Goal: Communication & Community: Answer question/provide support

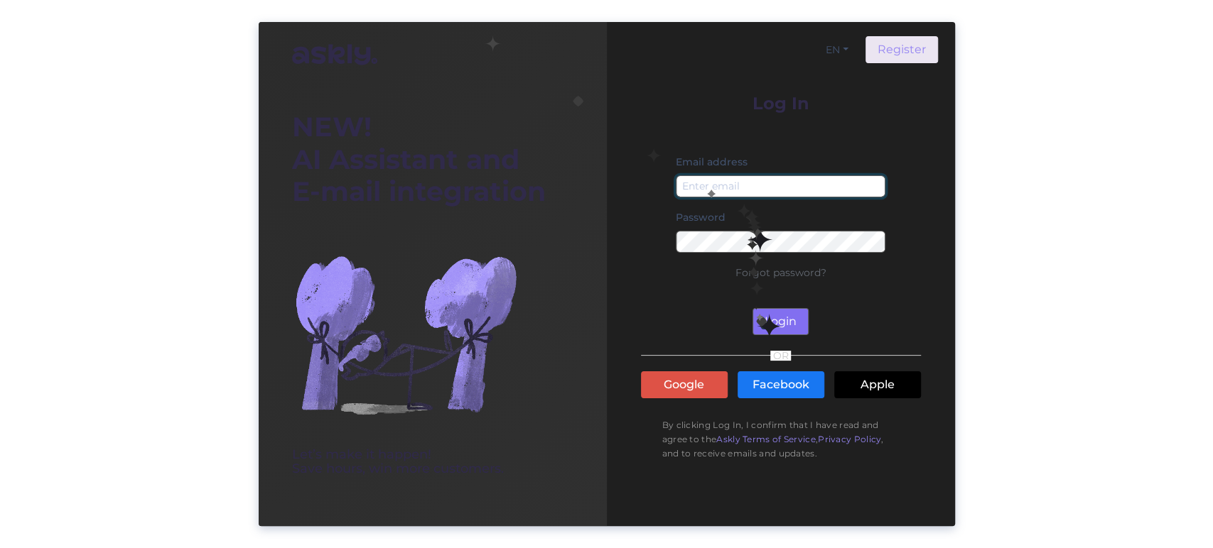
type input "[EMAIL_ADDRESS][DOMAIN_NAME]"
click at [762, 318] on button "Login" at bounding box center [780, 321] width 56 height 27
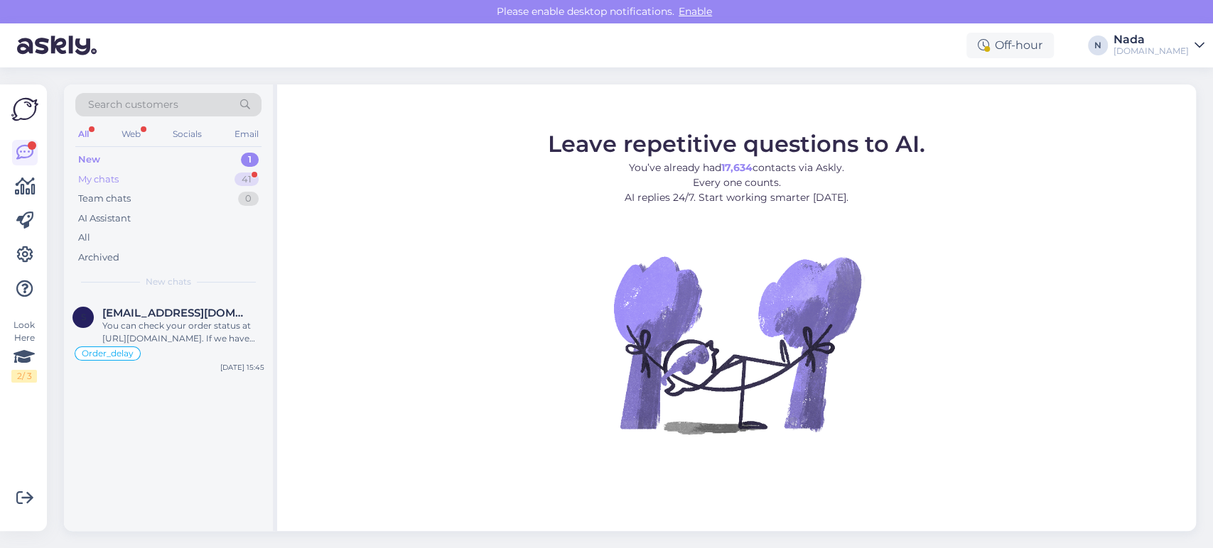
click at [134, 174] on div "My chats 41" at bounding box center [168, 180] width 186 height 20
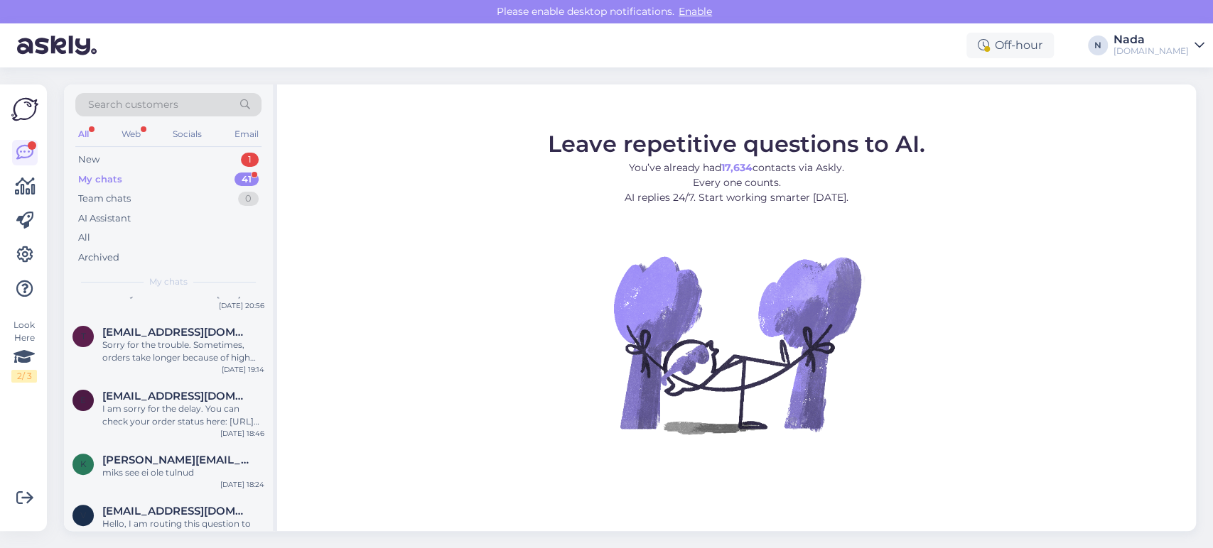
scroll to position [2283, 0]
click at [166, 517] on div "Hello, I am routing this question to the colleague who is responsible for this …" at bounding box center [183, 530] width 162 height 26
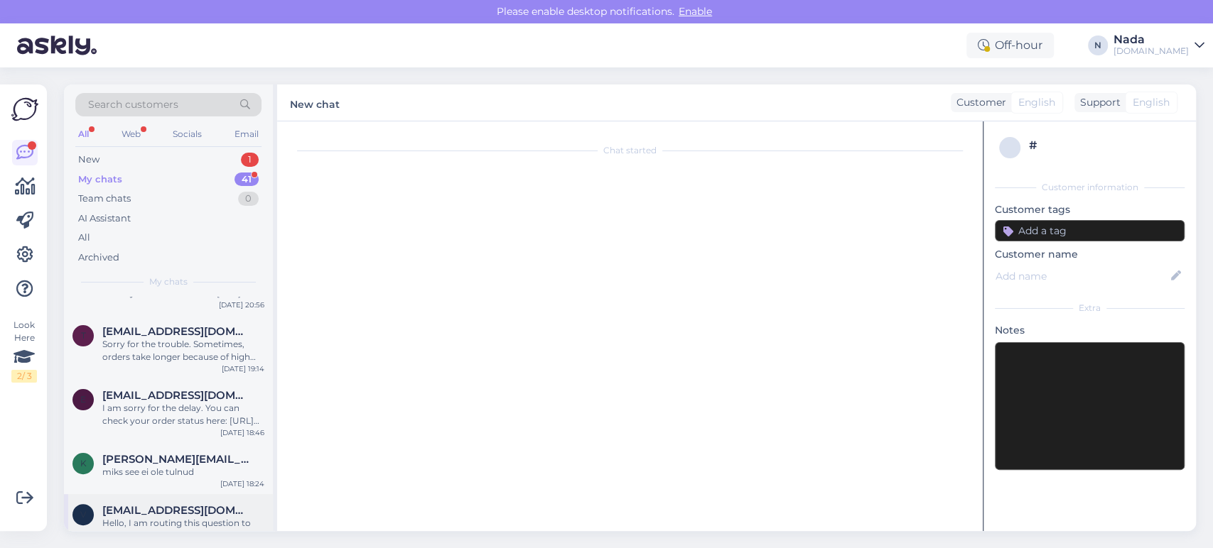
scroll to position [2819, 0]
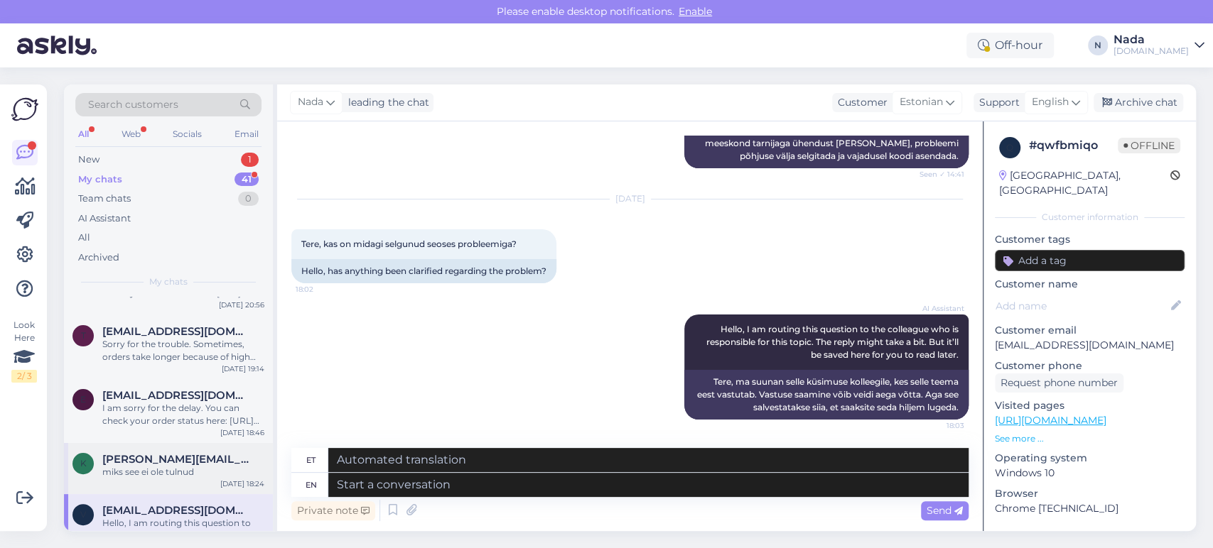
click at [198, 466] on div "miks see ei ole tulnud" at bounding box center [183, 472] width 162 height 13
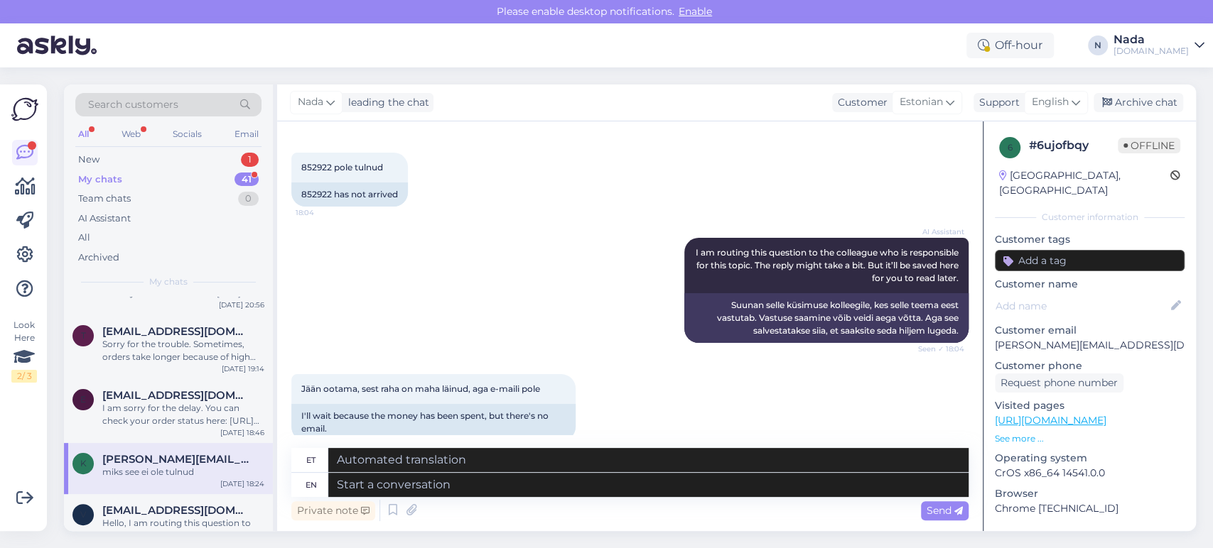
scroll to position [2313, 0]
click at [308, 207] on div "852922 has not arrived" at bounding box center [349, 195] width 116 height 24
copy div "852922"
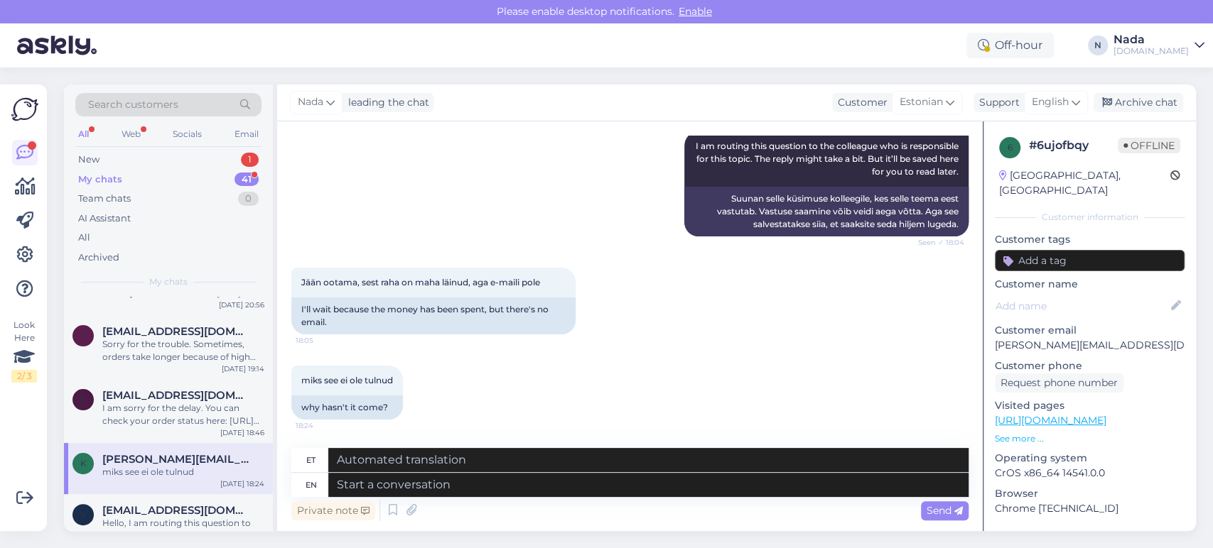
scroll to position [2470, 0]
click at [592, 491] on textarea at bounding box center [648, 485] width 640 height 24
type textarea "We a"
type textarea "Meie"
type textarea "We are t"
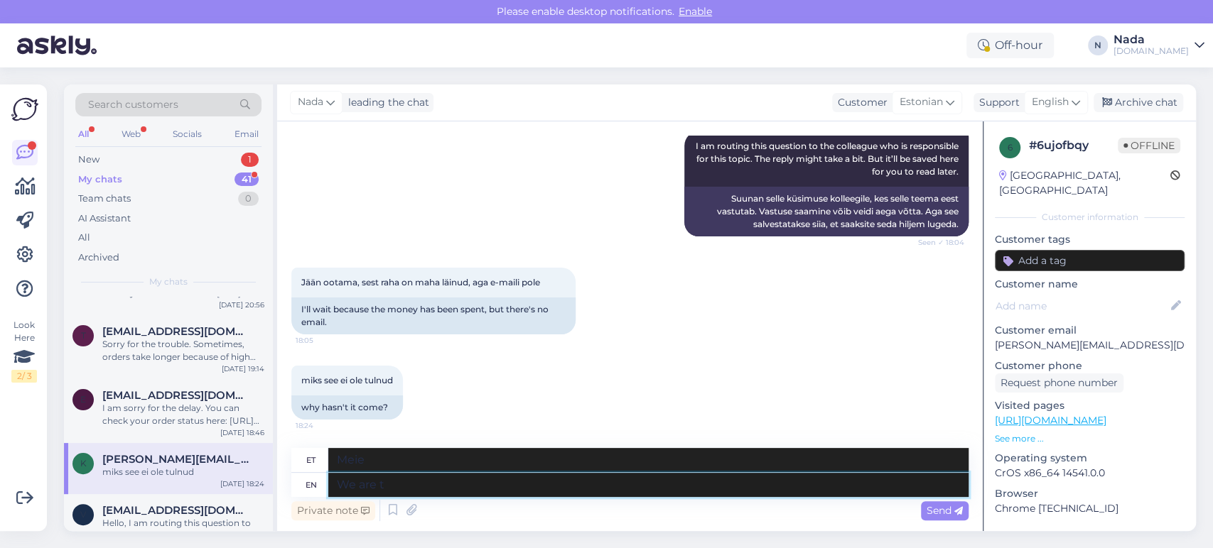
type textarea "Me oleme"
type textarea "We are terribly so"
type textarea "Me oleme kohutavalt"
type textarea "We are terribly sorry"
type textarea "Meil on kohutavalt kahju"
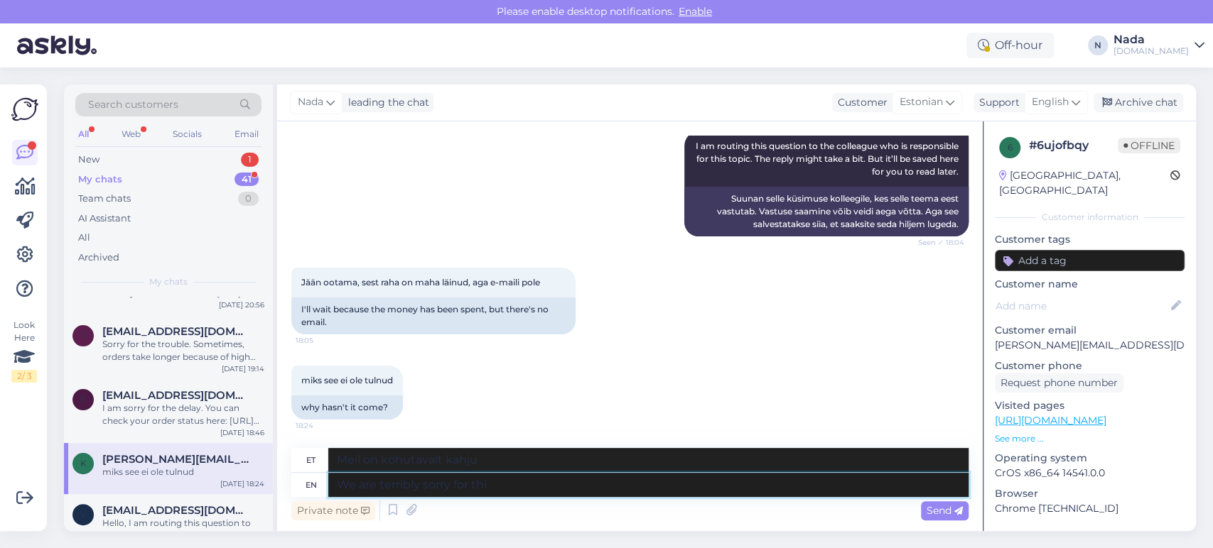
type textarea "We are terribly sorry for thi"
type textarea "Meil on selle pärast kohutavalt kahju"
type textarea "We are terribly sorry for this d"
type textarea "Meil on selle pärast väga kahju"
type textarea "We are terribly sorry for this delay."
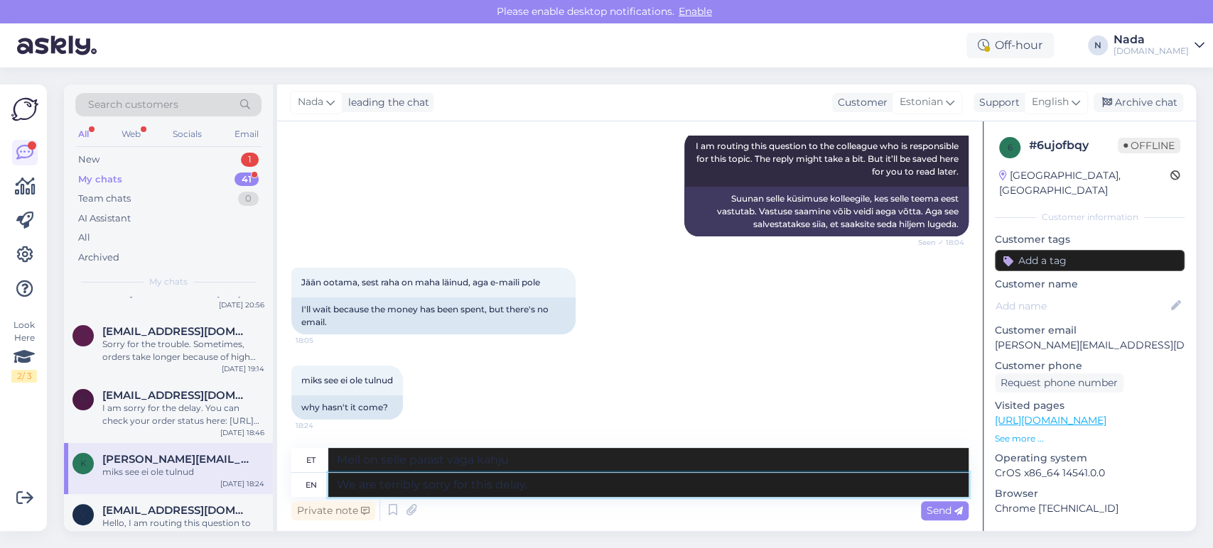
type textarea "Vabandame selle viivituse pärast väga."
type textarea "We are terribly sorry for this delay. Your o"
type textarea "Vabandame siiralt selle viivituse pärast. Teie"
type textarea "We are terribly sorry for this delay. Your order h"
type textarea "Vabandame siiralt selle viivituse pärast. Teie tellimus"
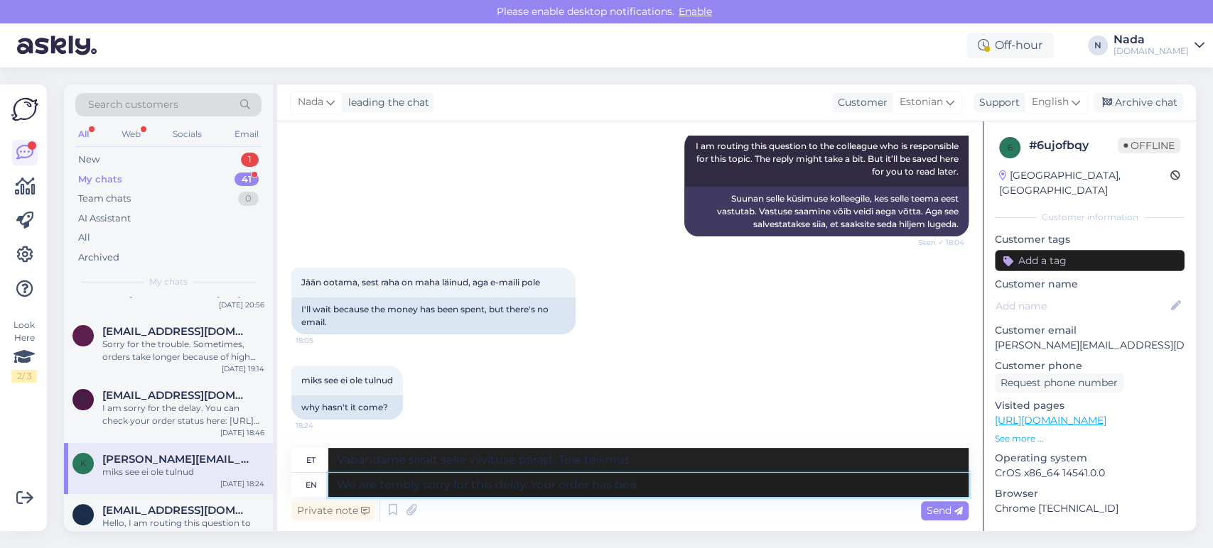
type textarea "We are terribly sorry for this delay. Your order has been"
type textarea "Vabandame siiralt selle viivituse pärast. Teie tellimus on esitatud."
type textarea "We are terribly sorry for this delay. Your order has been reported al"
type textarea "Vabandame siiralt selle viivituse pärast. Teie tellimus on registreeritud."
type textarea "We are terribly sorry for this delay. Your order has been reported already and"
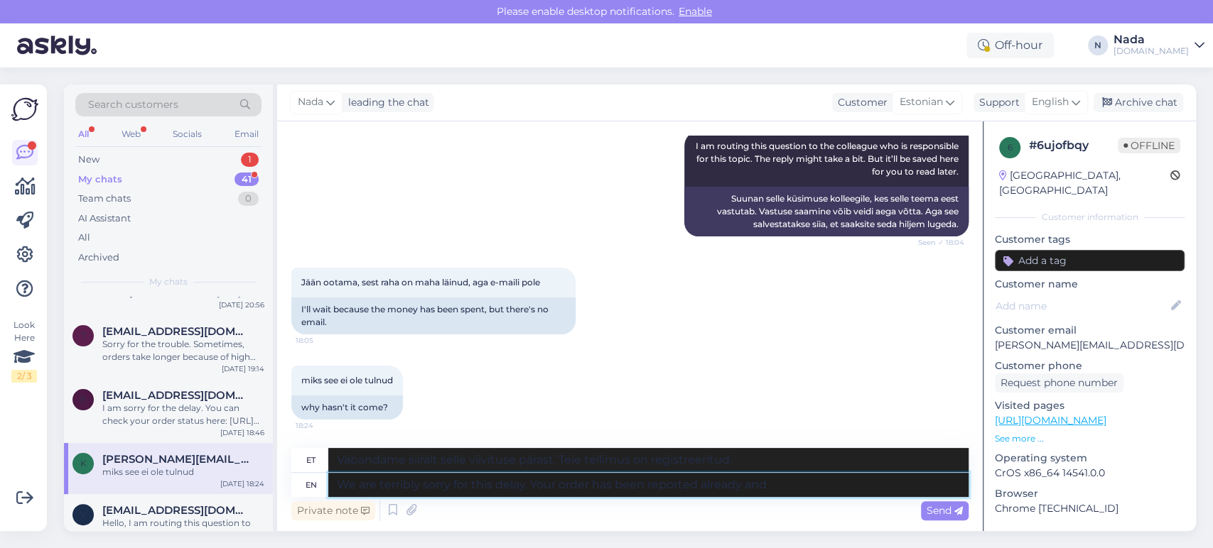
type textarea "Vabandame siiralt selle viivituse pärast. Teie tellimus on juba registreeritud."
type textarea "We are terribly sorry for this delay. Your order has been reported already and o"
type textarea "Vabandame siiralt selle viivituse pärast. Teie tellimus on juba registreeritud …"
type textarea "We are terribly sorry for this delay. Your order has been reported already and …"
type textarea "Vabandame siiralt selle viivituse pärast. Teie tellimus on juba registreeritud …"
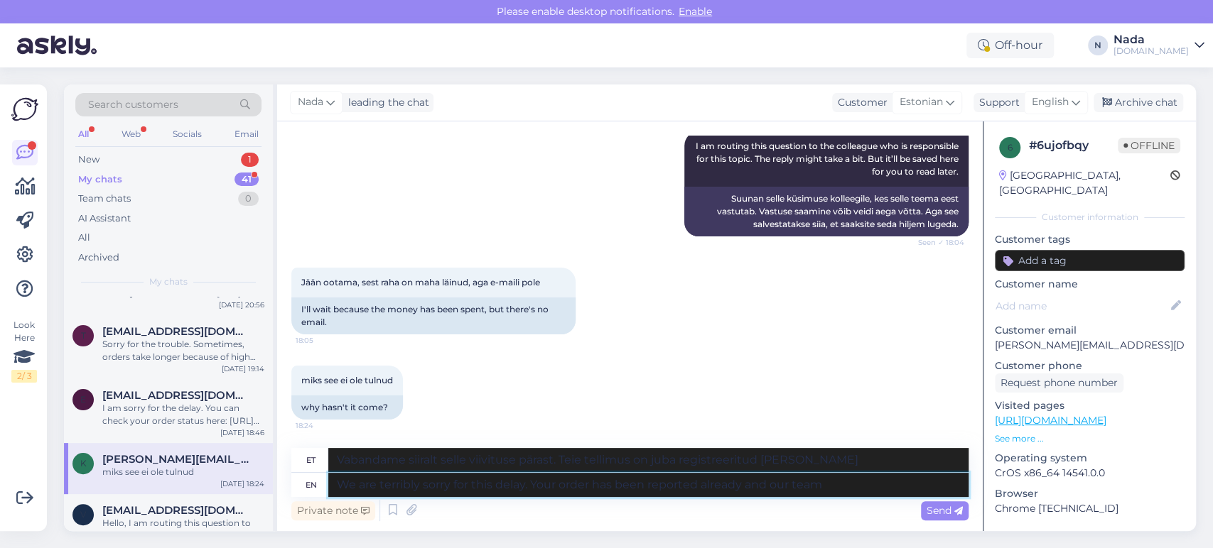
type textarea "We are terribly sorry for this delay. Your order has been reported already and …"
type textarea "Vabandame siiralt selle viivituse pärast. Teie tellimus on juba registreeritud …"
type textarea "We are terribly sorry for this delay. Your order has been reported already and …"
type textarea "Vabandame siiralt selle viivituse pärast. Teie tellimus on juba registreeritud …"
type textarea "We are terribly sorry for this delay. Your order has been reported already and …"
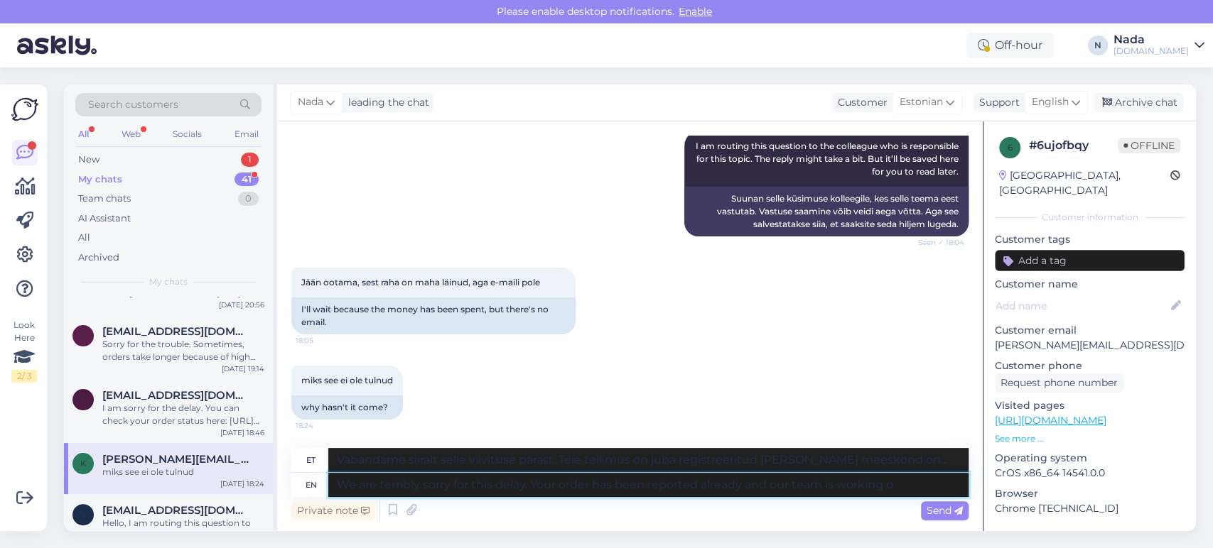
type textarea "Vabandame siiralt selle viivituse pärast. Teie tellimus on juba esitatud ja mei…"
type textarea "We are terribly sorry for this delay. Your order has been reported already and …"
type textarea "Vabandame siiralt selle viivituse pärast. Teie tellimus on juba esitatud ja mei…"
type textarea "We are terribly sorry for this delay. Your order has been reported already and …"
type textarea "Vabandame selle viivituse pärast väga. Teie tellimus on juba esitatud ja meie m…"
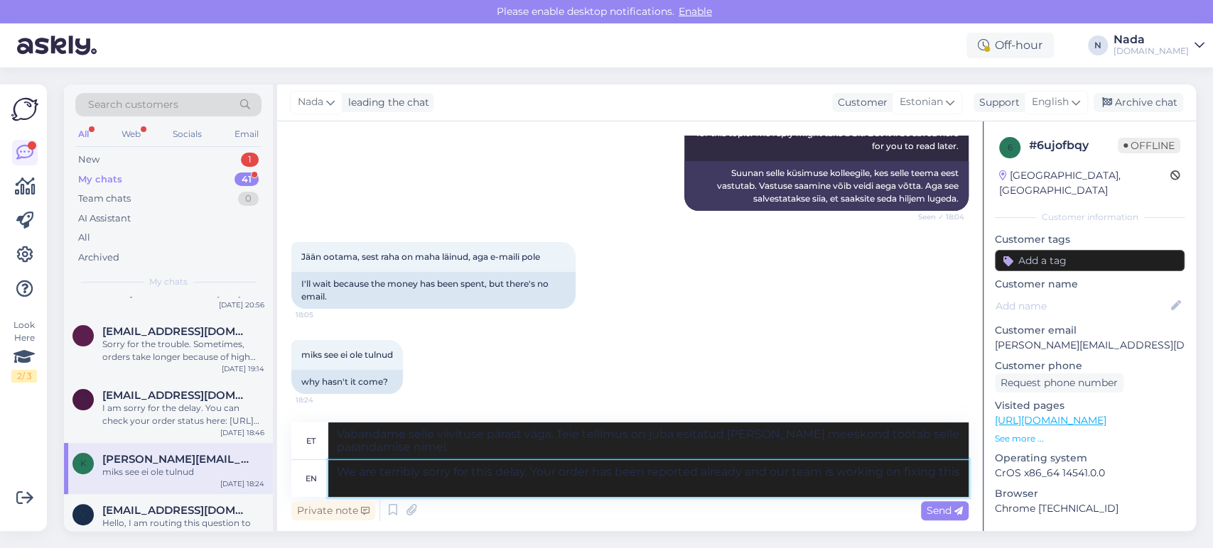
type textarea "We are terribly sorry for this delay. Your order has been reported already and …"
type textarea "Vabandame selle viivituse pärast väga. Teie tellimus on juba registreeritud ja …"
type textarea "We are terribly sorry for this delay. Your order has been reported already and …"
type textarea "Vabandame selle viivituse pärast väga. Teie tellimus on juba registreeritud ja …"
type textarea "We are terribly sorry for this delay. Your order has been reported already and …"
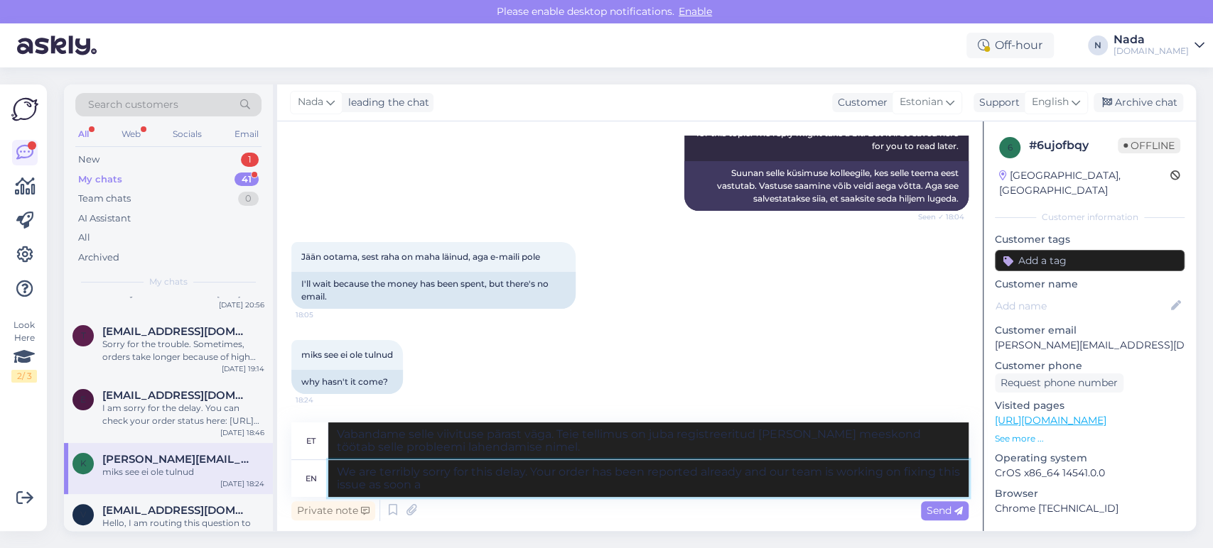
type textarea "Vabandame selle viivituse pärast väga. Teie tellimus on juba registreeritud ja …"
type textarea "We are terribly sorry for this delay. Your order has been reported already and …"
type textarea "Vabandame selle viivituse pärast väga. Teie tellimus on juba registreeritud ja …"
type textarea "We are terribly sorry for this delay. Your order has been reported already and …"
type textarea "Vabandame selle viivituse pärast väga. Teie tellimus on juba edastatud ja meie …"
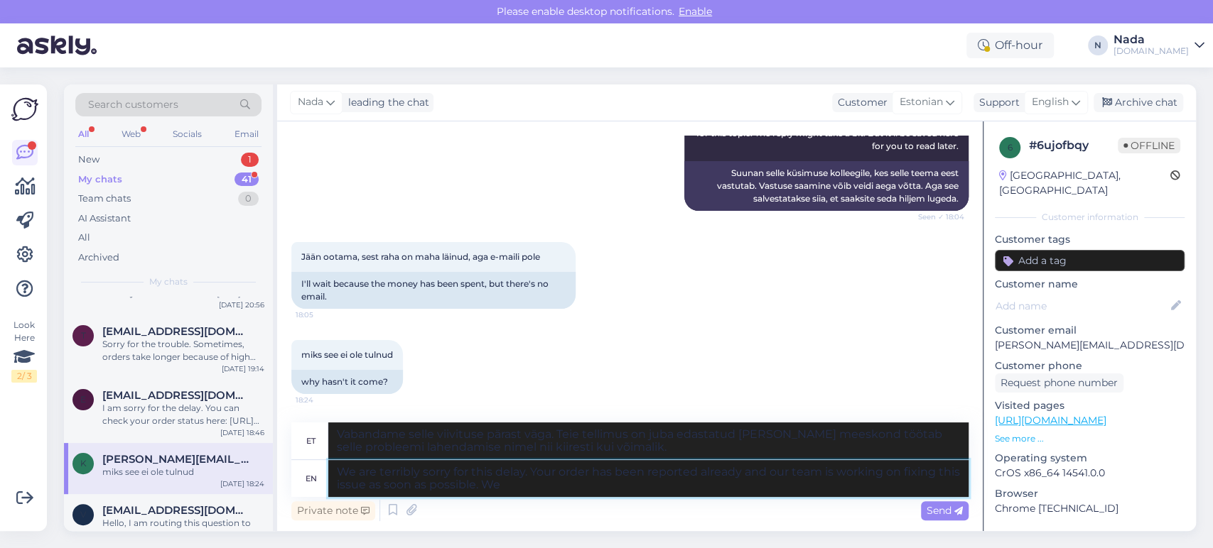
type textarea "We are terribly sorry for this delay. Your order has been reported already and …"
type textarea "Vabandame selle viivituse pärast väga. Teie tellimus on juba registreeritud ja …"
type textarea "We are terribly sorry for this delay. Your order has been reported already and …"
type textarea "Vabandame selle viivituse pärast väga. Teie tellimus on juba registreeritud ja …"
type textarea "We are terribly sorry for this delay. Your order has been reported already and …"
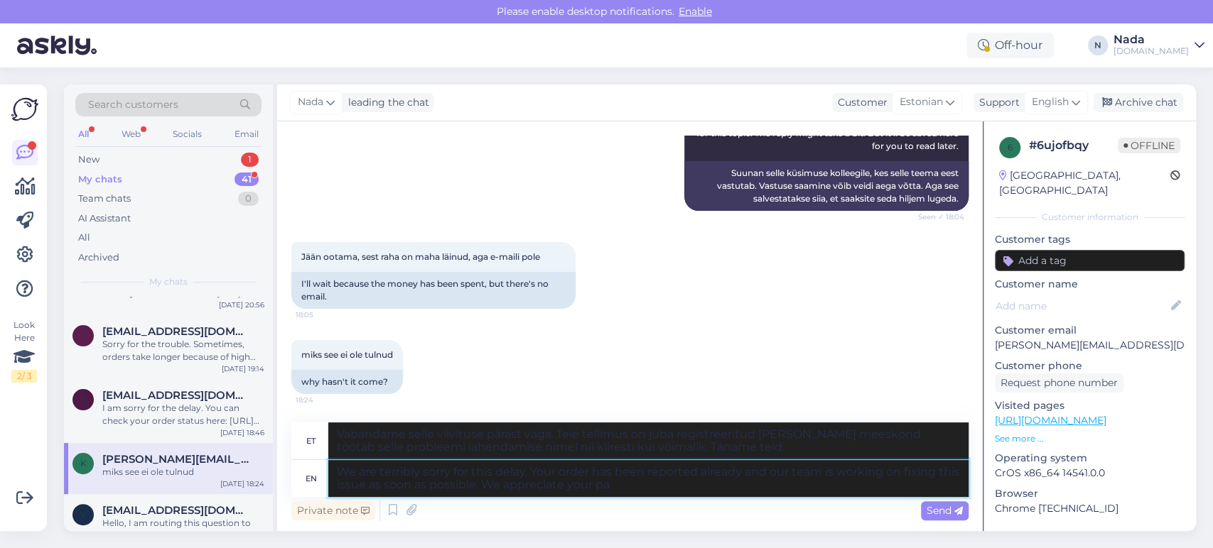
type textarea "Vabandame selle viivituse pärast väga. Teie tellimus on juba registreeritud ja …"
type textarea "We are terribly sorry for this delay. Your order has been reported already and …"
type textarea "Vabandame selle viivituse pärast väga. Teie tellimus on juba registreeritud ja …"
type textarea "We are terribly sorry for this delay. Your order has been reported already and …"
type textarea "Vabandame selle viivituse pärast väga. Teie tellimus on juba registreeritud ja …"
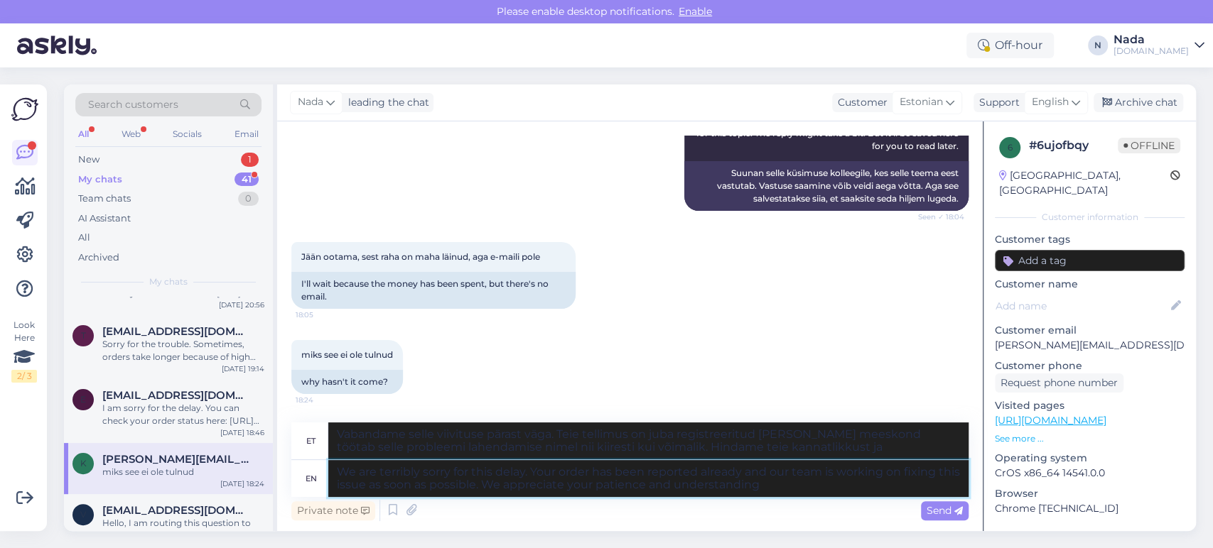
type textarea "We are terribly sorry for this delay. Your order has been reported already and …"
type textarea "Vabandame selle viivituse pärast väga. Teie tellimus on juba registreeritud ja …"
click at [777, 479] on textarea "We are terribly sorry for this delay. Your order has been reported already and …" at bounding box center [648, 478] width 640 height 37
type textarea "We are terribly sorry for this delay. Your order has been reported already and …"
click at [932, 506] on span "Send" at bounding box center [944, 510] width 36 height 13
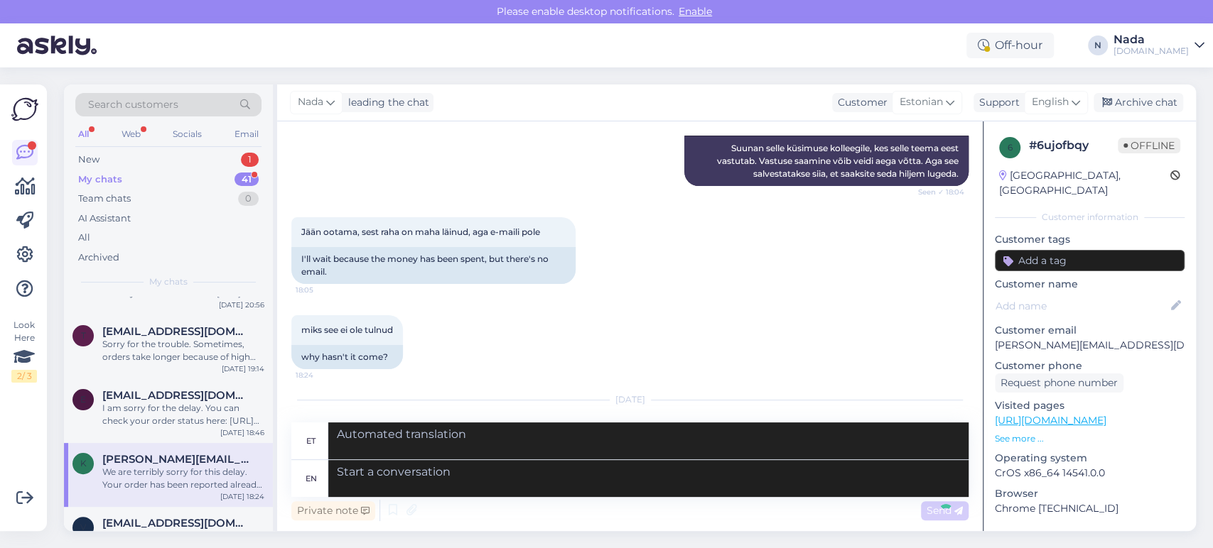
scroll to position [2662, 0]
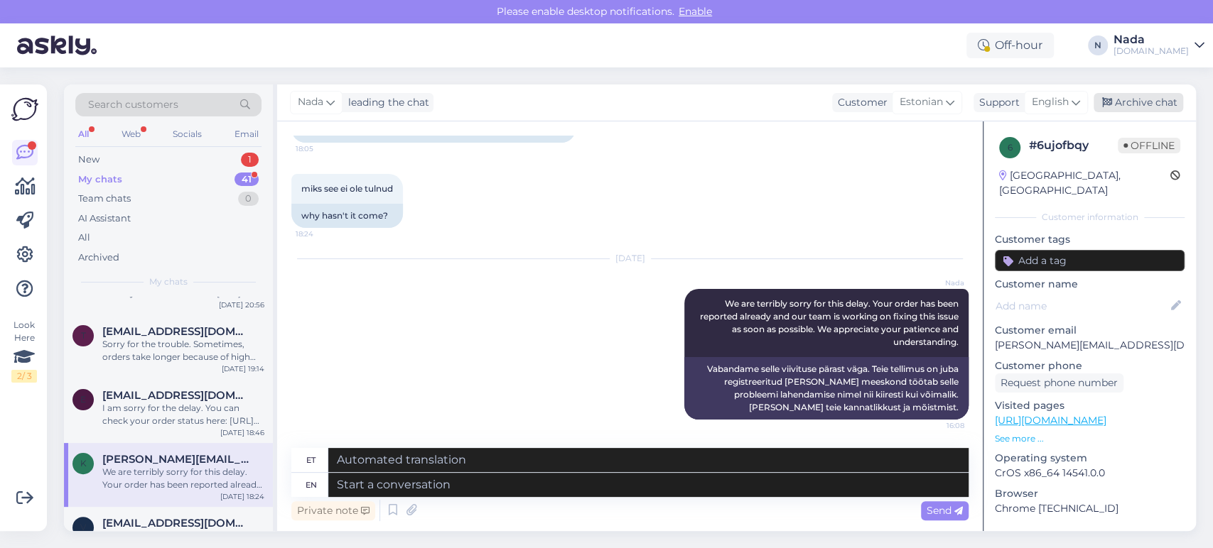
click at [1165, 98] on div "Archive chat" at bounding box center [1138, 102] width 90 height 19
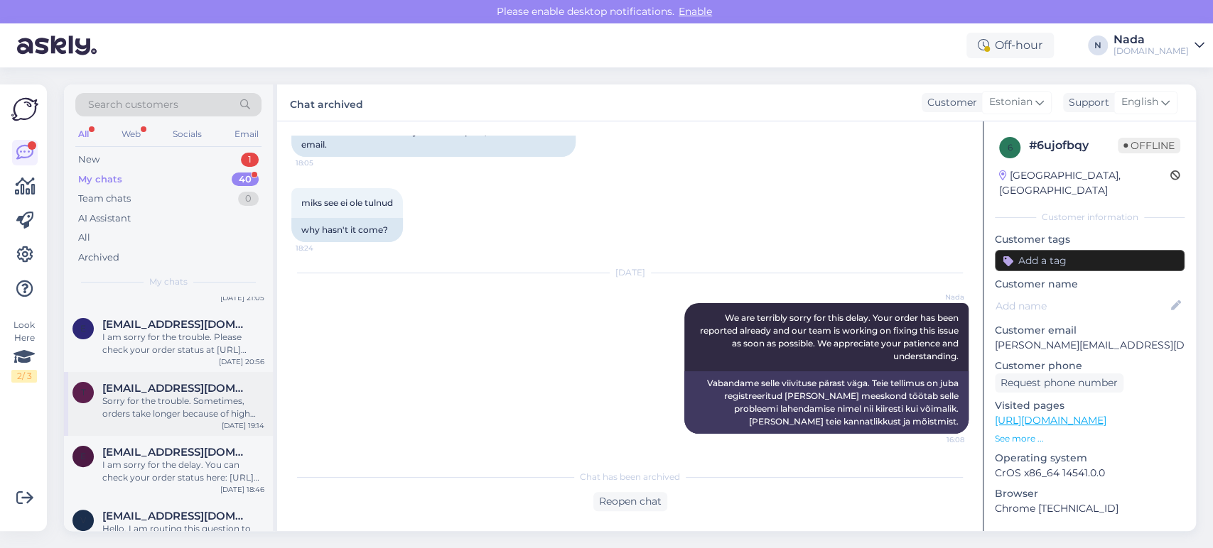
scroll to position [2232, 0]
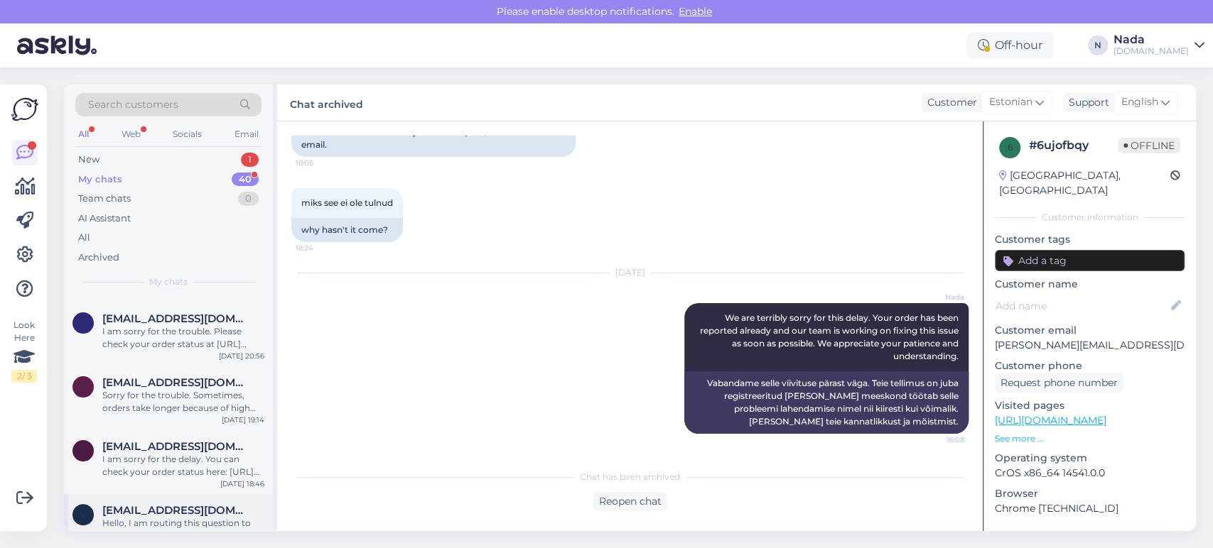
click at [170, 517] on div "Hello, I am routing this question to the colleague who is responsible for this …" at bounding box center [183, 530] width 162 height 26
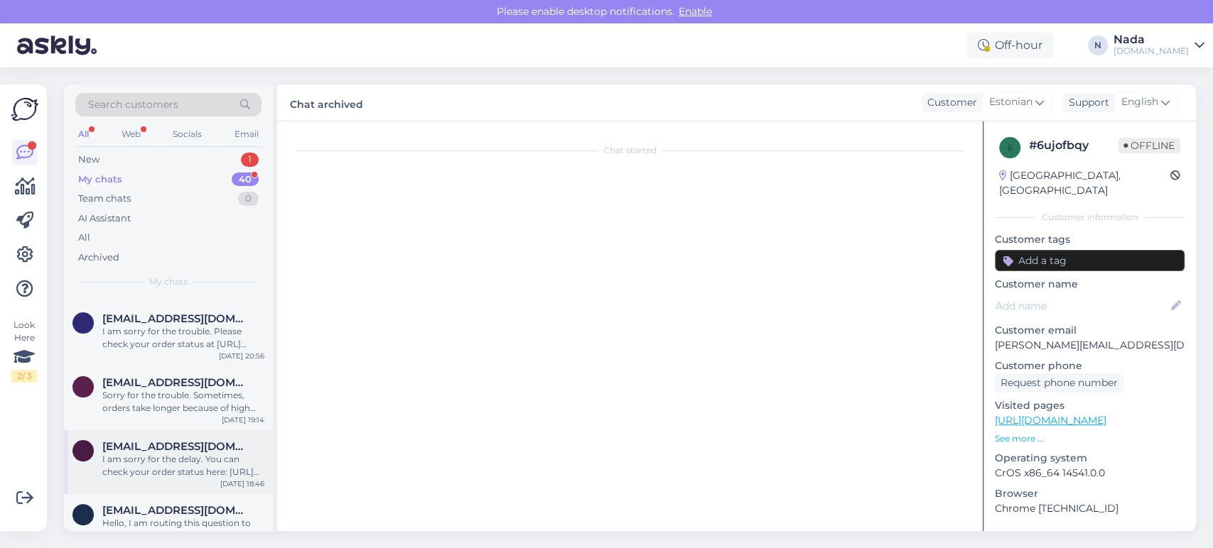
scroll to position [2819, 0]
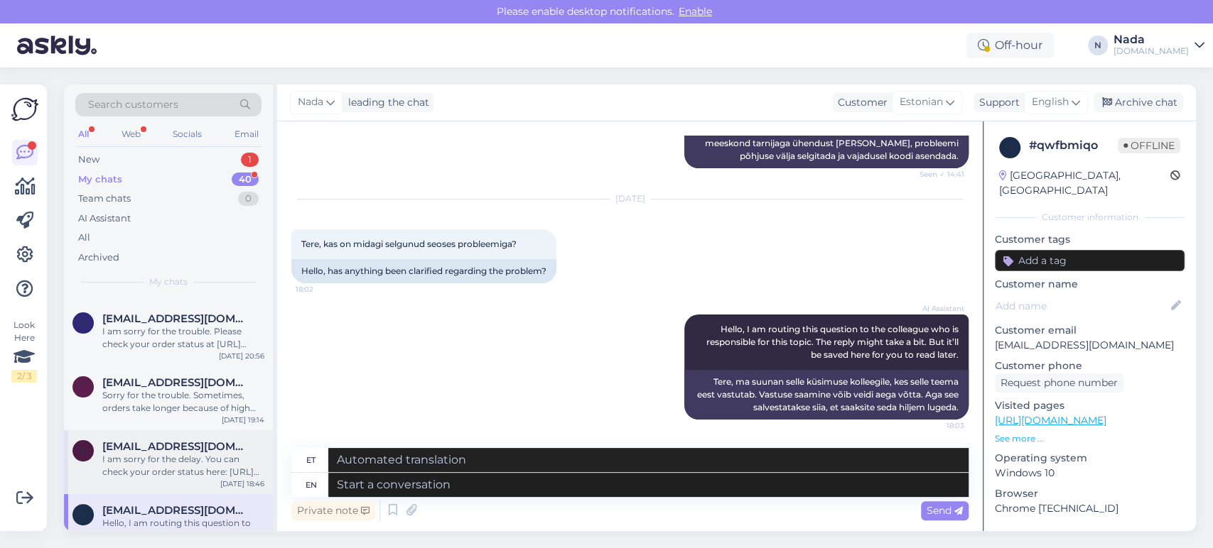
click at [174, 459] on div "E Eveloo@hot.ee I am sorry for the delay. You can check your order status here:…" at bounding box center [168, 462] width 209 height 64
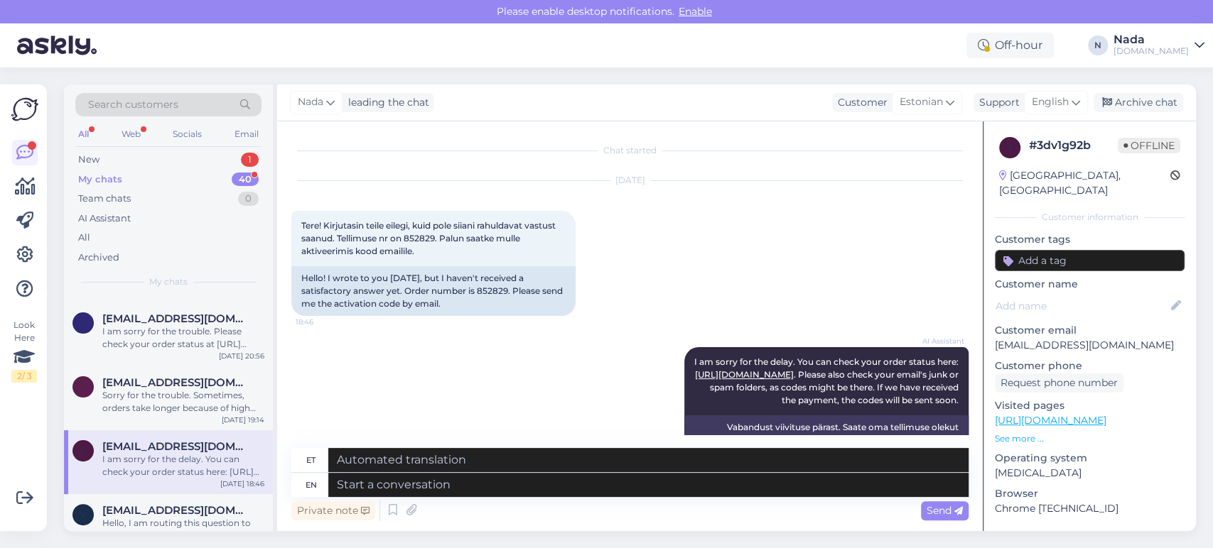
scroll to position [70, 0]
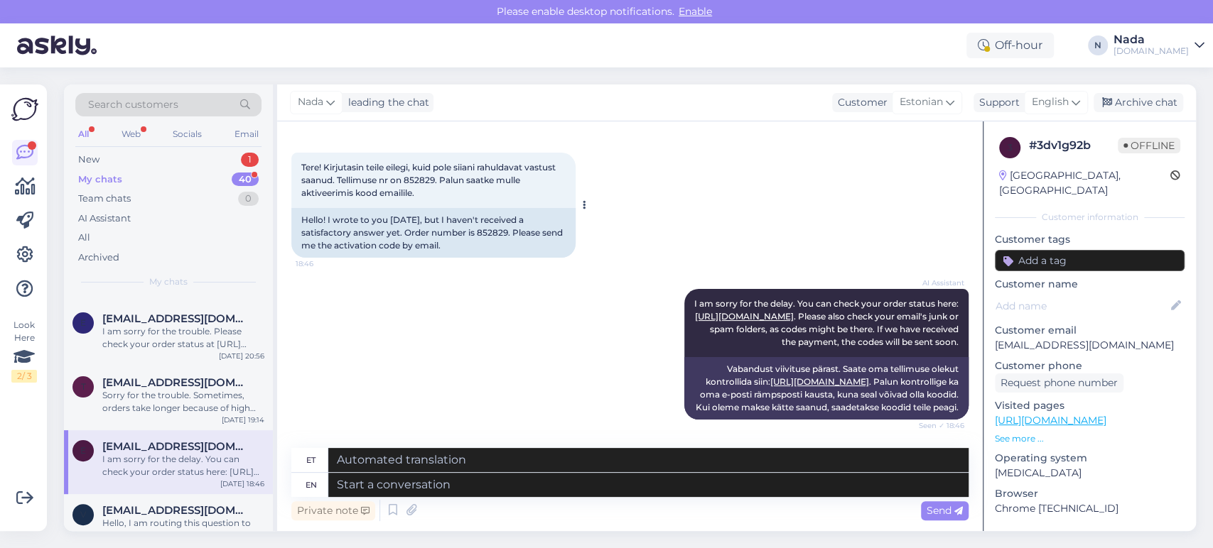
click at [483, 217] on div "Hello! I wrote to you yesterday, but I haven't received a satisfactory answer y…" at bounding box center [433, 233] width 284 height 50
copy div "852829"
click at [465, 492] on textarea at bounding box center [648, 485] width 640 height 24
paste textarea "Thank you for your patience. It looks like your order is completed and emailed …"
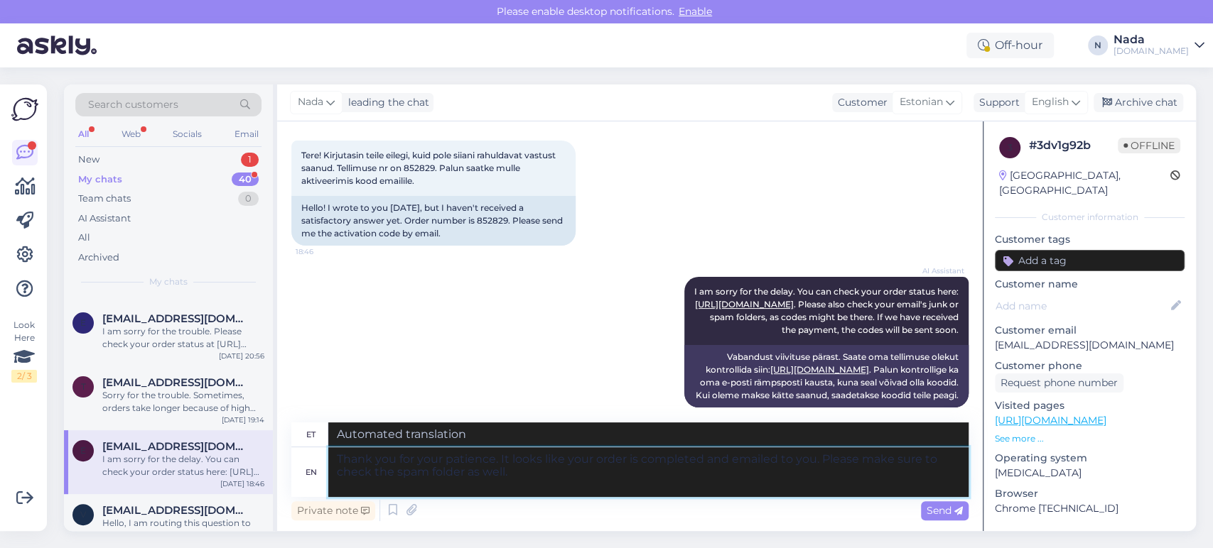
type textarea "Thank you for your patience. It looks like your order is completed and emailed …"
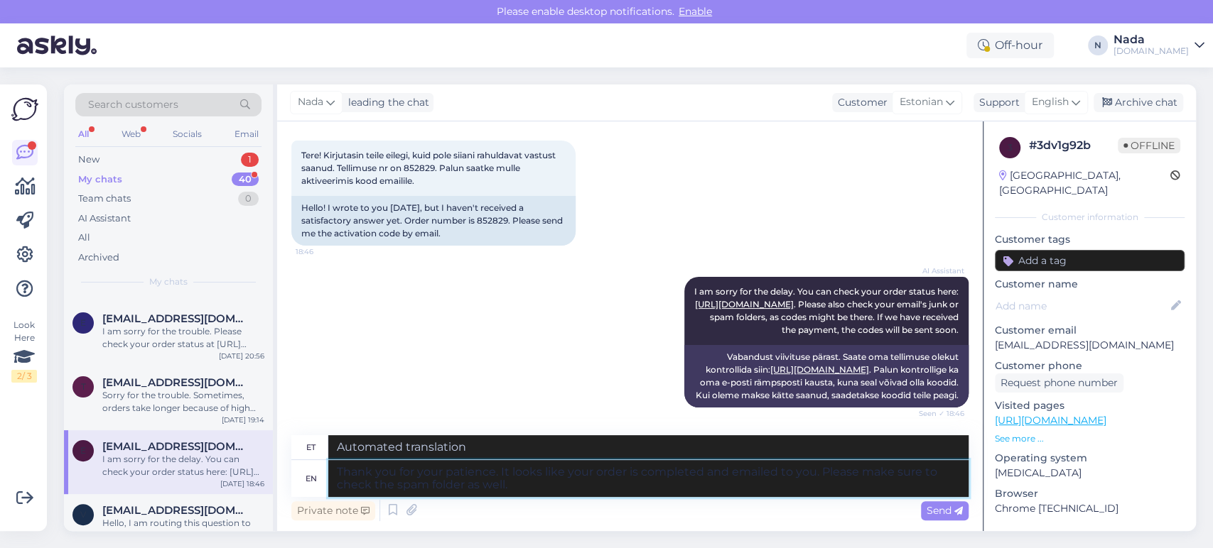
type textarea "Täname kannatlikkuse eest. Paistab, et teie tellimus on esitatud ja teile e-pos…"
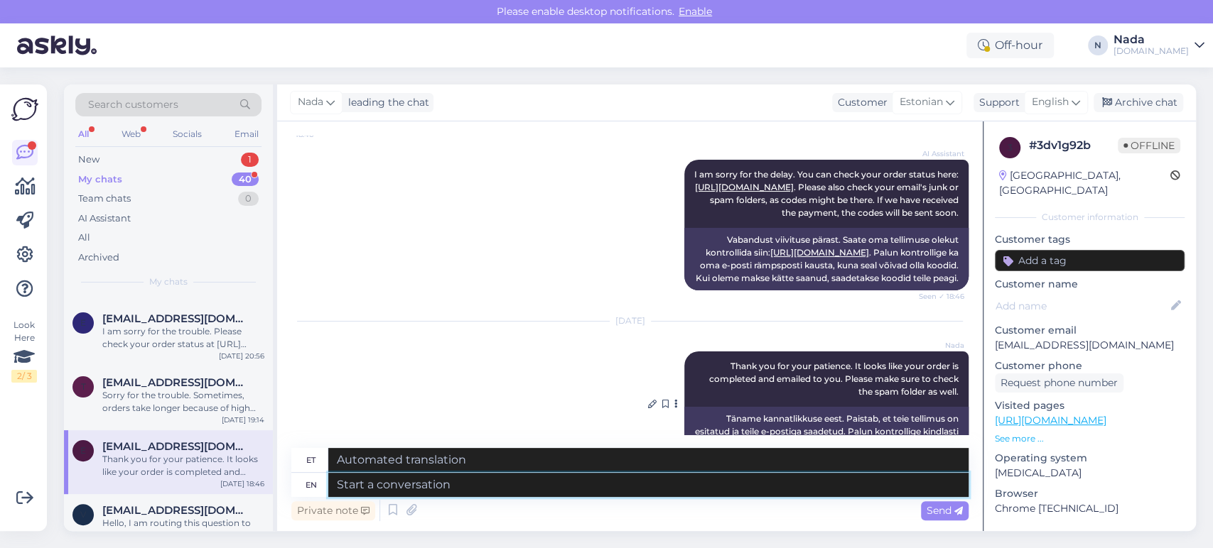
scroll to position [0, 0]
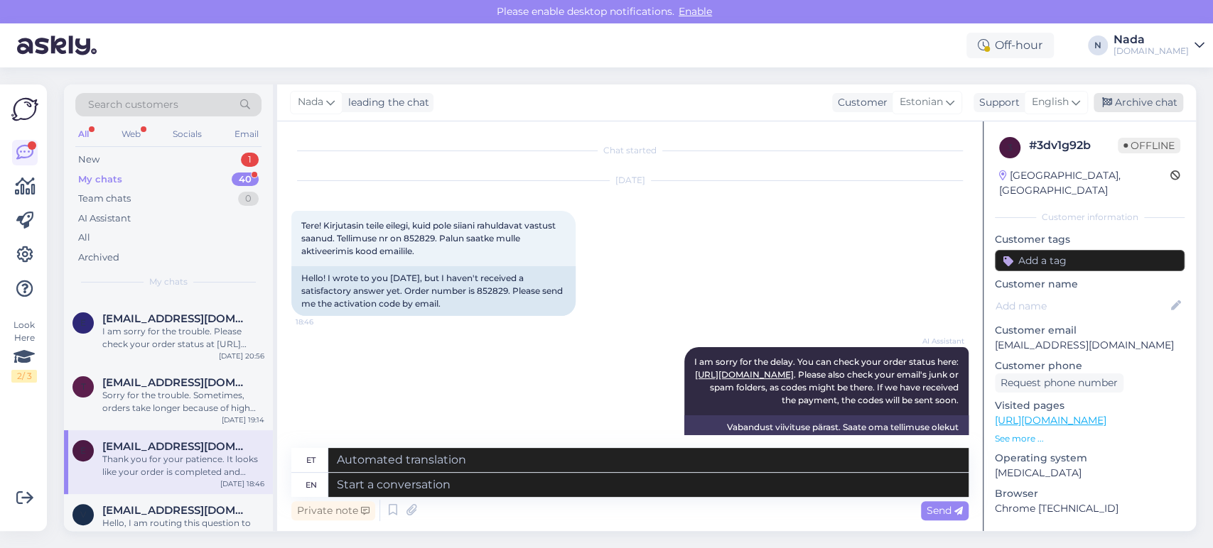
click at [1150, 108] on div "Archive chat" at bounding box center [1138, 102] width 90 height 19
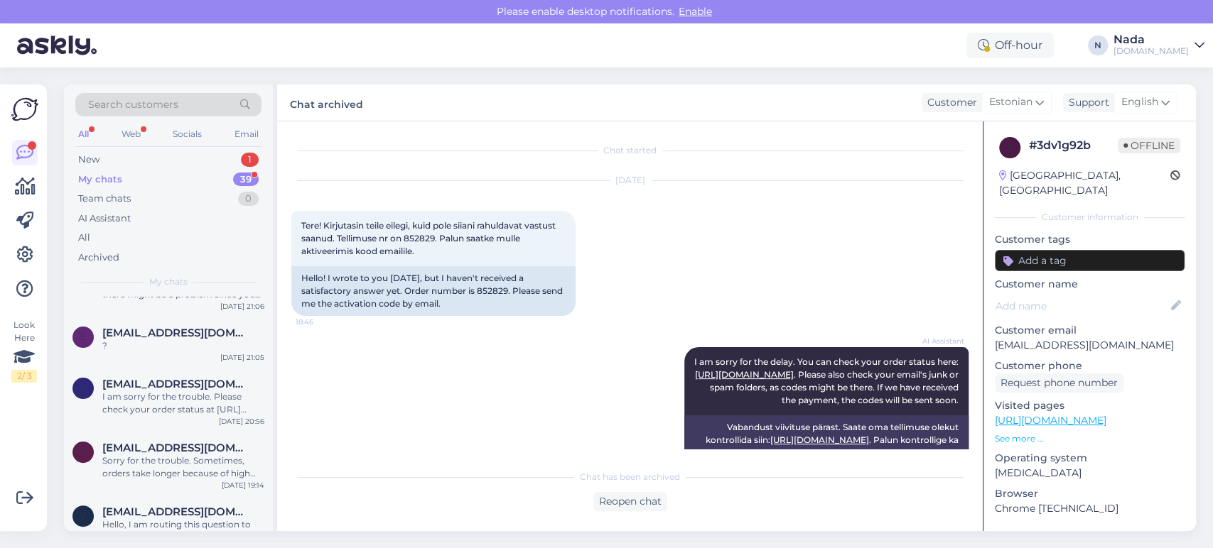
scroll to position [2167, 0]
click at [192, 454] on div "Sorry for the trouble. Sometimes, orders take longer because of high demand or …" at bounding box center [183, 467] width 162 height 26
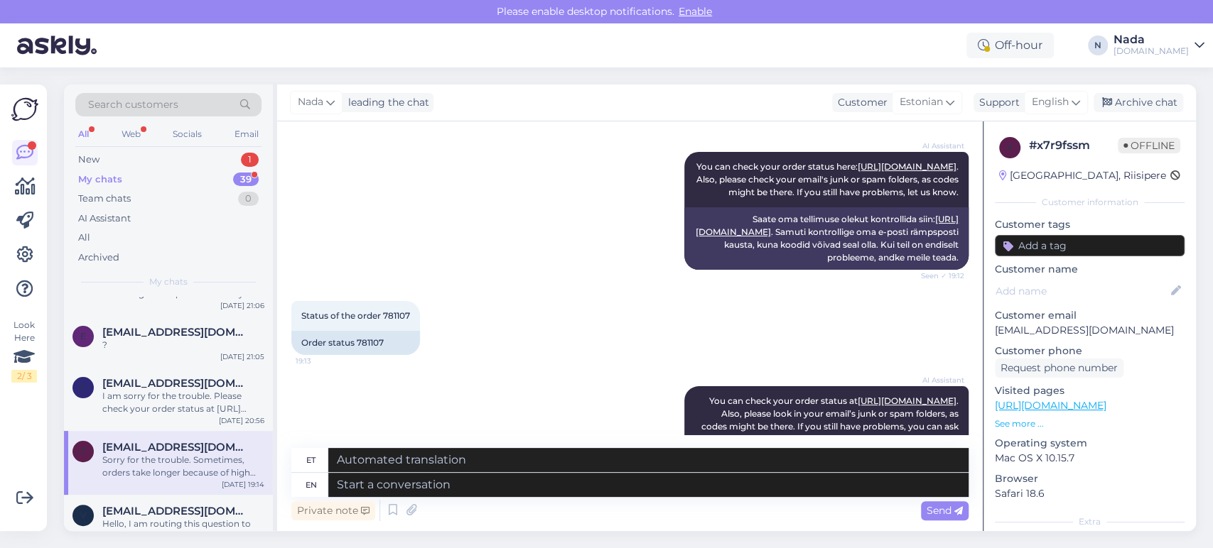
scroll to position [530, 0]
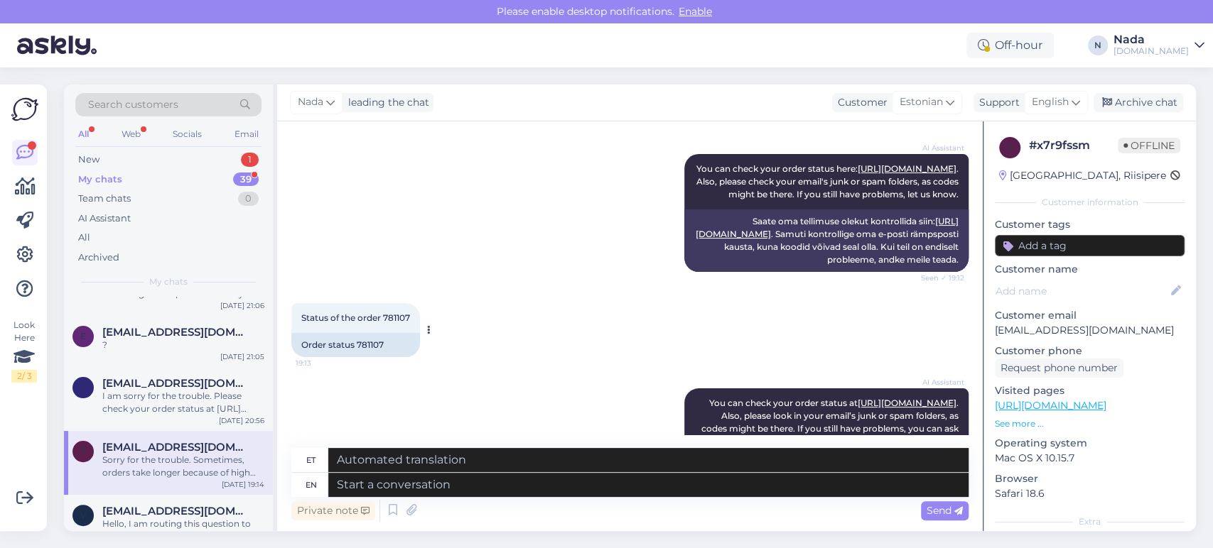
click at [366, 350] on div "Order status 781107" at bounding box center [355, 345] width 129 height 24
copy div "781107"
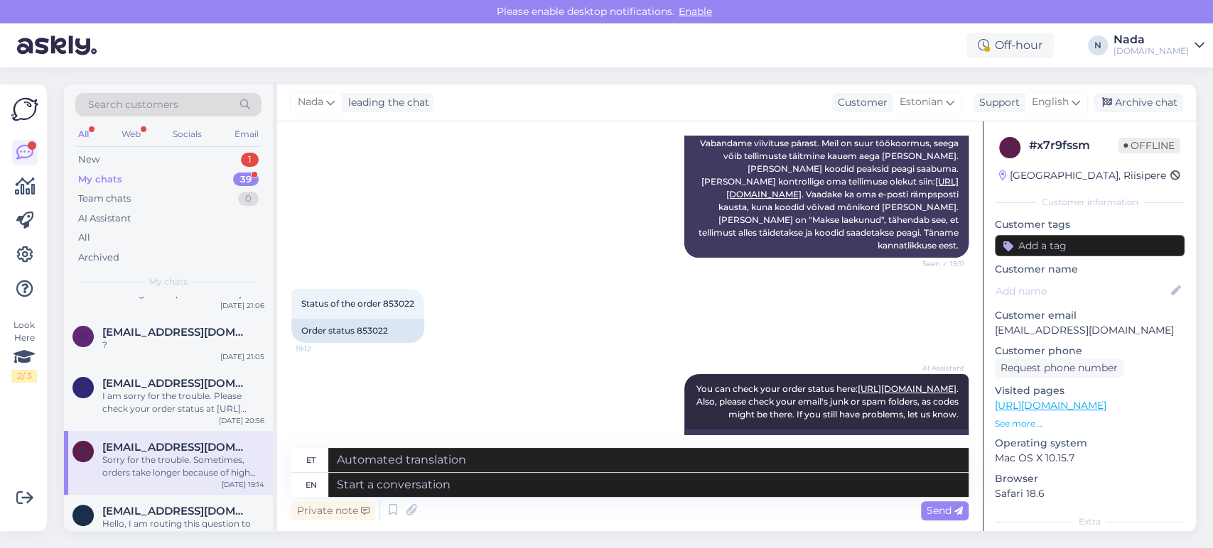
scroll to position [315, 0]
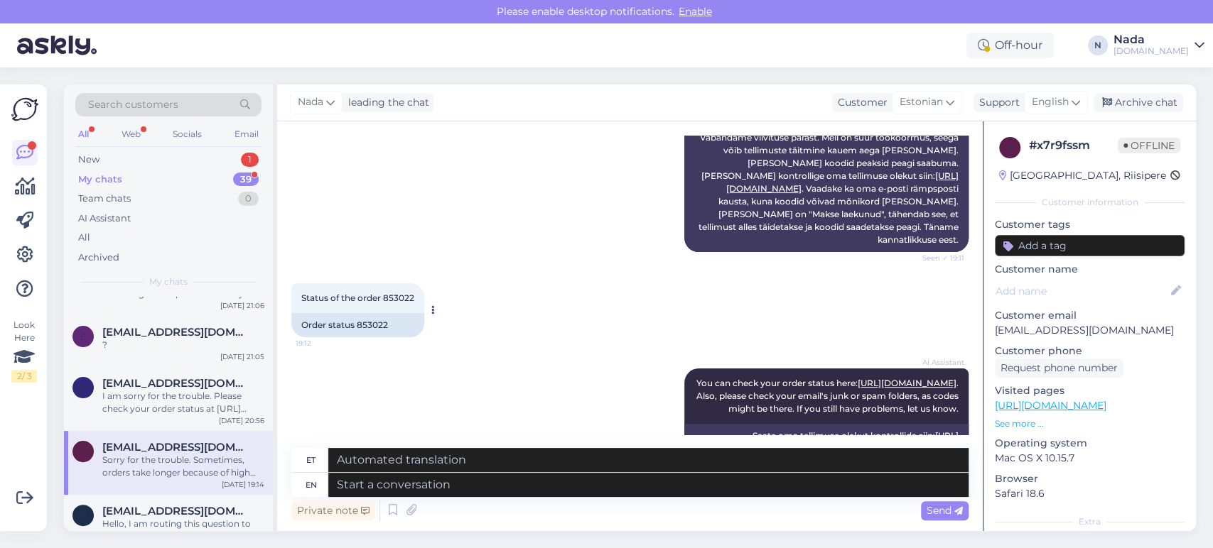
click at [384, 316] on div "Order status 853022" at bounding box center [357, 325] width 133 height 24
copy div "853022"
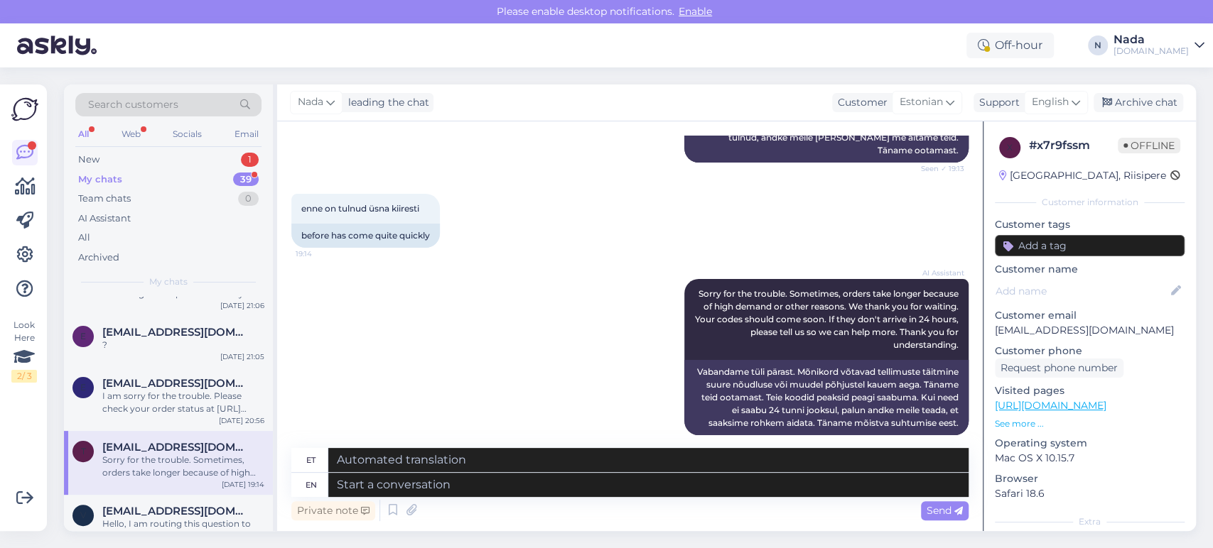
scroll to position [1161, 0]
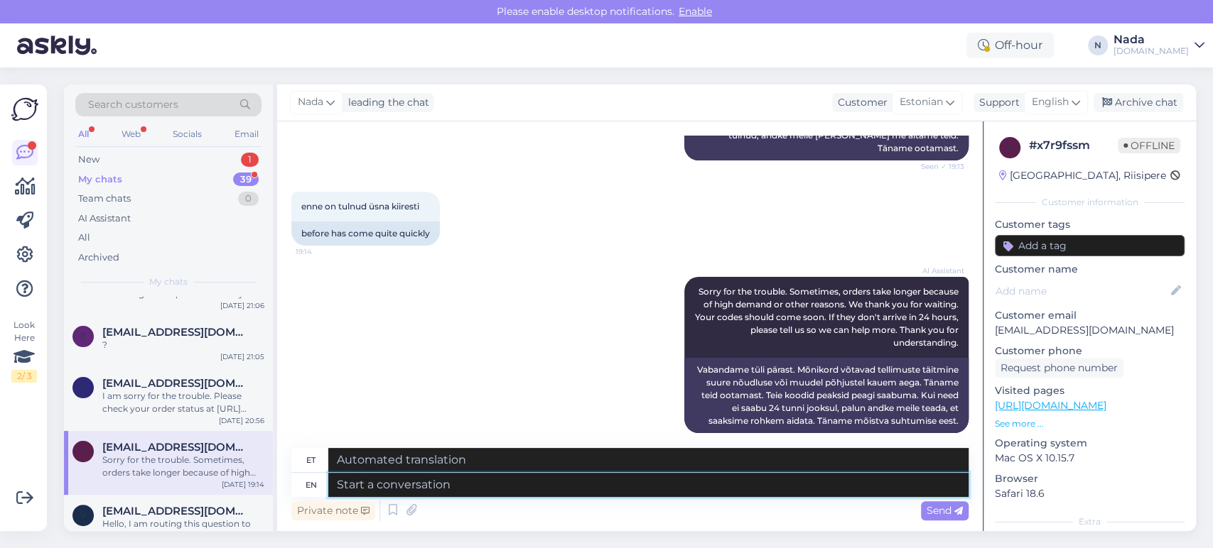
click at [566, 489] on textarea at bounding box center [648, 485] width 640 height 24
paste textarea "Thank you for your patience. It looks like your order is completed and emailed …"
type textarea "Thank you for your patience. It looks like your order is completed and emailed …"
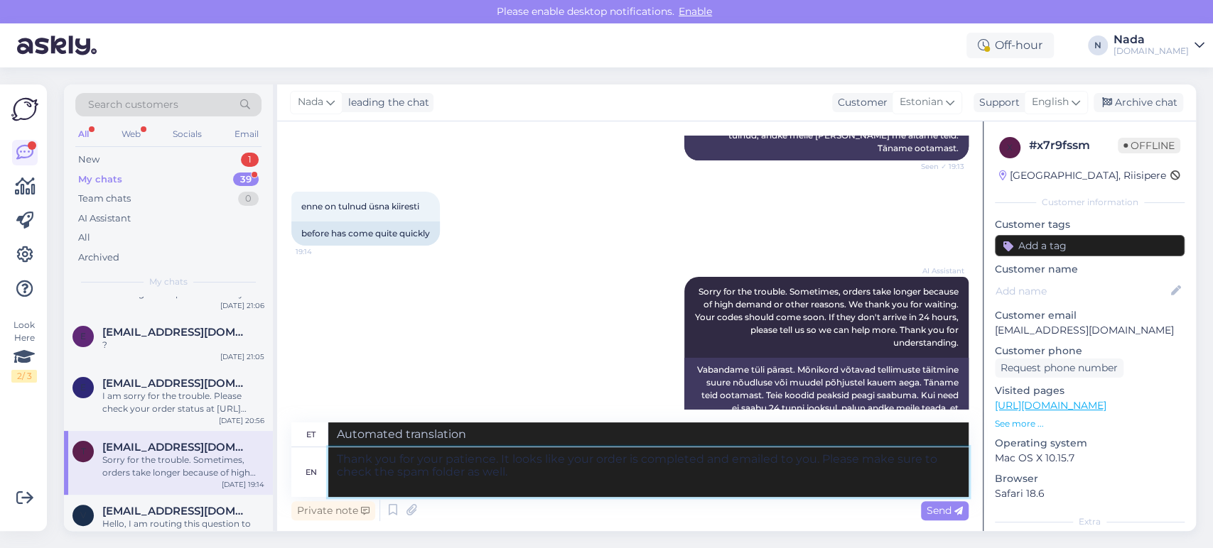
type textarea "Täname kannatlikkuse eest. Paistab, et teie tellimus on esitatud ja teile e-pos…"
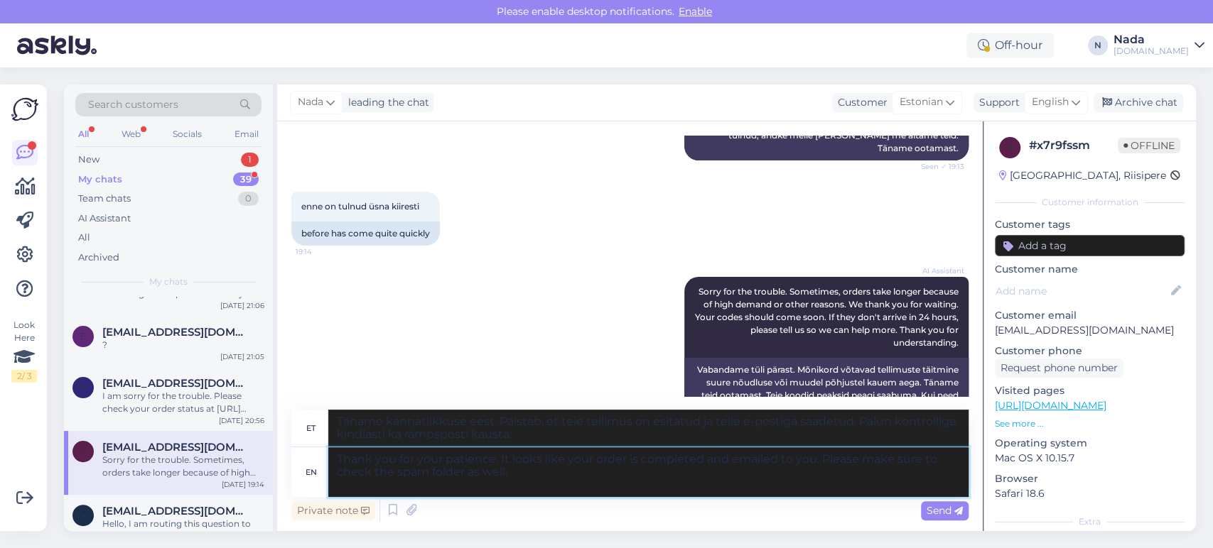
click at [636, 456] on textarea "Thank you for your patience. It looks like your order is completed and emailed …" at bounding box center [648, 473] width 640 height 50
type textarea "Thank you for your patience. It looks like your orders are completed and emaile…"
type textarea "Täname kannatlikkuse eest. Paistab, et teie tellimused on esitatud ja teile e-p…"
type textarea "Thank you for your patience. It looks like your orders are completed and emaile…"
click at [950, 509] on span "Send" at bounding box center [944, 510] width 36 height 13
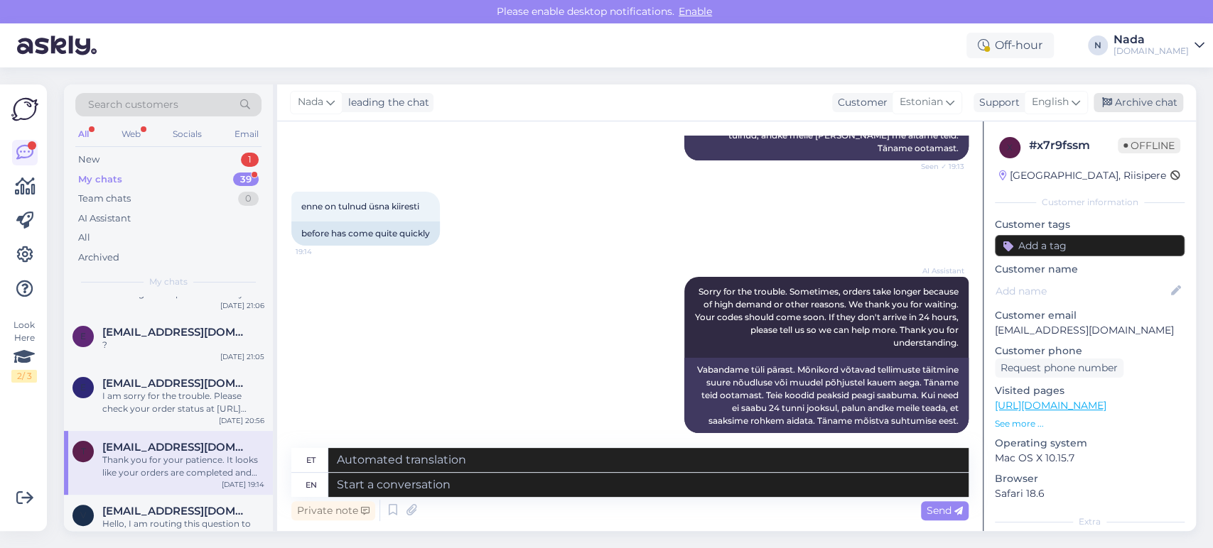
scroll to position [1328, 0]
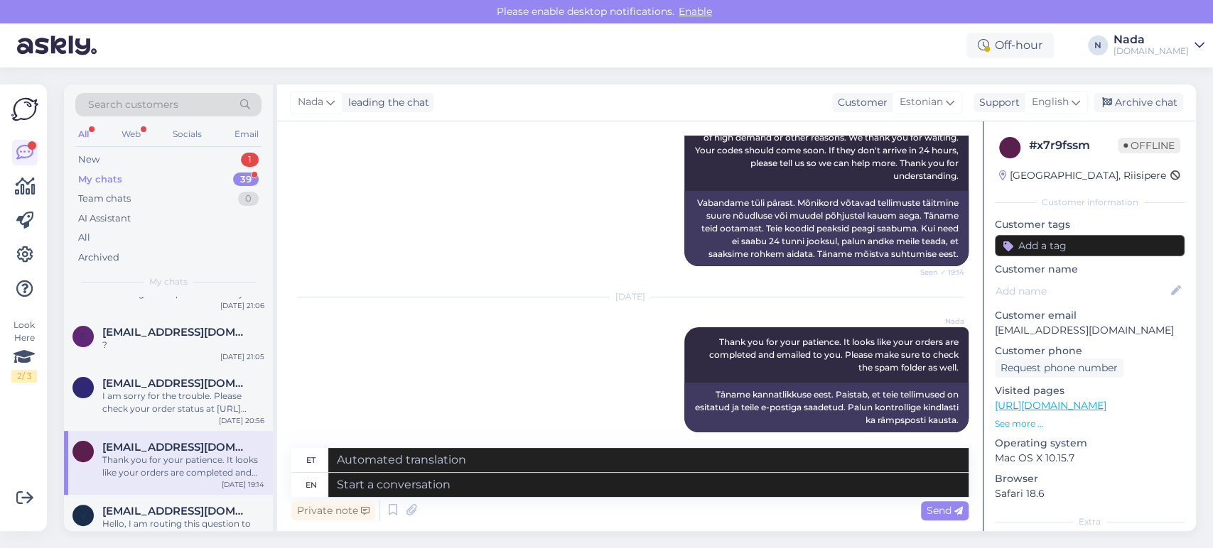
click at [1153, 90] on div "Nada leading the chat Customer Estonian Support English Archive chat" at bounding box center [736, 103] width 918 height 37
click at [1161, 105] on div "Archive chat" at bounding box center [1138, 102] width 90 height 19
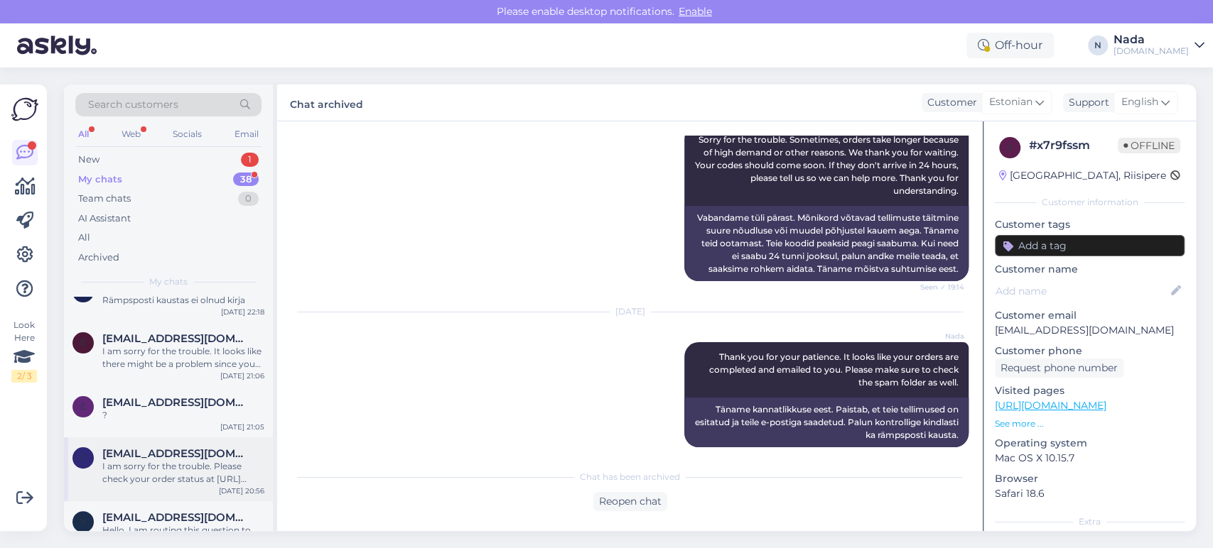
scroll to position [2103, 0]
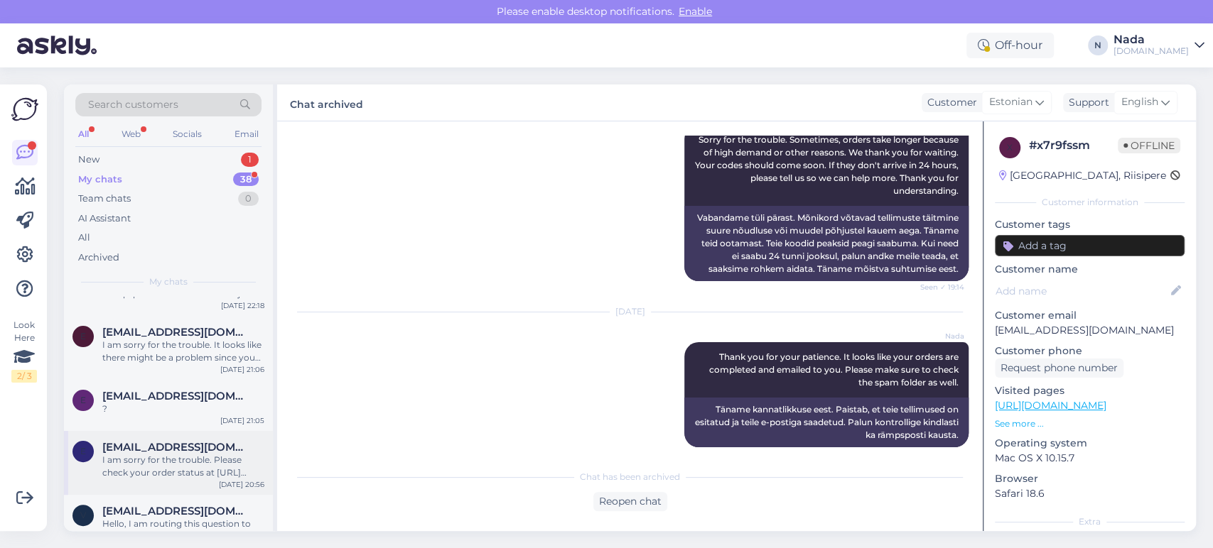
click at [176, 454] on div "I am sorry for the trouble. Please check your order status at https://punktid.c…" at bounding box center [183, 467] width 162 height 26
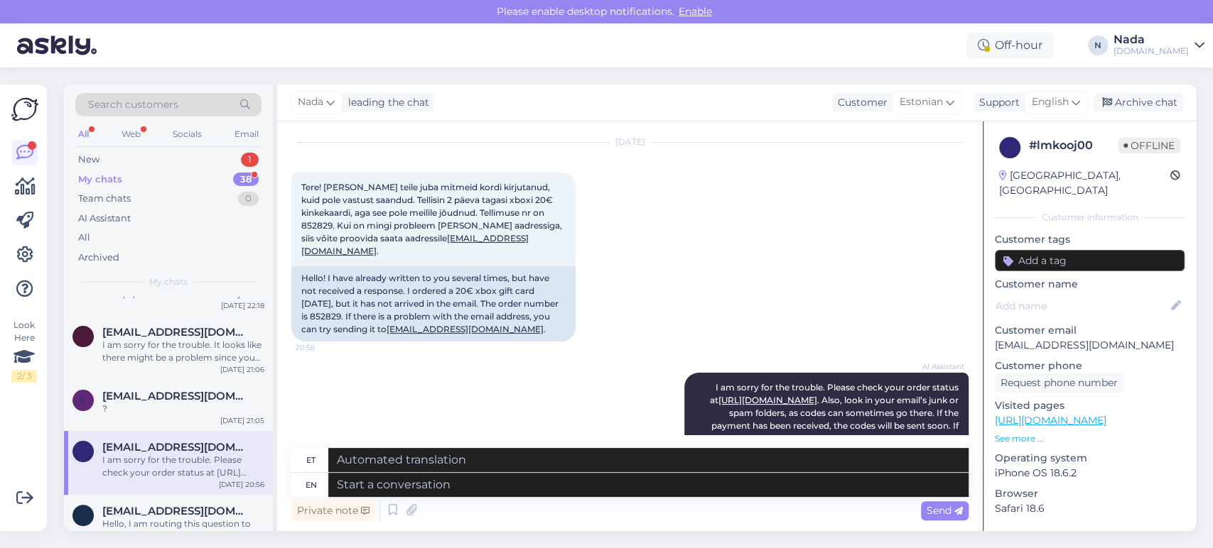
scroll to position [28, 0]
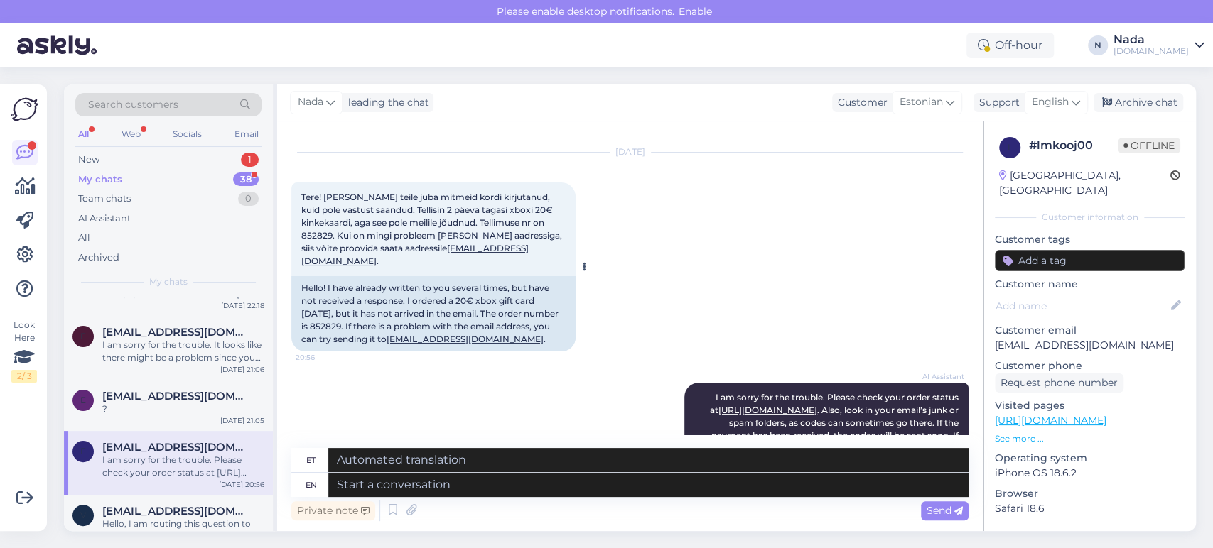
click at [318, 308] on div "Hello! I have already written to you several times, but have not received a res…" at bounding box center [433, 313] width 284 height 75
copy div "852829"
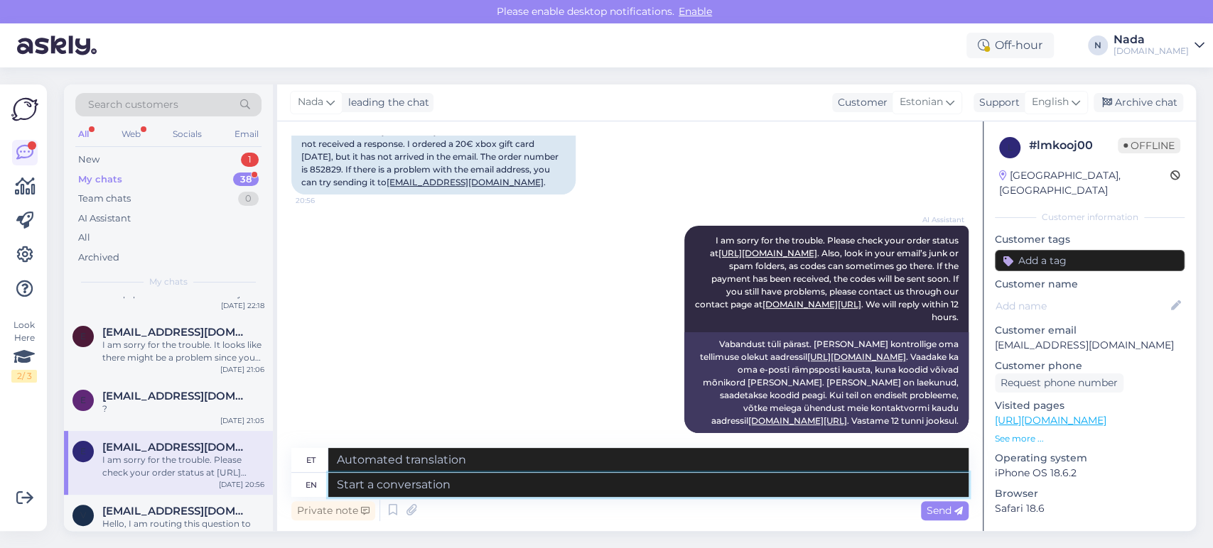
click at [470, 486] on textarea at bounding box center [648, 485] width 640 height 24
paste textarea "Thank you for your patience. It looks like your order is completed and emailed …"
type textarea "Thank you for your patience. It looks like your order is completed and emailed …"
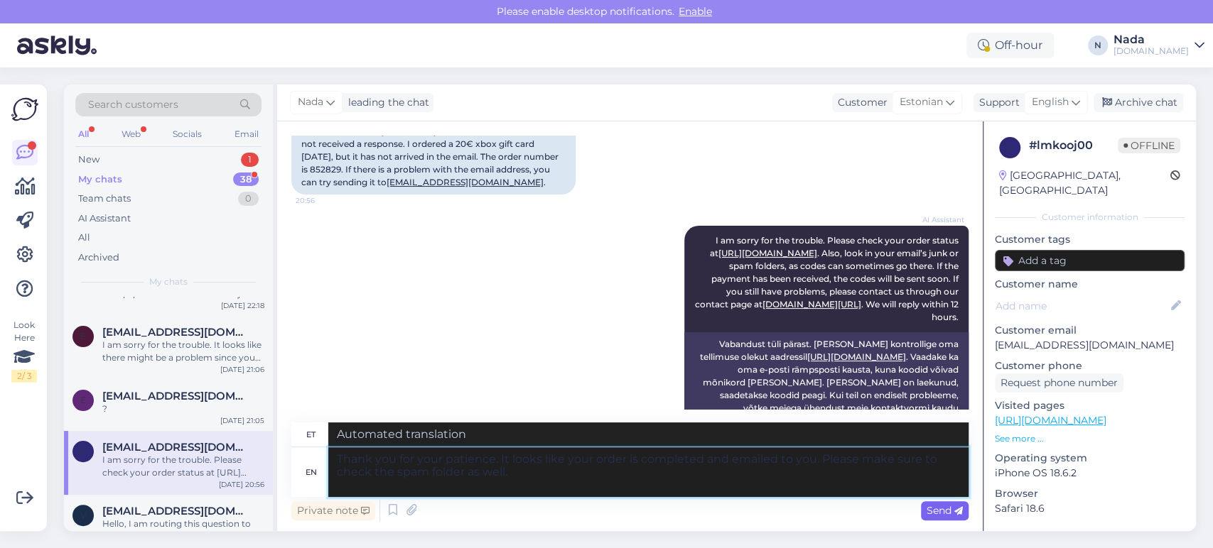
type textarea "Täname kannatlikkuse eest. Paistab, et teie tellimus on esitatud ja teile e-pos…"
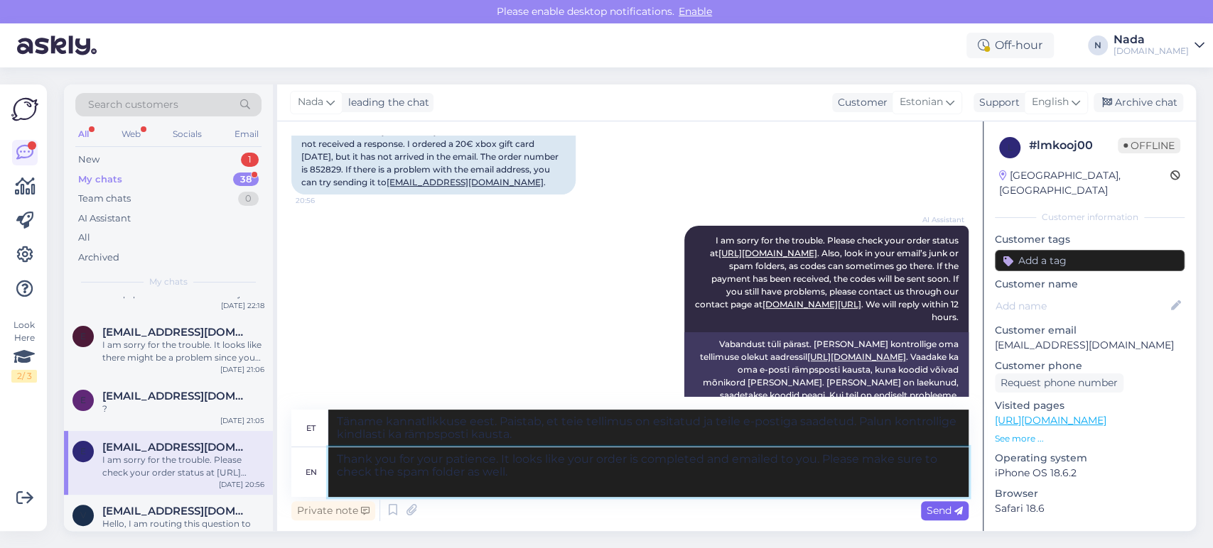
type textarea "Thank you for your patience. It looks like your order is completed and emailed …"
click at [939, 516] on span "Send" at bounding box center [944, 510] width 36 height 13
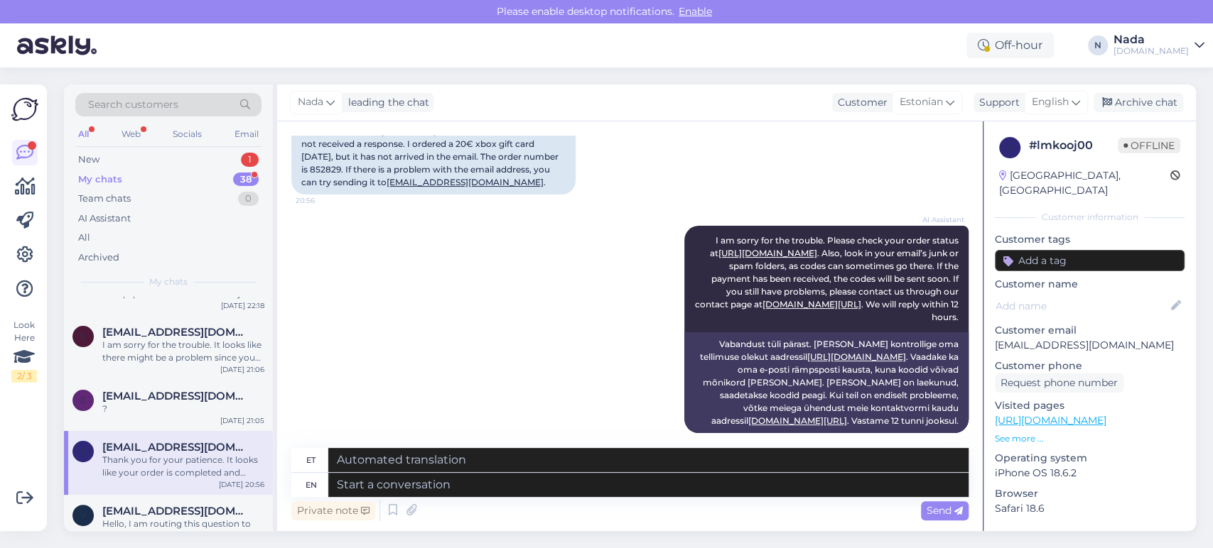
scroll to position [352, 0]
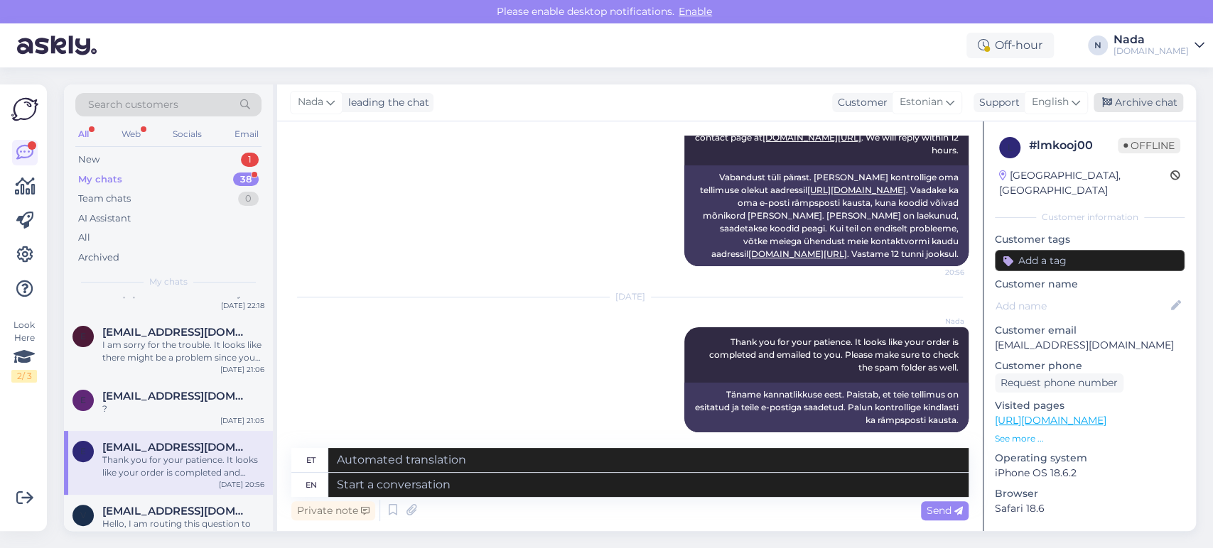
click at [1126, 107] on div "Archive chat" at bounding box center [1138, 102] width 90 height 19
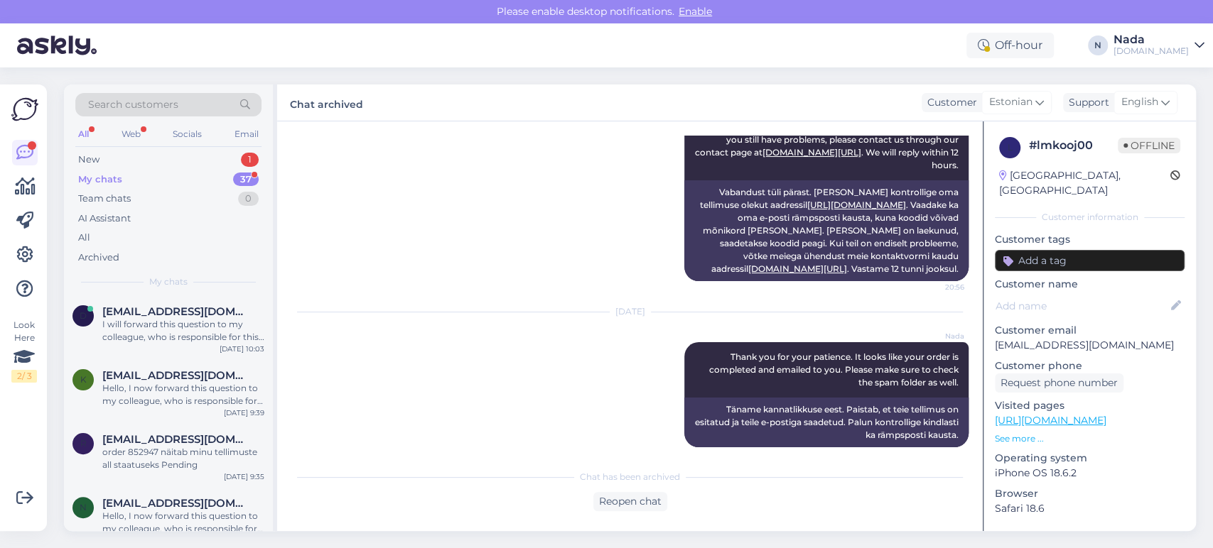
scroll to position [2040, 0]
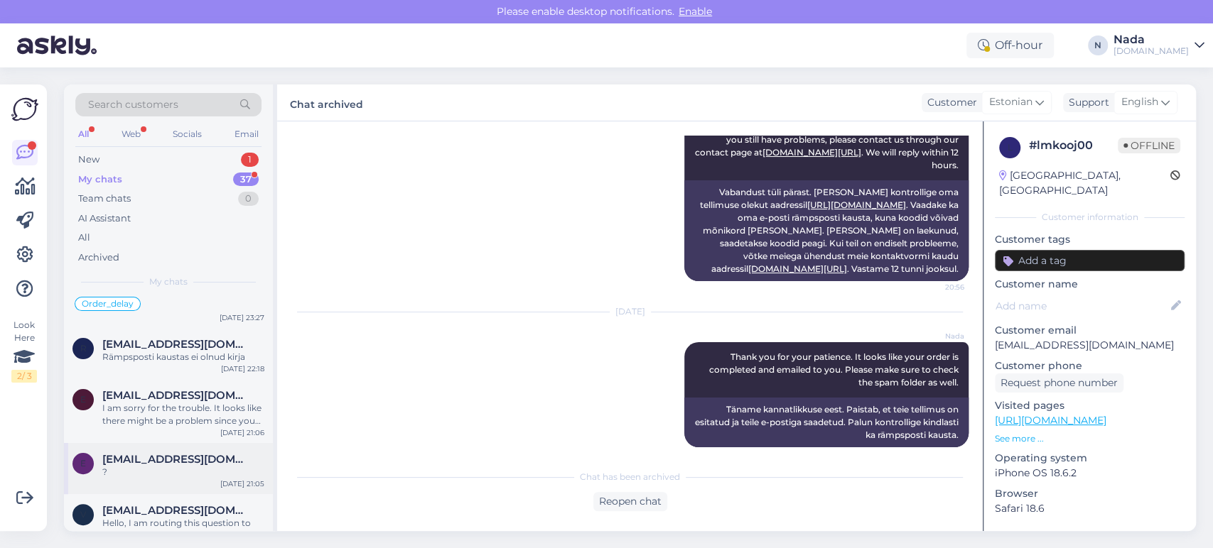
click at [207, 453] on div "Eveloo@hot.ee" at bounding box center [183, 459] width 162 height 13
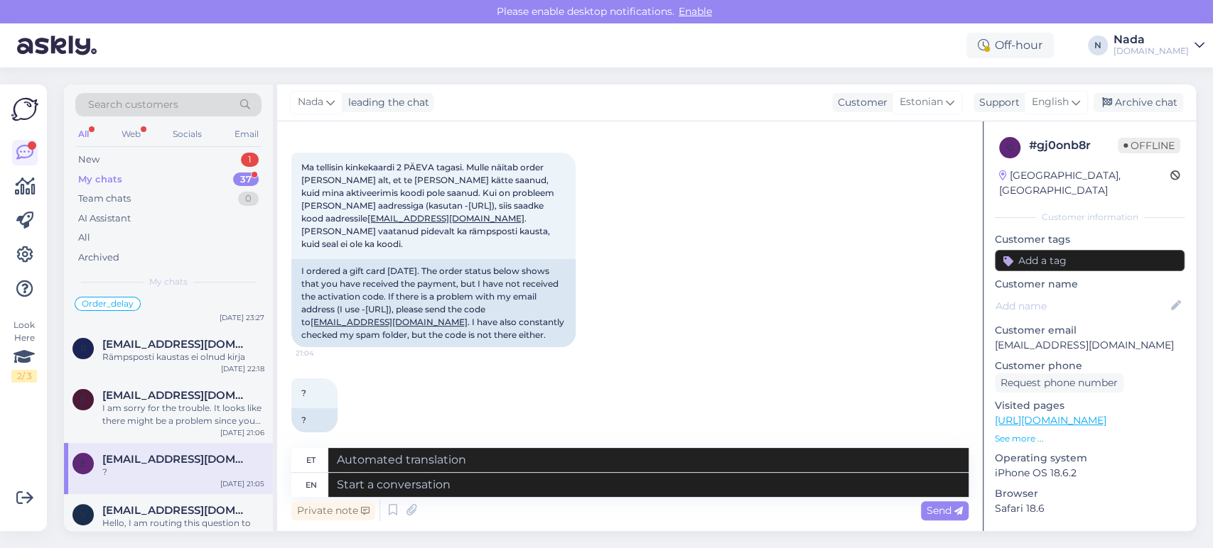
scroll to position [356, 0]
click at [499, 478] on textarea at bounding box center [648, 485] width 640 height 24
paste textarea "Thank you for your patience. It looks like your order is completed and emailed …"
type textarea "Thank you for your patience. It looks like your order is completed and emailed …"
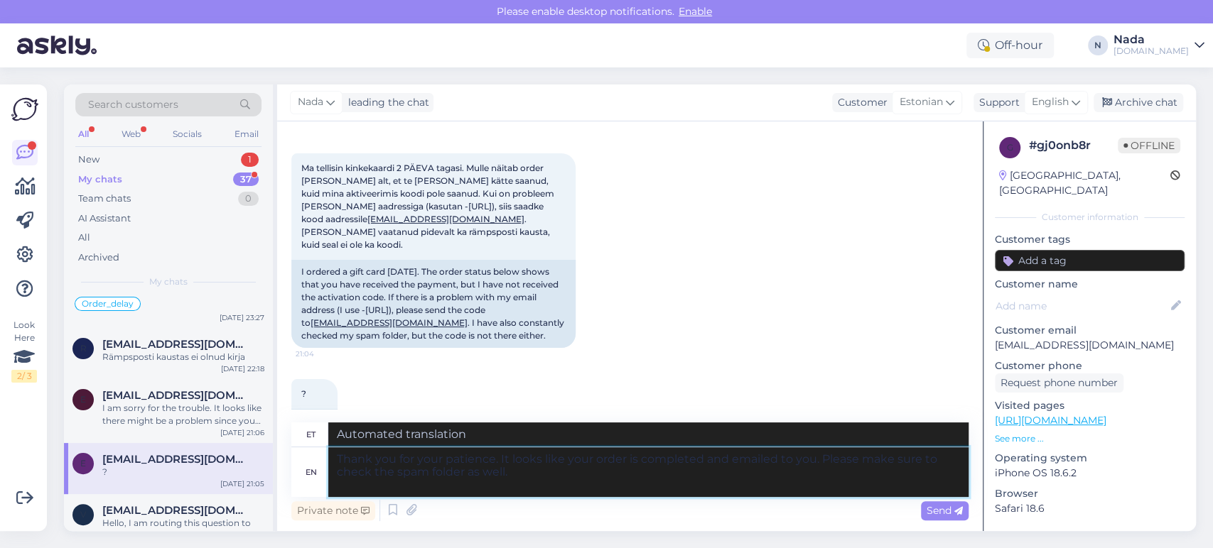
type textarea "Täname kannatlikkuse eest. Paistab, et teie tellimus on esitatud ja teile e-pos…"
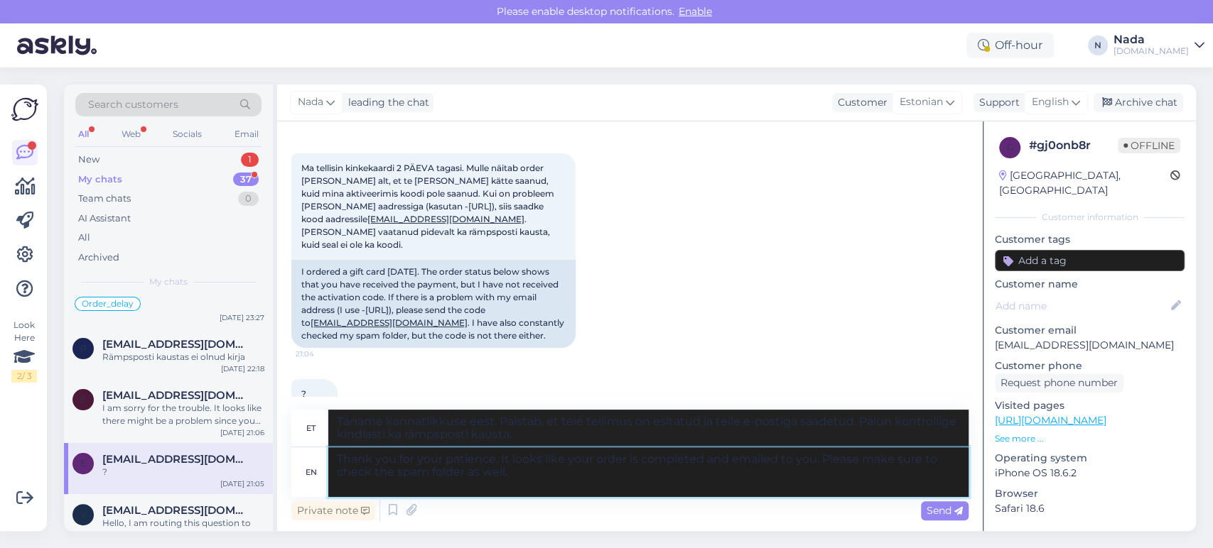
type textarea "Thank you for your patience. It looks like your order is completed and emailed …"
click at [938, 513] on span "Send" at bounding box center [944, 510] width 36 height 13
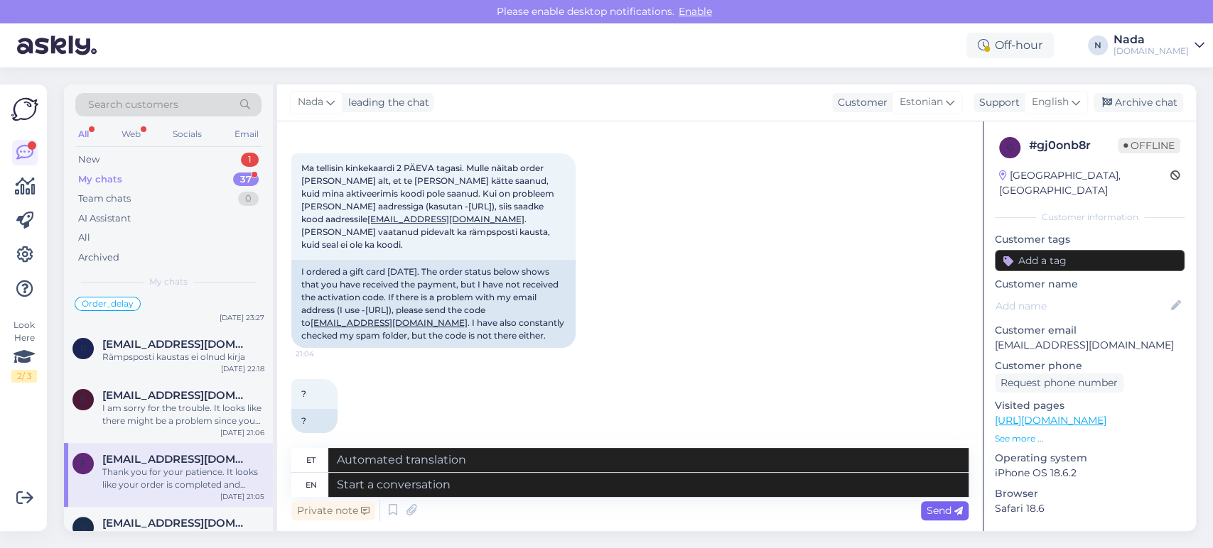
scroll to position [523, 0]
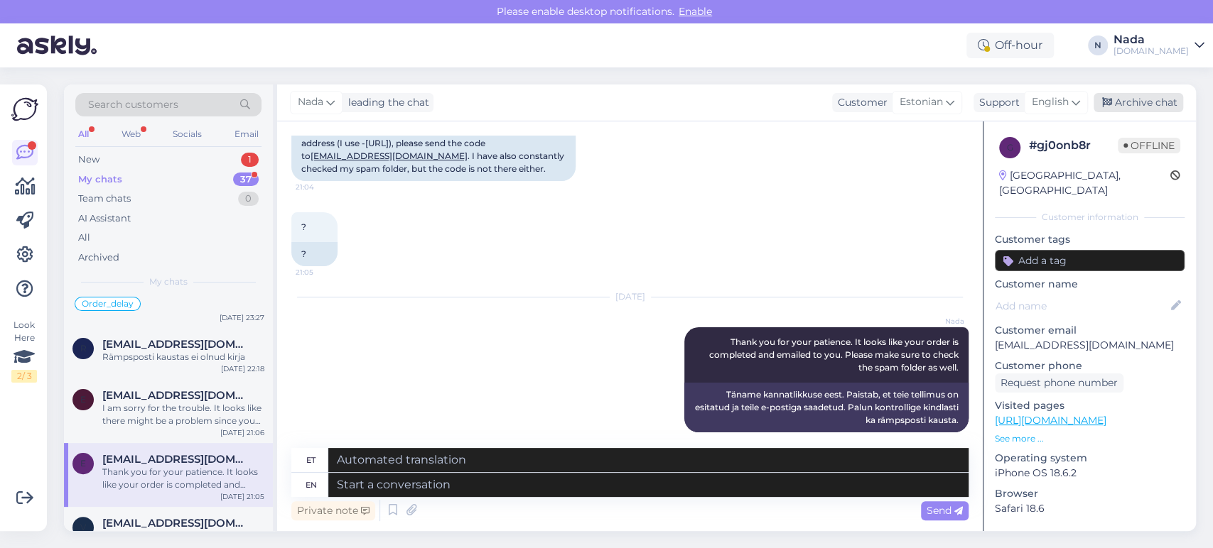
click at [1143, 101] on div "Archive chat" at bounding box center [1138, 102] width 90 height 19
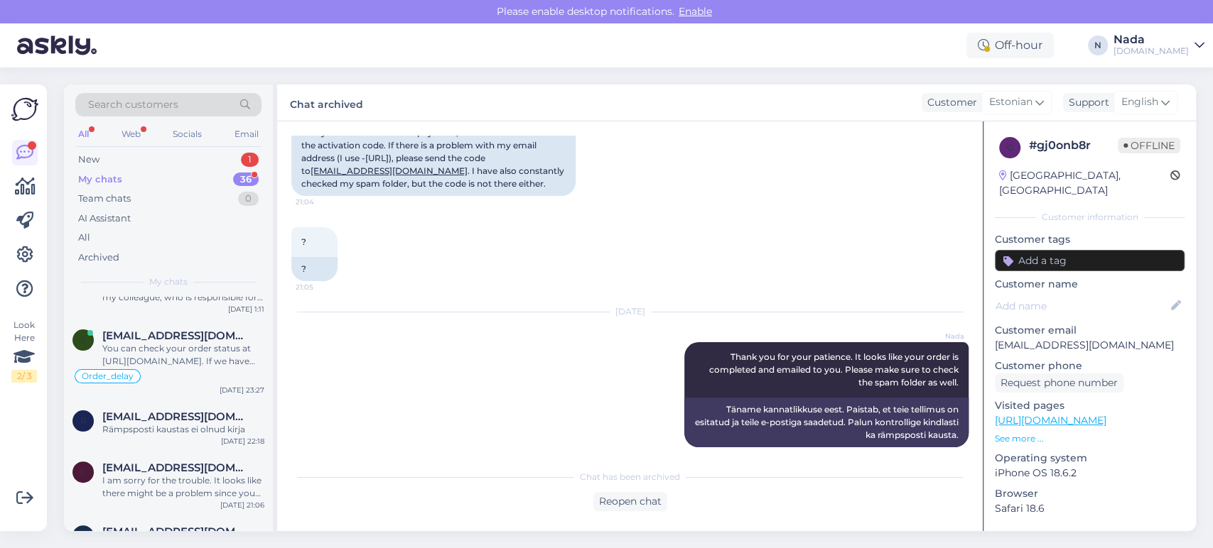
scroll to position [1989, 0]
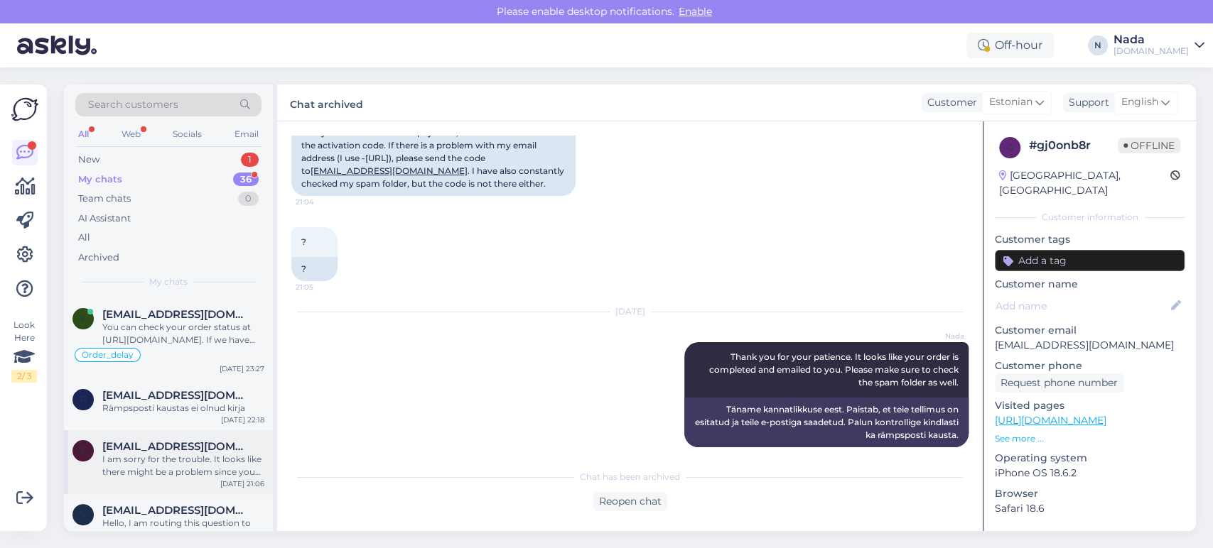
click at [185, 440] on div "Eveloo@hot.ee" at bounding box center [183, 446] width 162 height 13
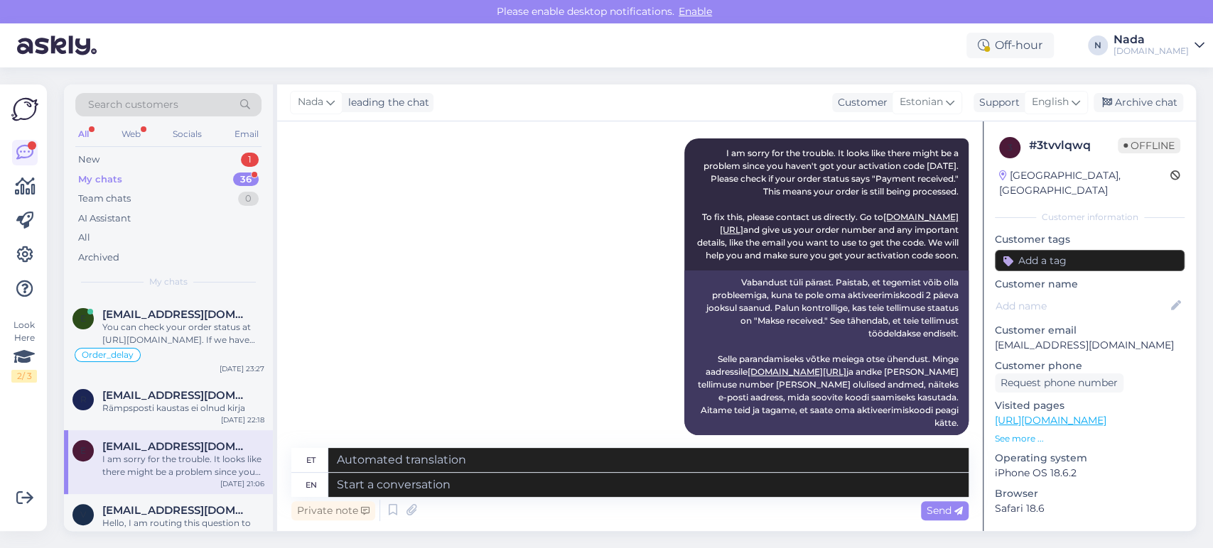
scroll to position [87, 0]
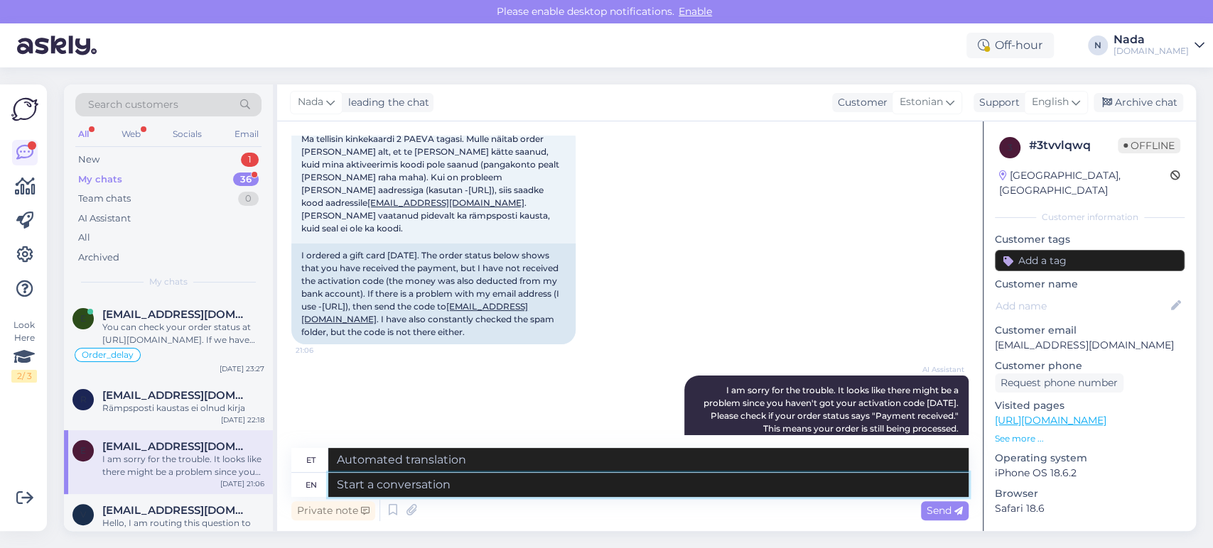
click at [455, 484] on textarea at bounding box center [648, 485] width 640 height 24
paste textarea "Thank you for your patience. It looks like your order is completed and emailed …"
type textarea "Thank you for your patience. It looks like your order is completed and emailed …"
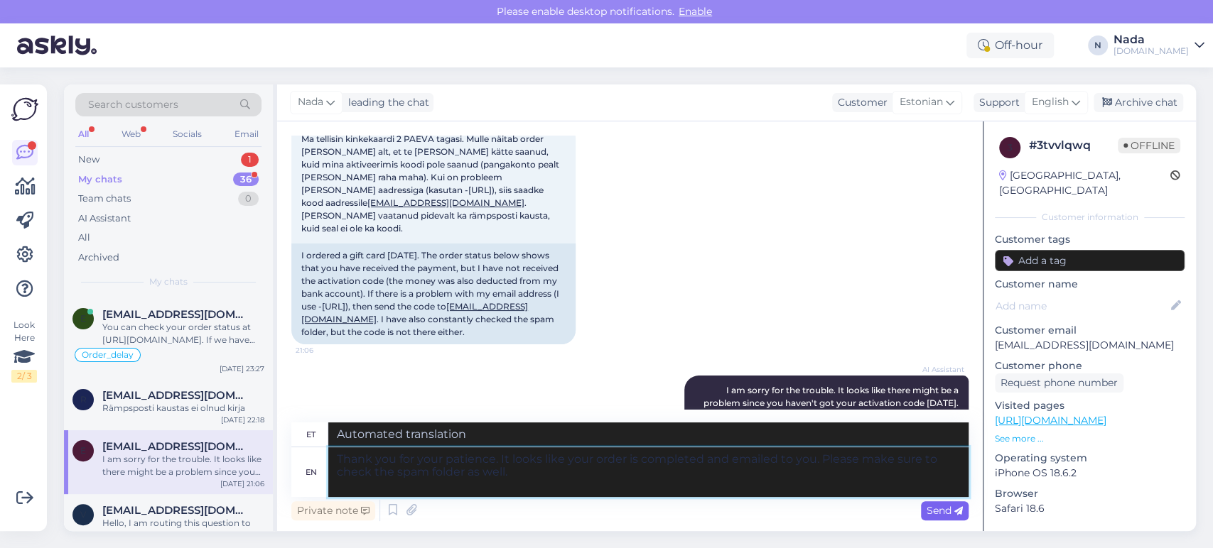
type textarea "Täname kannatlikkuse eest. Paistab, et teie tellimus on esitatud ja teile e-pos…"
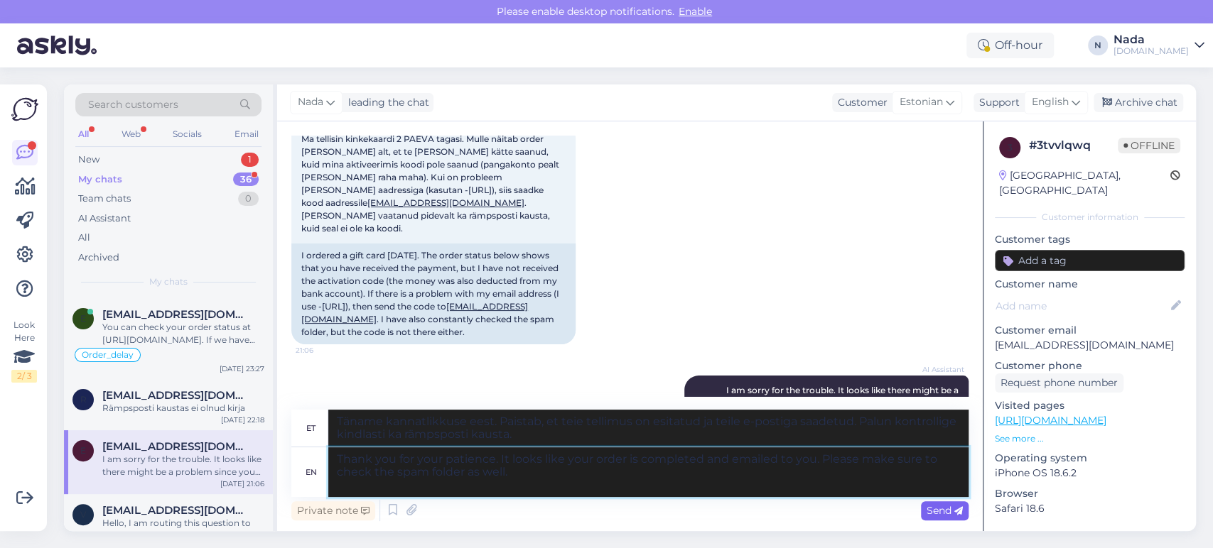
type textarea "Thank you for your patience. It looks like your order is completed and emailed …"
click at [943, 513] on span "Send" at bounding box center [944, 510] width 36 height 13
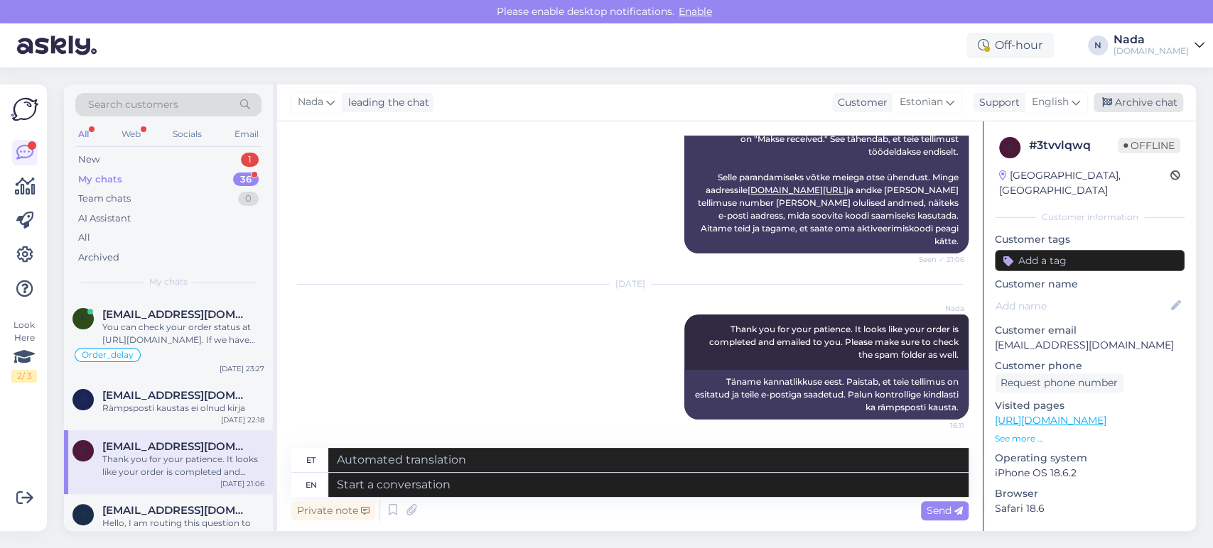
click at [1137, 107] on div "Archive chat" at bounding box center [1138, 102] width 90 height 19
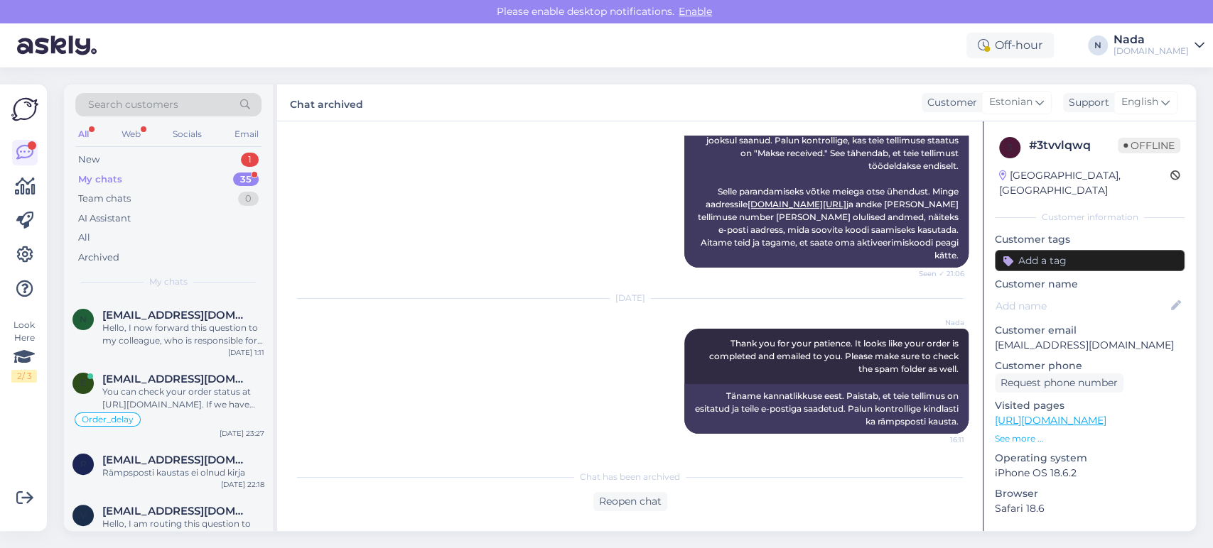
scroll to position [1925, 0]
click at [203, 453] on span "Rteppart@gmail.com" at bounding box center [176, 459] width 148 height 13
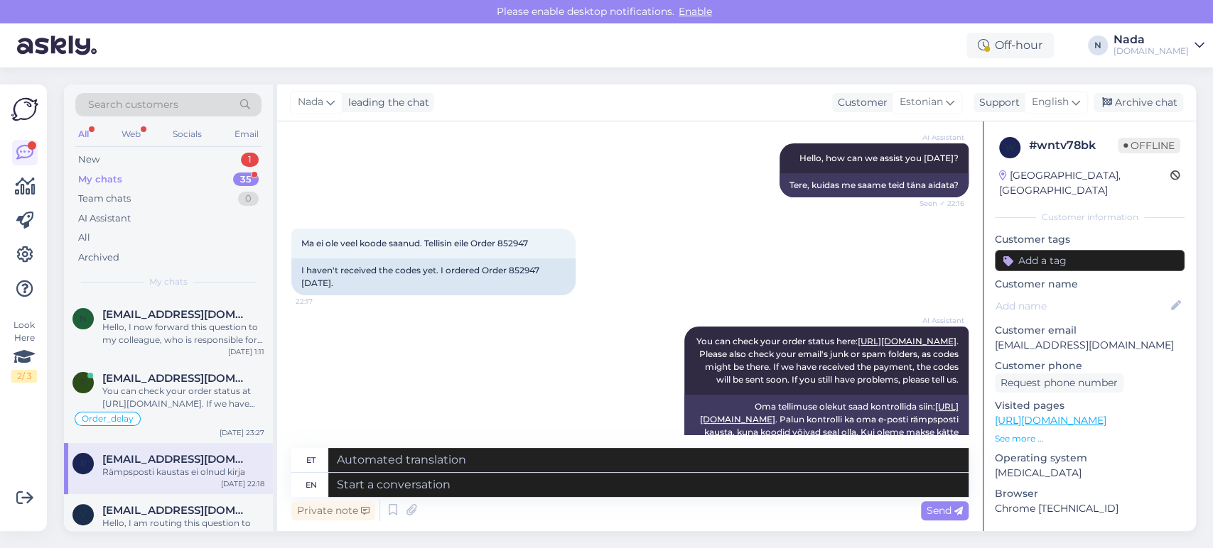
scroll to position [125, 0]
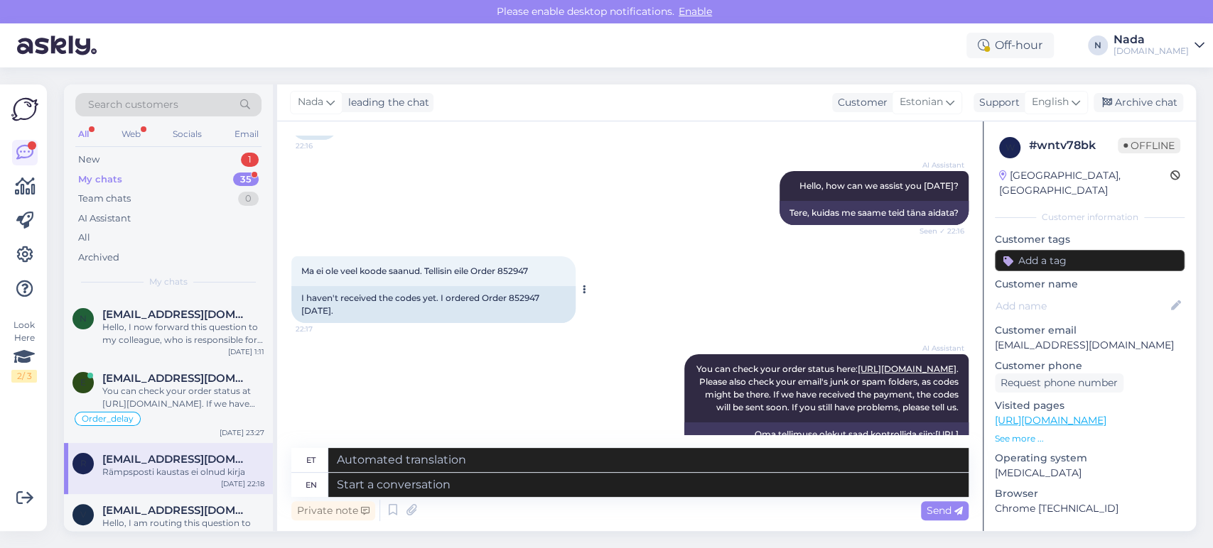
click at [524, 300] on div "I haven't received the codes yet. I ordered Order 852947 yesterday." at bounding box center [433, 304] width 284 height 37
click at [524, 299] on div "I haven't received the codes yet. I ordered Order 852947 yesterday." at bounding box center [433, 304] width 284 height 37
copy div "852947"
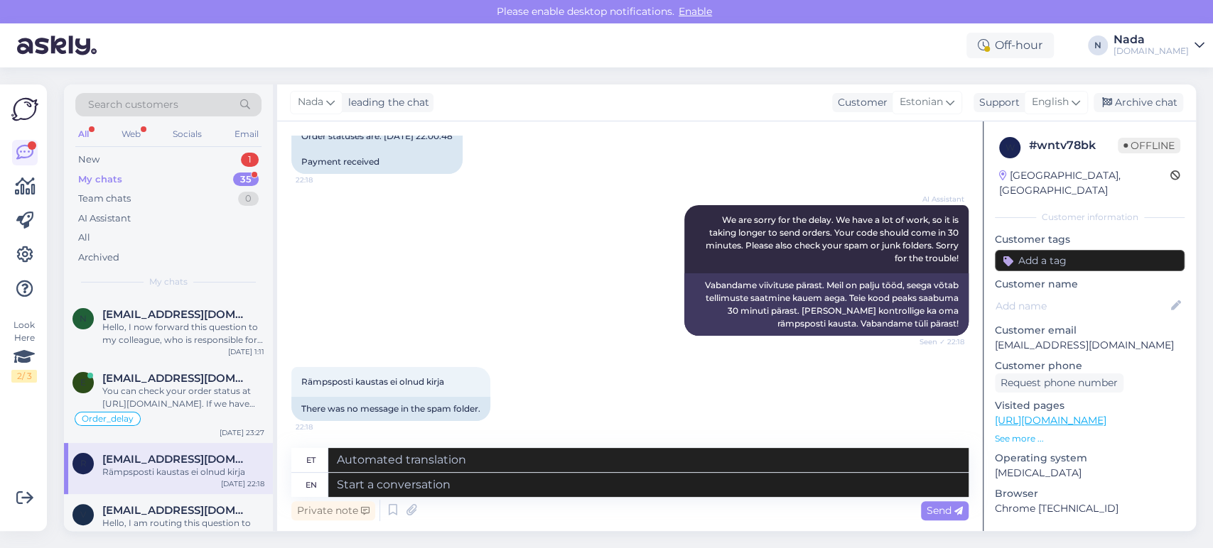
scroll to position [599, 0]
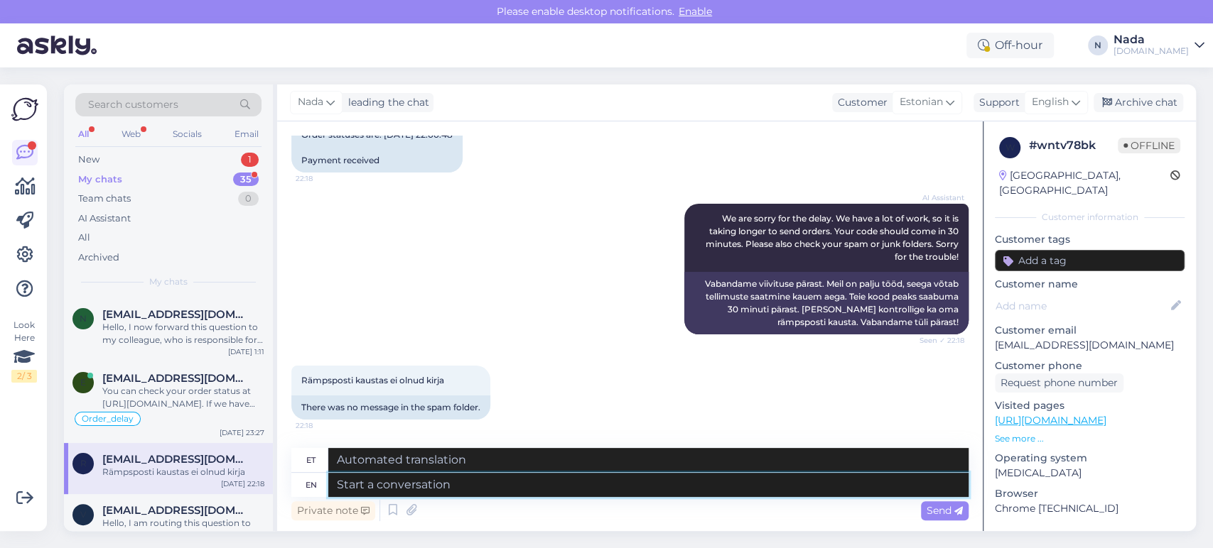
click at [519, 488] on textarea at bounding box center [648, 485] width 640 height 24
paste textarea "Hello there! Thank you for your patience and we apologize for this inconvenienc…"
type textarea "Hello there! Thank you for your patience and we apologize for this inconvenienc…"
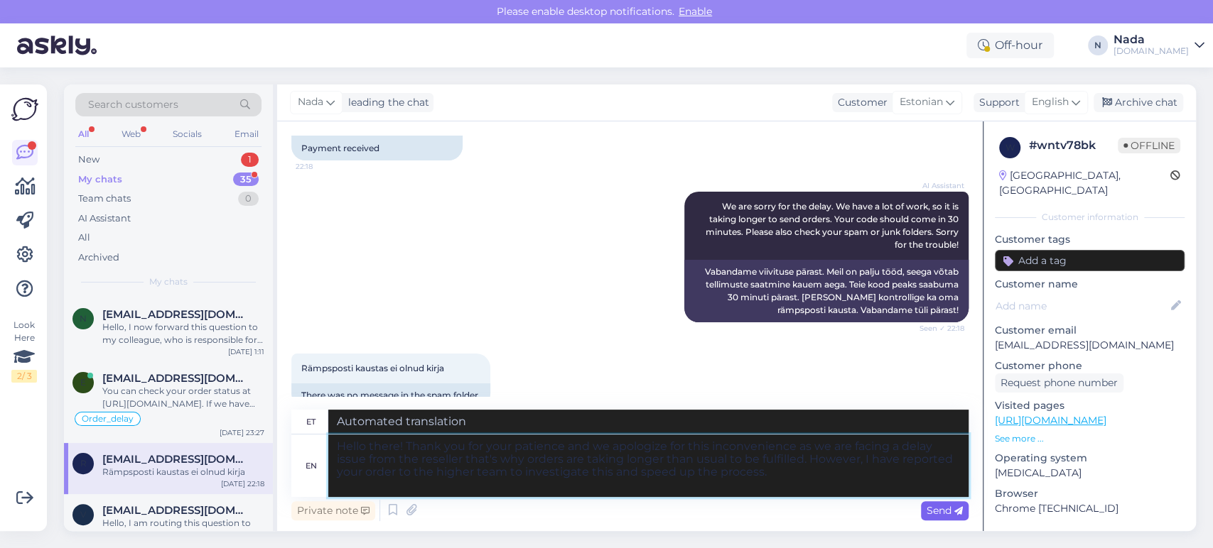
type textarea "Tere! Täname teid kannatlikkuse eest ja vabandame ebamugavuste pärast, kuna eda…"
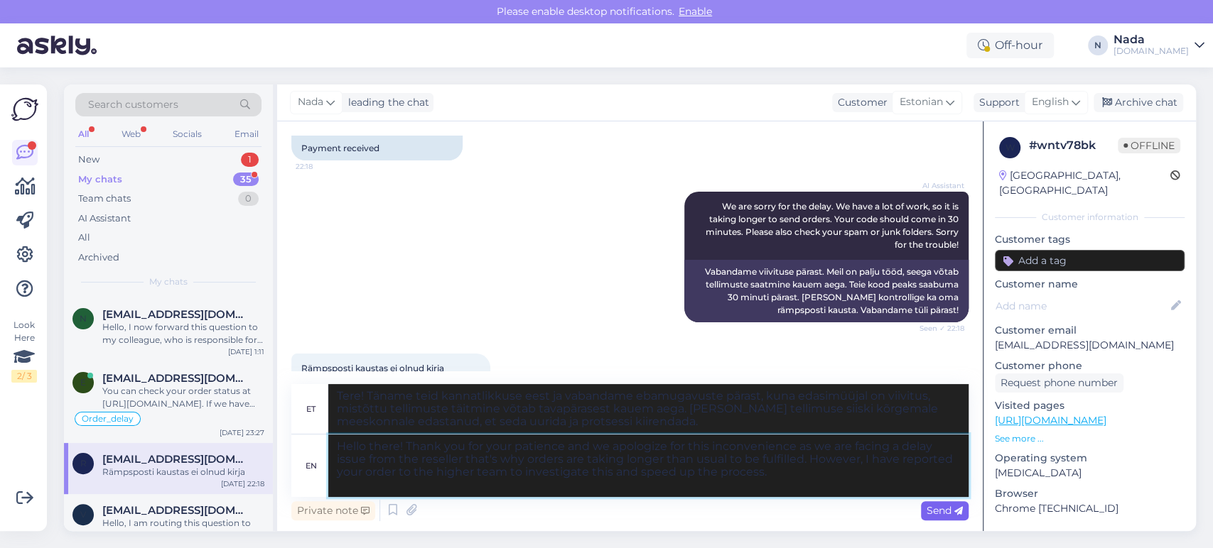
type textarea "Hello there! Thank you for your patience and we apologize for this inconvenienc…"
click at [957, 507] on icon at bounding box center [958, 511] width 9 height 9
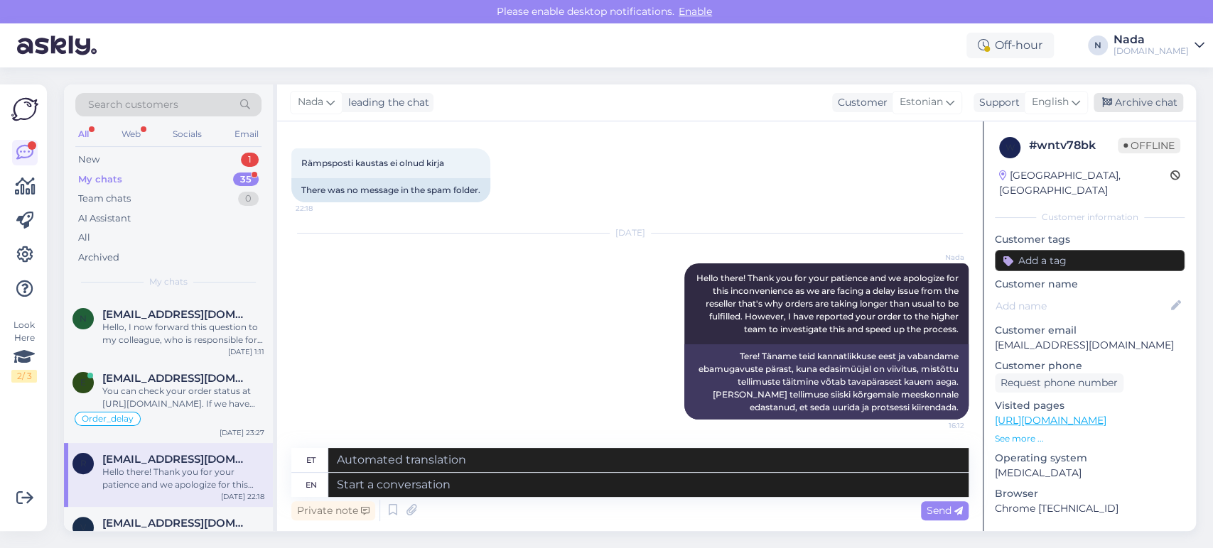
click at [1137, 101] on div "Archive chat" at bounding box center [1138, 102] width 90 height 19
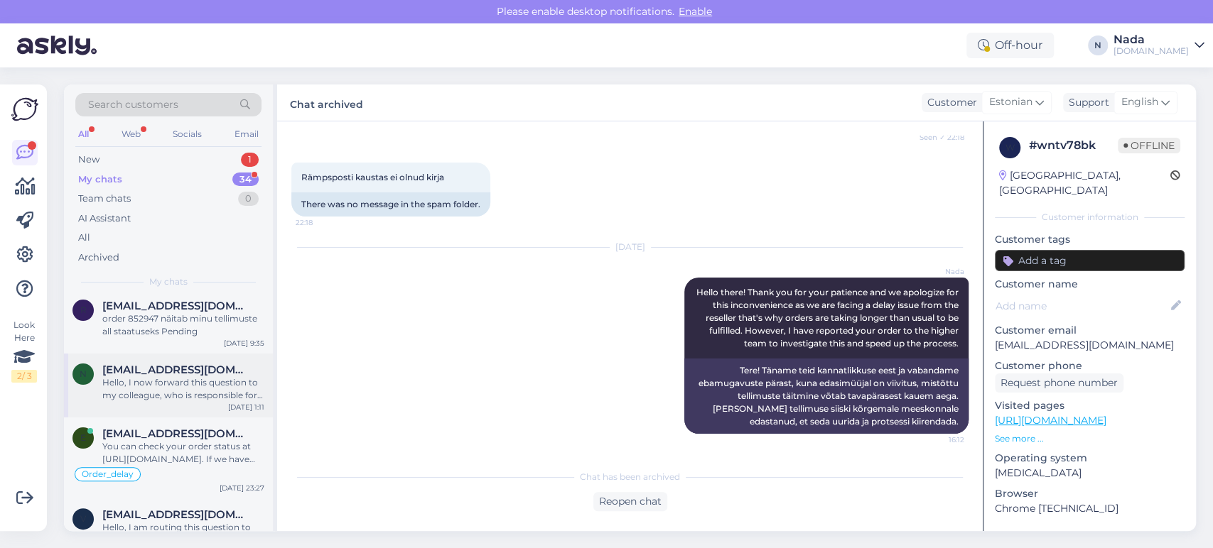
scroll to position [1874, 0]
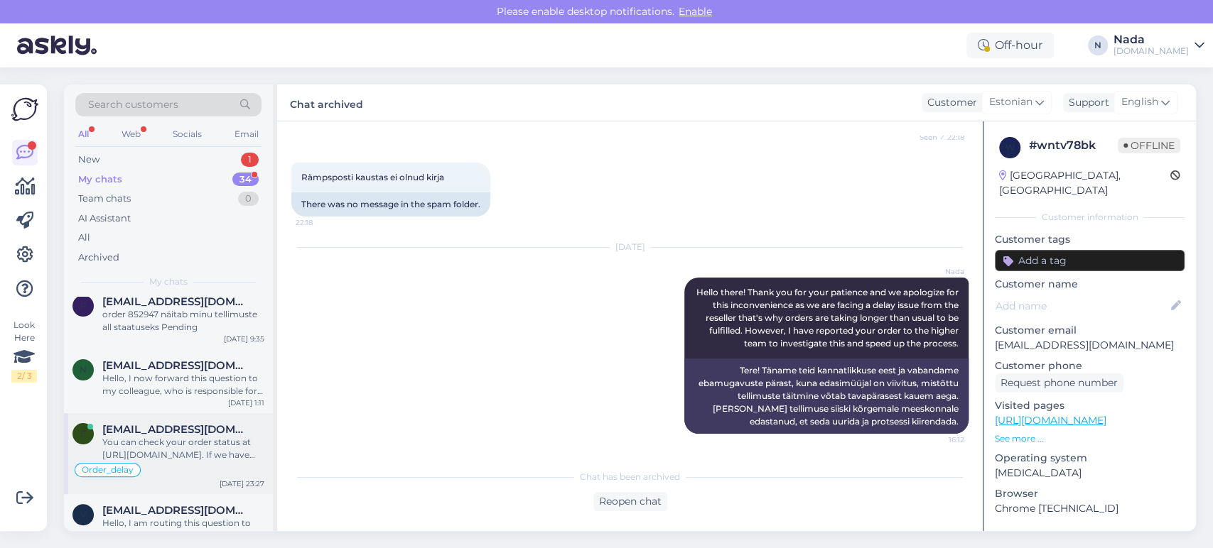
click at [203, 436] on div "You can check your order status at https://punktid.com/orderstatus. If we have …" at bounding box center [183, 449] width 162 height 26
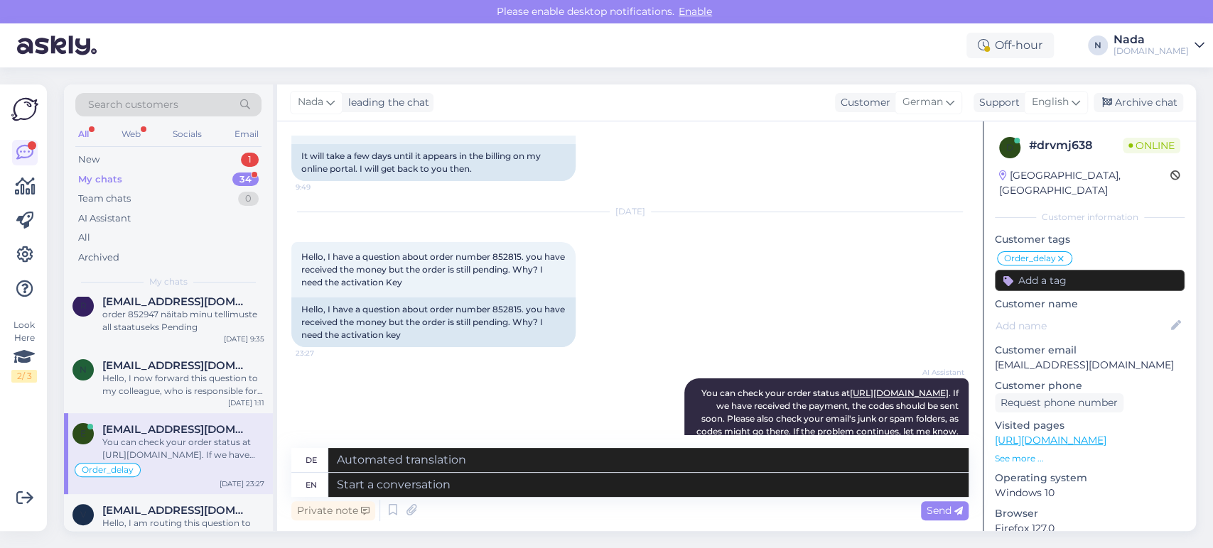
scroll to position [693, 0]
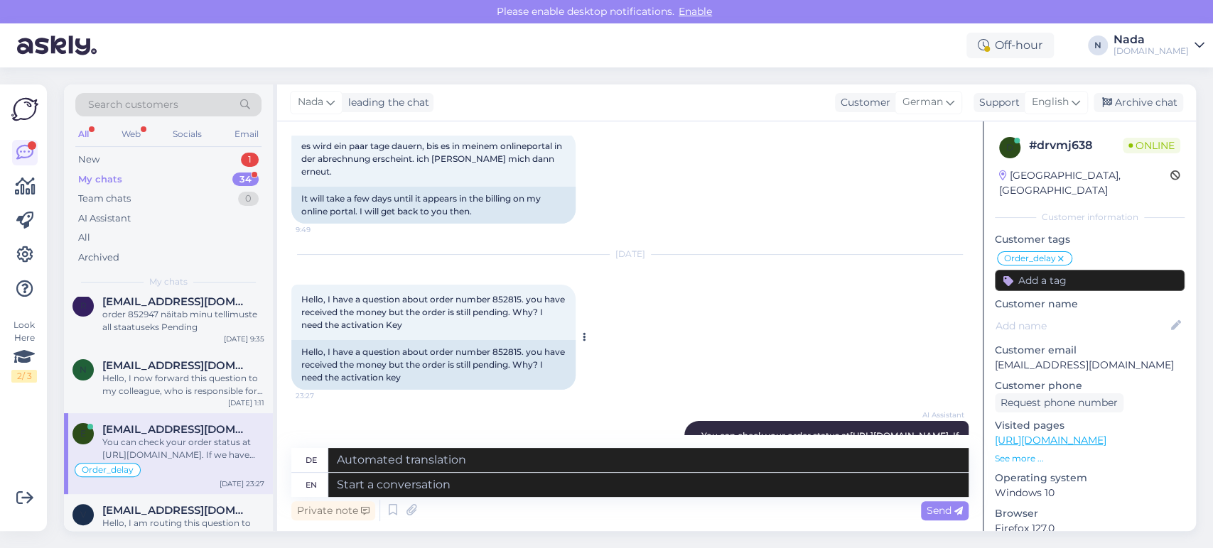
click at [519, 340] on div "Hello, I have a question about order number 852815. you have received the money…" at bounding box center [433, 365] width 284 height 50
copy div "852815"
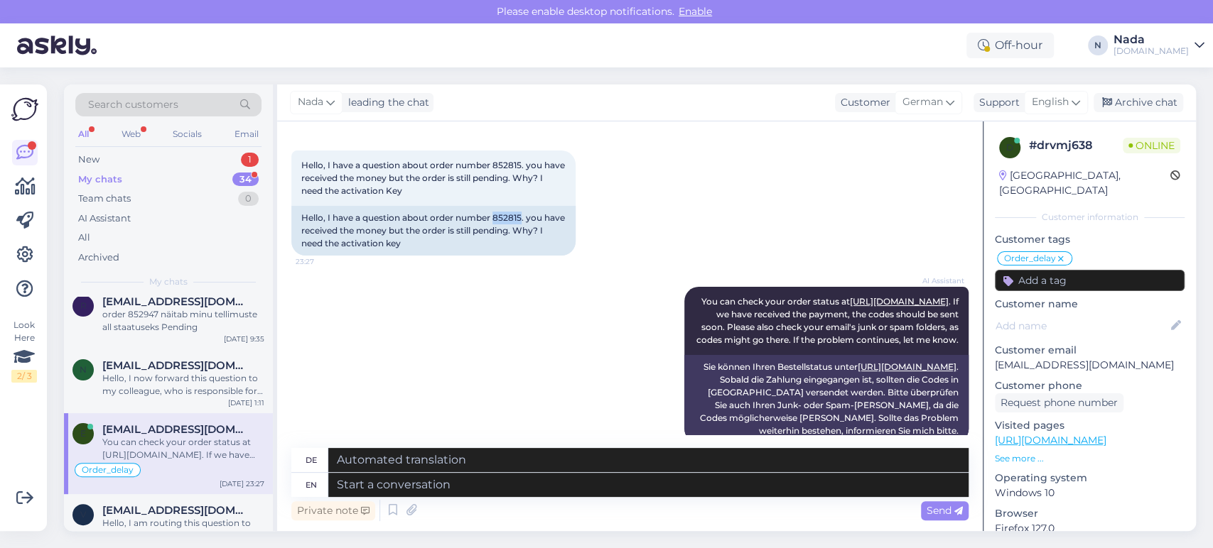
scroll to position [850, 0]
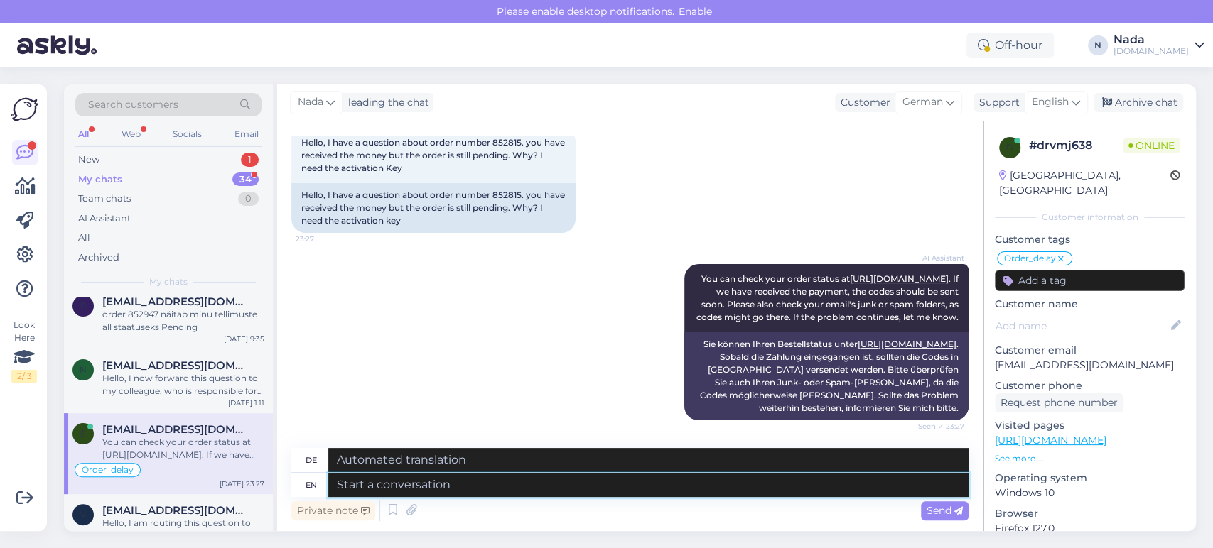
click at [506, 487] on textarea at bounding box center [648, 485] width 640 height 24
paste textarea "Thank you for your patience. It looks like your order is completed and emailed …"
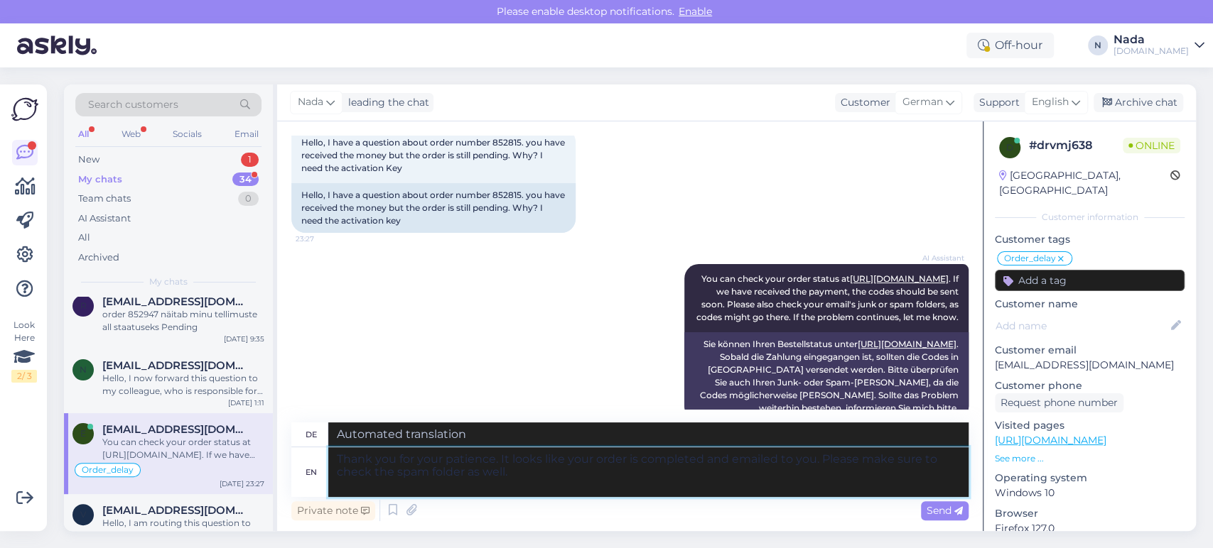
type textarea "Thank you for your patience. It looks like your order is completed and emailed …"
type textarea "Vielen Dank für Ihre Geduld. Ihre Bestellung ist abgeschlossen und wurde Ihnen …"
type textarea "Thank you for your patience. It looks like your order is completed and emailed …"
click at [955, 508] on icon at bounding box center [958, 511] width 9 height 9
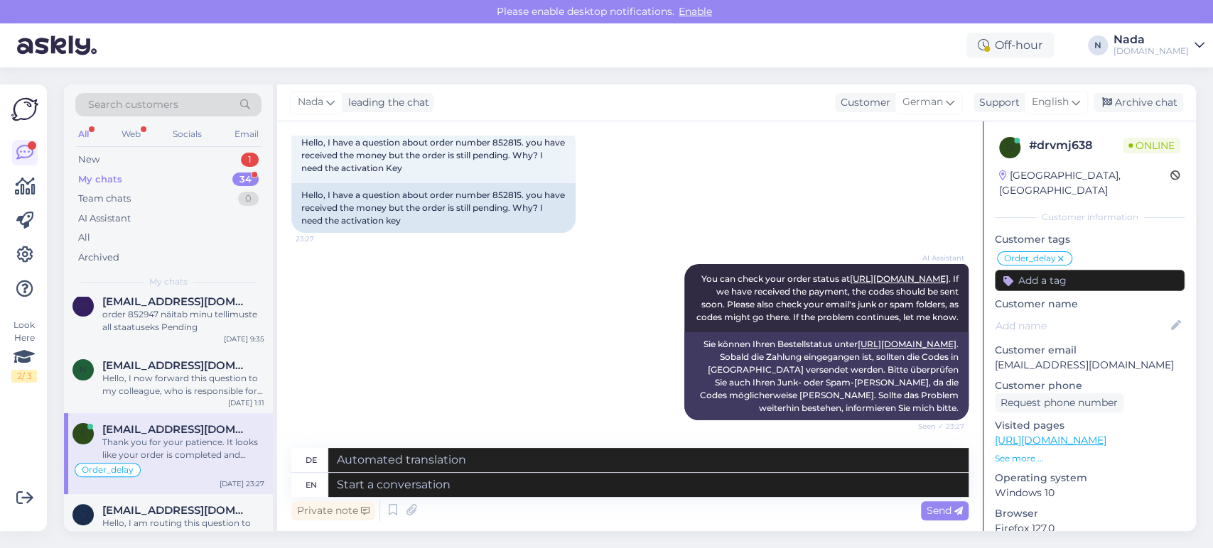
scroll to position [1017, 0]
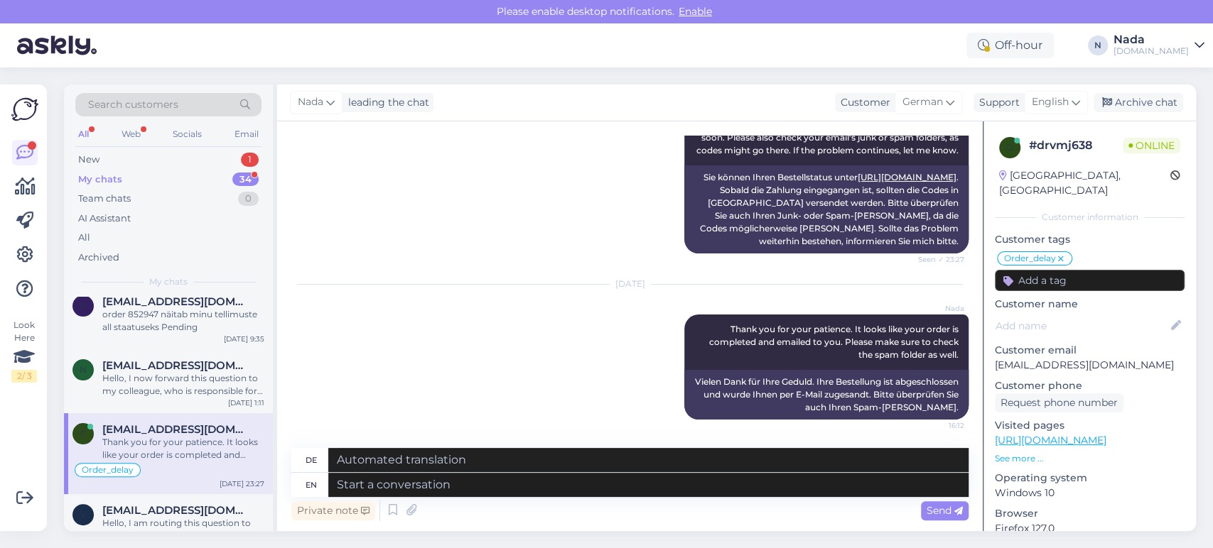
click at [1102, 92] on div "Nada leading the chat Customer German Support English Archive chat" at bounding box center [736, 103] width 918 height 37
click at [1103, 107] on icon at bounding box center [1107, 103] width 10 height 10
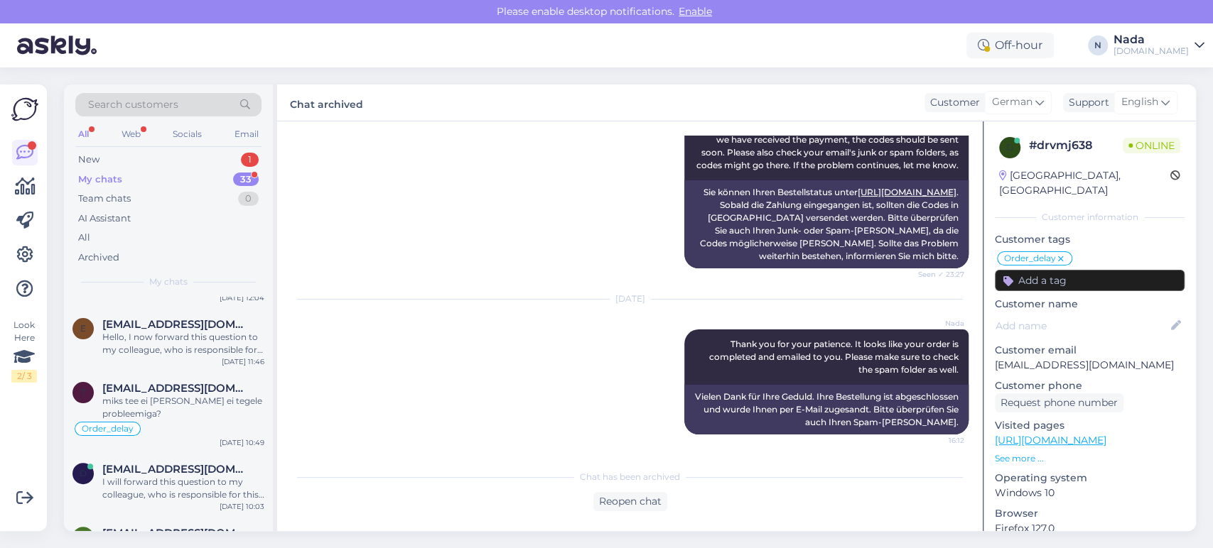
scroll to position [1793, 0]
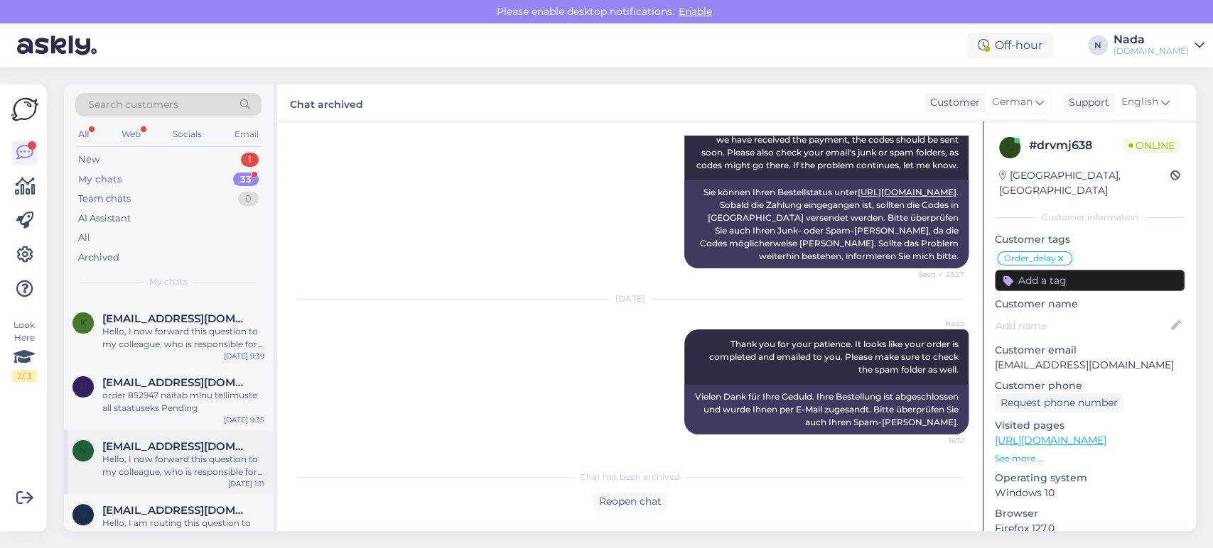
click at [185, 453] on div "Hello, I now forward this question to my colleague, who is responsible for this…" at bounding box center [183, 466] width 162 height 26
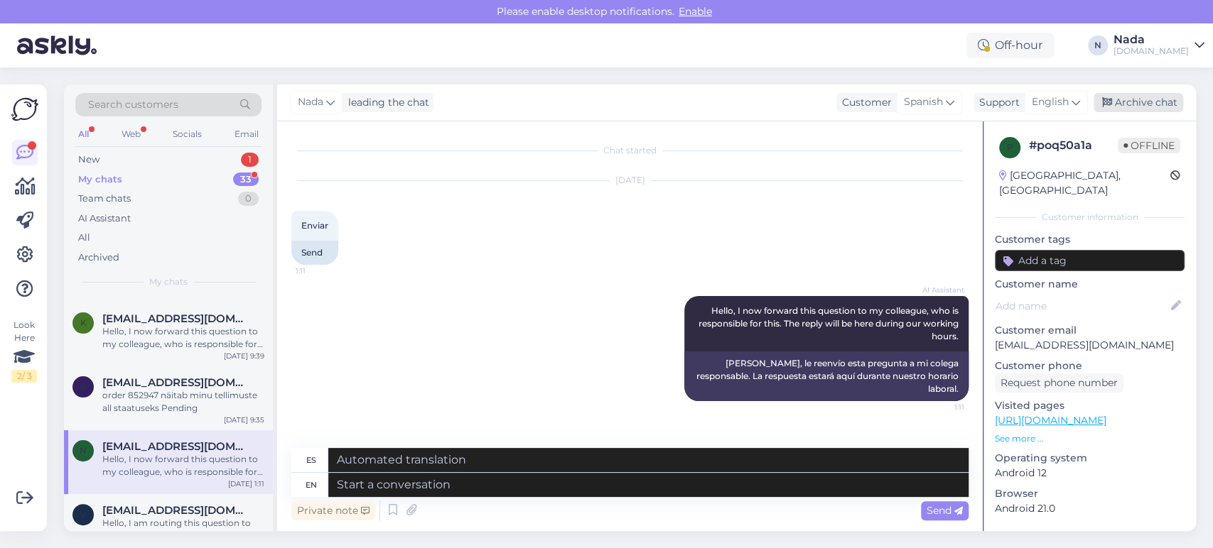
click at [1132, 104] on div "Archive chat" at bounding box center [1138, 102] width 90 height 19
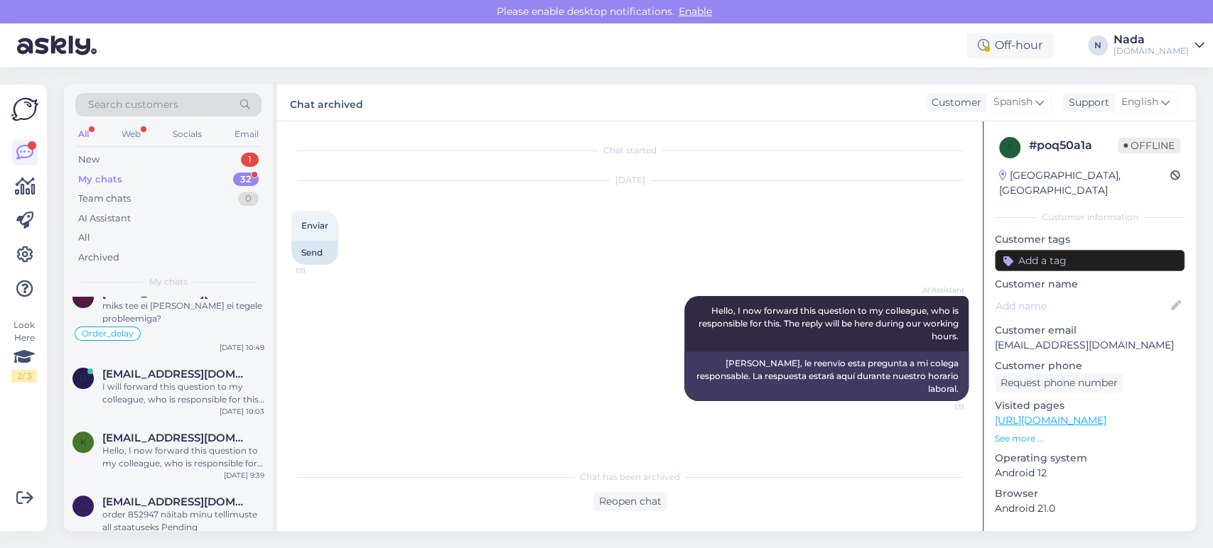
scroll to position [1728, 0]
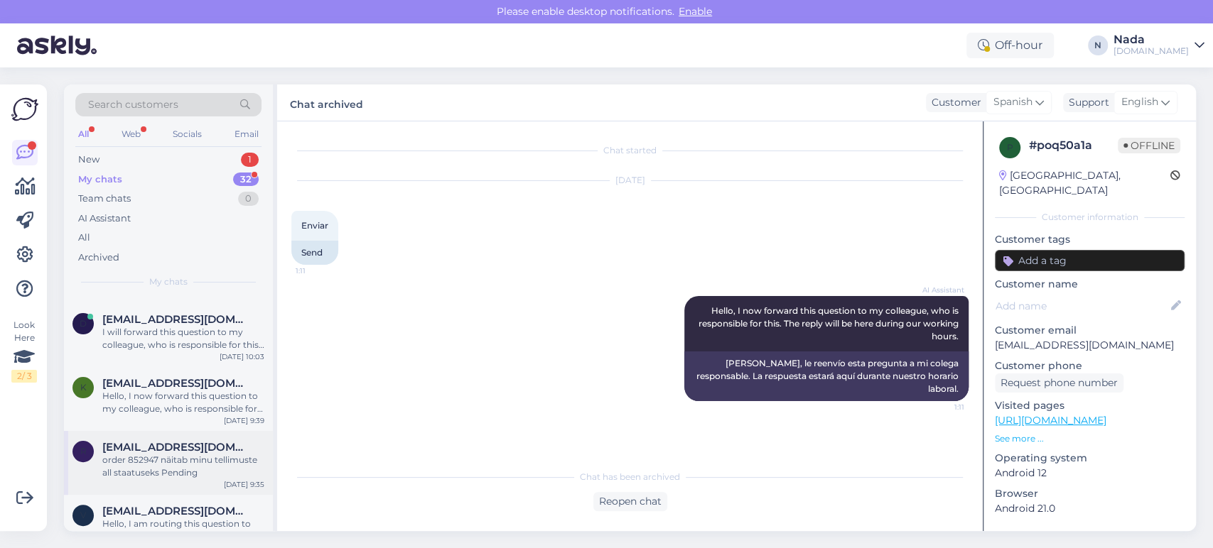
click at [170, 454] on div "order 852947 näitab minu tellimuste all staatuseks Pending" at bounding box center [183, 467] width 162 height 26
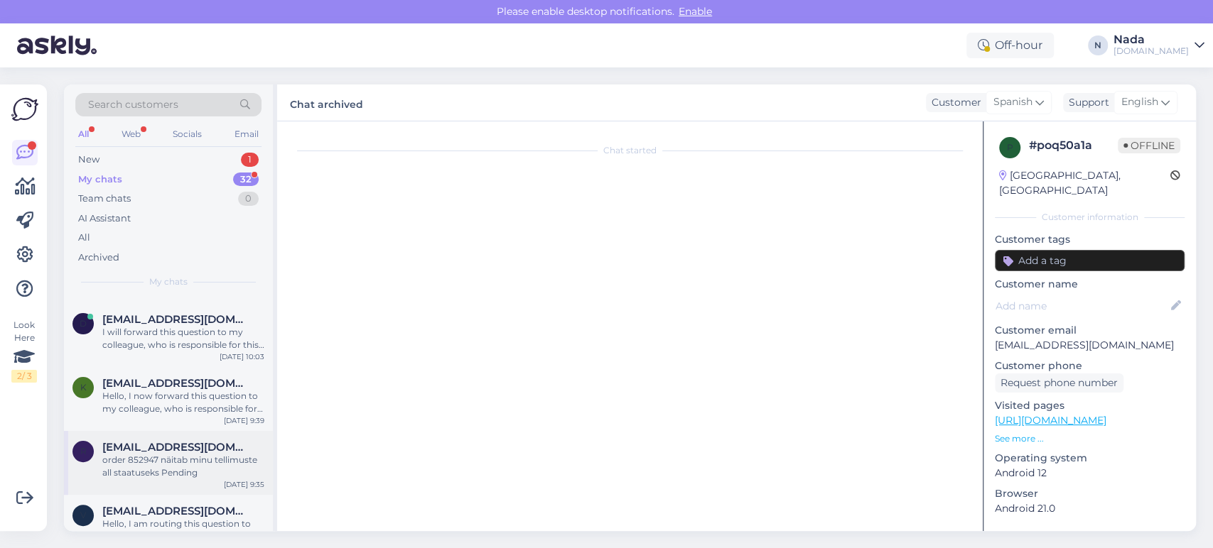
scroll to position [394, 0]
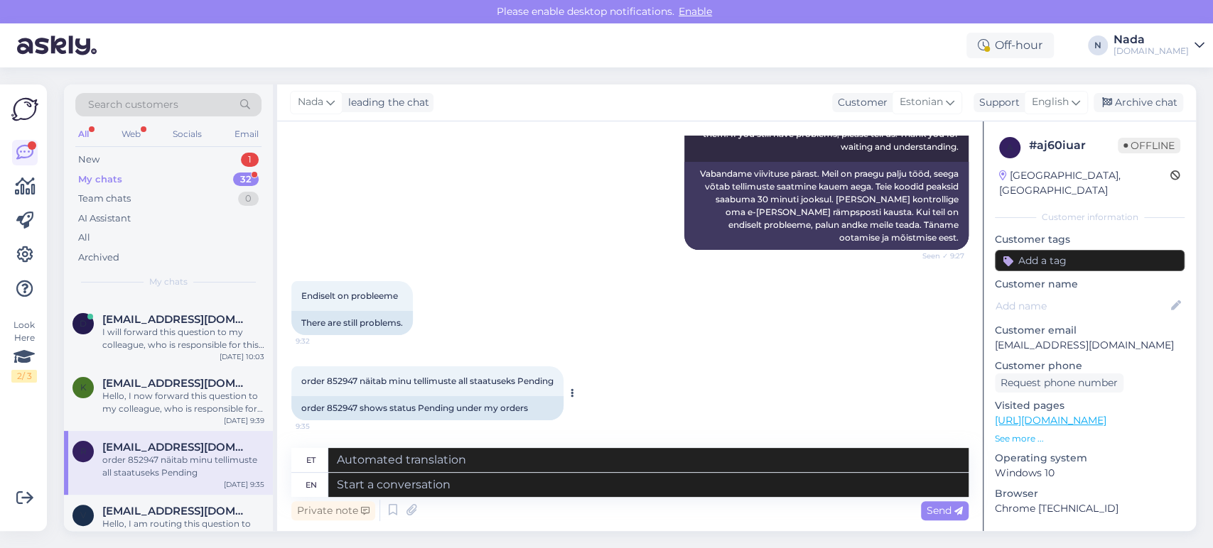
click at [346, 408] on div "order 852947 shows status Pending under my orders" at bounding box center [427, 408] width 272 height 24
copy div "852947"
click at [523, 474] on textarea at bounding box center [648, 485] width 640 height 24
click at [551, 490] on textarea at bounding box center [648, 485] width 640 height 24
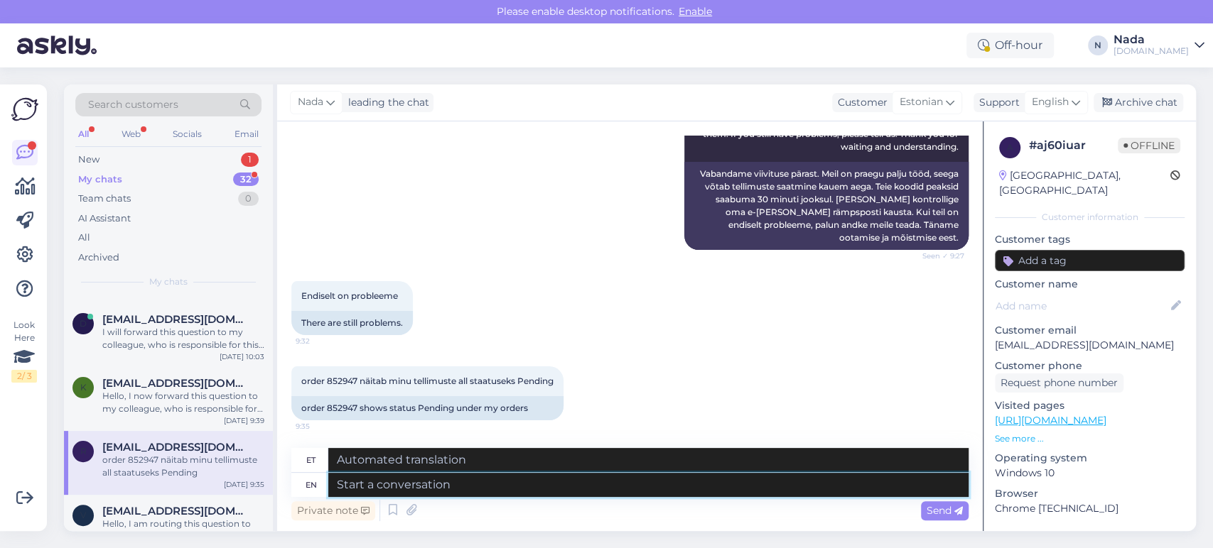
paste textarea "Hello there! Thank you for your patience and we apologize for this inconvenienc…"
type textarea "Hello there! Thank you for your patience and we apologize for this inconvenienc…"
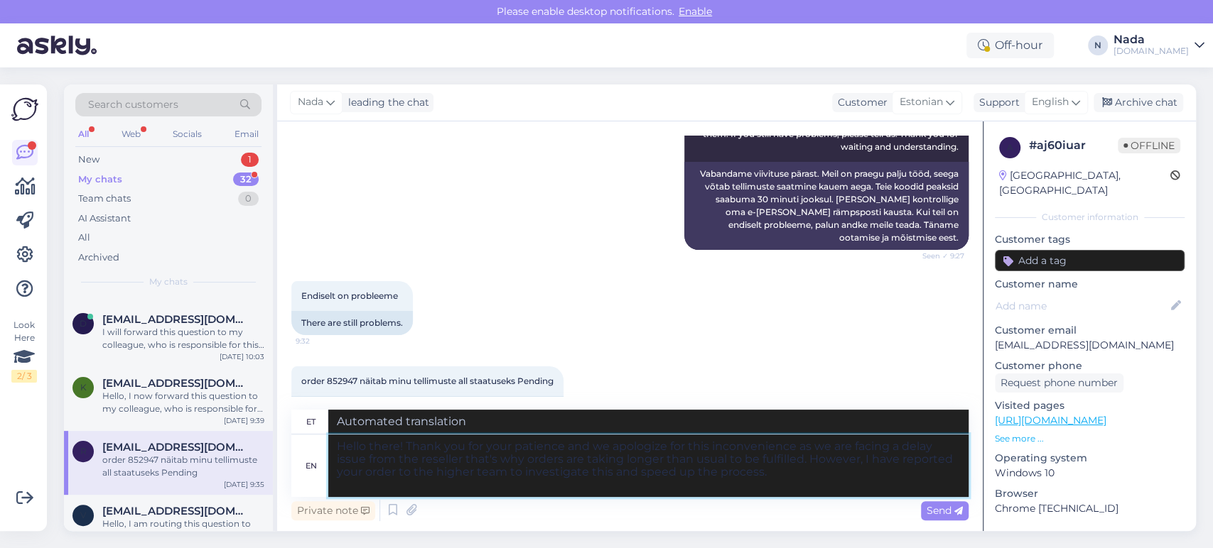
type textarea "Tere! Täname teid kannatlikkuse eest ja vabandame ebamugavuste pärast, kuna eda…"
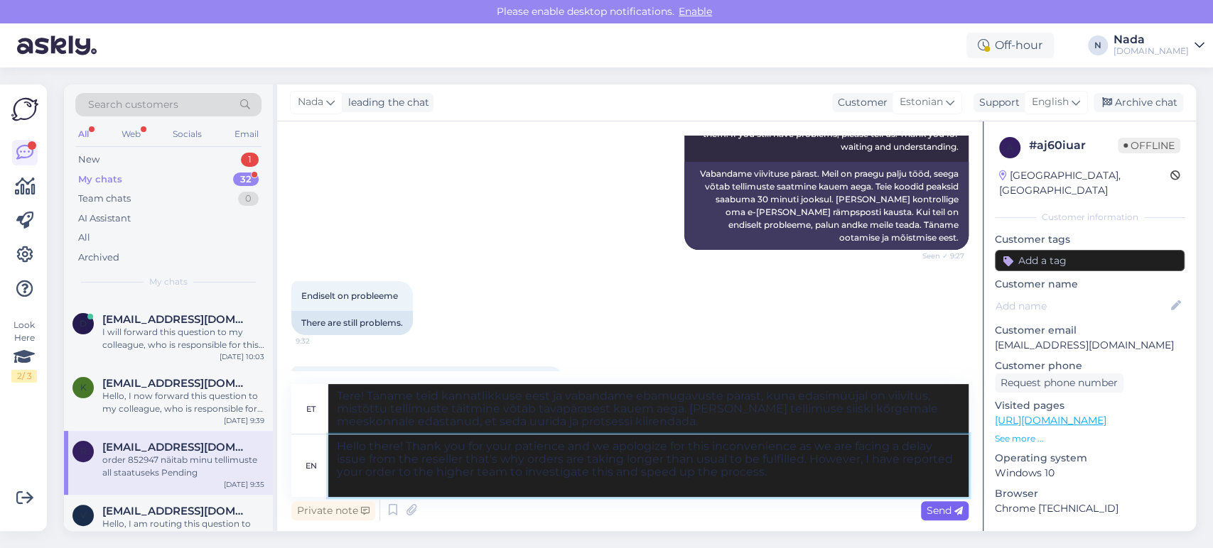
type textarea "Hello there! Thank you for your patience and we apologize for this inconvenienc…"
click at [929, 513] on span "Send" at bounding box center [944, 510] width 36 height 13
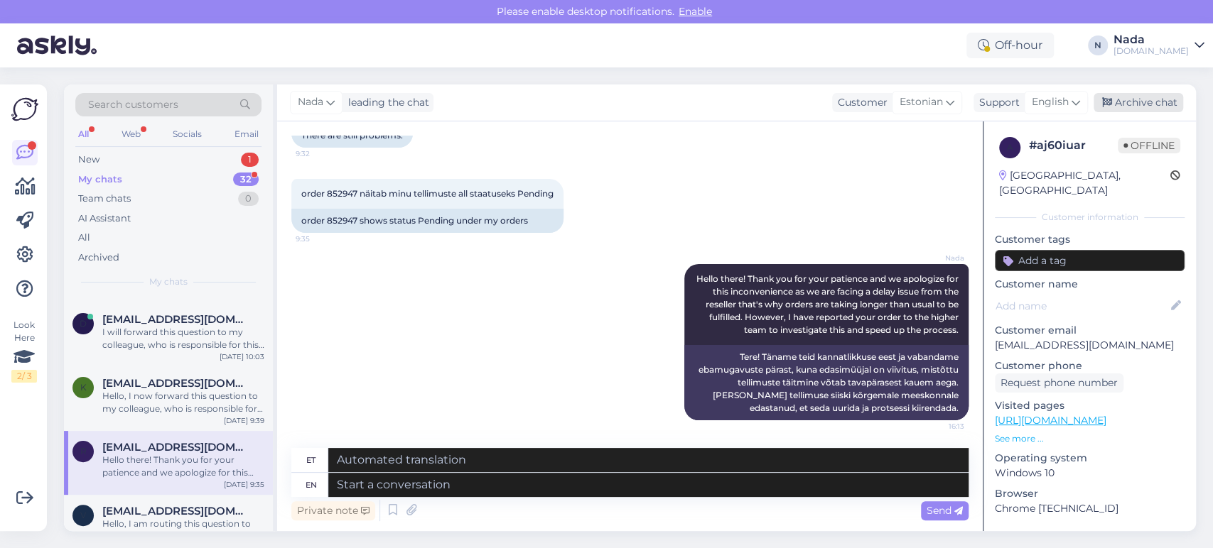
click at [1117, 108] on div "Archive chat" at bounding box center [1138, 102] width 90 height 19
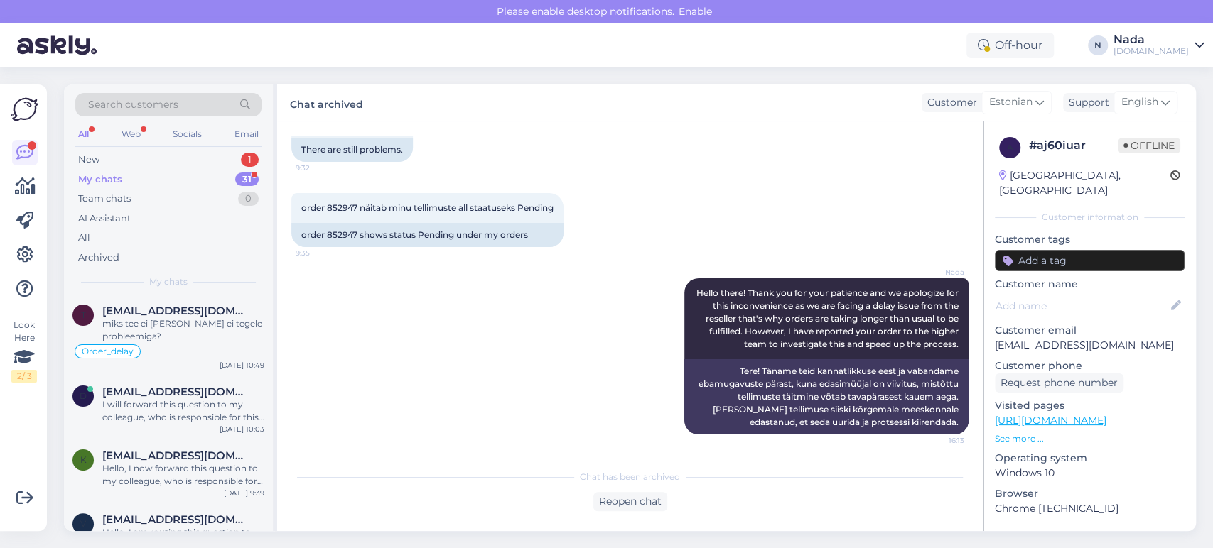
scroll to position [1665, 0]
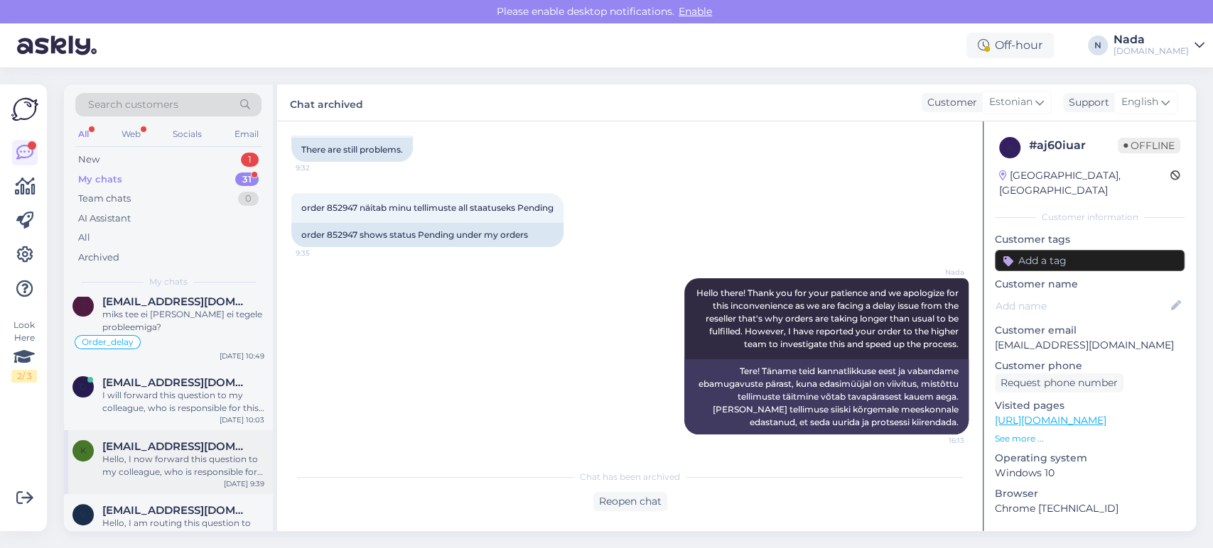
click at [202, 453] on div "Hello, I now forward this question to my colleague, who is responsible for this…" at bounding box center [183, 466] width 162 height 26
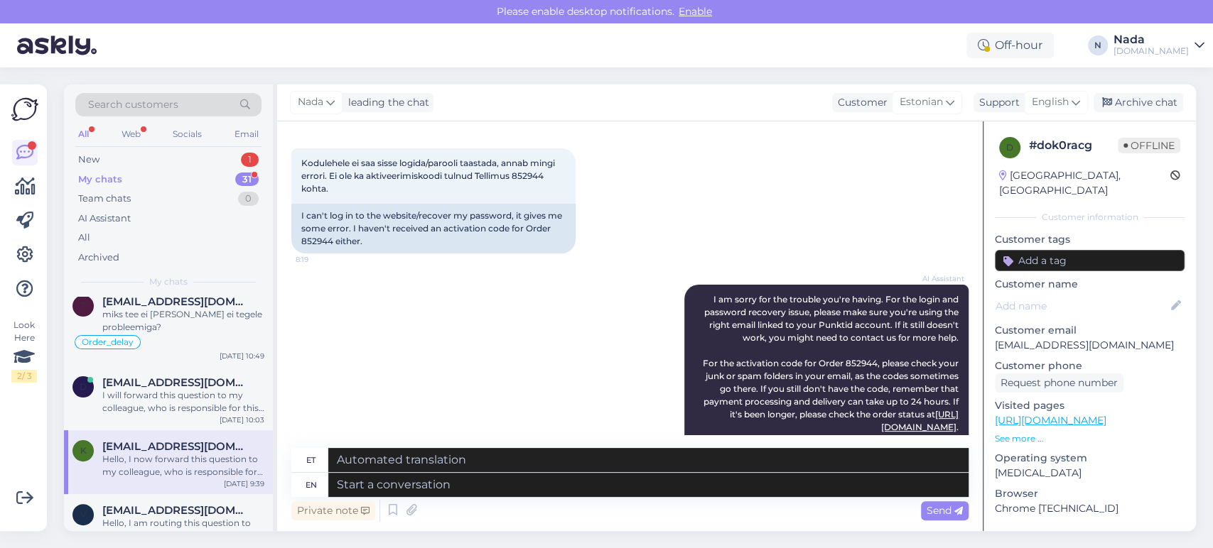
scroll to position [229, 0]
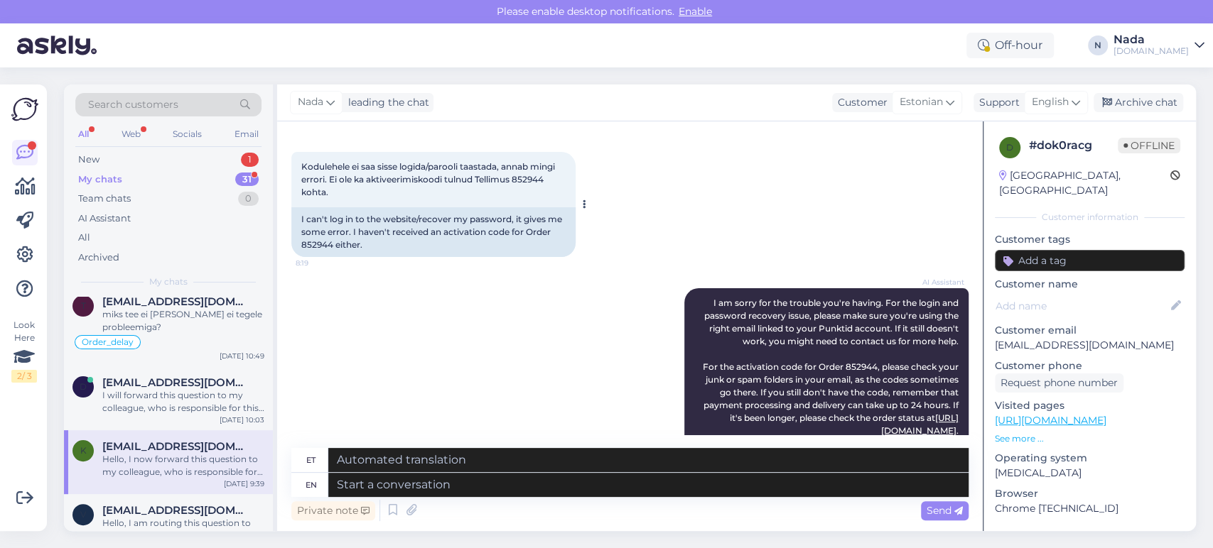
click at [317, 243] on div "I can't log in to the website/recover my password, it gives me some error. I ha…" at bounding box center [433, 232] width 284 height 50
copy div "852944"
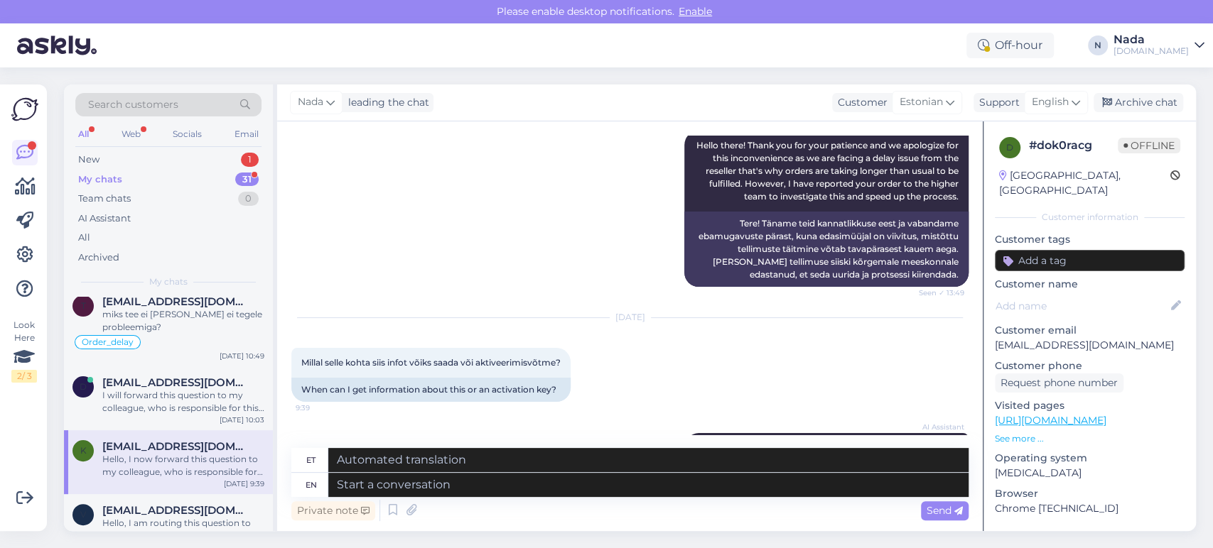
scroll to position [1413, 0]
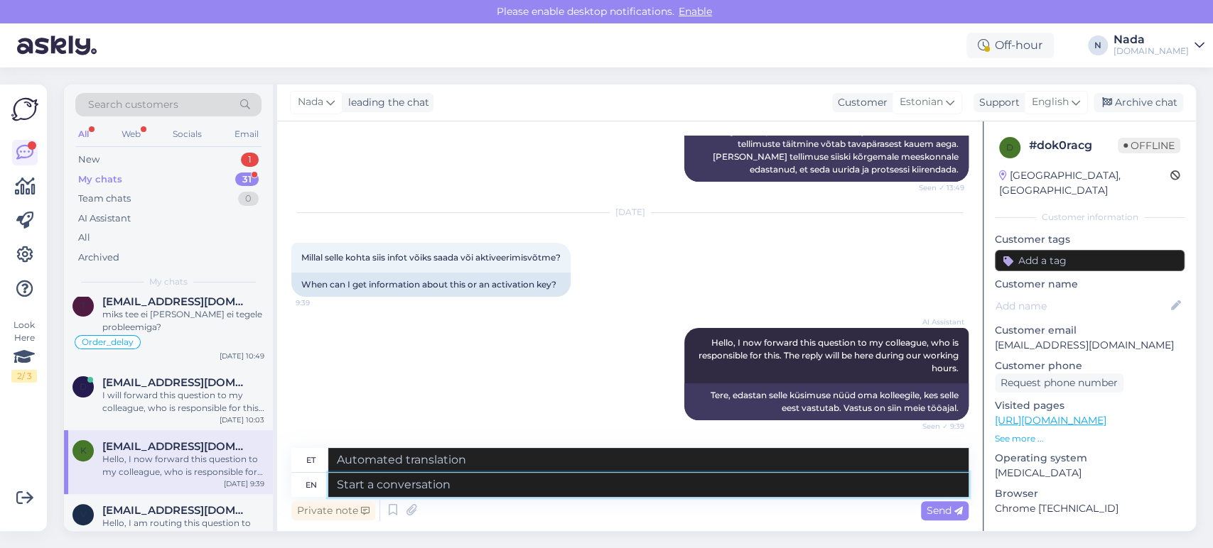
click at [658, 487] on textarea at bounding box center [648, 485] width 640 height 24
paste textarea "We are terribly sorry for this delay. Your order has been reported already and …"
type textarea "We are terribly sorry for this delay. Your order has been reported already and …"
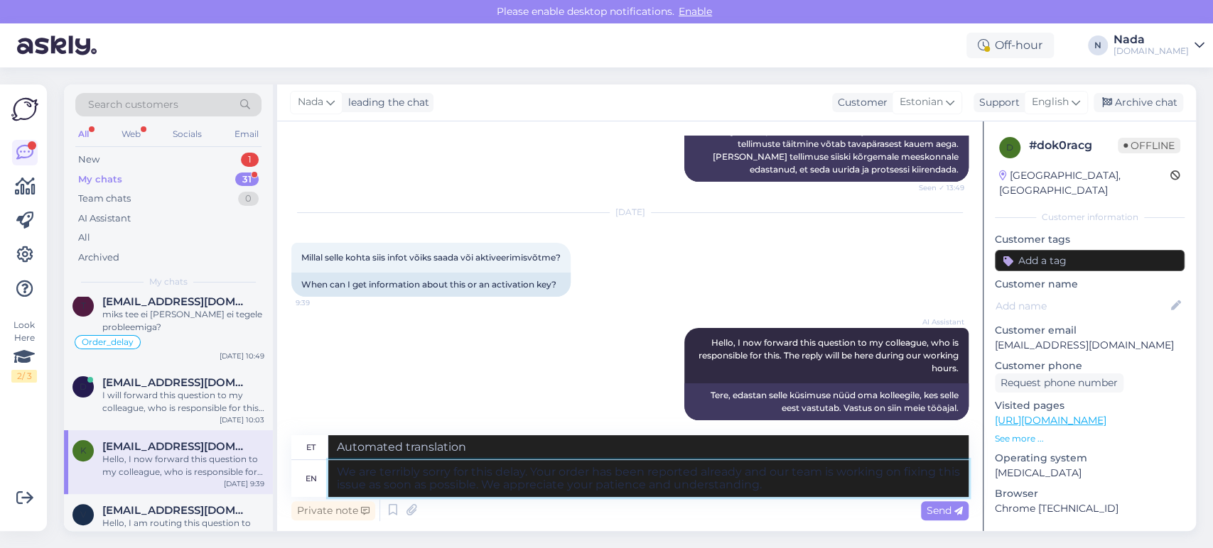
type textarea "Vabandame selle viivituse pärast väga. Teie tellimus on juba registreeritud ja …"
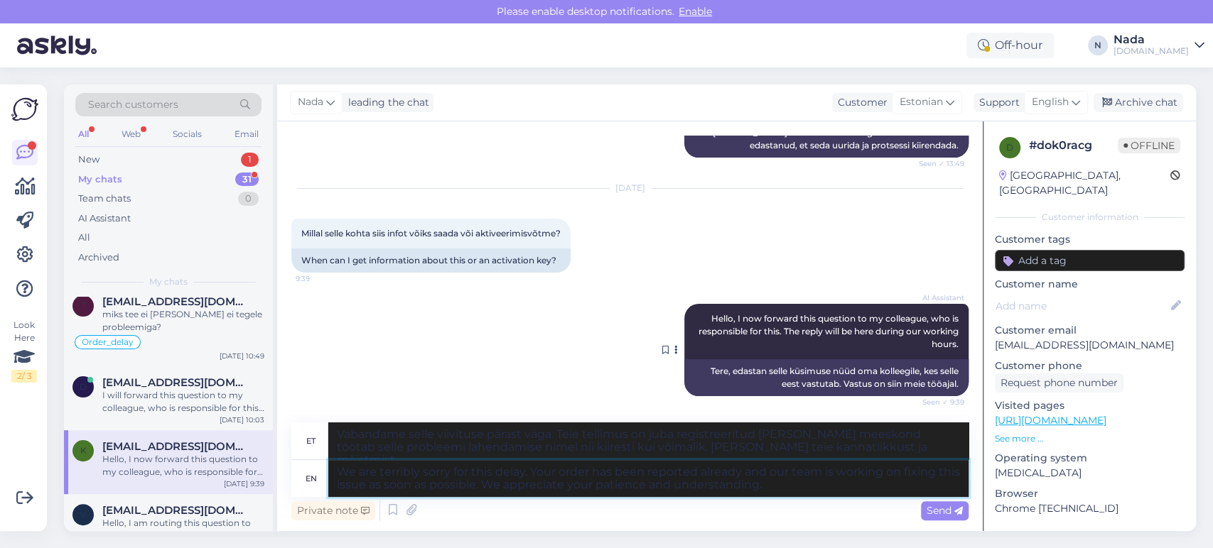
scroll to position [1438, 0]
type textarea "We are terribly sorry for this delay. Your order has been reported already and …"
click at [955, 511] on icon at bounding box center [958, 511] width 9 height 9
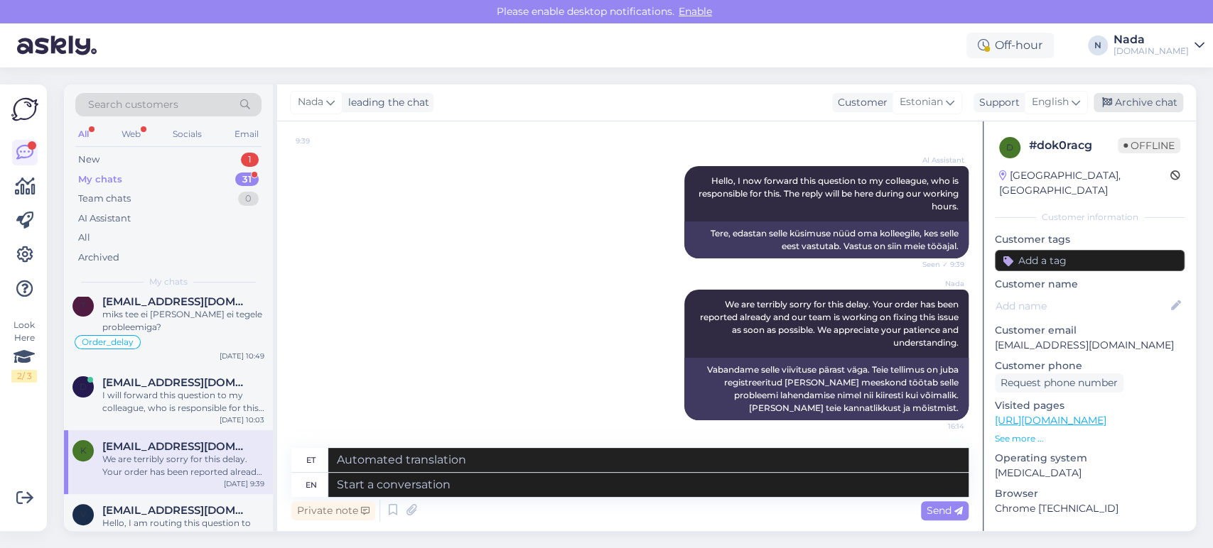
click at [1151, 104] on div "Archive chat" at bounding box center [1138, 102] width 90 height 19
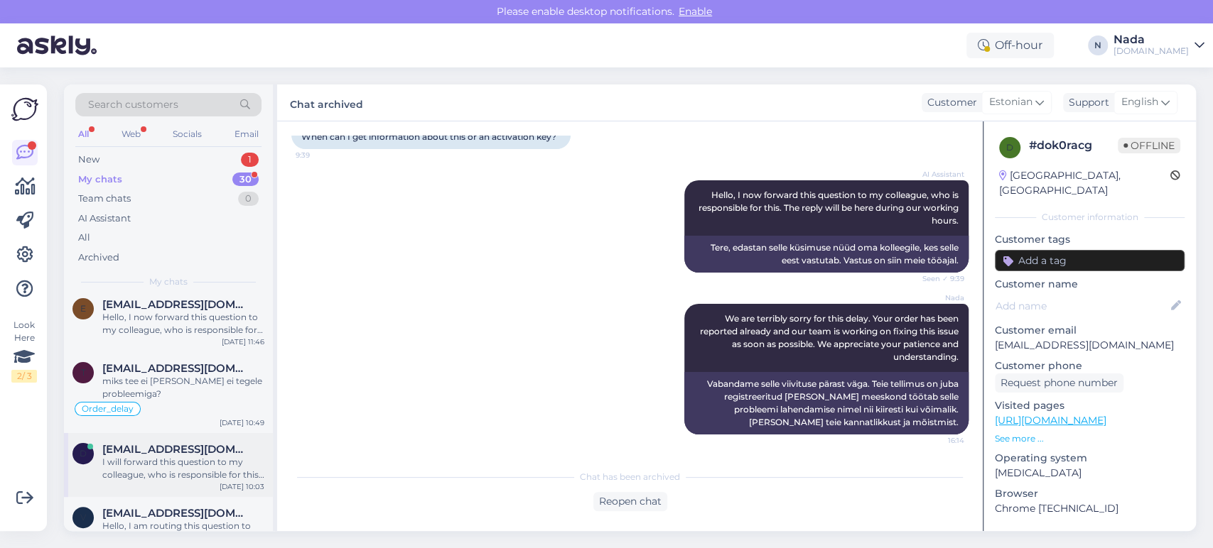
scroll to position [1601, 0]
click at [207, 440] on span "dmitry.kazimir@gmail.com" at bounding box center [176, 446] width 148 height 13
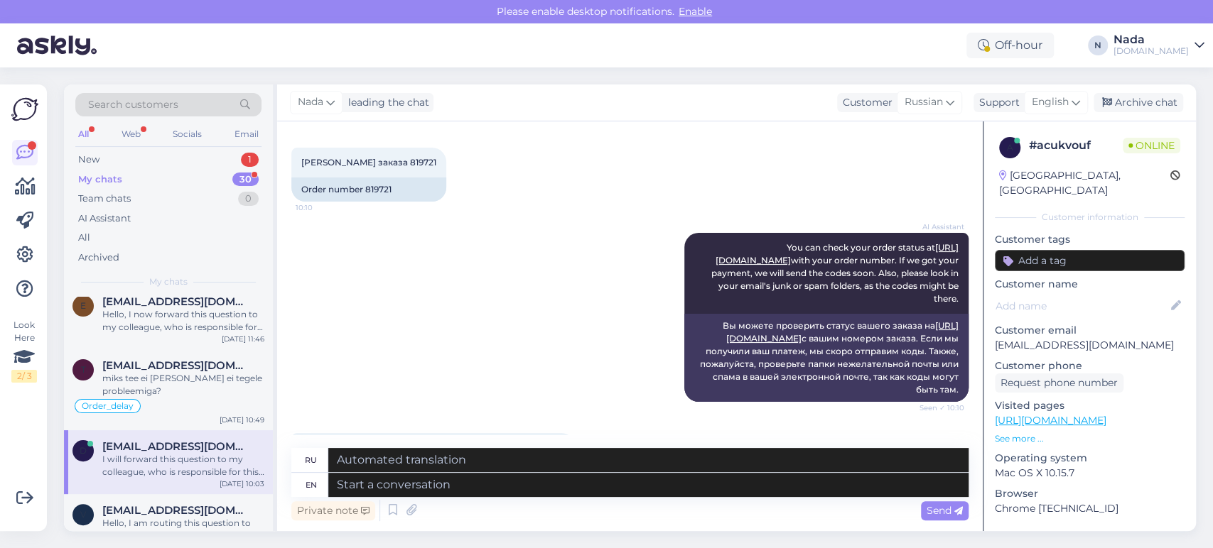
scroll to position [349, 0]
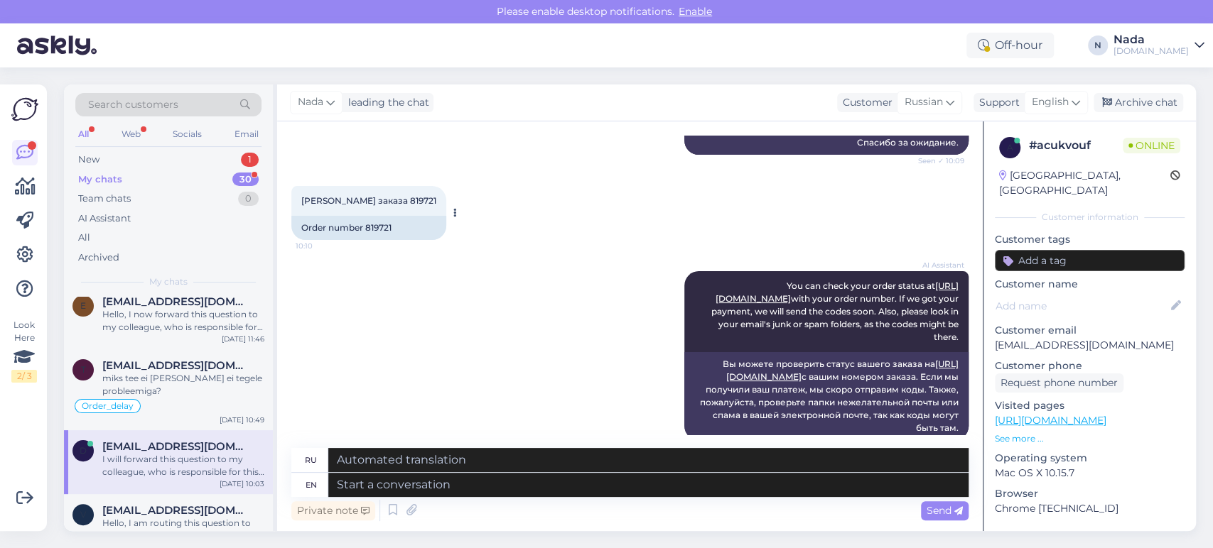
click at [381, 237] on div "Order number 819721" at bounding box center [368, 228] width 155 height 24
copy div "819721"
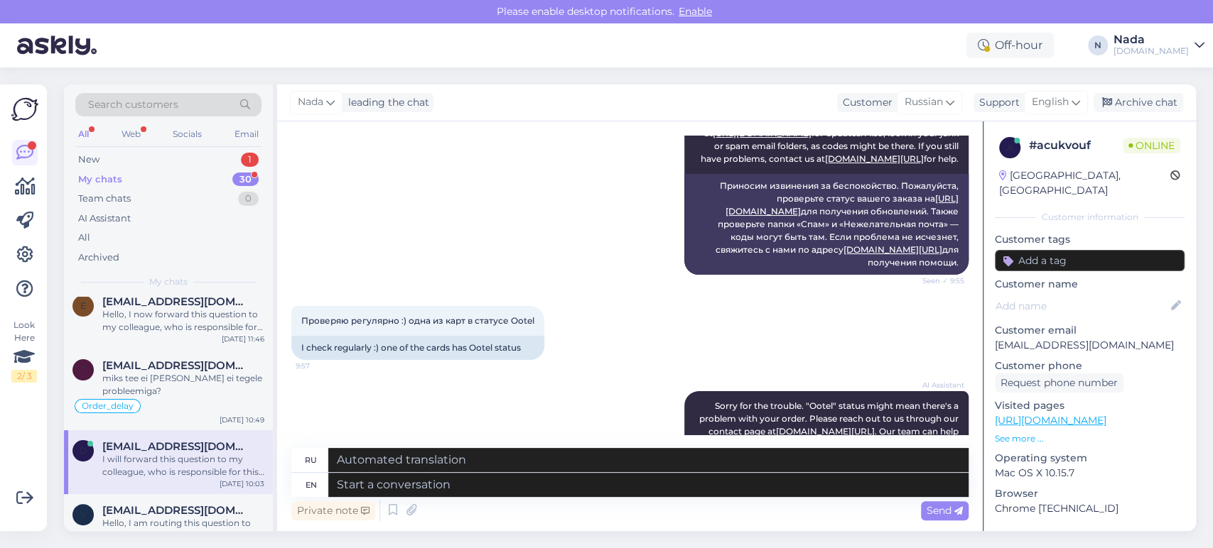
scroll to position [1532, 0]
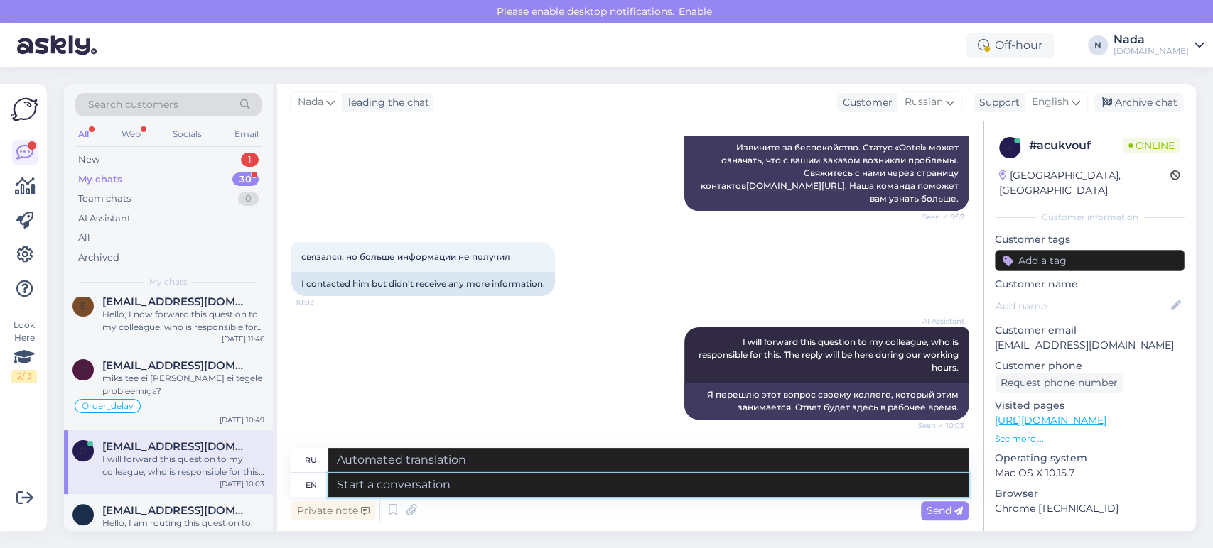
click at [506, 487] on textarea at bounding box center [648, 485] width 640 height 24
type textarea "Hello th"
type textarea "Привет"
type textarea "Hello there!"
type textarea "Привет!"
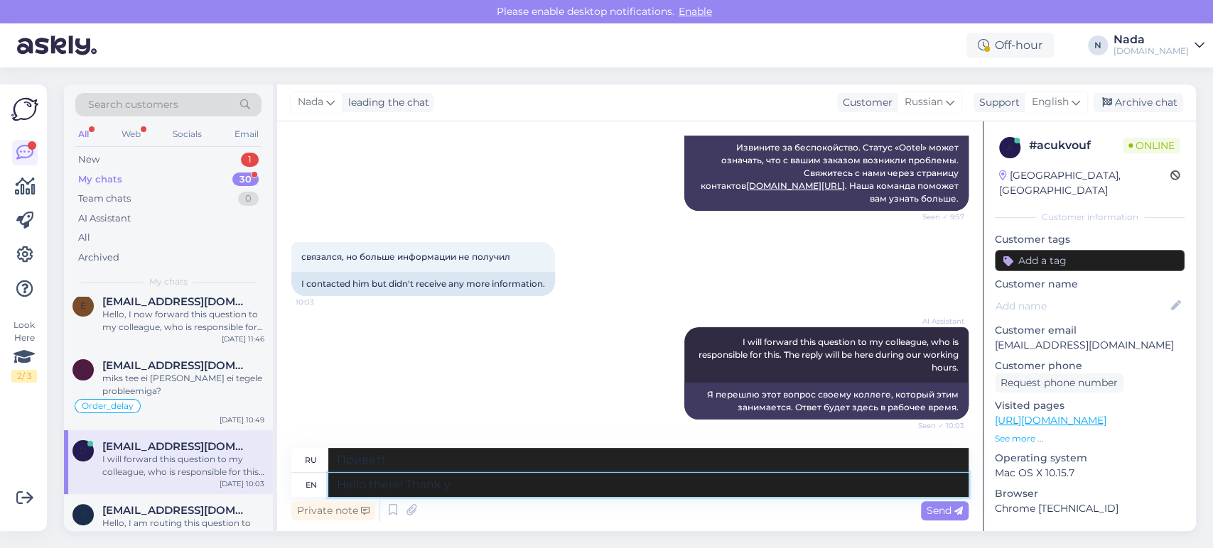
type textarea "Hello there! Thank yo"
type textarea "Привет! Спасибо."
type textarea "Hello there! Thank you for you"
type textarea "Привет! Спасибо за"
type textarea "Hello there! Thank you for your p"
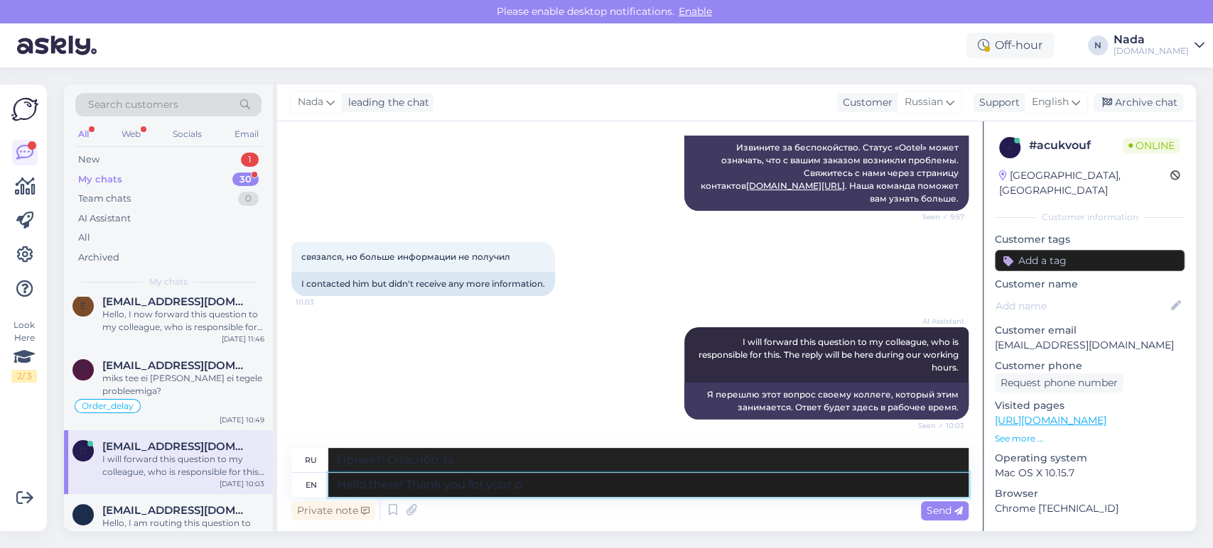
type textarea "Привет! Спасибо за ваш отзыв."
type textarea "Hello there! Thank you for your patience. I"
type textarea "Привет! Спасибо за терпение."
type textarea "Hello there! Thank you for your patience. I c"
type textarea "Привет! Спасибо за терпение. Я"
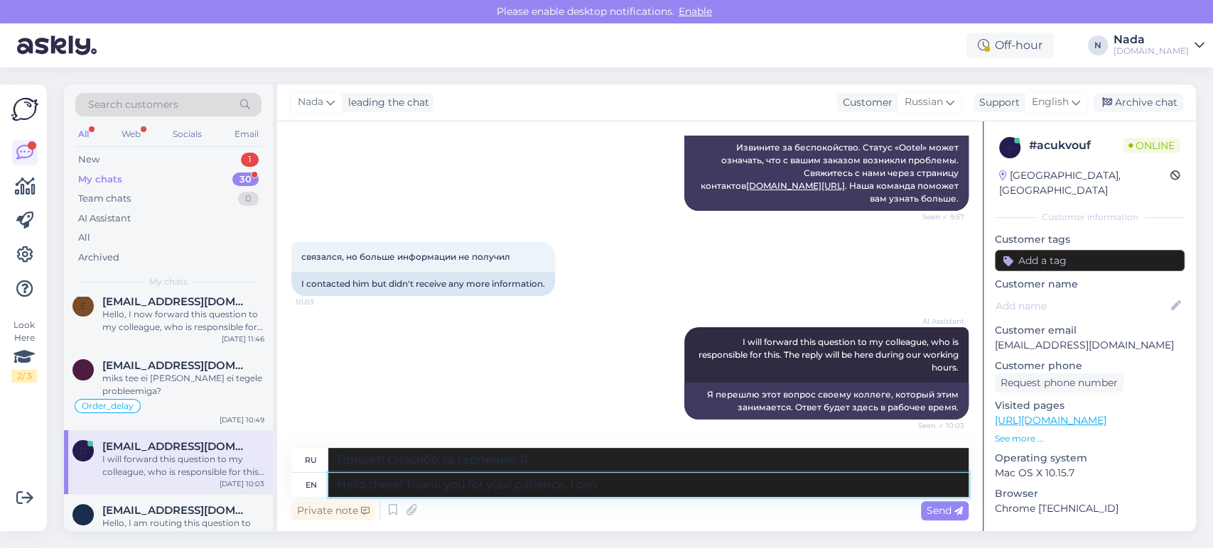
type textarea "Hello there! Thank you for your patience. I can"
type textarea "Привет! Спасибо за терпение. Я могу"
type textarea "Hello there! Thank you for your patience. I can see th"
type textarea "Привет! Спасибо за терпение. Я вижу."
type textarea "Hello there! Thank you for your patience. I can see that your"
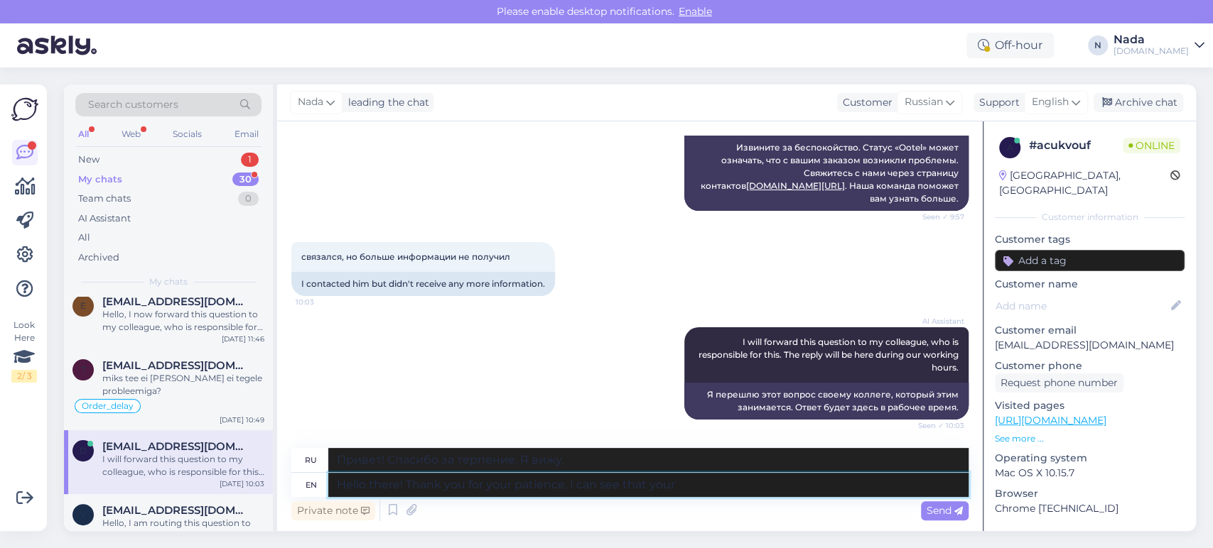
type textarea "Привет! Спасибо за терпение. Вижу, что вы..."
type textarea "Hello there! Thank you for your patience. I can see that your oder"
type textarea "Привет! Спасибо за терпение. Вижу, что ваш заказ..."
type textarea "Hello there! Thank you for your patience. I can see that your order"
type textarea "Здравствуйте! Спасибо за терпение. Вижу, что ваш заказ..."
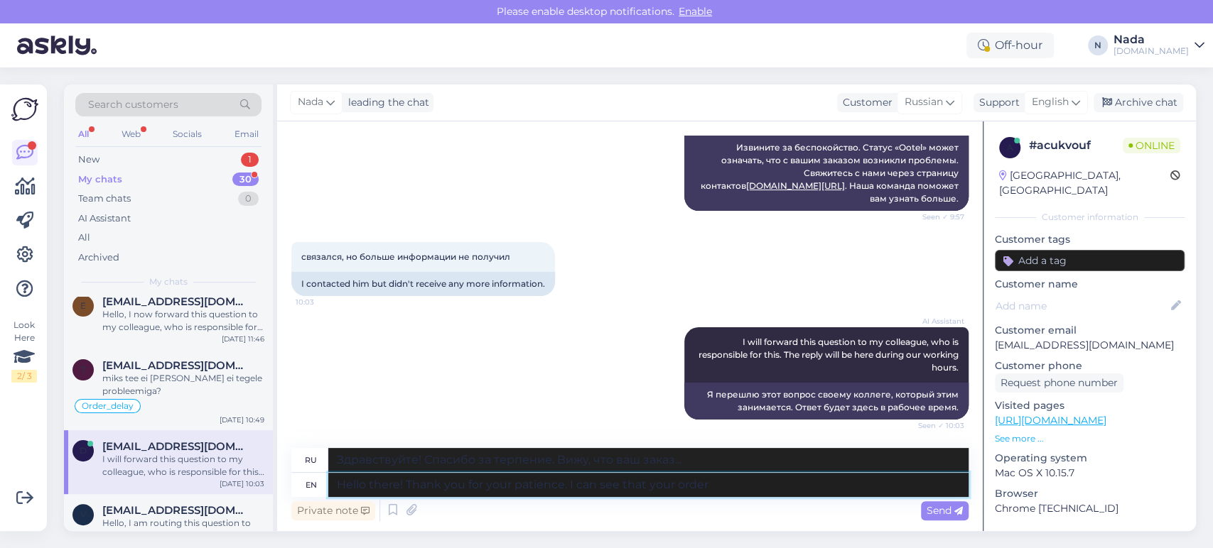
paste textarea "819721"
type textarea "Hello there! Thank you for your patience. I can see that your order 819721 h"
type textarea "Здравствуйте! Спасибо за терпение. Вижу, что ваш заказ 819721."
type textarea "Hello there! Thank you for your patience. I can see that your order 819721 has b"
type textarea "Здравствуйте! Спасибо за терпение. Вижу, что ваш заказ 819721 уже обработан."
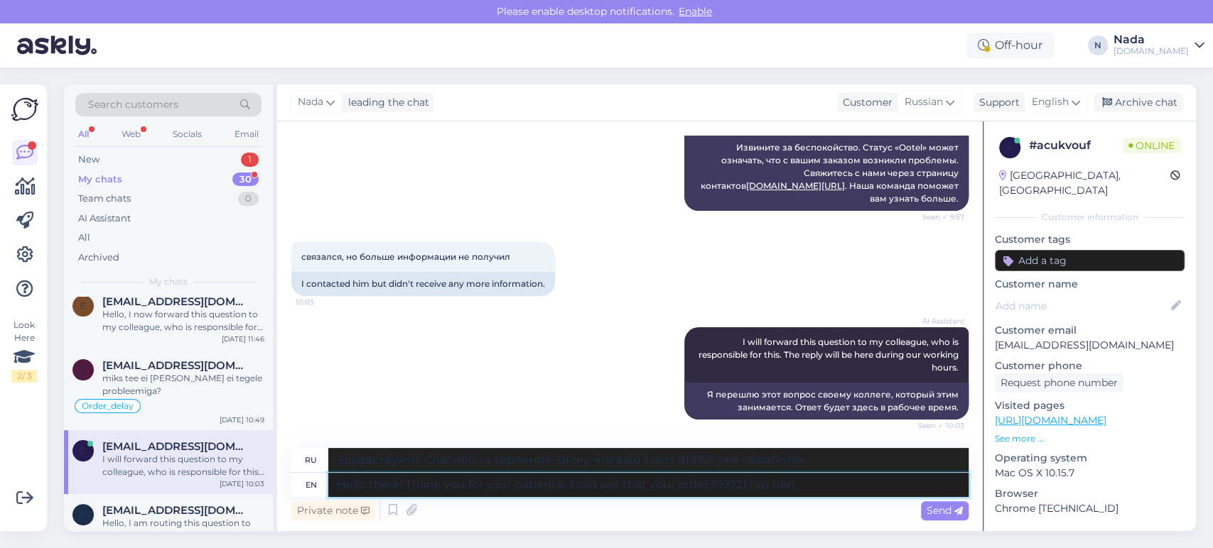
type textarea "Hello there! Thank you for your patience. I can see that your order 819721 has …"
type textarea "Здравствуйте! Спасибо за терпение. Вижу, что ваш заказ 819721 был обработан."
type textarea "Hello there! Thank you for your patience. I can see that your order 819721 has …"
type textarea "Здравствуйте! Спасибо за терпение. Вижу, что ваш заказ 819721 был отправлен."
type textarea "Hello there! Thank you for your patience. I can see that your order 819721 has …"
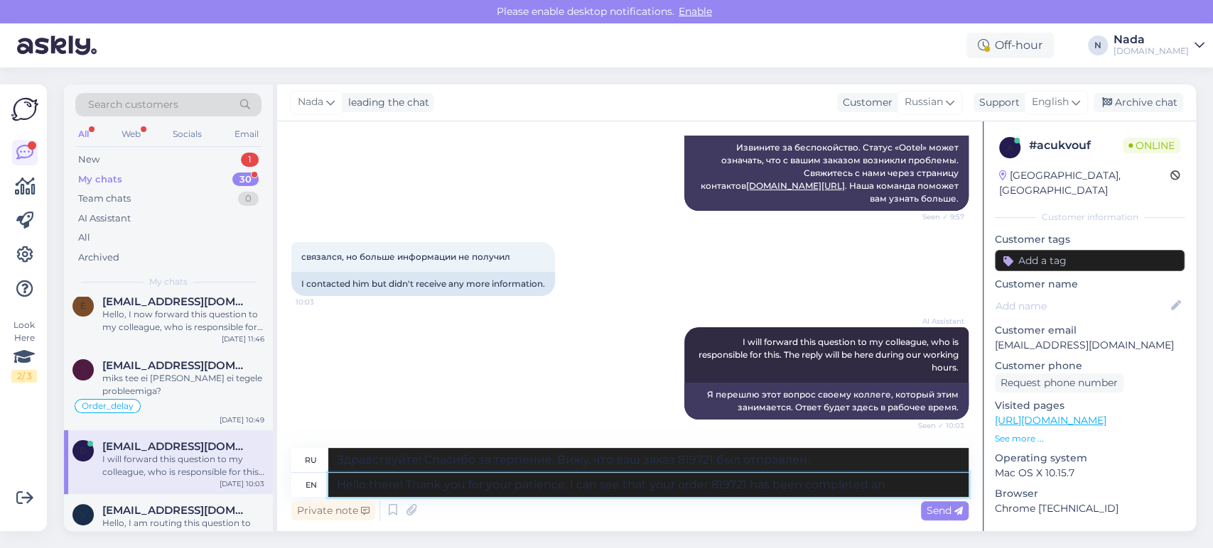
type textarea "Здравствуйте! Благодарим за терпение. Вижу, что ваш заказ 819721 выполнен."
type textarea "Hello there! Thank you for your patience. I can see that your order 819721 has …"
type textarea "Здравствуйте! Спасибо за терпение. Вижу, что ваш заказ 819721 выполнен."
type textarea "Hello there! Thank you for your patience. I can see that your order 819721 has …"
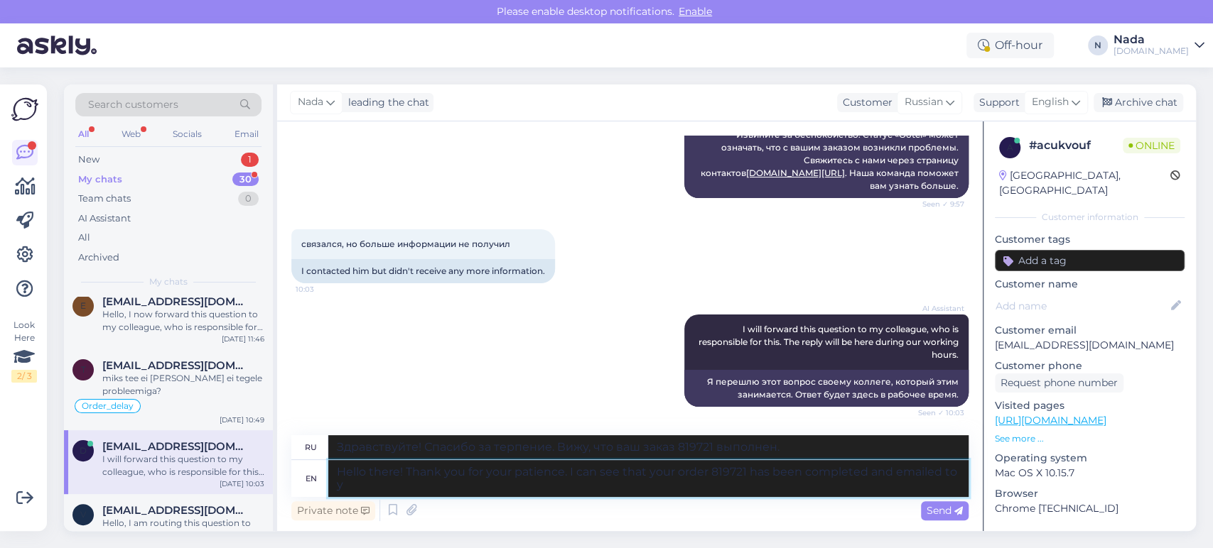
type textarea "Здравствуйте! Благодарим за терпение. Вижу, что ваш заказ 819721 выполнен и отп…"
type textarea "Hello there! Thank you for your patience. I can see that your order 819721 has …"
type textarea "Здравствуйте! Благодарим за терпение. Вижу, что ваш заказ 819721 выполнен и отп…"
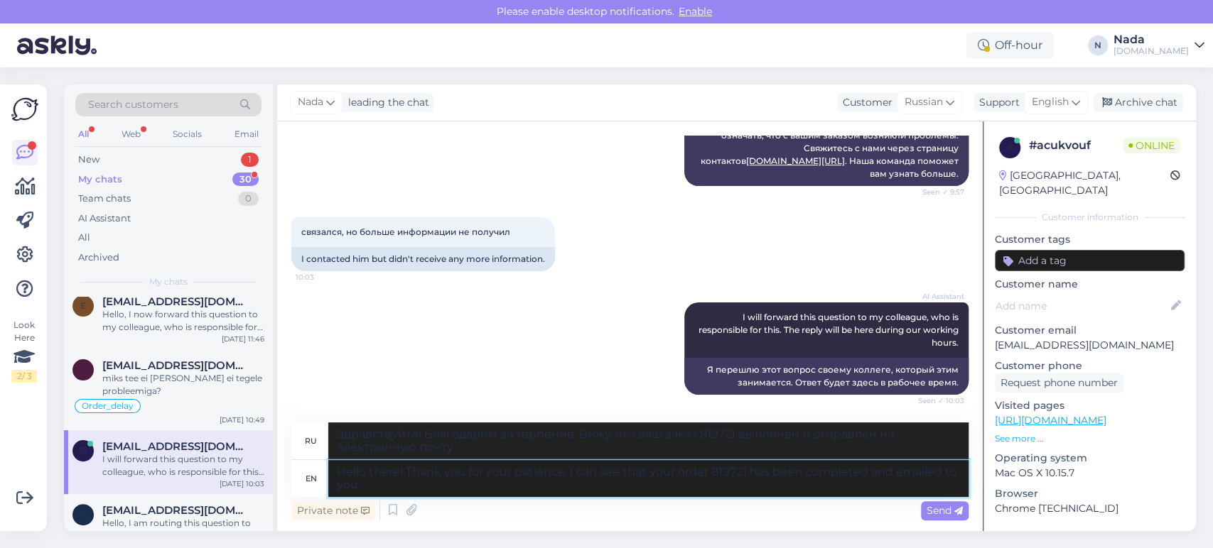
type textarea "Hello there! Thank you for your patience. I can see that your order 819721 has …"
type textarea "Здравствуйте! Благодарим за терпение. Вижу, что ваш заказ 819721 выполнен и отп…"
type textarea "Hello there! Thank you for your patience. I can see that your order 819721 has …"
type textarea "Здравствуйте! Благодарим за терпение. Вижу, что ваш заказ 819721 выполнен и отп…"
type textarea "Hello there! Thank you for your patience. I can see that your order 819721 has …"
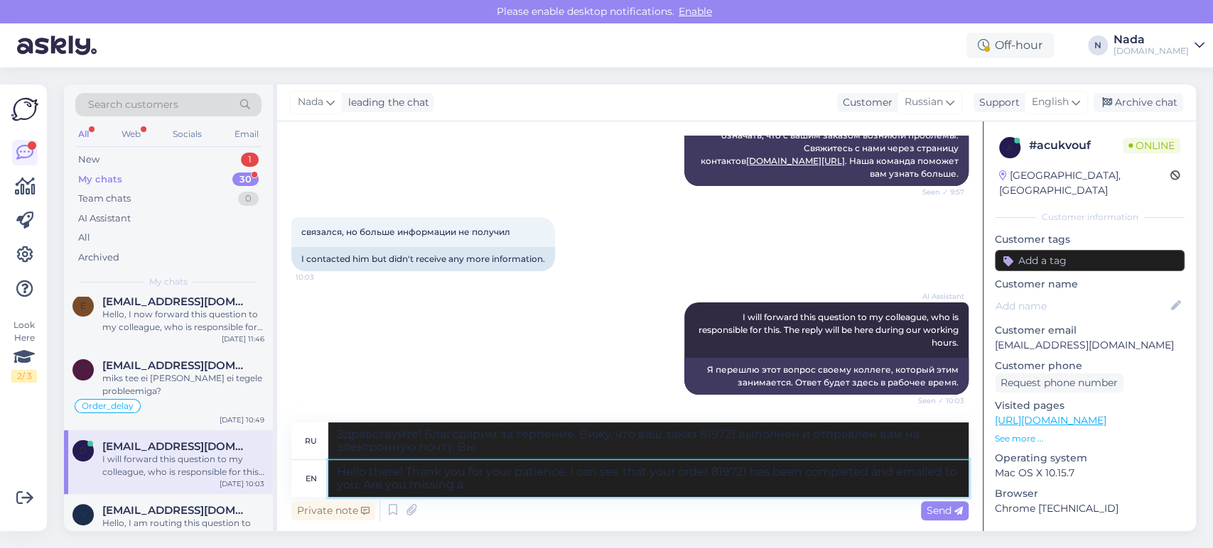
type textarea "Здравствуйте! Благодарим за терпение. Вижу, что ваш заказ 819721 выполнен и отп…"
type textarea "Hello there! Thank you for your patience. I can see that your order 819721 has …"
type textarea "Здравствуйте! Благодарим за терпение. Вижу, что ваш заказ 819721 выполнен и отп…"
type textarea "Hello there! Thank you for your patience. I can see that your order 819721 has …"
type textarea "Здравствуйте! Благодарим за терпение. Вижу, что ваш заказ 819721 выполнен и отп…"
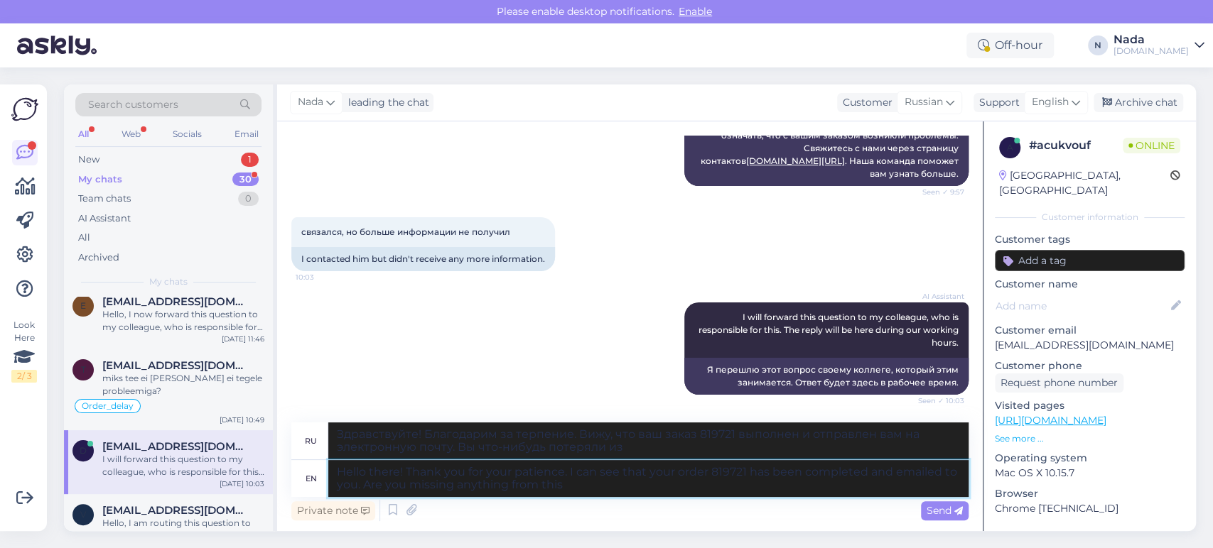
type textarea "Hello there! Thank you for your patience. I can see that your order 819721 has …"
type textarea "Здравствуйте! Благодарим за терпение. Вижу, что ваш заказ 819721 выполнен и отп…"
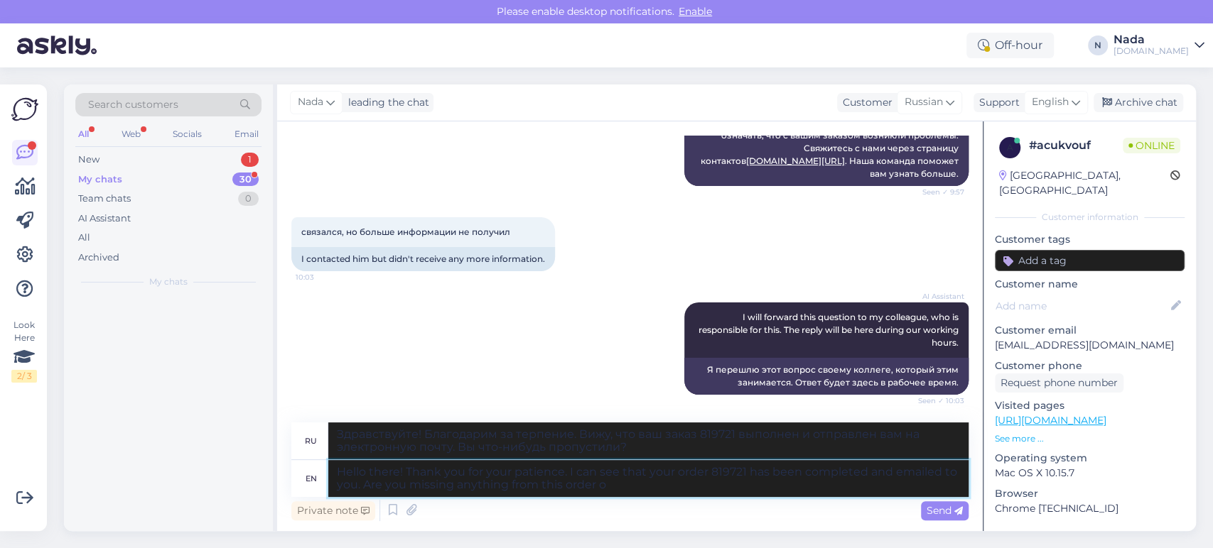
type textarea "Hello there! Thank you for your patience. I can see that your order 819721 has …"
type textarea "Здравствуйте! Благодарим за терпение. Вижу, что ваш заказ 819721 выполнен и отп…"
type textarea "Hello there! Thank you for your patience. I can see that your order 819721 has …"
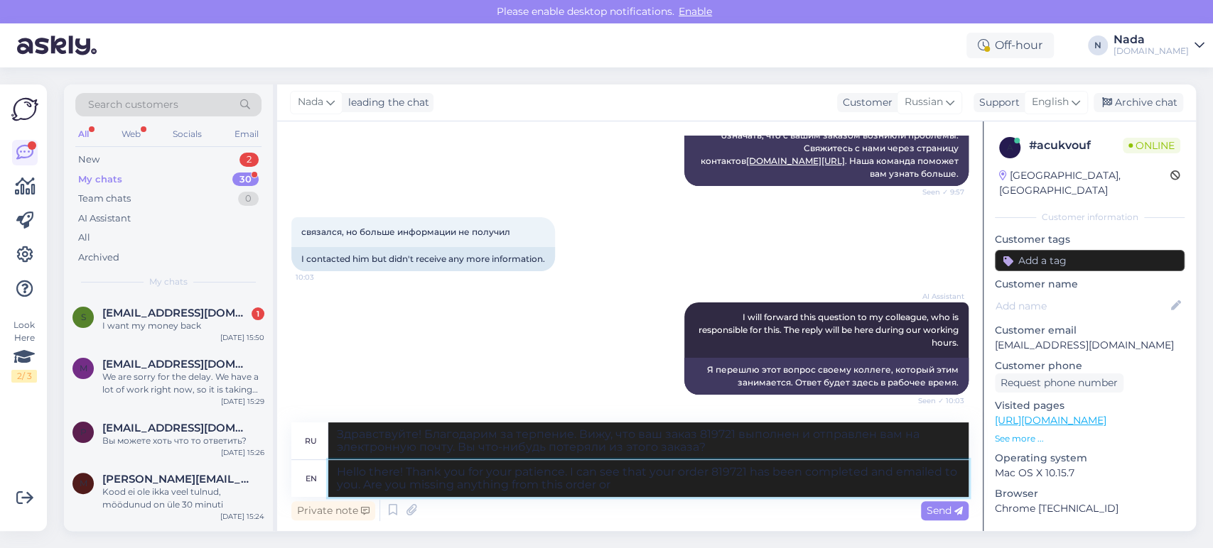
type textarea "Здравствуйте! Благодарим за терпение. Вижу, что ваш заказ 819721 выполнен и отп…"
type textarea "Hello there! Thank you for your patience. I can see that your order 819721 has …"
type textarea "Здравствуйте! Благодарим за терпение. Вижу, что ваш заказ 819721 выполнен и отп…"
type textarea "Hello there! Thank you for your patience. I can see that your order 819721 has …"
type textarea "Здравствуйте! Благодарим за терпение. Вижу, что ваш заказ 819721 выполнен и отп…"
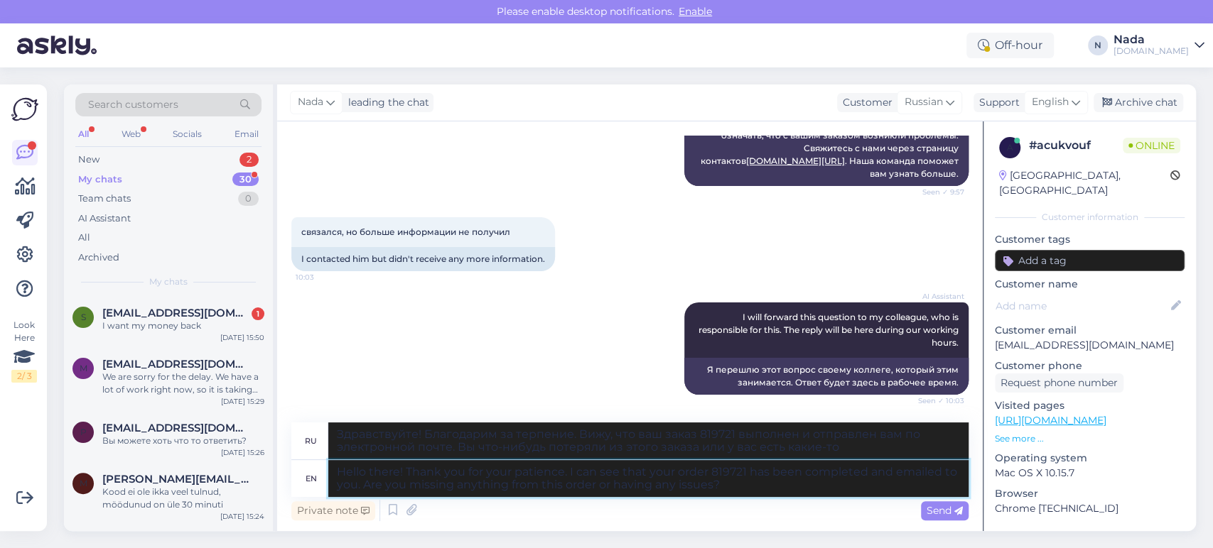
type textarea "Hello there! Thank you for your patience. I can see that your order 819721 has …"
type textarea "Здравствуйте! Благодарим за терпение. Вижу, что ваш заказ 819721 выполнен и отп…"
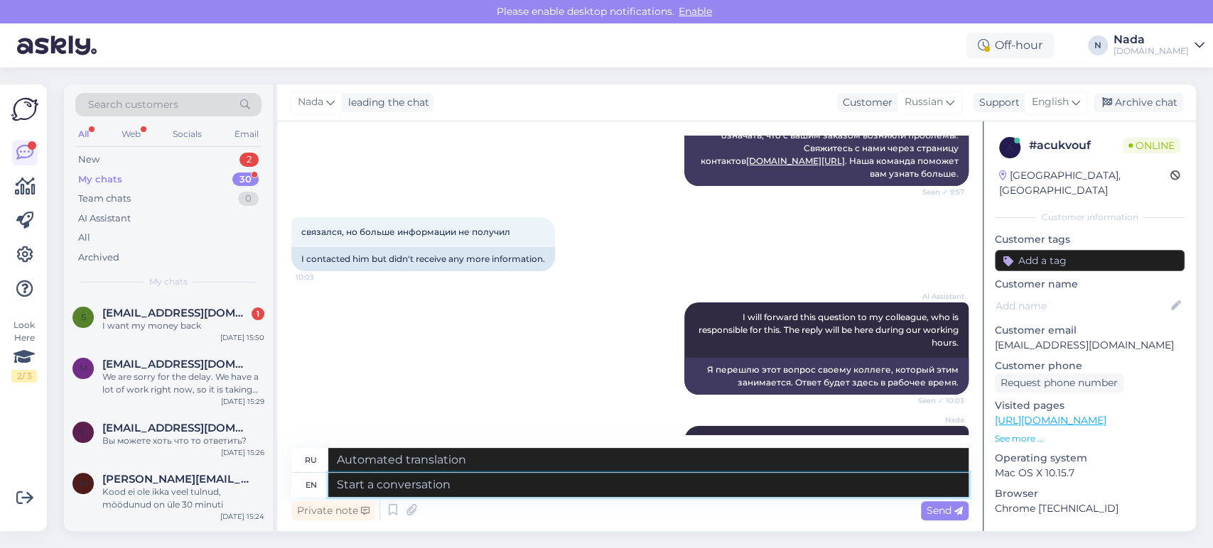
scroll to position [1682, 0]
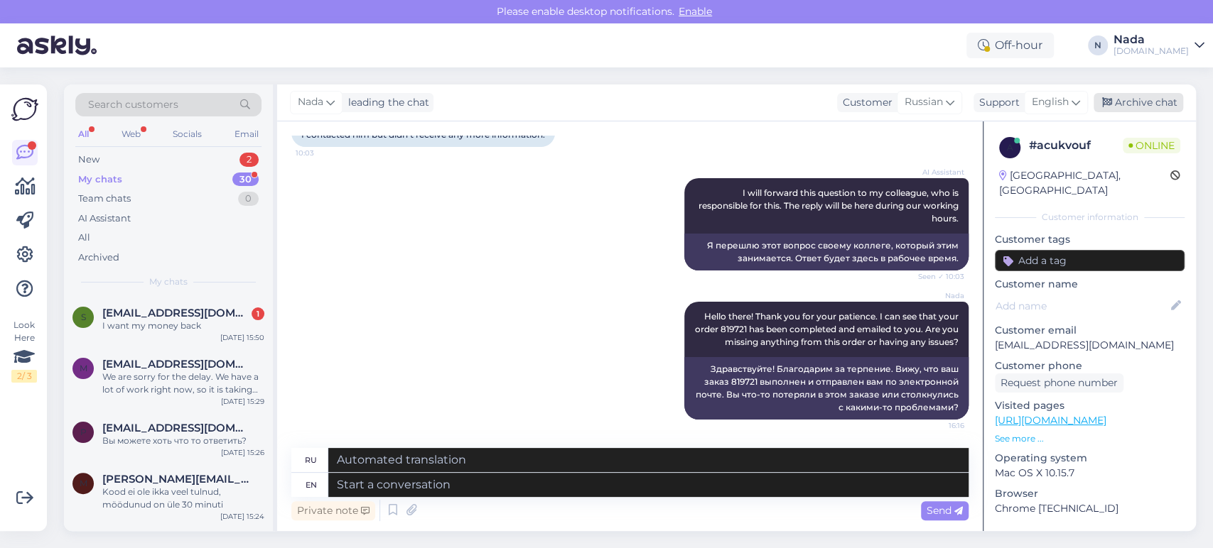
click at [1134, 104] on div "Archive chat" at bounding box center [1138, 102] width 90 height 19
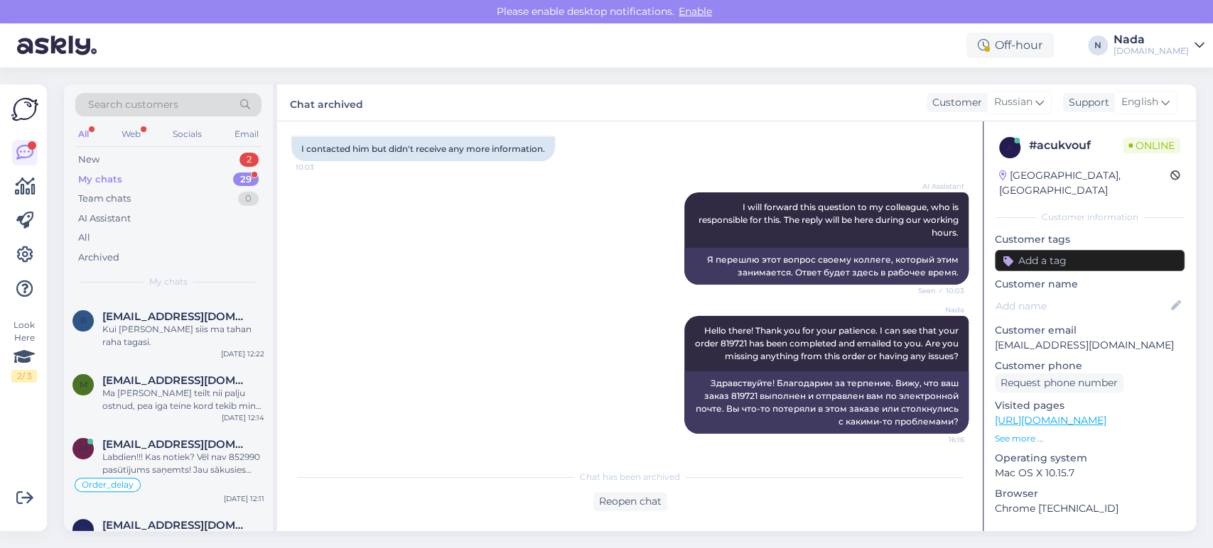
scroll to position [1537, 0]
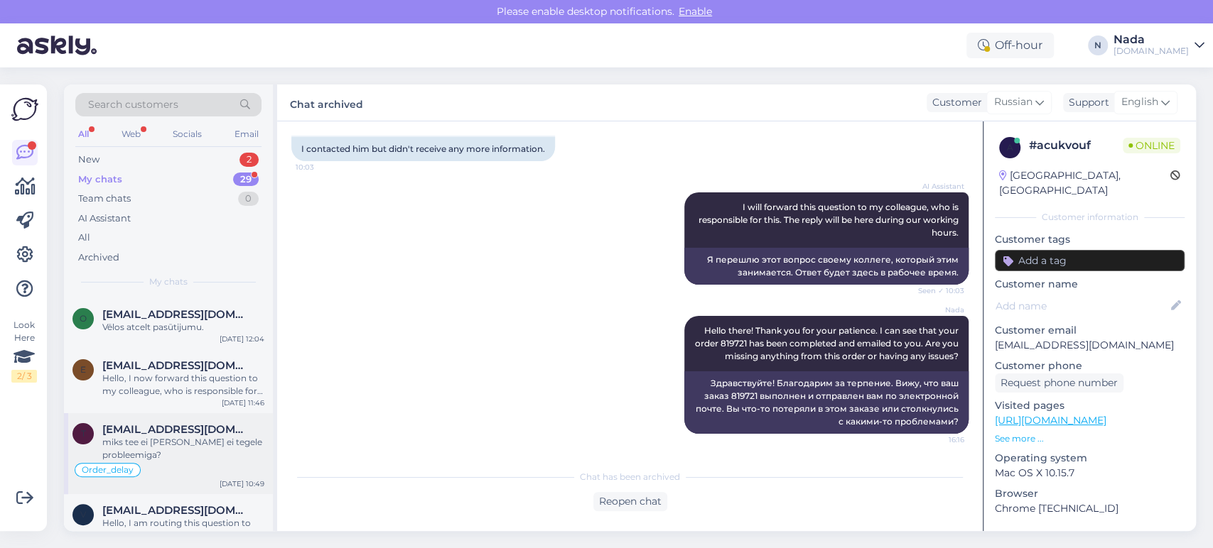
click at [195, 436] on div "miks tee ei vasta ja ei tegele probleemiga?" at bounding box center [183, 449] width 162 height 26
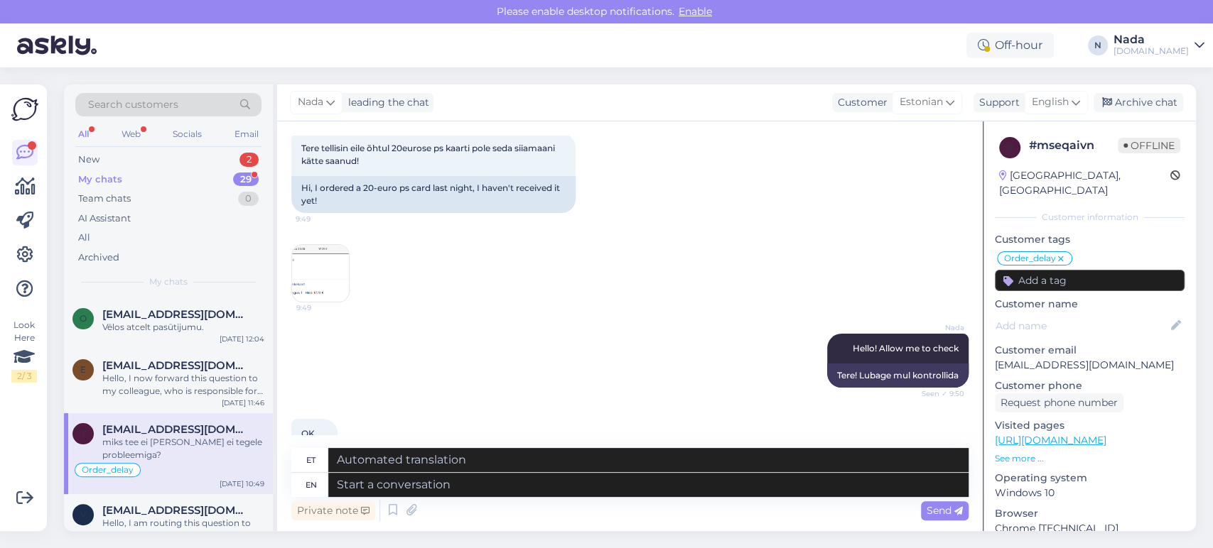
scroll to position [75, 0]
click at [324, 268] on img at bounding box center [320, 275] width 57 height 57
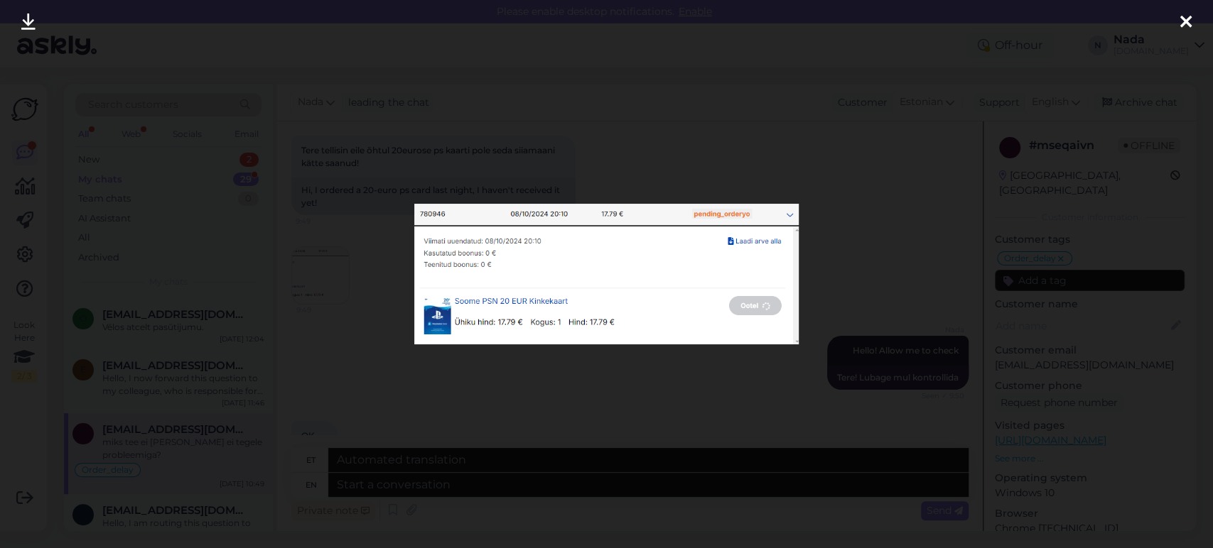
click at [705, 400] on div at bounding box center [606, 274] width 1213 height 548
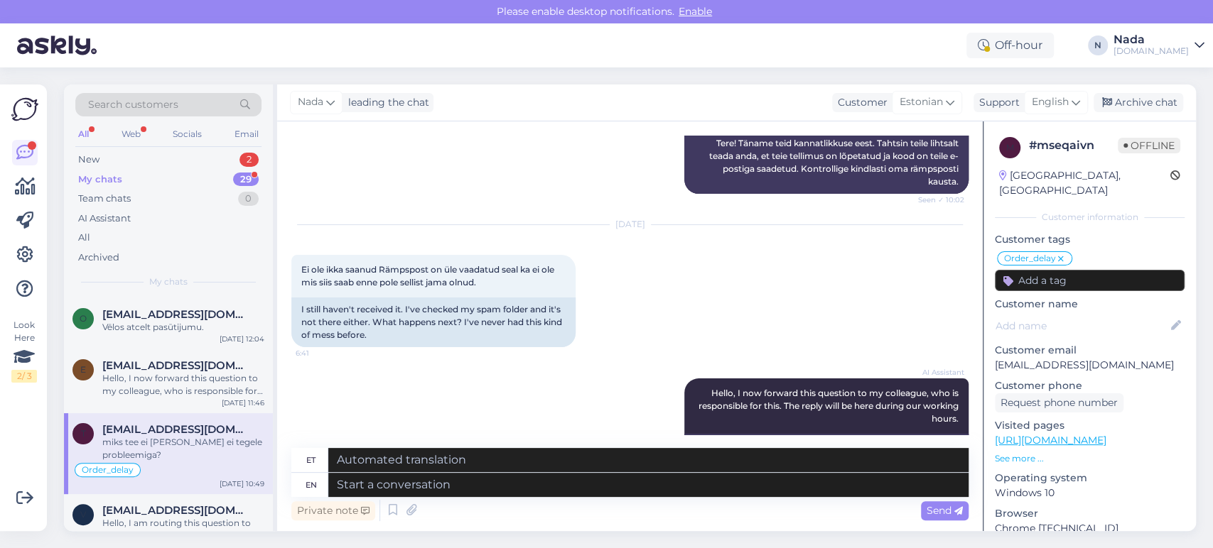
scroll to position [1259, 0]
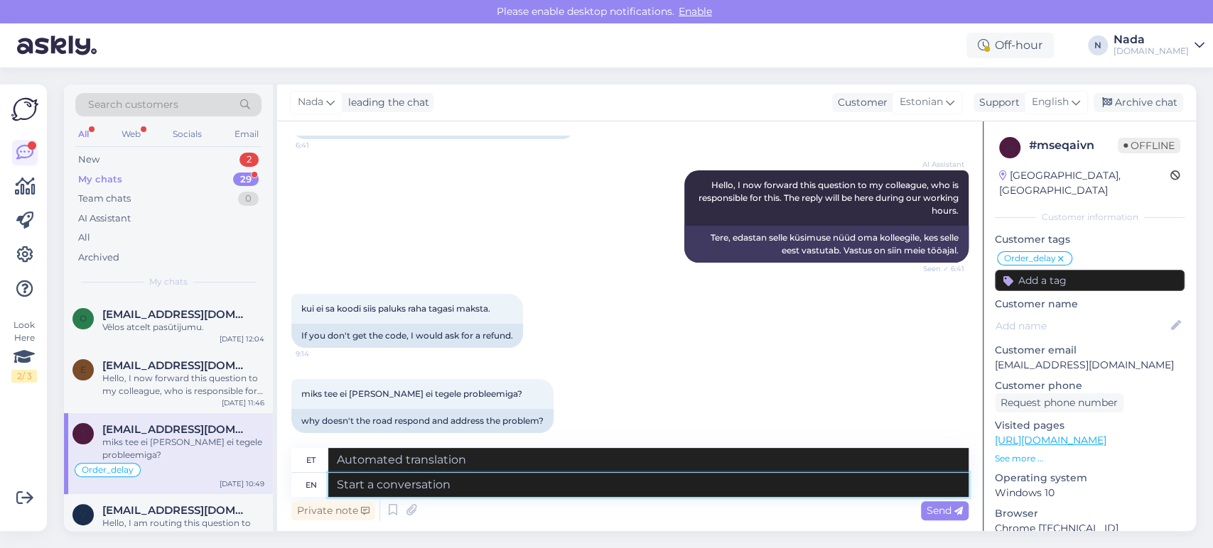
click at [633, 489] on textarea at bounding box center [648, 485] width 640 height 24
type textarea "Please co"
type textarea "Palun"
type textarea "Please confirm the"
type textarea "Palun kinnitage"
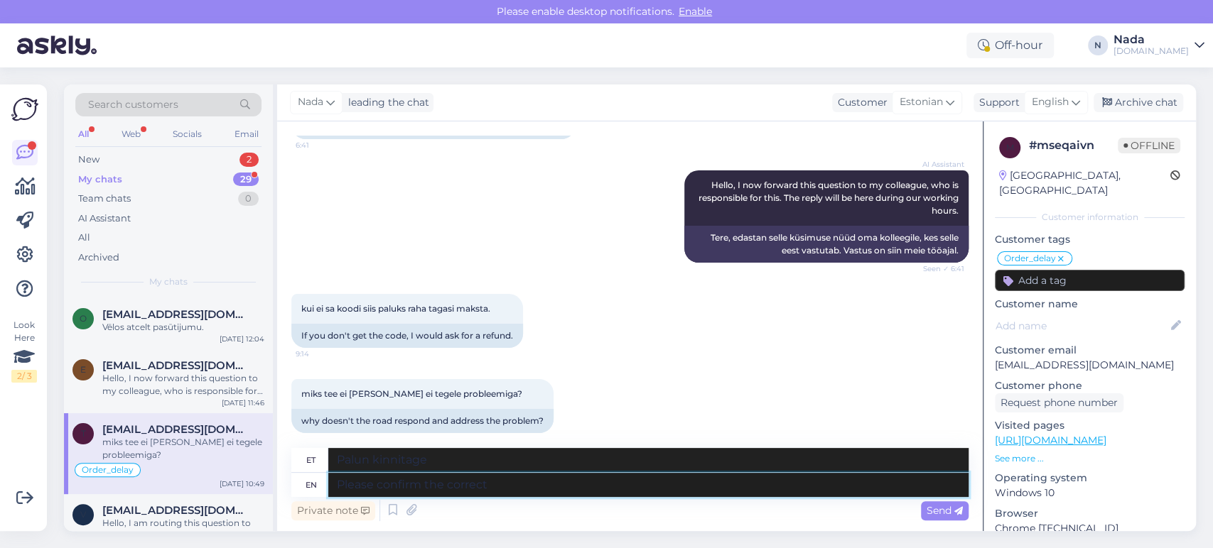
type textarea "Please confirm the correct"
type textarea "Palun kinnitage õige"
type textarea "Please confirm the correct order n"
type textarea "Palun kinnitage õige tellimus"
type textarea "Please confirm the correct order number a"
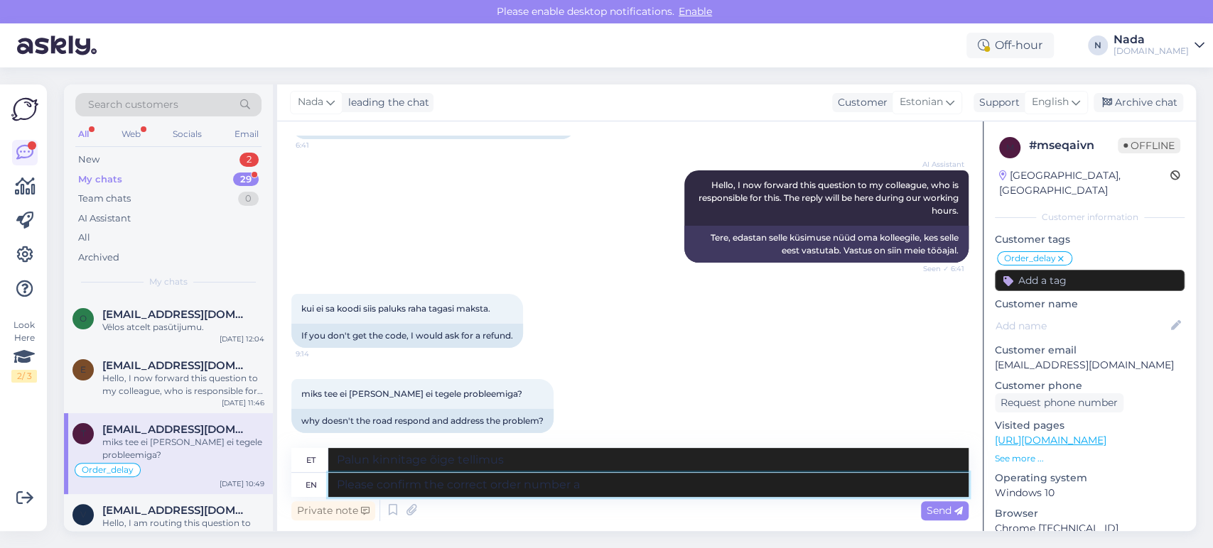
type textarea "Palun kinnitage õige tellimuse number"
type textarea "Please confirm the correct order number as"
type textarea "Palun kinnitage õige tellimuse number, kuna"
type textarea "Please confirm the correct order number as order n"
type textarea "Palun kinnitage õige tellimuse number tellimusena"
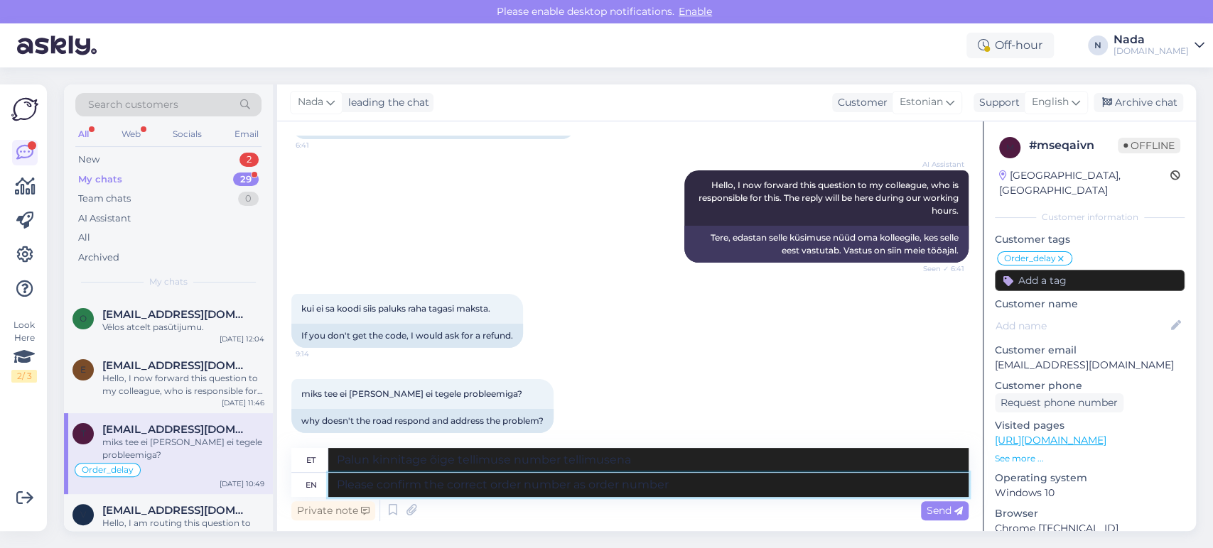
type textarea "Please confirm the correct order number as order number"
type textarea "Palun kinnitage õige tellimuse number tellimuse numbrina"
type textarea "Please confirm the correct order number as order number 780946 is"
type textarea "Palun kinnitage õige tellimuse number, tellimuse number 780946"
type textarea "Please confirm the correct order number as order number 780946 is n"
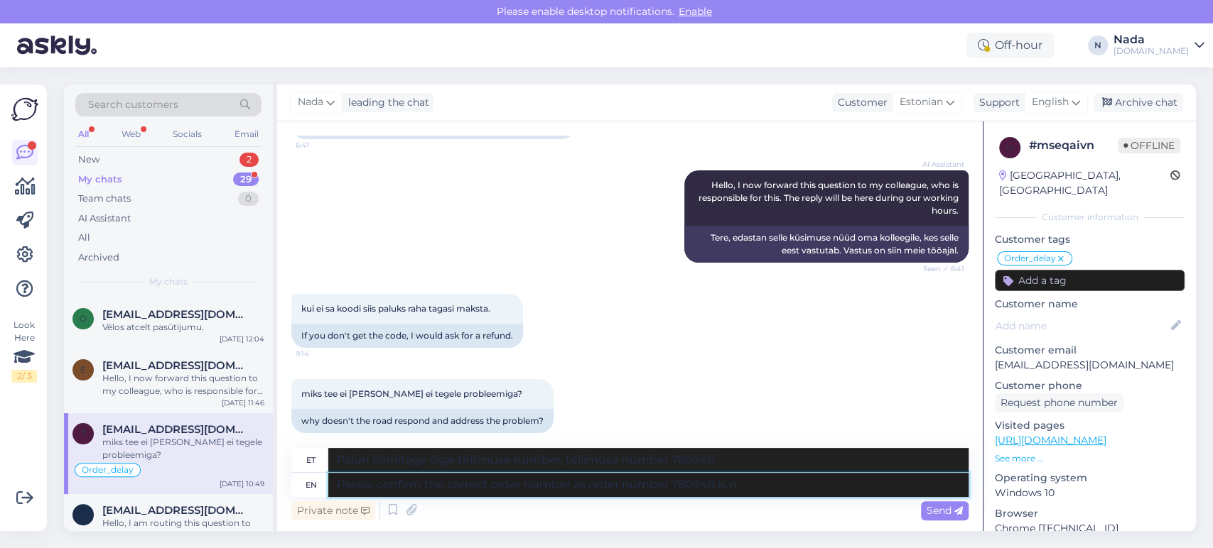
type textarea "Palun kinnitage õige tellimuse number, kuna tellimuse number 780946 on"
type textarea "Please confirm the correct order number as order number 780946 ihas"
type textarea "Palun kinnitage õige tellimuse number, kuna tellimuse number 780946 on ihas."
type textarea "Please confirm the correct order number as order number 780946 w"
type textarea "Palun kinnitage õige tellimuse number, tellimuse number 780946"
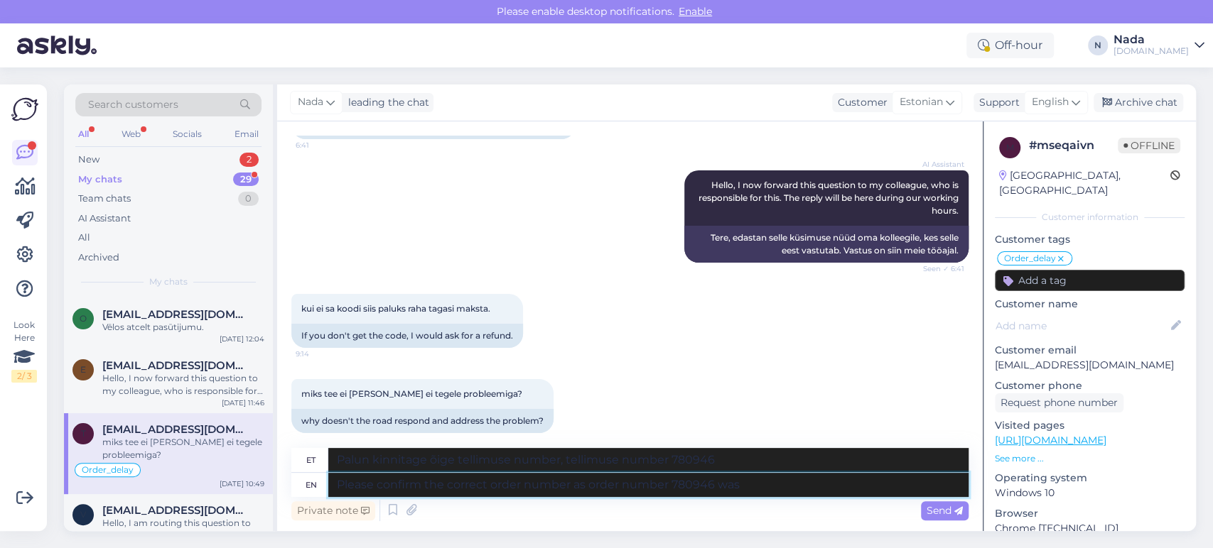
type textarea "Please confirm the correct order number as order number 780946 was p"
type textarea "Palun kinnitage õige tellimuse number, kuna tellimuse number 780946 oli"
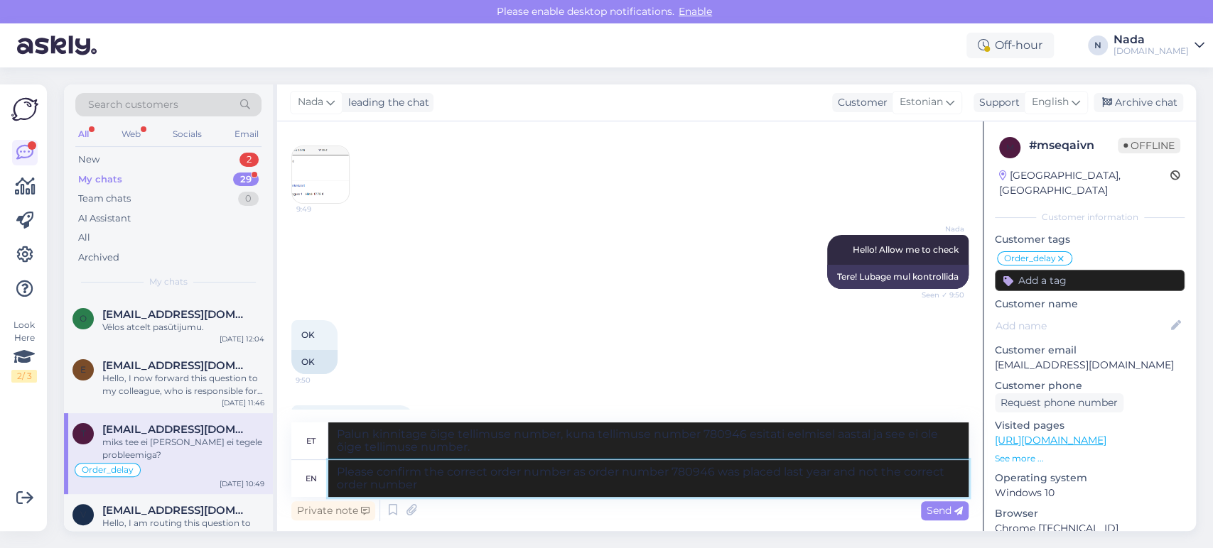
scroll to position [75, 0]
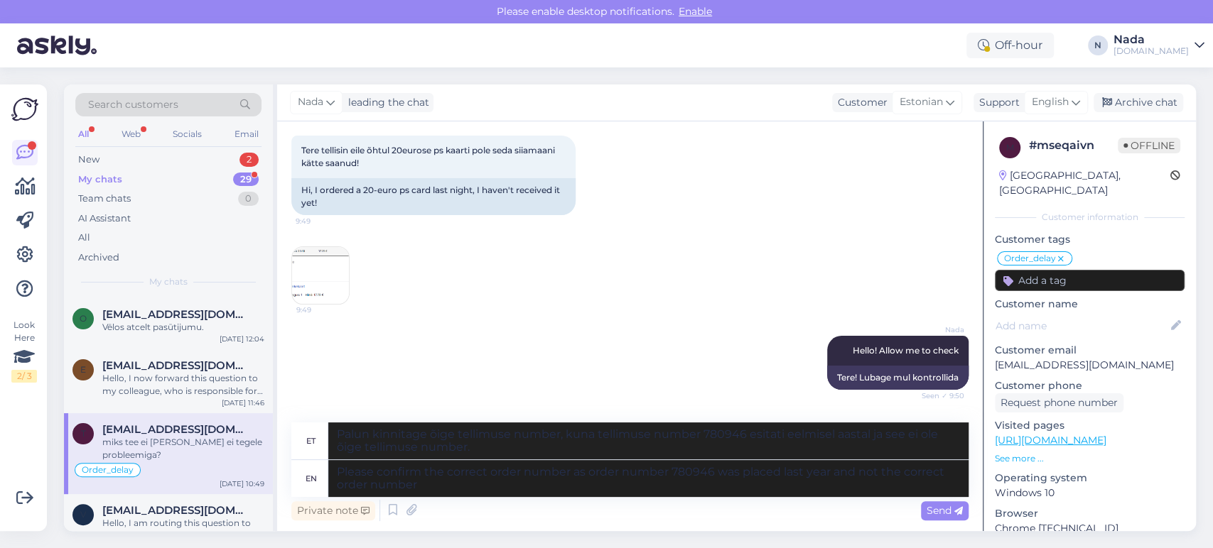
click at [327, 271] on img at bounding box center [320, 275] width 57 height 57
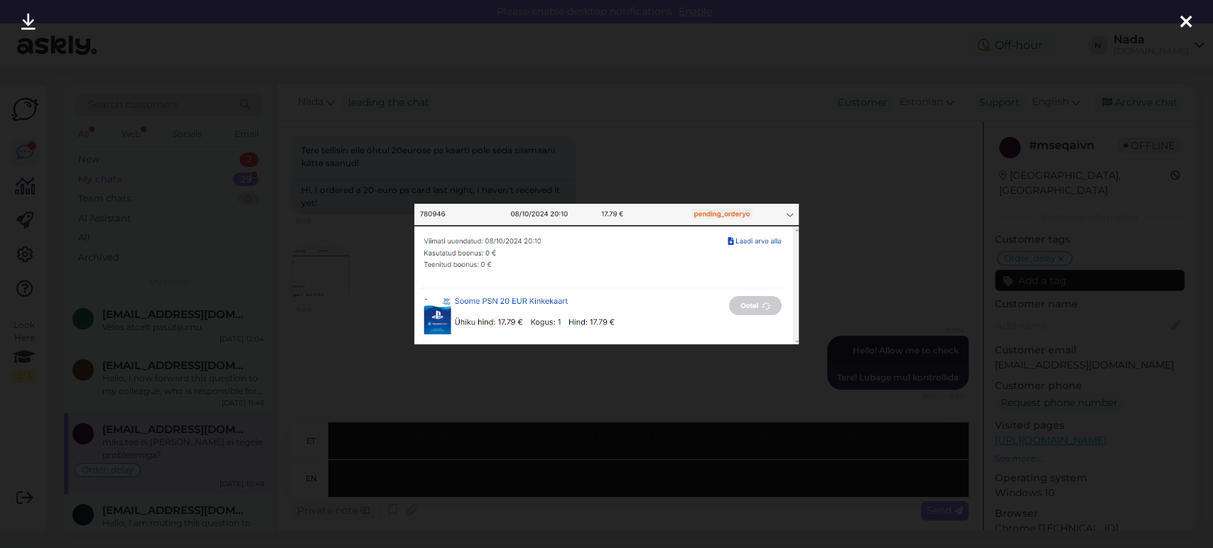
click at [337, 332] on div at bounding box center [606, 274] width 1213 height 548
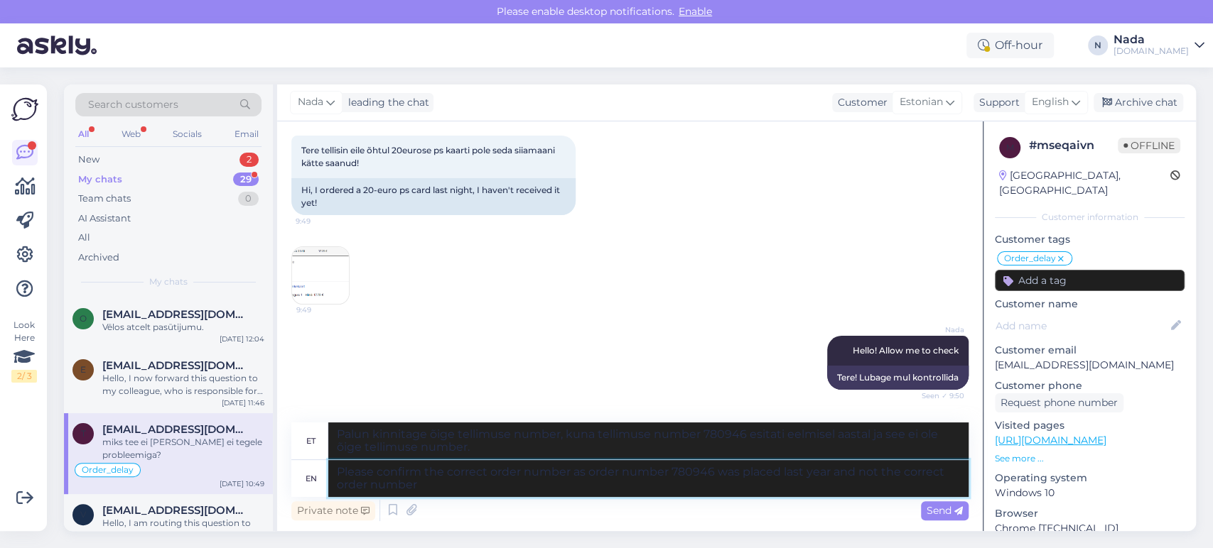
click at [709, 473] on textarea "Please confirm the correct order number as order number 780946 was placed last …" at bounding box center [648, 478] width 640 height 37
click at [712, 474] on textarea "Please confirm the correct order number as order number 780946 was placed last …" at bounding box center [648, 478] width 640 height 37
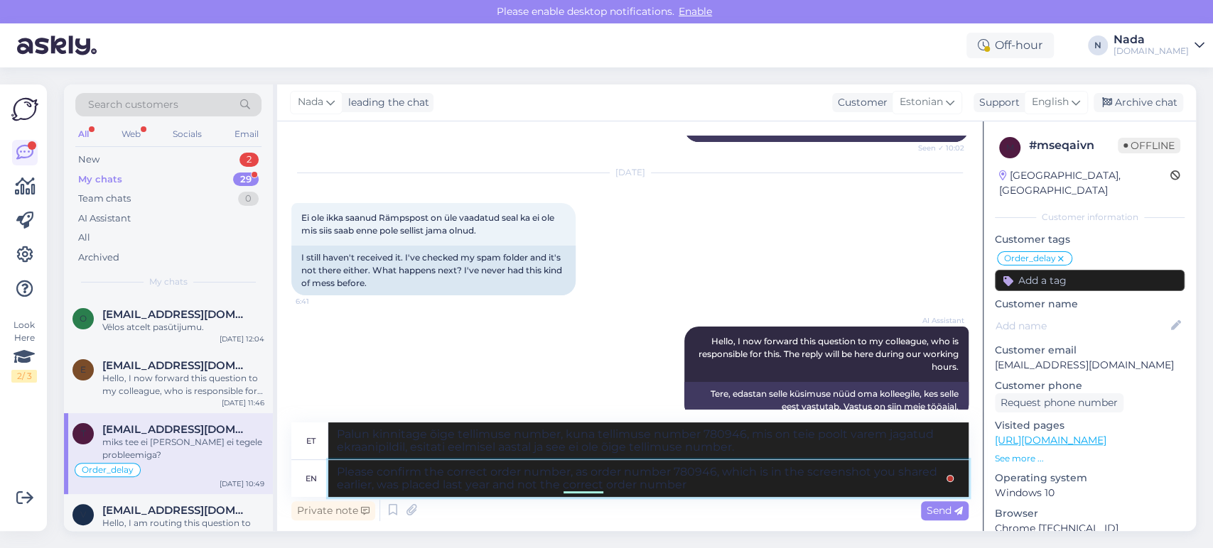
scroll to position [1102, 0]
click at [660, 487] on textarea "Please confirm the correct order number, as order number 780946, which is in th…" at bounding box center [648, 478] width 640 height 37
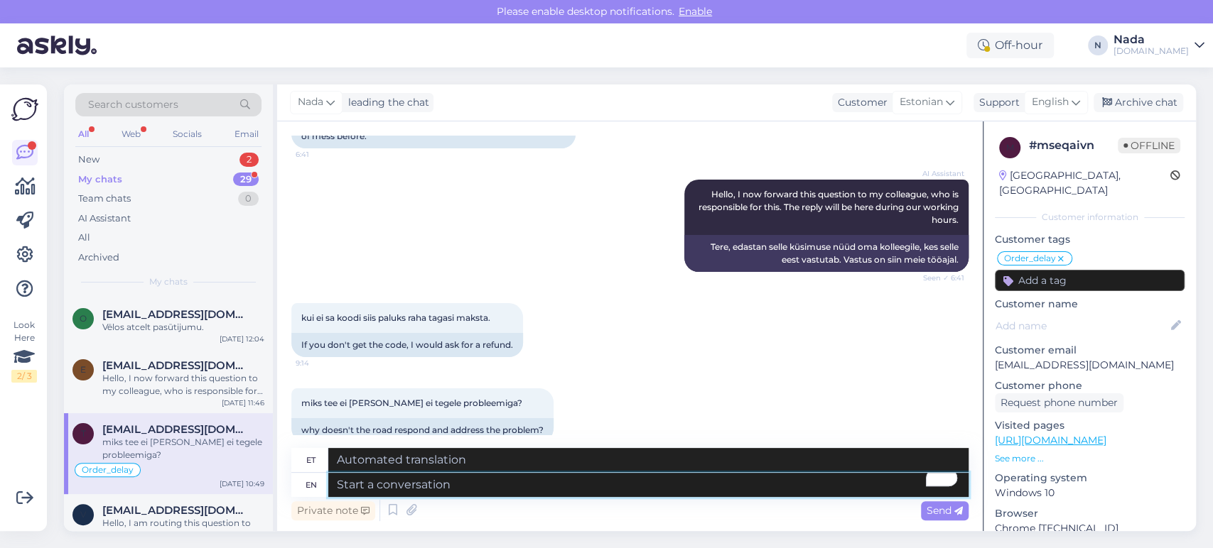
scroll to position [1259, 0]
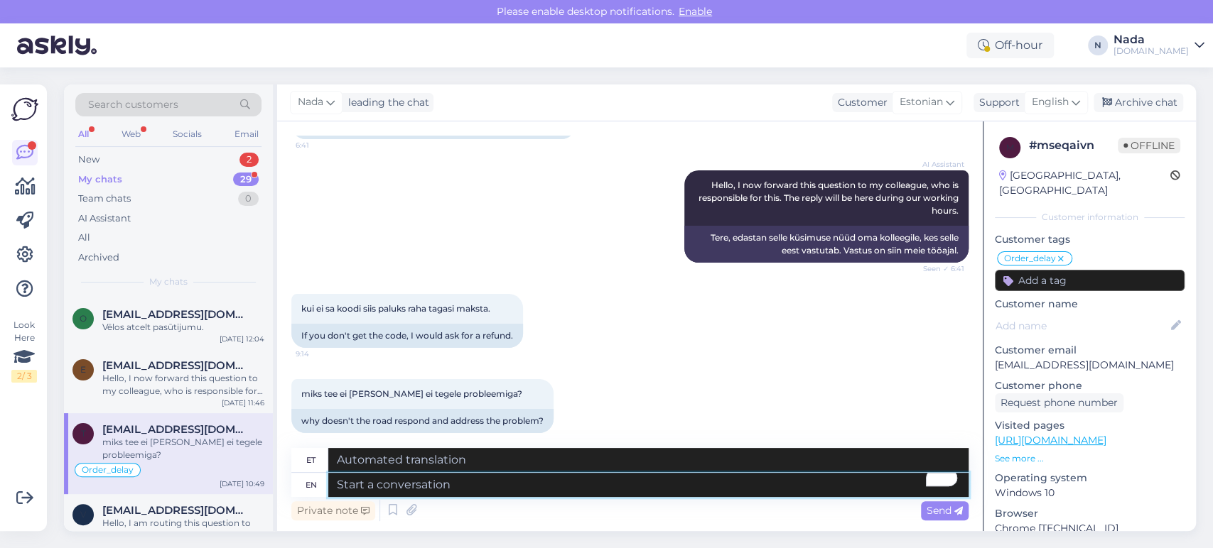
click at [628, 496] on textarea "To enrich screen reader interactions, please activate Accessibility in Grammarl…" at bounding box center [648, 485] width 640 height 24
paste textarea "Please share with us your order number if you still haven't received it."
click at [938, 510] on span "Send" at bounding box center [944, 510] width 36 height 13
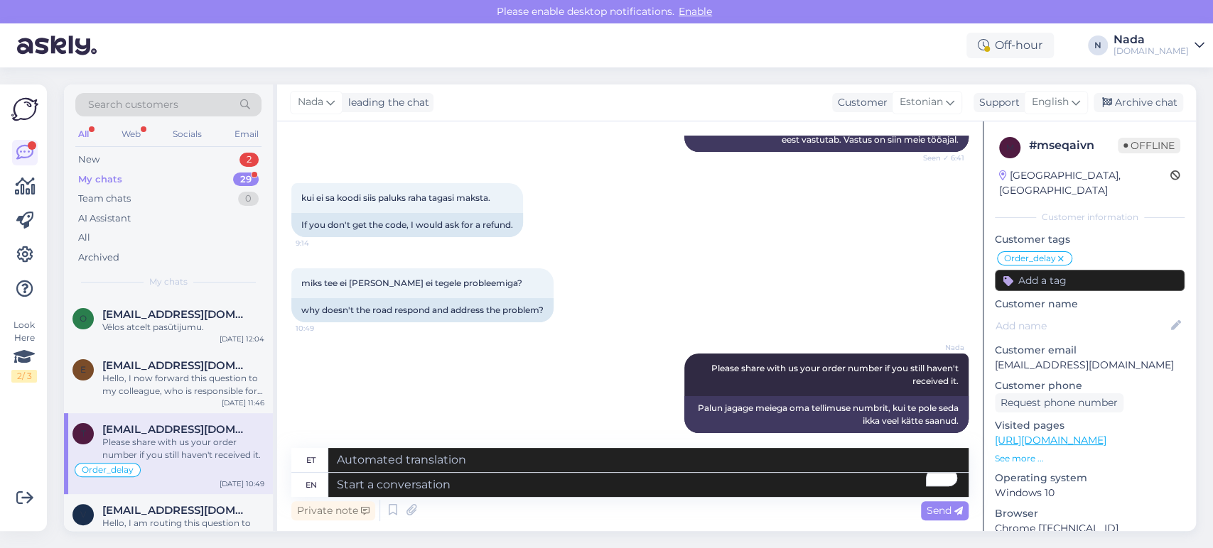
click at [1131, 88] on div "Nada leading the chat Customer Estonian Support English Archive chat" at bounding box center [736, 103] width 918 height 37
click at [1126, 97] on div "Archive chat" at bounding box center [1138, 102] width 90 height 19
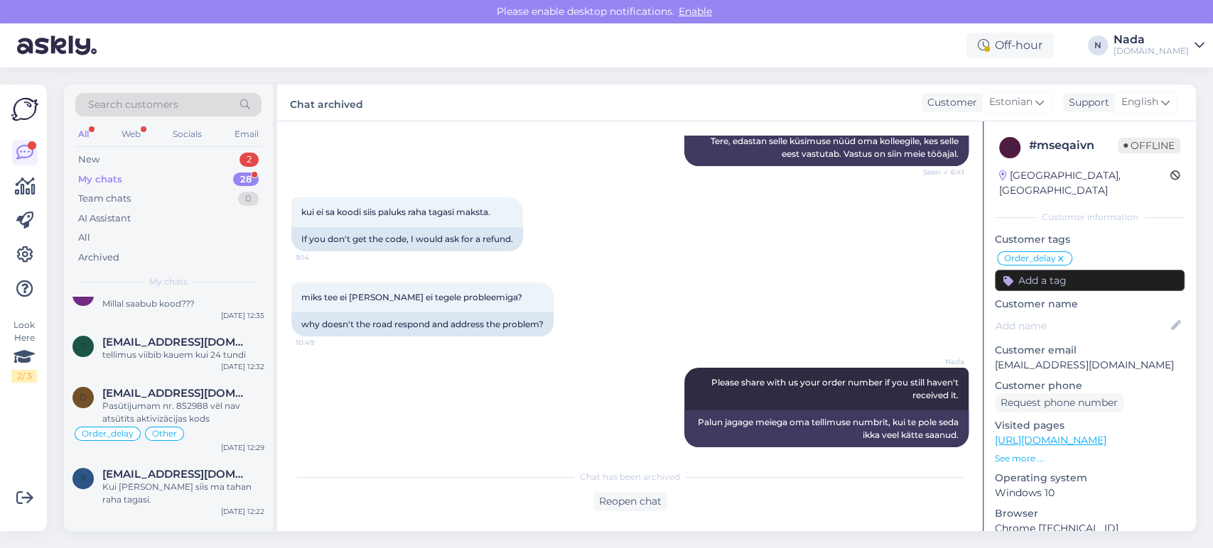
scroll to position [1456, 0]
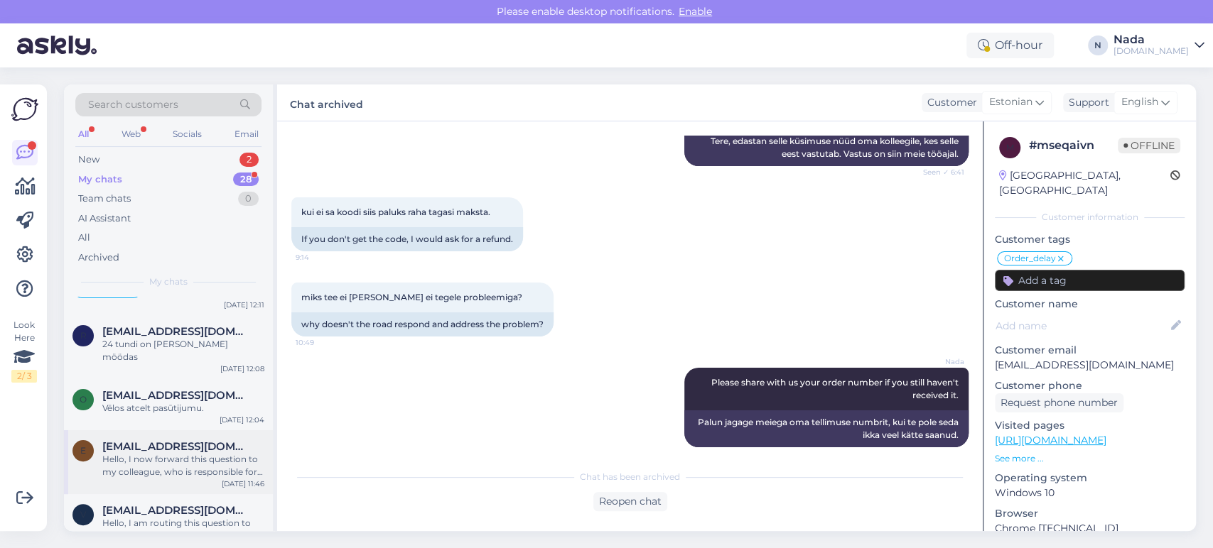
click at [189, 453] on div "Hello, I now forward this question to my colleague, who is responsible for this…" at bounding box center [183, 466] width 162 height 26
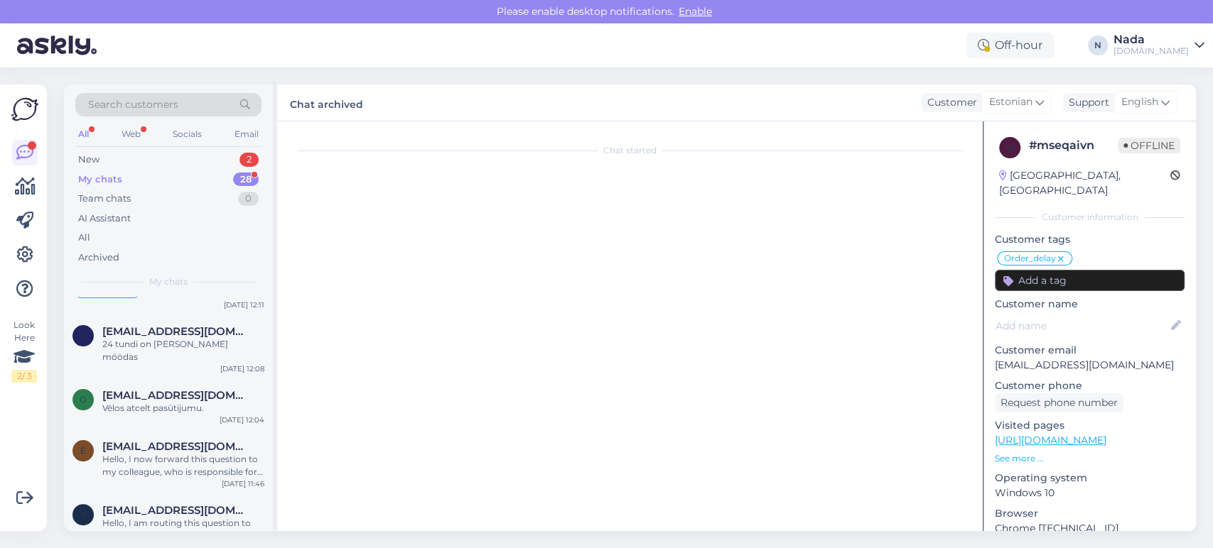
scroll to position [2948, 0]
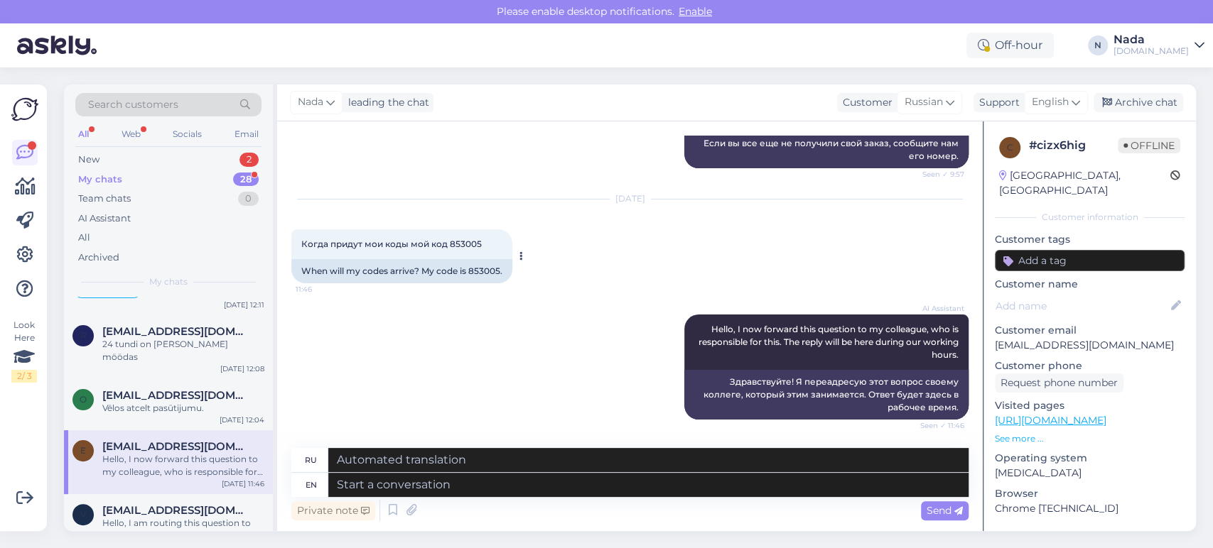
click at [488, 271] on div "When will my codes arrive? My code is 853005." at bounding box center [401, 271] width 221 height 24
click at [619, 487] on textarea at bounding box center [648, 485] width 640 height 24
paste textarea "Hello there! Thank you for your patience and we apologize for this inconvenienc…"
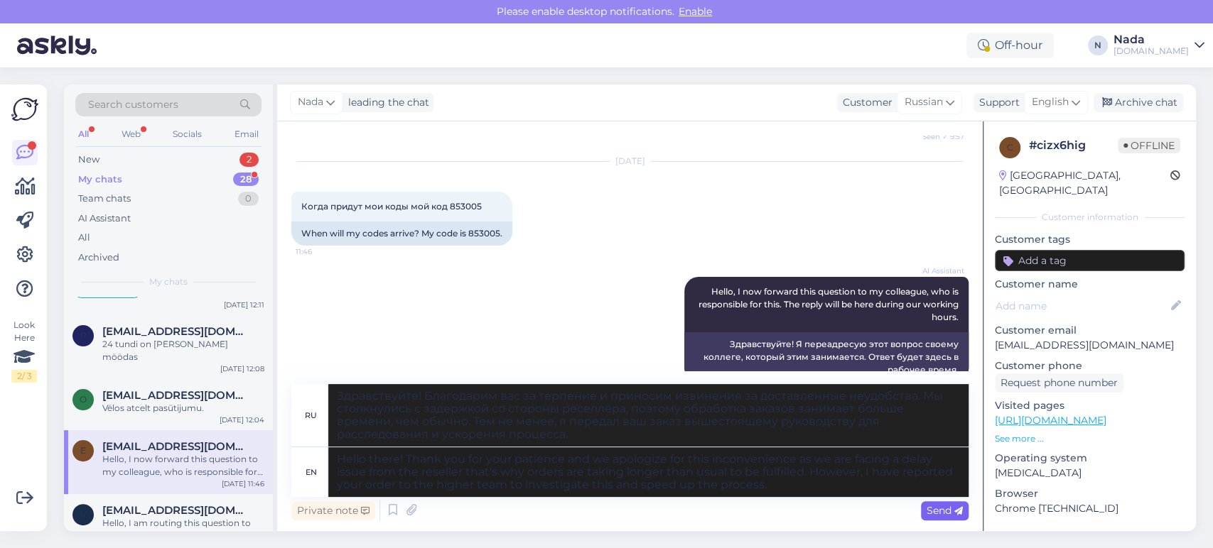
click at [954, 516] on icon at bounding box center [958, 511] width 9 height 9
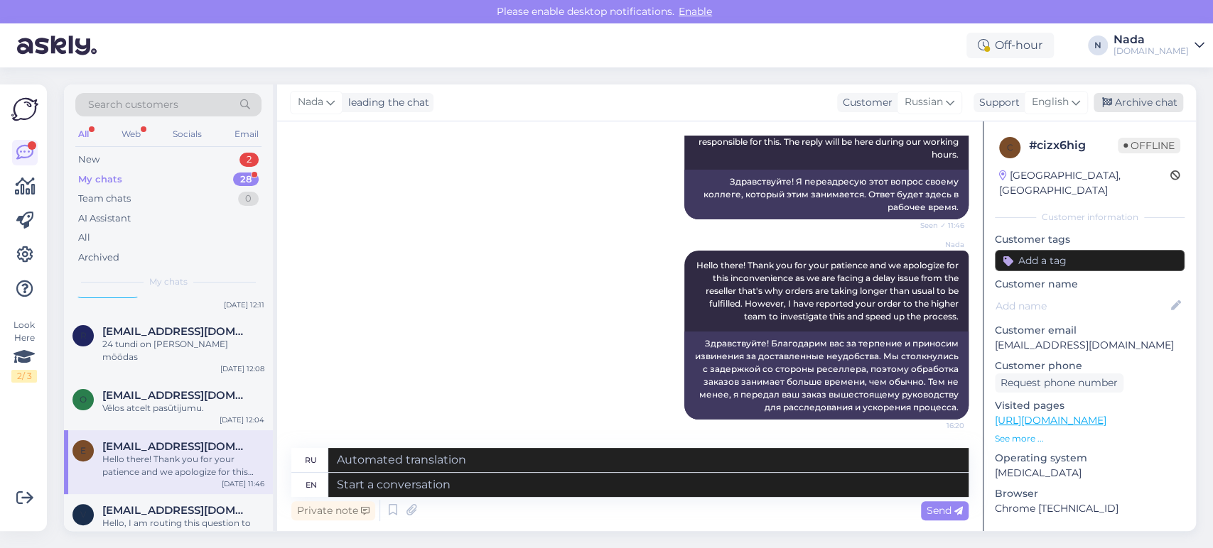
click at [1110, 94] on div "Archive chat" at bounding box center [1138, 102] width 90 height 19
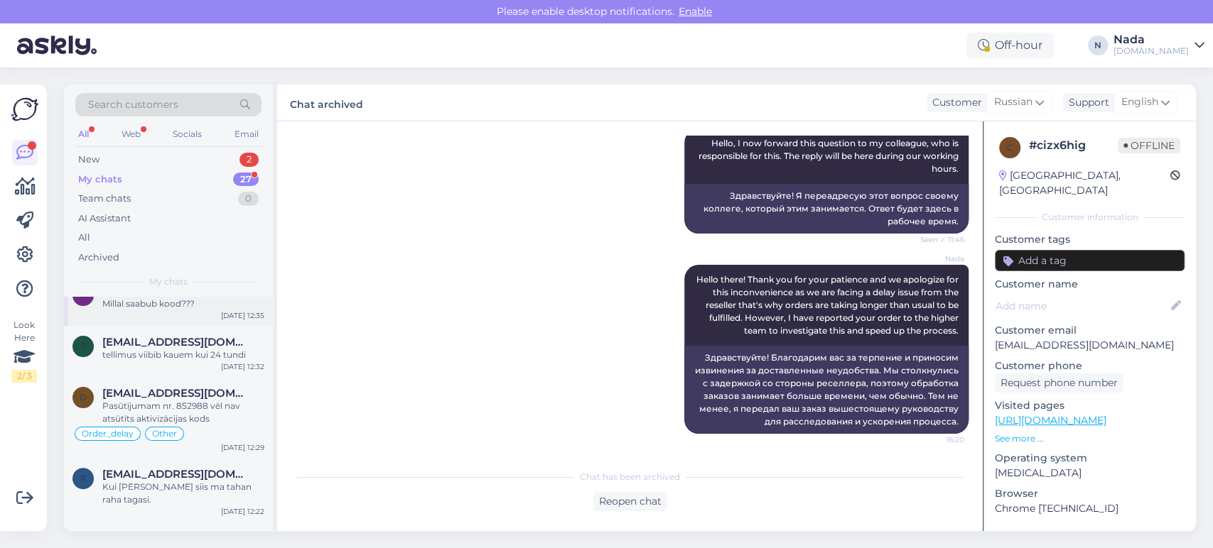
scroll to position [1392, 0]
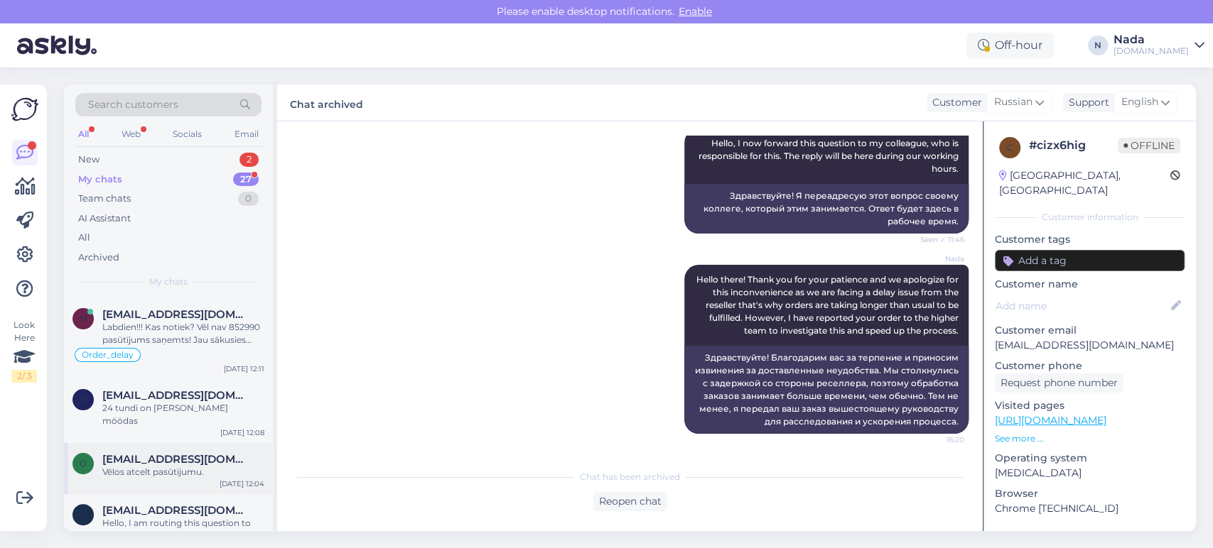
click at [215, 466] on div "Vēlos atcelt pasūtijumu." at bounding box center [183, 472] width 162 height 13
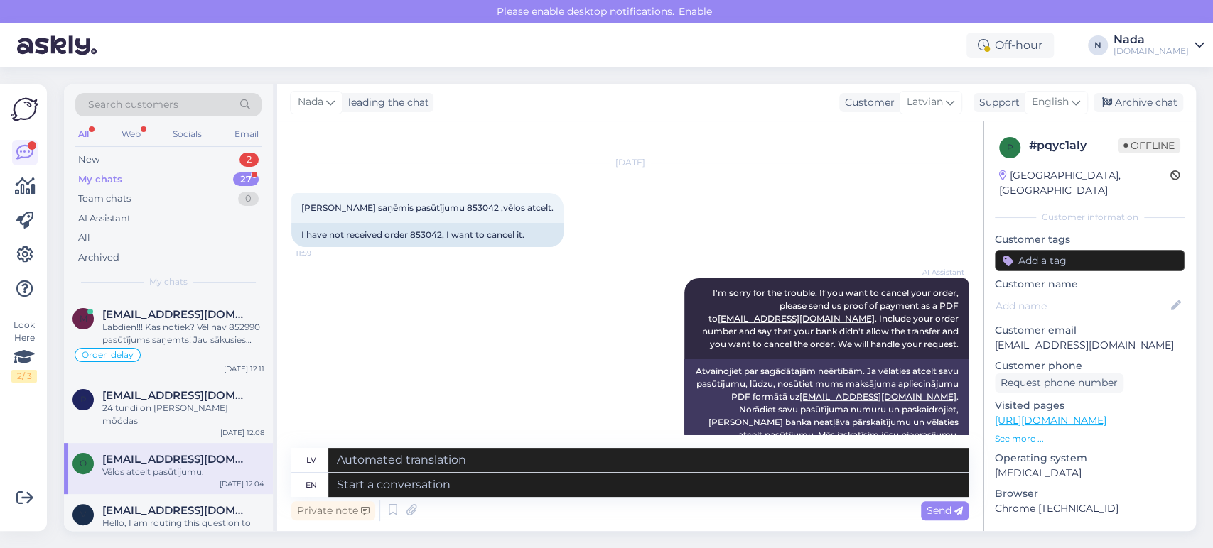
scroll to position [0, 0]
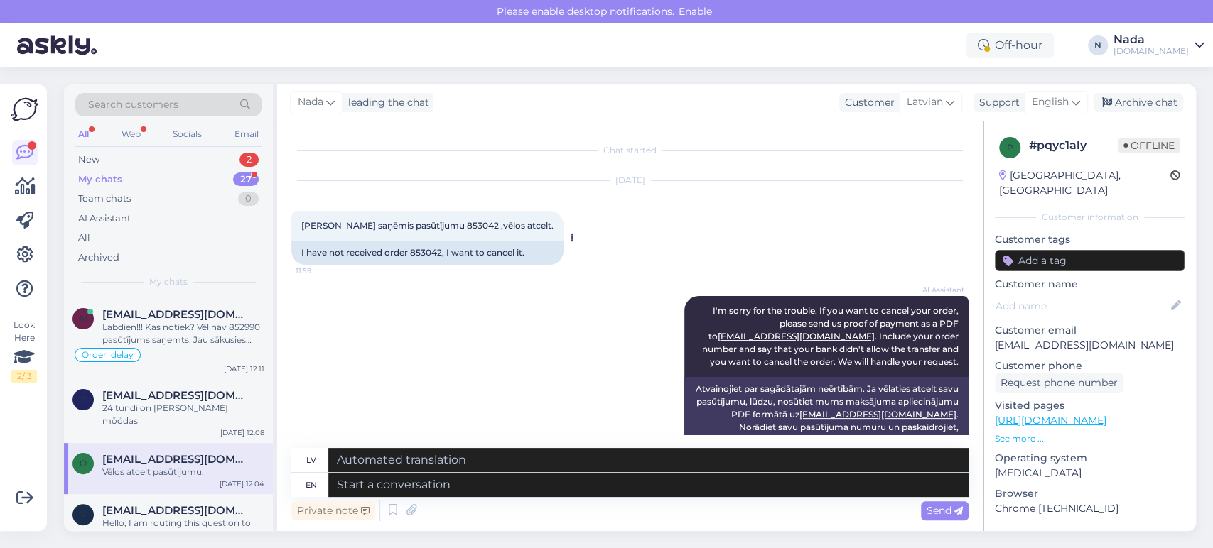
click at [427, 252] on div "I have not received order 853042, I want to cancel it." at bounding box center [427, 253] width 272 height 24
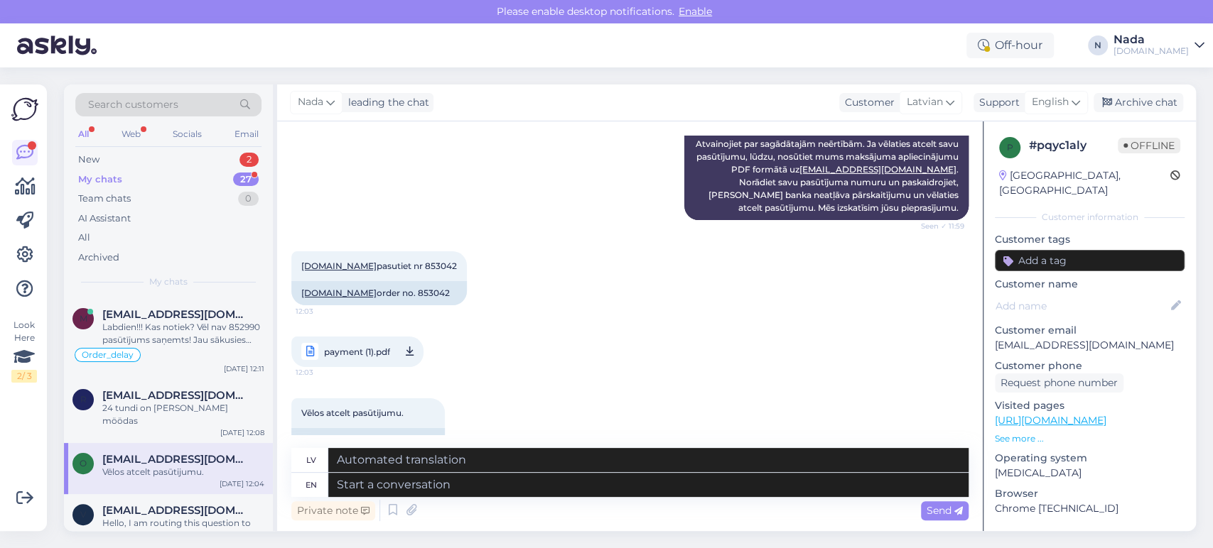
scroll to position [278, 0]
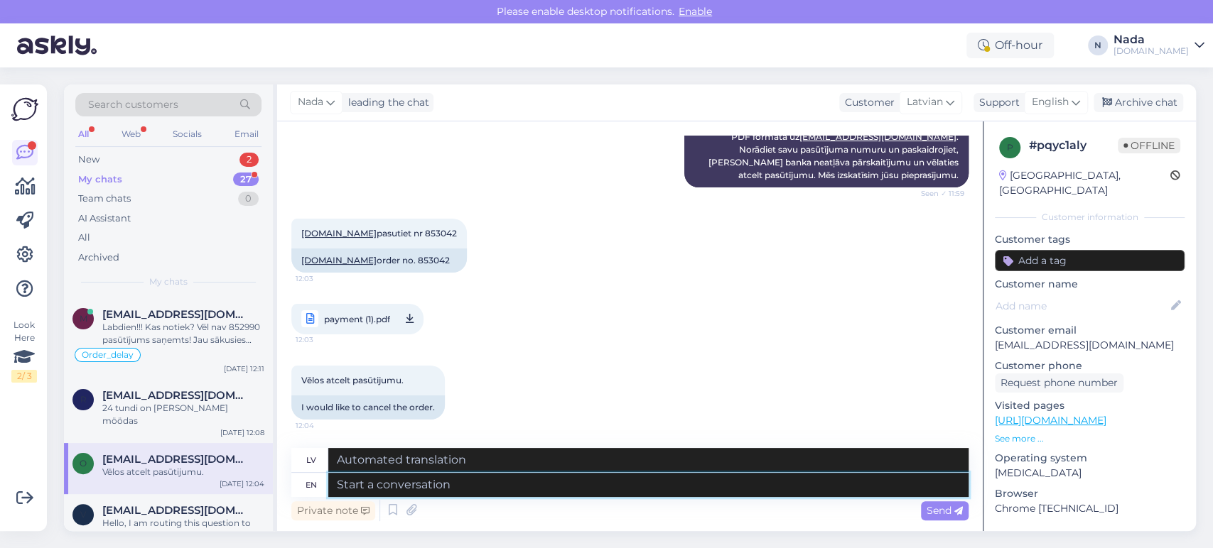
click at [600, 484] on textarea at bounding box center [648, 485] width 640 height 24
paste textarea "Please note that there's a 3€ fee, since it's stated in our policy that "If we …"
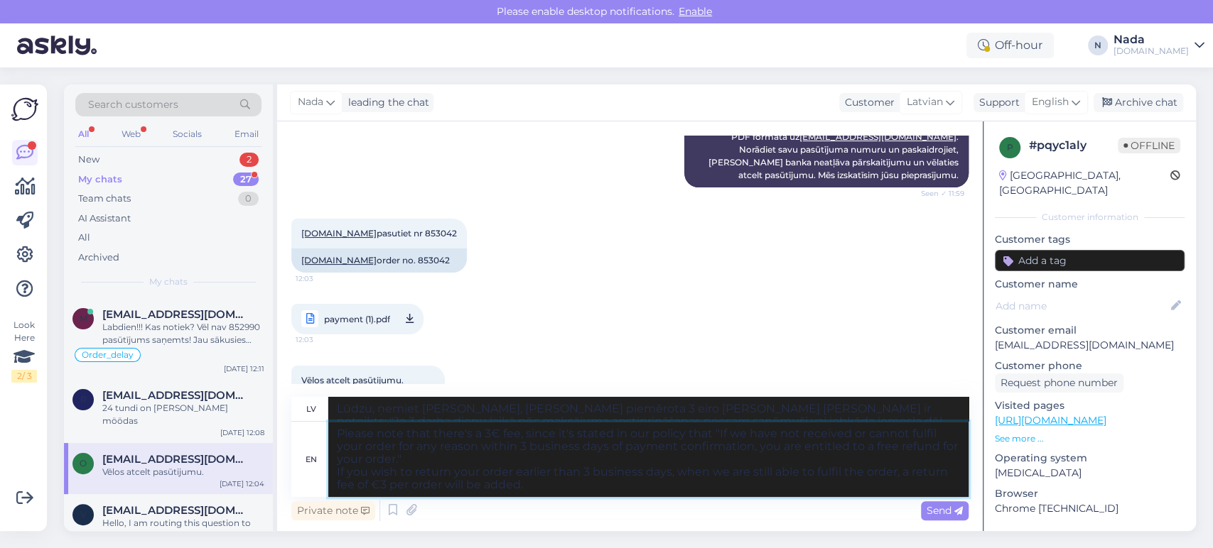
click at [332, 431] on textarea "Please note that there's a 3€ fee, since it's stated in our policy that "If we …" at bounding box center [648, 459] width 640 height 75
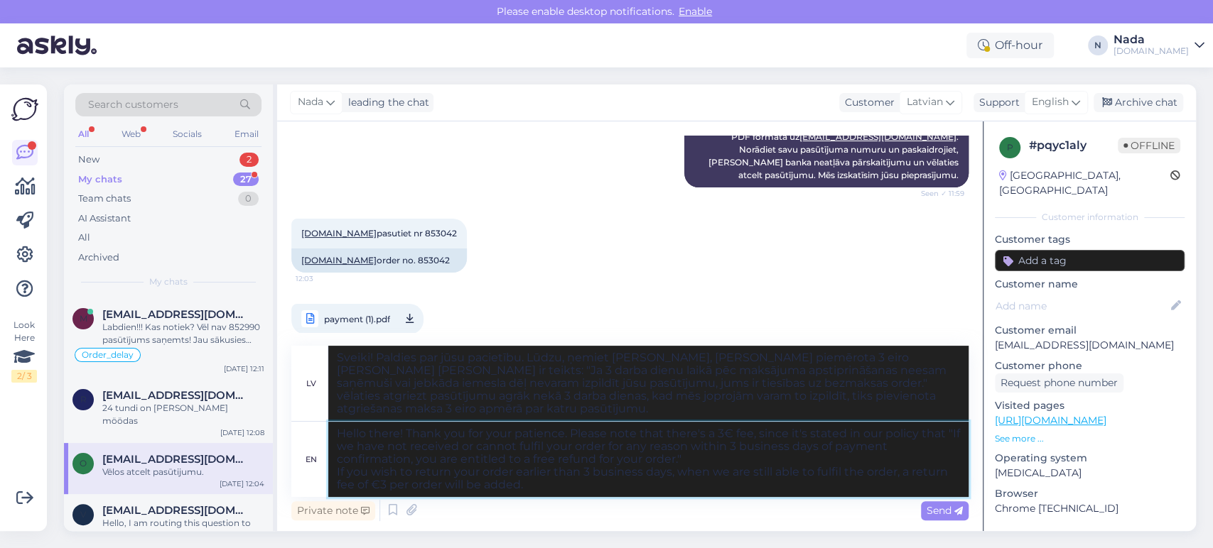
click at [614, 492] on textarea "Hello there! Thank you for your patience. Please note that there's a 3€ fee, si…" at bounding box center [648, 459] width 640 height 75
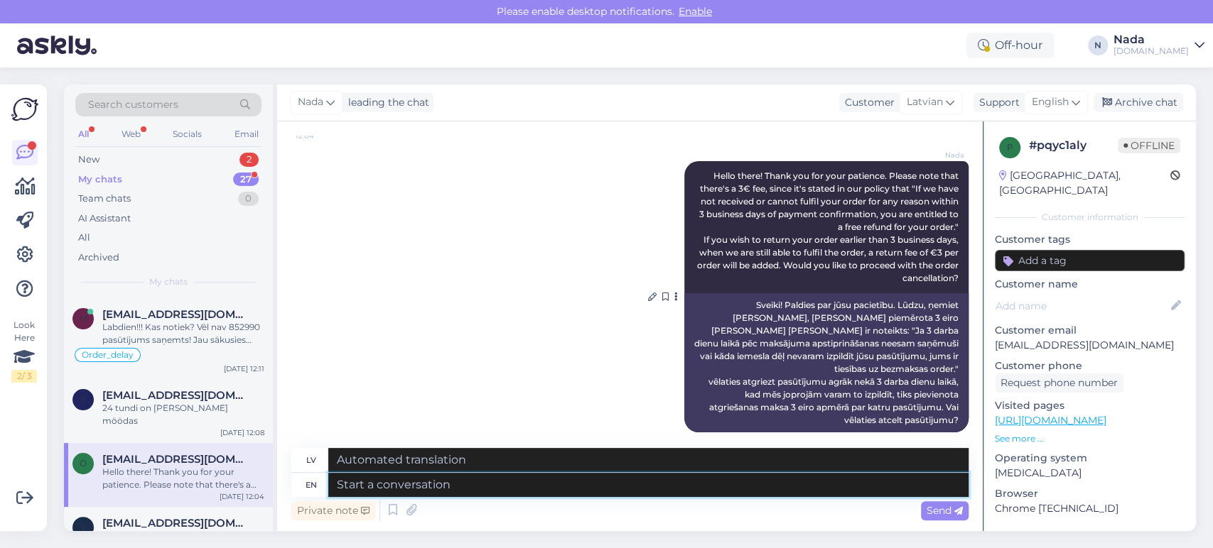
scroll to position [330, 0]
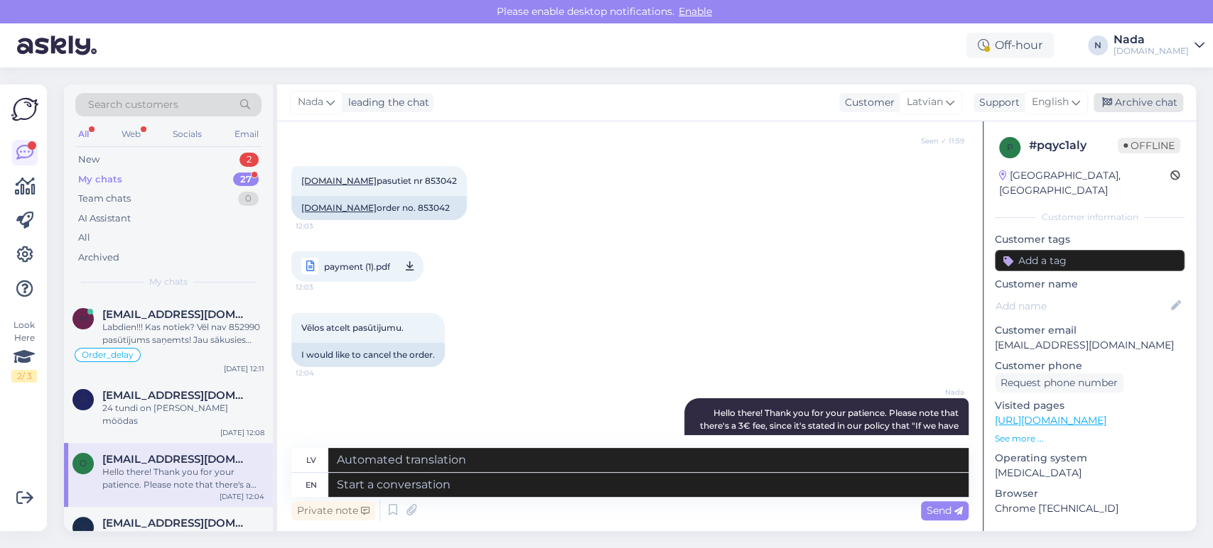
click at [1161, 101] on div "Archive chat" at bounding box center [1138, 102] width 90 height 19
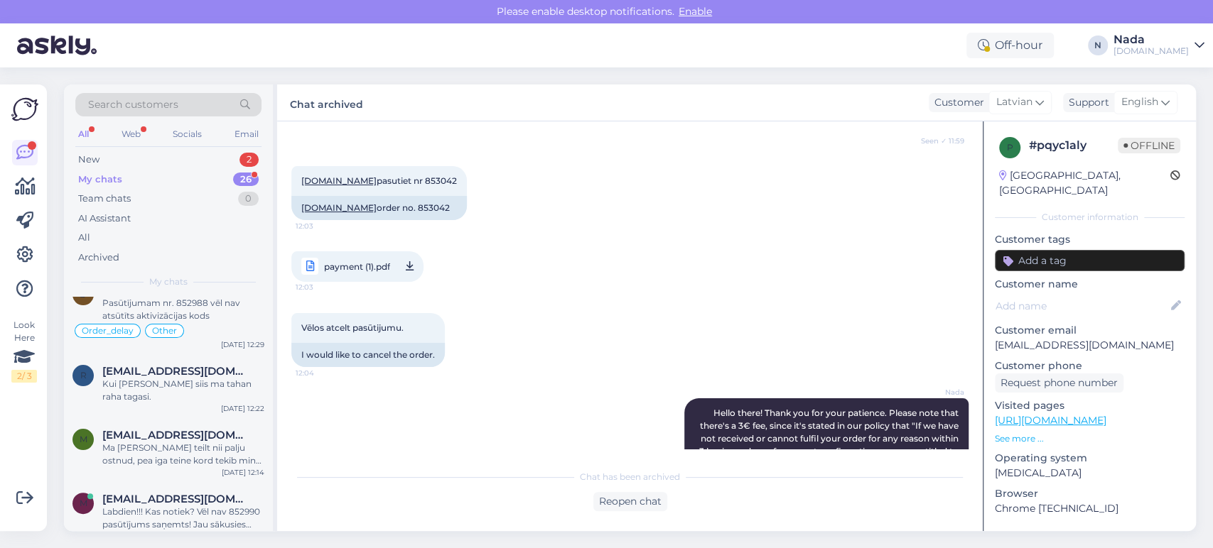
scroll to position [1341, 0]
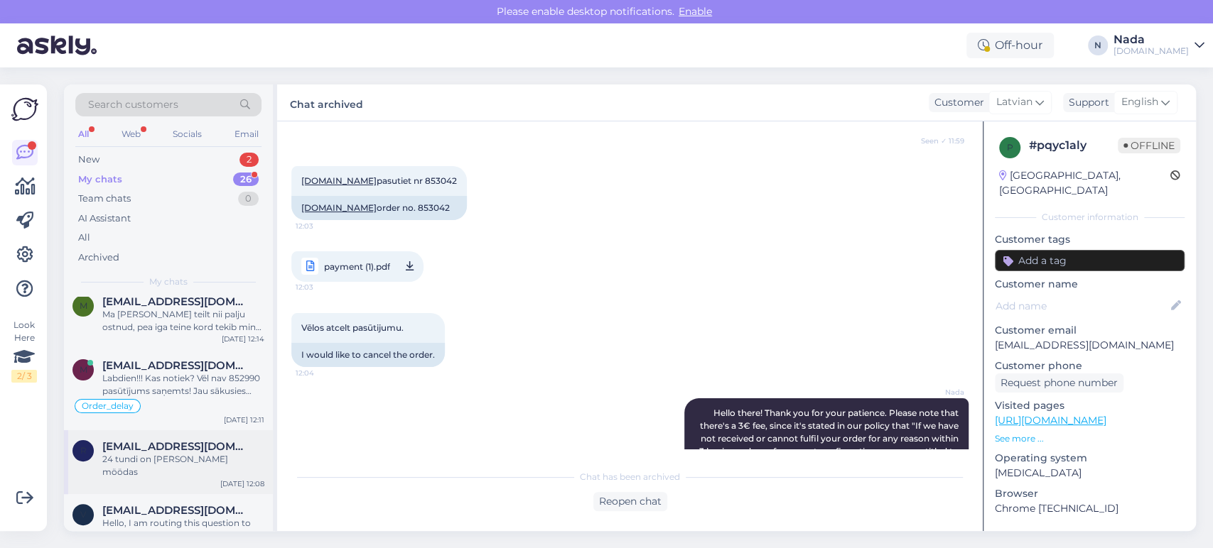
click at [214, 457] on div "r riinaorrin@gmail.com 24 tundi on juba ammu möödas Sep 18 12:08" at bounding box center [168, 462] width 209 height 64
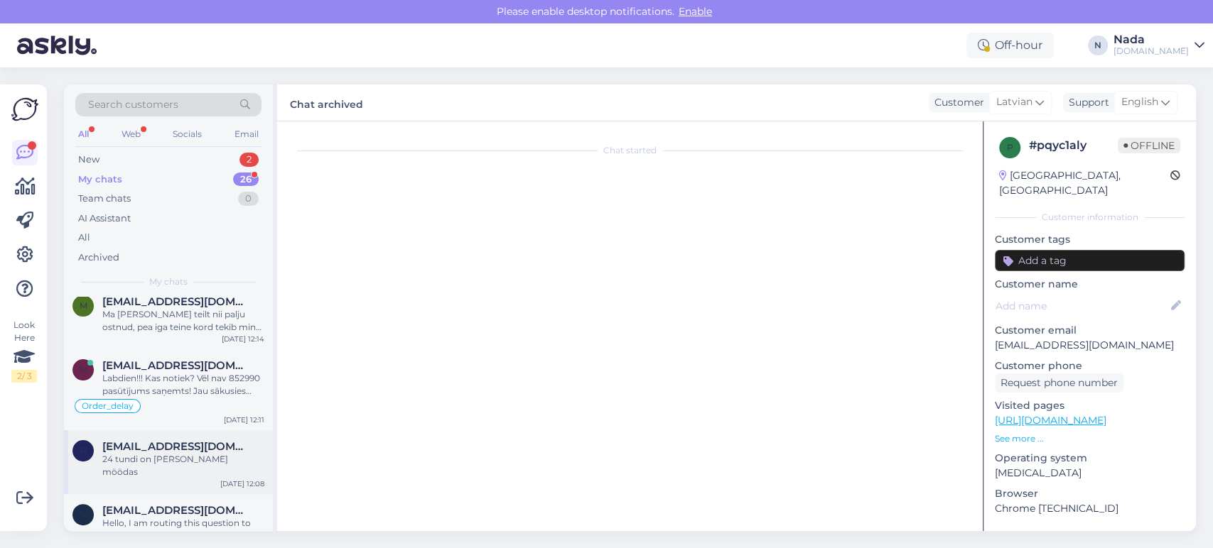
scroll to position [739, 0]
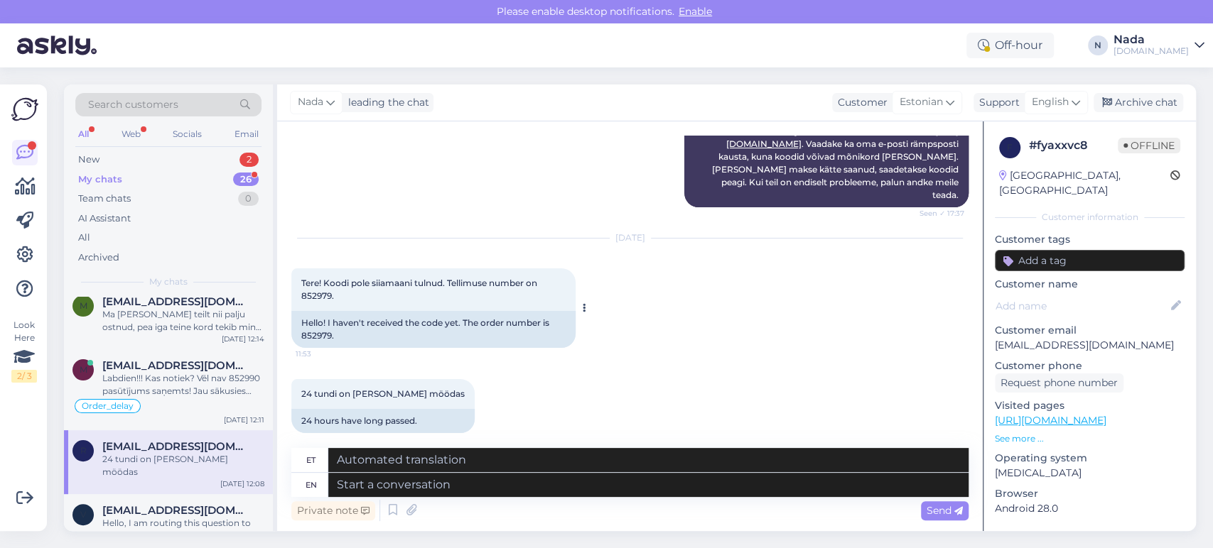
click at [320, 322] on div "Hello! I haven't received the code yet. The order number is 852979." at bounding box center [433, 329] width 284 height 37
click at [577, 487] on textarea at bounding box center [648, 485] width 640 height 24
paste textarea "Thank you for your patience. It looks like your order is completed and emailed …"
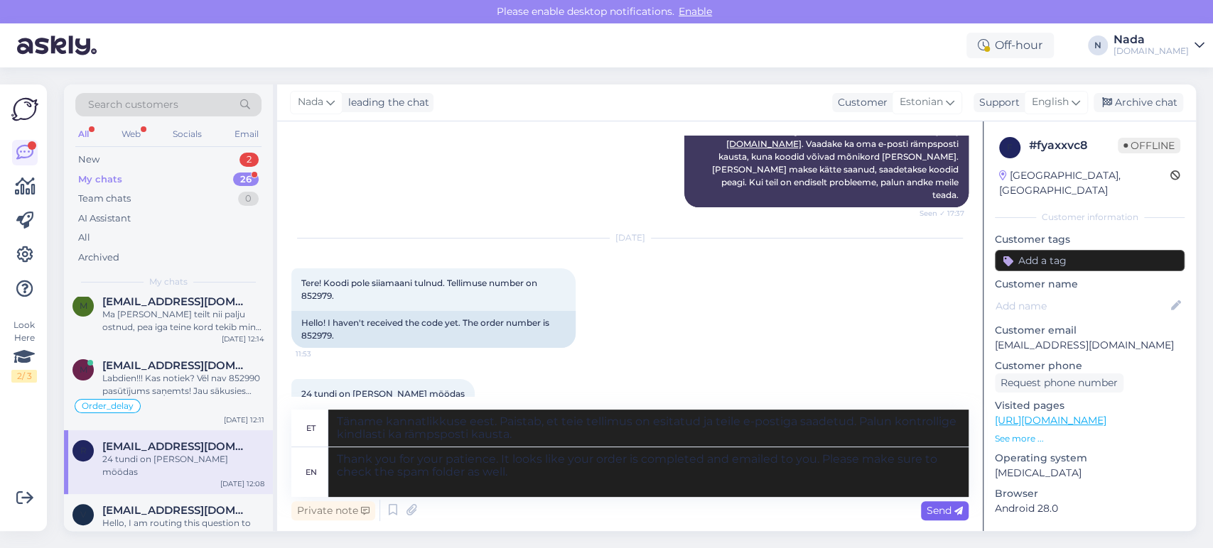
click at [923, 506] on div "Send" at bounding box center [945, 510] width 48 height 19
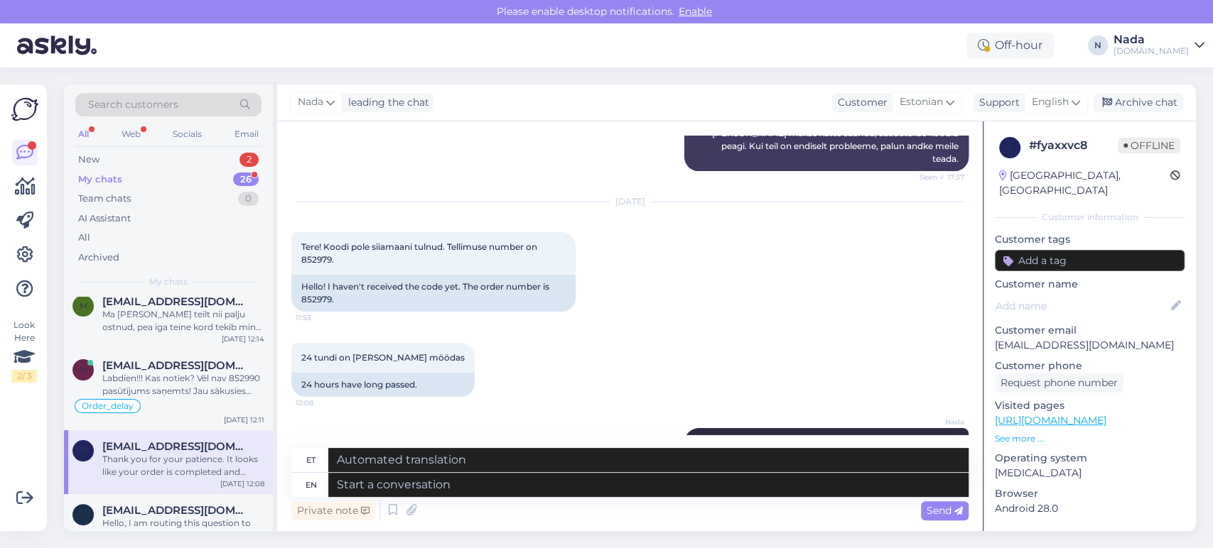
scroll to position [718, 0]
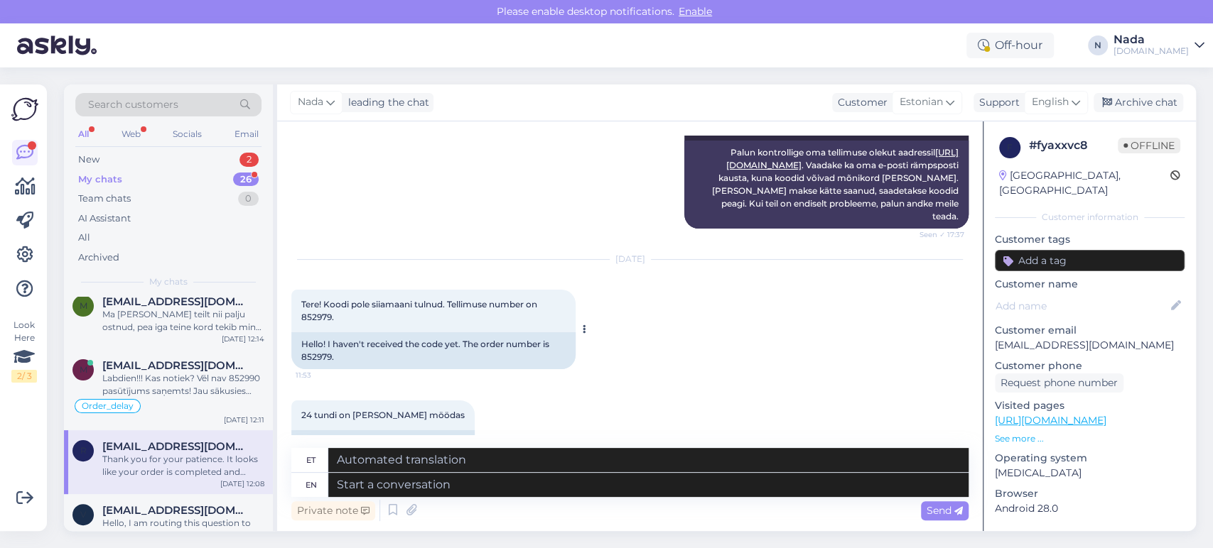
click at [320, 342] on div "Hello! I haven't received the code yet. The order number is 852979." at bounding box center [433, 350] width 284 height 37
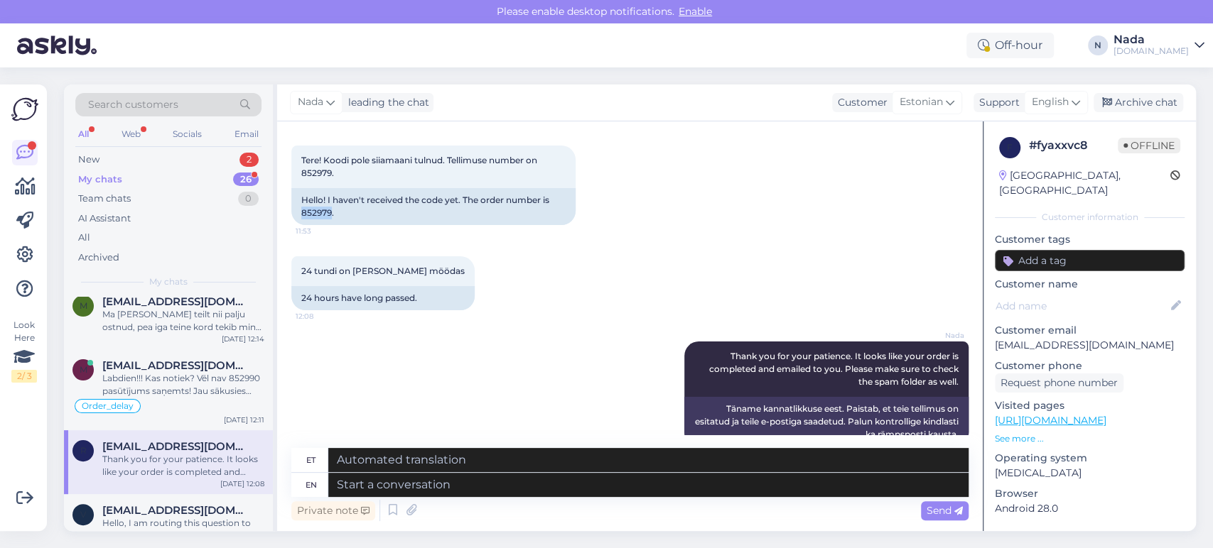
scroll to position [876, 0]
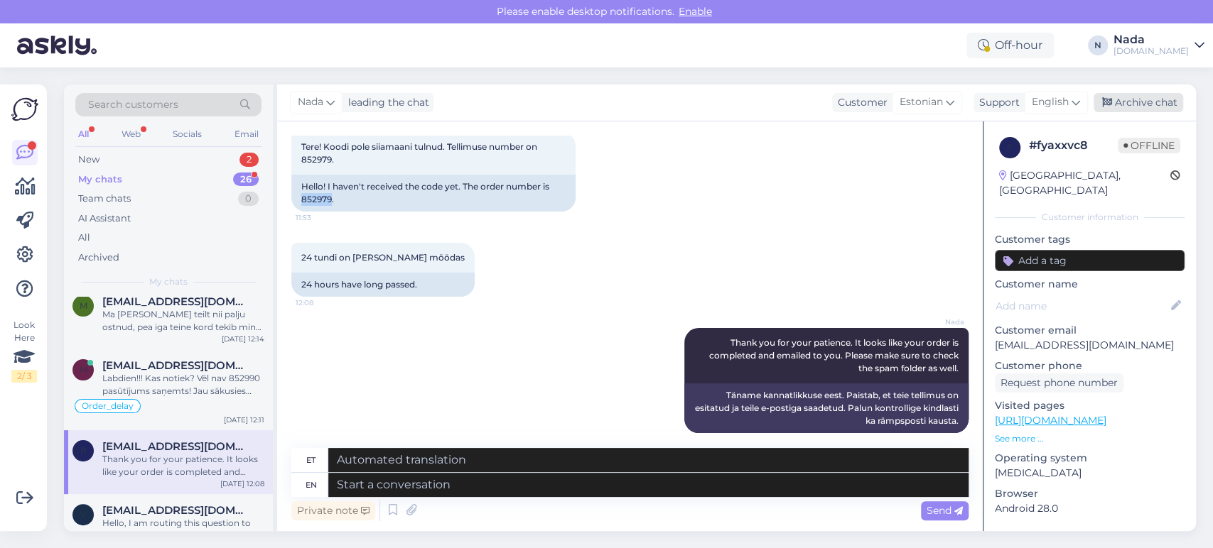
click at [1159, 99] on div "Archive chat" at bounding box center [1138, 102] width 90 height 19
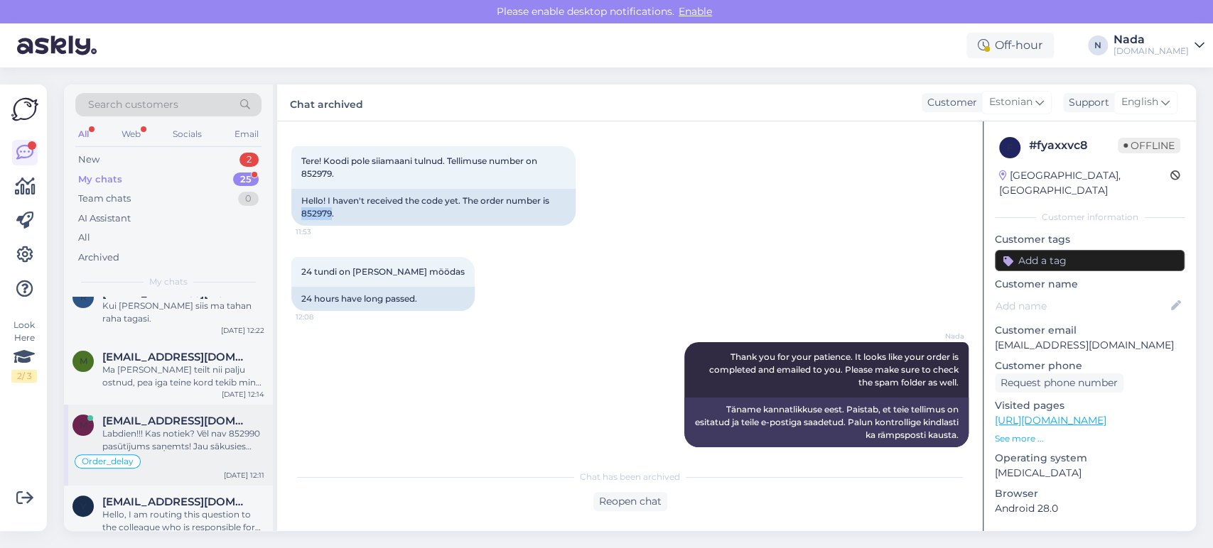
scroll to position [1290, 0]
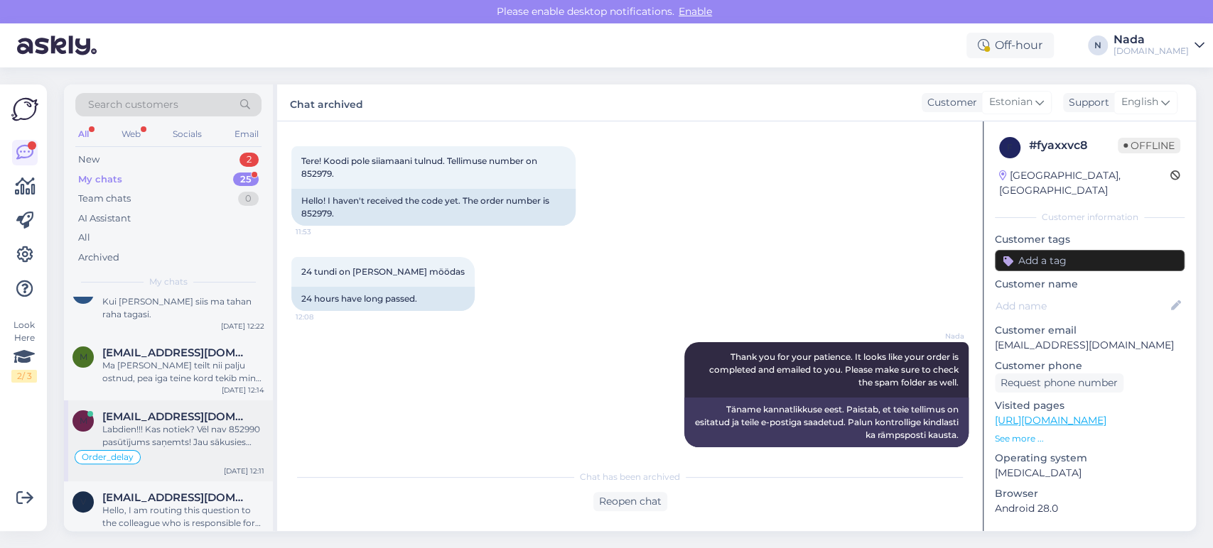
click at [188, 423] on div "Labdien!!! Kas notiek? Vēl nav 852990 pasūtījums saņemts! Jau sākusies nākošā d…" at bounding box center [183, 436] width 162 height 26
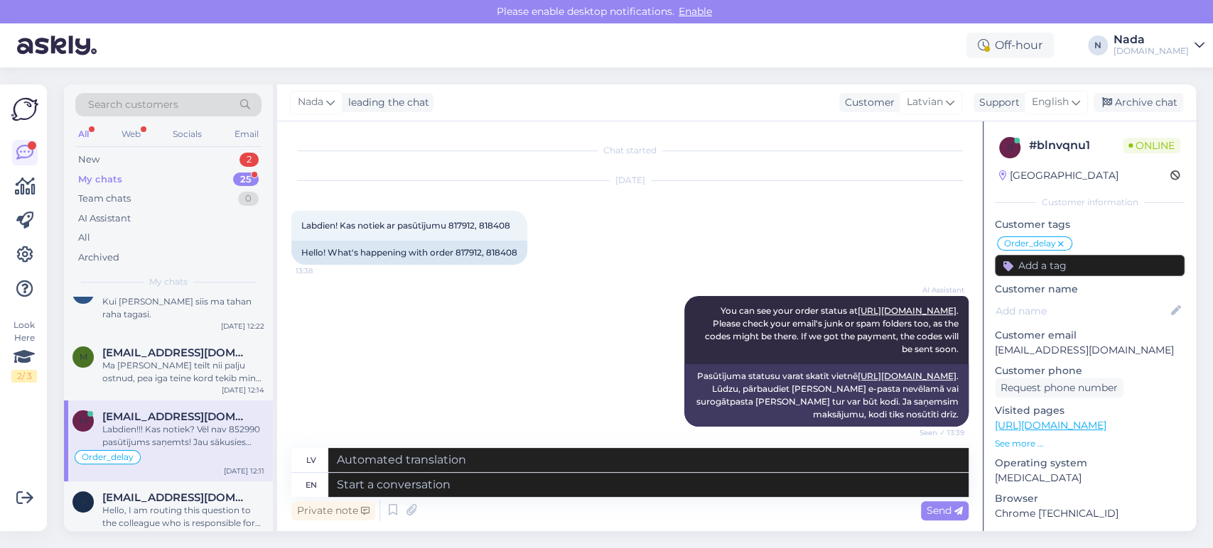
scroll to position [10531, 0]
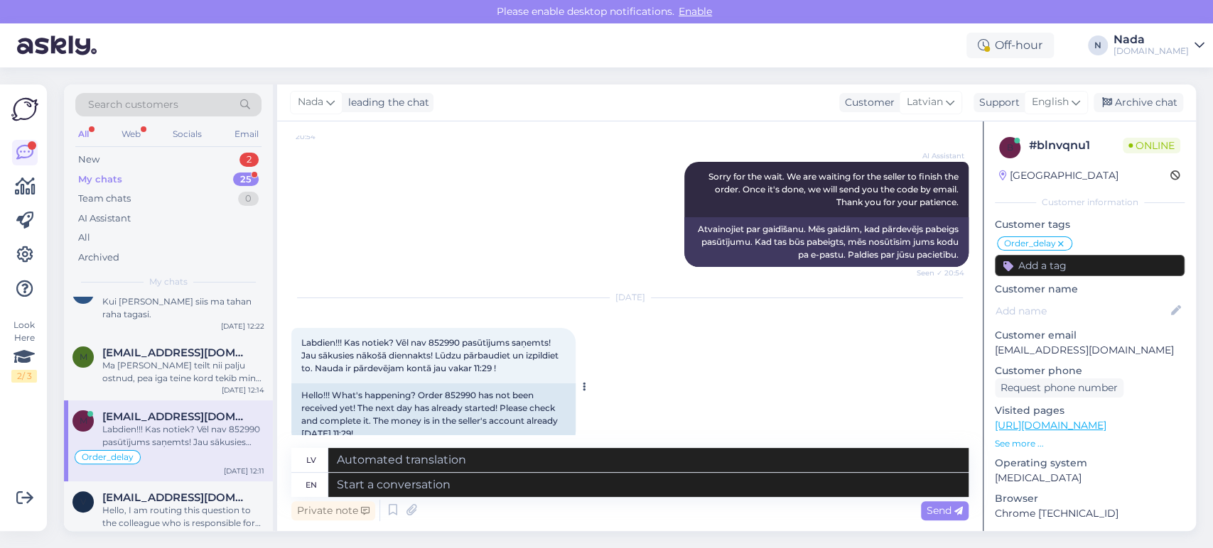
click at [460, 384] on div "Hello!!! What's happening? Order 852990 has not been received yet! The next day…" at bounding box center [433, 415] width 284 height 63
click at [573, 487] on textarea at bounding box center [648, 485] width 640 height 24
click at [610, 482] on textarea at bounding box center [648, 485] width 640 height 24
paste textarea "We are terribly sorry for this delay. Your order has been reported already and …"
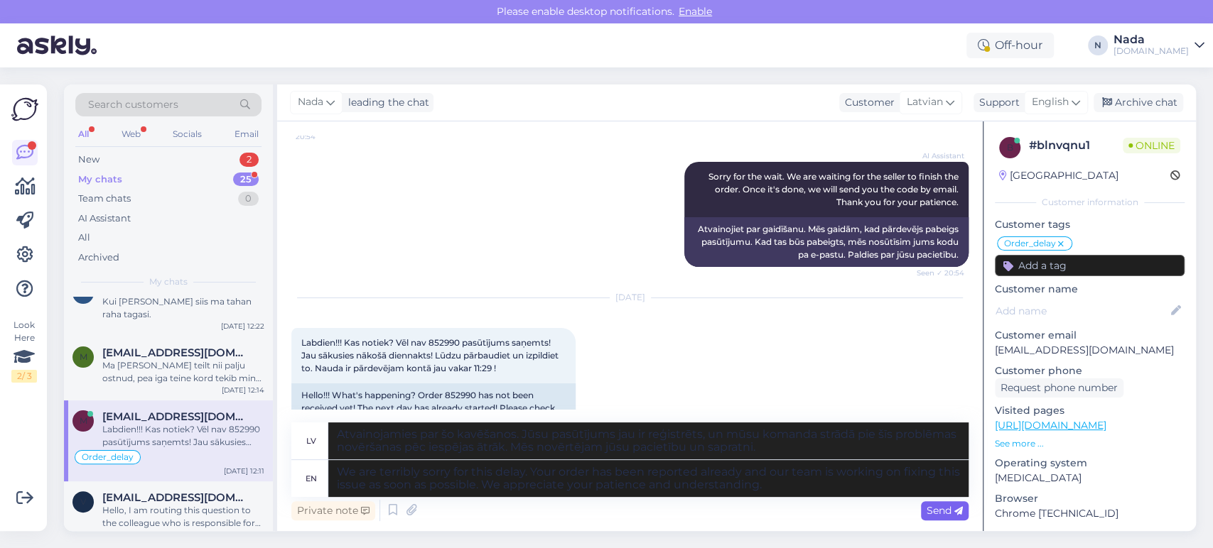
click at [950, 509] on span "Send" at bounding box center [944, 510] width 36 height 13
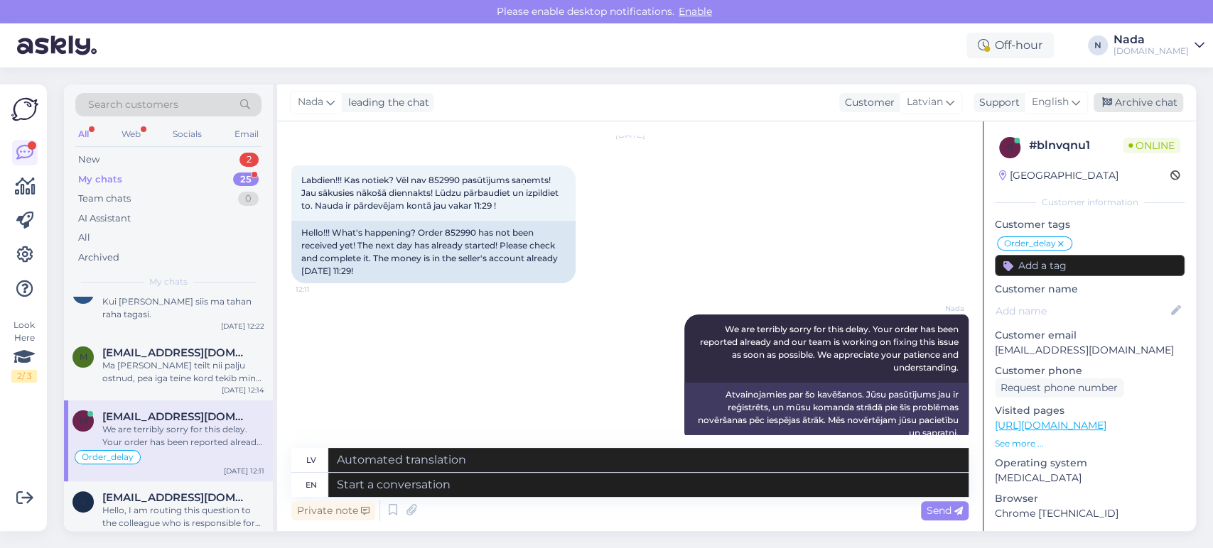
click at [1117, 104] on div "Archive chat" at bounding box center [1138, 102] width 90 height 19
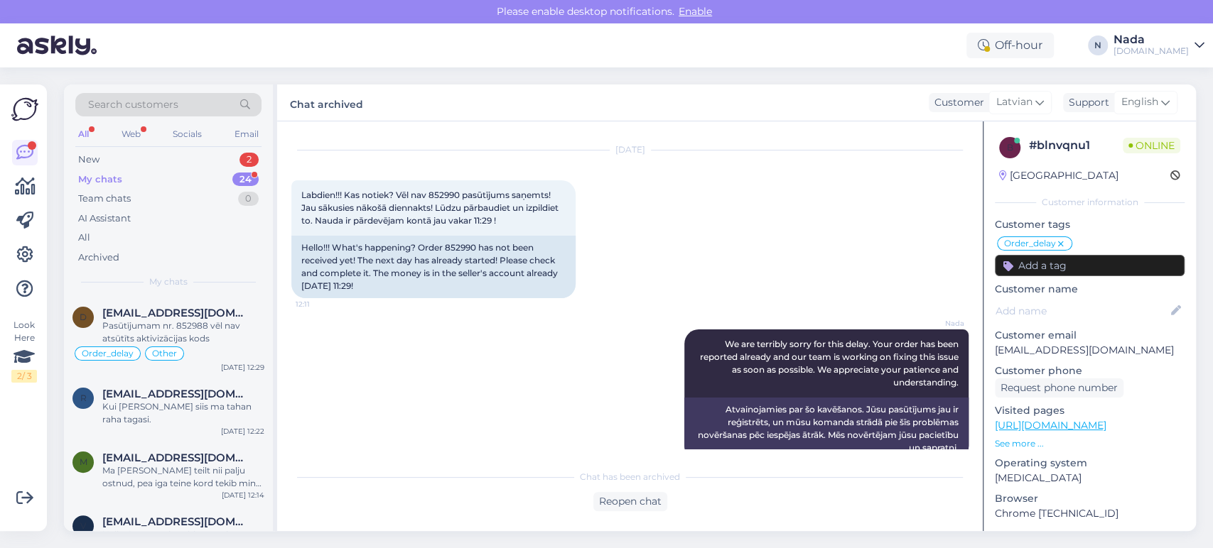
scroll to position [1209, 0]
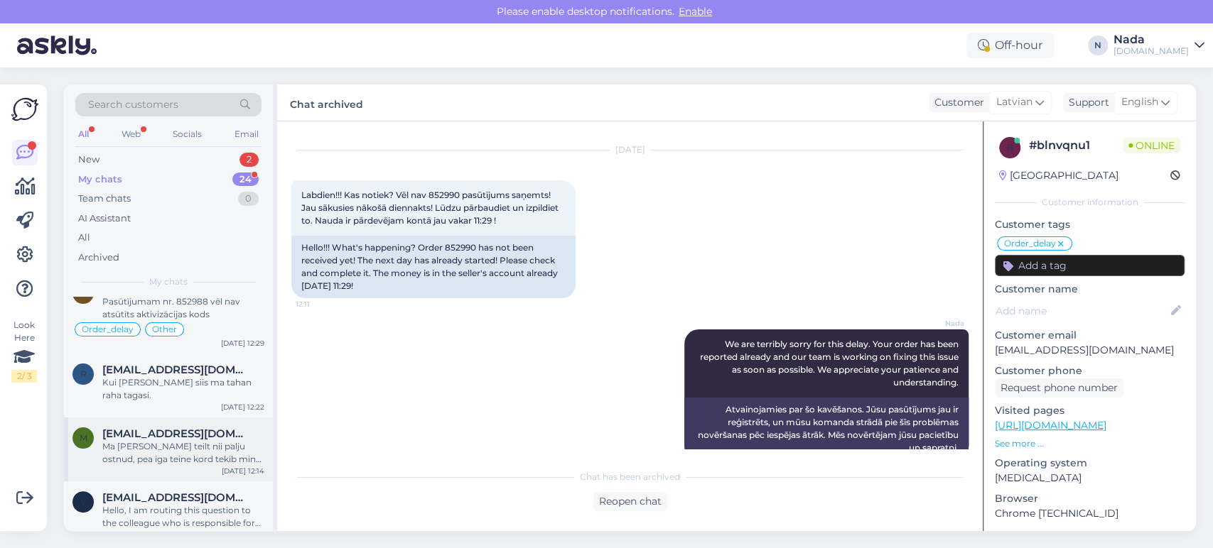
click at [197, 440] on div "Ma olen teilt nii palju ostnud, pea iga teine kord tekib mingi probleem/viivitu…" at bounding box center [183, 453] width 162 height 26
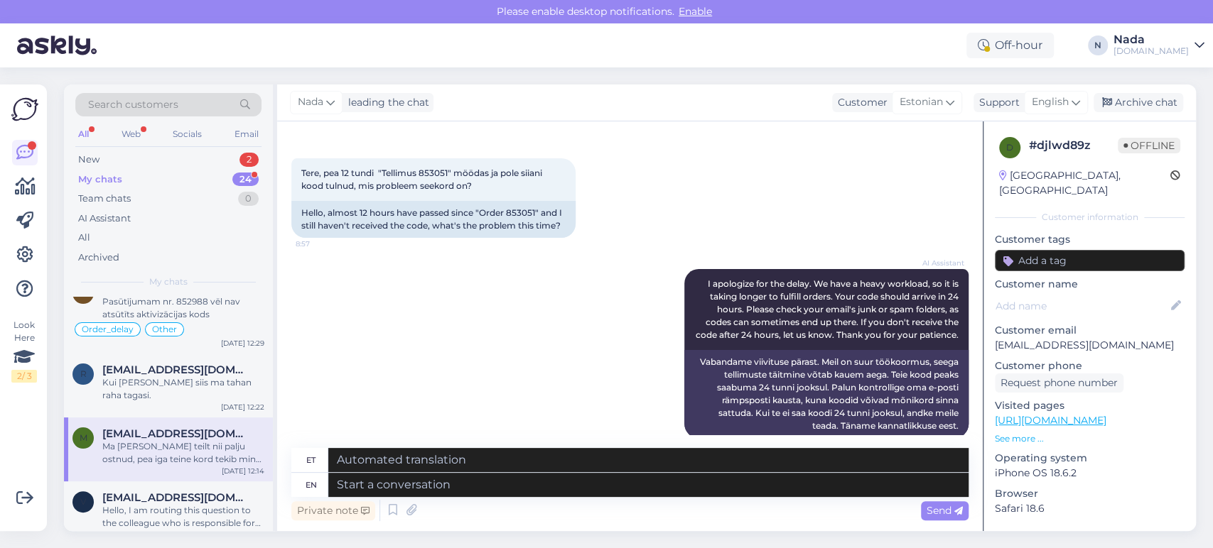
scroll to position [47, 0]
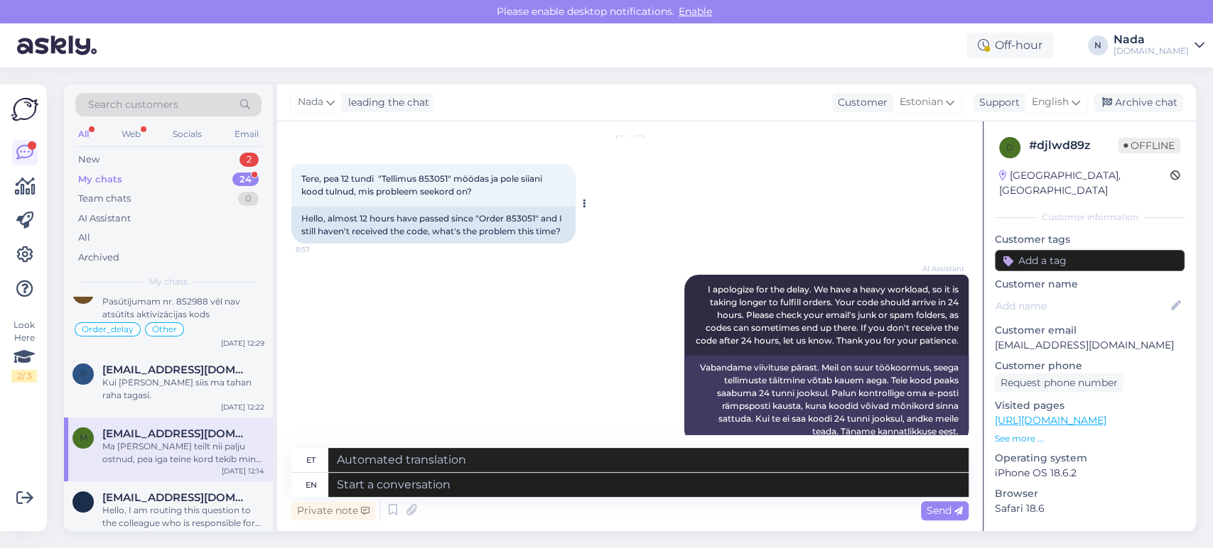
click at [520, 222] on div "Hello, almost 12 hours have passed since "Order 853051" and I still haven't rec…" at bounding box center [433, 225] width 284 height 37
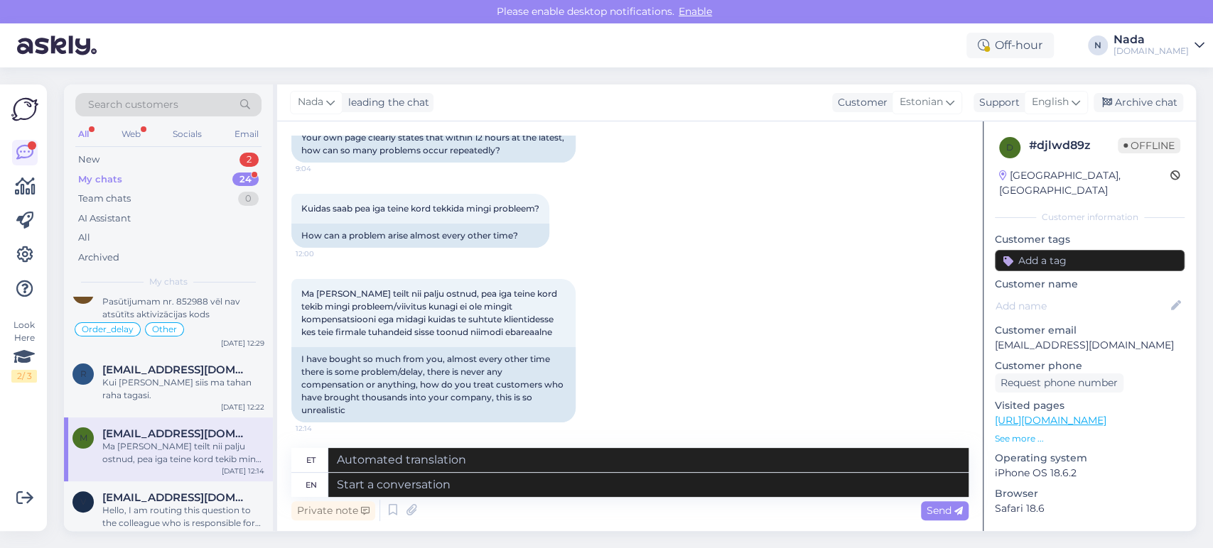
scroll to position [441, 0]
click at [619, 482] on textarea at bounding box center [648, 485] width 640 height 24
paste textarea "Hello there! Thank you for your patience and we apologize for this inconvenienc…"
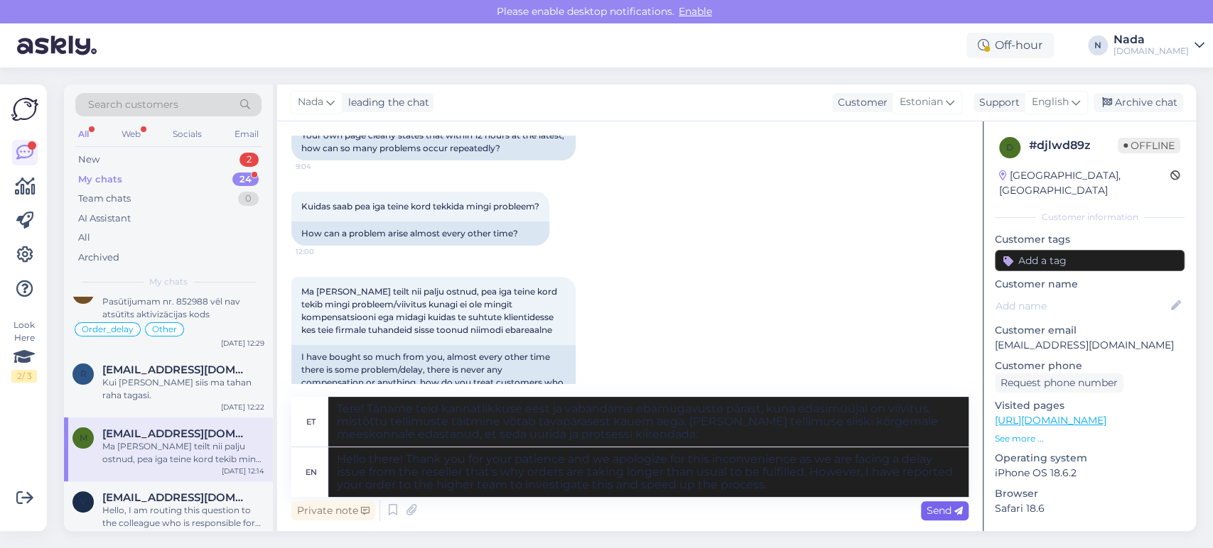
click at [934, 514] on span "Send" at bounding box center [944, 510] width 36 height 13
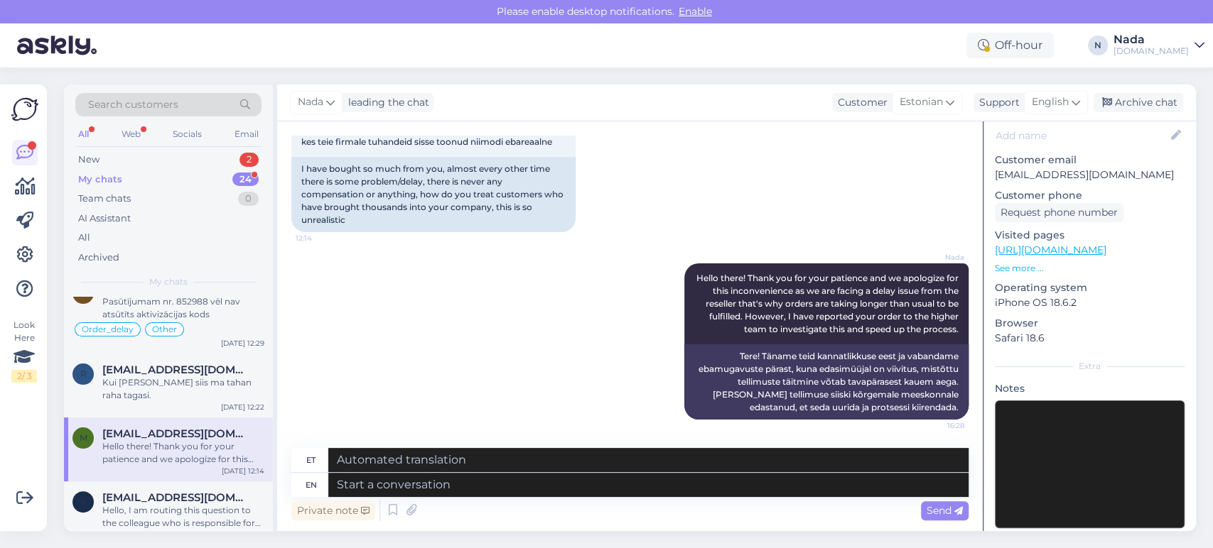
scroll to position [173, 0]
click at [1136, 107] on div "Archive chat" at bounding box center [1138, 102] width 90 height 19
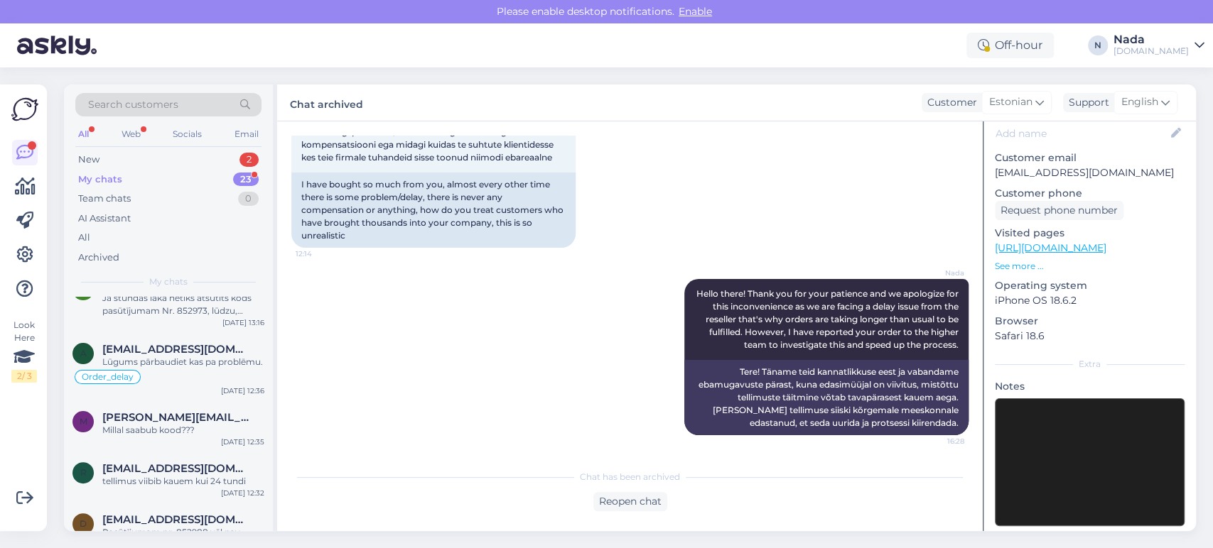
scroll to position [1145, 0]
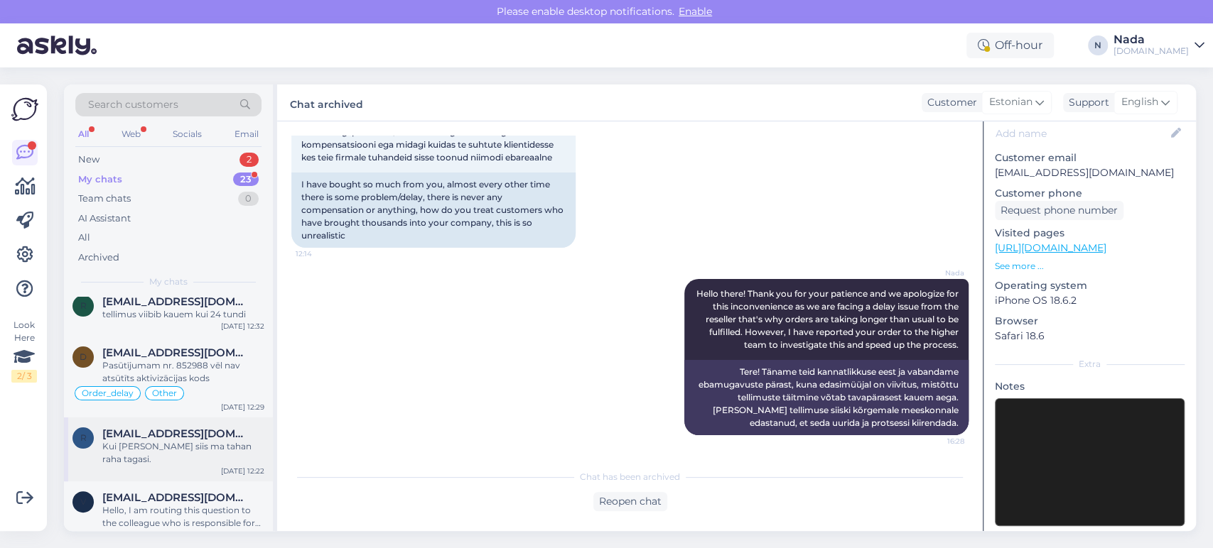
click at [159, 428] on span "raulonsuur@gmail.com" at bounding box center [176, 434] width 148 height 13
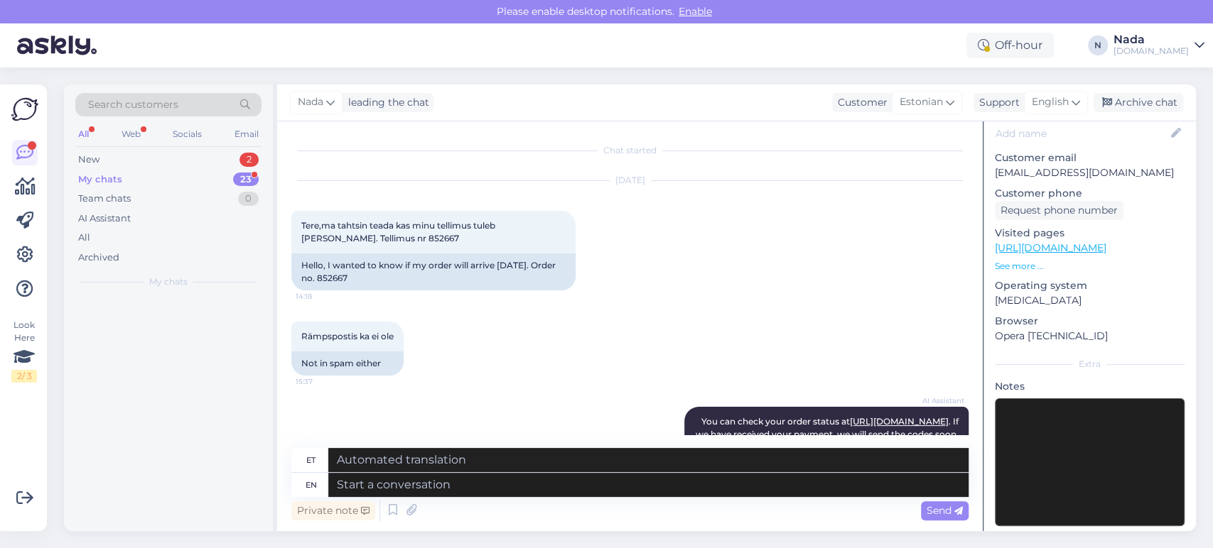
scroll to position [0, 0]
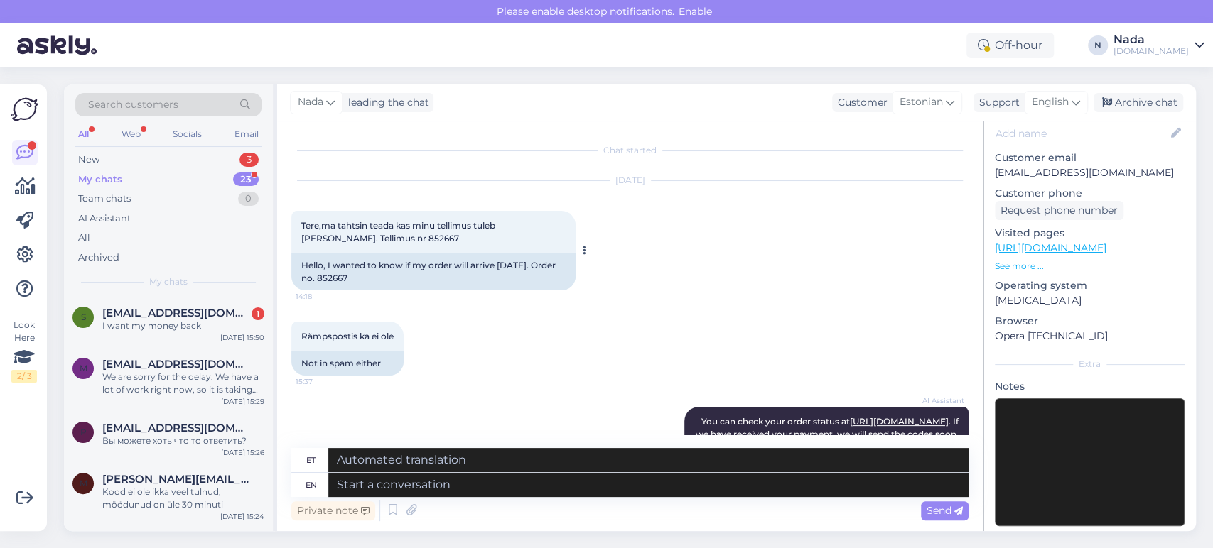
click at [324, 273] on div "Hello, I wanted to know if my order will arrive today. Order no. 852667" at bounding box center [433, 272] width 284 height 37
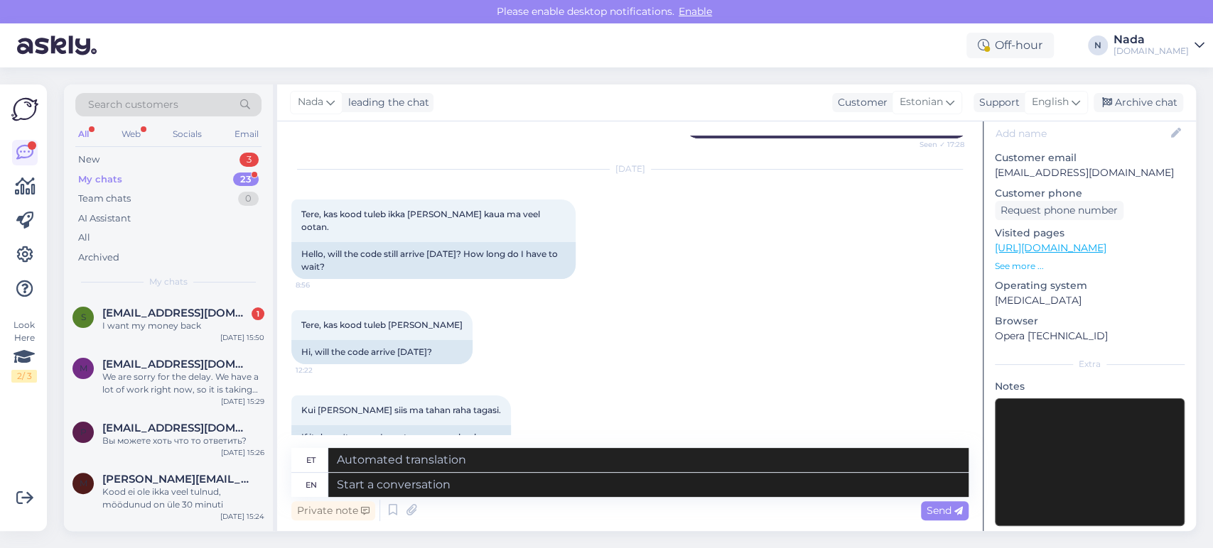
scroll to position [1558, 0]
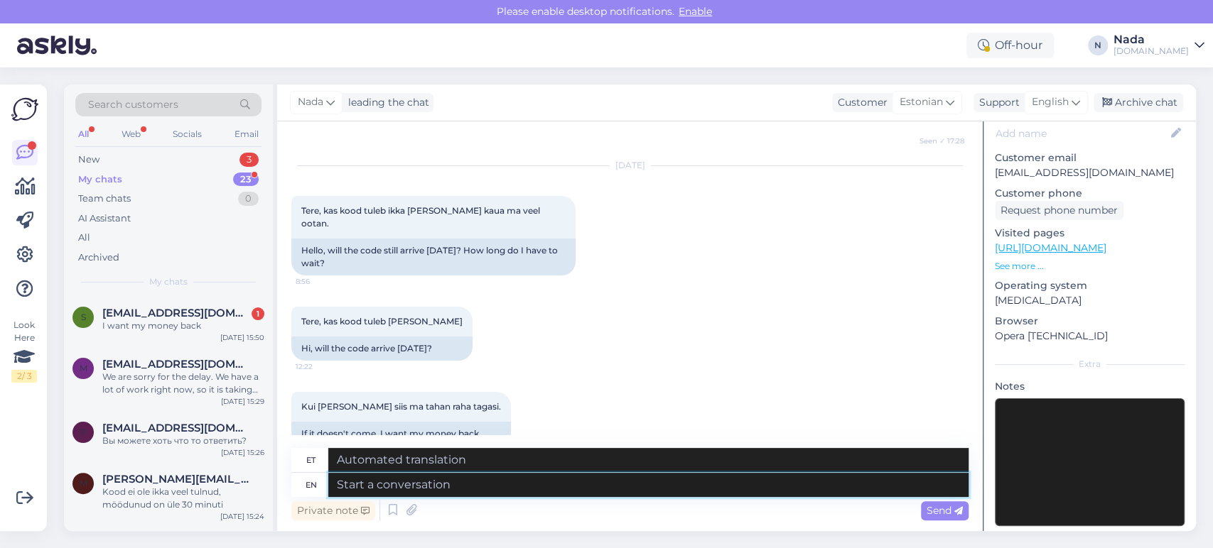
click at [569, 489] on textarea at bounding box center [648, 485] width 640 height 24
click at [462, 486] on textarea at bounding box center [648, 485] width 640 height 24
click at [461, 484] on textarea at bounding box center [648, 485] width 640 height 24
click at [511, 488] on textarea at bounding box center [648, 485] width 640 height 24
paste textarea "Thank you for waiting. We've received feedback from the higher team that all de…"
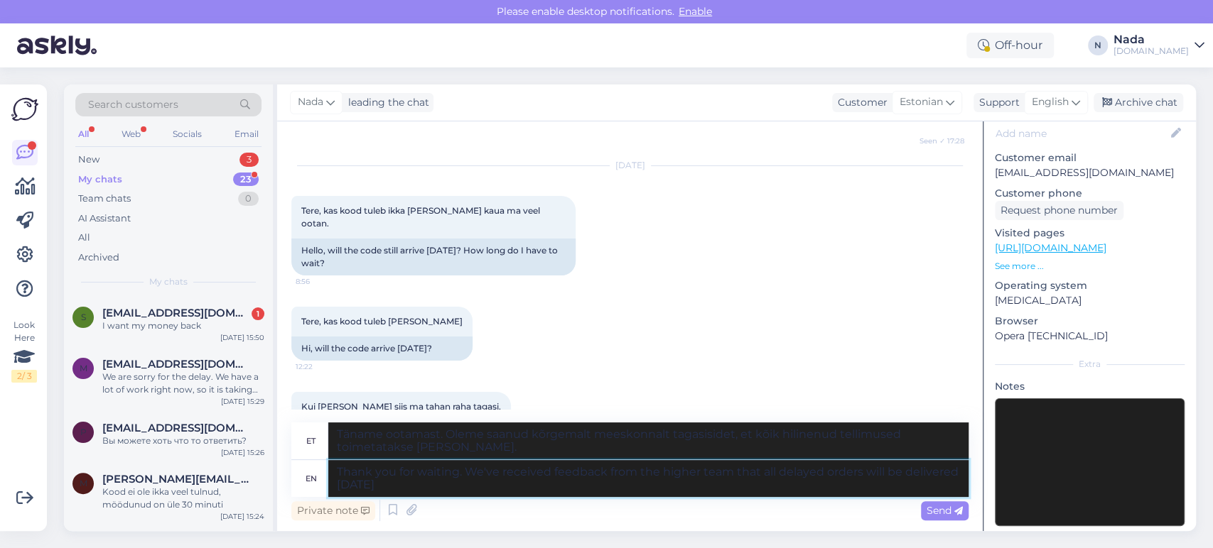
click at [331, 465] on textarea "Thank you for waiting. We've received feedback from the higher team that all de…" at bounding box center [648, 478] width 640 height 37
click at [465, 470] on textarea "Thank you for waiting. We've received feedback from the higher team that all de…" at bounding box center [648, 478] width 640 height 37
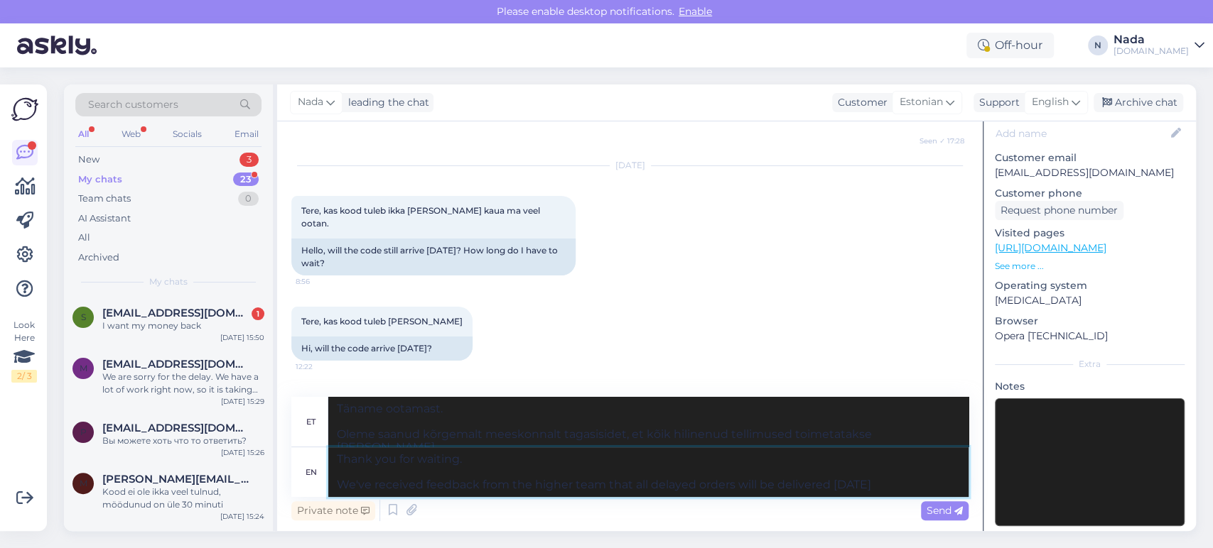
click at [479, 457] on textarea "Thank you for waiting. We've received feedback from the higher team that all de…" at bounding box center [648, 473] width 640 height 50
paste textarea "We are terribly sorry for this delay. Your order has been reported already and …"
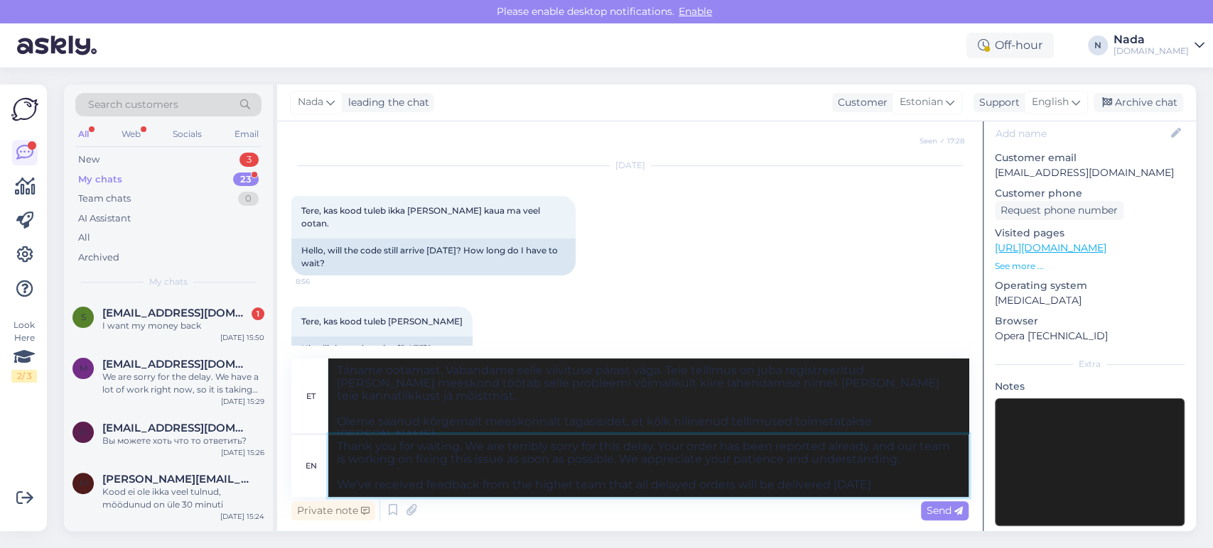
click at [460, 448] on textarea "Thank you for waiting. We are terribly sorry for this delay. Your order has bee…" at bounding box center [648, 466] width 640 height 63
click at [501, 445] on textarea "Thank you for waiting and We are terribly sorry for this delay. Your order has …" at bounding box center [648, 466] width 640 height 63
click at [373, 486] on textarea "Thank you for waiting and we are terribly sorry for this delay. Your order has …" at bounding box center [648, 466] width 640 height 63
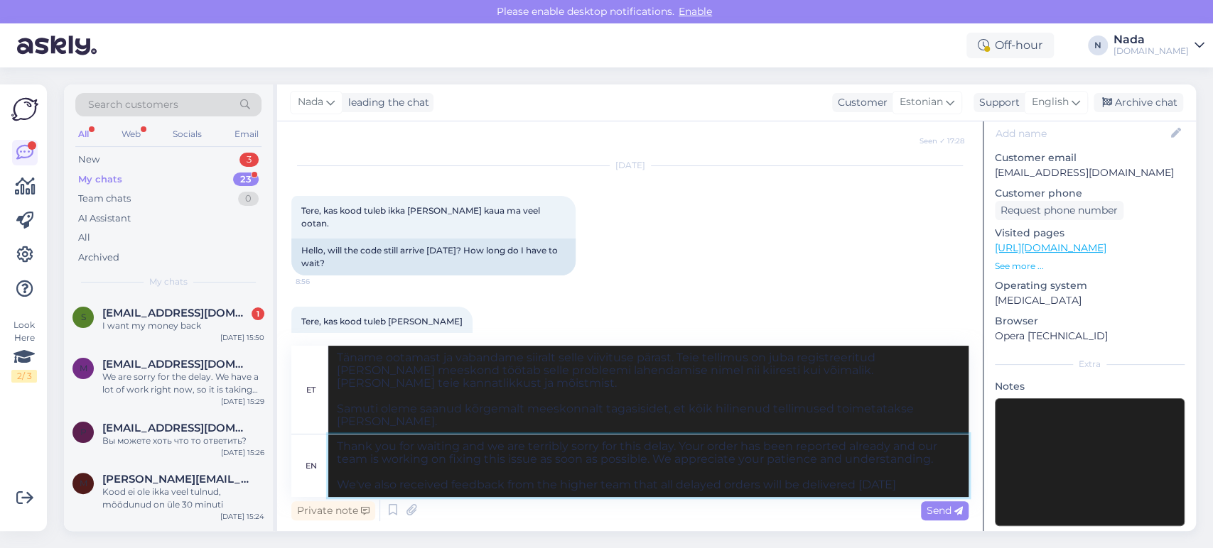
click at [580, 470] on textarea "Thank you for waiting and we are terribly sorry for this delay. Your order has …" at bounding box center [648, 466] width 640 height 63
click at [938, 508] on span "Send" at bounding box center [944, 510] width 36 height 13
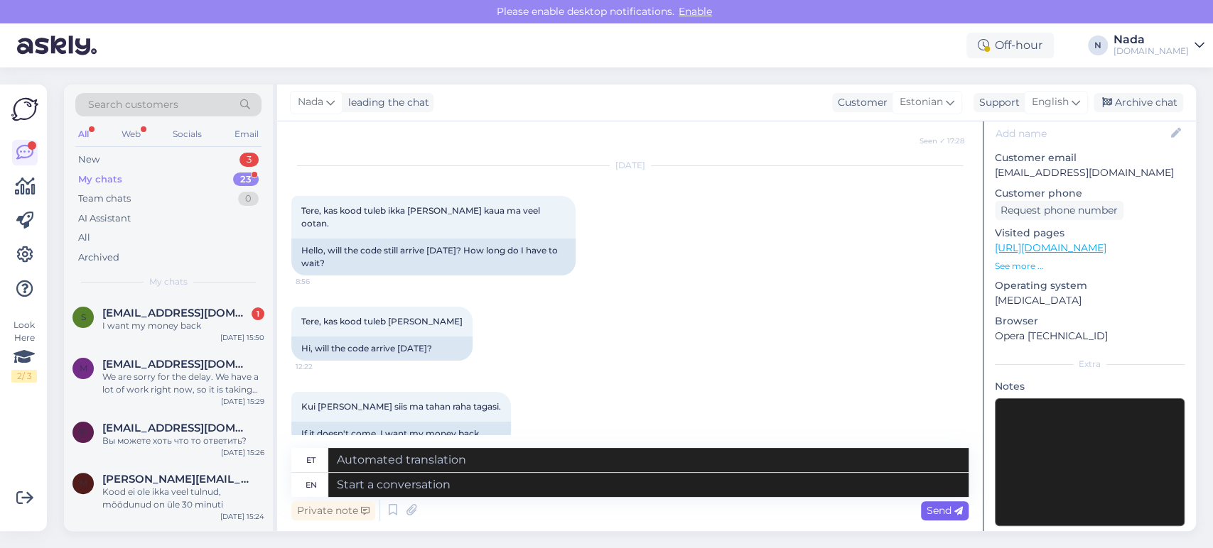
scroll to position [1796, 0]
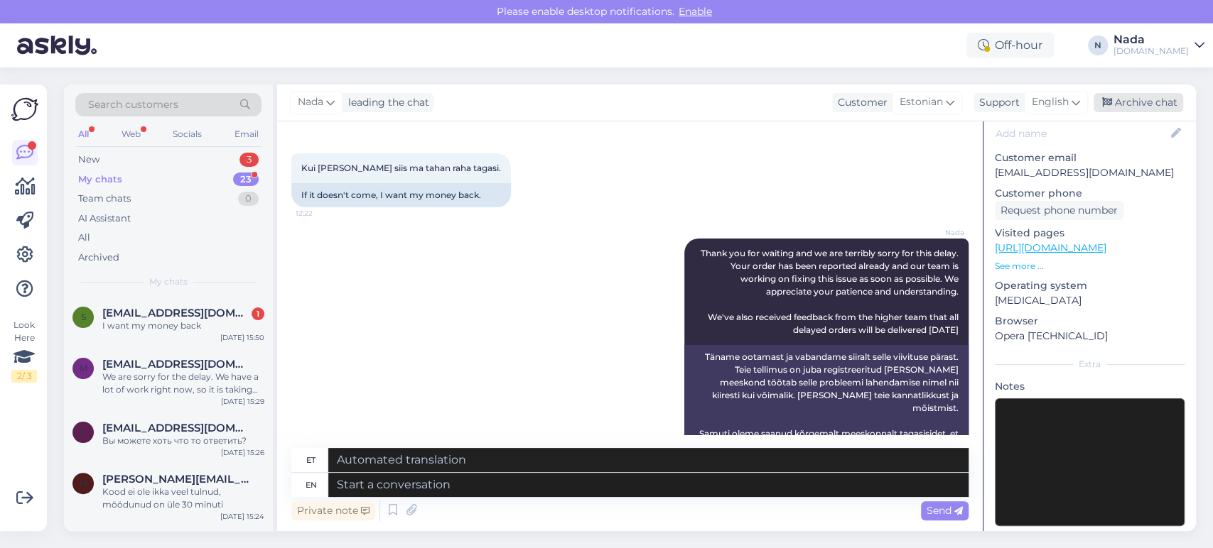
click at [1156, 111] on div "Archive chat" at bounding box center [1138, 102] width 90 height 19
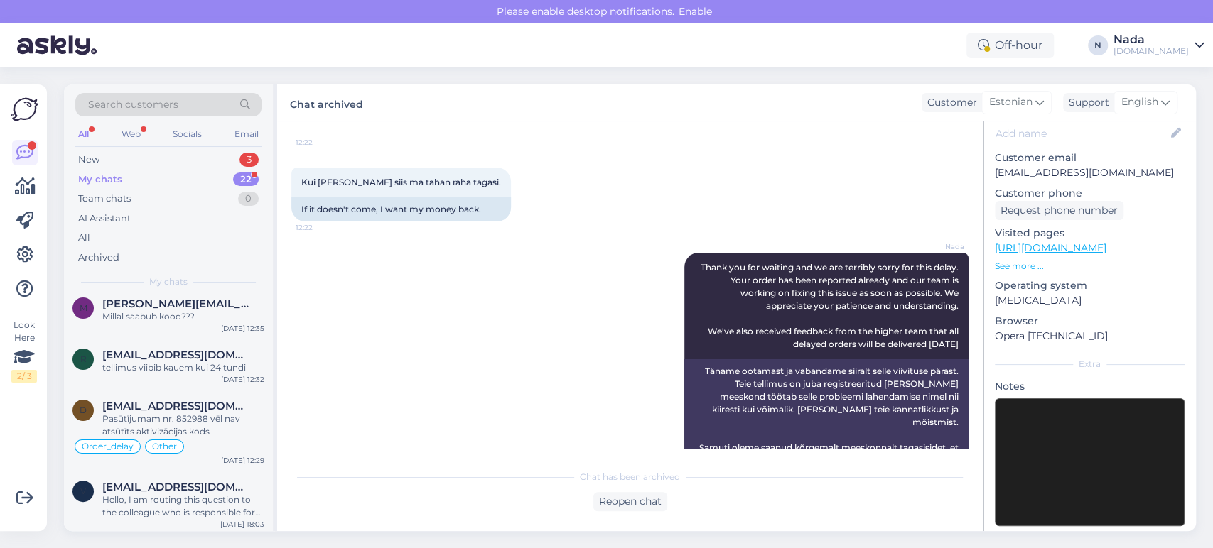
scroll to position [1094, 0]
click at [222, 403] on div "[EMAIL_ADDRESS][DOMAIN_NAME]" at bounding box center [183, 404] width 162 height 13
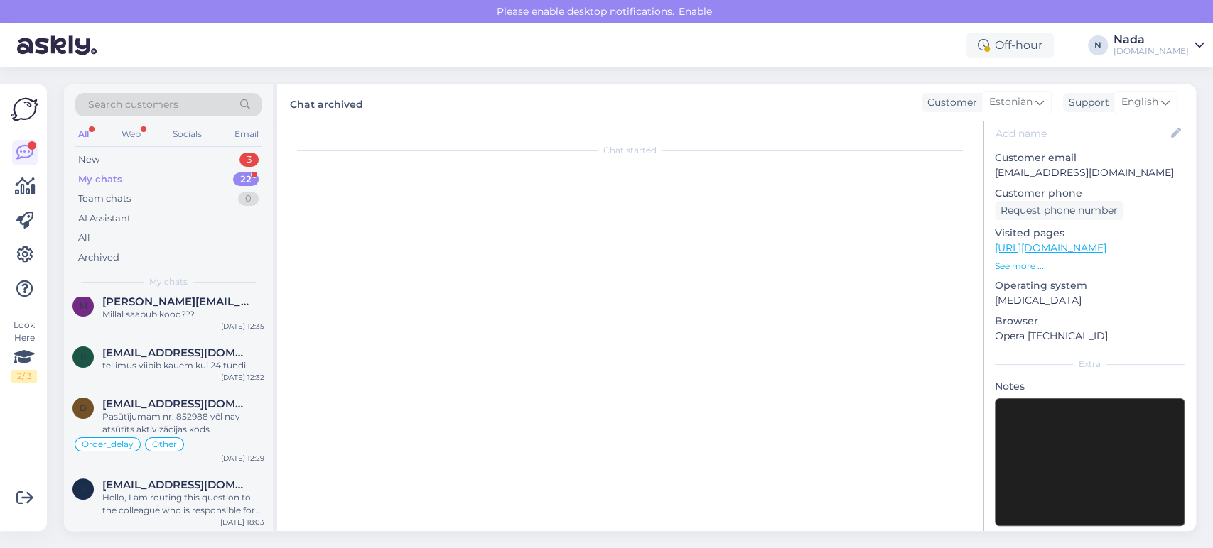
scroll to position [192, 0]
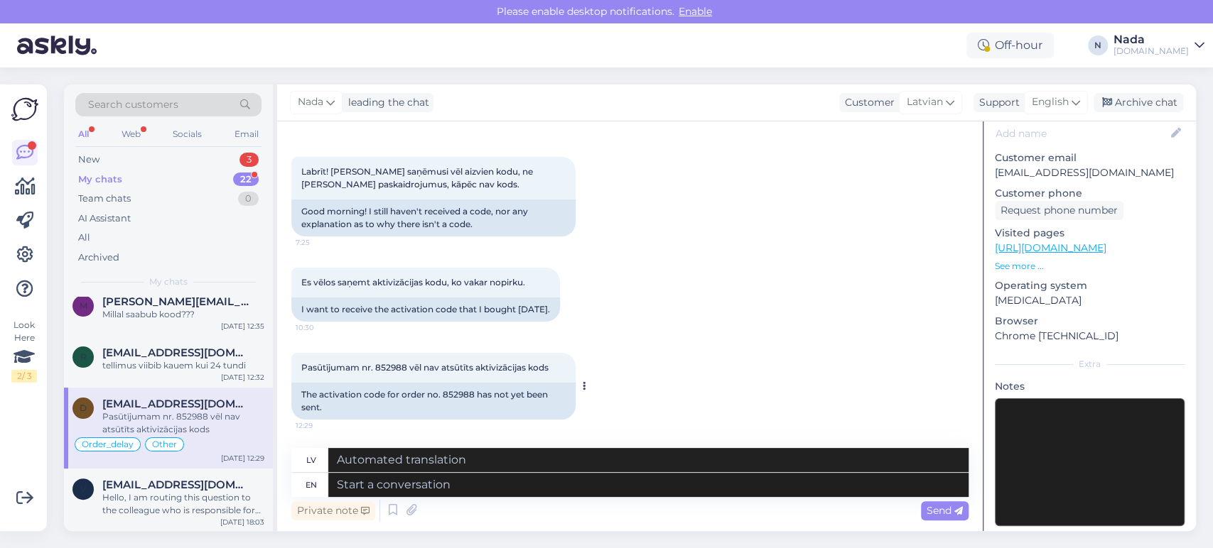
click at [459, 391] on div "The activation code for order no. 852988 has not yet been sent." at bounding box center [433, 401] width 284 height 37
click at [549, 487] on textarea at bounding box center [648, 485] width 640 height 24
click at [99, 251] on div "Archived" at bounding box center [98, 258] width 41 height 14
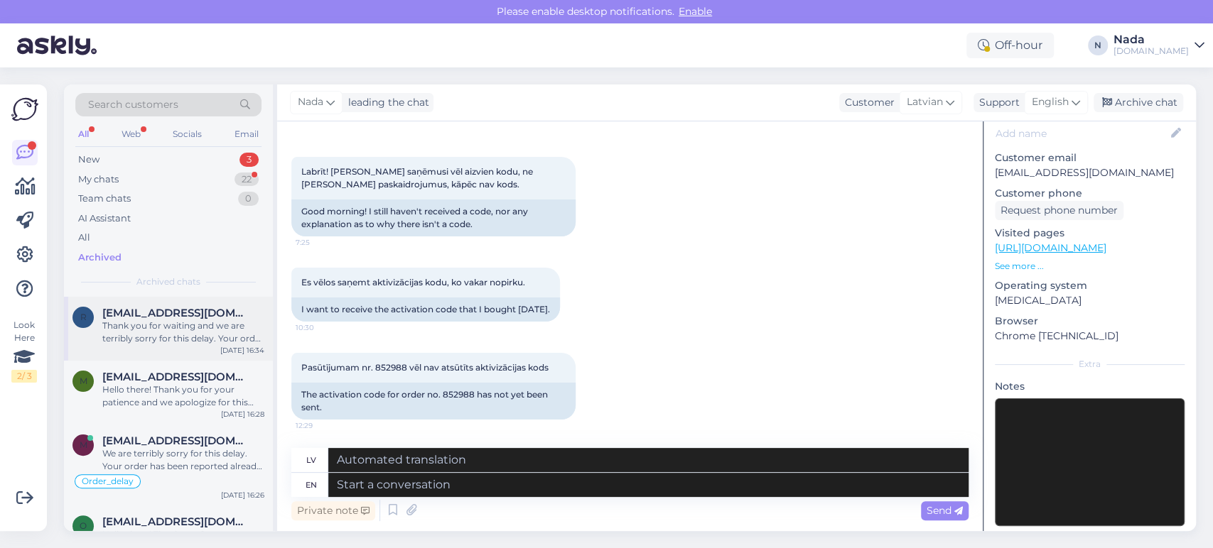
click at [193, 332] on div "Thank you for waiting and we are terribly sorry for this delay. Your order has …" at bounding box center [183, 333] width 162 height 26
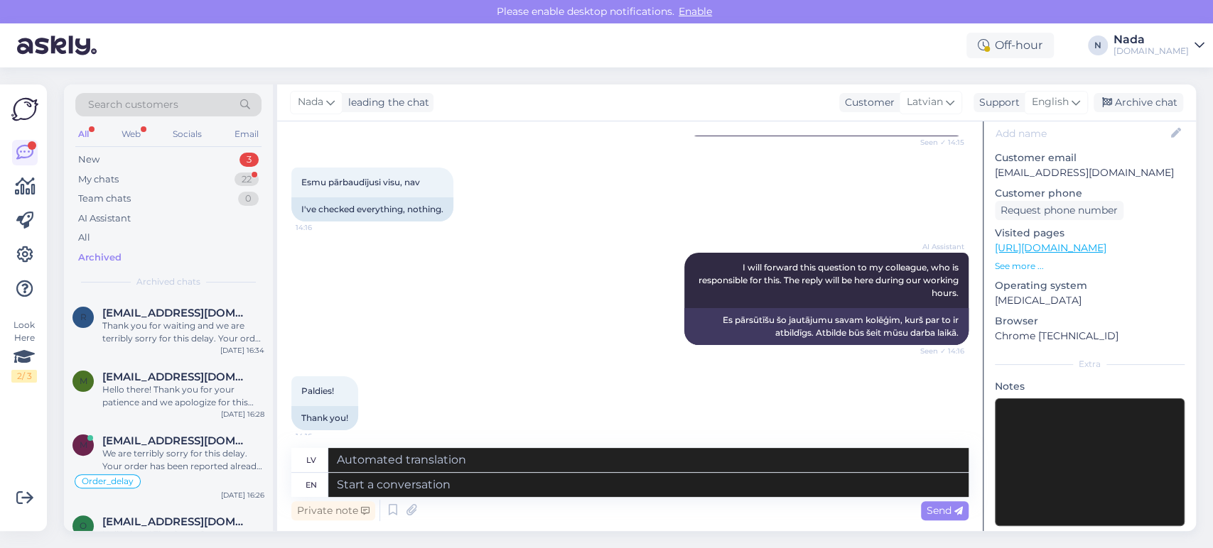
scroll to position [173, 0]
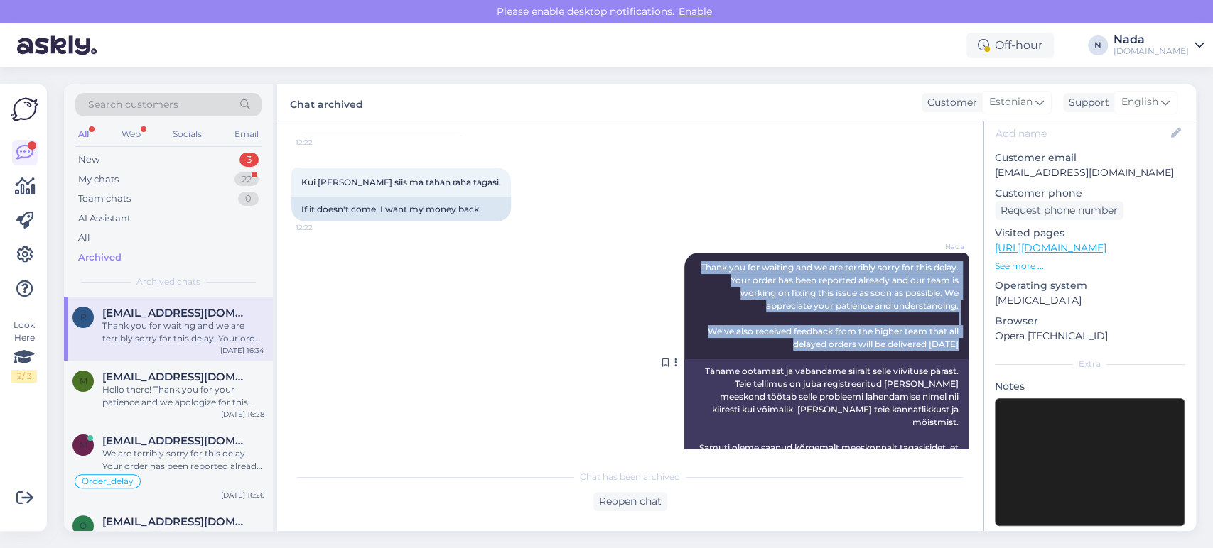
drag, startPoint x: 947, startPoint y: 318, endPoint x: 678, endPoint y: 235, distance: 281.1
click at [684, 253] on div "Nada Thank you for waiting and we are terribly sorry for this delay. Your order…" at bounding box center [826, 306] width 284 height 107
click at [145, 179] on div "My chats 22" at bounding box center [168, 180] width 186 height 20
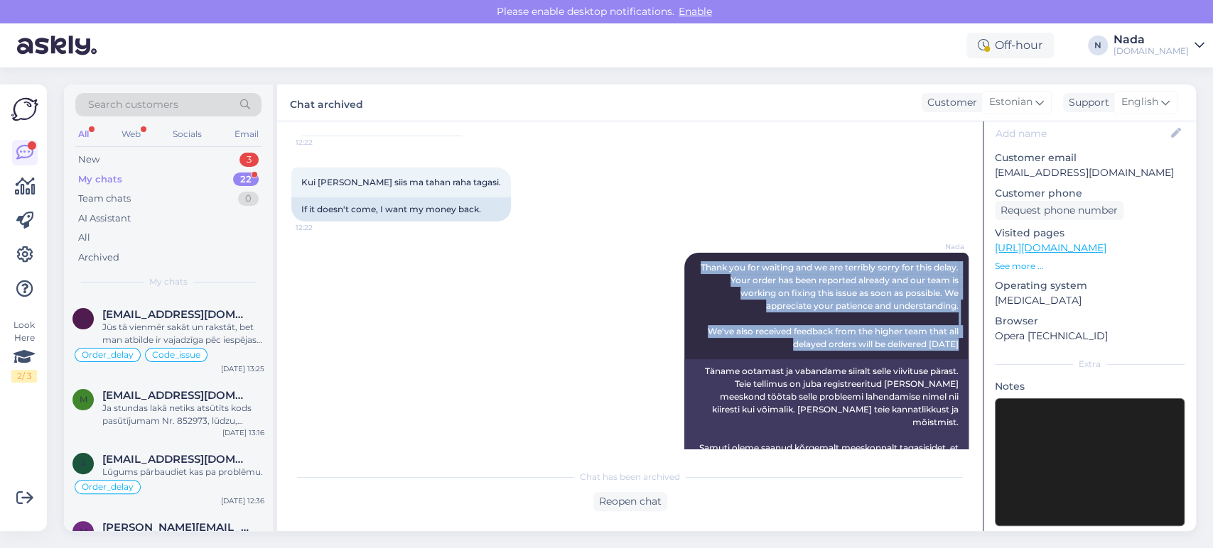
scroll to position [1094, 0]
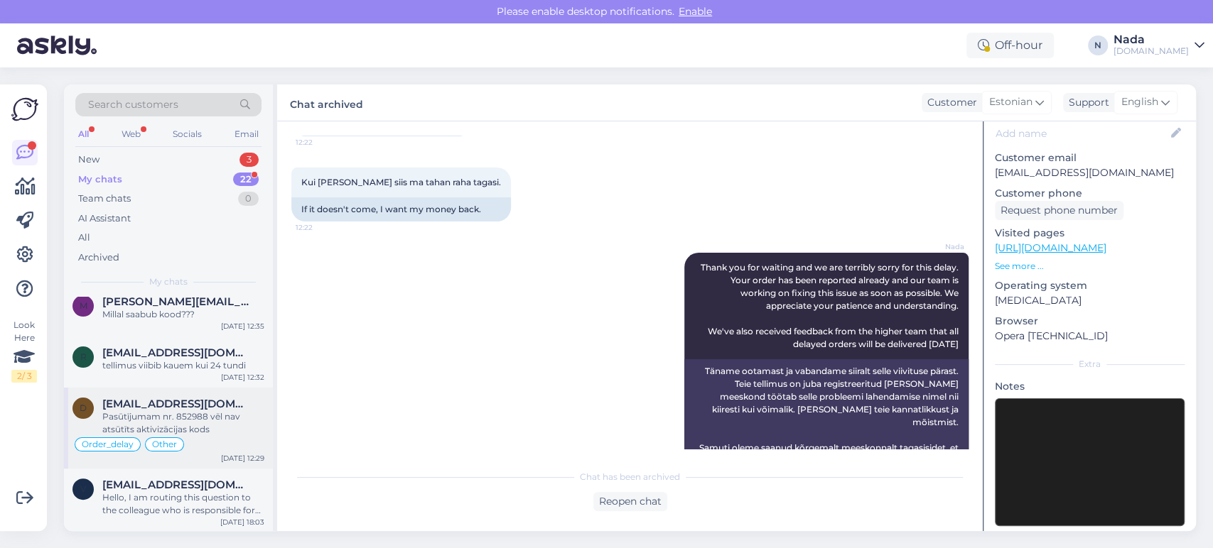
drag, startPoint x: 159, startPoint y: 408, endPoint x: 435, endPoint y: 435, distance: 277.0
click at [159, 408] on span "[EMAIL_ADDRESS][DOMAIN_NAME]" at bounding box center [176, 404] width 148 height 13
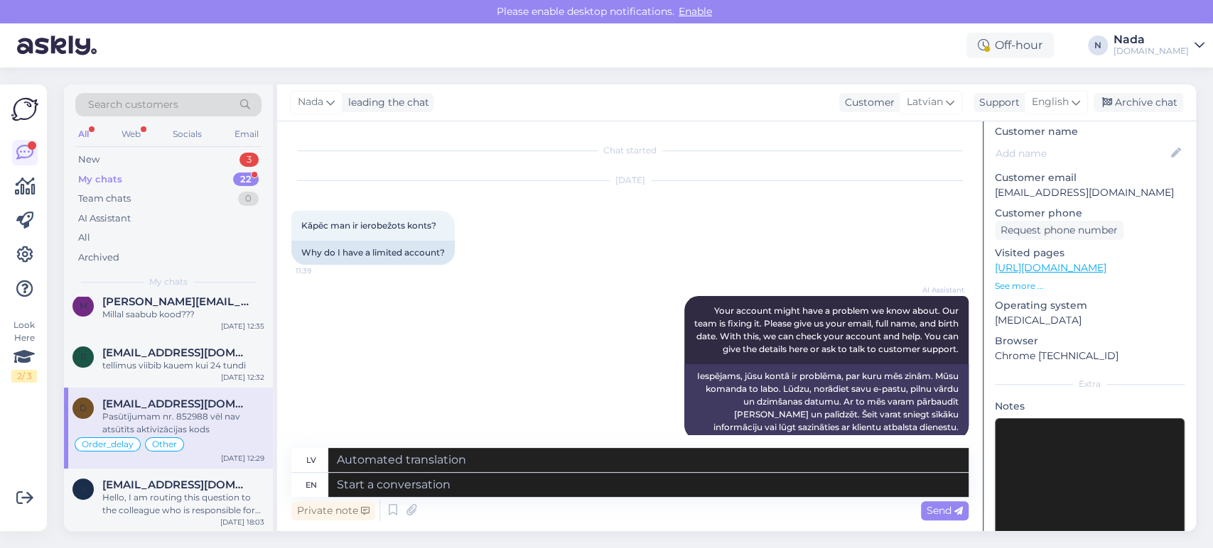
scroll to position [192, 0]
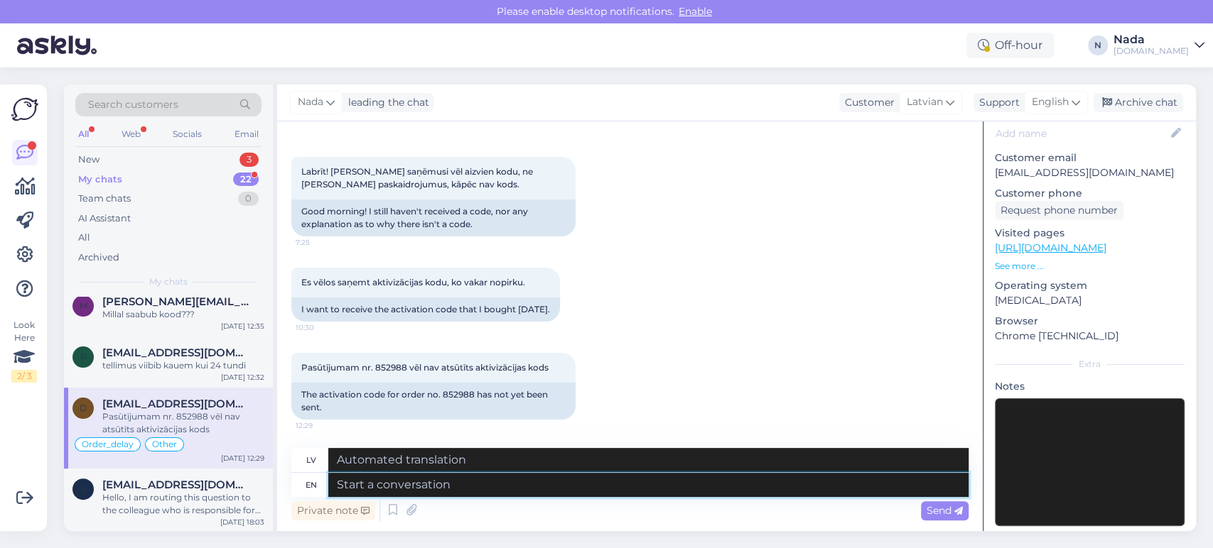
click at [602, 479] on textarea at bounding box center [648, 485] width 640 height 24
paste textarea "Thank you for waiting and we are terribly sorry for this delay. Your order has …"
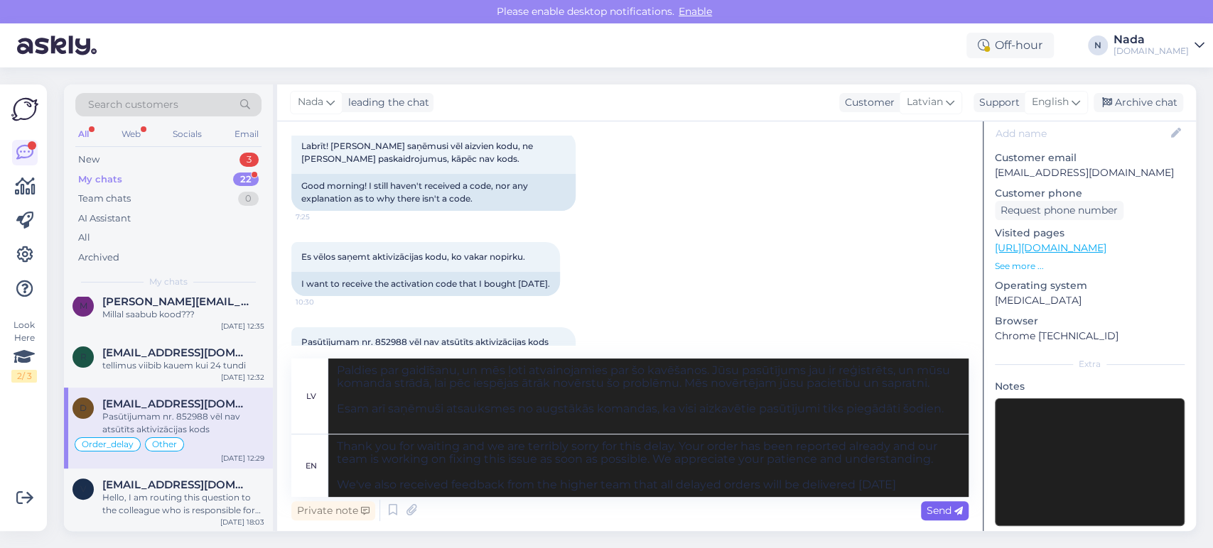
click at [936, 508] on span "Send" at bounding box center [944, 510] width 36 height 13
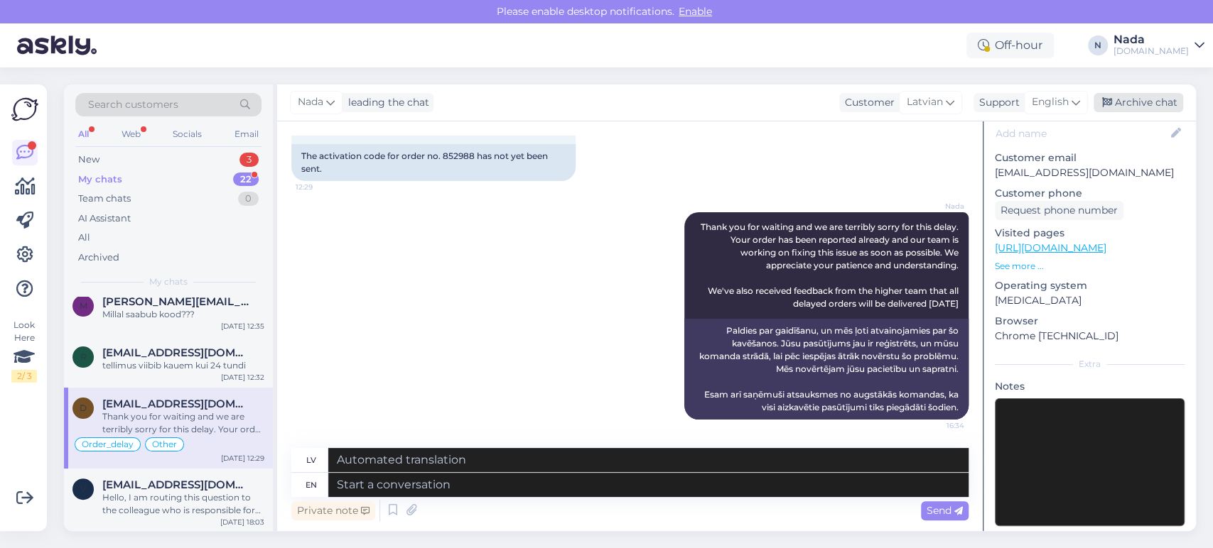
click at [1123, 107] on div "Archive chat" at bounding box center [1138, 102] width 90 height 19
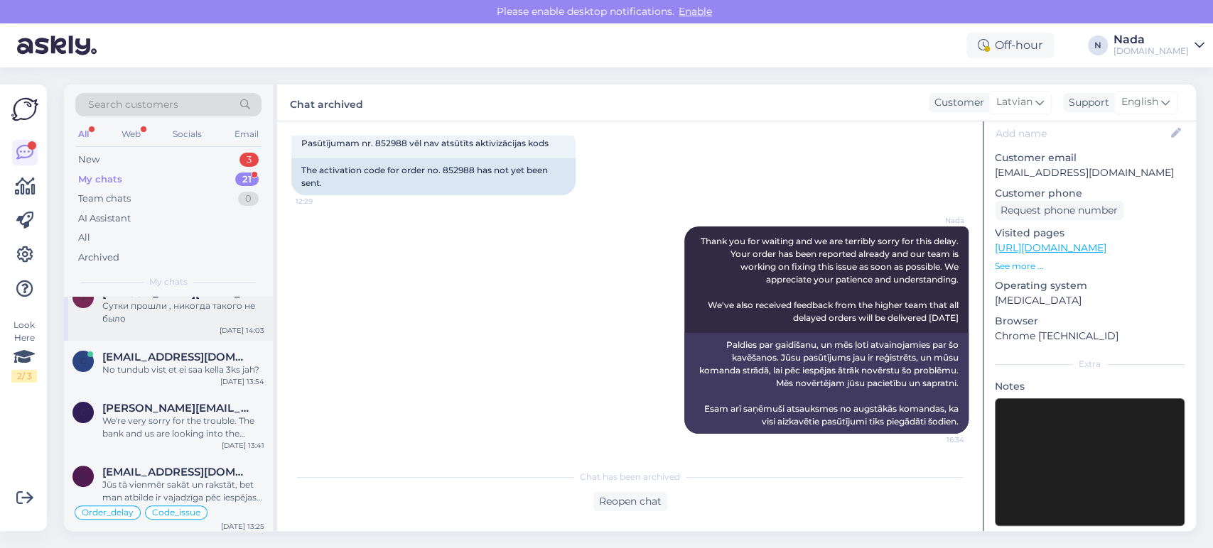
scroll to position [1013, 0]
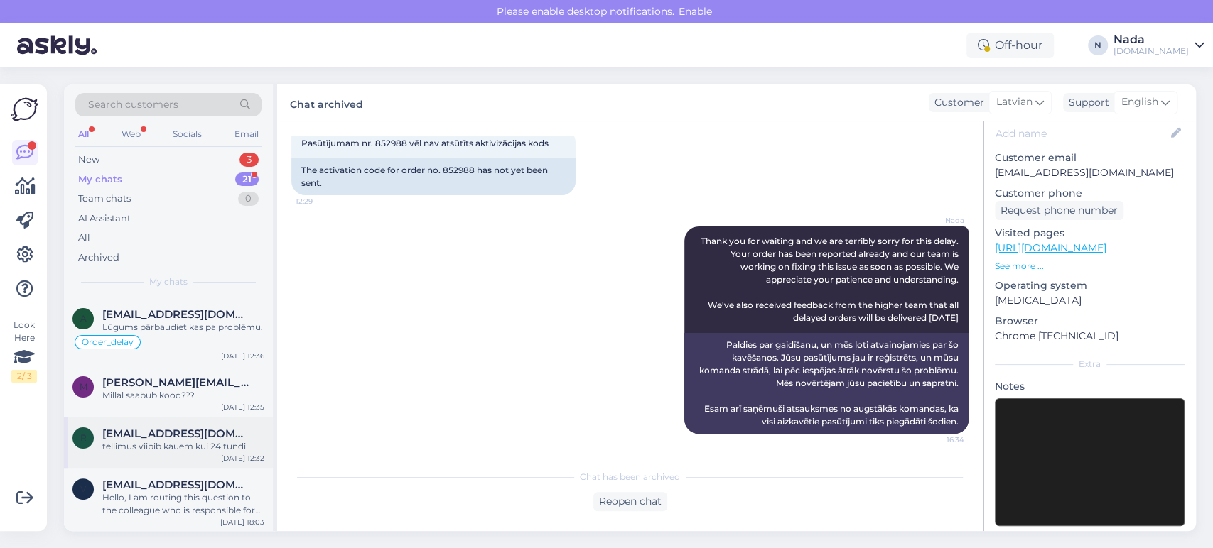
click at [199, 447] on div "tellimus viibib kauem kui 24 tundi" at bounding box center [183, 446] width 162 height 13
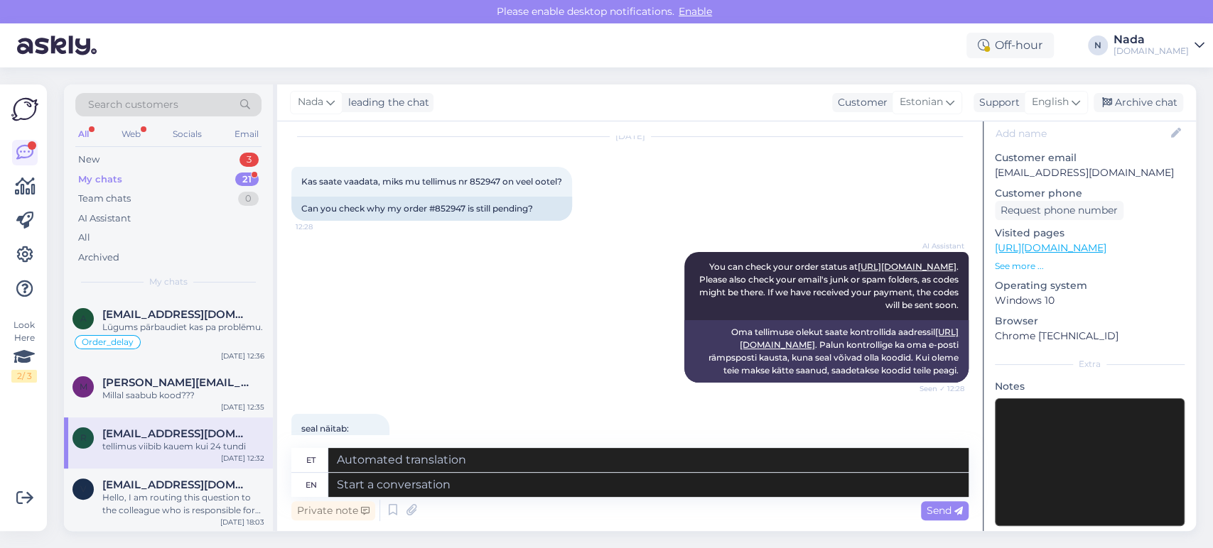
scroll to position [0, 0]
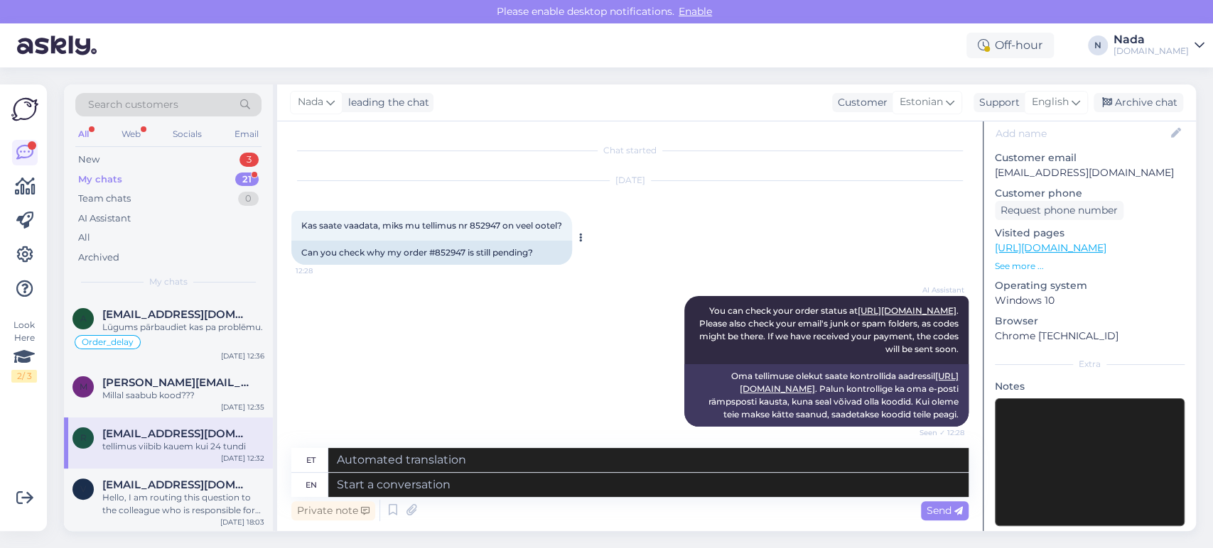
click at [449, 254] on div "Can you check why my order #852947 is still pending?" at bounding box center [431, 253] width 281 height 24
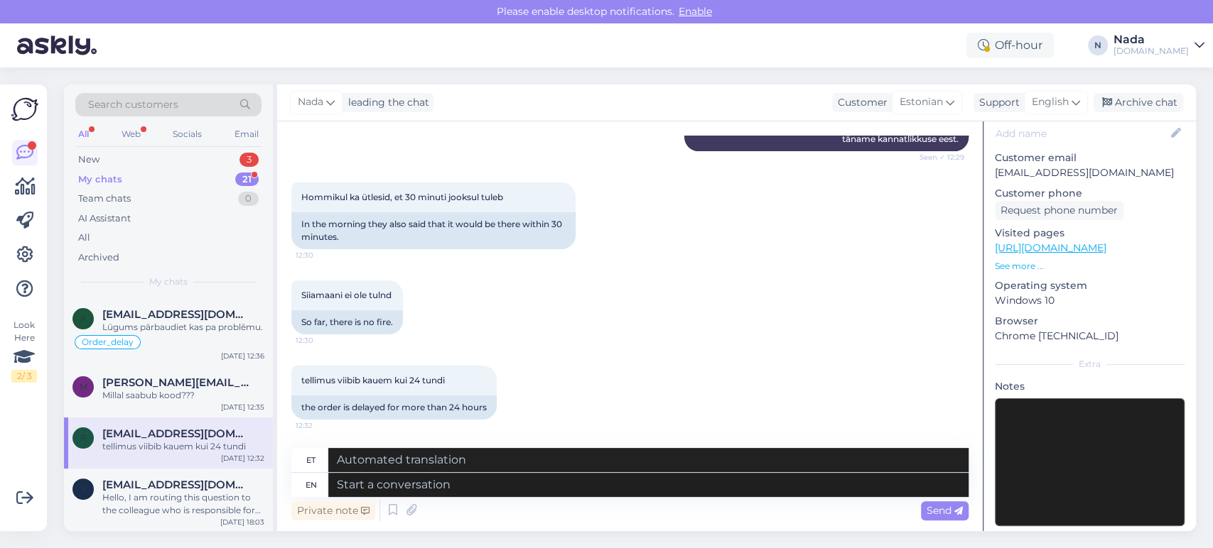
scroll to position [586, 0]
click at [548, 483] on textarea at bounding box center [648, 485] width 640 height 24
paste textarea "Thank you for waiting and we are terribly sorry for this delay. Your order has …"
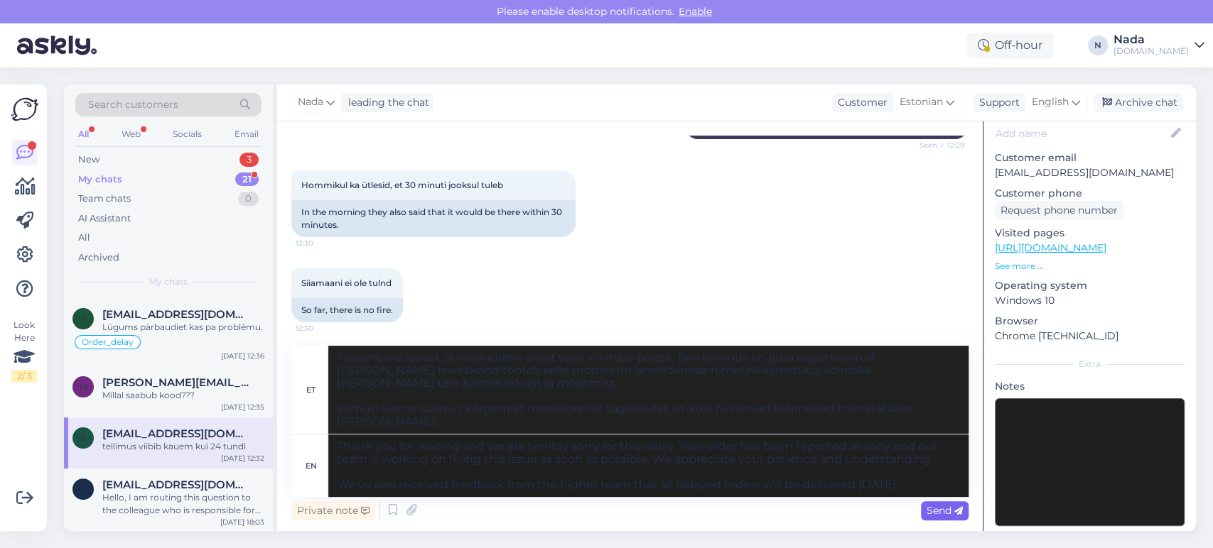
click at [958, 517] on div "Send" at bounding box center [945, 510] width 48 height 19
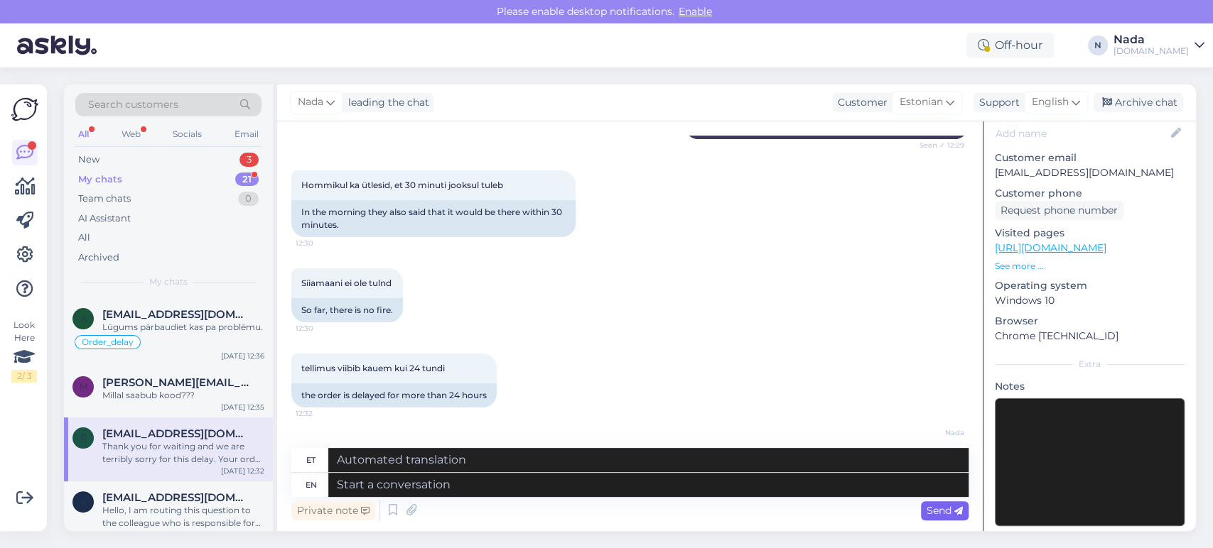
scroll to position [825, 0]
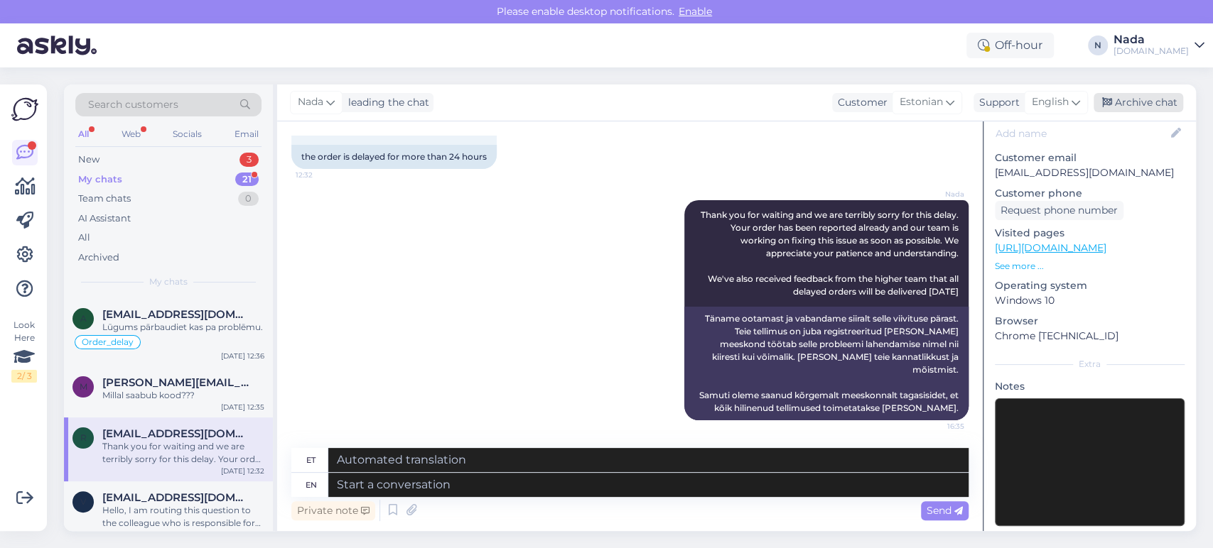
click at [1114, 107] on div "Archive chat" at bounding box center [1138, 102] width 90 height 19
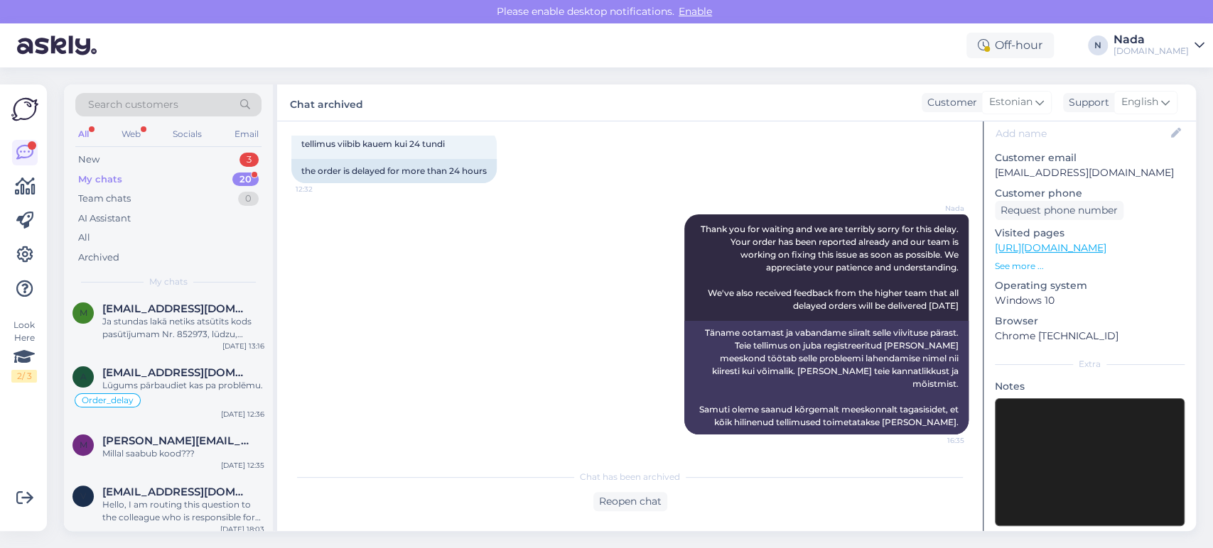
scroll to position [962, 0]
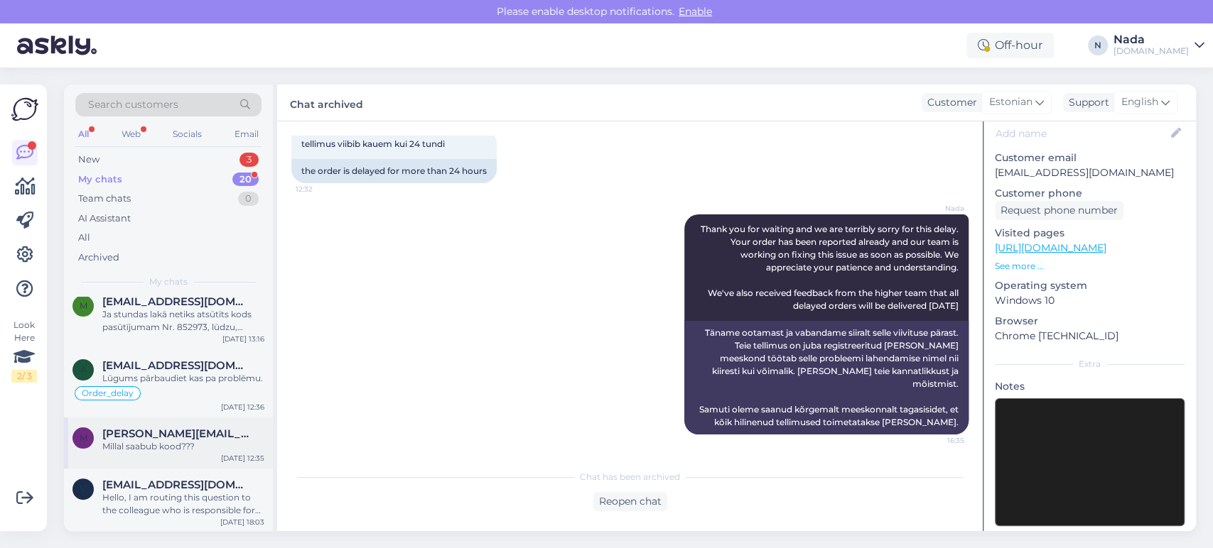
click at [223, 449] on div "Millal saabub kood???" at bounding box center [183, 446] width 162 height 13
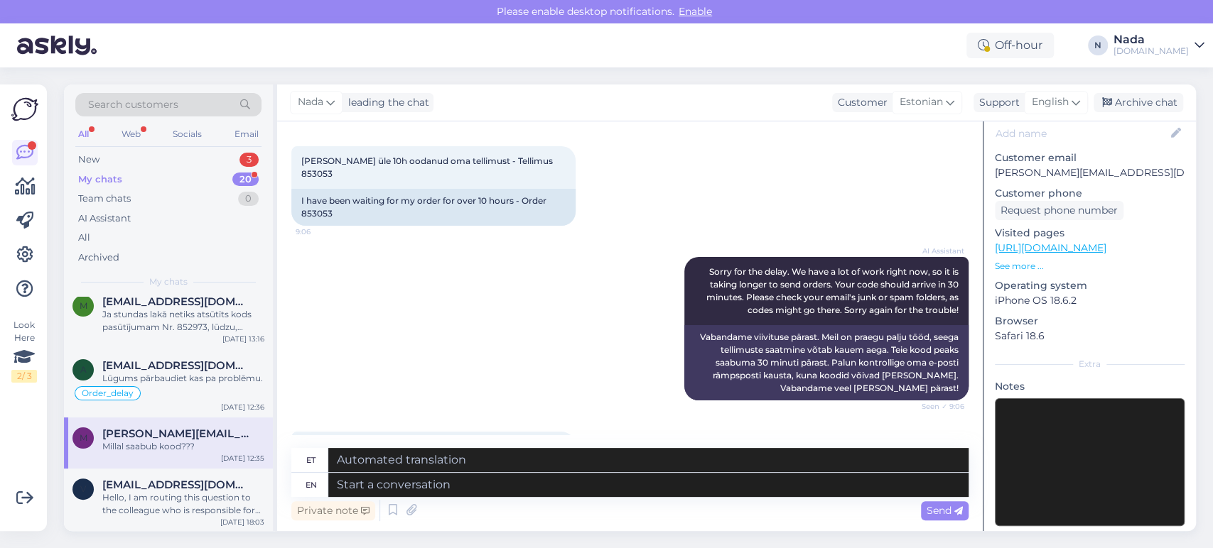
scroll to position [162, 0]
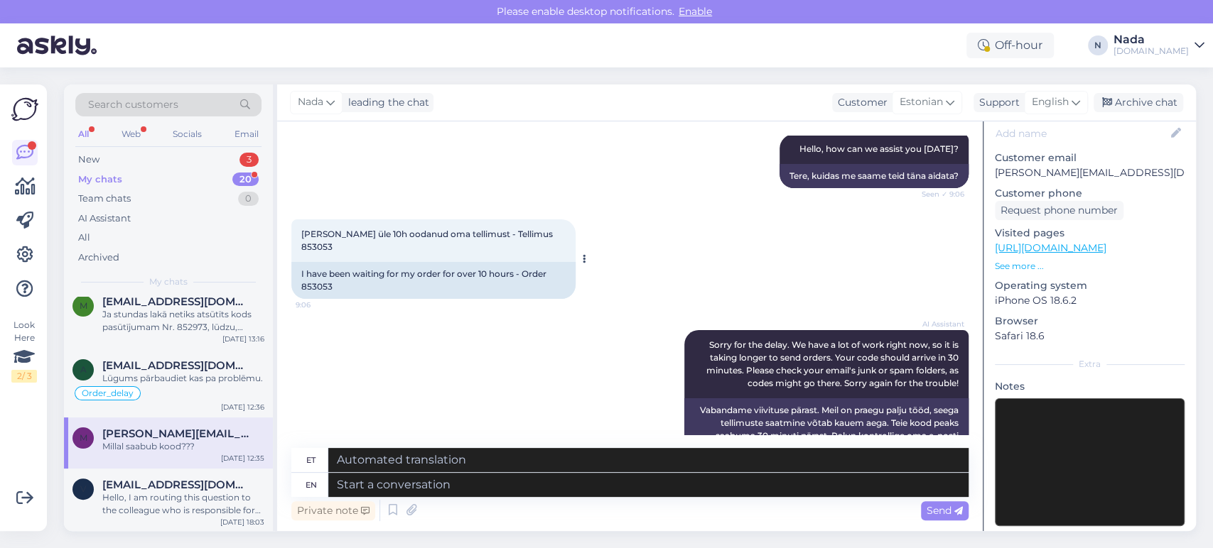
click at [318, 275] on div "I have been waiting for my order for over 10 hours - Order 853053" at bounding box center [433, 280] width 284 height 37
click at [590, 493] on textarea at bounding box center [648, 485] width 640 height 24
paste textarea "Thank you for waiting and we are terribly sorry for this delay. Your order has …"
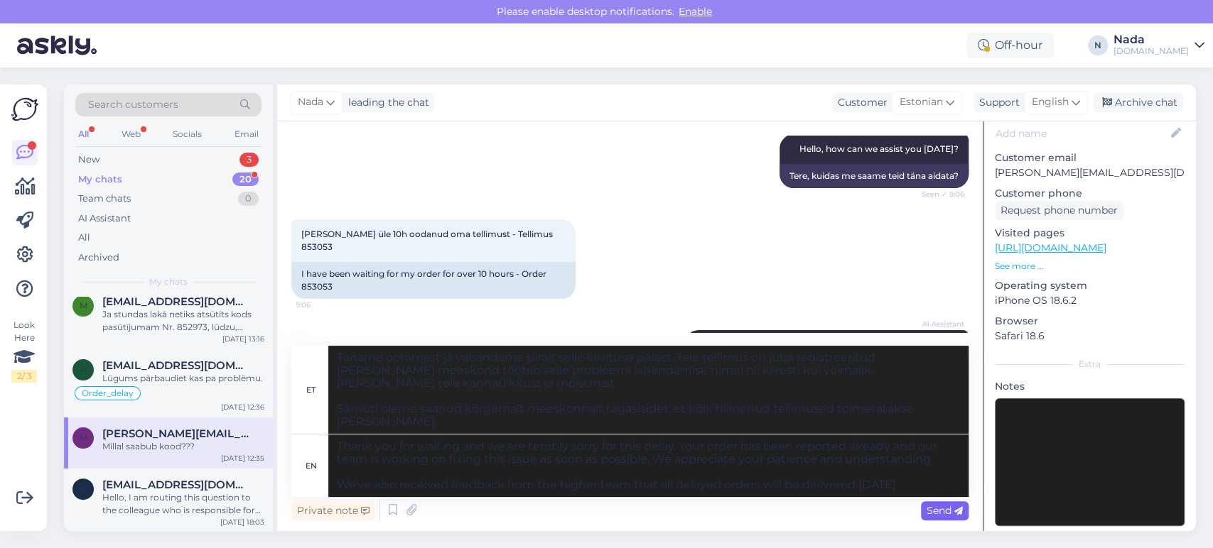
click at [958, 510] on icon at bounding box center [958, 511] width 9 height 9
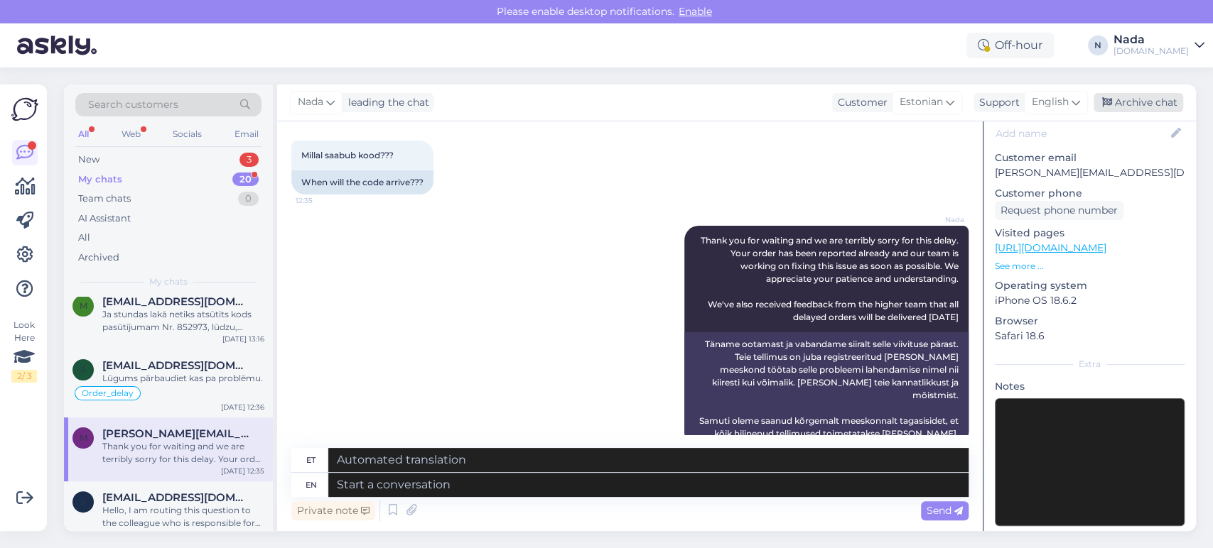
click at [1146, 107] on div "Archive chat" at bounding box center [1138, 102] width 90 height 19
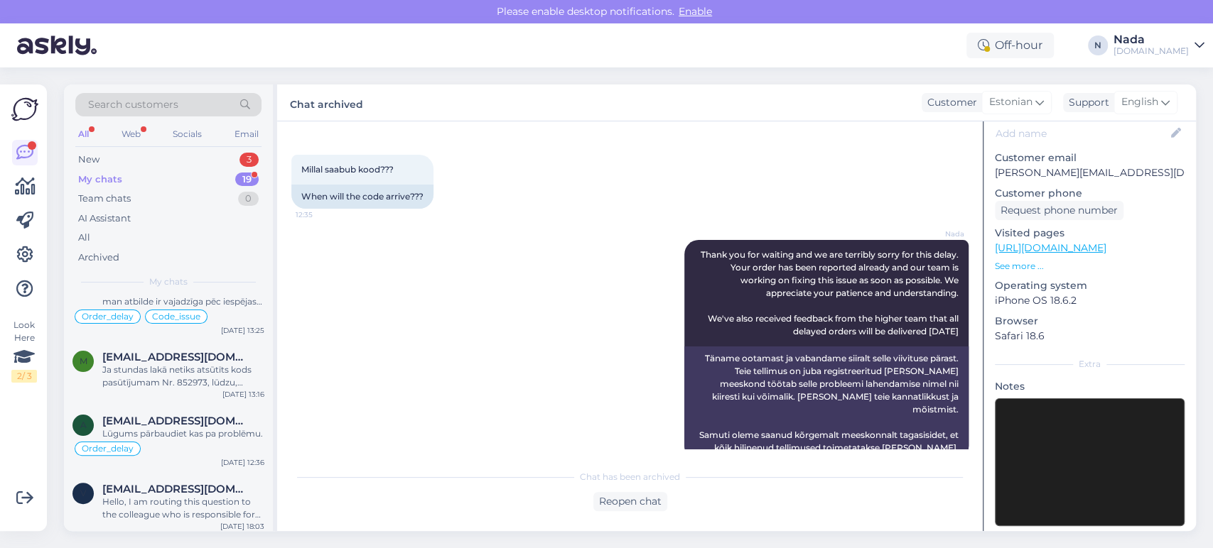
scroll to position [911, 0]
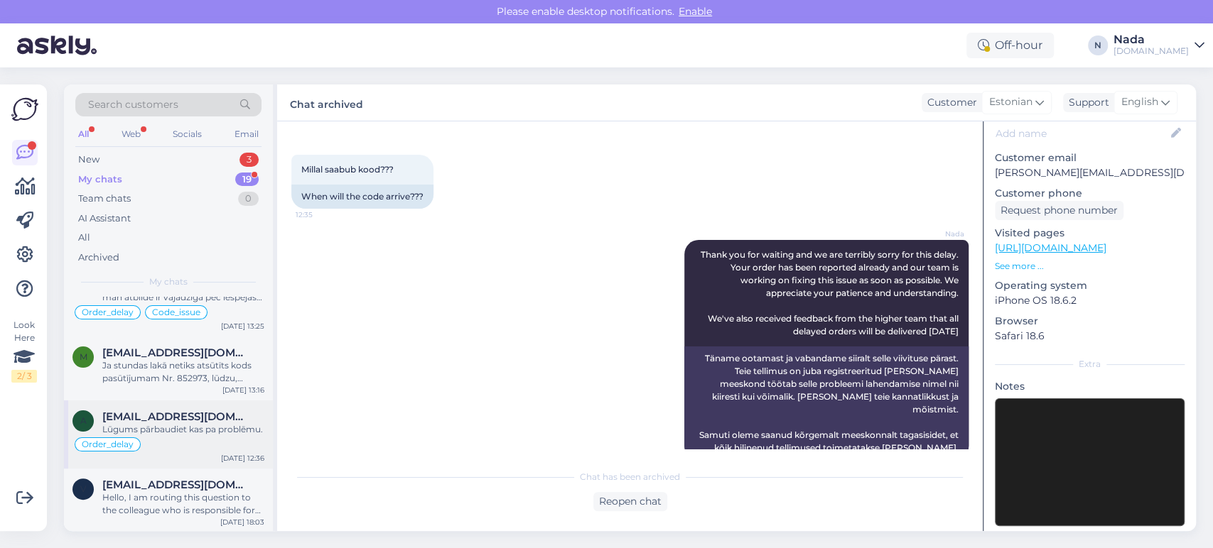
click at [190, 443] on div "Order_delay" at bounding box center [168, 444] width 192 height 17
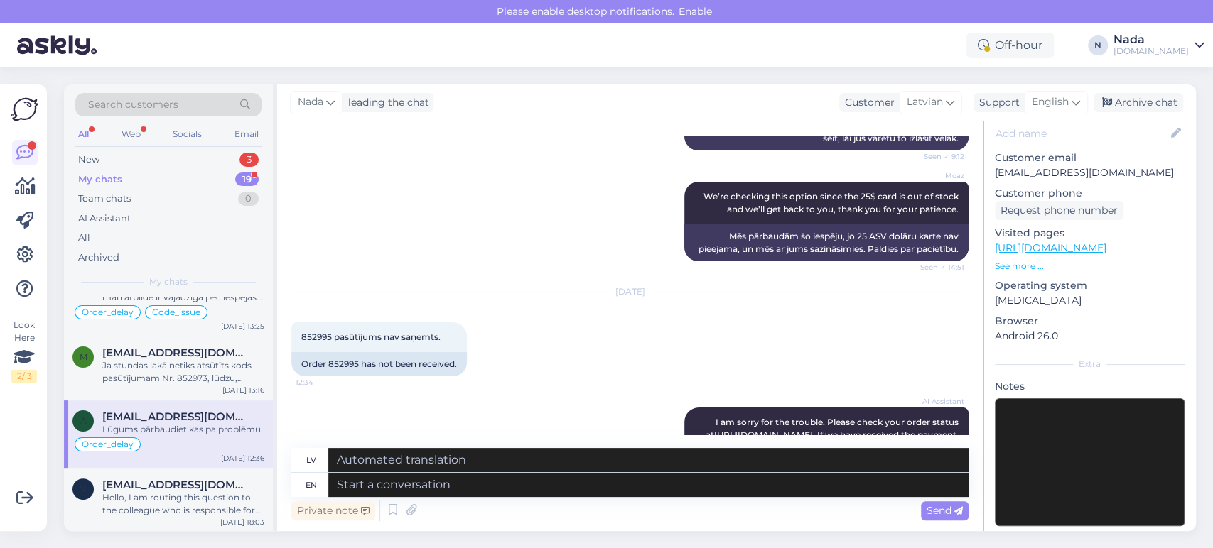
scroll to position [5359, 0]
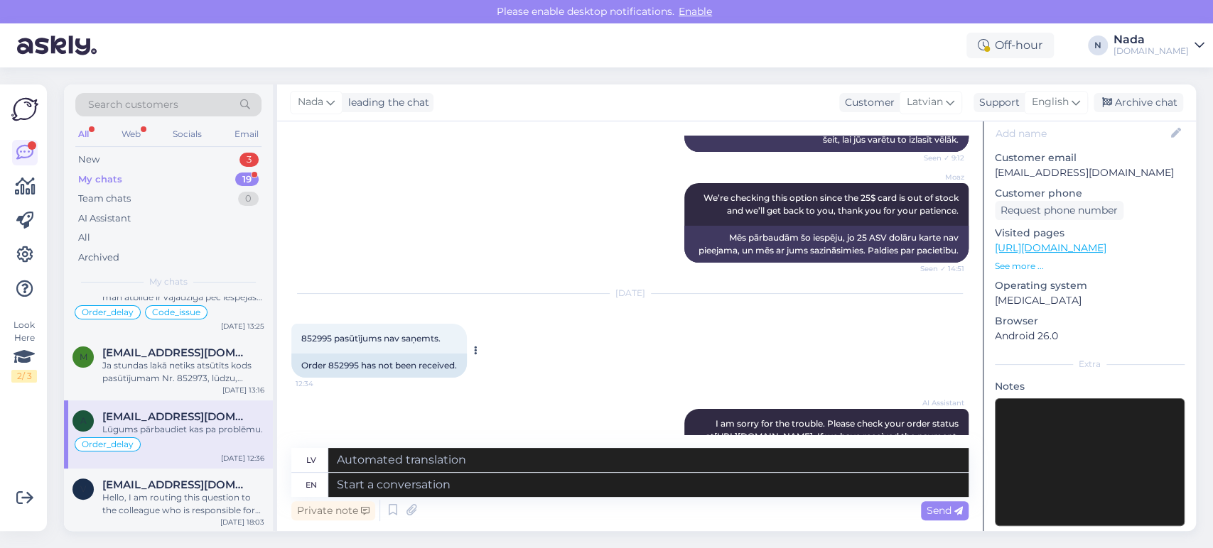
click at [344, 354] on div "Order 852995 has not been received." at bounding box center [378, 366] width 175 height 24
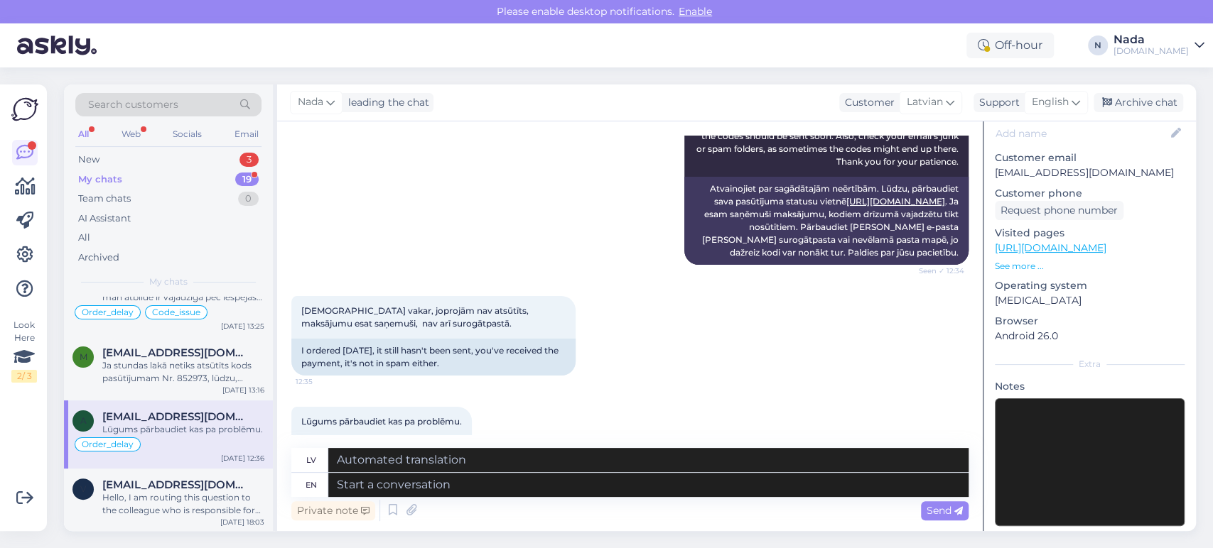
scroll to position [5675, 0]
click at [588, 483] on textarea at bounding box center [648, 485] width 640 height 24
paste textarea "Thank you for your patience. It looks like your order is completed and emailed …"
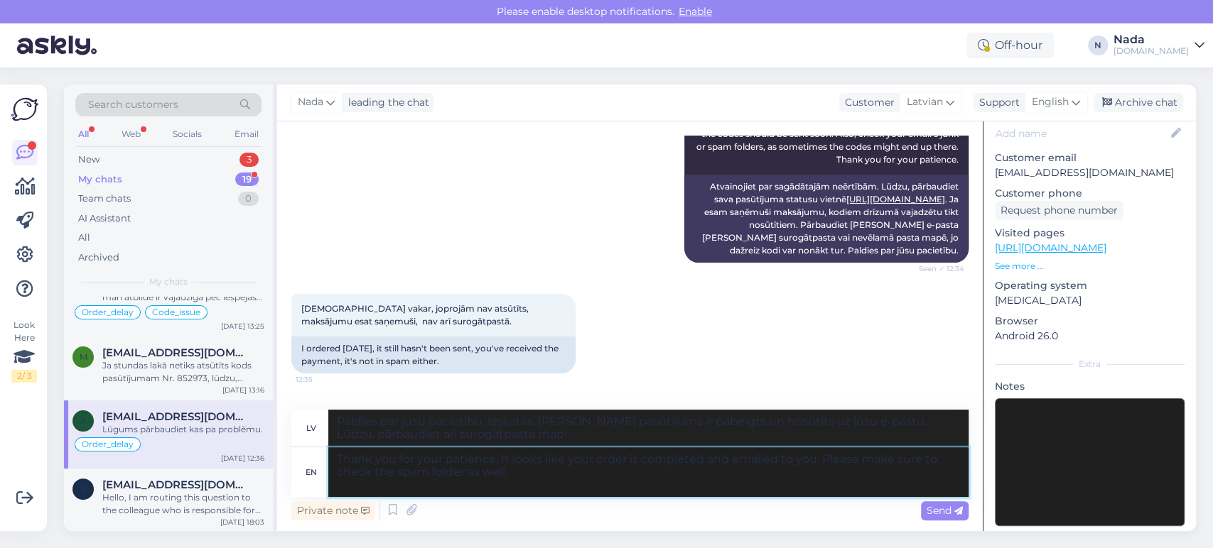
click at [625, 462] on textarea "Thank you for your patience. It looks like your order is completed and emailed …" at bounding box center [648, 473] width 640 height 50
paste textarea "852995"
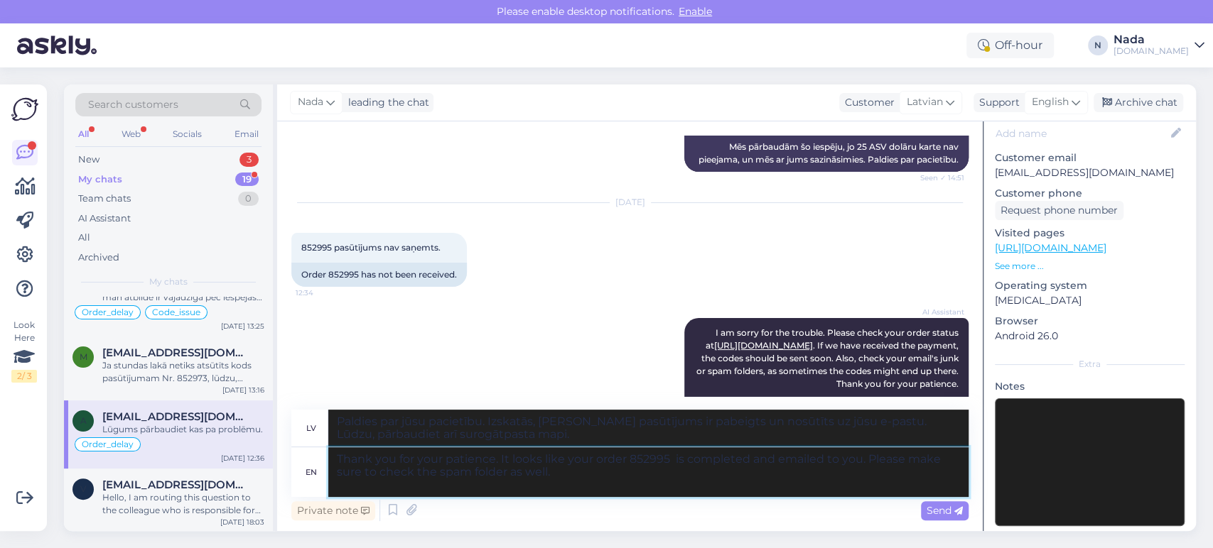
scroll to position [5438, 0]
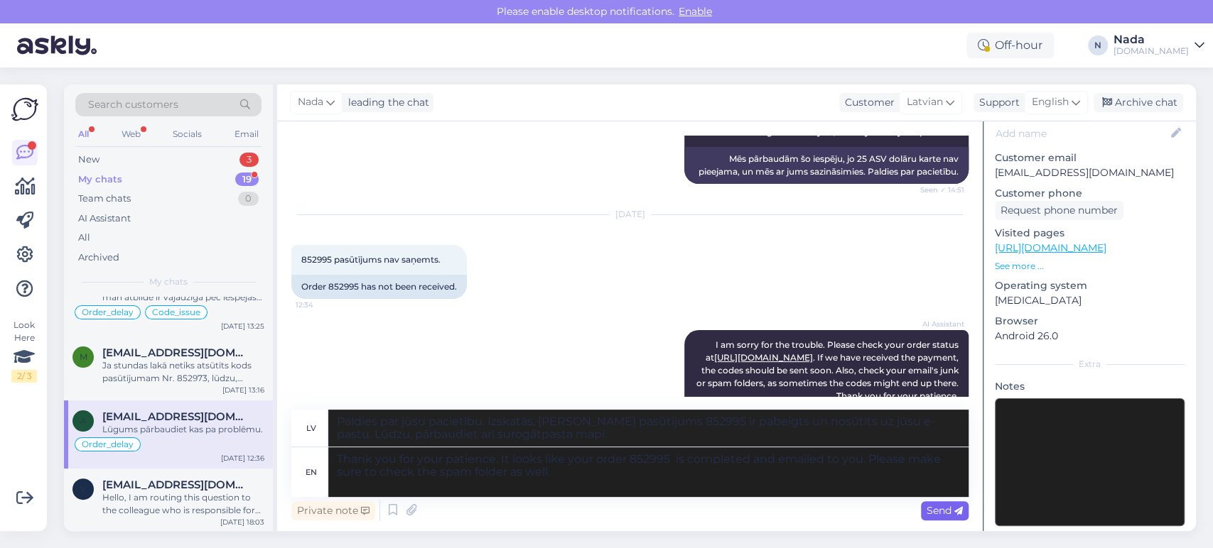
click at [952, 512] on span "Send" at bounding box center [944, 510] width 36 height 13
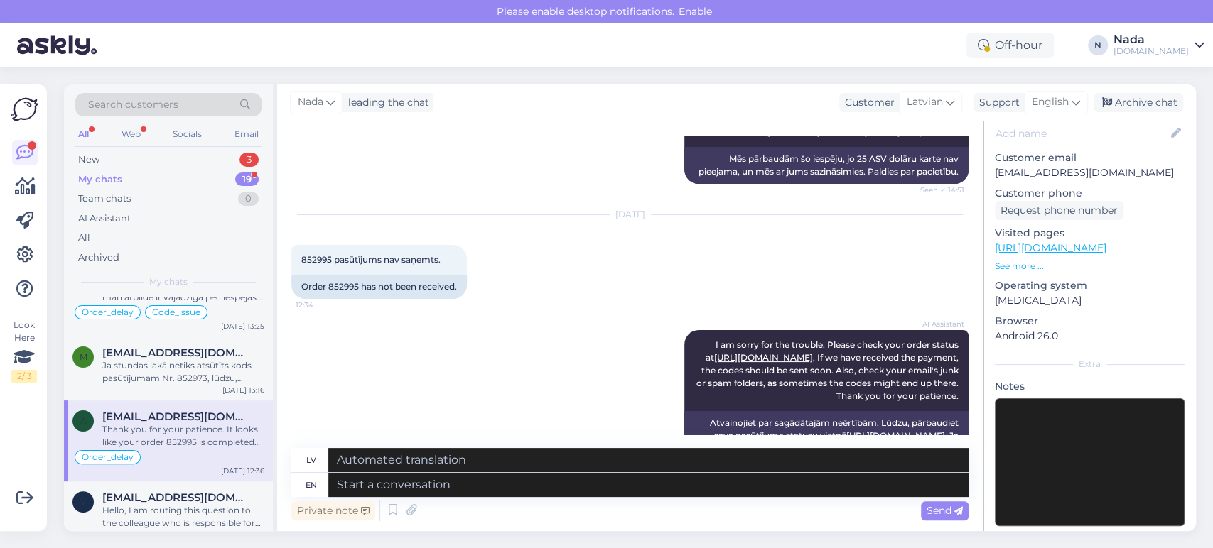
scroll to position [5812, 0]
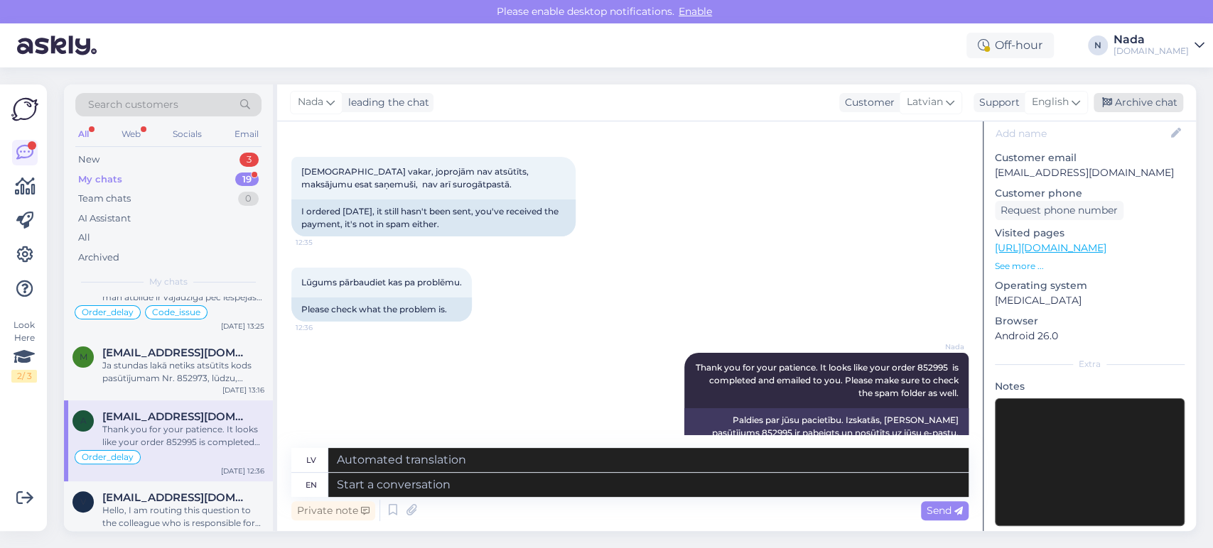
click at [1157, 99] on div "Archive chat" at bounding box center [1138, 102] width 90 height 19
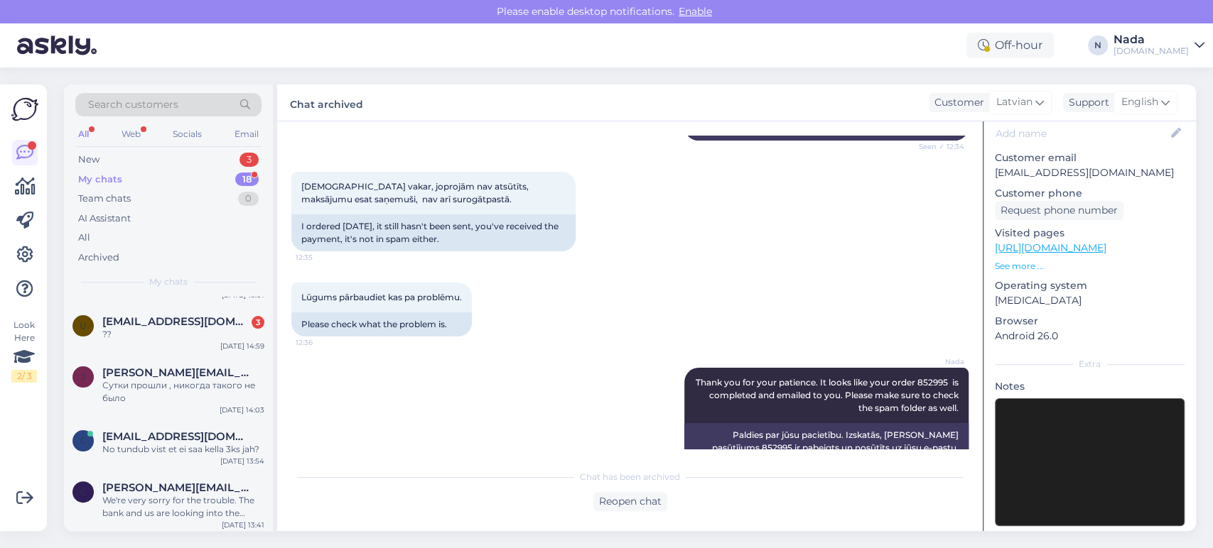
scroll to position [842, 0]
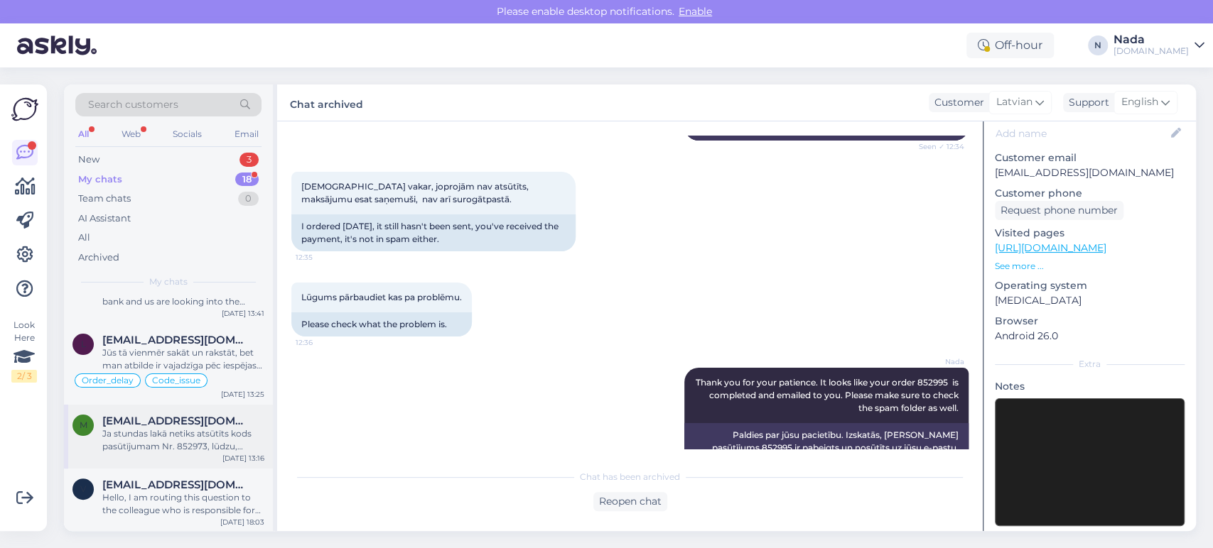
click at [183, 441] on div "Ja stundas lakā netiks atsūtīts kods pasūtījumam Nr. 852973, lūdzu, atgriezt na…" at bounding box center [183, 441] width 162 height 26
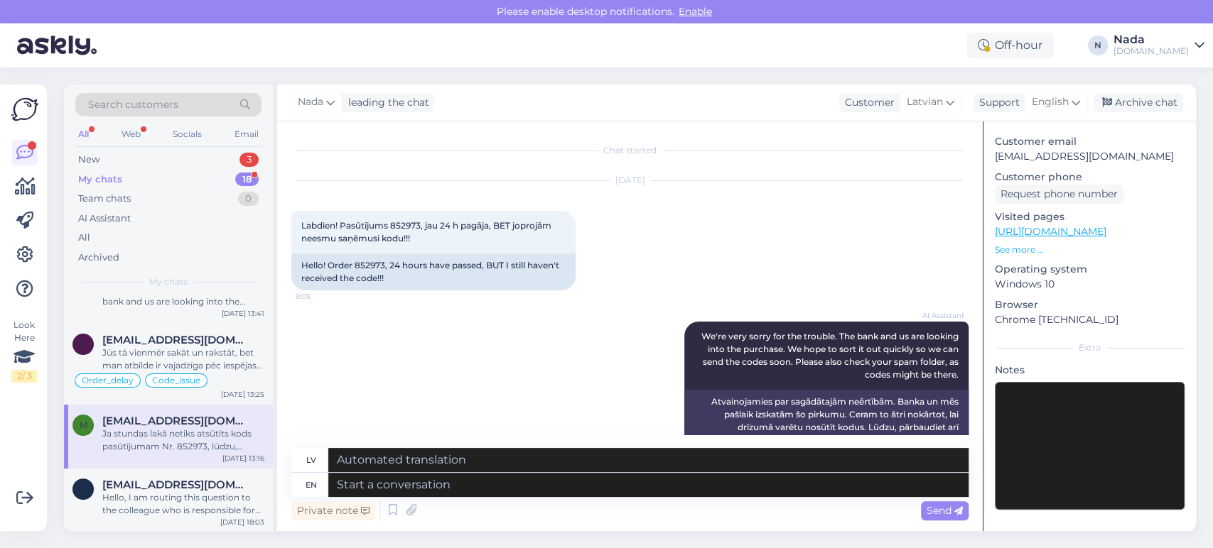
scroll to position [173, 0]
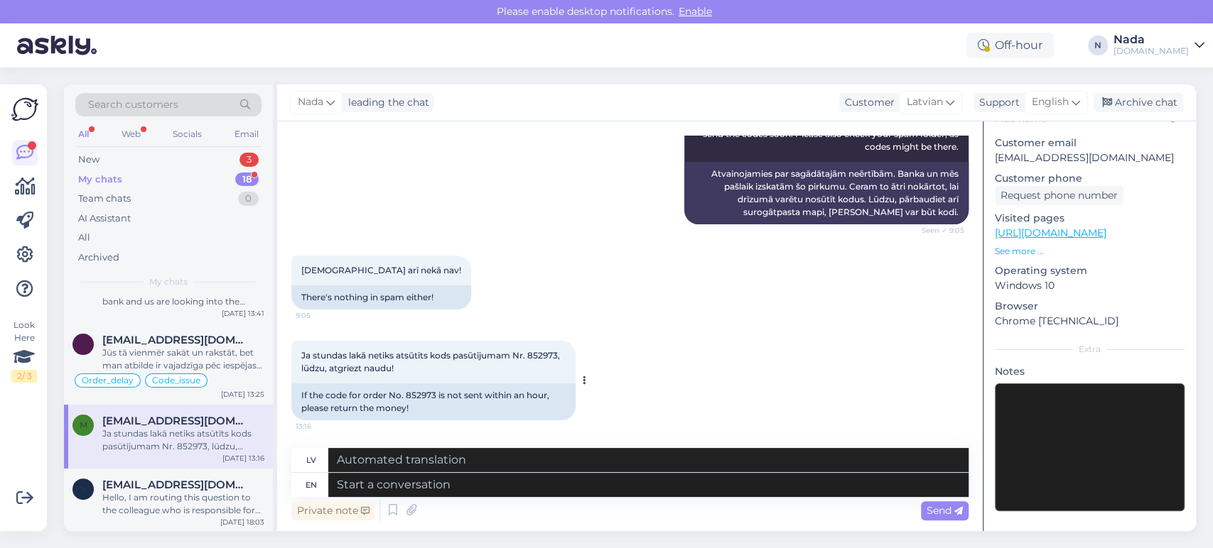
click at [427, 396] on div "If the code for order No. 852973 is not sent within an hour, please return the …" at bounding box center [433, 402] width 284 height 37
click at [427, 395] on div "If the code for order No. 852973 is not sent within an hour, please return the …" at bounding box center [433, 402] width 284 height 37
click at [590, 482] on textarea at bounding box center [648, 485] width 640 height 24
paste textarea "Thank you for waiting and we are terribly sorry for this delay. Your order has …"
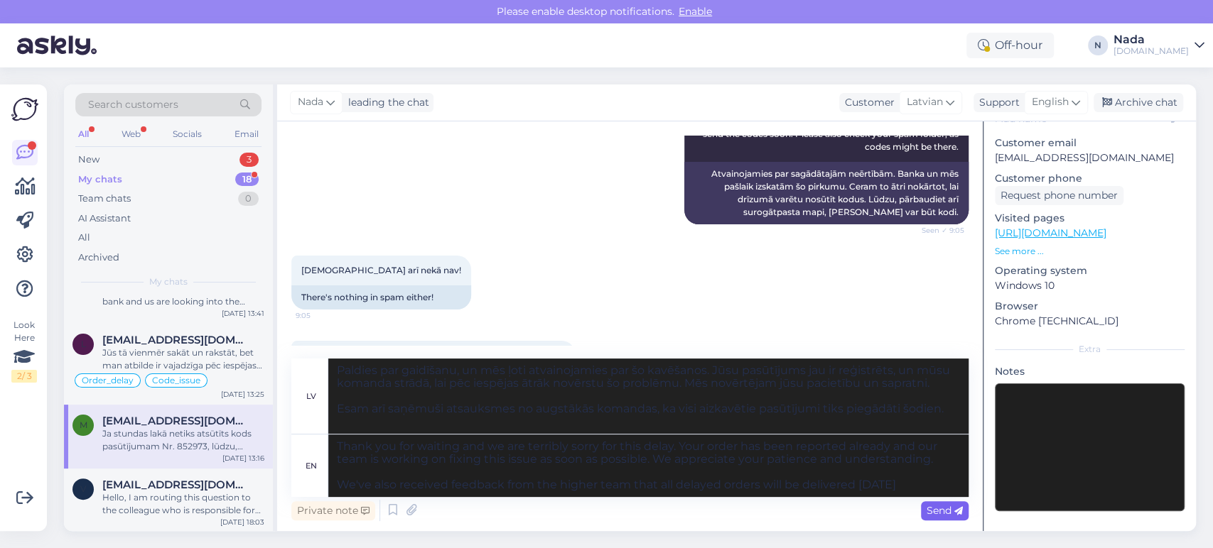
click at [955, 519] on div "Send" at bounding box center [945, 510] width 48 height 19
click at [932, 504] on span "Send" at bounding box center [944, 510] width 36 height 13
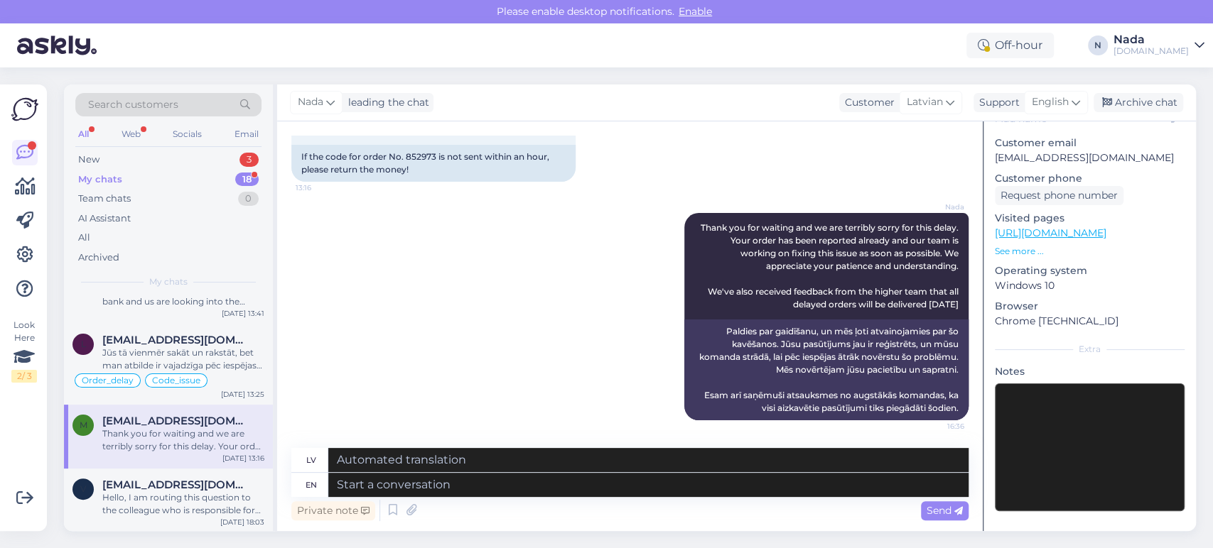
click at [1147, 92] on div "Nada leading the chat Customer Latvian Support English Archive chat" at bounding box center [736, 103] width 918 height 37
click at [1142, 97] on div "Archive chat" at bounding box center [1138, 102] width 90 height 19
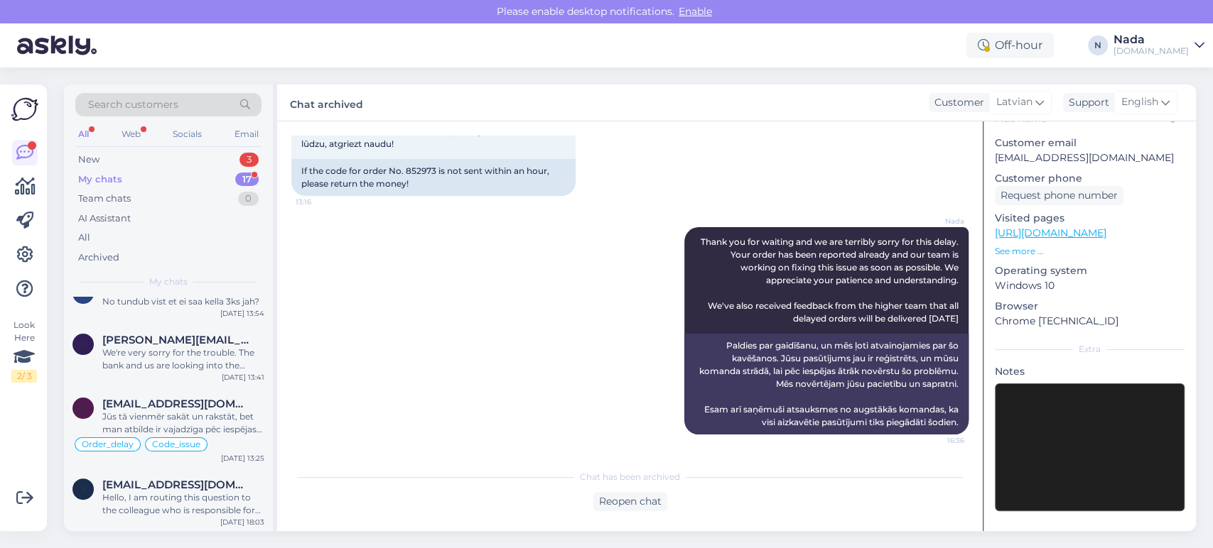
scroll to position [779, 0]
click at [210, 417] on div "Jūs tā vienmēr sakāt un rakstāt, bet man atbilde ir vajadzīga pēc iespējas ātrā…" at bounding box center [183, 424] width 162 height 26
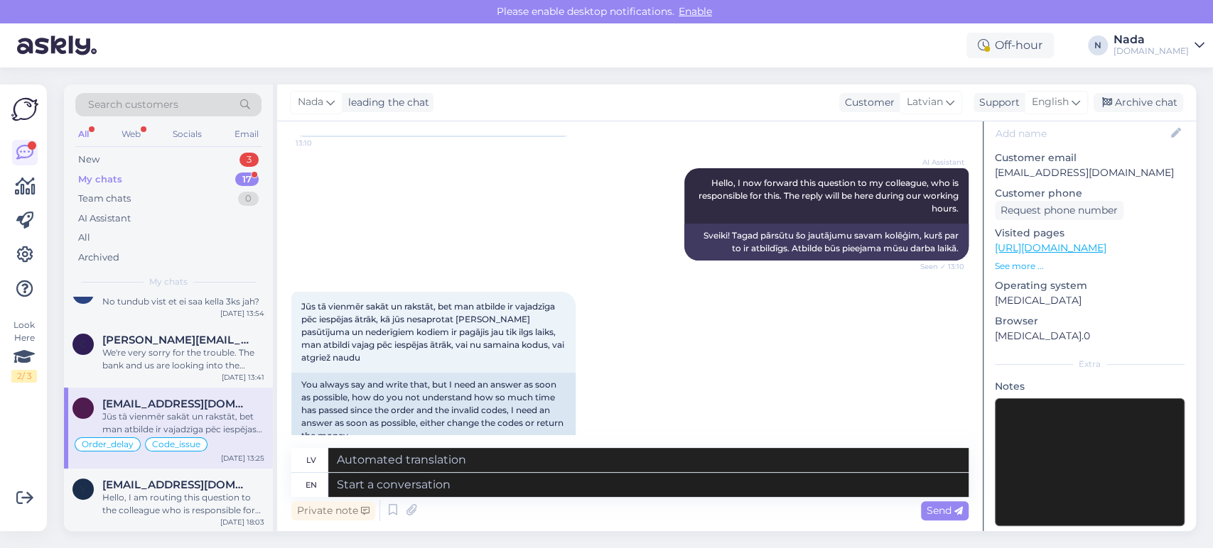
scroll to position [3667, 0]
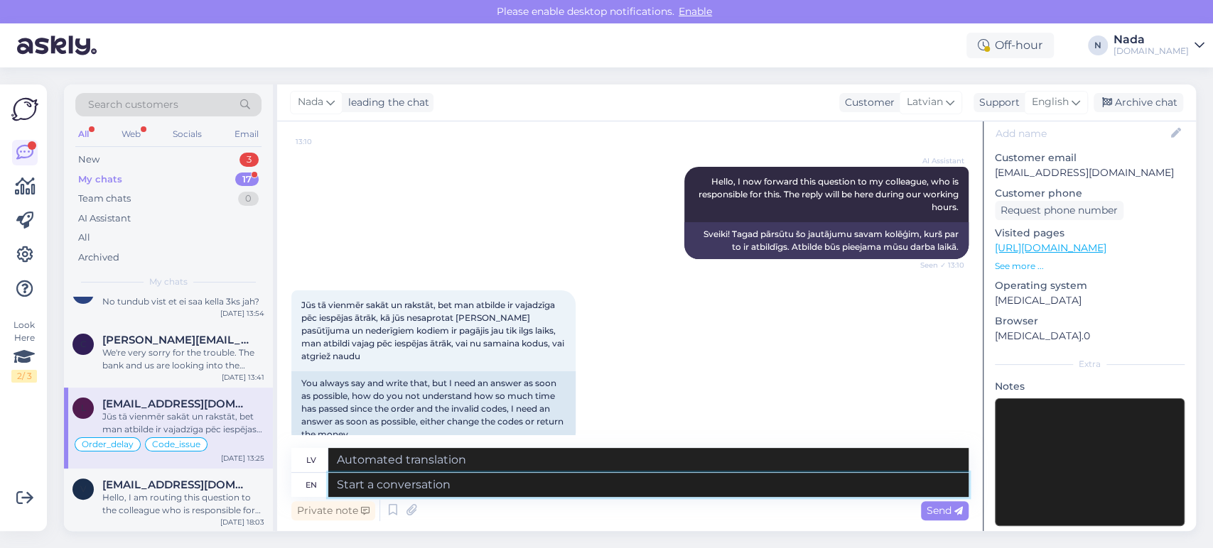
click at [513, 493] on textarea at bounding box center [648, 485] width 640 height 24
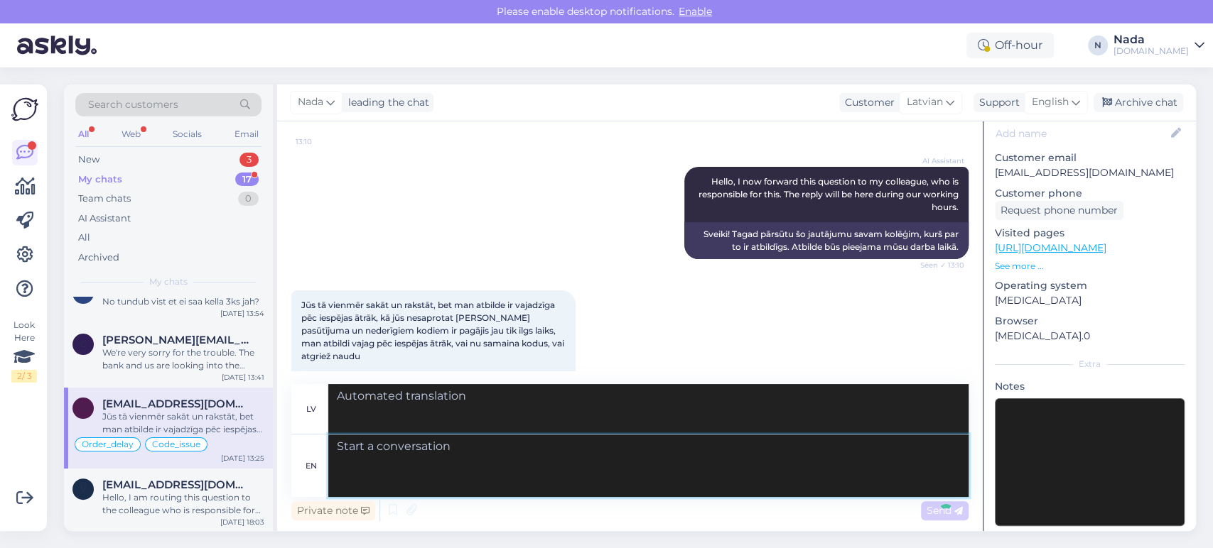
scroll to position [3868, 0]
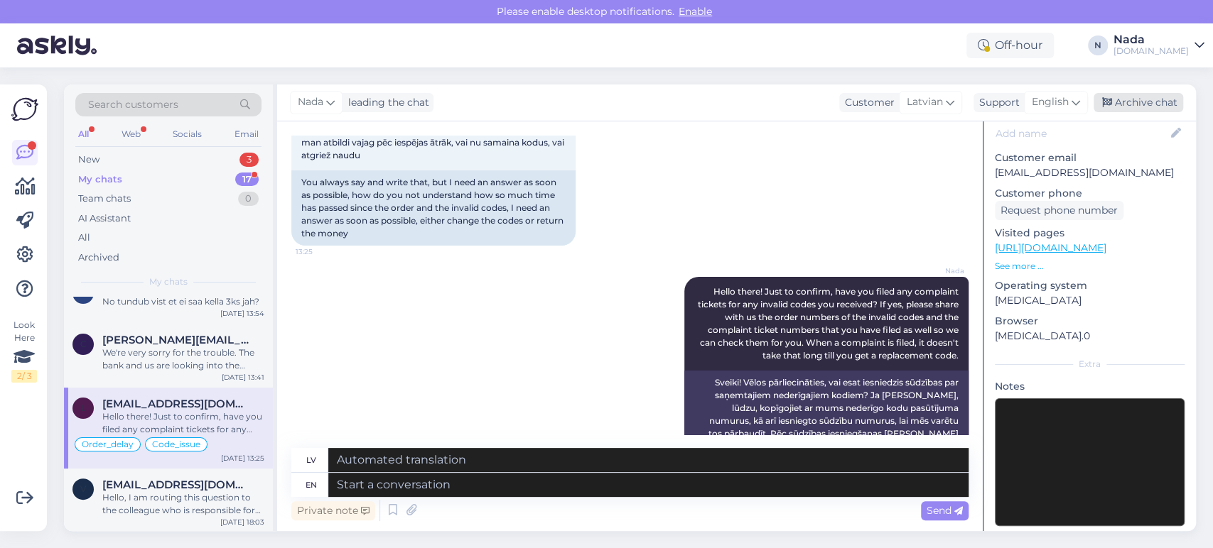
click at [1132, 97] on div "Archive chat" at bounding box center [1138, 102] width 90 height 19
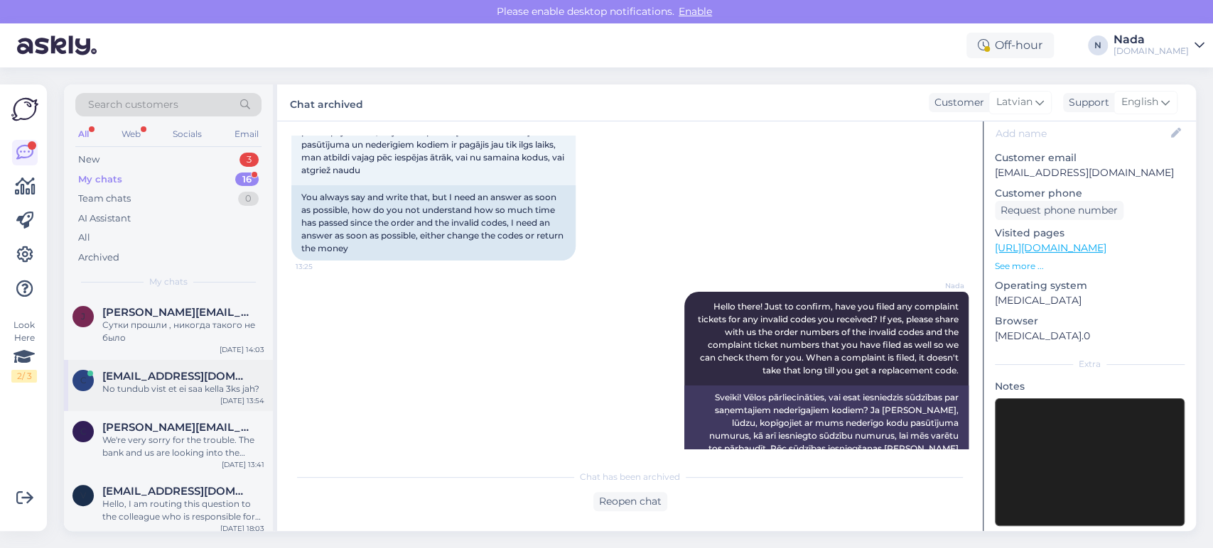
scroll to position [698, 0]
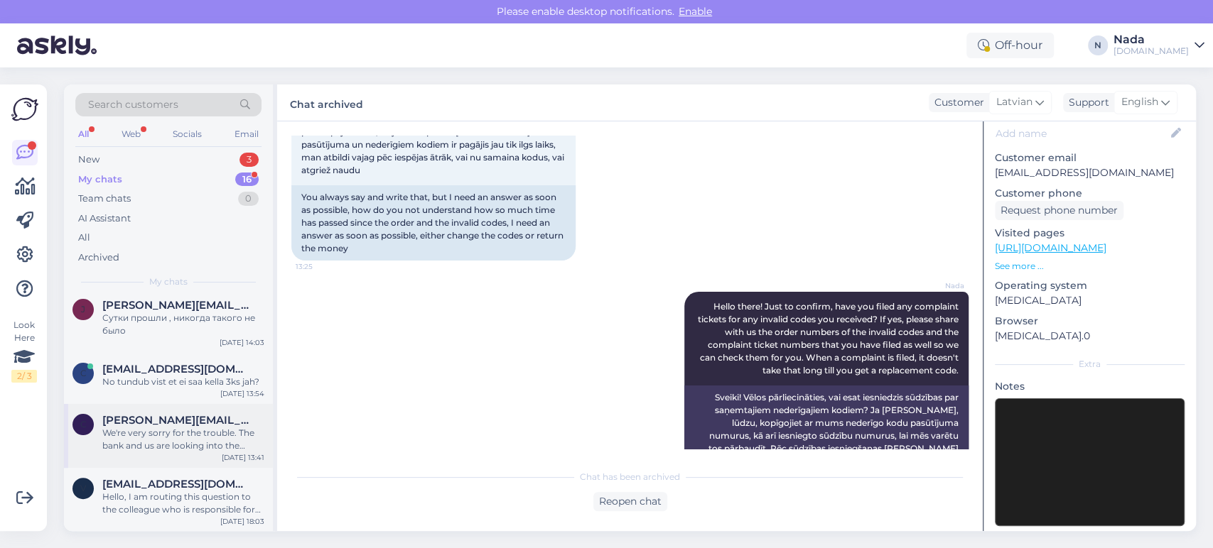
click at [179, 422] on span "carmen.ojar@gmail.com" at bounding box center [176, 420] width 148 height 13
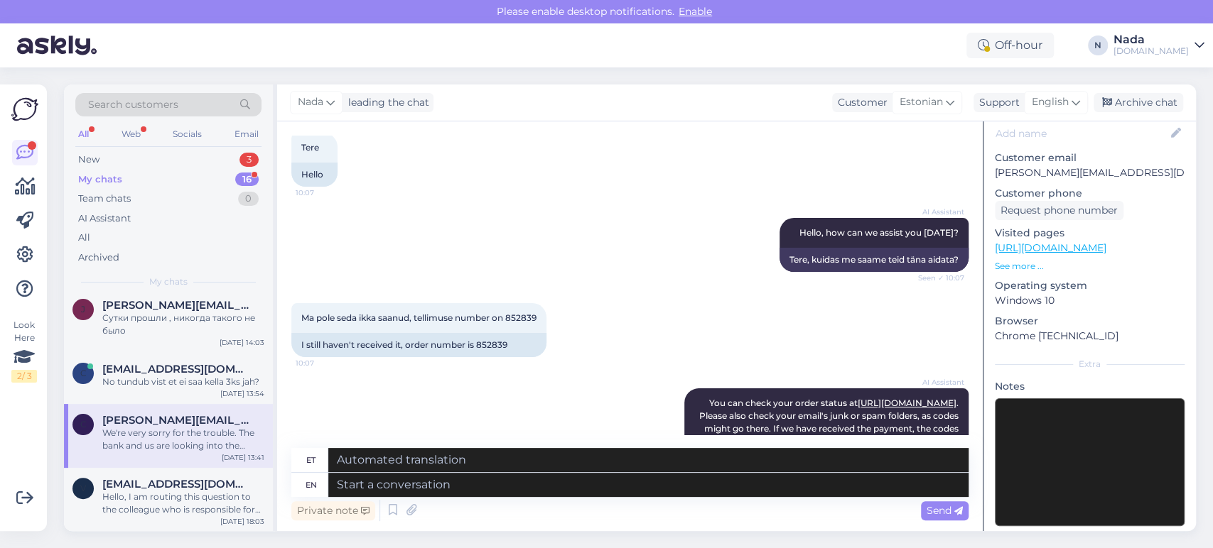
scroll to position [710, 0]
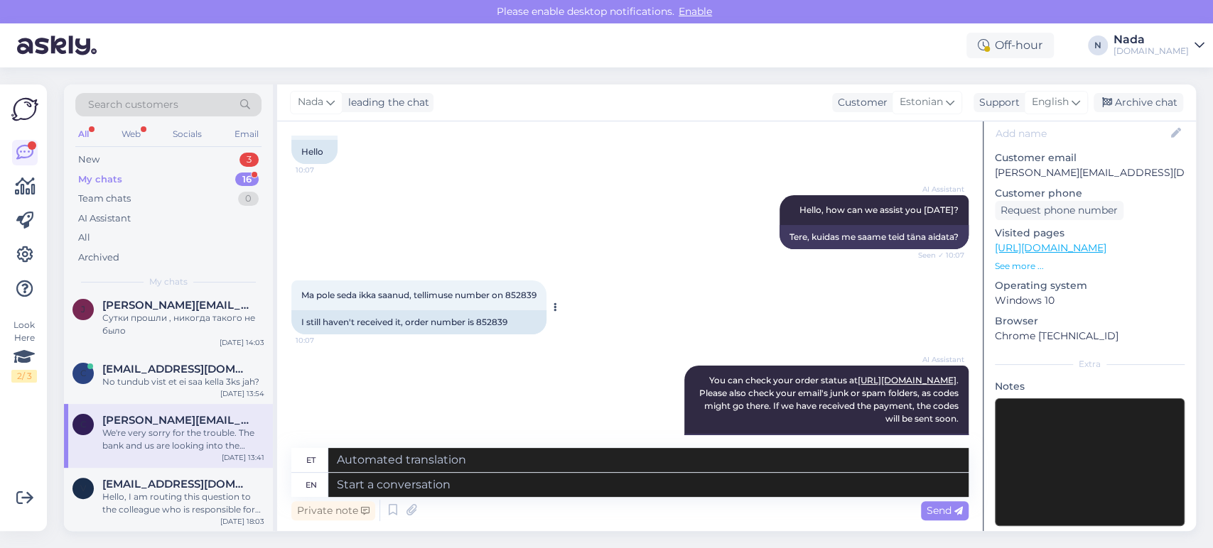
click at [486, 312] on div "I still haven't received it, order number is 852839" at bounding box center [418, 322] width 255 height 24
click at [487, 312] on div "I still haven't received it, order number is 852839" at bounding box center [418, 322] width 255 height 24
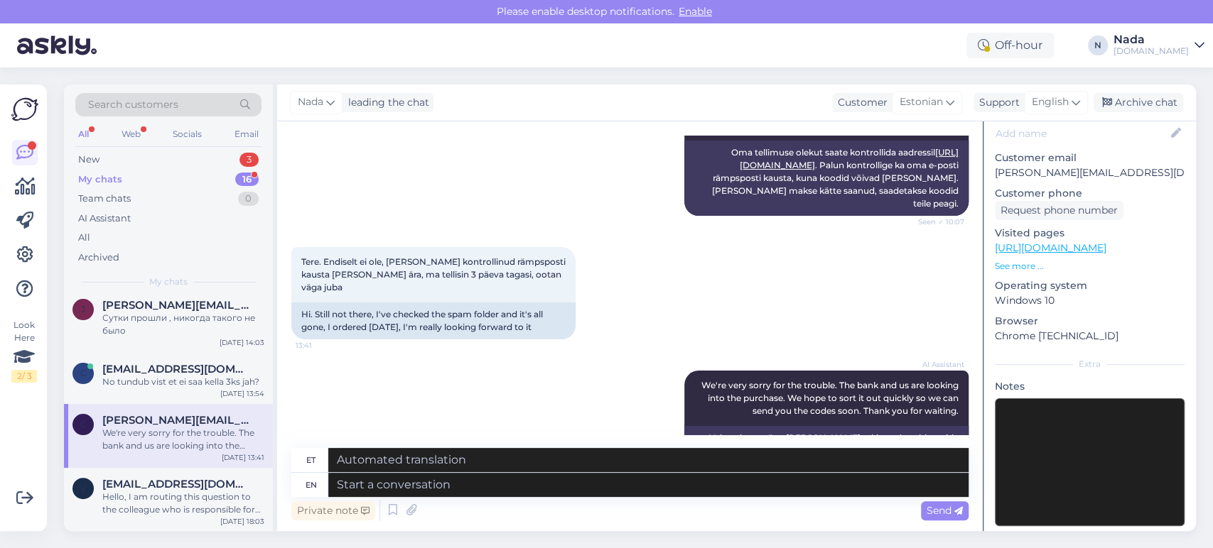
scroll to position [1034, 0]
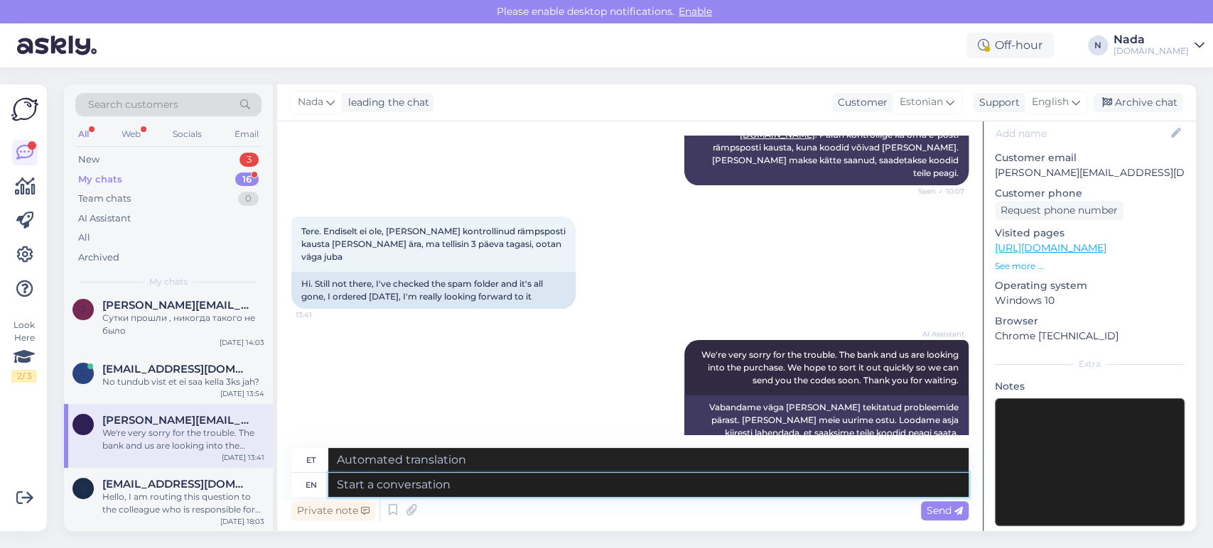
click at [509, 493] on textarea at bounding box center [648, 485] width 640 height 24
paste textarea "Thank you for your patience. It looks like your order is completed and emailed …"
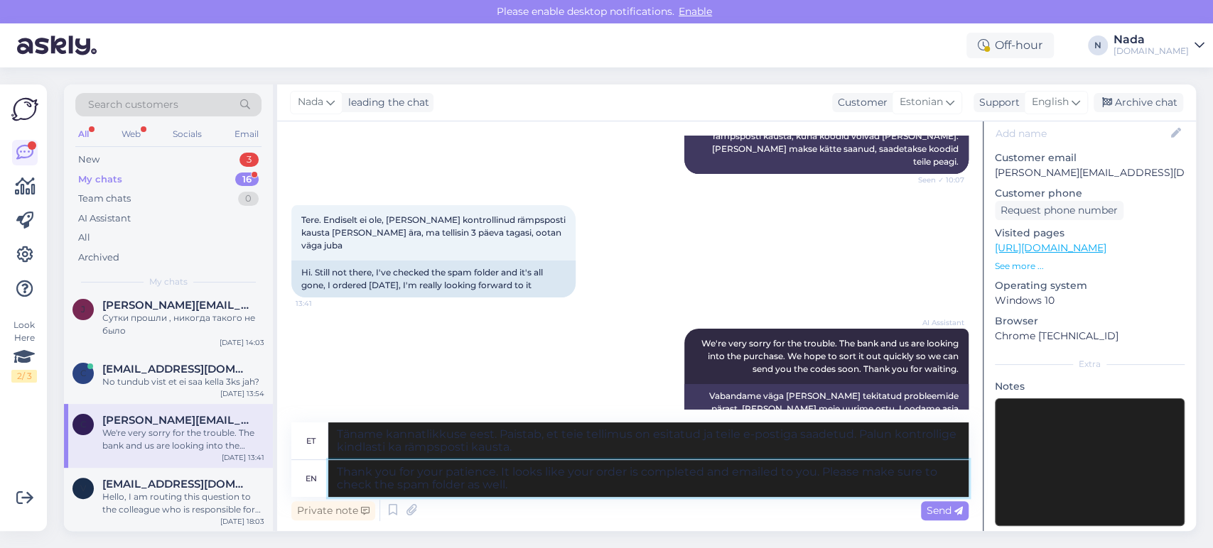
scroll to position [1059, 0]
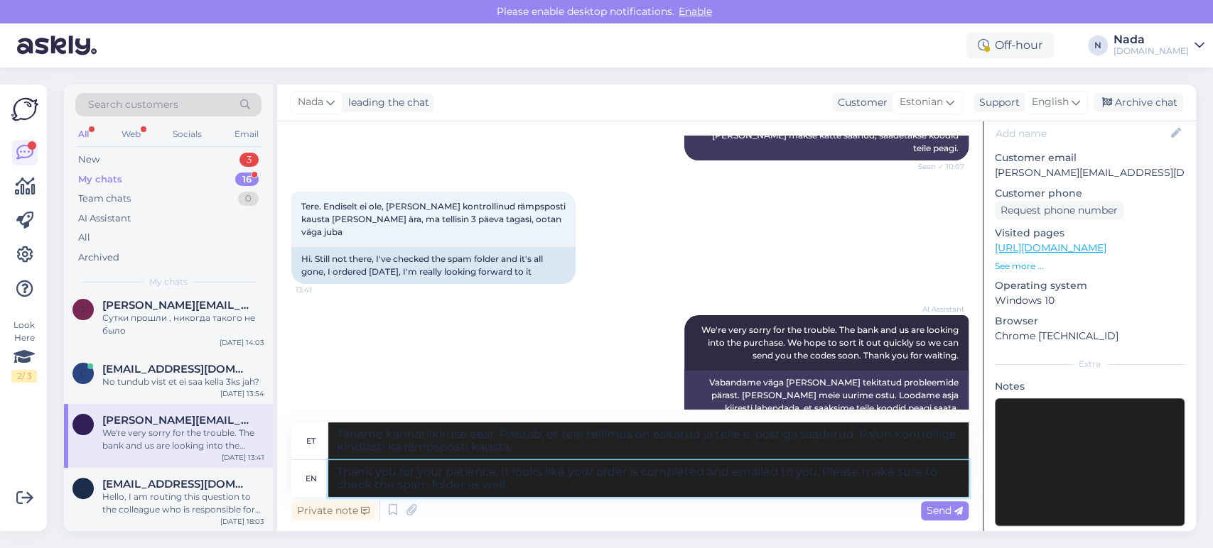
click at [625, 478] on textarea "Thank you for your patience. It looks like your order is completed and emailed …" at bounding box center [648, 478] width 640 height 37
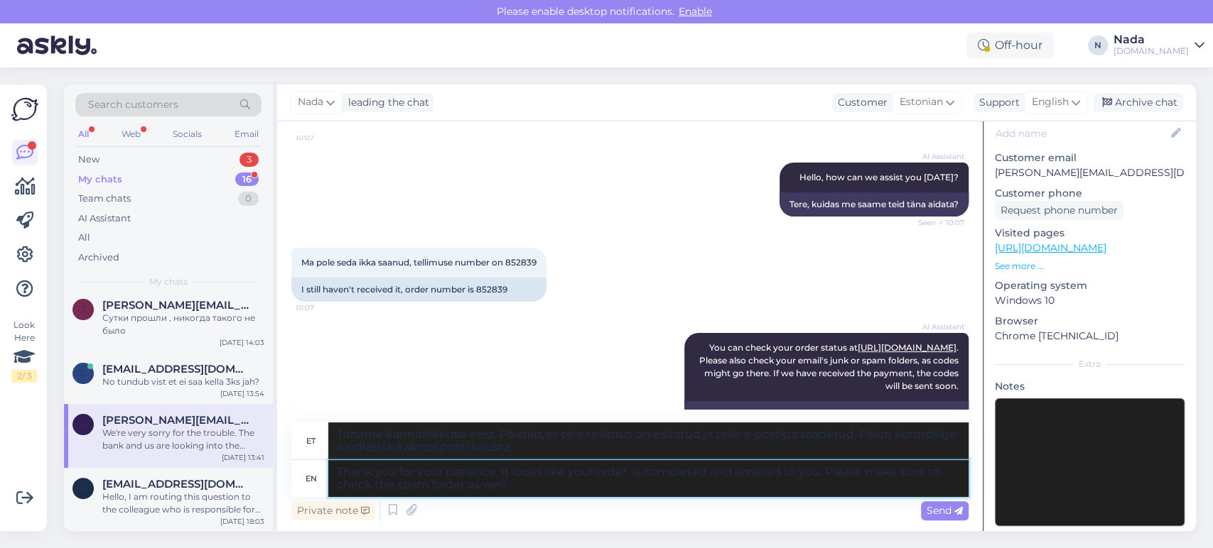
scroll to position [744, 0]
paste textarea "852839"
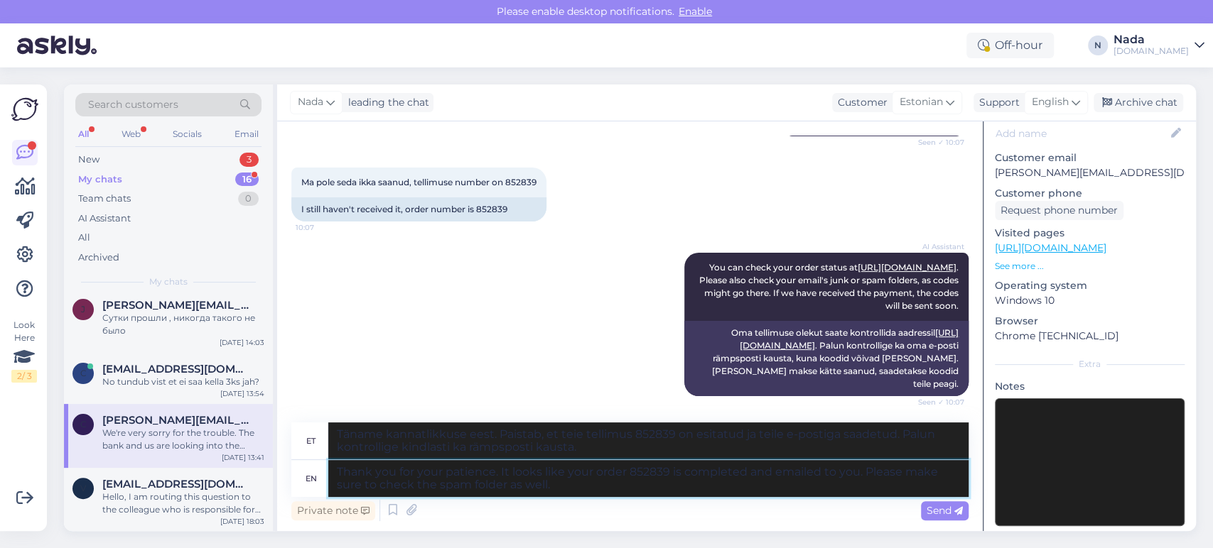
scroll to position [823, 0]
click at [944, 511] on span "Send" at bounding box center [944, 510] width 36 height 13
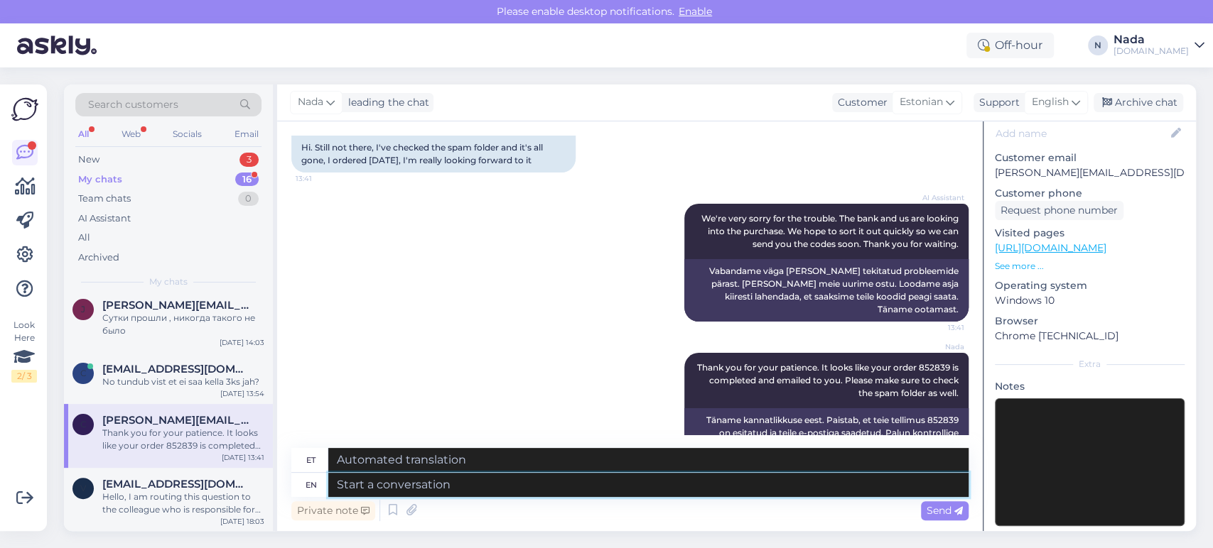
click at [658, 495] on textarea at bounding box center [648, 485] width 640 height 24
click at [815, 476] on textarea at bounding box center [648, 485] width 640 height 24
paste textarea "carmen.ojar@gmail.com"
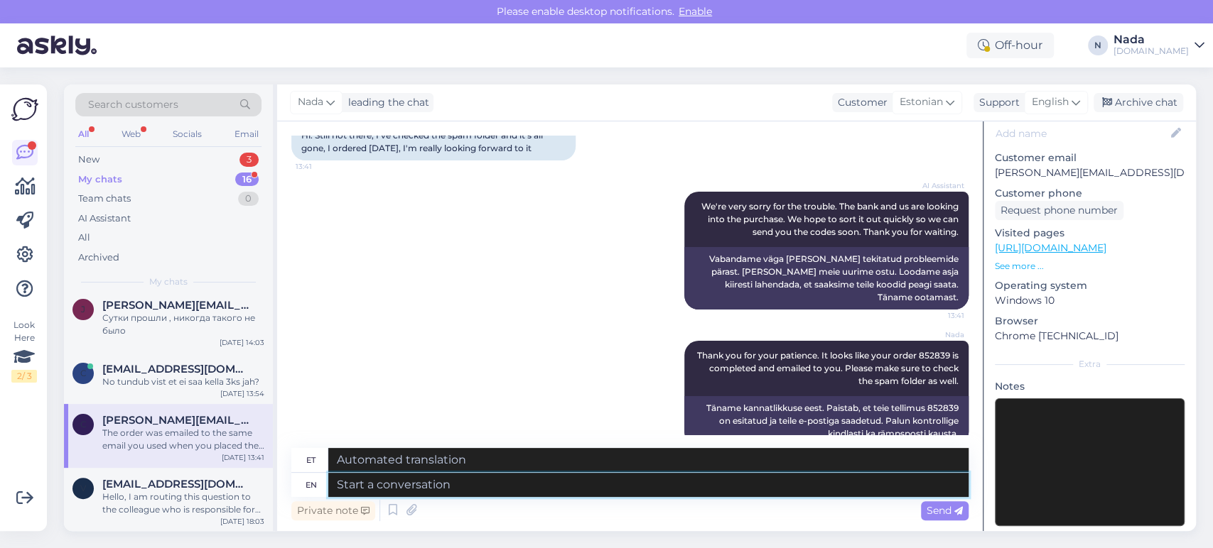
scroll to position [1281, 0]
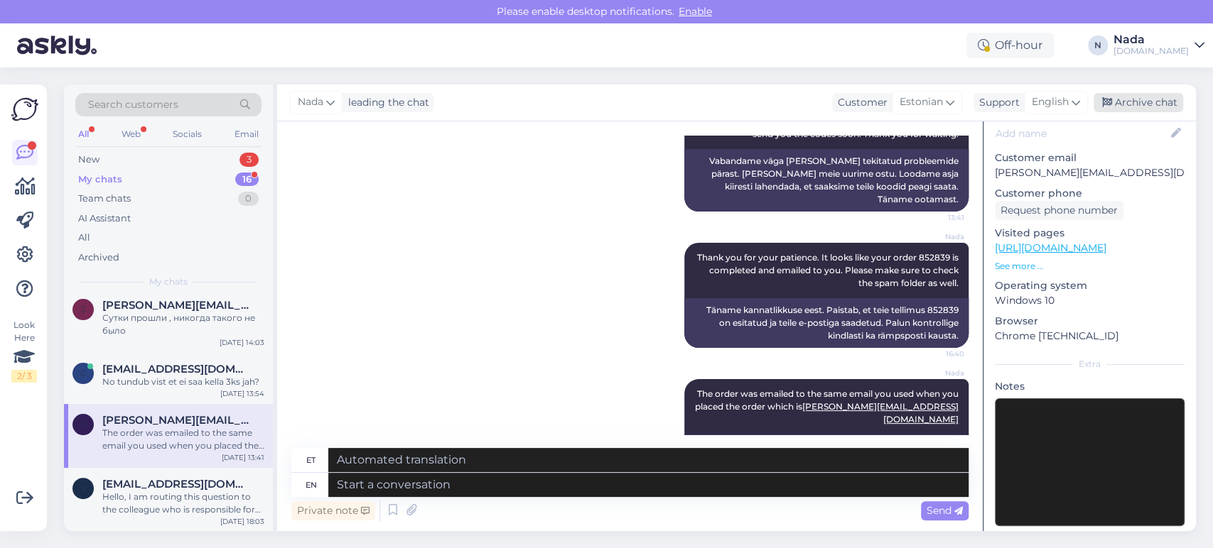
click at [1141, 97] on div "Archive chat" at bounding box center [1138, 102] width 90 height 19
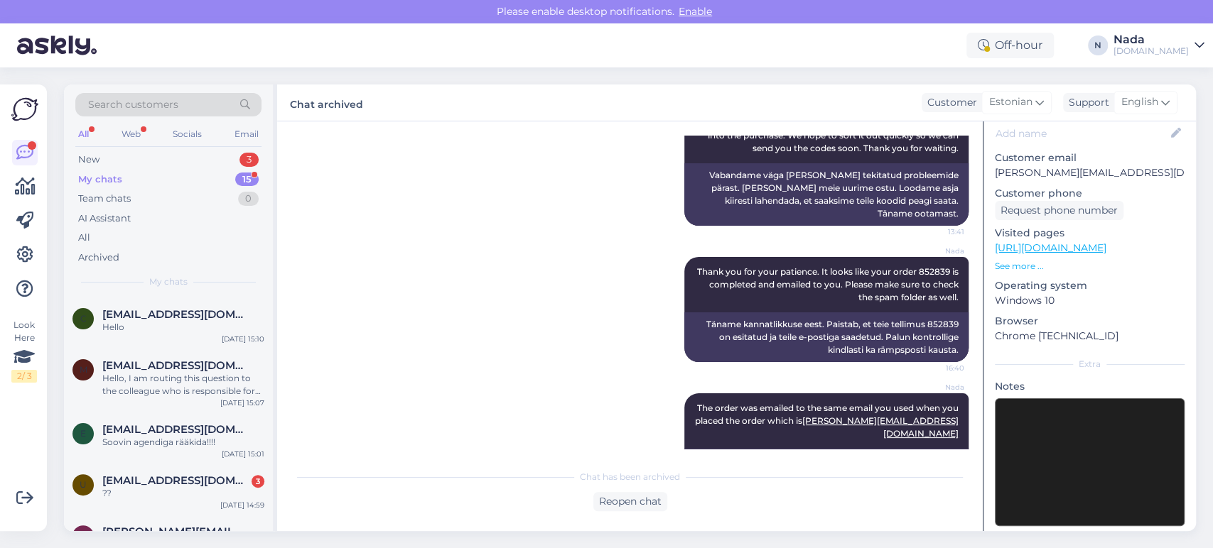
scroll to position [634, 0]
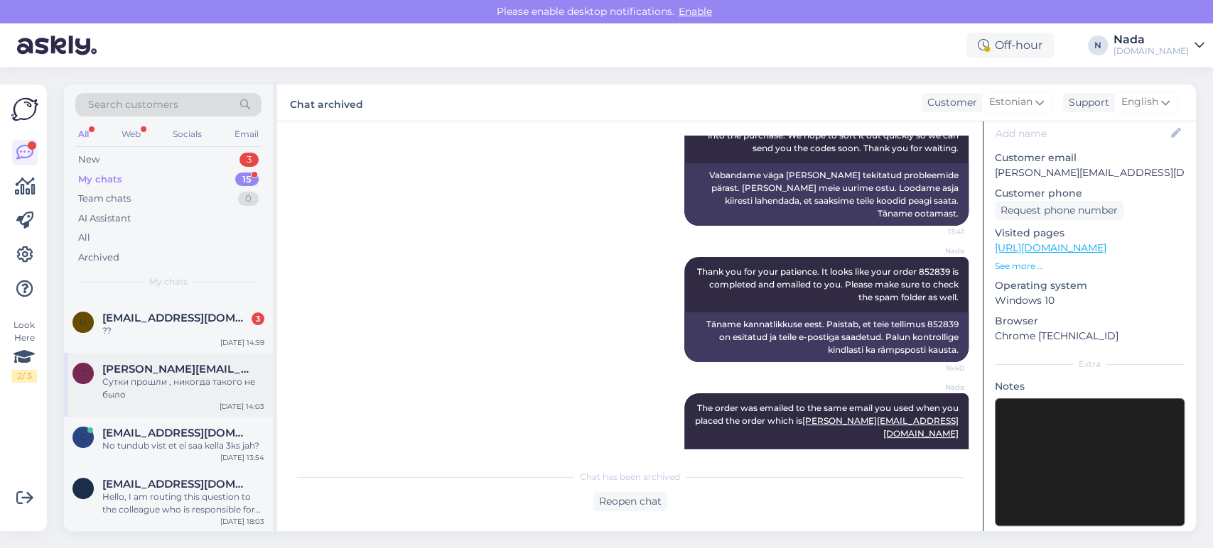
drag, startPoint x: 188, startPoint y: 428, endPoint x: 235, endPoint y: 408, distance: 51.2
click at [188, 430] on span "carlmc04@gmail.com" at bounding box center [176, 433] width 148 height 13
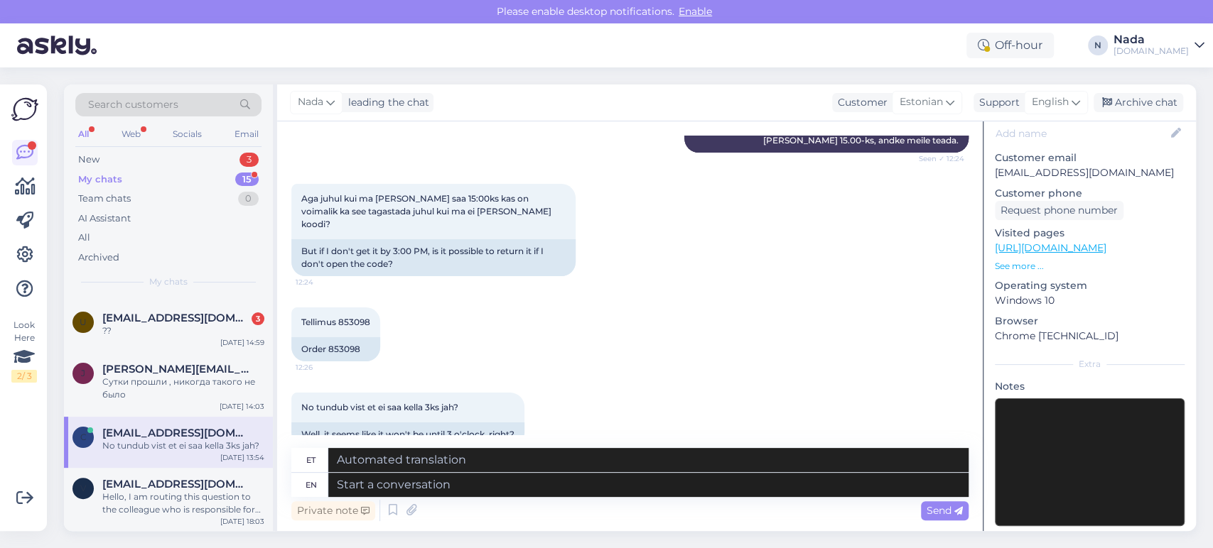
scroll to position [364, 0]
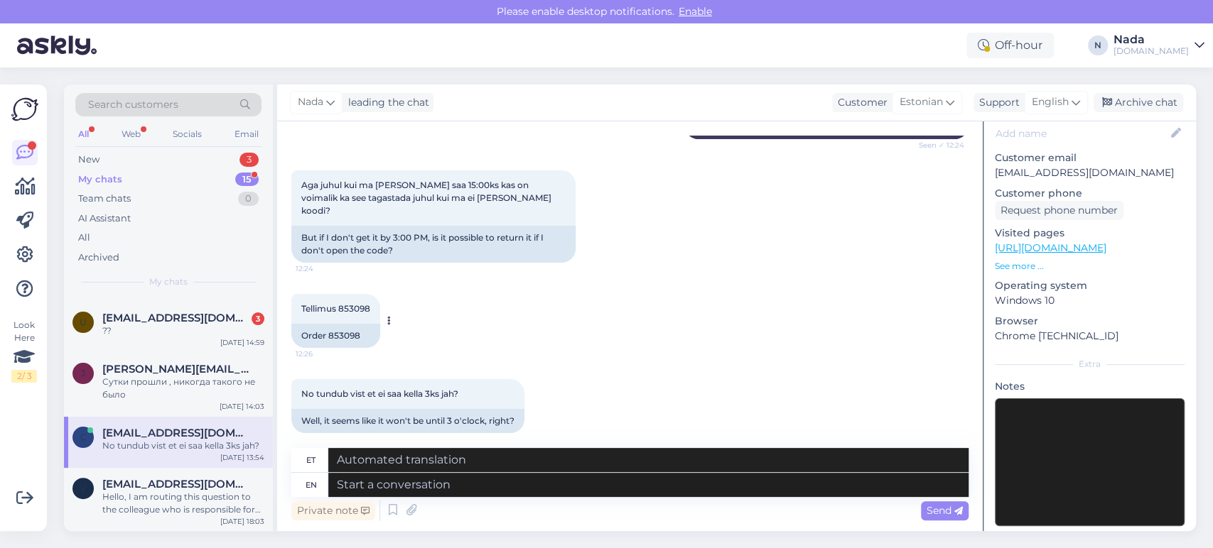
click at [332, 324] on div "Order 853098" at bounding box center [335, 336] width 89 height 24
click at [99, 256] on div "Archived" at bounding box center [98, 258] width 41 height 14
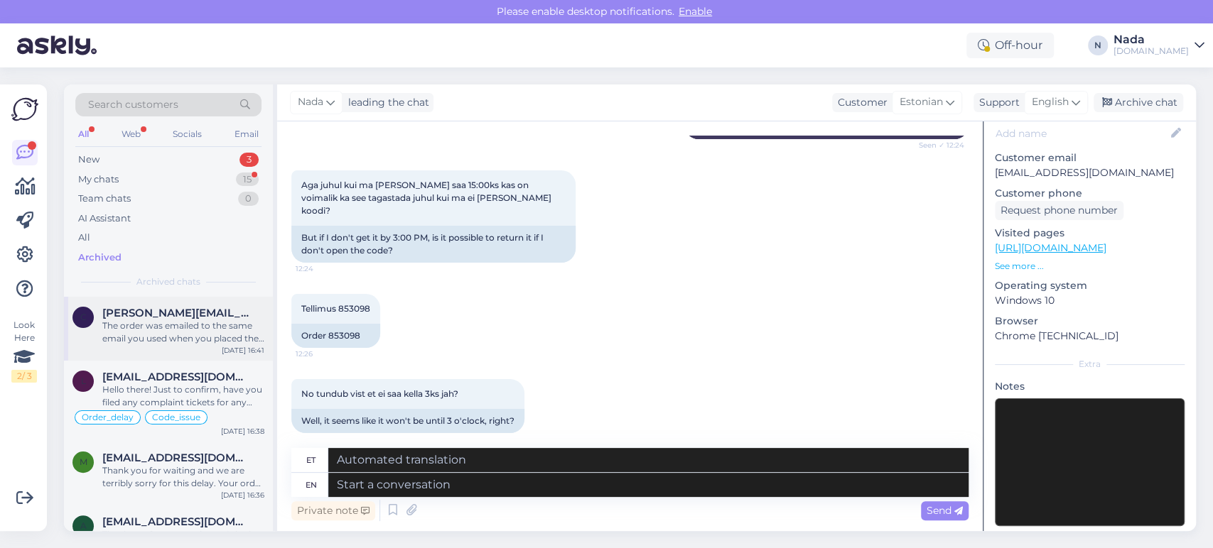
click at [192, 336] on div "The order was emailed to the same email you used when you placed the order whic…" at bounding box center [183, 333] width 162 height 26
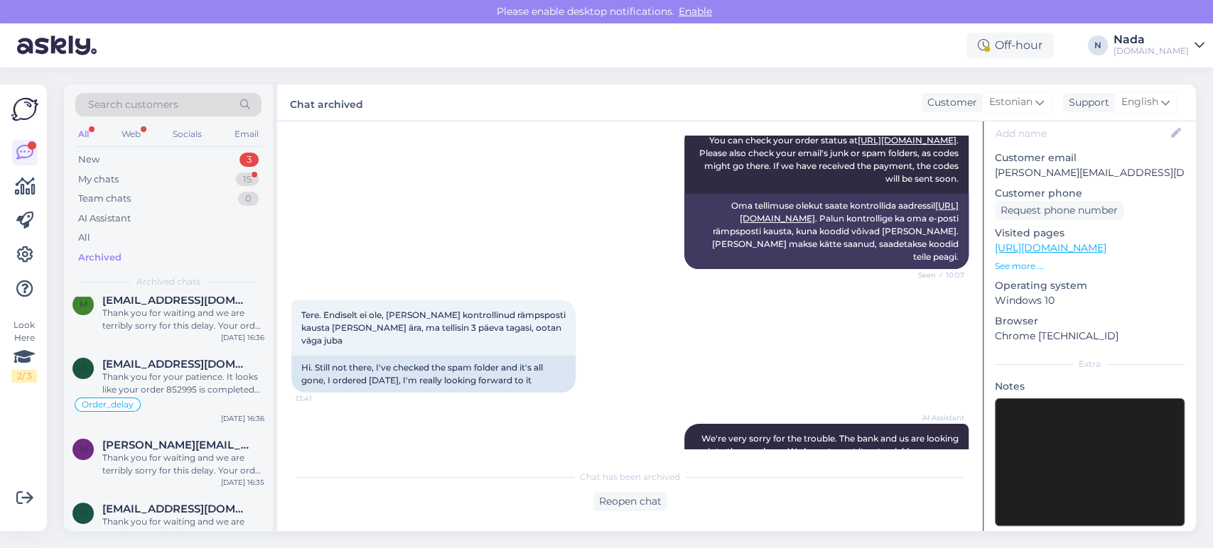
scroll to position [79, 0]
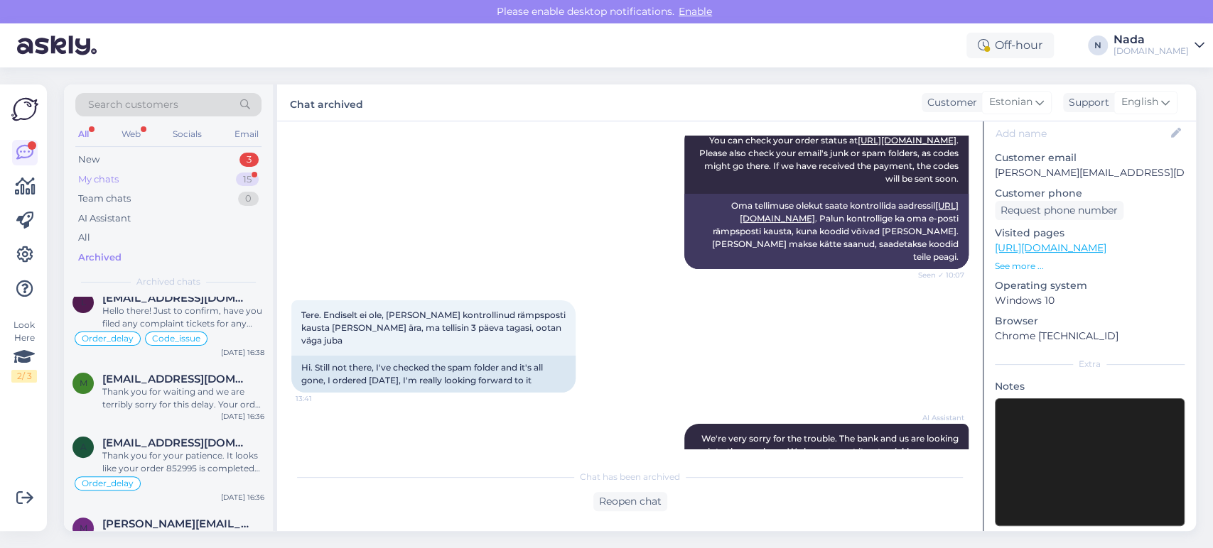
click at [116, 175] on div "My chats" at bounding box center [98, 180] width 40 height 14
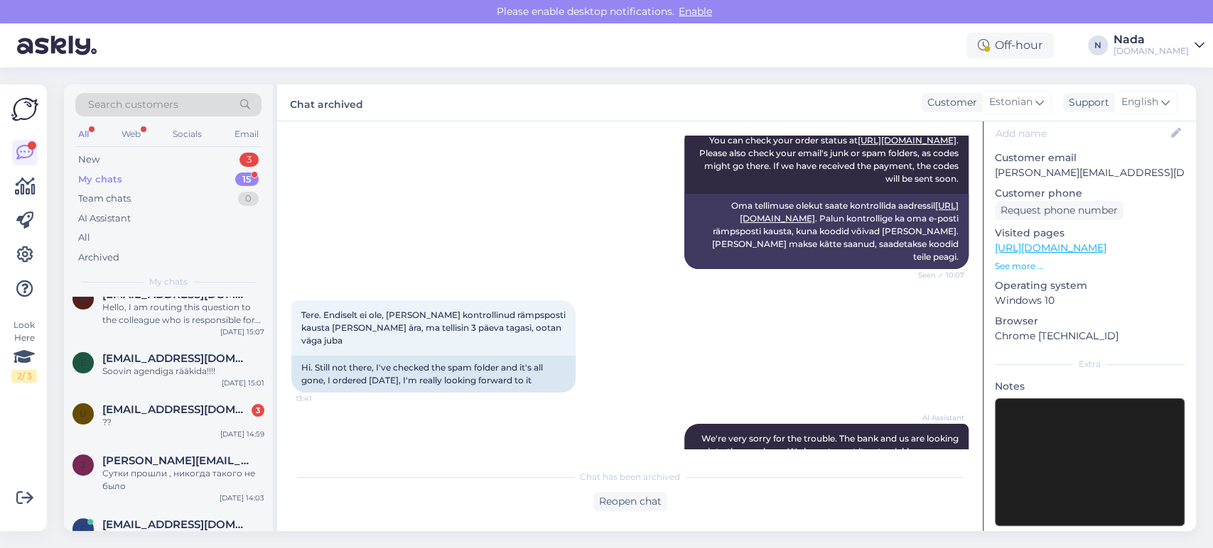
scroll to position [634, 0]
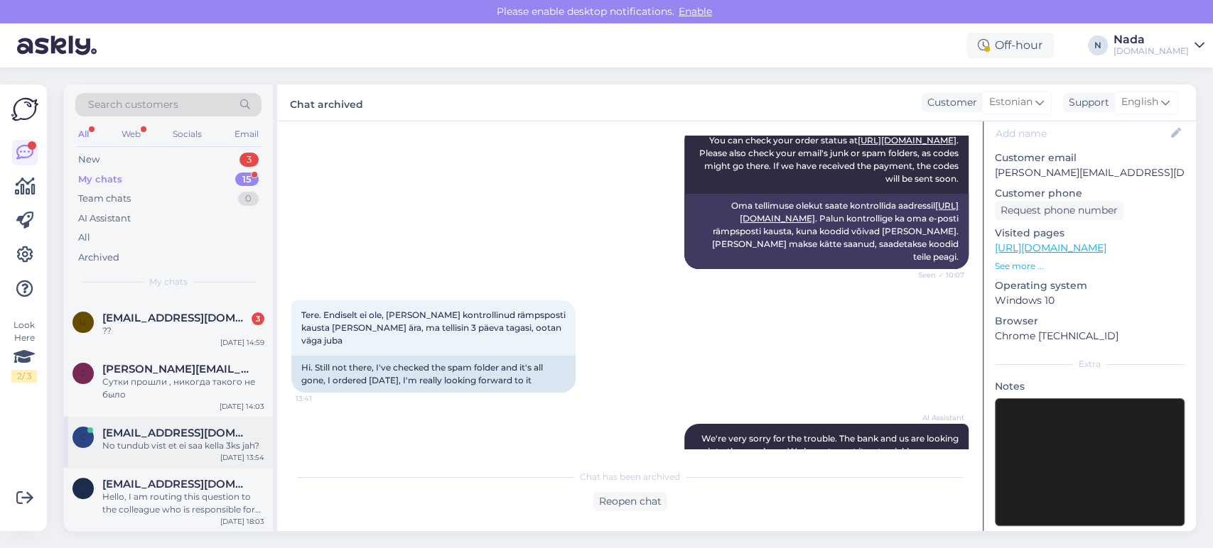
click at [166, 446] on div "No tundub vist et ei saa kella 3ks jah?" at bounding box center [183, 446] width 162 height 13
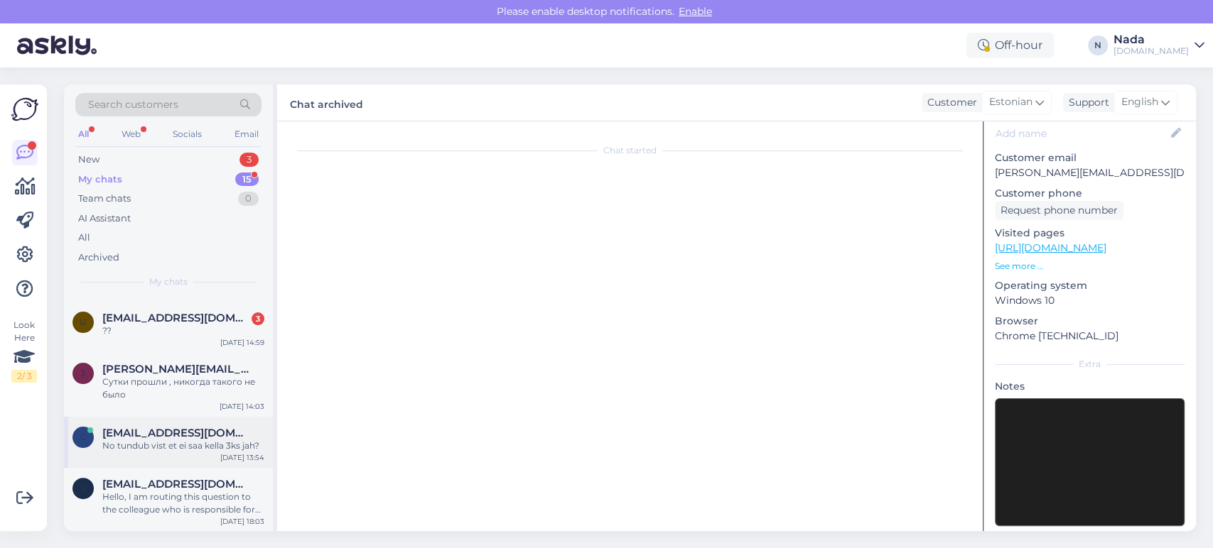
scroll to position [364, 0]
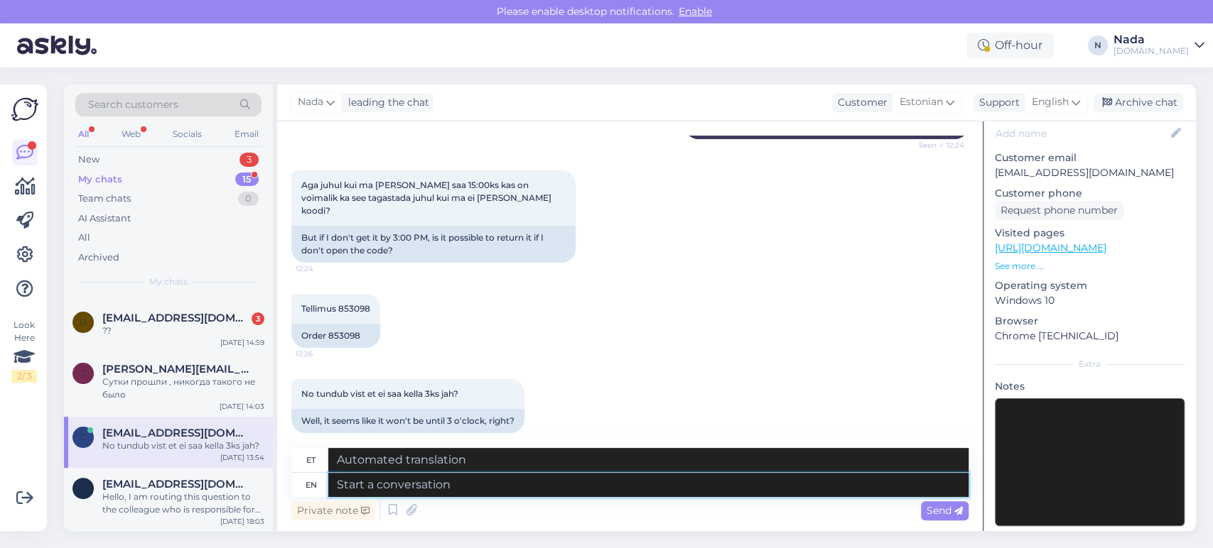
click at [519, 487] on textarea at bounding box center [648, 485] width 640 height 24
paste textarea "Thank you for waiting and we are terribly sorry for this delay. Your order has …"
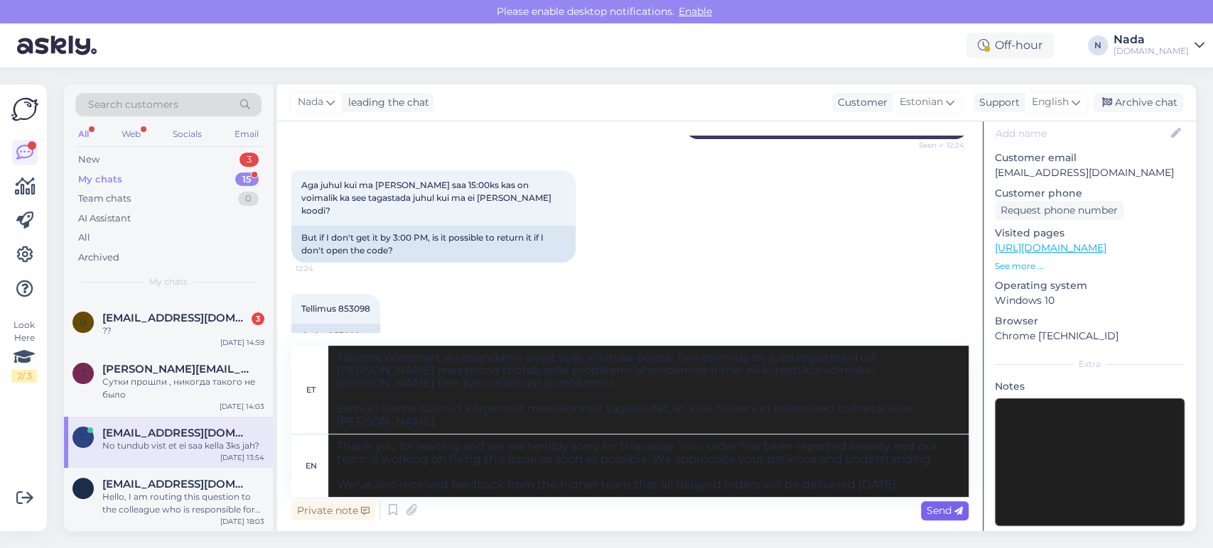
click at [932, 508] on span "Send" at bounding box center [944, 510] width 36 height 13
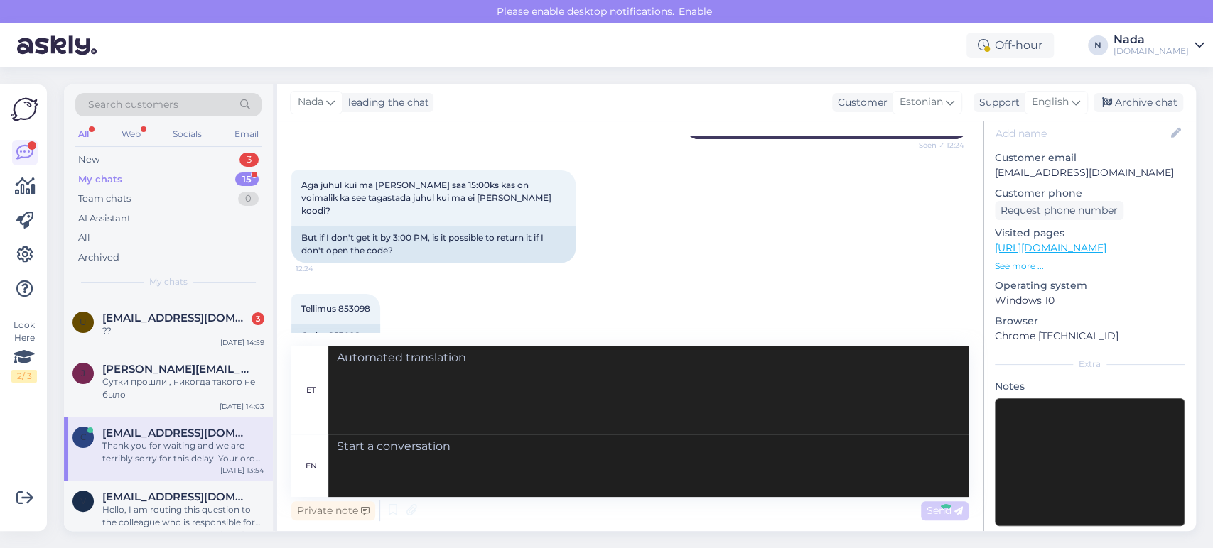
scroll to position [603, 0]
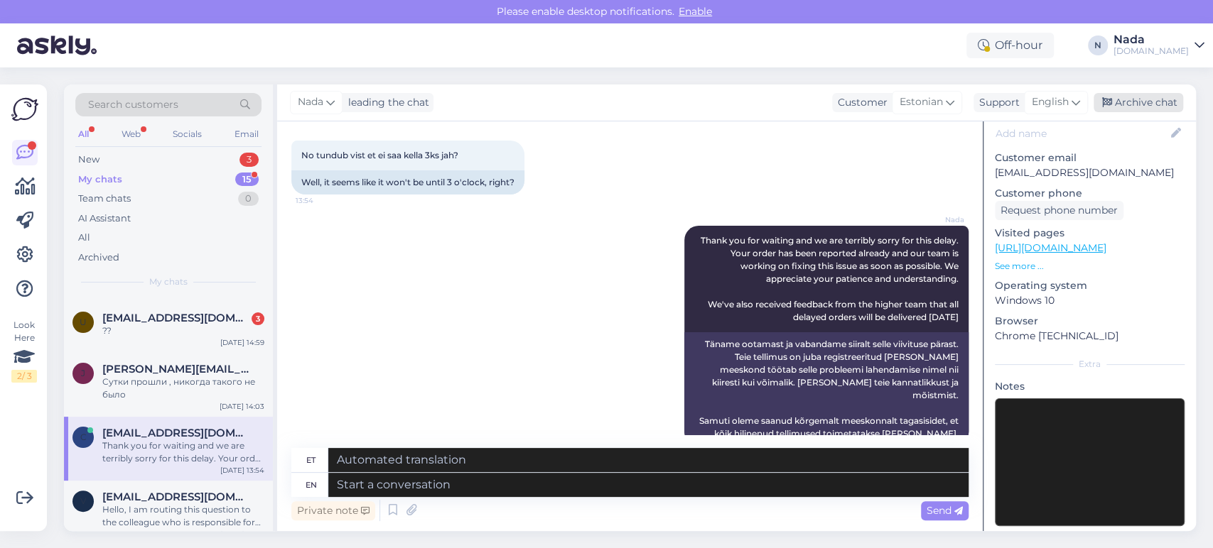
click at [1143, 101] on div "Archive chat" at bounding box center [1138, 102] width 90 height 19
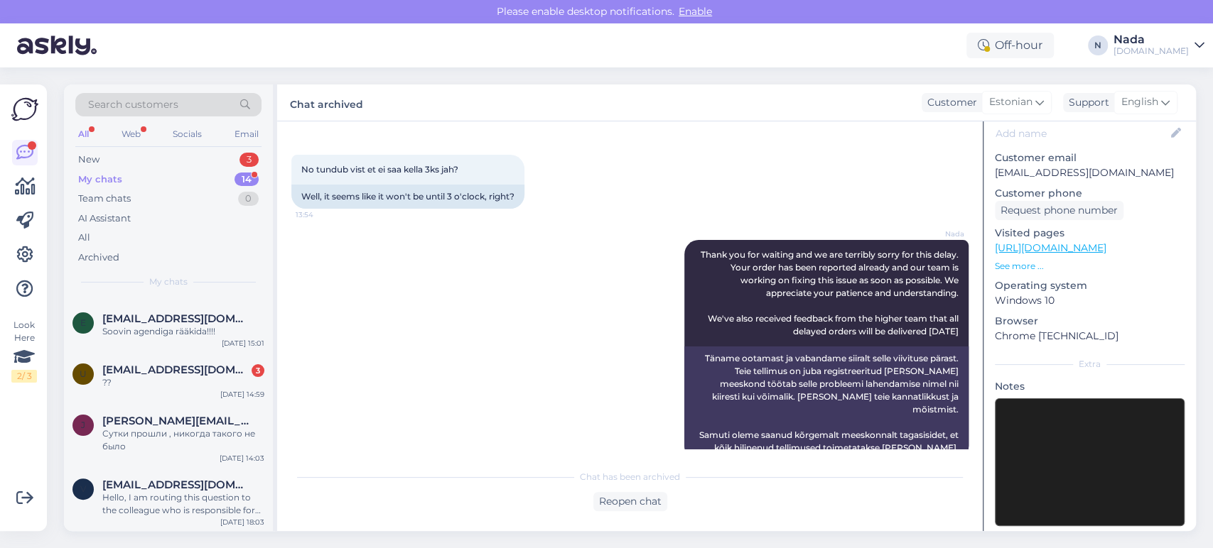
scroll to position [583, 0]
click at [232, 422] on span "jevgeni.russakov@mail.ru" at bounding box center [176, 420] width 148 height 13
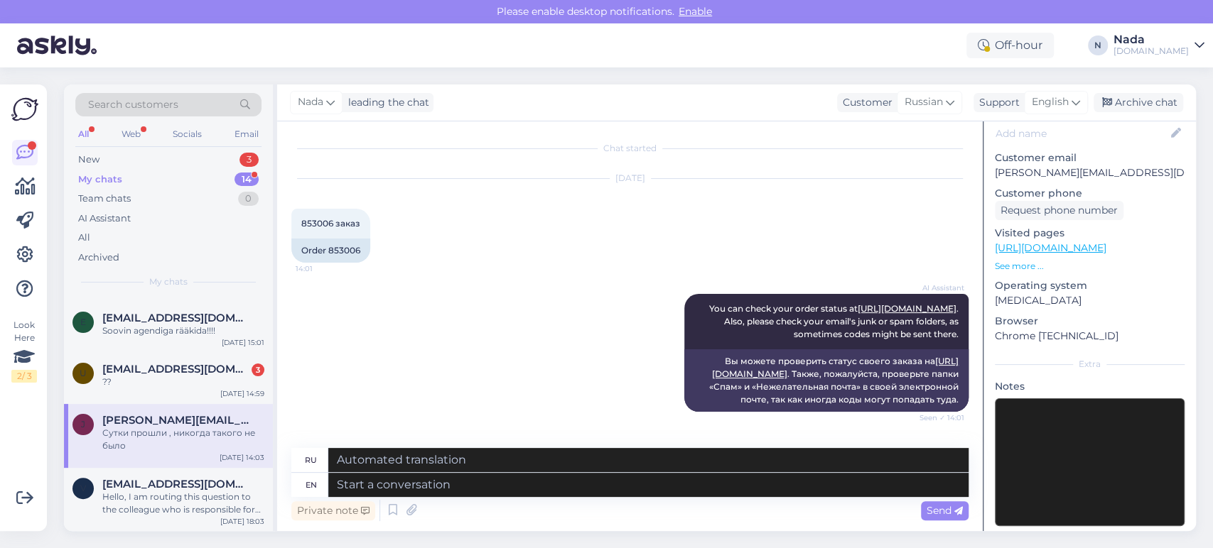
scroll to position [0, 0]
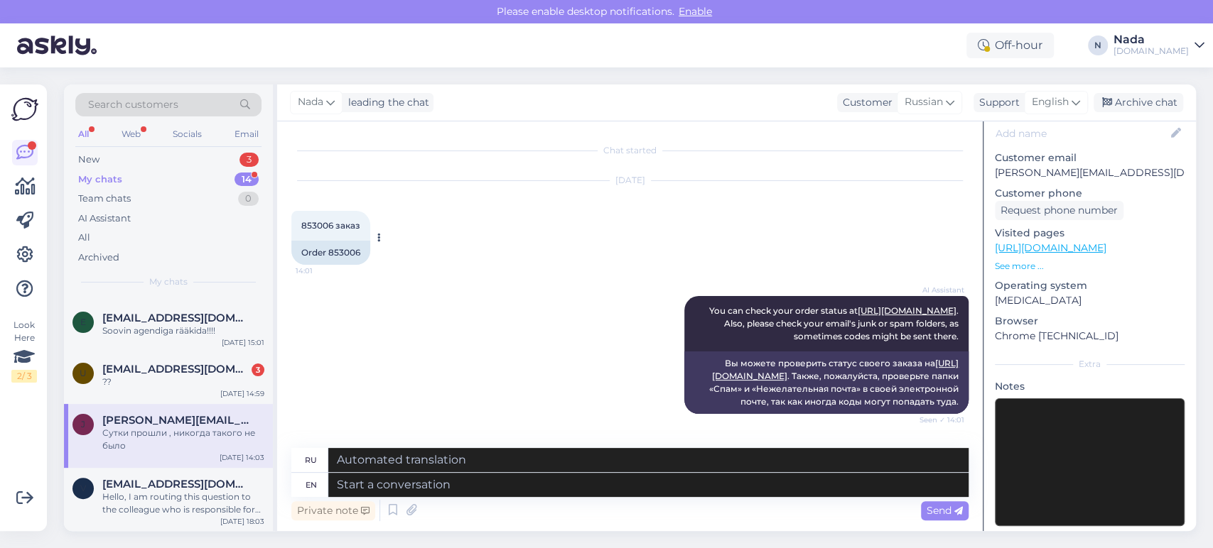
click at [354, 251] on div "Order 853006" at bounding box center [330, 253] width 79 height 24
click at [353, 251] on div "Order 853006" at bounding box center [330, 253] width 79 height 24
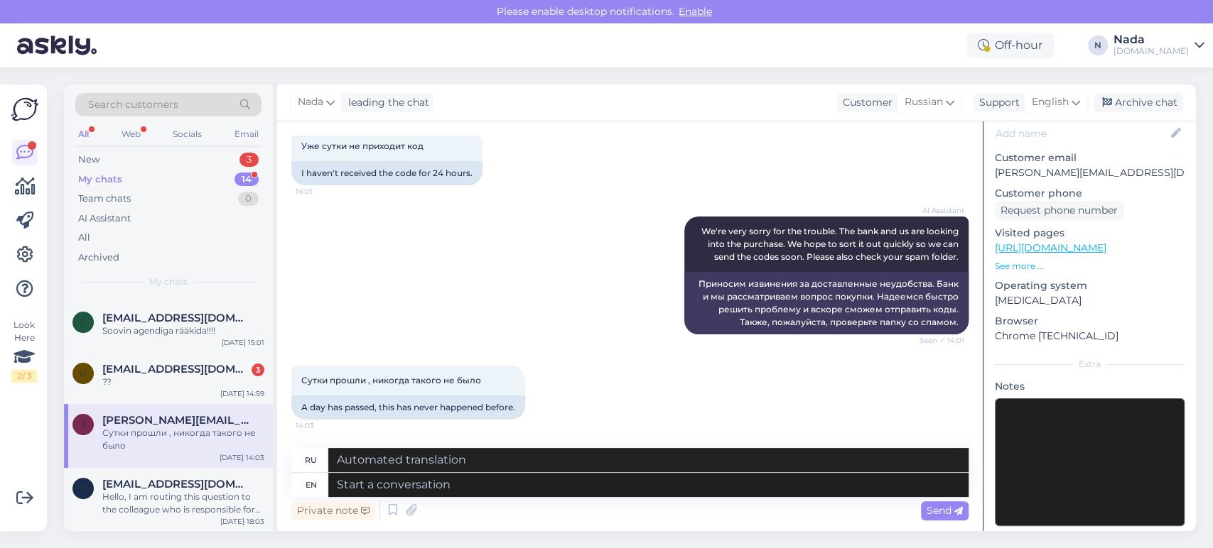
scroll to position [339, 0]
click at [528, 489] on textarea at bounding box center [648, 485] width 640 height 24
paste textarea "Thank you for your patience. It looks like your order is completed and emailed …"
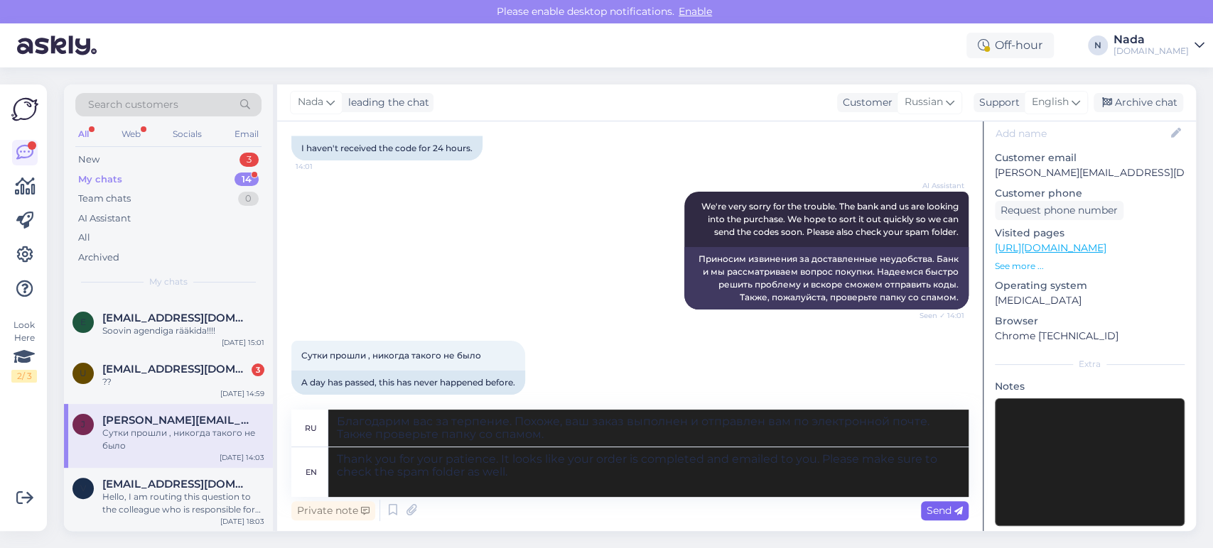
click at [953, 512] on span "Send" at bounding box center [944, 510] width 36 height 13
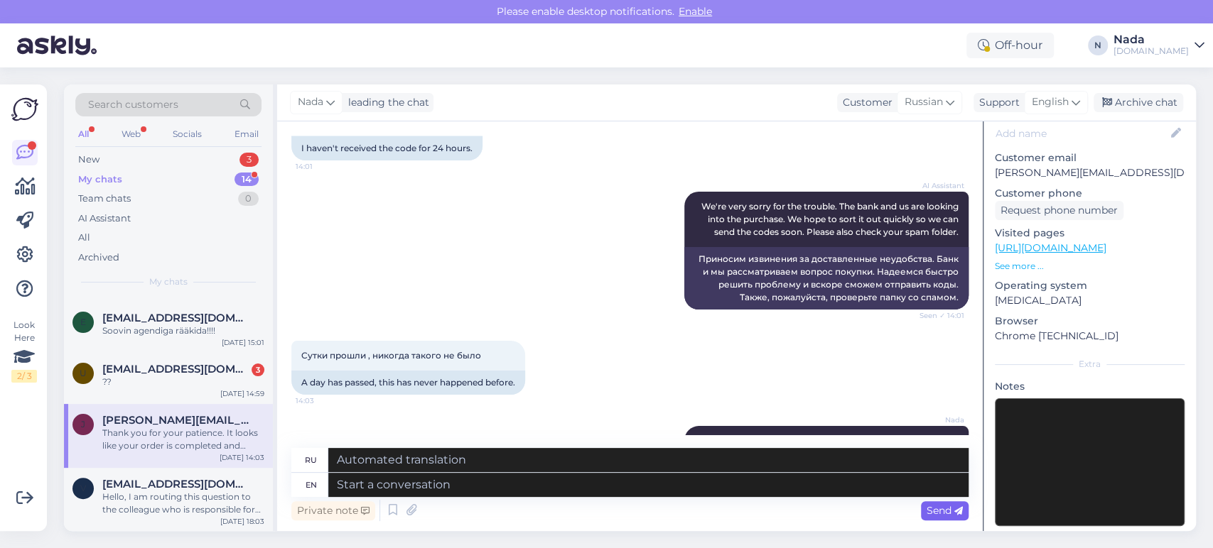
scroll to position [476, 0]
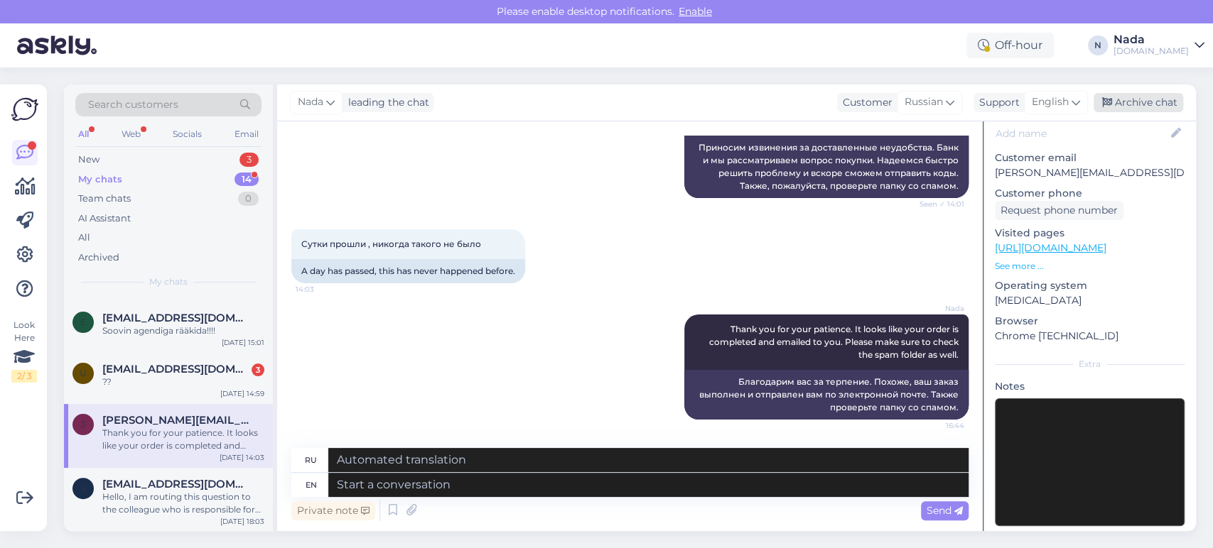
click at [1149, 103] on div "Archive chat" at bounding box center [1138, 102] width 90 height 19
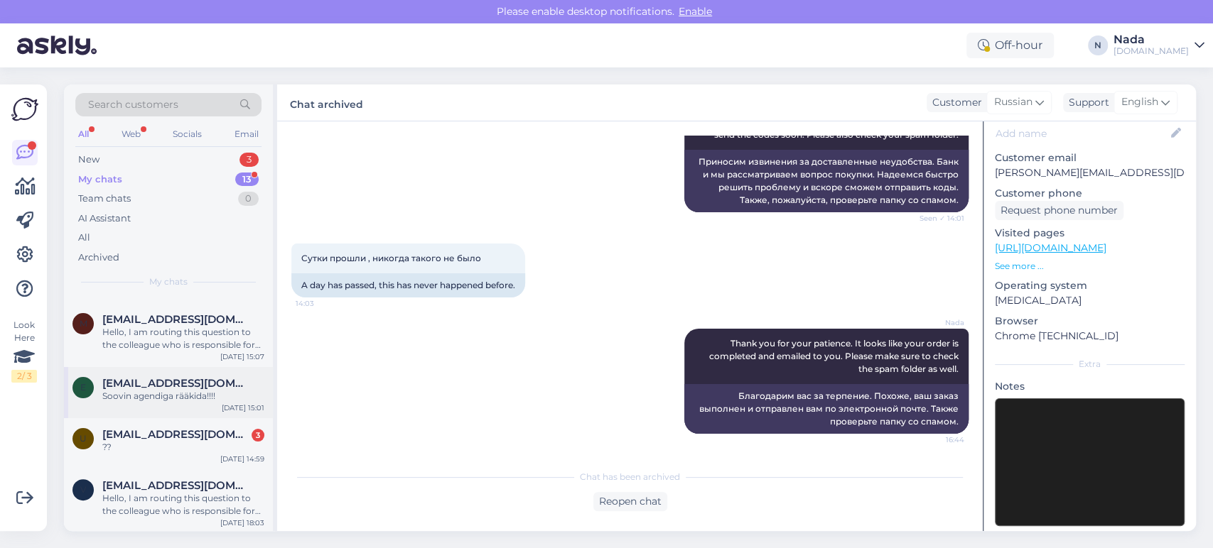
scroll to position [519, 0]
click at [211, 434] on span "[EMAIL_ADDRESS][DOMAIN_NAME]" at bounding box center [176, 433] width 148 height 13
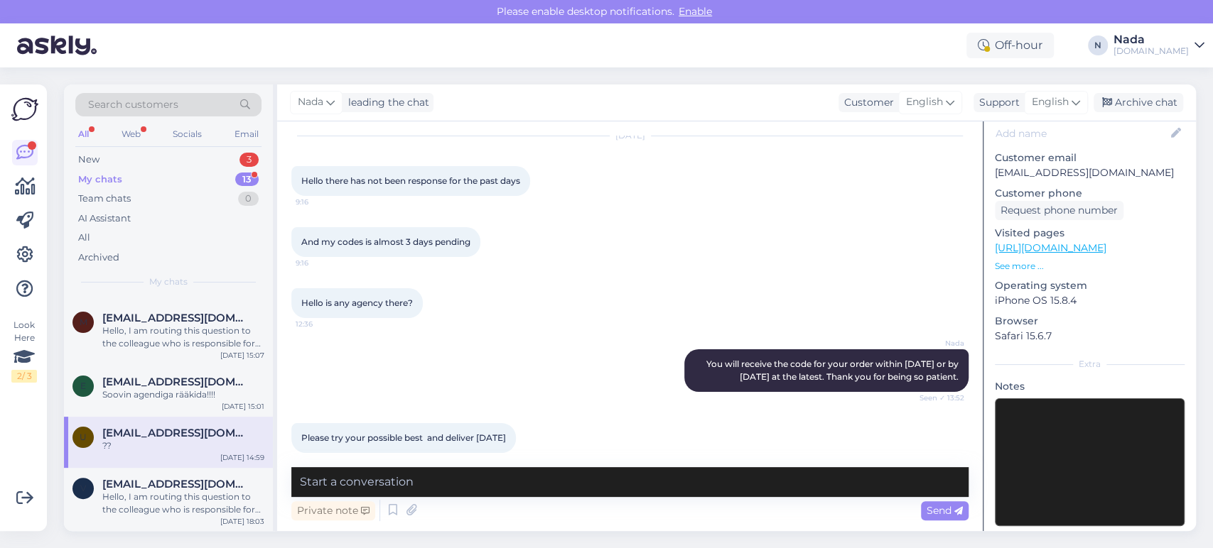
scroll to position [574, 0]
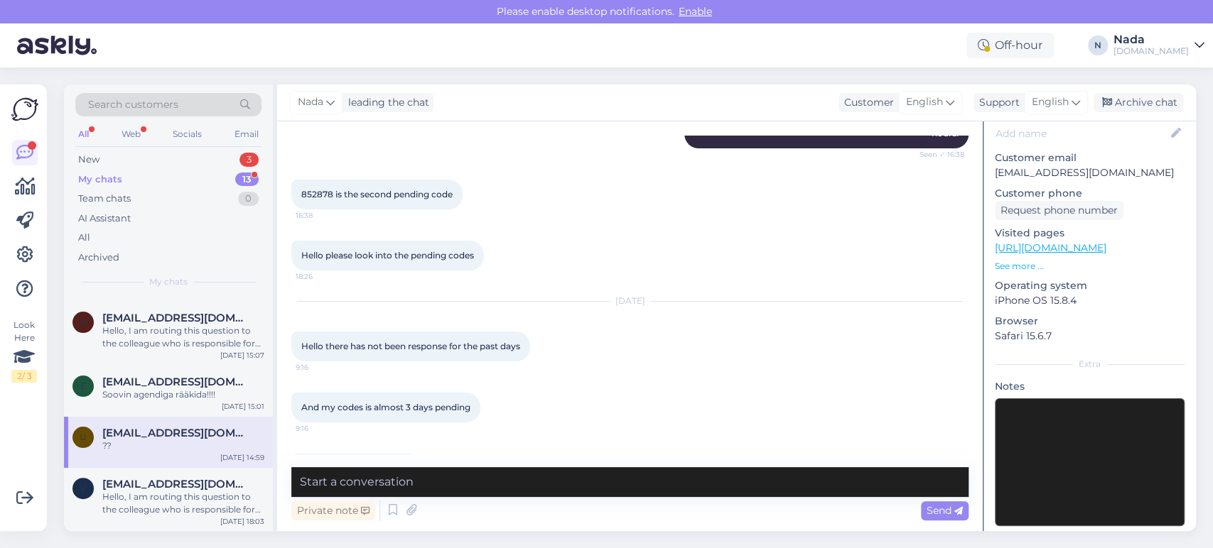
click at [310, 200] on span "852878 is the second pending code" at bounding box center [376, 194] width 151 height 11
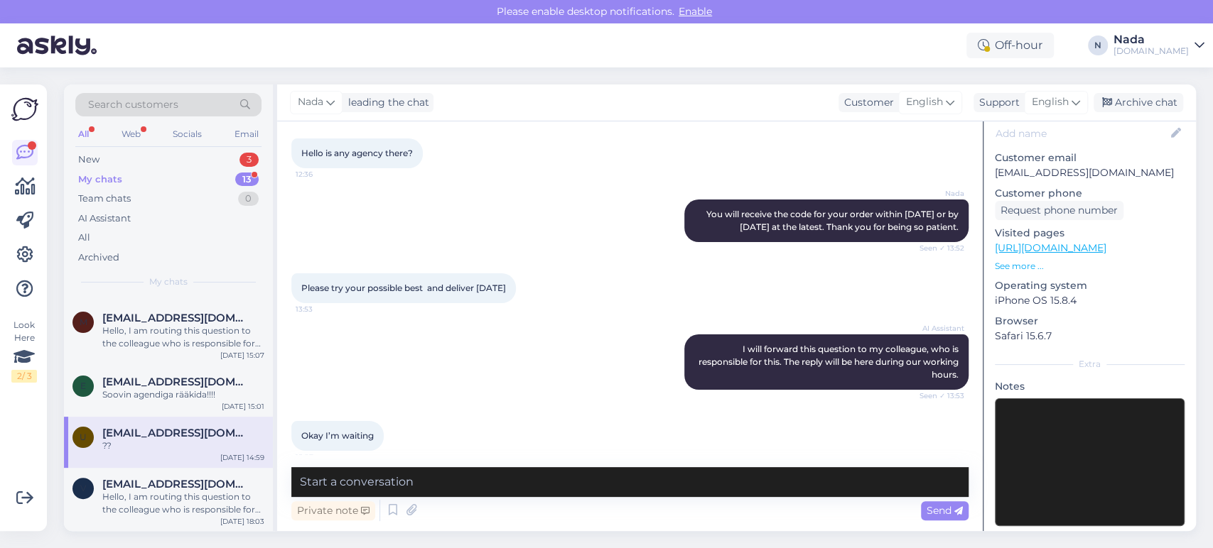
scroll to position [1126, 0]
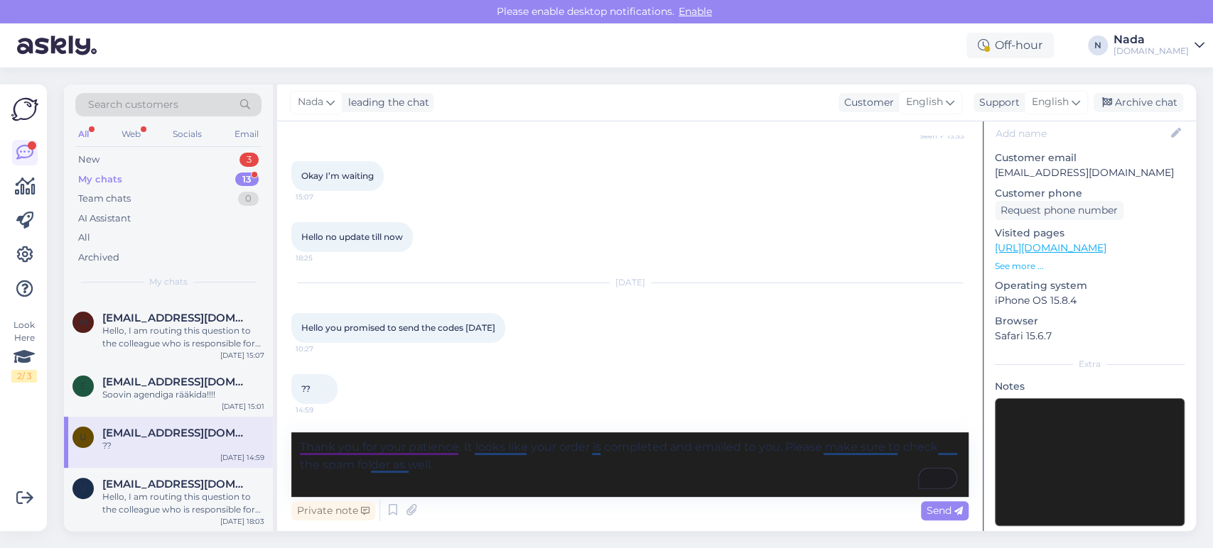
scroll to position [1161, 0]
type textarea "Thank you for your patience. It looks like your order is completed and emailed …"
click at [937, 515] on span "Send" at bounding box center [944, 510] width 36 height 13
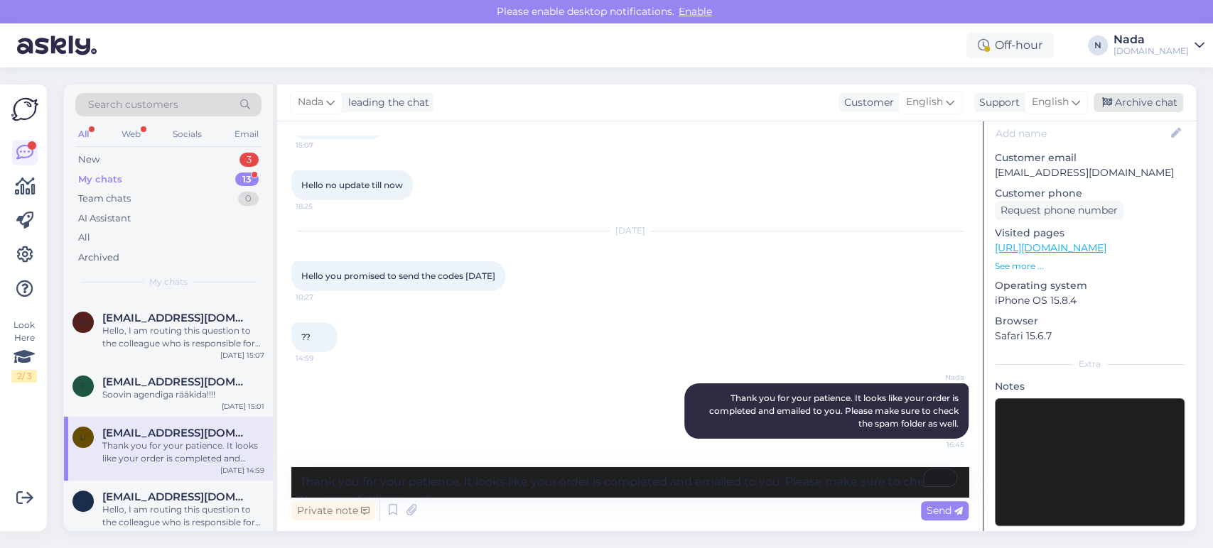
click at [1164, 101] on div "Archive chat" at bounding box center [1138, 102] width 90 height 19
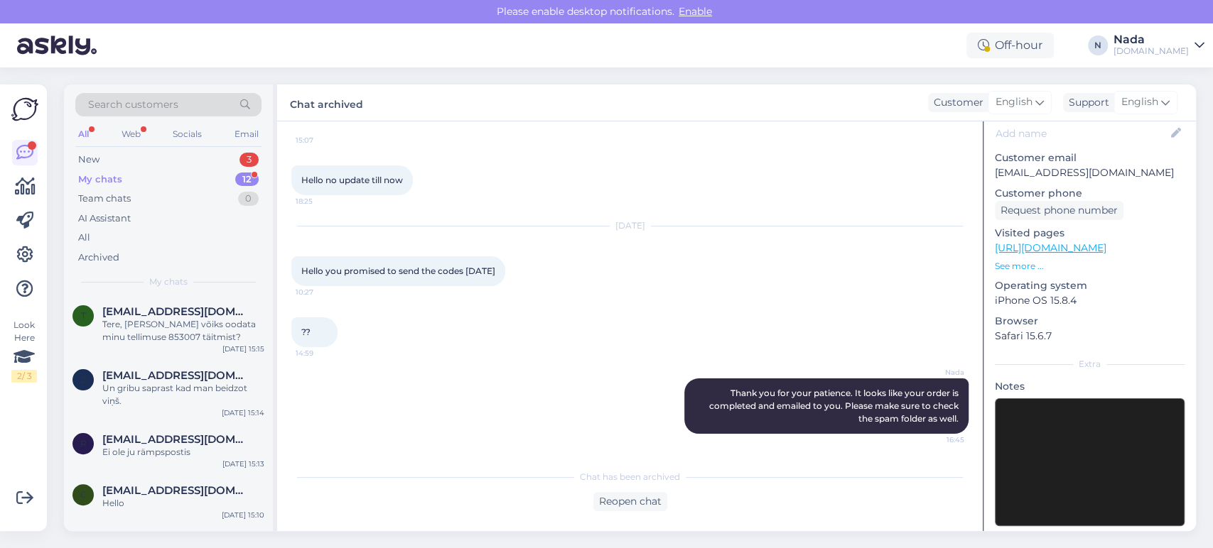
scroll to position [468, 0]
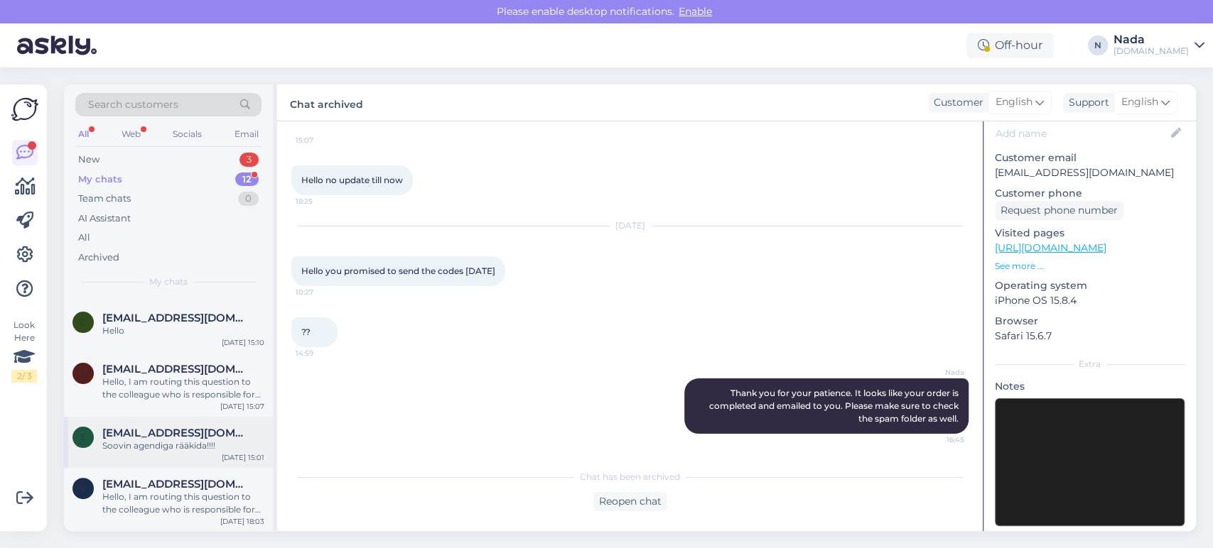
click at [153, 445] on div "Soovin agendiga rääkida!!!!" at bounding box center [183, 446] width 162 height 13
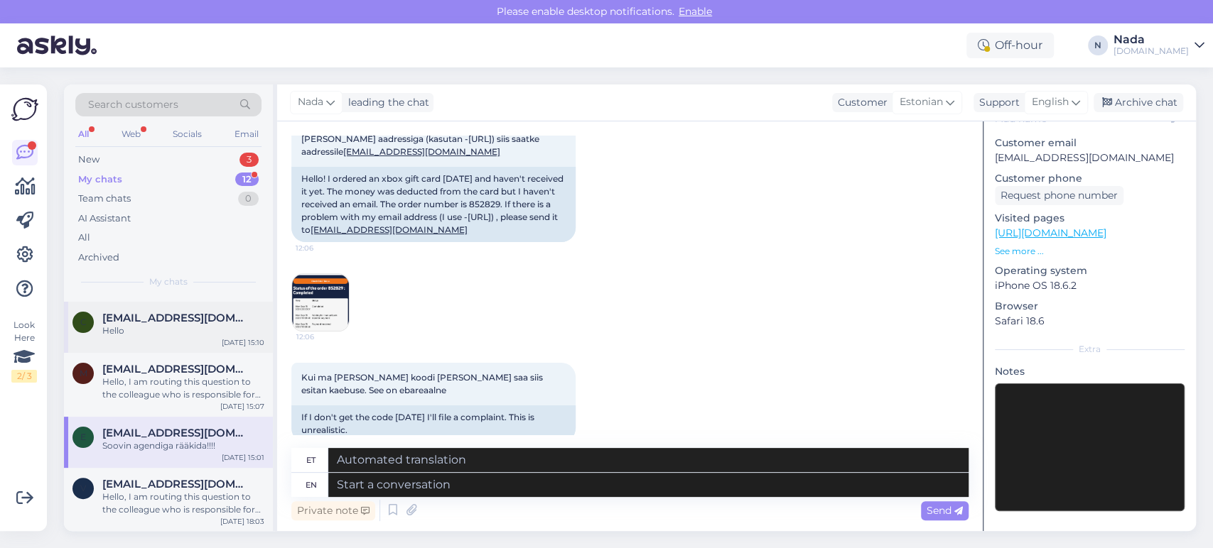
scroll to position [107, 0]
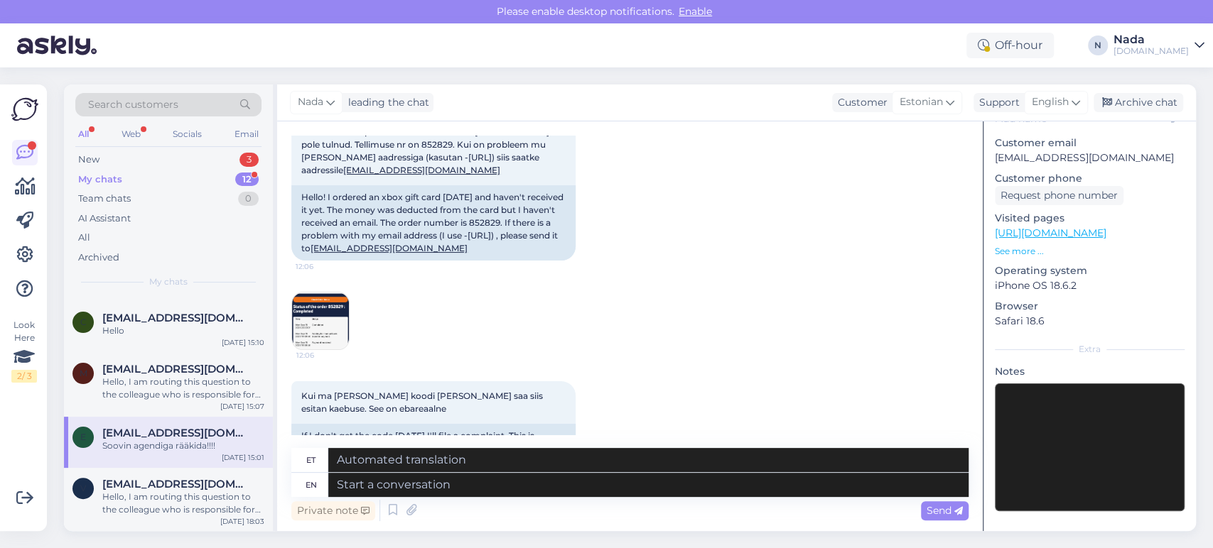
click at [307, 313] on img at bounding box center [320, 321] width 57 height 57
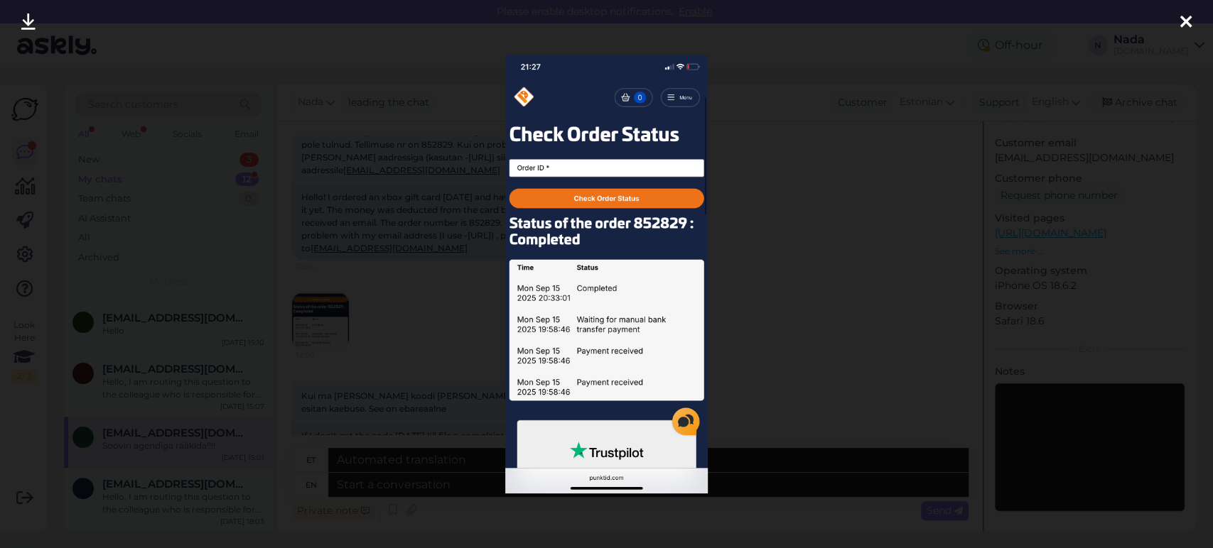
click at [378, 306] on div at bounding box center [606, 274] width 1213 height 548
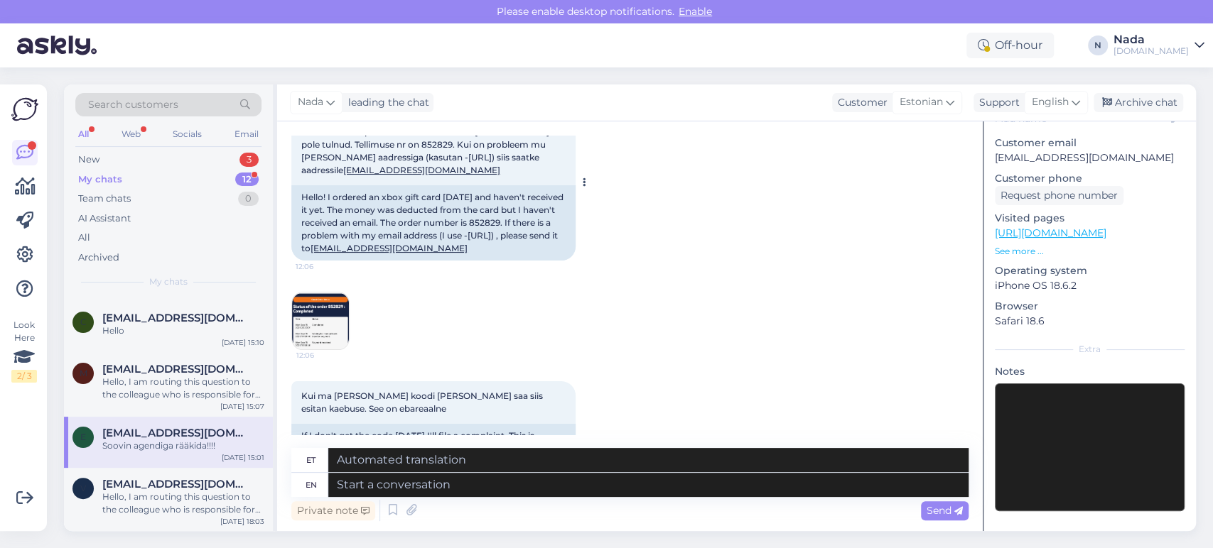
click at [516, 224] on div "Hello! I ordered an xbox gift card on Monday and haven't received it yet. The m…" at bounding box center [433, 222] width 284 height 75
copy div "852829"
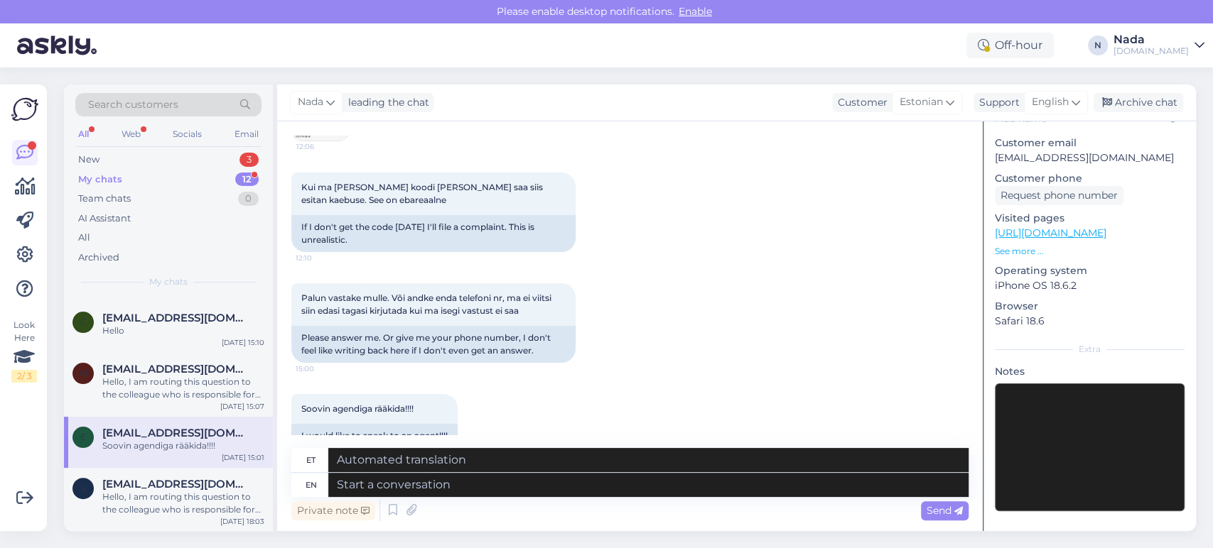
scroll to position [343, 0]
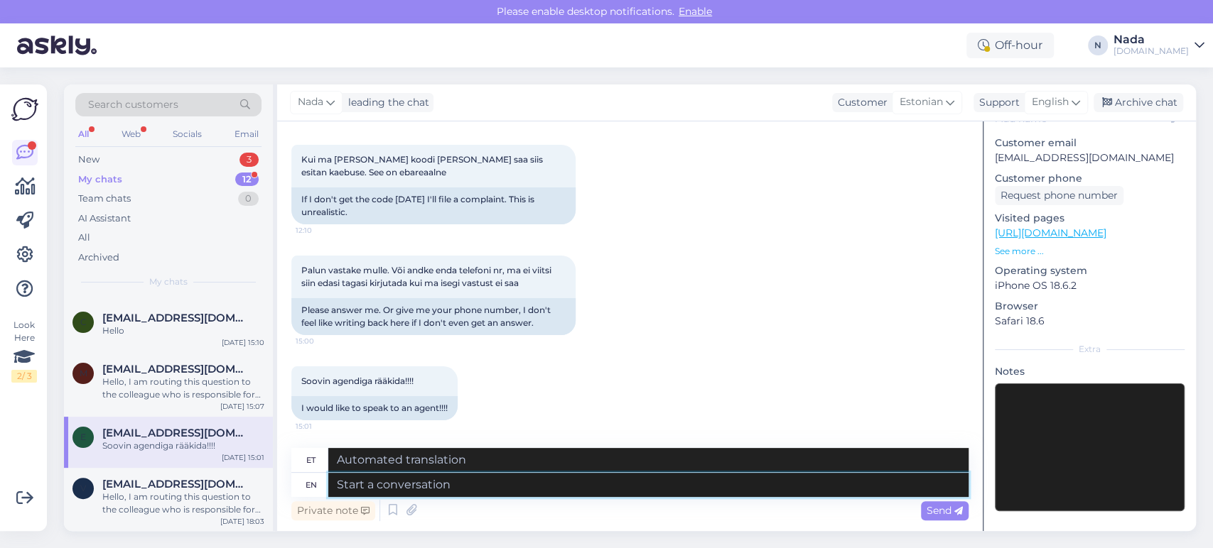
drag, startPoint x: 614, startPoint y: 483, endPoint x: 654, endPoint y: 466, distance: 43.3
click at [614, 482] on textarea at bounding box center [648, 485] width 640 height 24
type textarea "H"
paste textarea "Thank you for your patience. It looks like your order is completed and emailed …"
type textarea "Thank you for your patience. It looks like your order is completed and emailed …"
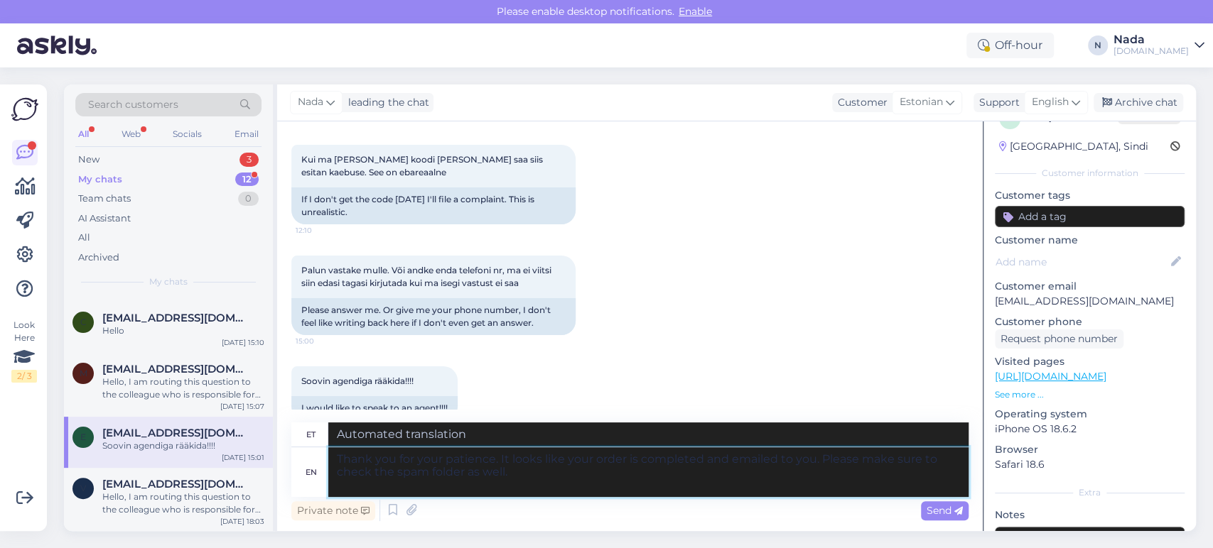
scroll to position [0, 0]
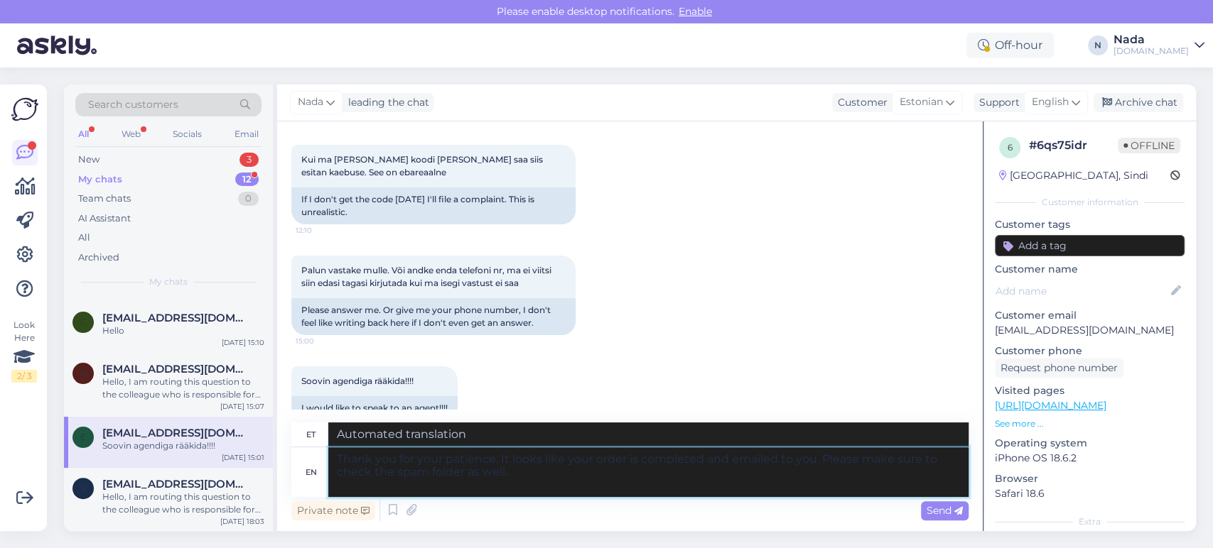
type textarea "Täname kannatlikkuse eest. Paistab, et teie tellimus on esitatud ja teile e-pos…"
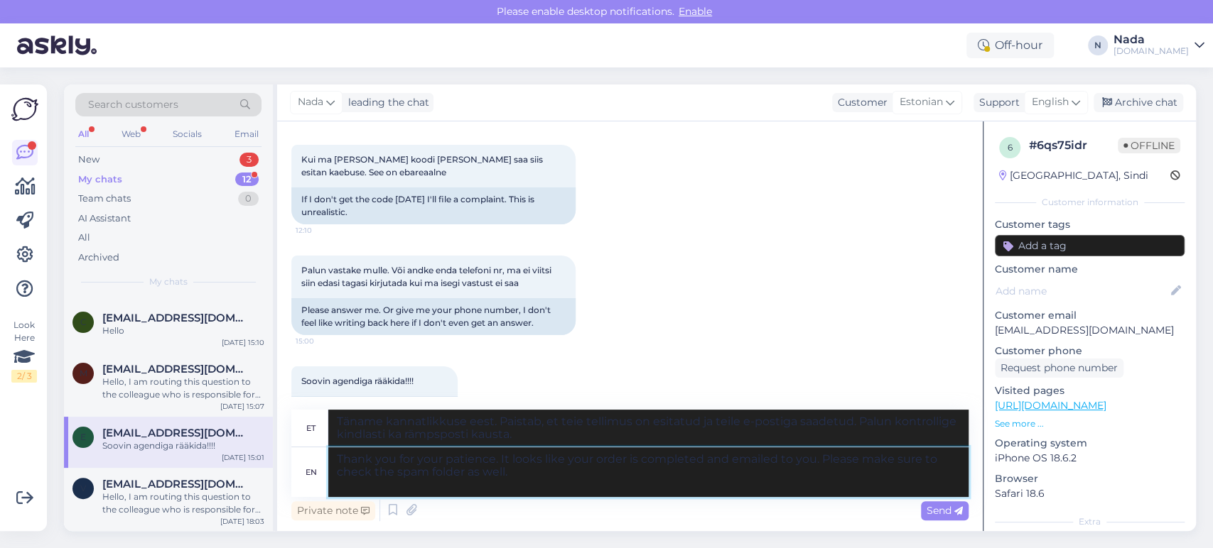
drag, startPoint x: 499, startPoint y: 459, endPoint x: 565, endPoint y: 462, distance: 66.1
click at [565, 462] on textarea "Thank you for your patience. It looks like your order is completed and emailed …" at bounding box center [648, 473] width 640 height 50
type textarea "Thank you for your patience. Please note that your order is completed and email…"
type textarea "Täname teid kannatlikkuse eest. Pange tähele, et teie tellimus on esitatud ja t…"
click at [666, 457] on textarea "Thank you for your patience. Please note that your order is completed and email…" at bounding box center [648, 473] width 640 height 50
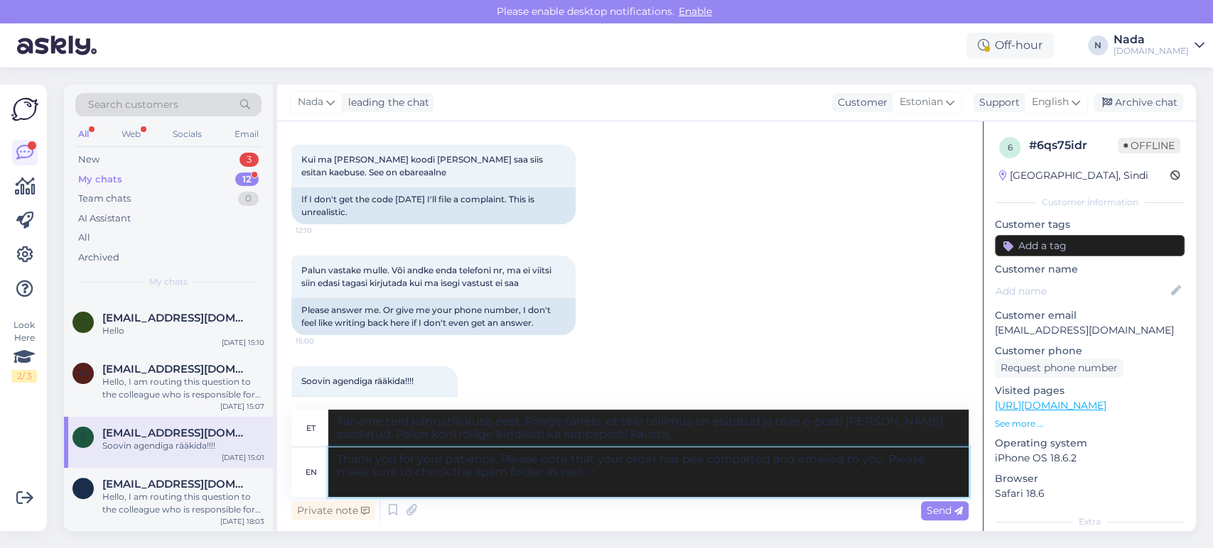
type textarea "Thank you for your patience. Please note that your order has been completed and…"
type textarea "Täname teid kannatlikkuse eest. Pange tähele, et teie tellimus on esitatud ja t…"
click at [886, 467] on textarea "Thank you for your patience. Please note that your order has been completed and…" at bounding box center [648, 473] width 640 height 50
click at [887, 460] on textarea "Thank you for your patience. Please note that your order has been completed and…" at bounding box center [648, 473] width 640 height 50
paste textarea "15.09.2025 - 20:33"
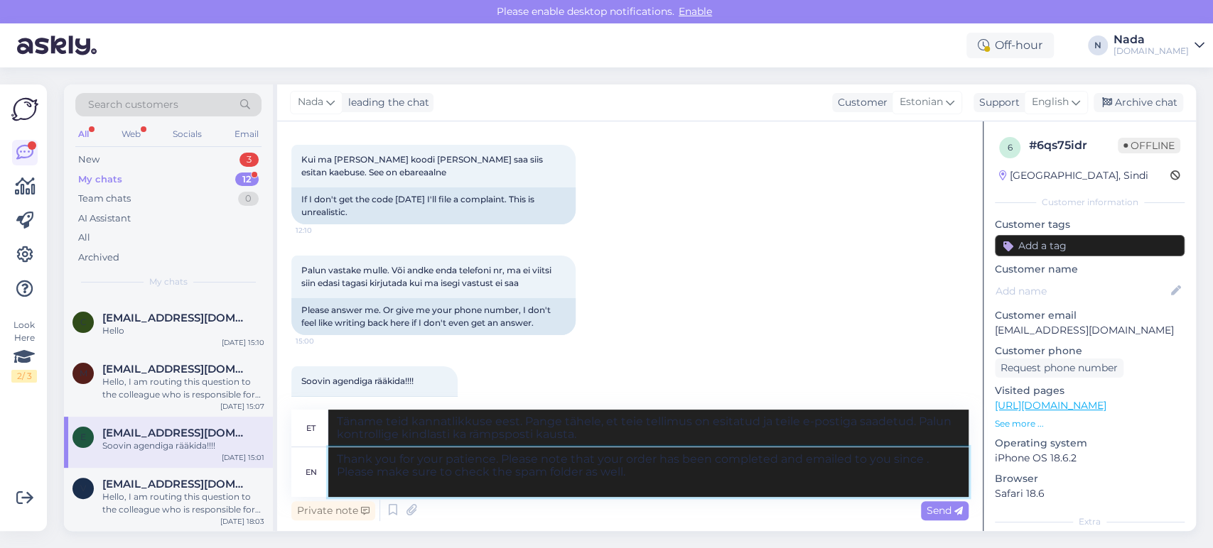
type textarea "Thank you for your patience. Please note that your order has been completed and…"
type textarea "Täname teid kannatlikkuse eest. Pange tähele, et teie tellimus on esitatud ja t…"
type textarea "Thank you for your patience. Please note that your order has been completed and…"
type textarea "Täname teid kannatlikkuse eest. Pange tähele, et teie tellimus on esitatud ja t…"
paste textarea "eveloo@hot.ee"
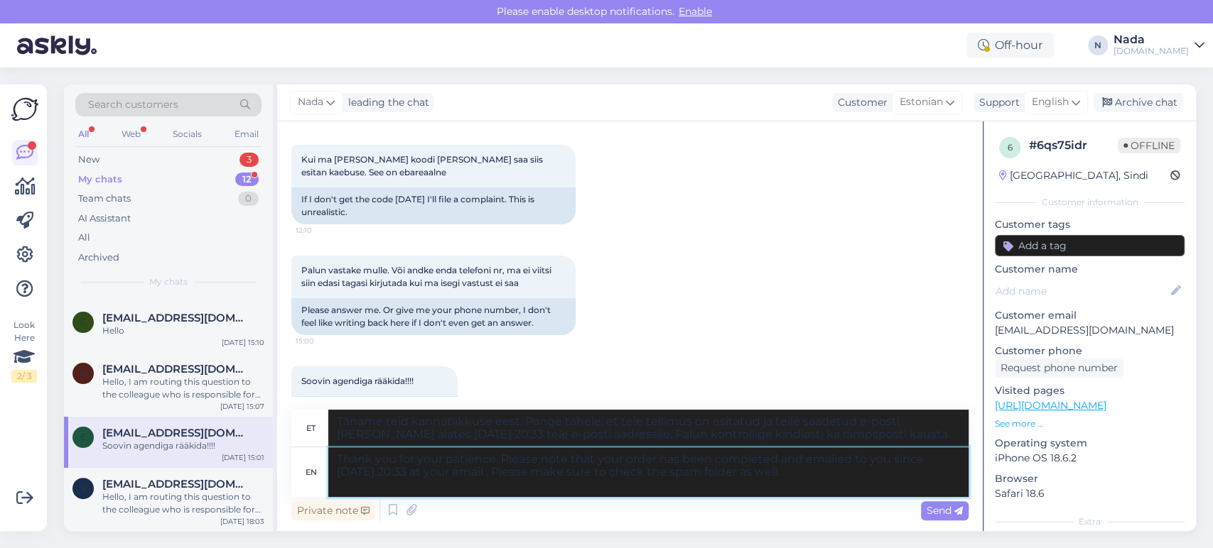
type textarea "Thank you for your patience. Please note that your order has been completed and…"
type textarea "Täname teid kannatlikkuse eest. Pange tähele, et teie tellimus on esitatud ja t…"
drag, startPoint x: 647, startPoint y: 476, endPoint x: 921, endPoint y: 478, distance: 273.5
click at [921, 478] on textarea "Thank you for your patience. Please note that your order has been completed and…" at bounding box center [648, 473] width 640 height 50
type textarea "Thank you for your patience. Please note that your order has been completed and…"
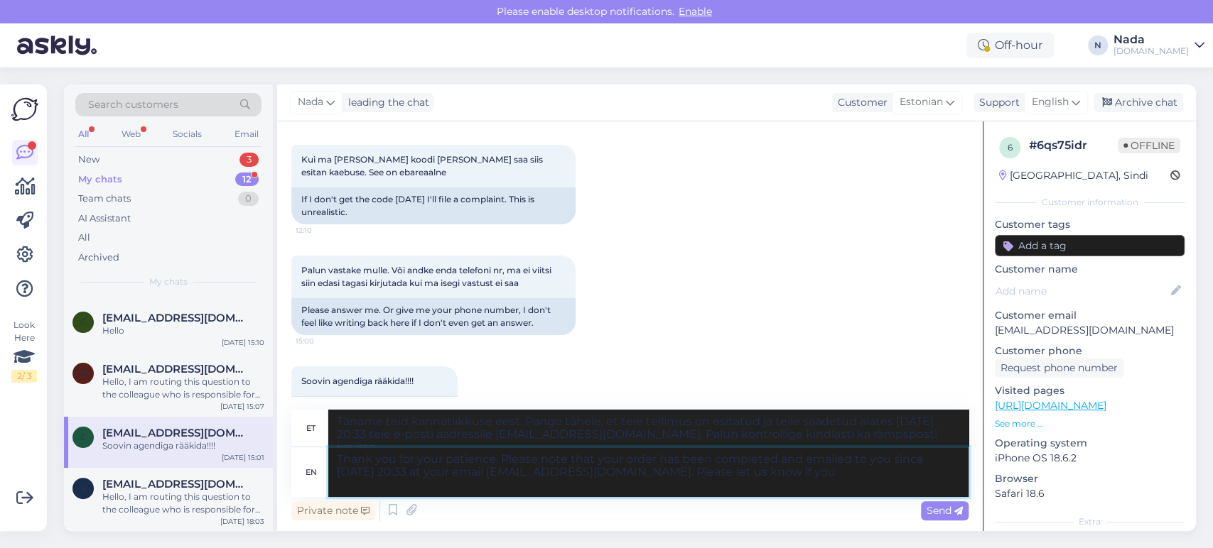
type textarea "Täname teid kannatlikkuse eest. Pange tähele, et teie tellimus on esitatud ja t…"
type textarea "Thank you for your patience. Please note that your order has been completed and…"
type textarea "Täname teid kannatlikkuse eest. Pange tähele, et teie tellimus on esitatud ja t…"
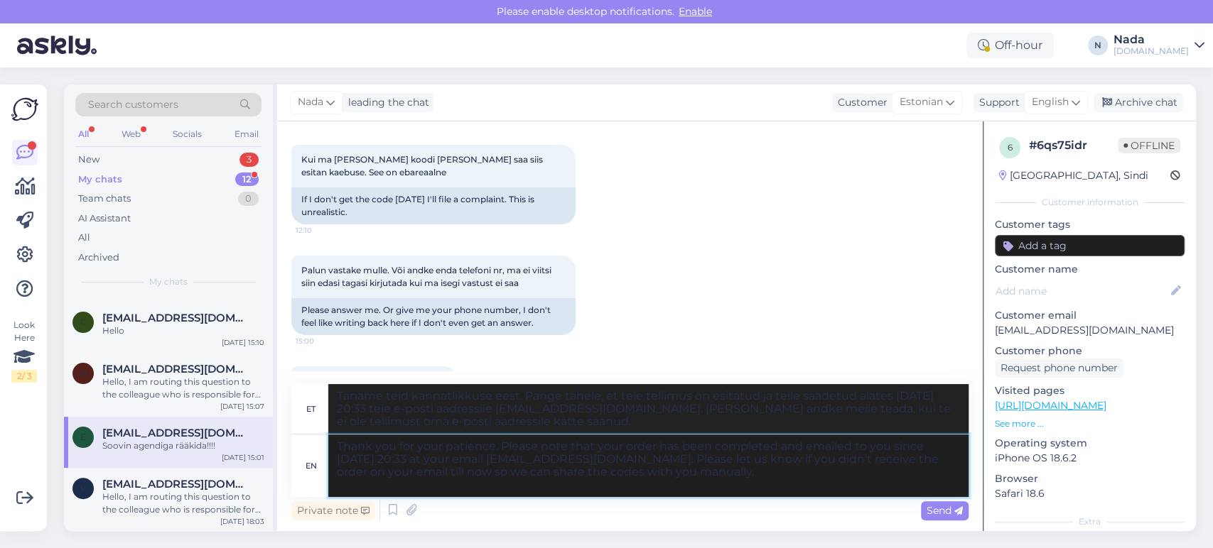
type textarea "Thank you for your patience. Please note that your order has been completed and…"
type textarea "Täname teid kannatlikkuse eest. Pange tähele, et teie tellimus on esitatud ja t…"
type textarea "Thank you for your patience. Please note that your order has been completed and…"
click at [924, 504] on div "Send" at bounding box center [945, 510] width 48 height 19
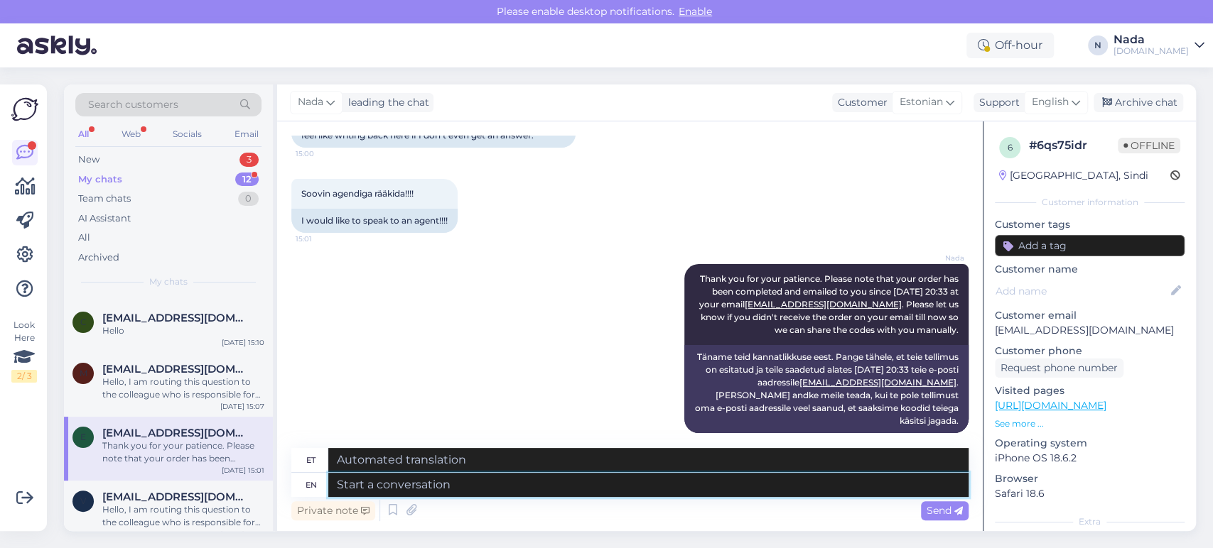
click at [739, 479] on textarea at bounding box center [648, 485] width 640 height 24
click at [1151, 108] on div "Archive chat" at bounding box center [1138, 102] width 90 height 19
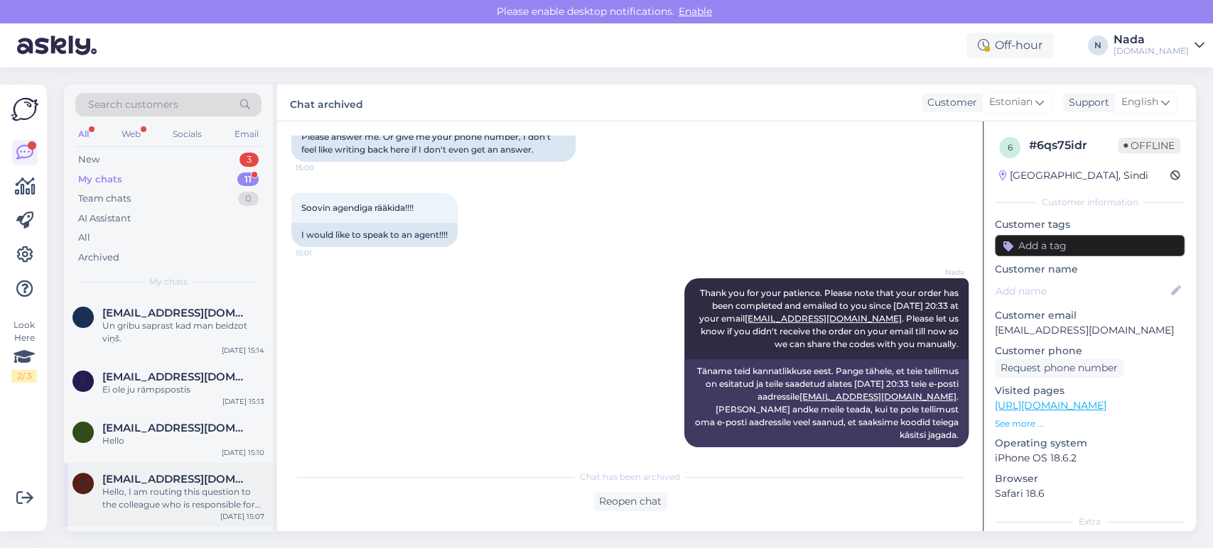
scroll to position [417, 0]
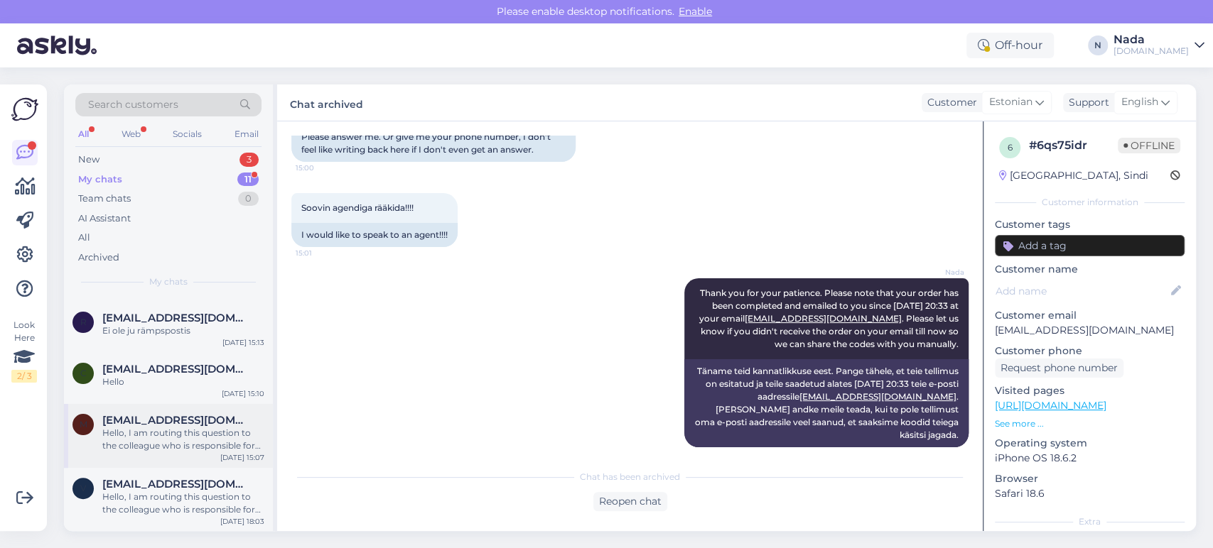
click at [166, 446] on div "Hello, I am routing this question to the colleague who is responsible for this …" at bounding box center [183, 440] width 162 height 26
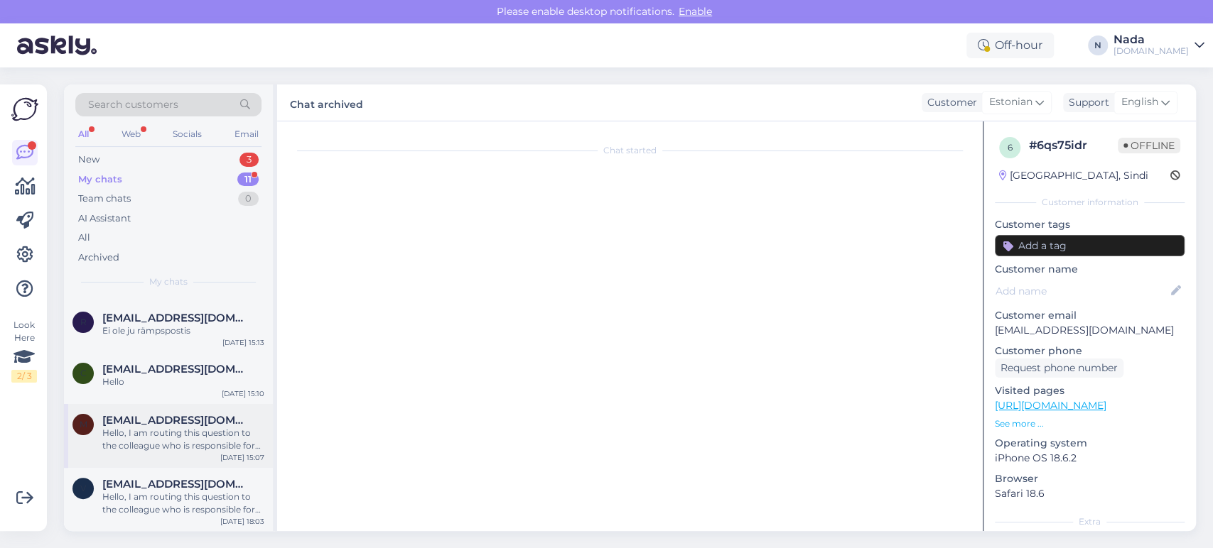
scroll to position [2074, 0]
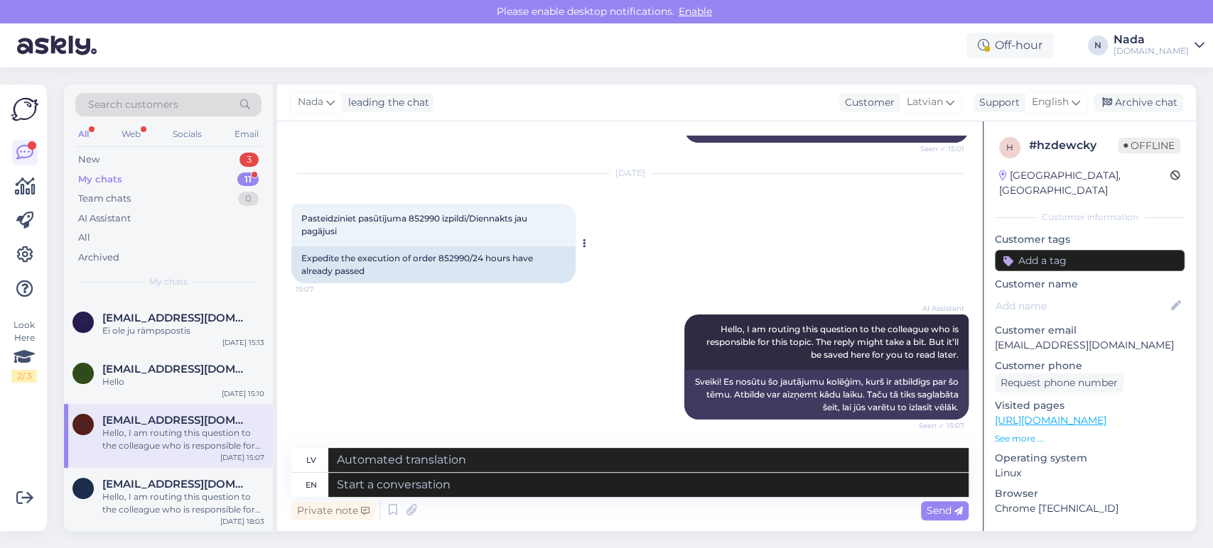
click at [459, 256] on div "Expedite the execution of order 852990/24 hours have already passed" at bounding box center [433, 264] width 284 height 37
copy div "852990"
click at [491, 485] on textarea at bounding box center [648, 485] width 640 height 24
paste textarea "Thank you for your patience. It looks like your order is completed and emailed …"
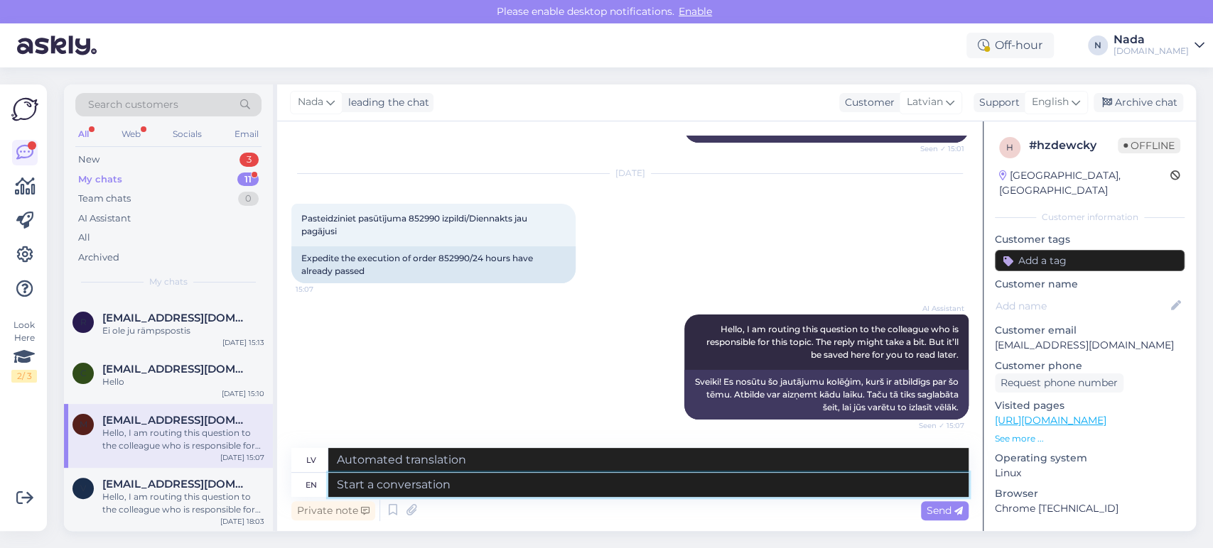
type textarea "Thank you for your patience. It looks like your order is completed and emailed …"
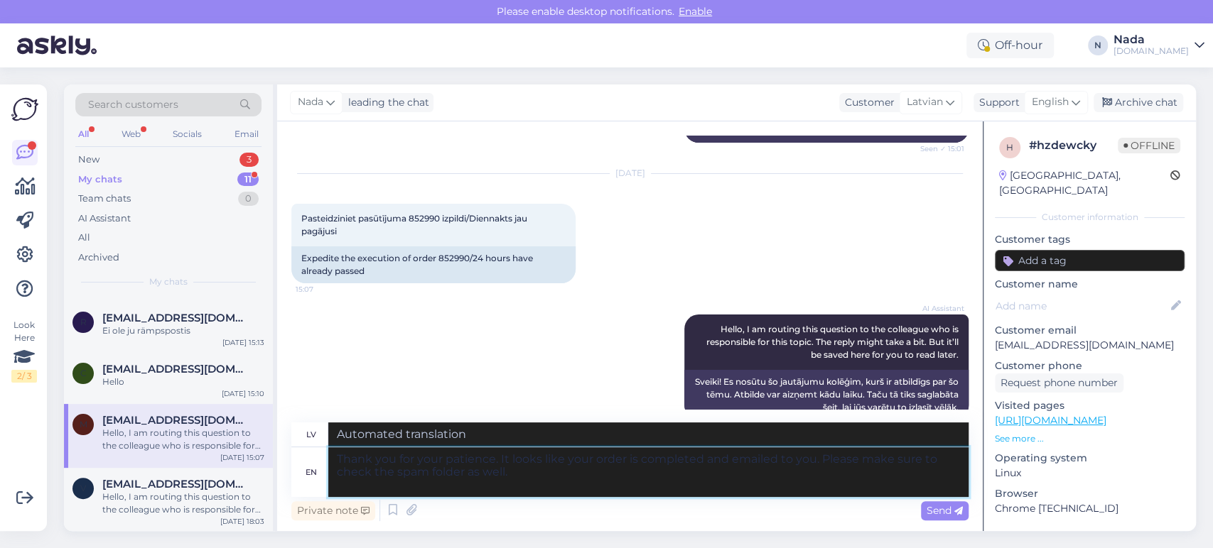
type textarea "Paldies par jūsu pacietību. Izskatās, ka jūsu pasūtījums ir pabeigts un nosūtīt…"
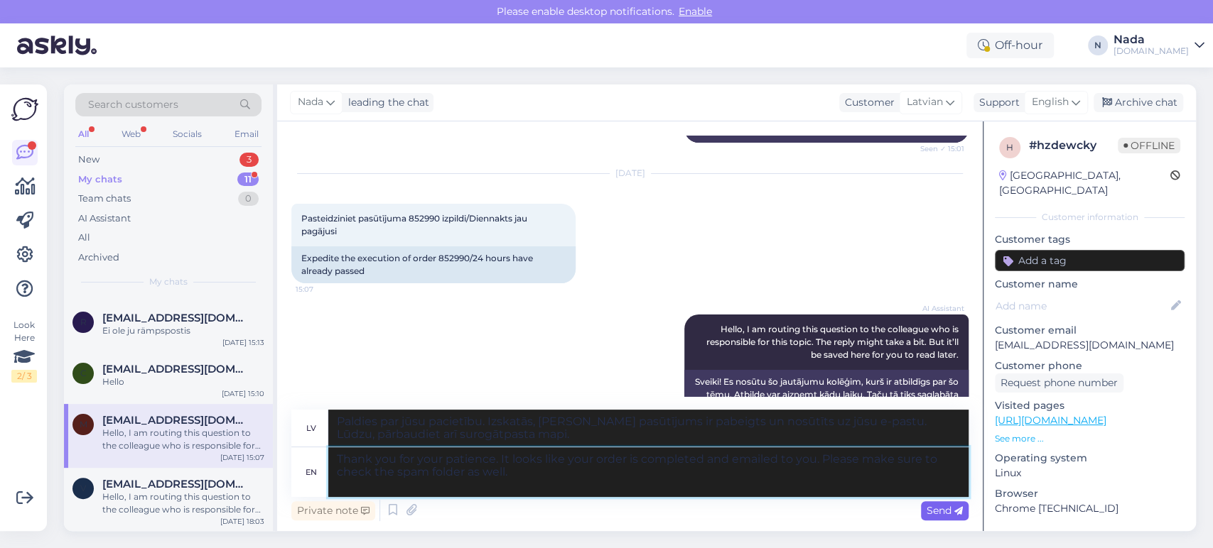
type textarea "Thank you for your patience. It looks like your order is completed and emailed …"
click at [950, 510] on span "Send" at bounding box center [944, 510] width 36 height 13
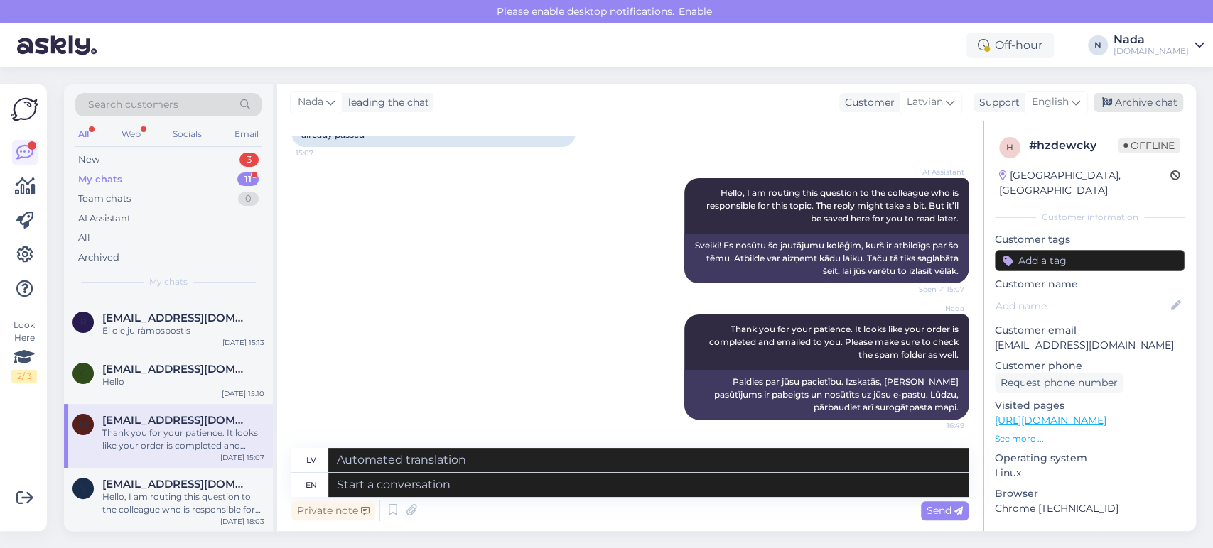
click at [1154, 106] on div "Archive chat" at bounding box center [1138, 102] width 90 height 19
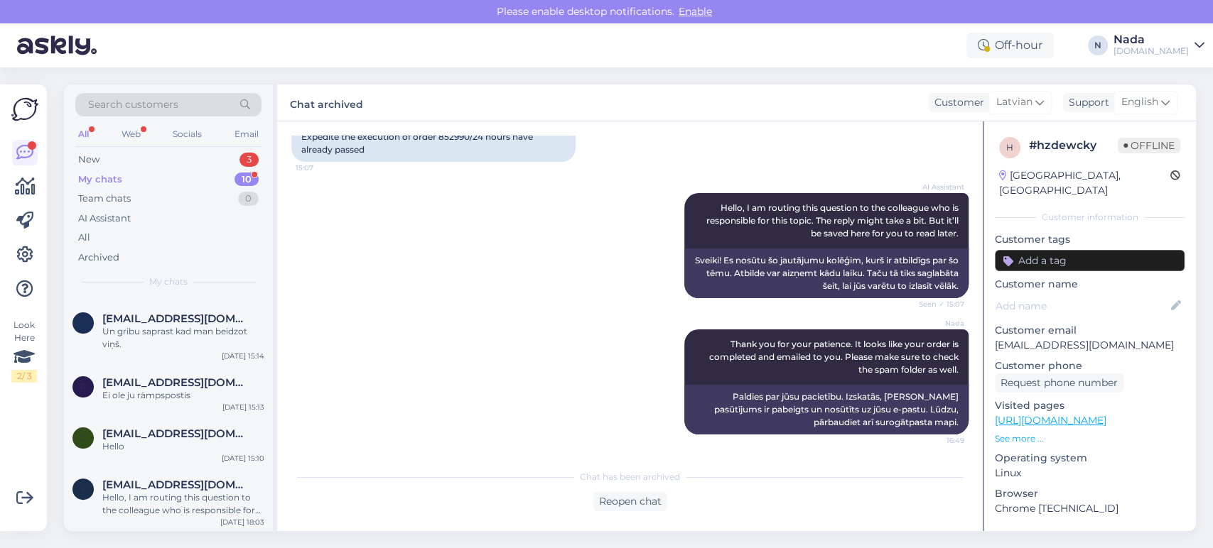
scroll to position [352, 0]
click at [163, 435] on span "[EMAIL_ADDRESS][DOMAIN_NAME]" at bounding box center [176, 434] width 148 height 13
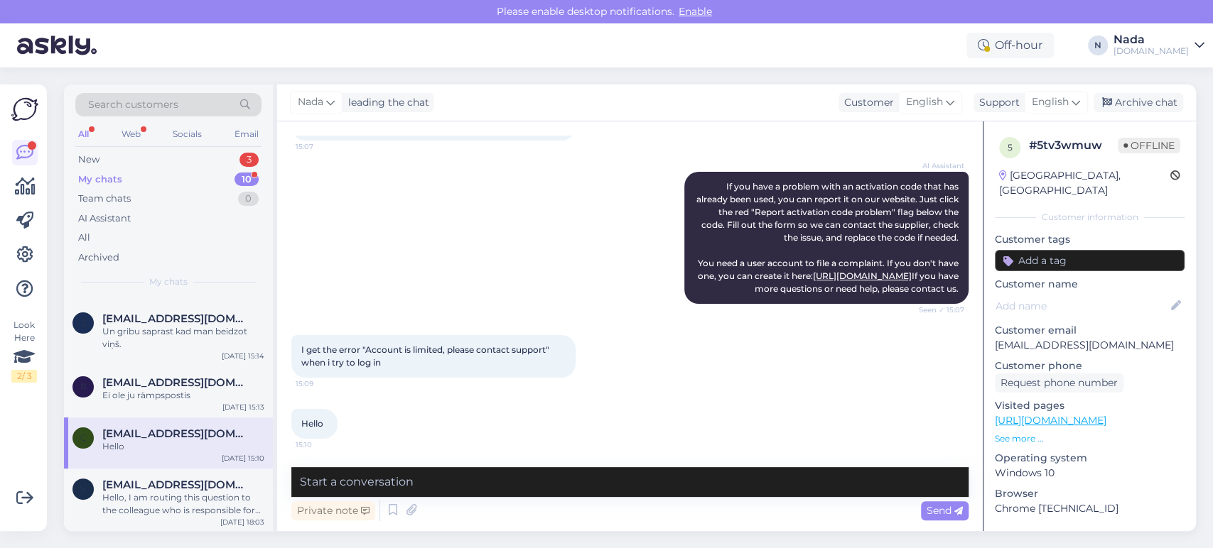
scroll to position [125, 0]
click at [499, 489] on textarea at bounding box center [629, 482] width 677 height 30
paste textarea "Hello there! Please share with us your account email, full name and full date o…"
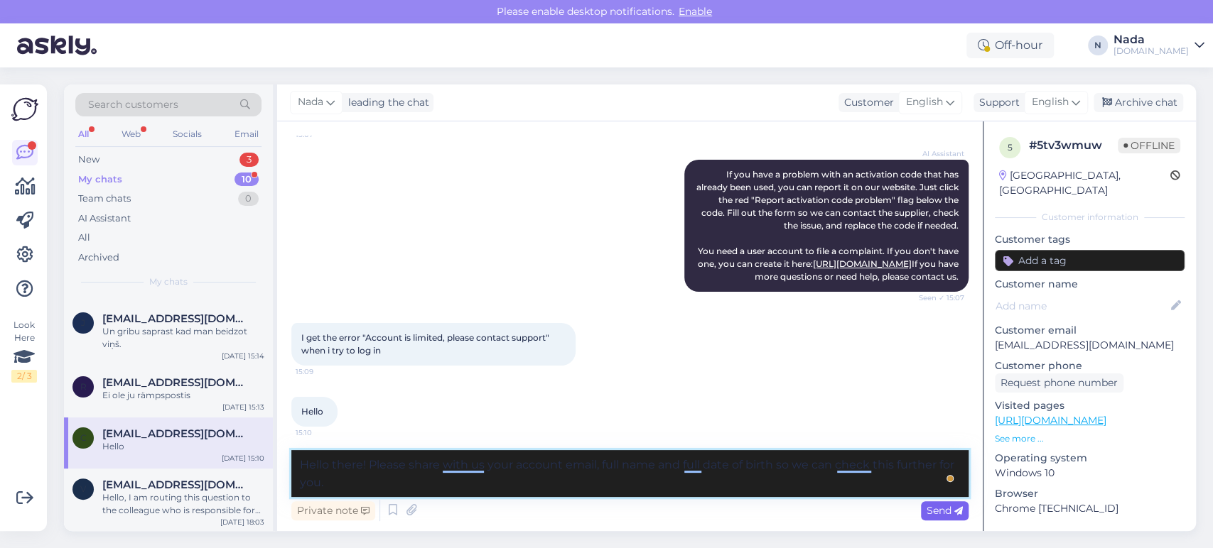
type textarea "Hello there! Please share with us your account email, full name and full date o…"
click at [943, 508] on span "Send" at bounding box center [944, 510] width 36 height 13
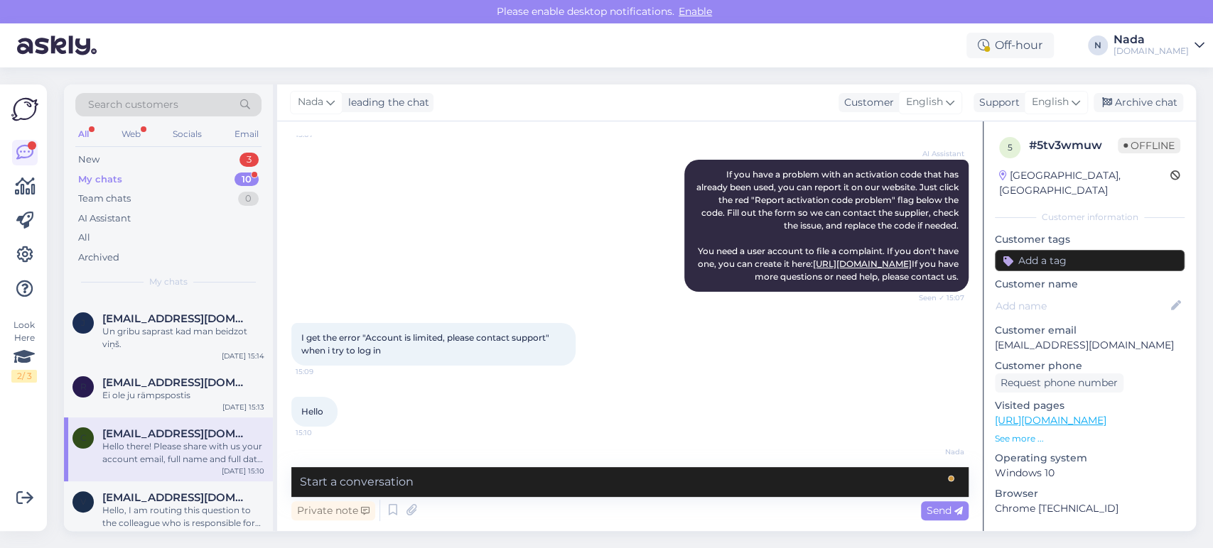
scroll to position [212, 0]
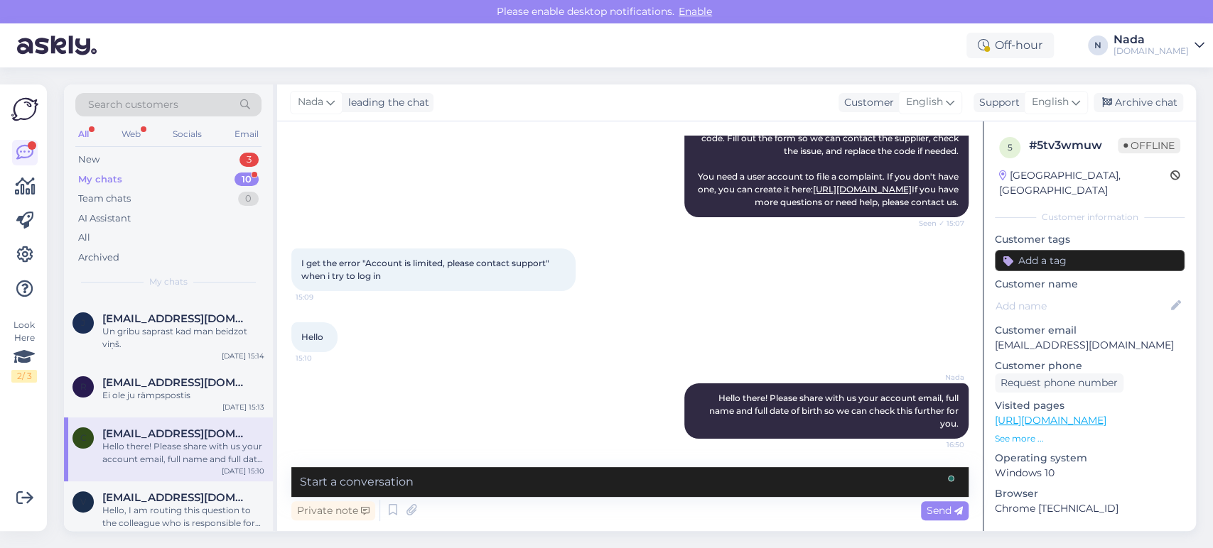
click at [1108, 116] on div "Nada leading the chat Customer English Support English Archive chat" at bounding box center [736, 103] width 918 height 37
click at [1118, 106] on div "Archive chat" at bounding box center [1138, 102] width 90 height 19
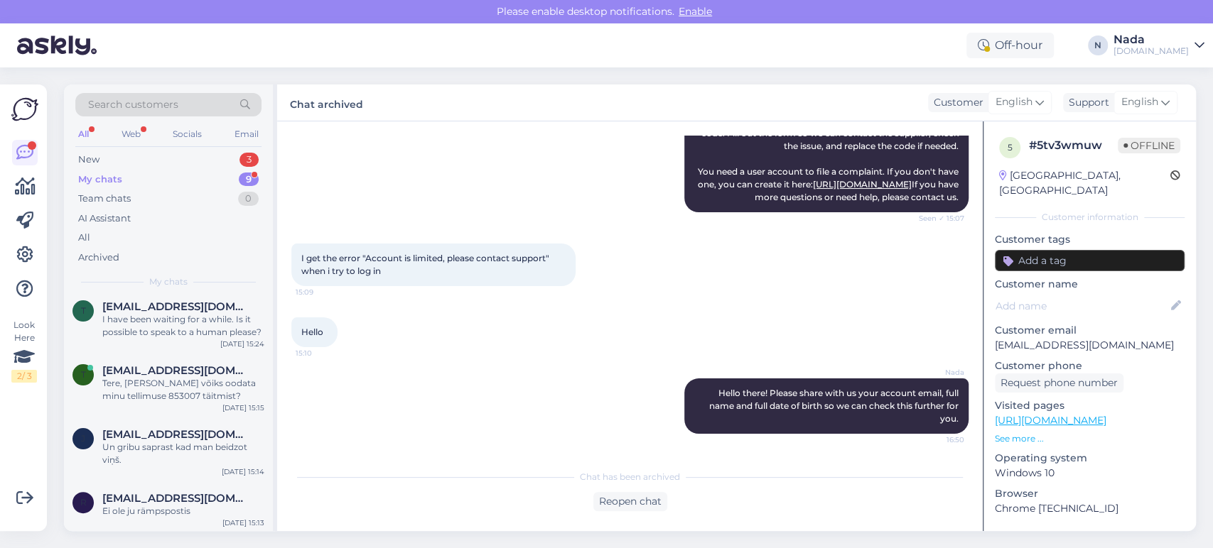
scroll to position [301, 0]
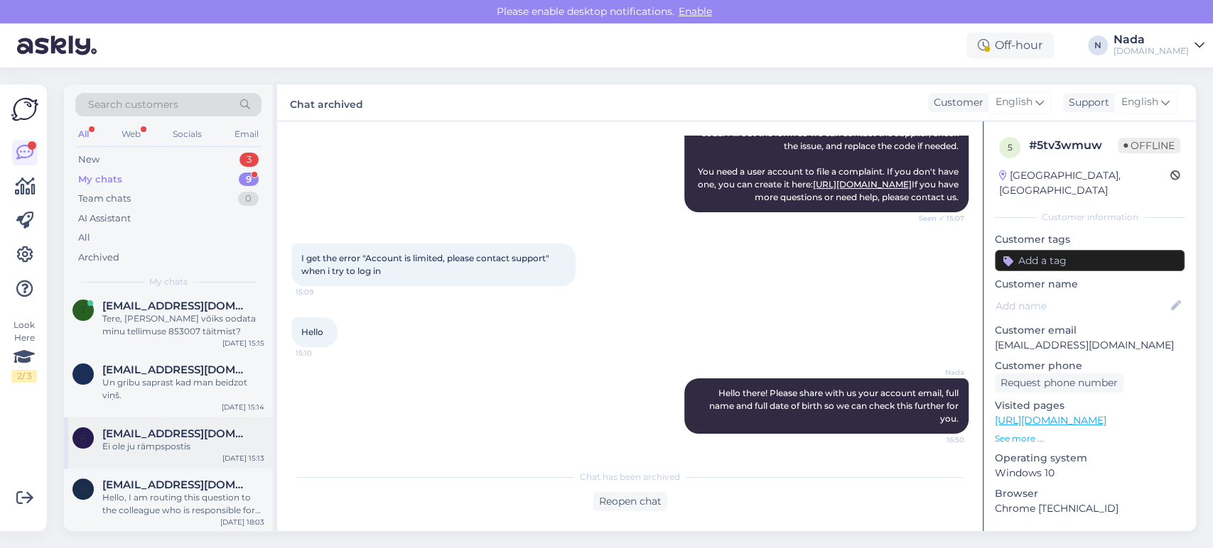
click at [203, 438] on span "raulonsuur@gmail.com" at bounding box center [176, 434] width 148 height 13
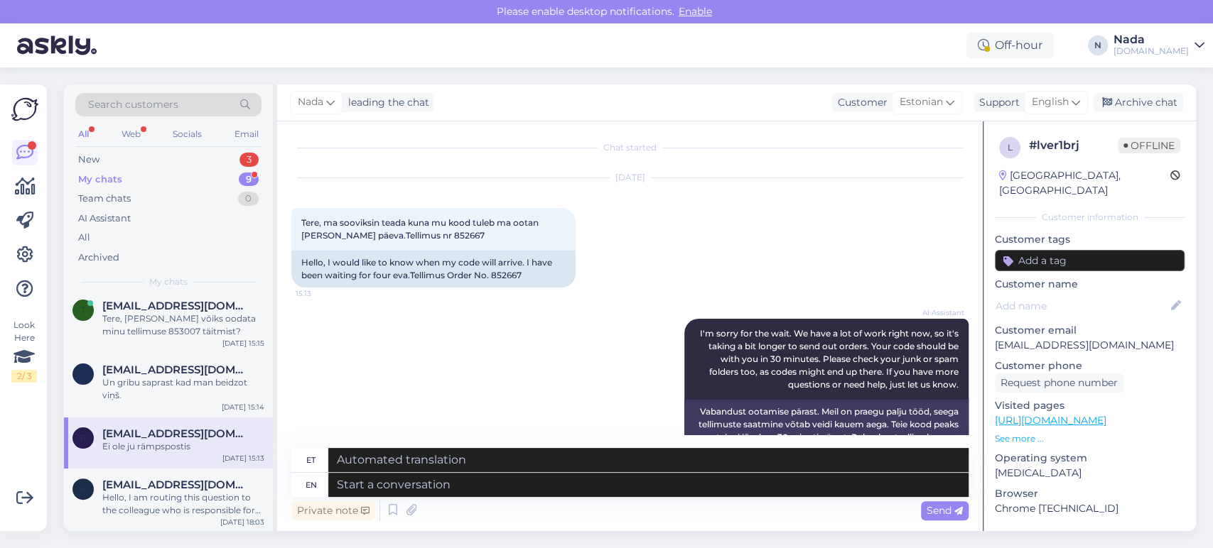
scroll to position [0, 0]
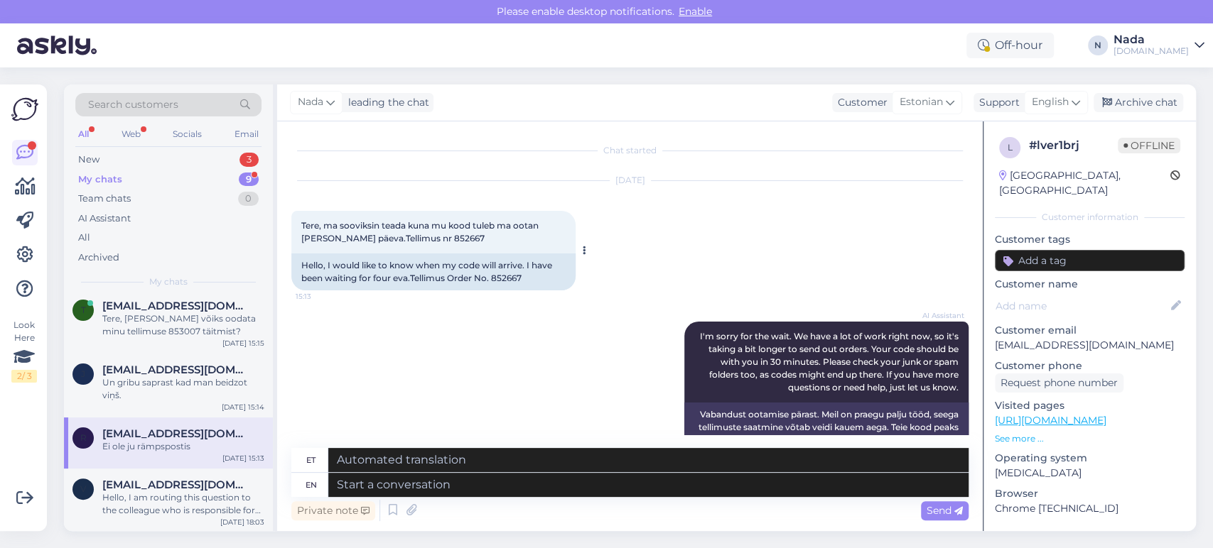
click at [501, 276] on div "Hello, I would like to know when my code will arrive. I have been waiting for f…" at bounding box center [433, 272] width 284 height 37
copy div "852667"
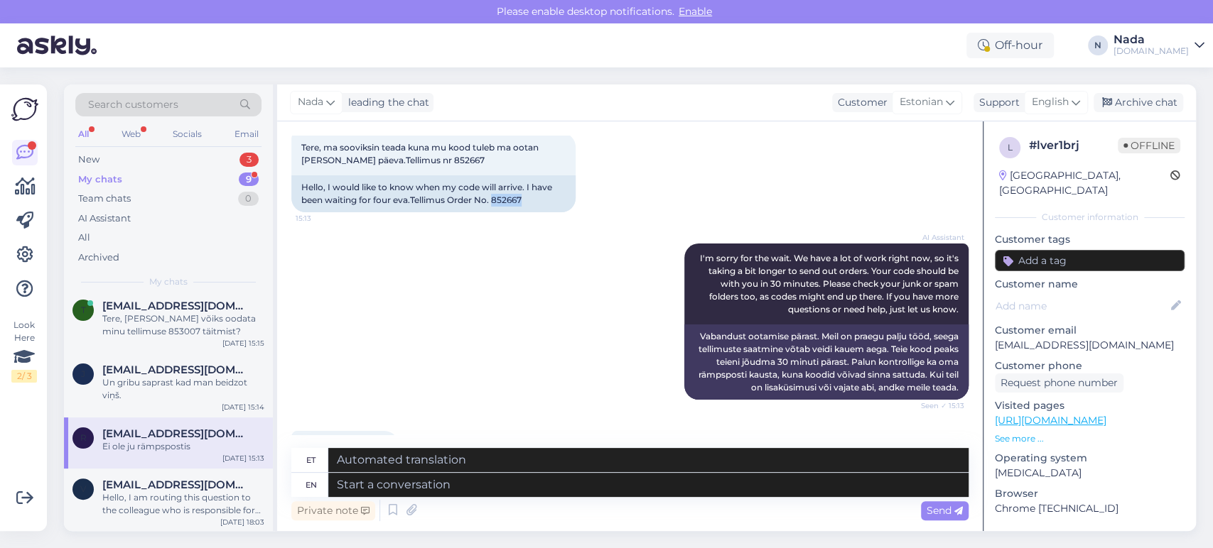
scroll to position [143, 0]
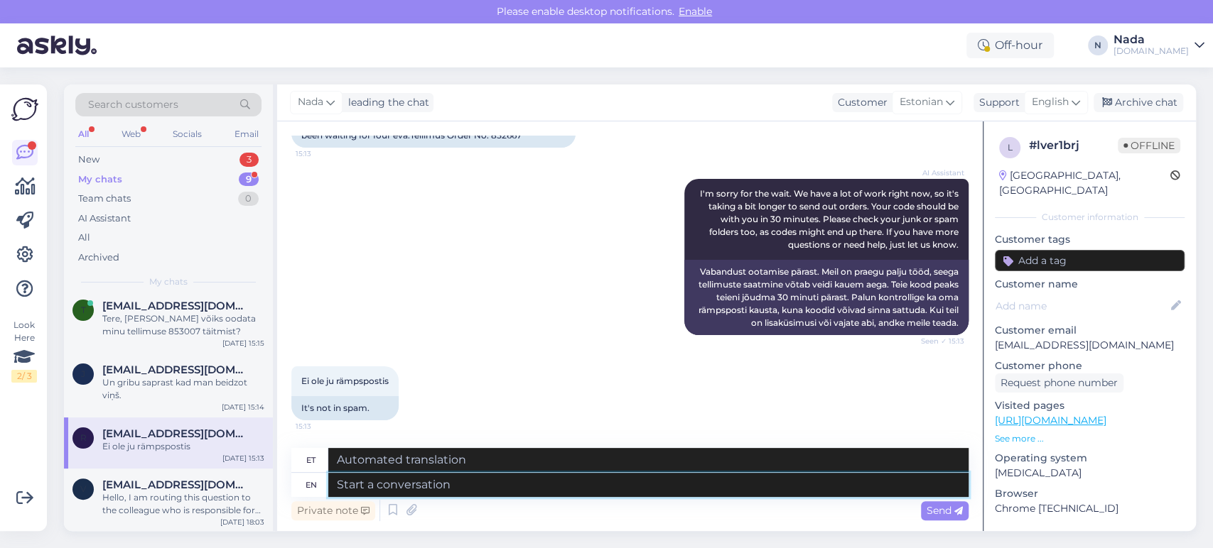
click at [587, 480] on textarea at bounding box center [648, 485] width 640 height 24
paste textarea "Thank you for waiting and we are terribly sorry for this delay. Your order has …"
type textarea "Thank you for waiting and we are terribly sorry for this delay. Your order has …"
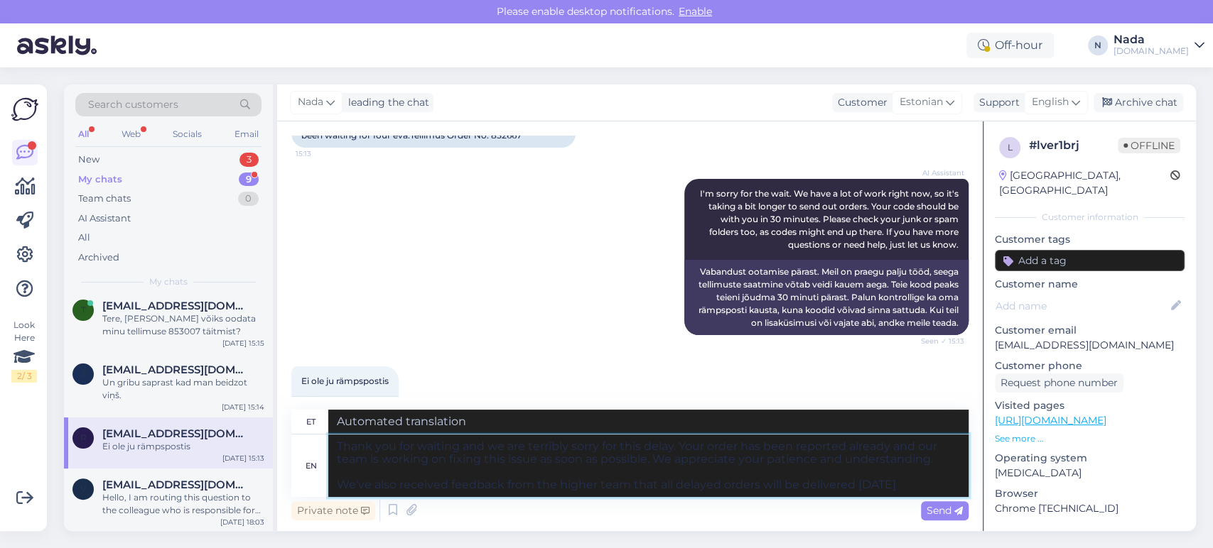
type textarea "Täname ootamast ja vabandame siiralt selle viivituse pärast. Teie tellimus on j…"
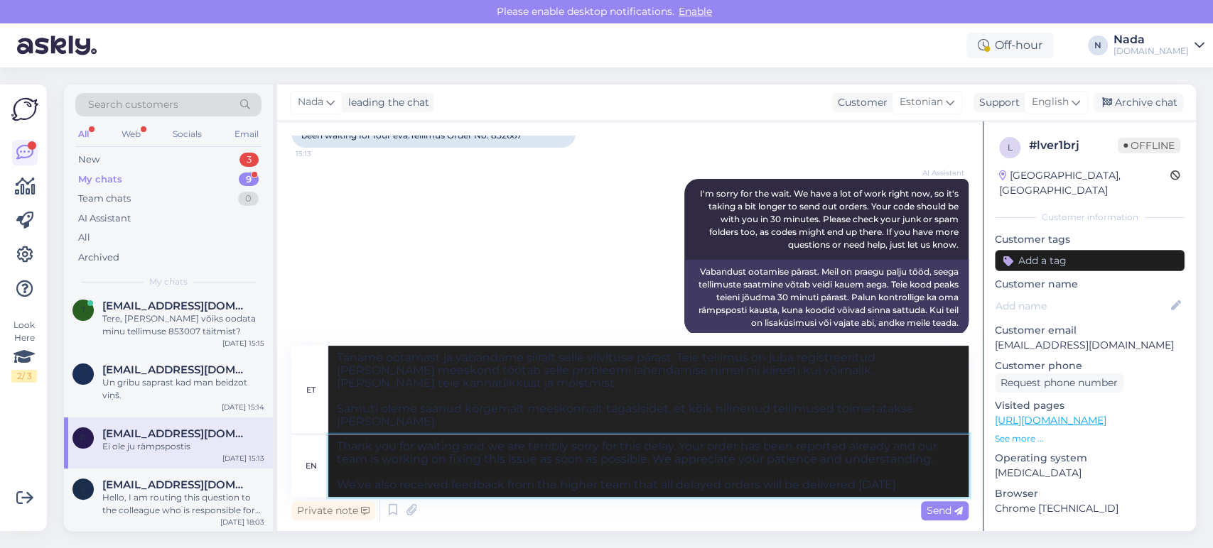
type textarea "Thank you for waiting and we are terribly sorry for this delay. Your order has …"
click at [926, 509] on span "Send" at bounding box center [944, 510] width 36 height 13
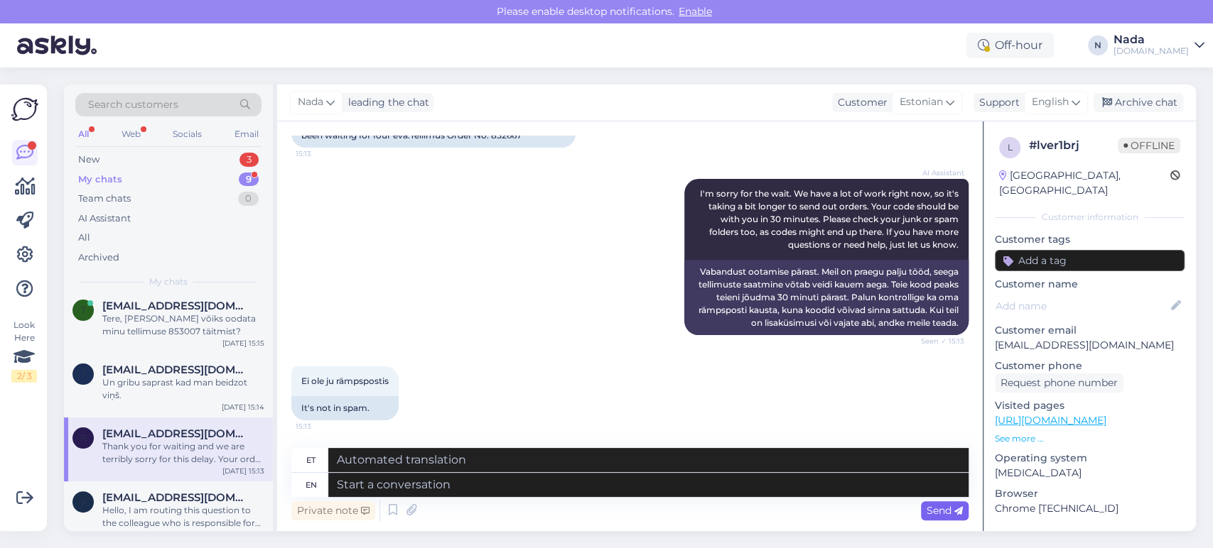
scroll to position [381, 0]
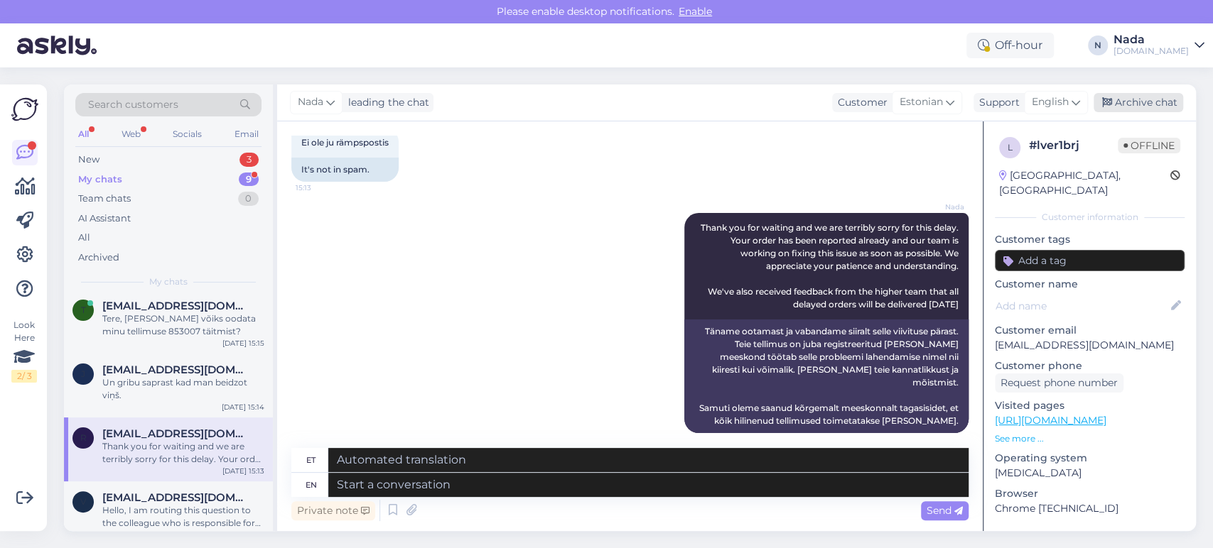
click at [1133, 106] on div "Archive chat" at bounding box center [1138, 102] width 90 height 19
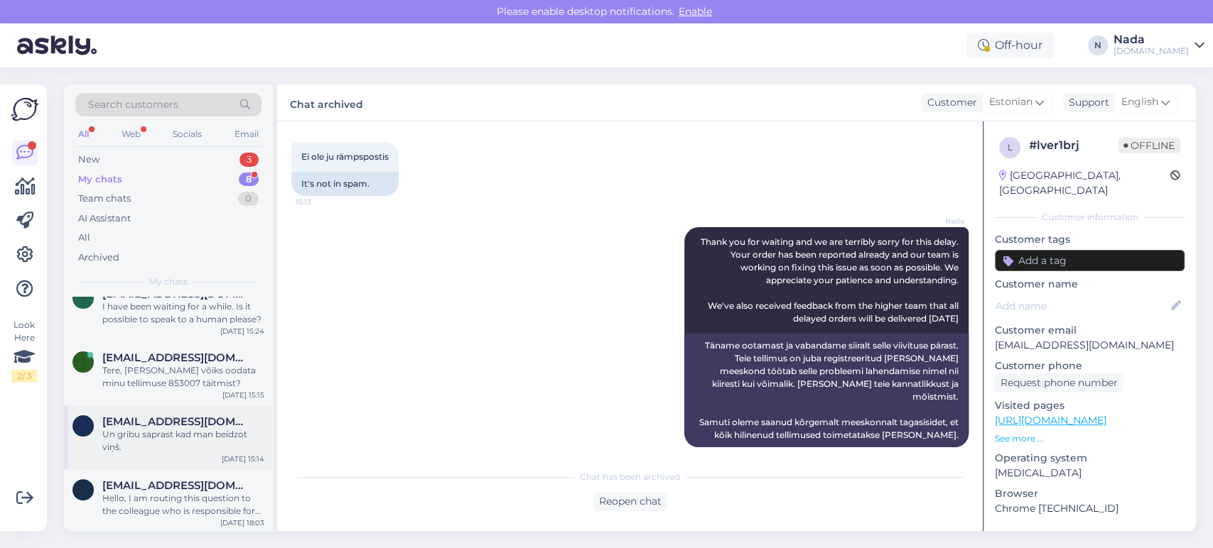
scroll to position [250, 0]
click at [207, 428] on div "Un gribu saprast kad man beidzot viņš." at bounding box center [183, 441] width 162 height 26
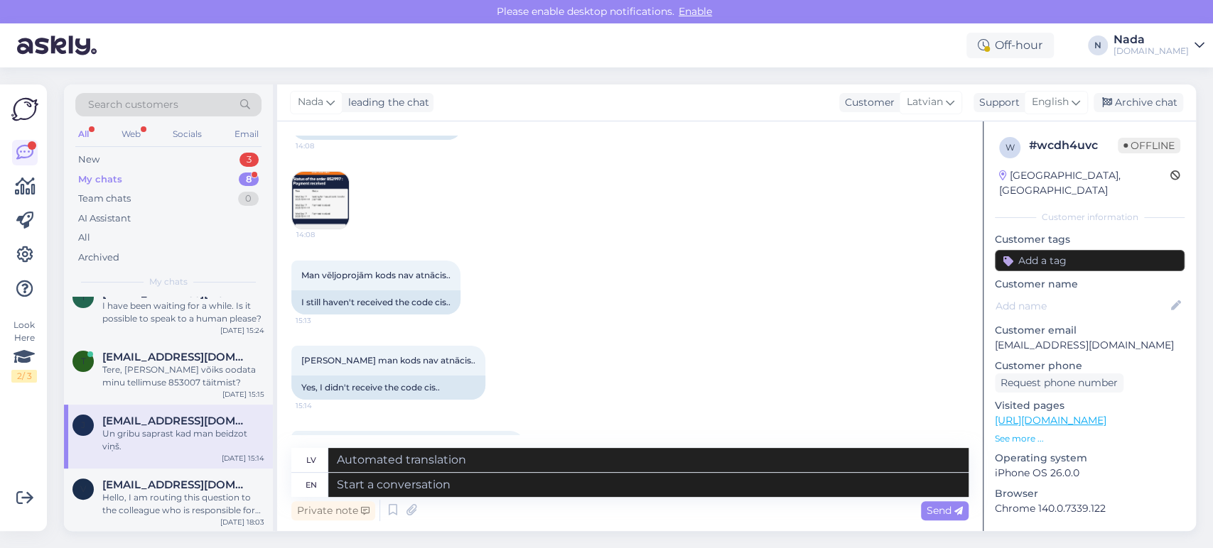
scroll to position [1027, 0]
click at [322, 230] on img at bounding box center [320, 201] width 57 height 57
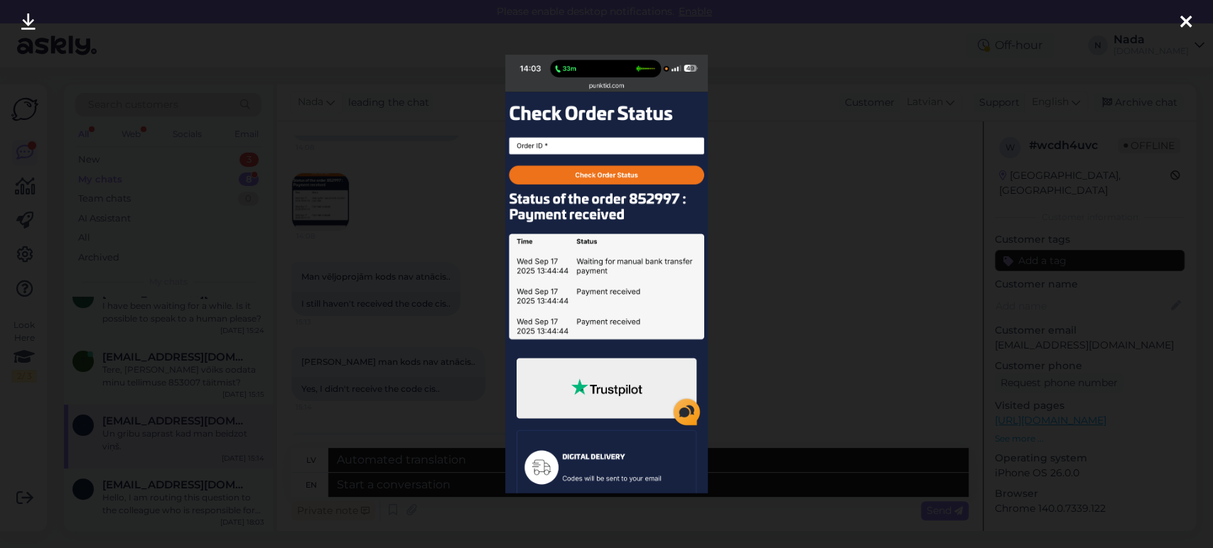
click at [411, 214] on div at bounding box center [606, 274] width 1213 height 548
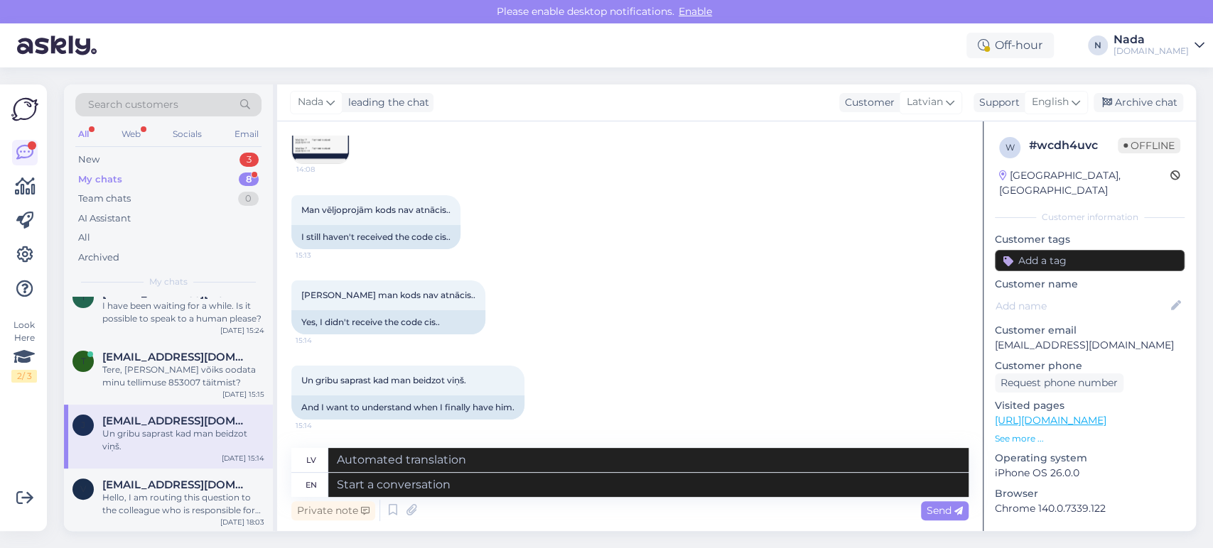
scroll to position [1106, 0]
click at [452, 484] on textarea at bounding box center [648, 485] width 640 height 24
paste textarea "Thank you for your patience. It looks like your order is completed and emailed …"
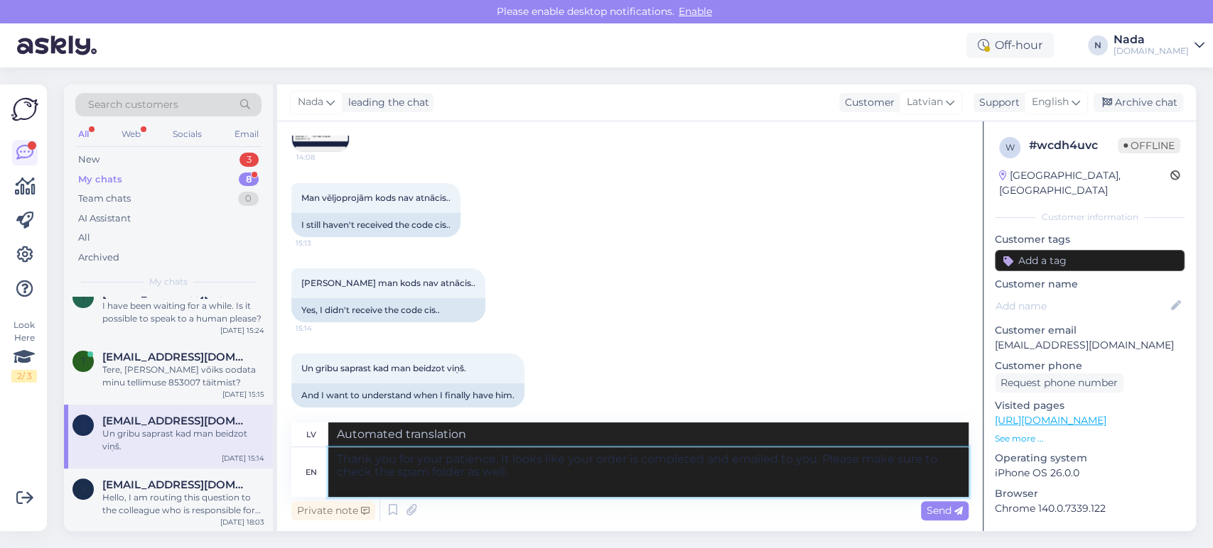
type textarea "Thank you for your patience. It looks like your order is completed and emailed …"
type textarea "Paldies par jūsu pacietību. Izskatās, ka jūsu pasūtījums ir pabeigts un nosūtīt…"
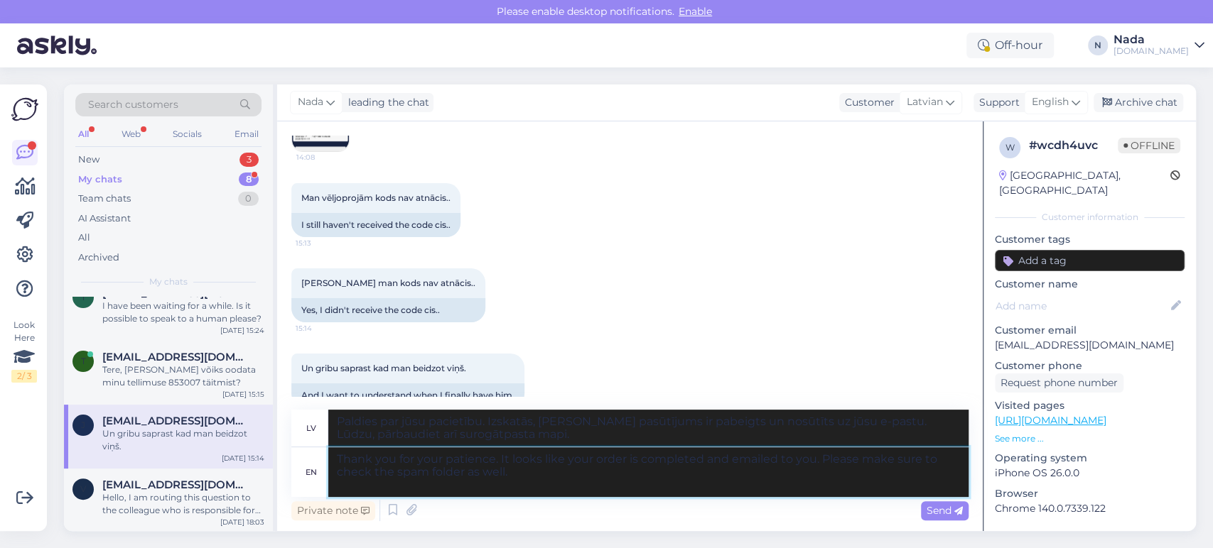
click at [812, 462] on textarea "Thank you for your patience. It looks like your order is completed and emailed …" at bounding box center [648, 473] width 640 height 50
paste textarea "janisbojars21@inbox.lv"
type textarea "Thank you for your patience. It looks like your order is completed and emailed …"
type textarea "Paldies par jūsu pacietību. Izskatās, ka jūsu pasūtījums ir pabeigts un nosūtīt…"
type textarea "Thank you for your patience. It looks like your order is completed and emailed …"
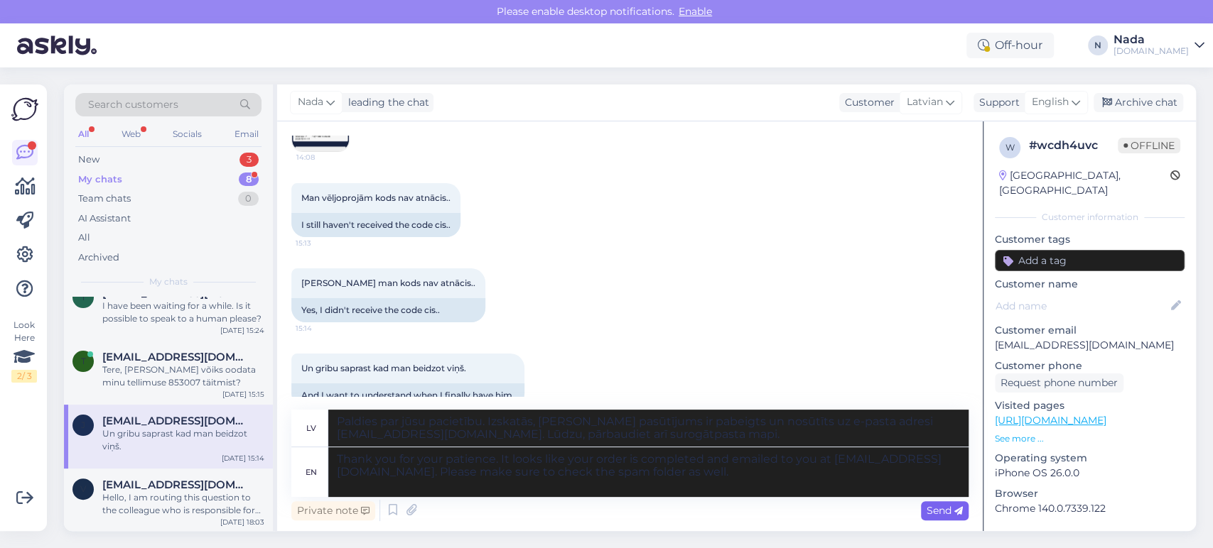
click at [955, 510] on icon at bounding box center [958, 511] width 9 height 9
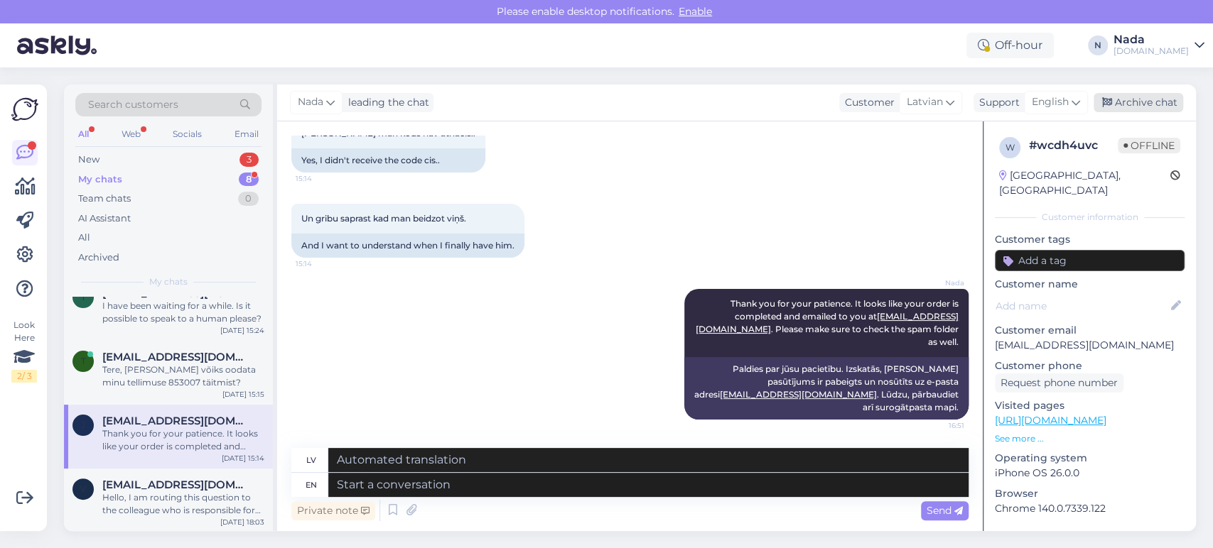
click at [1131, 109] on div "Archive chat" at bounding box center [1138, 102] width 90 height 19
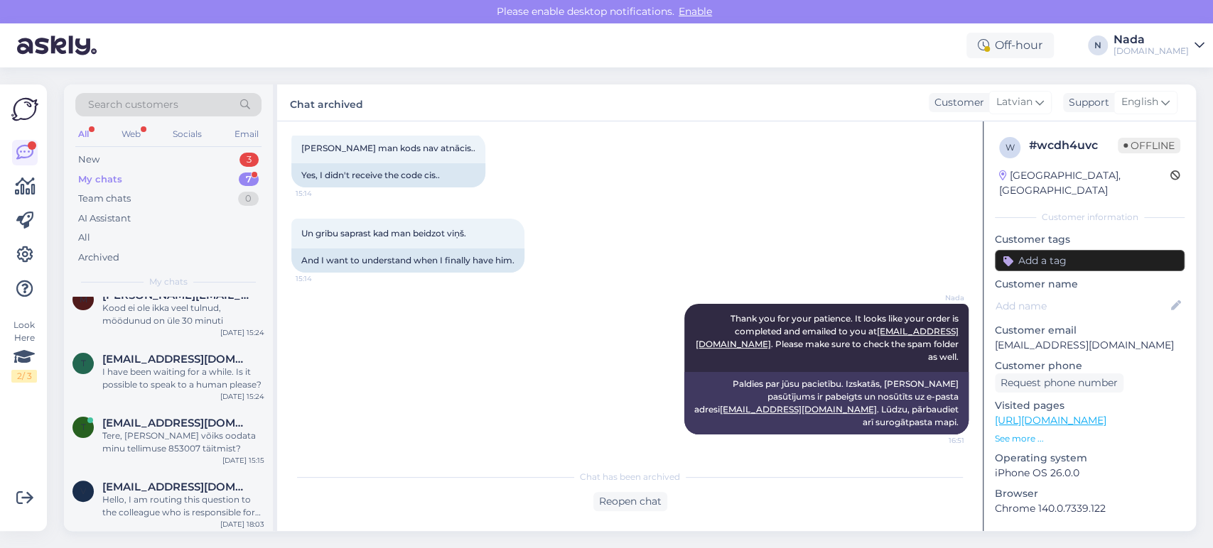
scroll to position [187, 0]
click at [193, 430] on div "Tere, millal võiks oodata minu tellimuse 853007 täitmist?" at bounding box center [183, 440] width 162 height 26
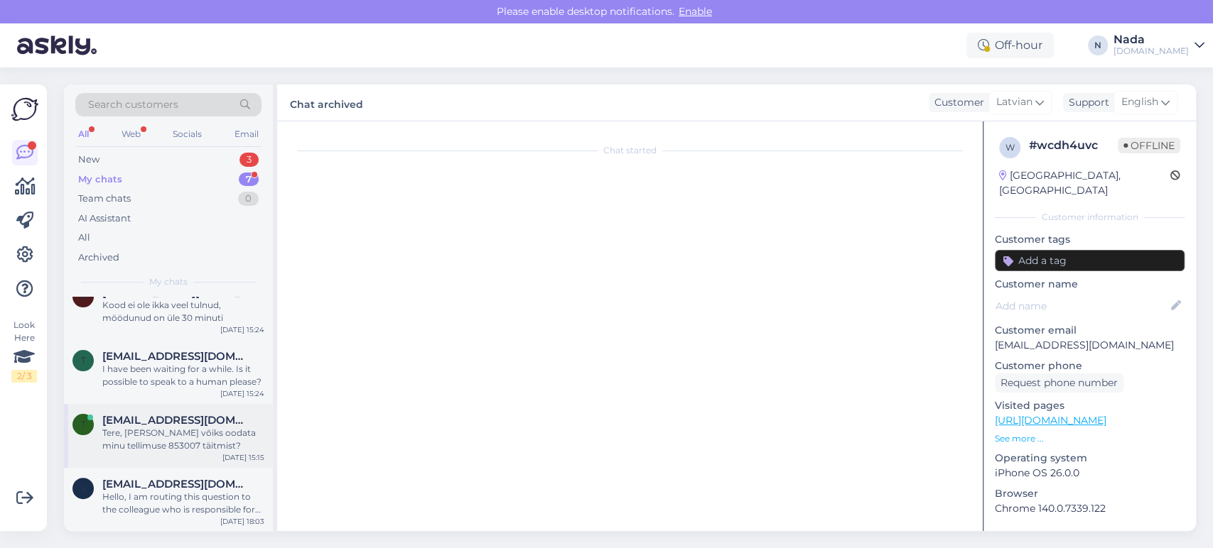
scroll to position [92, 0]
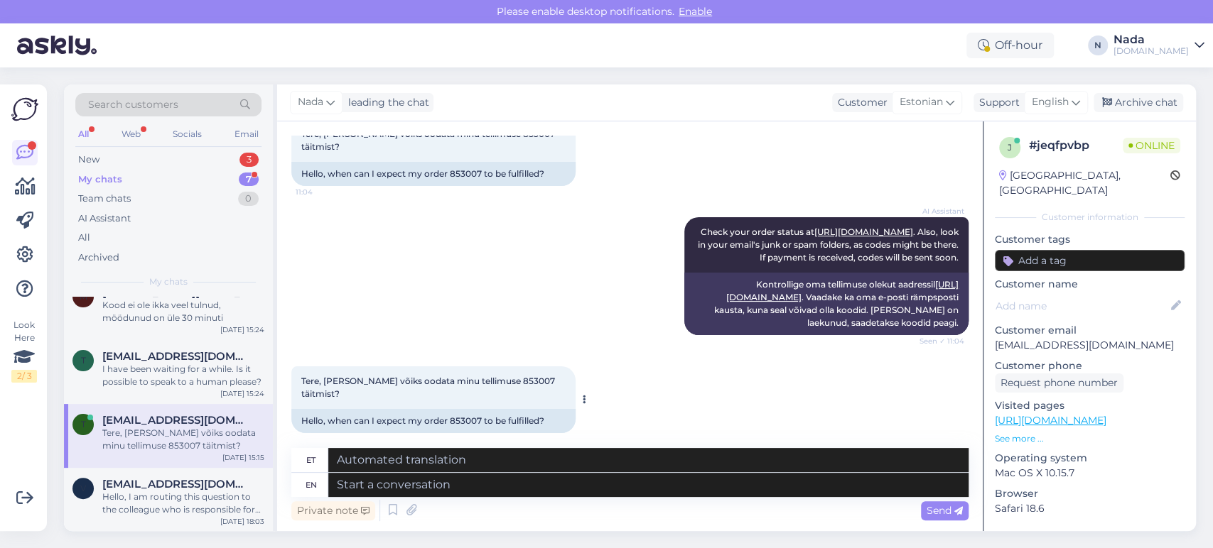
click at [465, 411] on div "Hello, when can I expect my order 853007 to be fulfilled?" at bounding box center [433, 421] width 284 height 24
copy div "853007"
click at [589, 485] on textarea at bounding box center [648, 485] width 640 height 24
paste textarea "Thank you for waiting and we are terribly sorry for this delay. Your order has …"
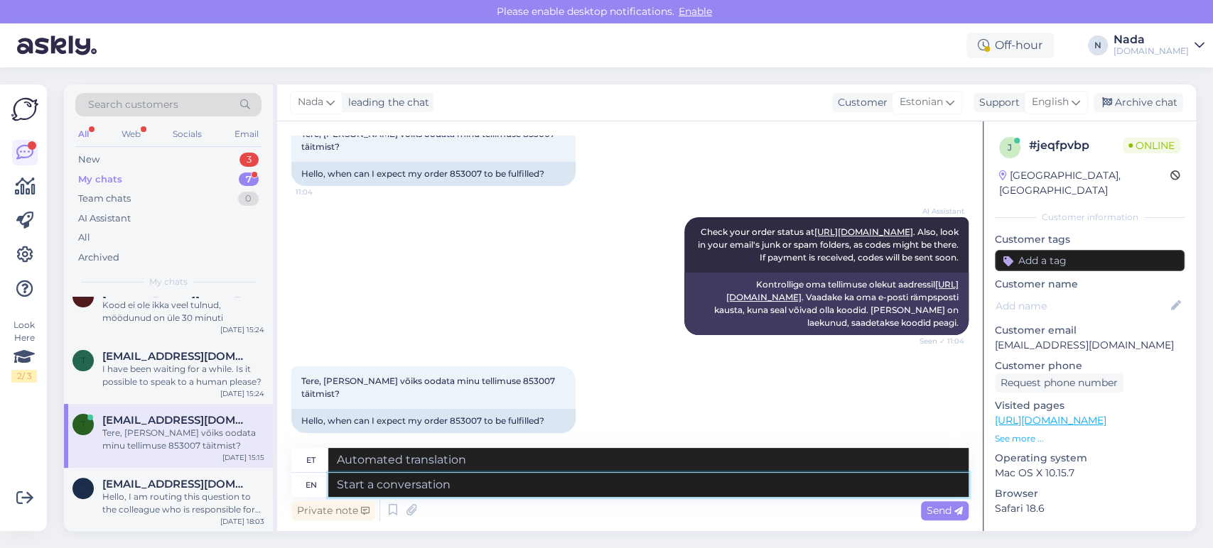
type textarea "Thank you for waiting and we are terribly sorry for this delay. Your order has …"
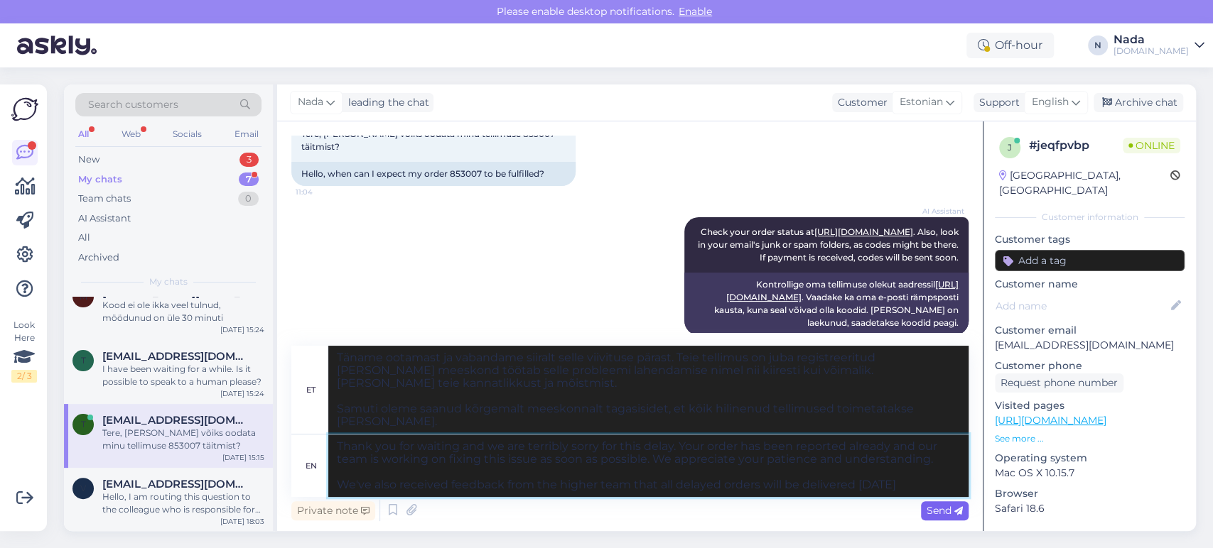
type textarea "Täname ootamast ja vabandame siiralt selle viivituse pärast. Teie tellimus on j…"
type textarea "Thank you for waiting and we are terribly sorry for this delay. Your order has …"
click at [943, 508] on span "Send" at bounding box center [944, 510] width 36 height 13
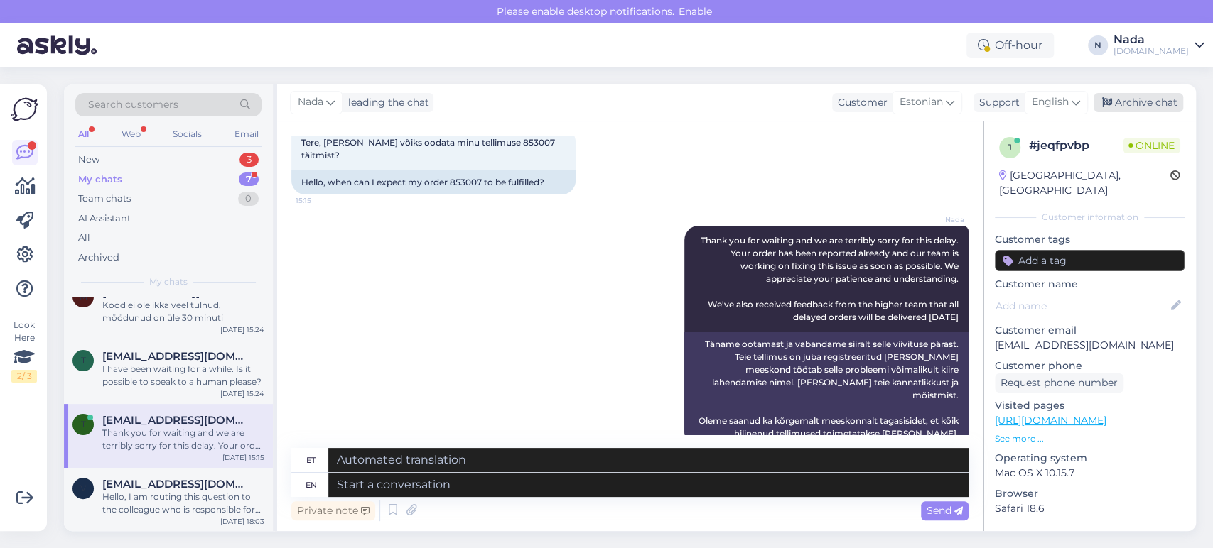
click at [1145, 101] on div "Archive chat" at bounding box center [1138, 102] width 90 height 19
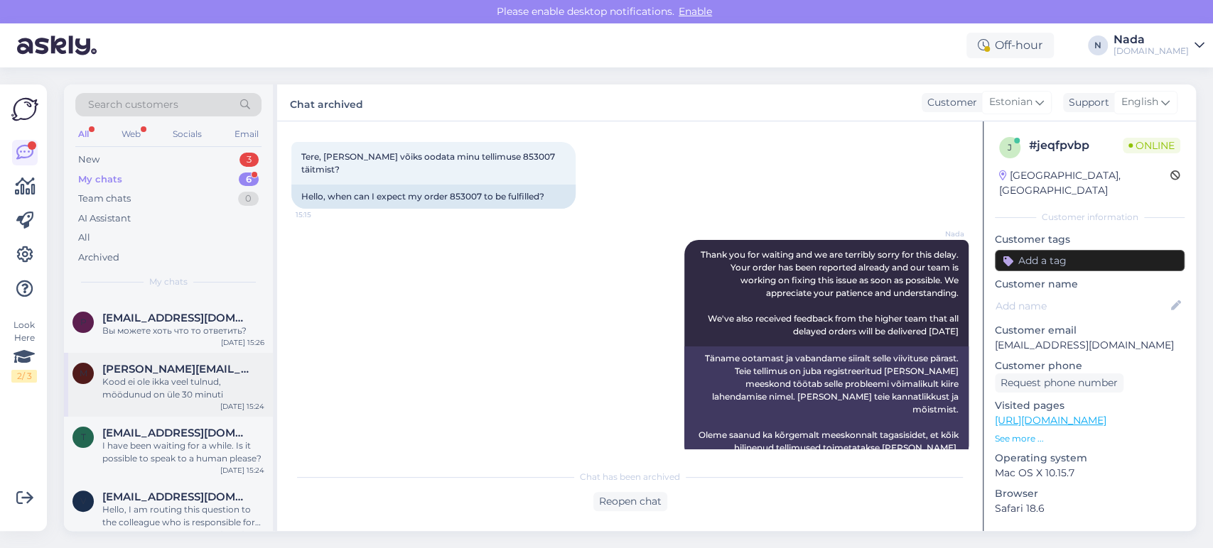
scroll to position [123, 0]
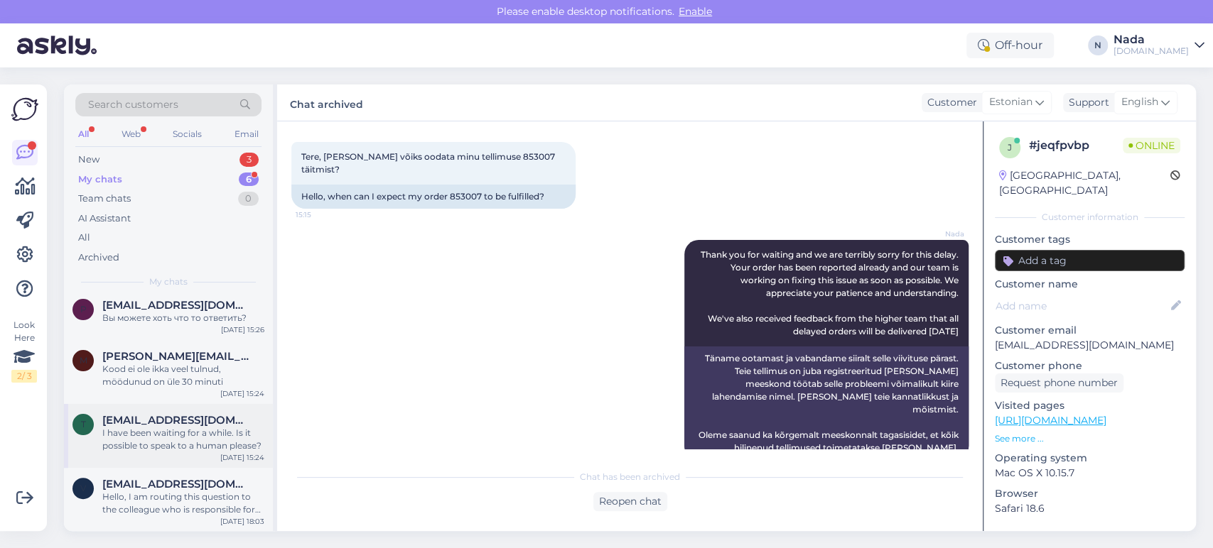
click at [210, 445] on div "I have been waiting for a while. Is it possible to speak to a human please?" at bounding box center [183, 440] width 162 height 26
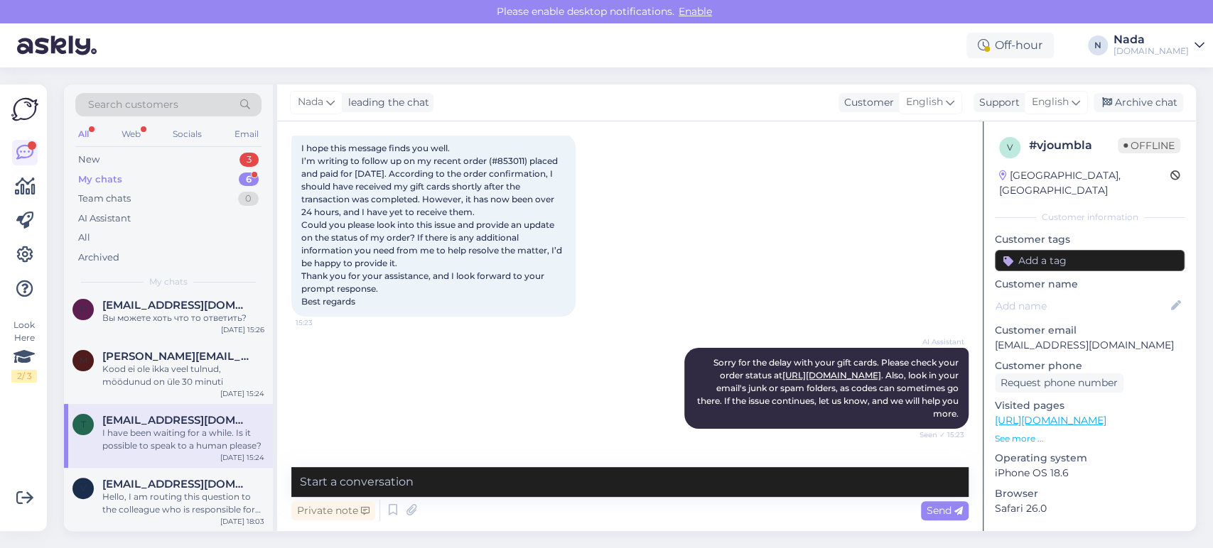
scroll to position [0, 0]
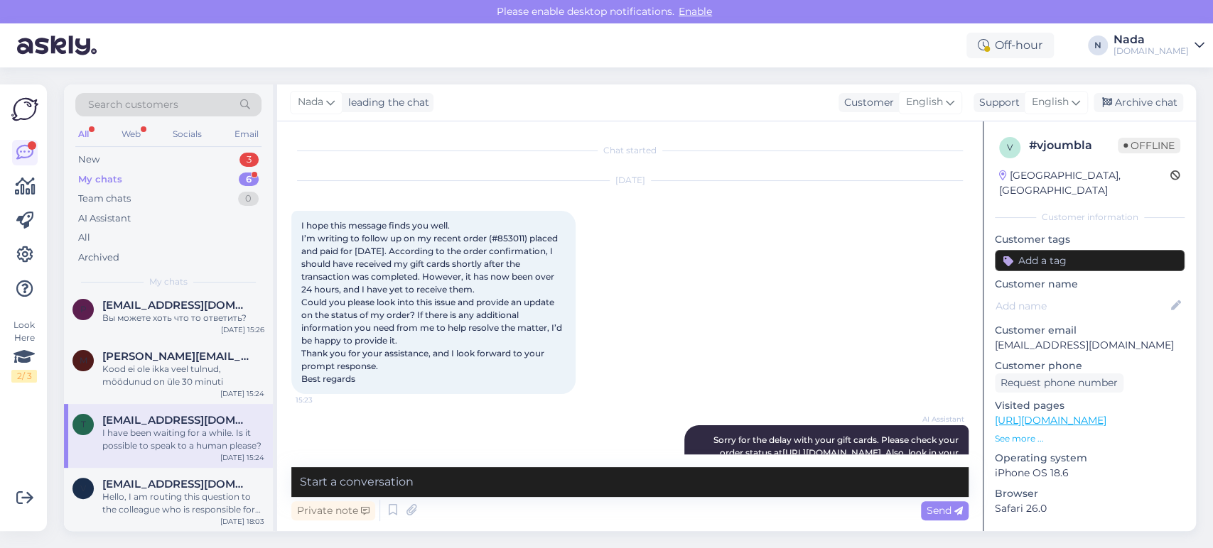
click at [511, 240] on span "I hope this message finds you well. I’m writing to follow up on my recent order…" at bounding box center [432, 302] width 263 height 164
copy span "853011"
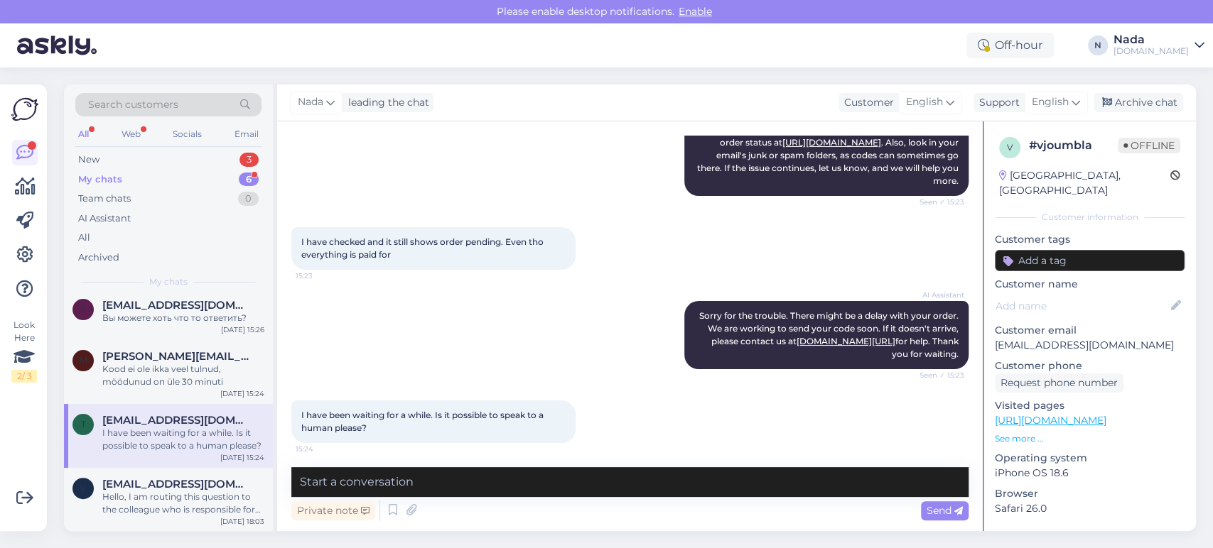
scroll to position [313, 0]
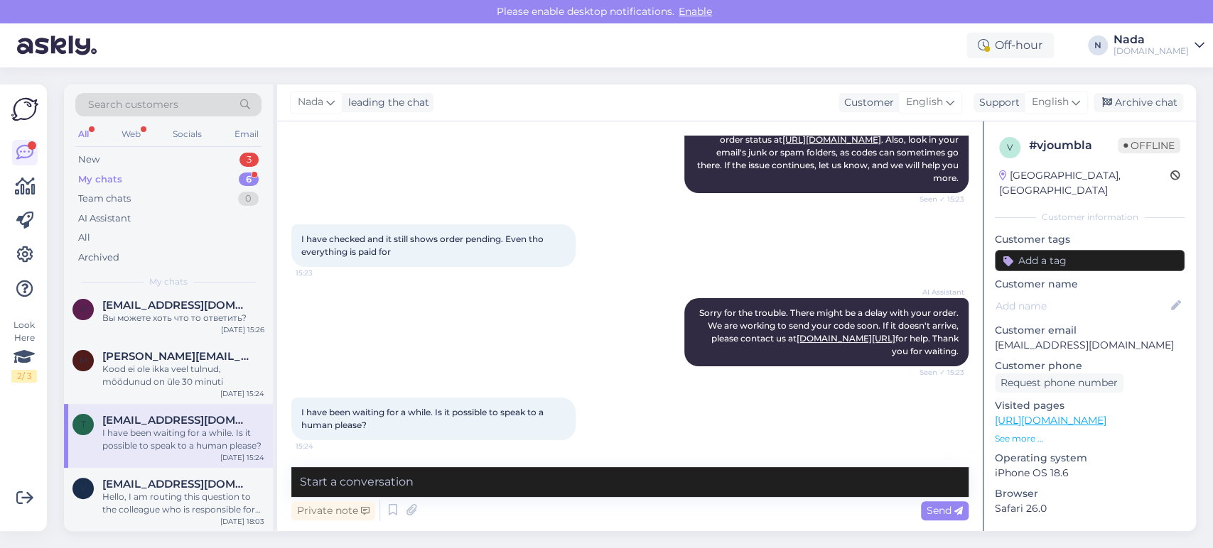
click at [733, 516] on div "Private note Send" at bounding box center [629, 510] width 677 height 27
click at [735, 501] on div "Private note Send" at bounding box center [629, 510] width 677 height 27
click at [746, 492] on textarea at bounding box center [629, 482] width 677 height 30
paste textarea "Thank you for waiting and we are terribly sorry for this delay. Your order has …"
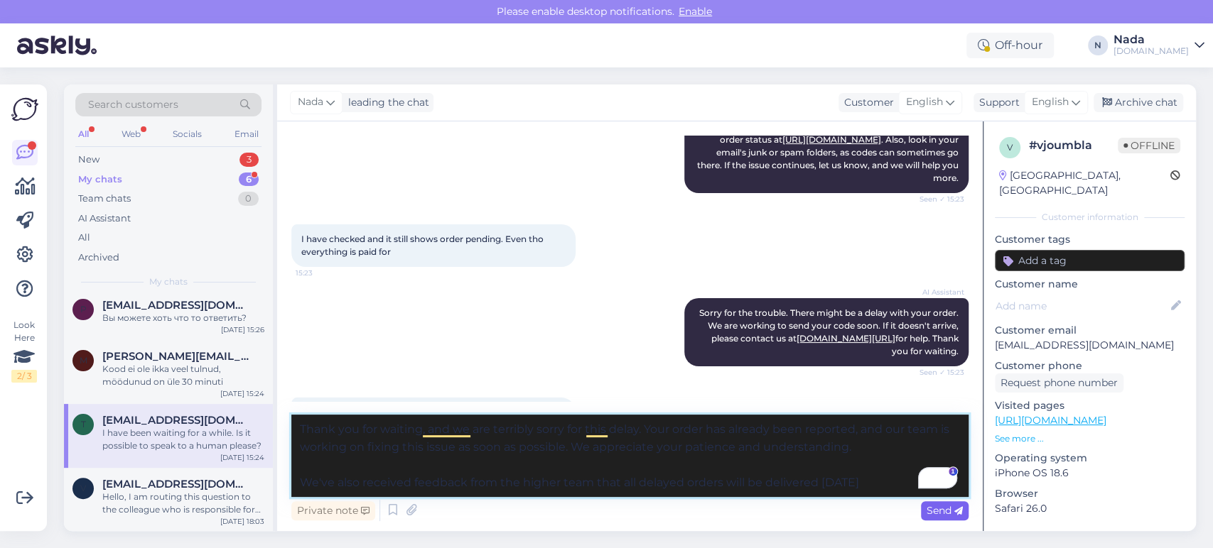
type textarea "Thank you for waiting, and we are terribly sorry for this delay. Your order has…"
click at [942, 510] on span "Send" at bounding box center [944, 510] width 36 height 13
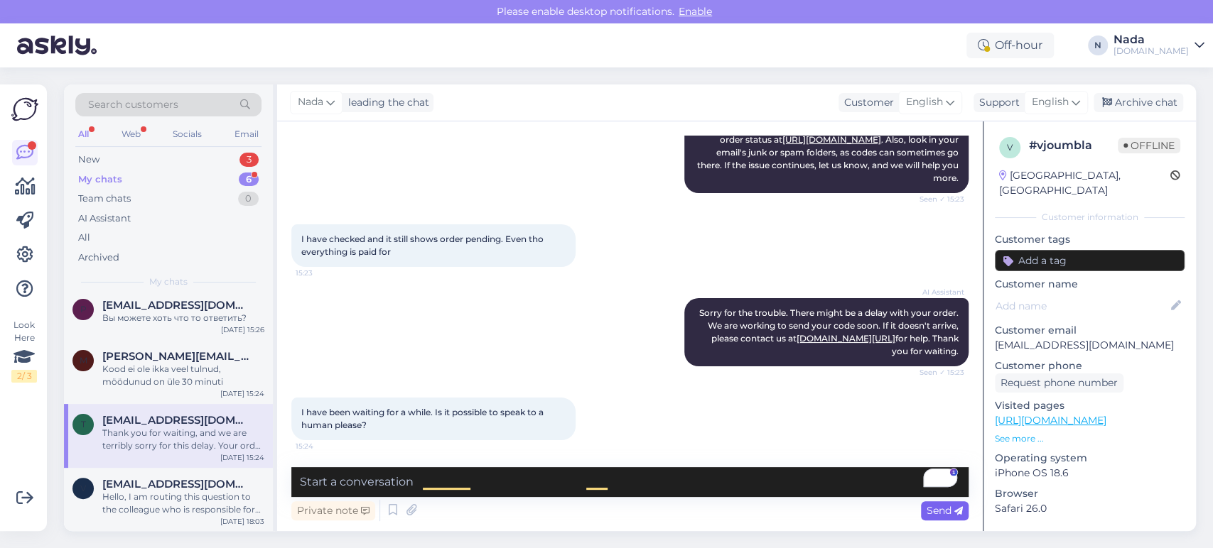
scroll to position [452, 0]
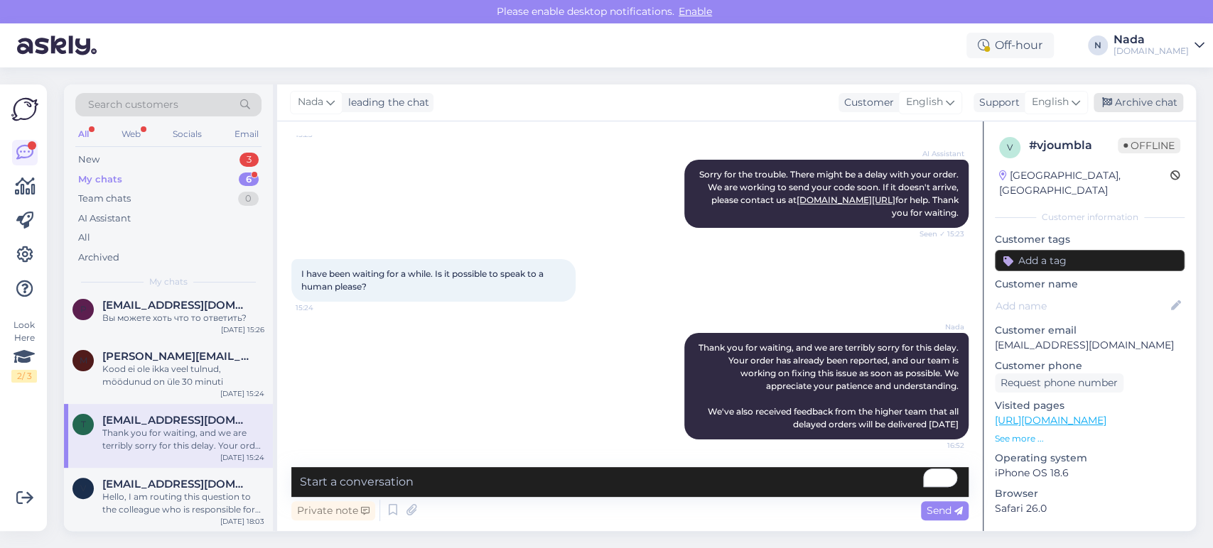
click at [1140, 107] on div "Archive chat" at bounding box center [1138, 102] width 90 height 19
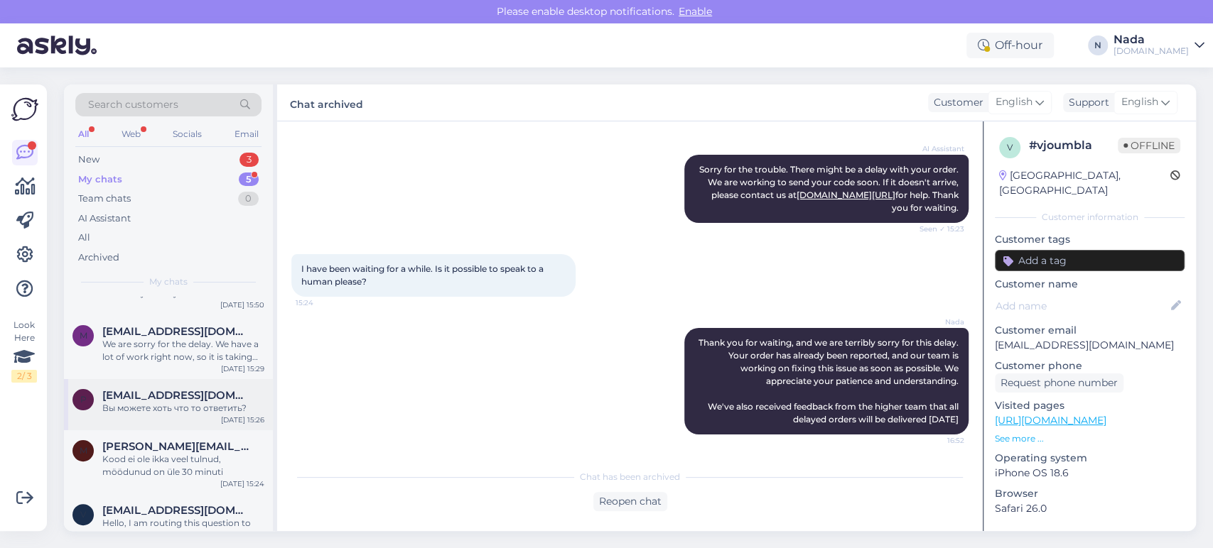
scroll to position [59, 0]
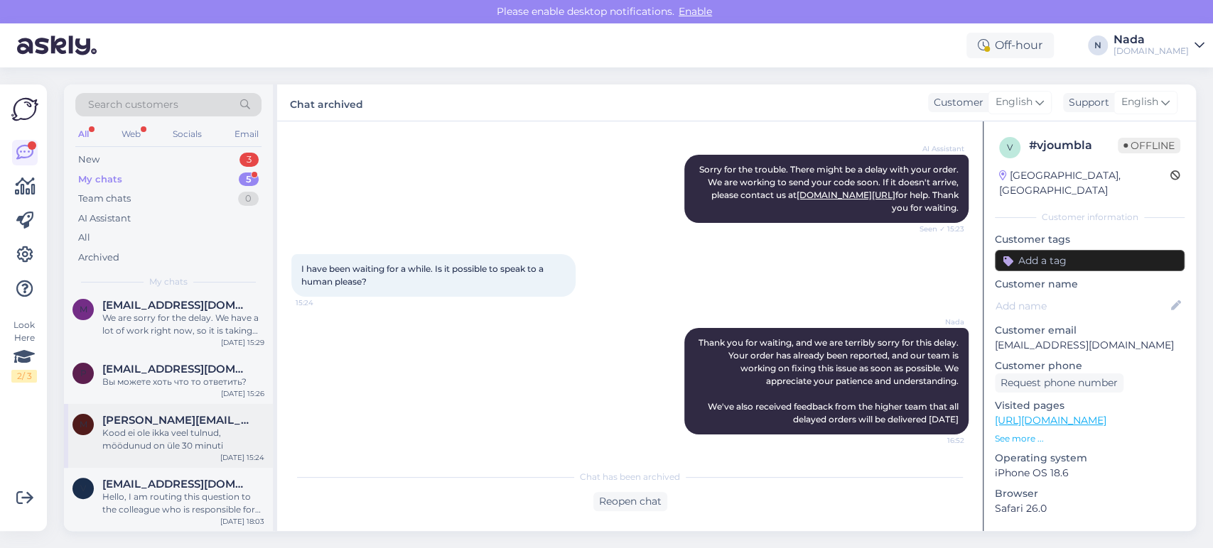
click at [186, 433] on div "Kood ei ole ikka veel tulnud, möödunud on üle 30 minuti" at bounding box center [183, 440] width 162 height 26
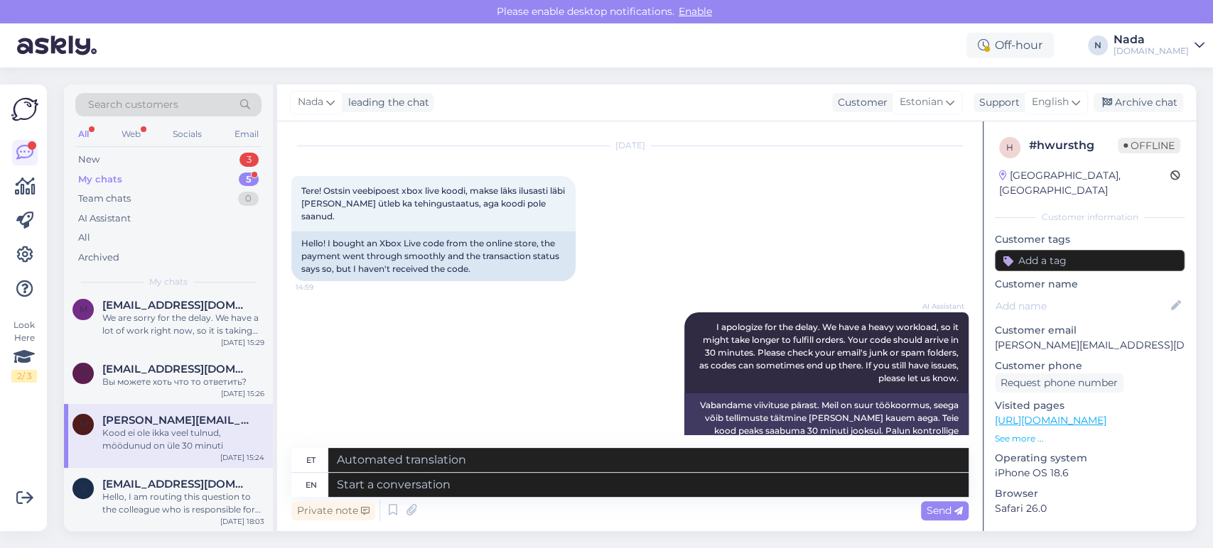
scroll to position [0, 0]
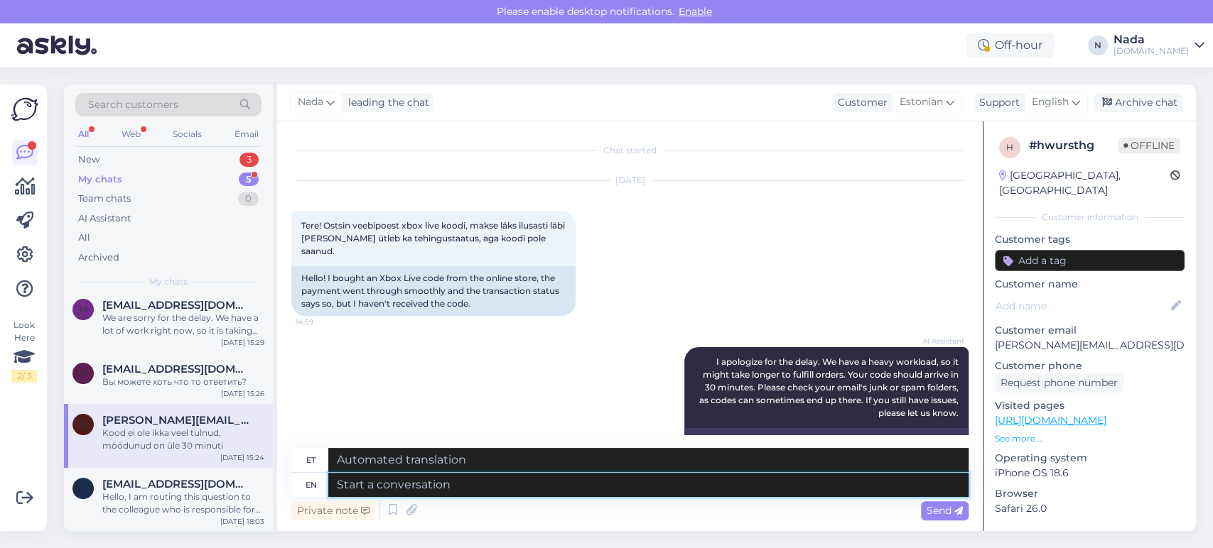
click at [655, 476] on textarea at bounding box center [648, 485] width 640 height 24
paste textarea "Please share with us your order number if you still haven't received it."
type textarea "Please share with us your order number if you still haven't received it."
type textarea "Palun jagage meiega oma tellimuse numbrit, kui te pole seda ikka veel kätte saa…"
type textarea "Please share with us your order number if you still haven't received it."
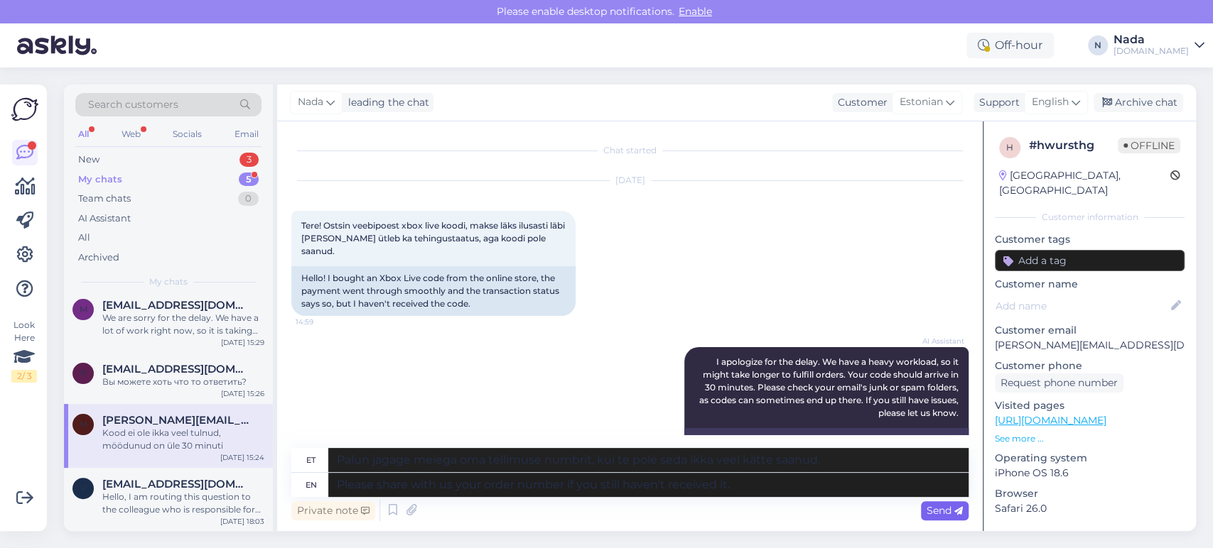
click at [940, 508] on span "Send" at bounding box center [944, 510] width 36 height 13
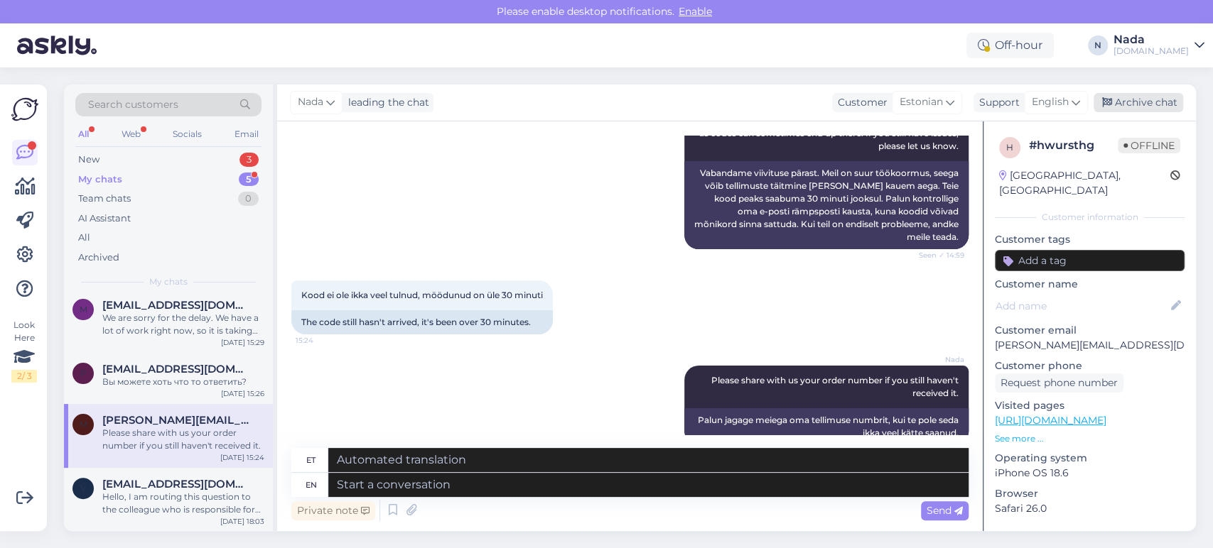
click at [1125, 102] on div "Archive chat" at bounding box center [1138, 102] width 90 height 19
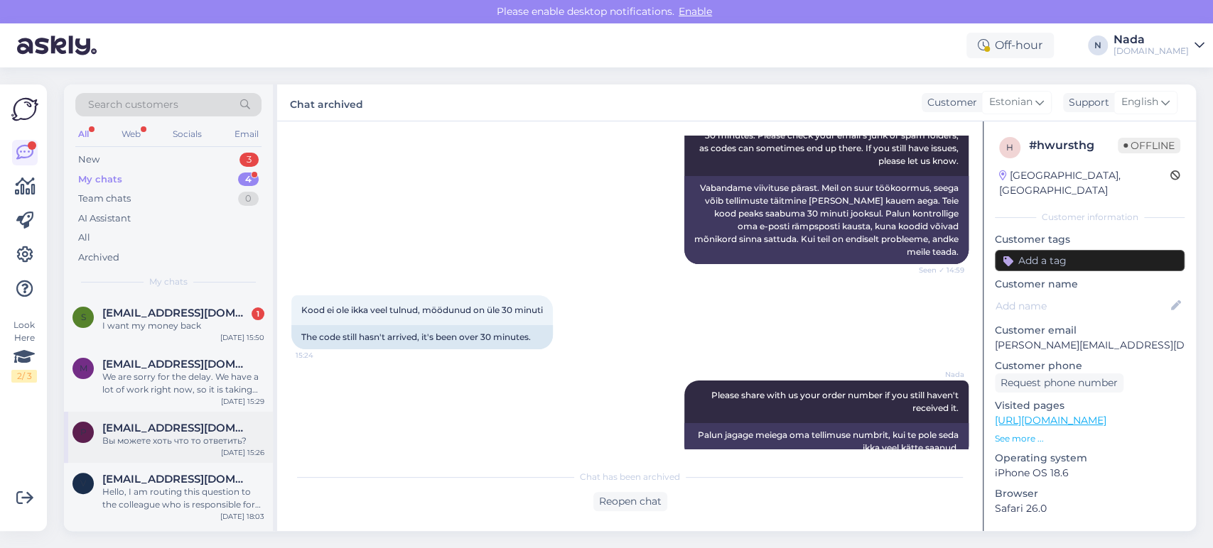
click at [161, 425] on span "Proalco888@gmail.com" at bounding box center [176, 428] width 148 height 13
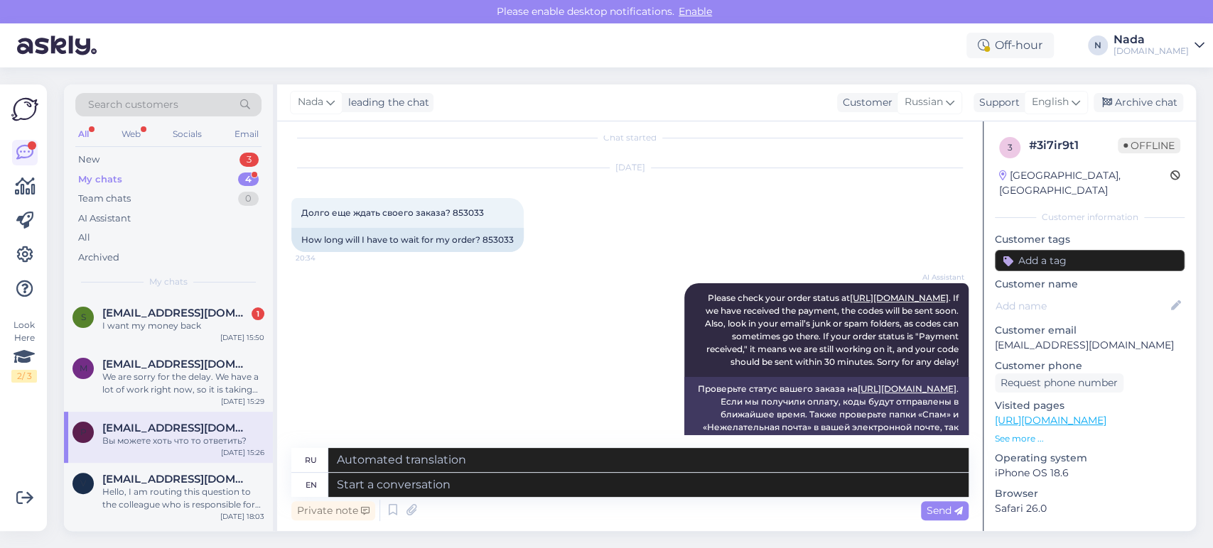
scroll to position [0, 0]
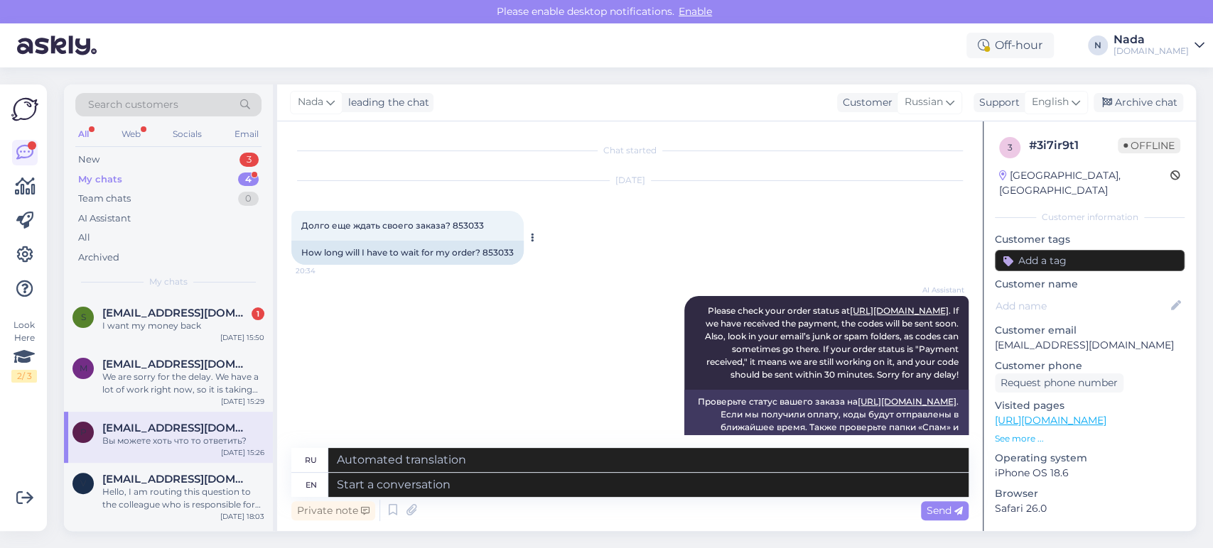
click at [500, 249] on div "How long will I have to wait for my order? 853033" at bounding box center [407, 253] width 232 height 24
copy div "853033"
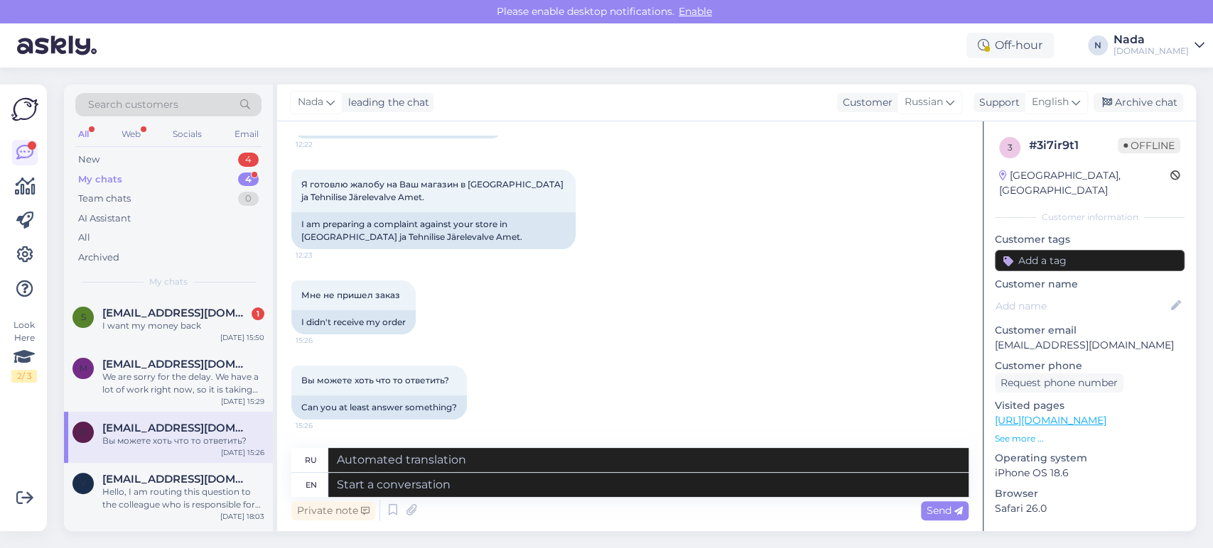
scroll to position [2214, 0]
click at [567, 484] on textarea at bounding box center [648, 485] width 640 height 24
paste textarea "Thank you for waiting and we are terribly sorry for this delay. Your order has …"
type textarea "Thank you for waiting and we are terribly sorry for this delay. Your order has …"
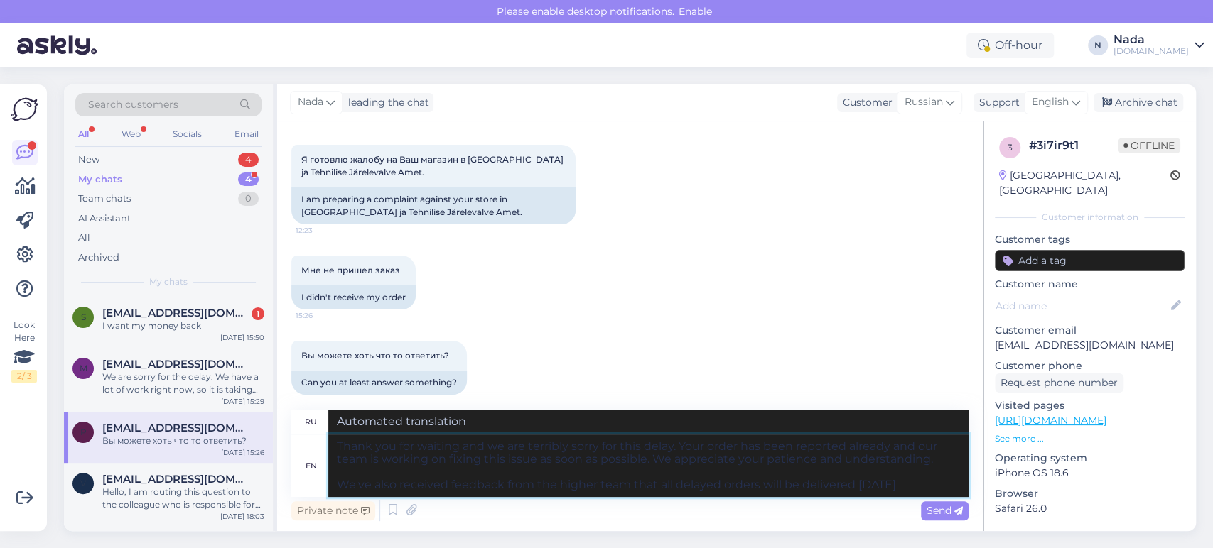
type textarea "Благодарим вас за ожидание и приносим извинения за задержку. Мы уже сообщили о …"
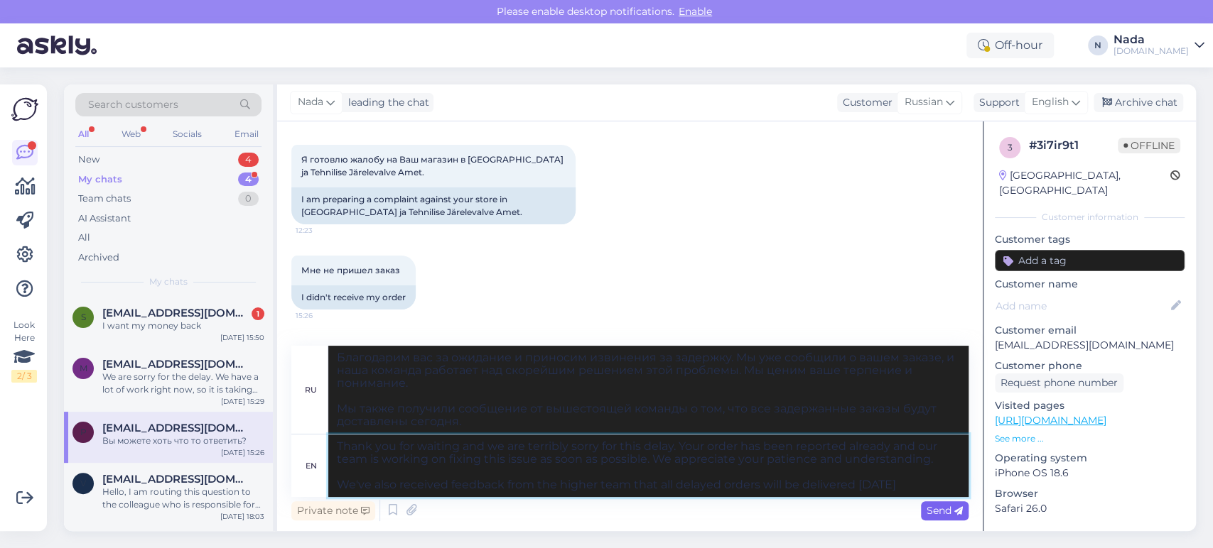
type textarea "Thank you for waiting and we are terribly sorry for this delay. Your order has …"
click at [955, 512] on icon at bounding box center [958, 511] width 9 height 9
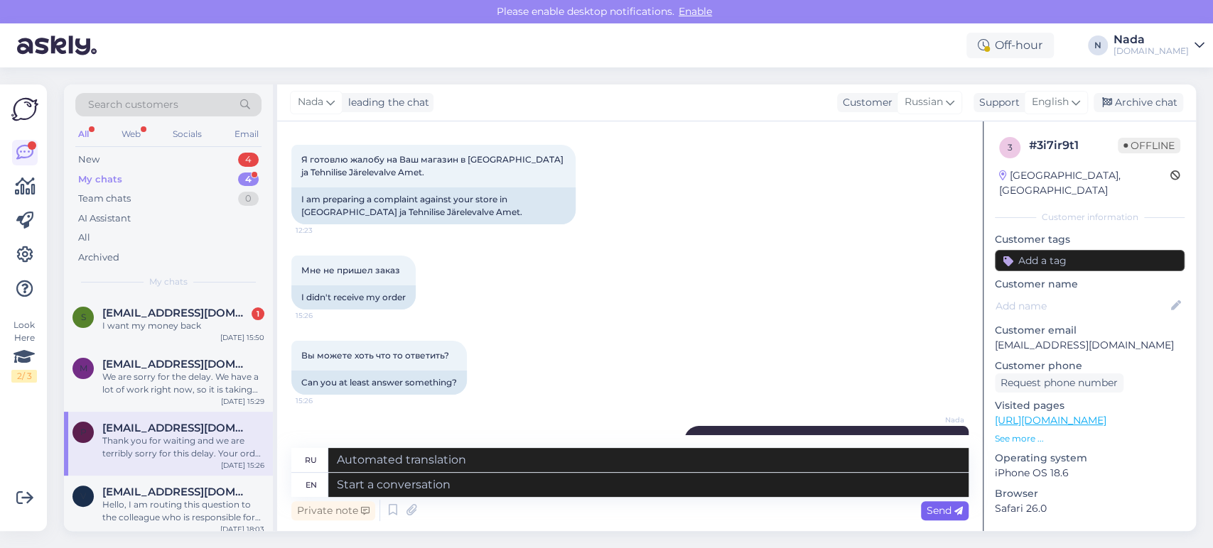
scroll to position [2466, 0]
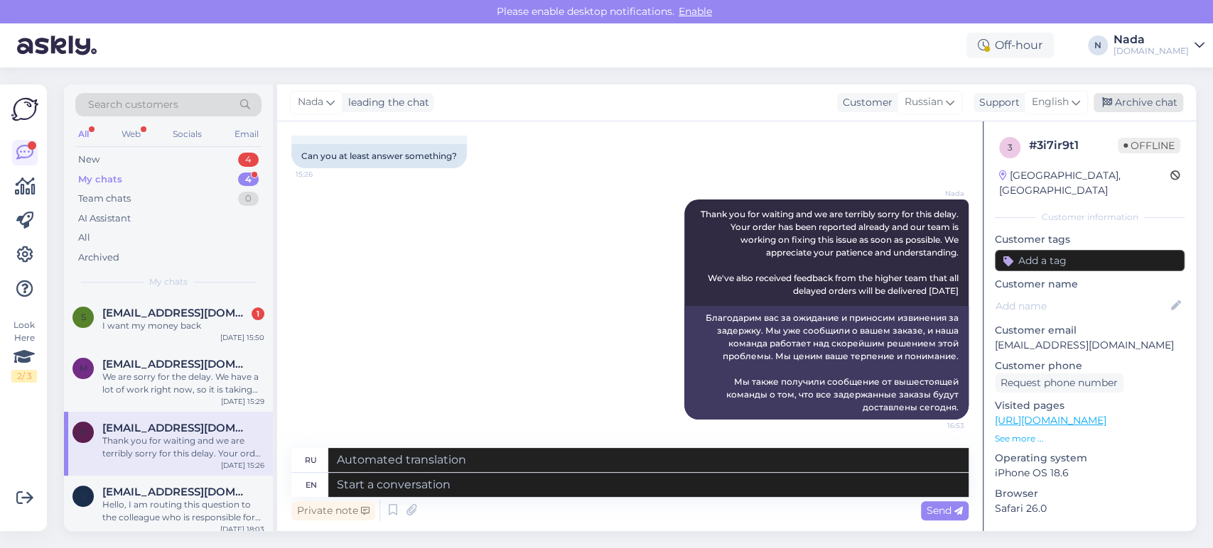
click at [1154, 104] on div "Archive chat" at bounding box center [1138, 102] width 90 height 19
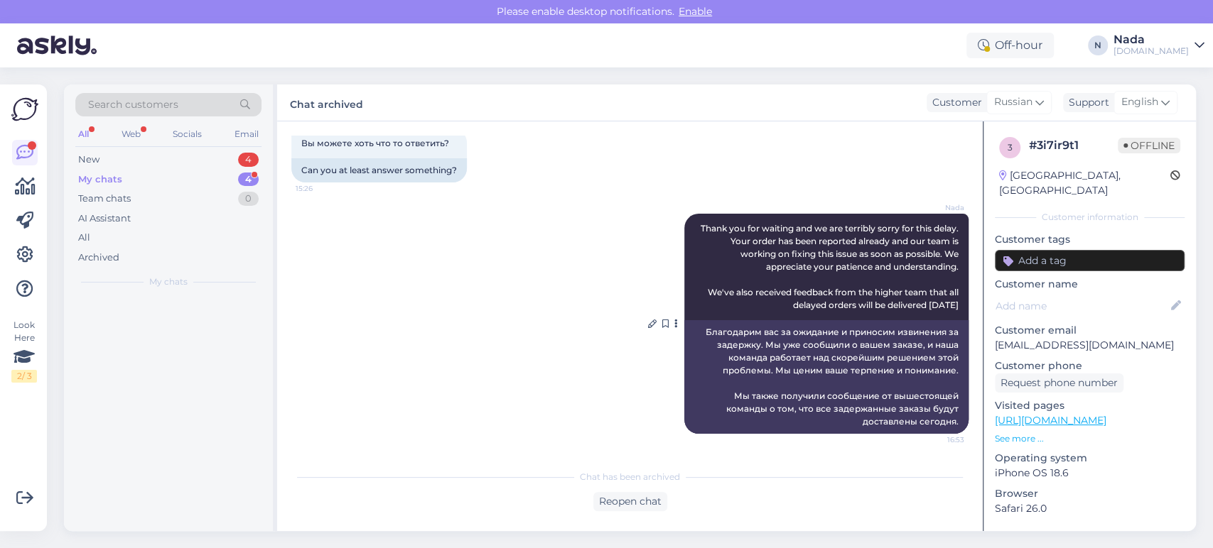
scroll to position [2451, 0]
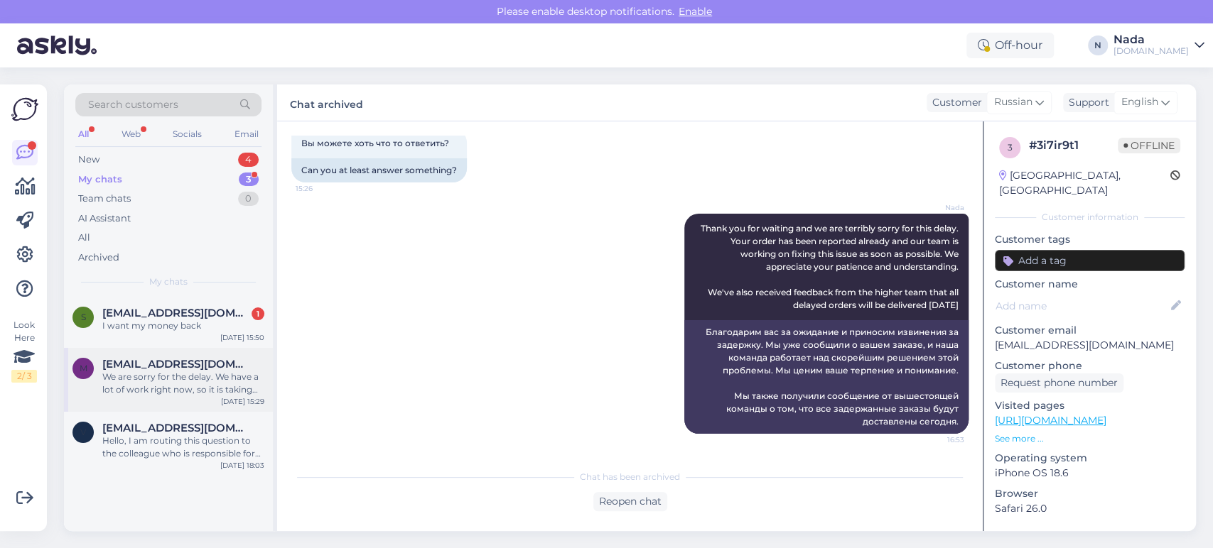
click at [212, 361] on span "mattiaskristofer@gmail.com" at bounding box center [176, 364] width 148 height 13
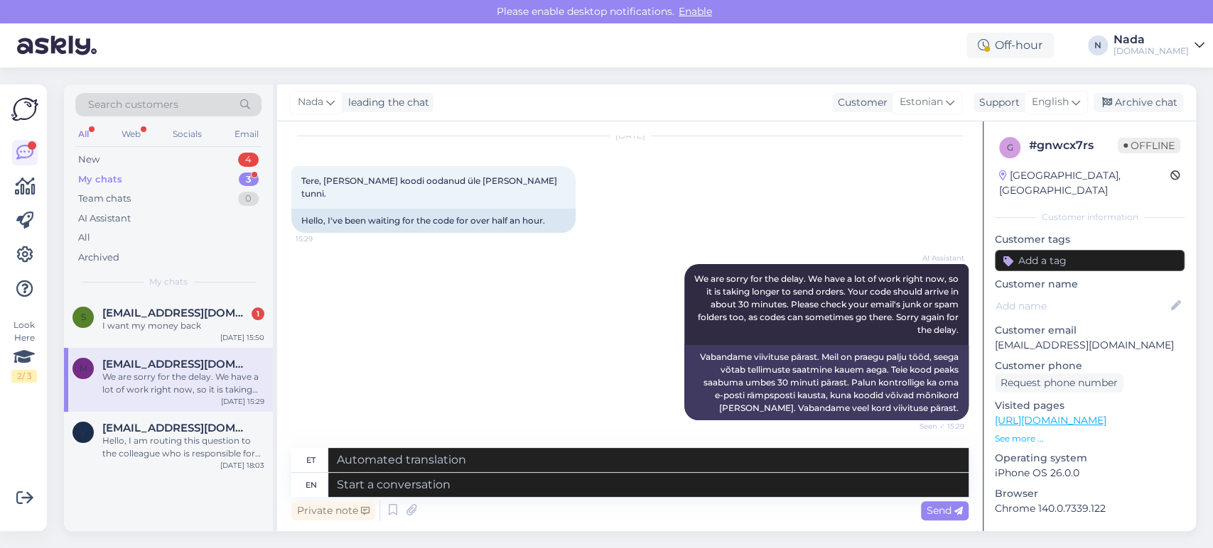
scroll to position [45, 0]
click at [549, 479] on textarea at bounding box center [648, 485] width 640 height 24
paste textarea "Please share with us your order number if you still haven't received it."
type textarea "Please share with us your order number if you still haven't received it."
type textarea "Palun jagage meiega oma tellimuse numbrit, kui te pole seda ikka veel kätte saa…"
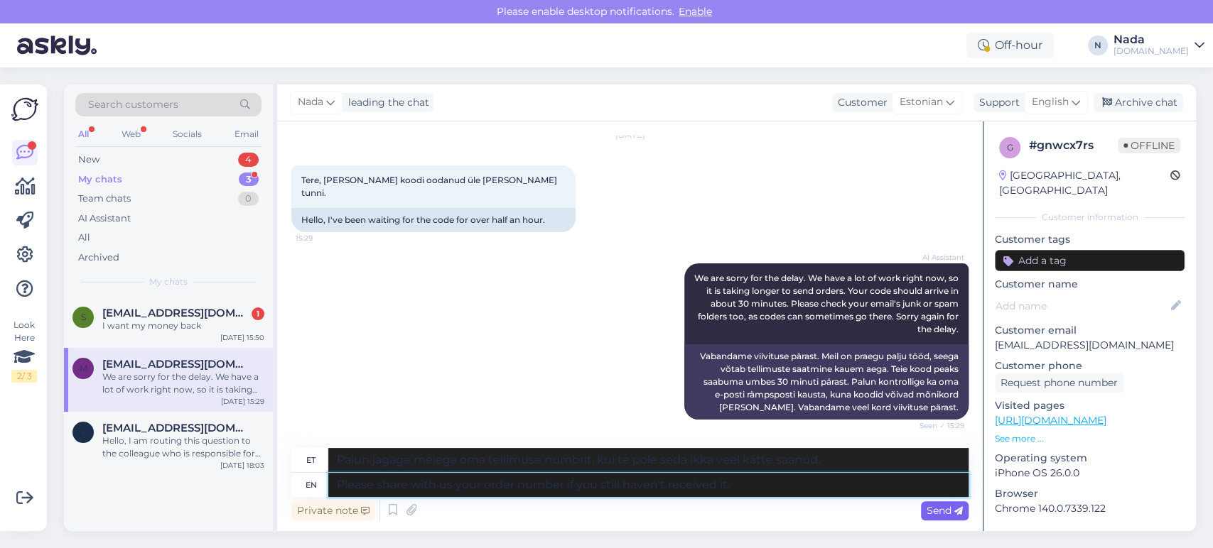
type textarea "Please share with us your order number if you still haven't received it."
click at [954, 514] on icon at bounding box center [958, 511] width 9 height 9
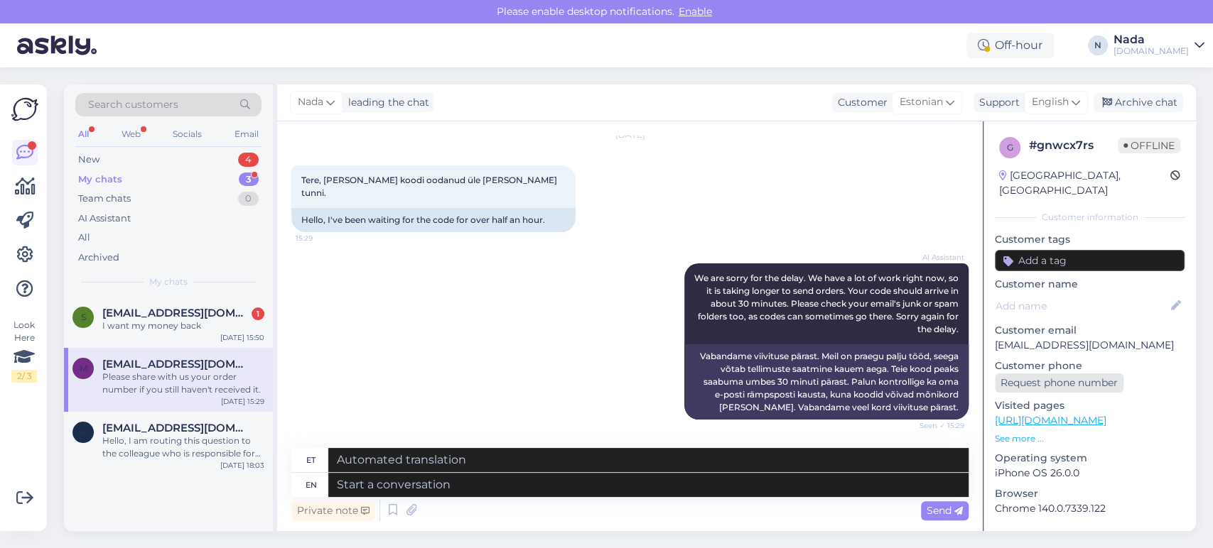
scroll to position [156, 0]
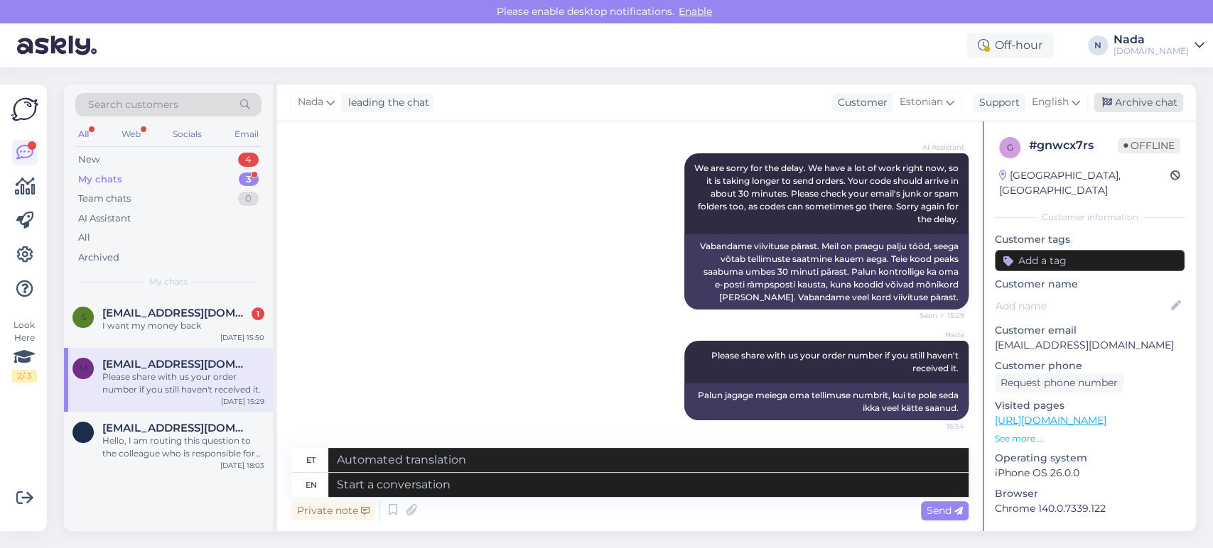
click at [1151, 100] on div "Archive chat" at bounding box center [1138, 102] width 90 height 19
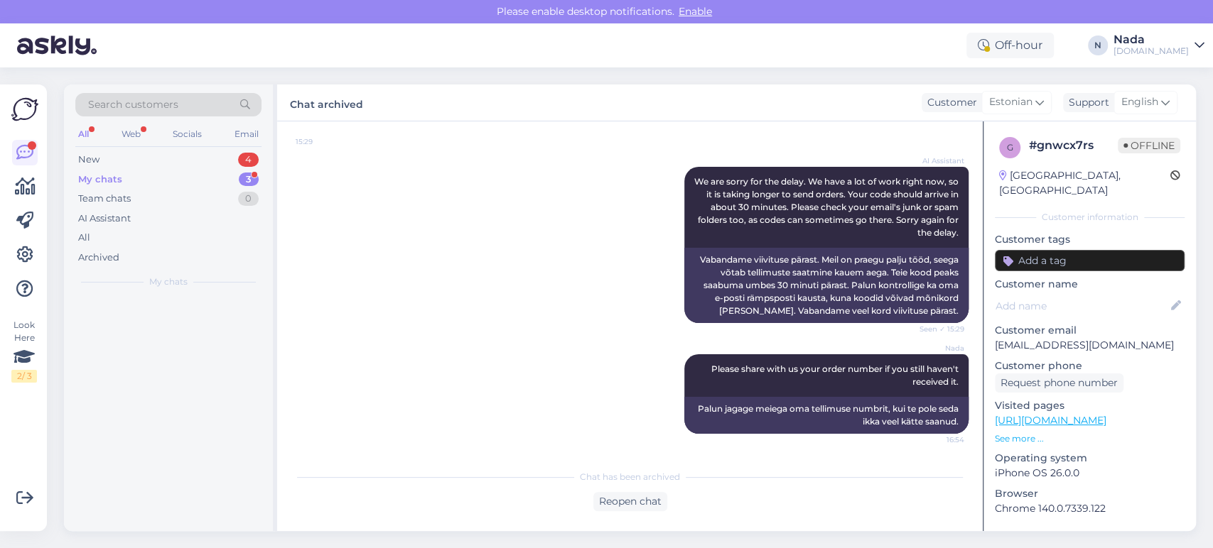
scroll to position [141, 0]
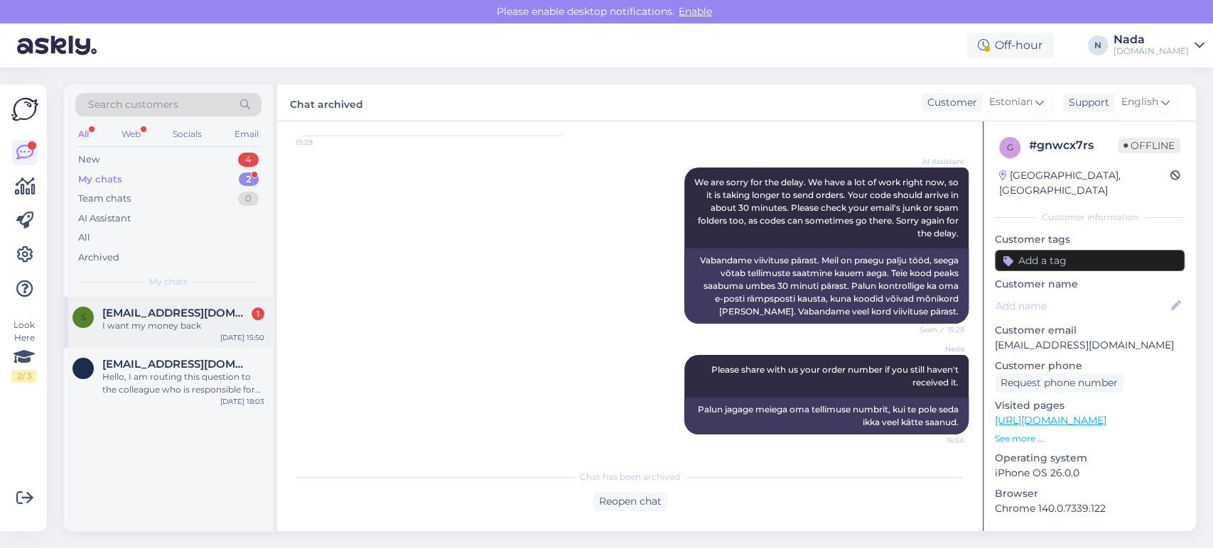
click at [179, 313] on span "sidk64839@gmail.com" at bounding box center [176, 313] width 148 height 13
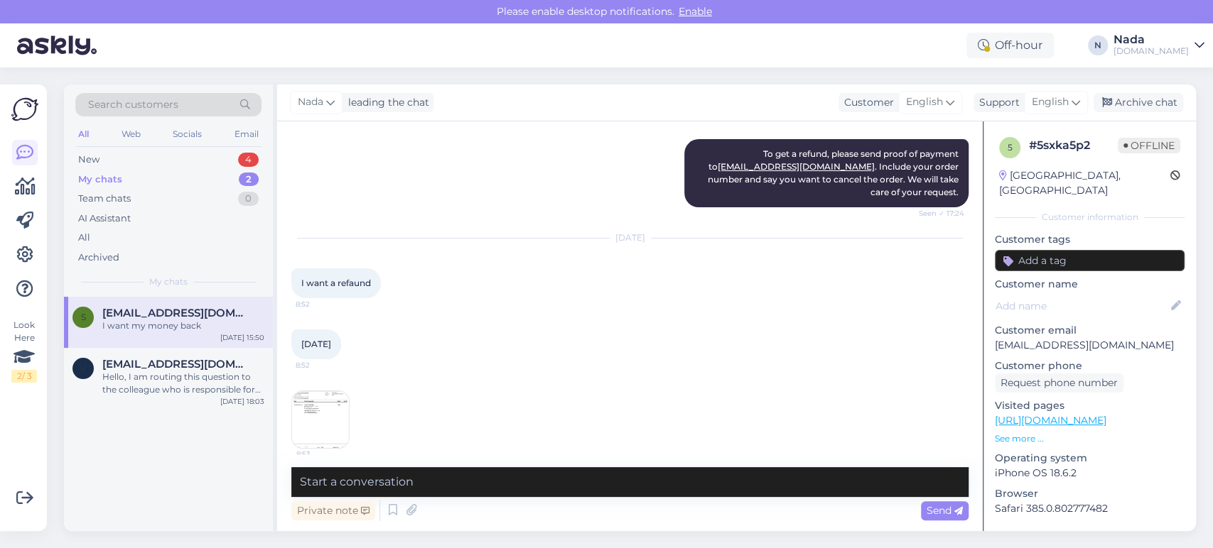
scroll to position [2712, 0]
click at [303, 402] on img at bounding box center [320, 419] width 57 height 57
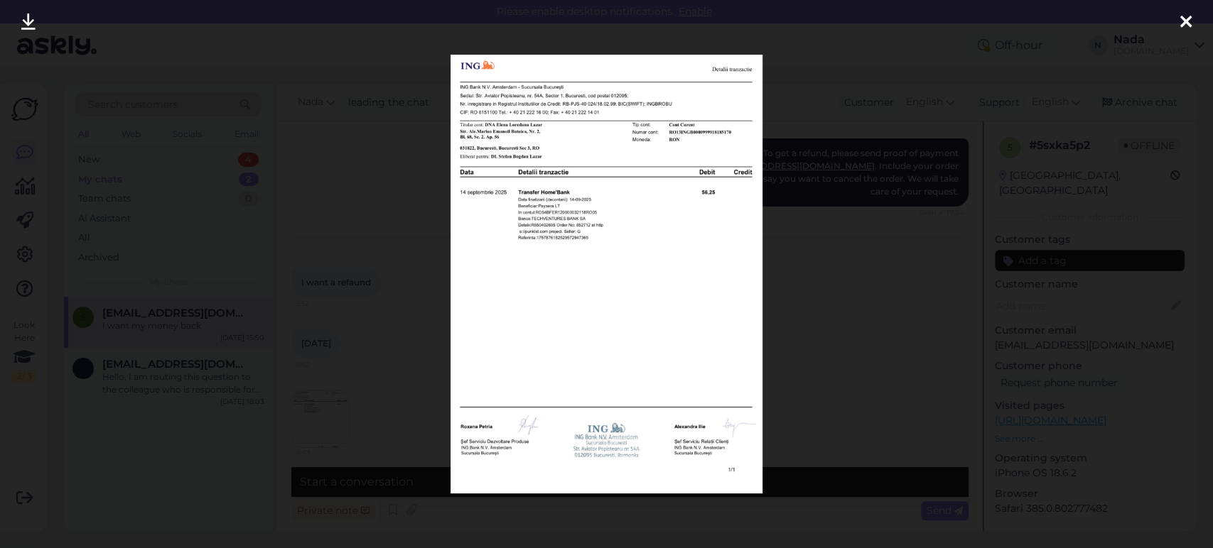
click at [829, 266] on div at bounding box center [606, 274] width 1213 height 548
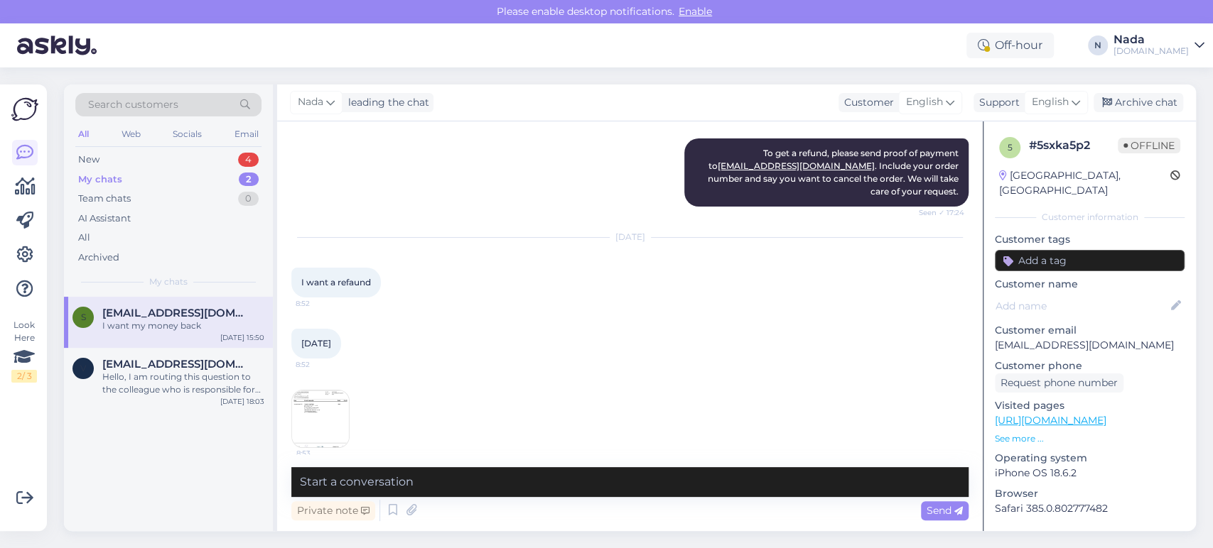
scroll to position [2870, 0]
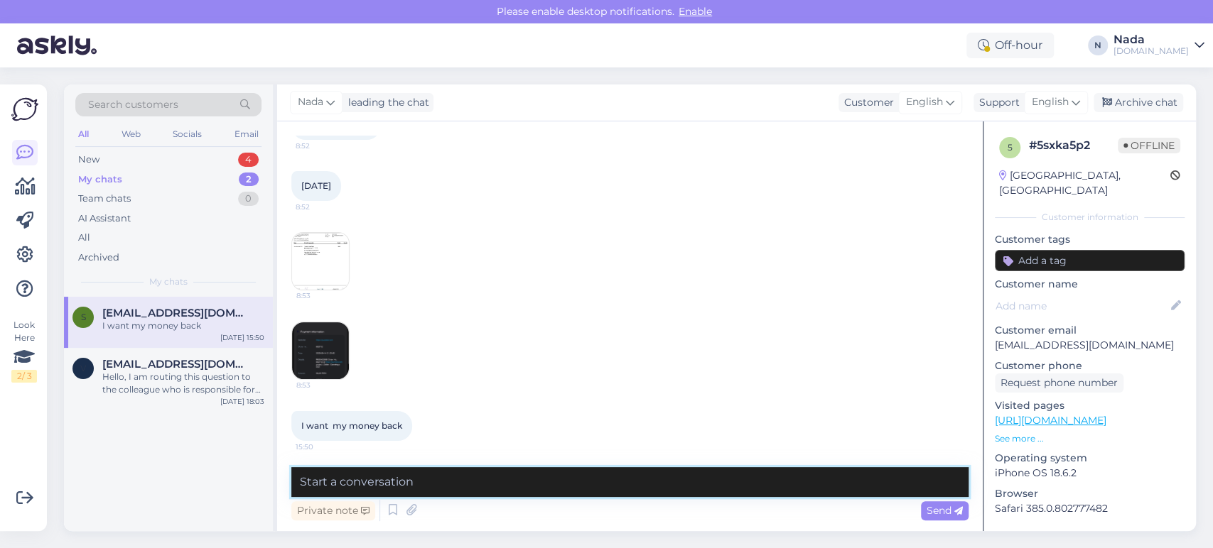
click at [712, 492] on textarea at bounding box center [629, 482] width 677 height 30
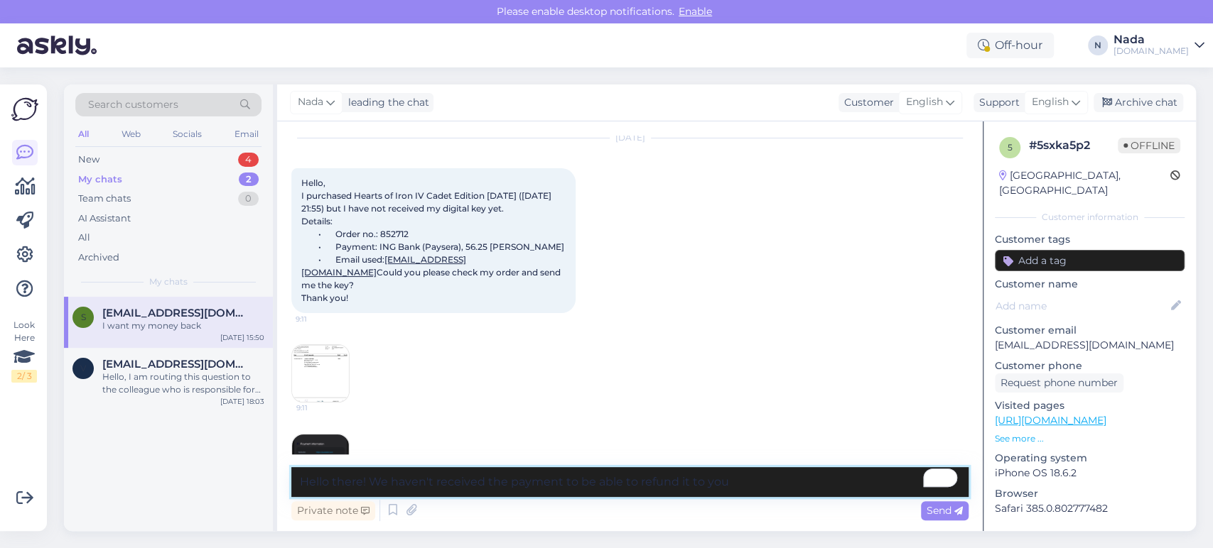
scroll to position [28, 0]
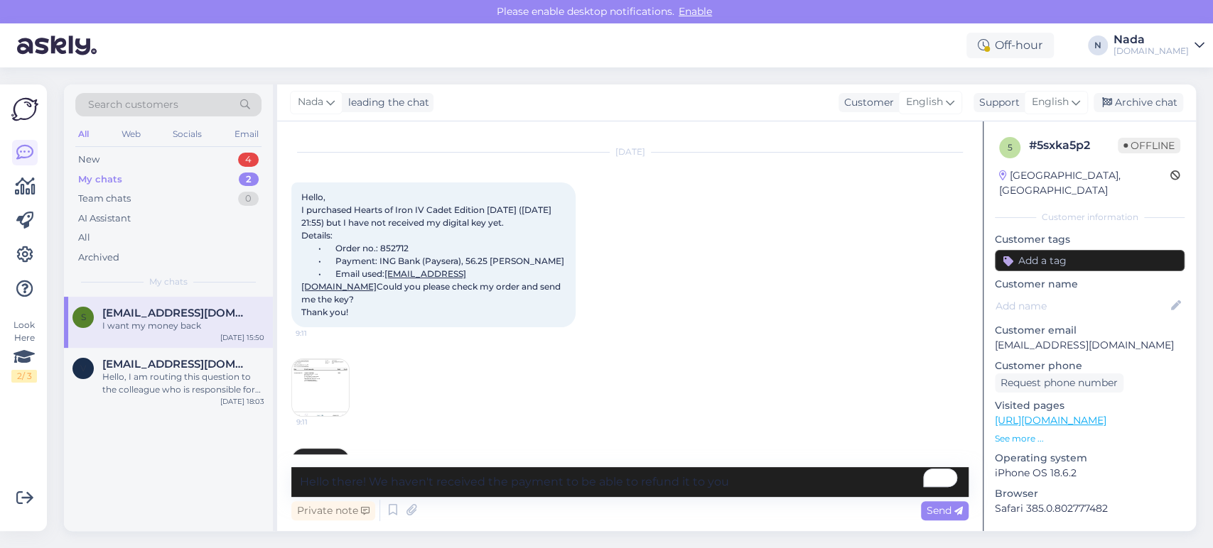
click at [391, 259] on span "Hello, I purchased Hearts of Iron IV Cadet Edition yesterday (14.09.2025 at 21:…" at bounding box center [432, 255] width 263 height 126
copy span "852712"
click at [747, 478] on textarea "Hello there! We haven't received the payment to be able to refund it to you" at bounding box center [629, 482] width 677 height 30
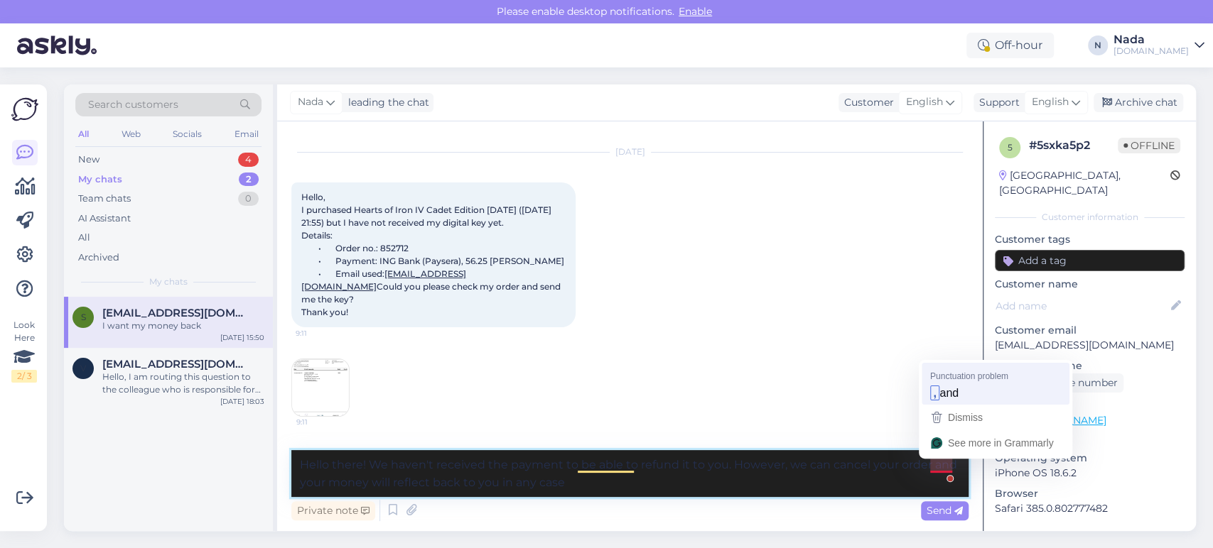
type textarea "Hello there! We haven't received the payment to be able to refund it to you. Ho…"
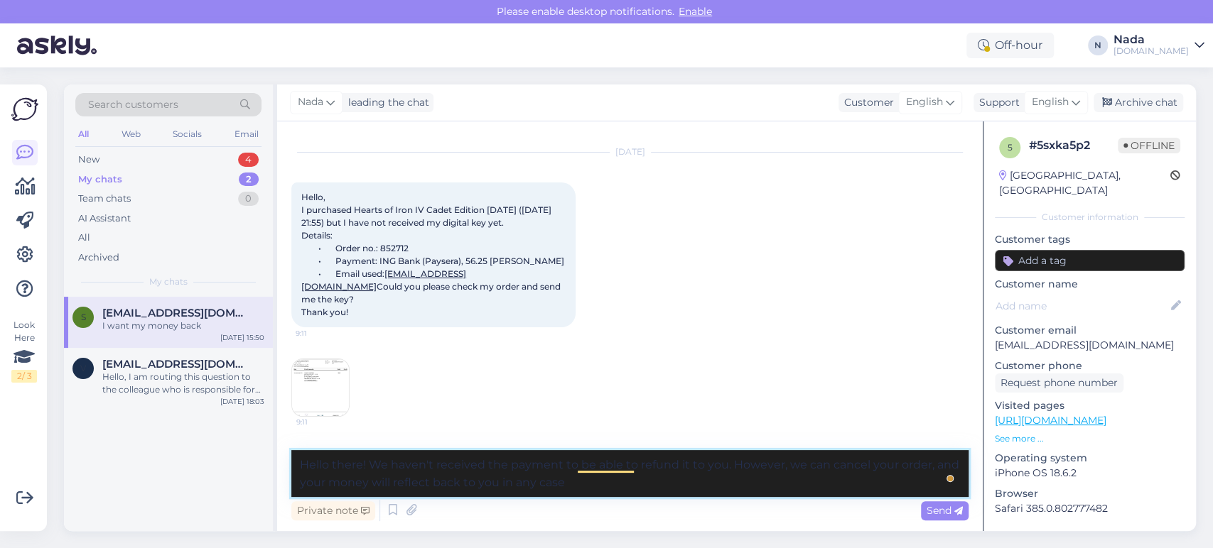
click at [637, 485] on textarea "Hello there! We haven't received the payment to be able to refund it to you. Ho…" at bounding box center [629, 473] width 677 height 47
click at [739, 490] on textarea "Hello there! We haven't received the payment to be able to refund it to you. Ho…" at bounding box center [629, 473] width 677 height 47
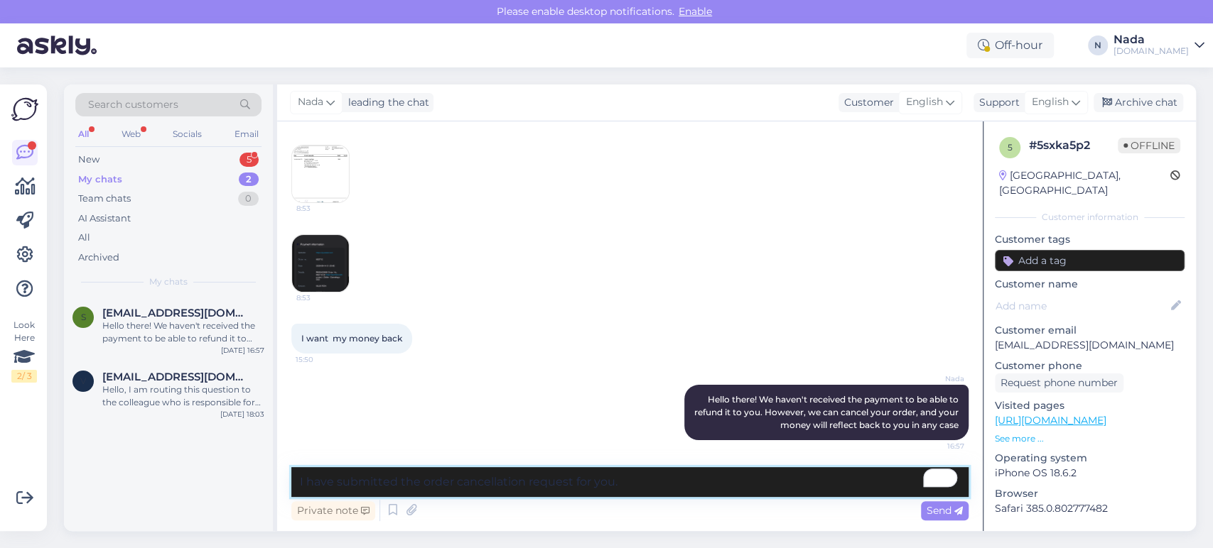
type textarea "I have submitted the order cancellation request for you."
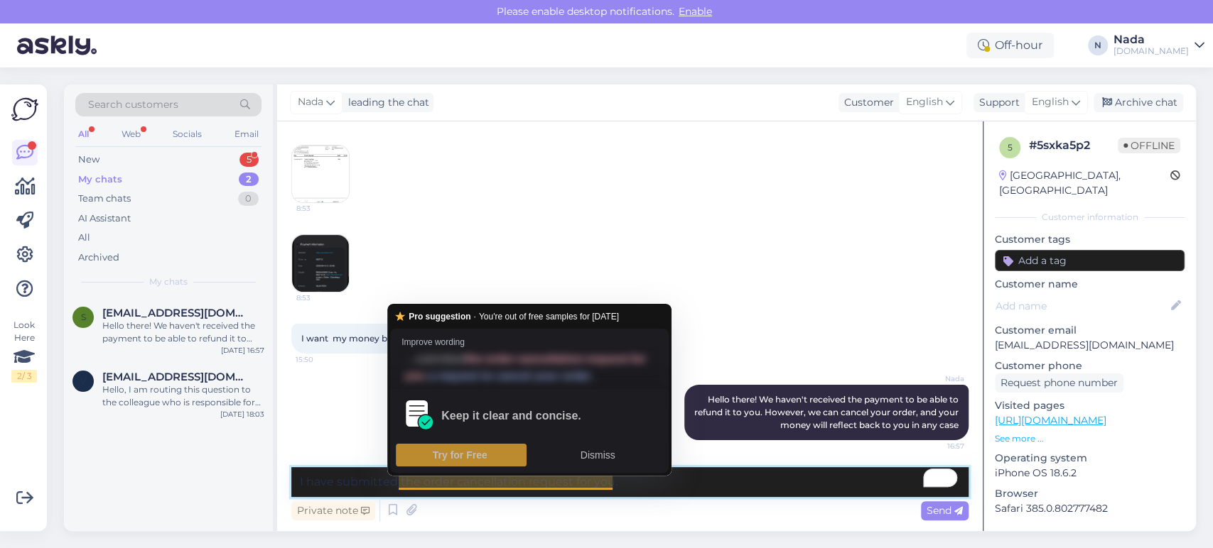
click at [663, 490] on textarea "I have submitted the order cancellation request for you." at bounding box center [629, 482] width 677 height 30
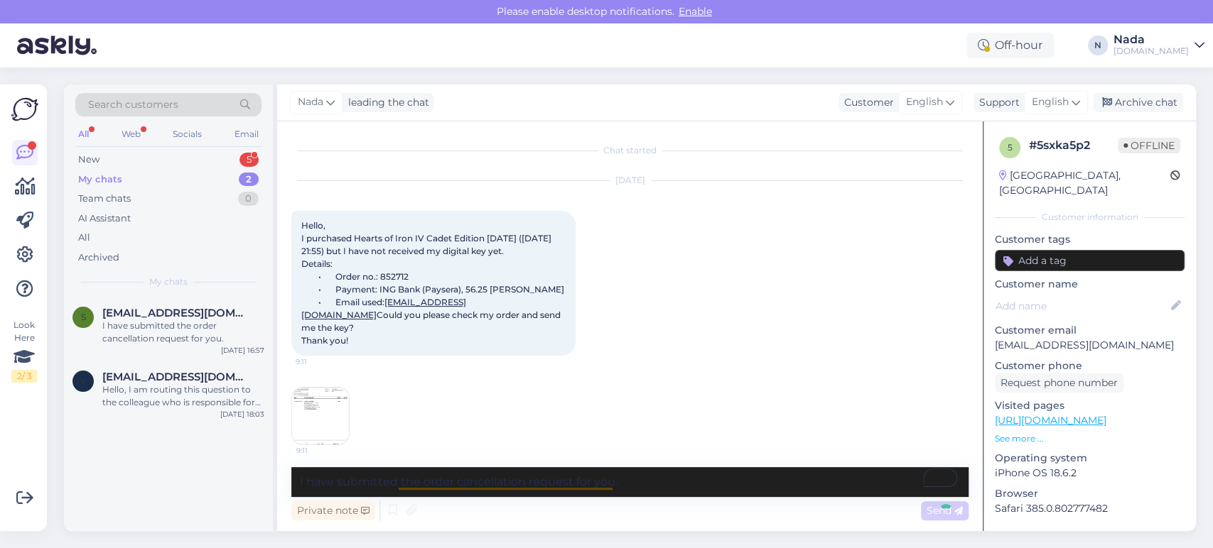
scroll to position [3017, 0]
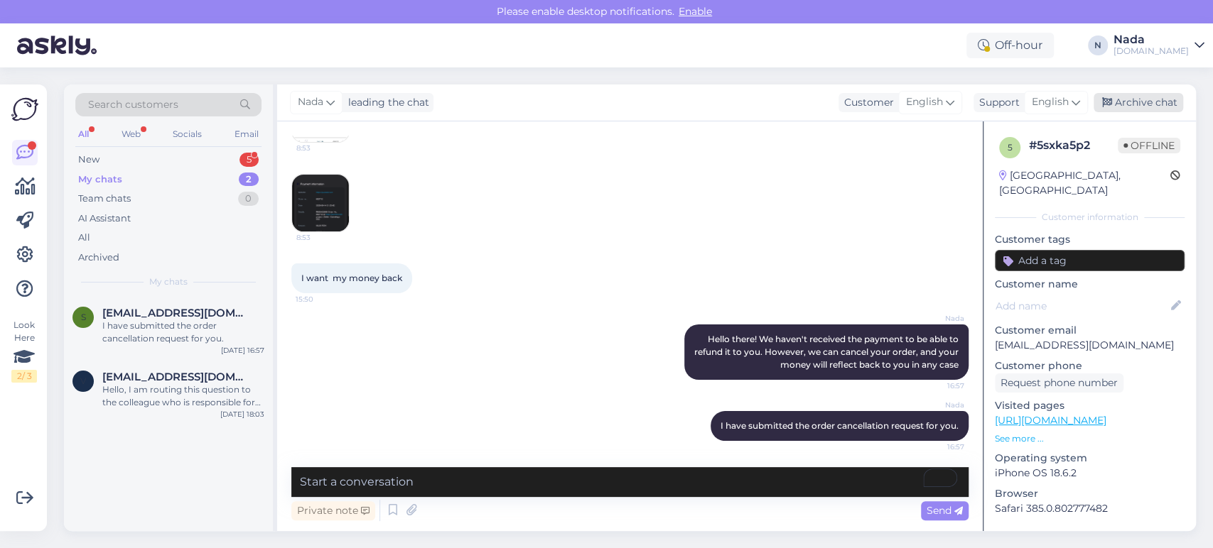
click at [1139, 109] on div "Archive chat" at bounding box center [1138, 102] width 90 height 19
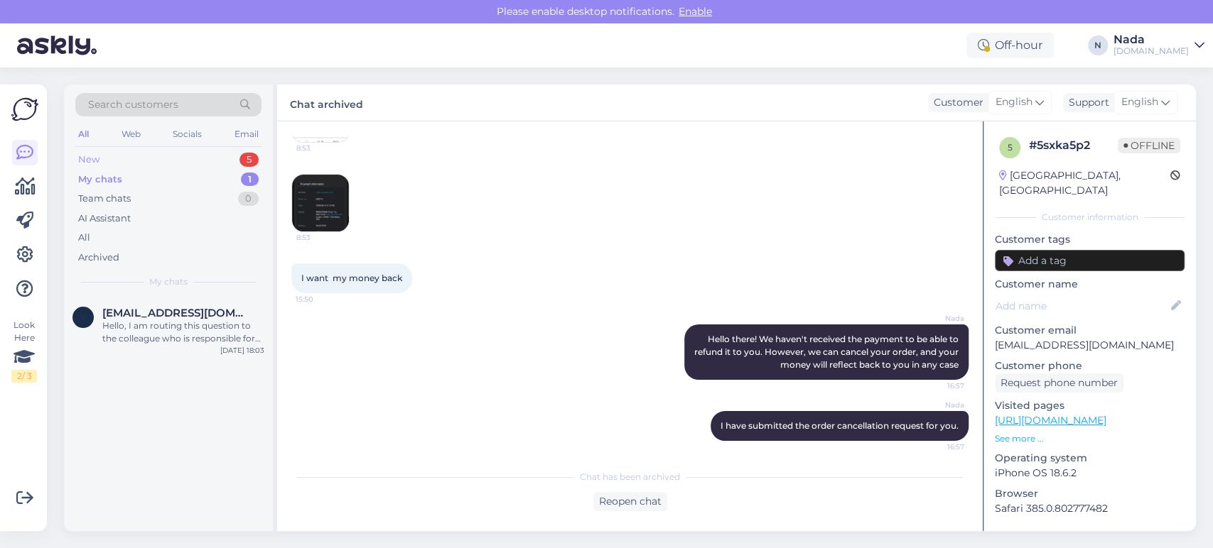
click at [146, 158] on div "New 5" at bounding box center [168, 160] width 186 height 20
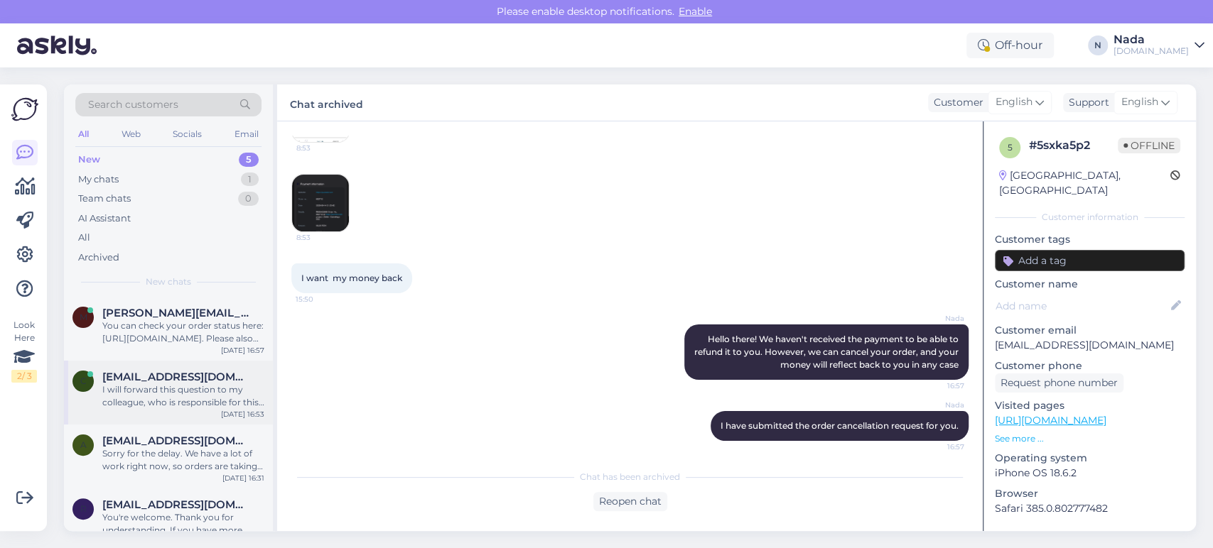
scroll to position [102, 0]
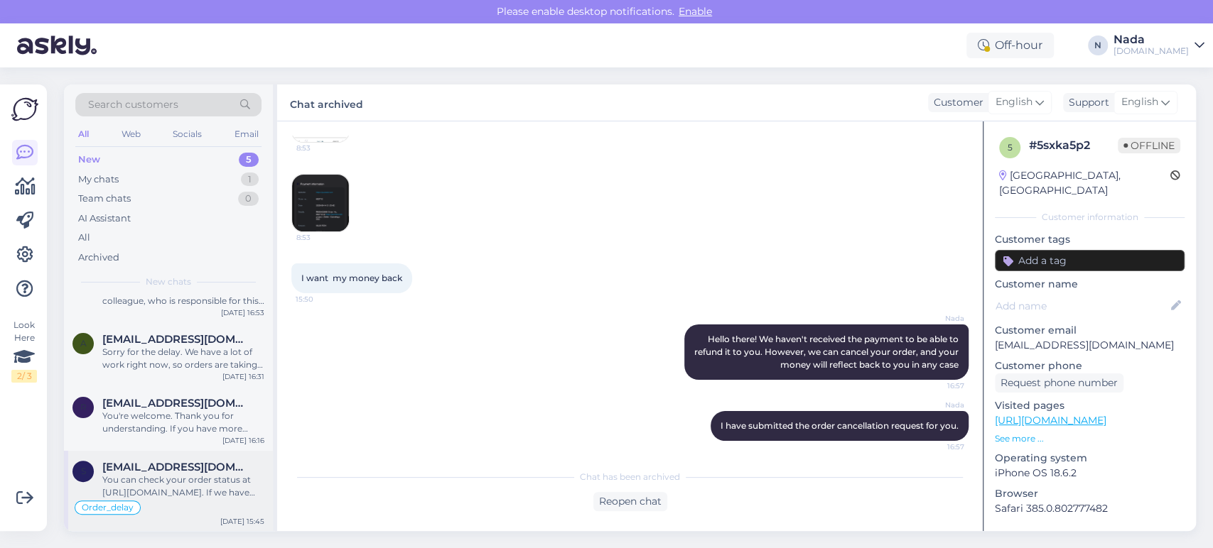
click at [210, 480] on div "You can check your order status at [URL][DOMAIN_NAME]. If we have received the …" at bounding box center [183, 487] width 162 height 26
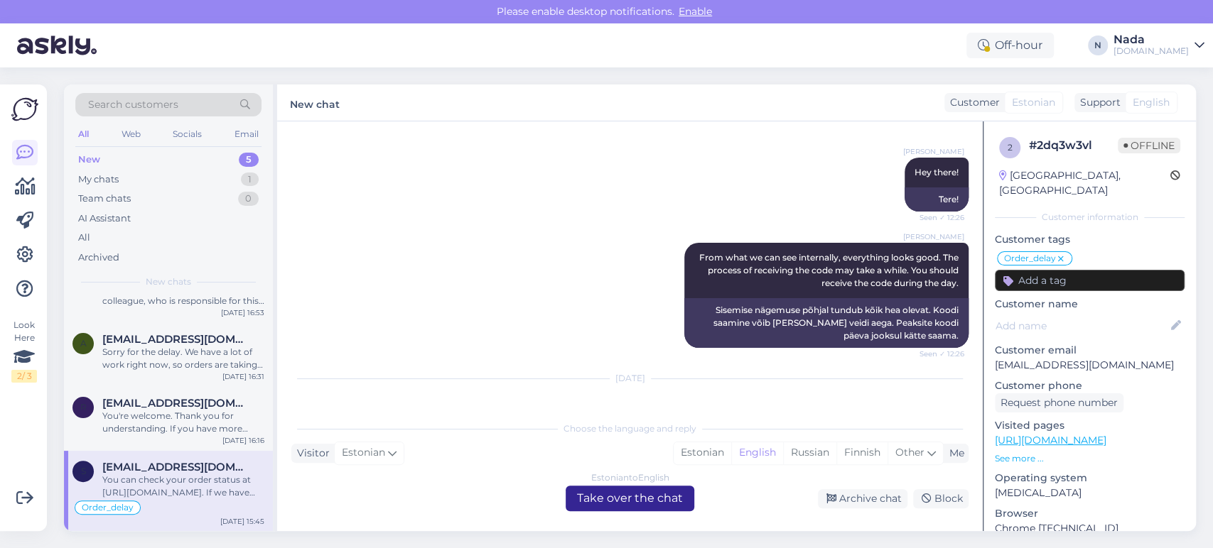
scroll to position [2443, 0]
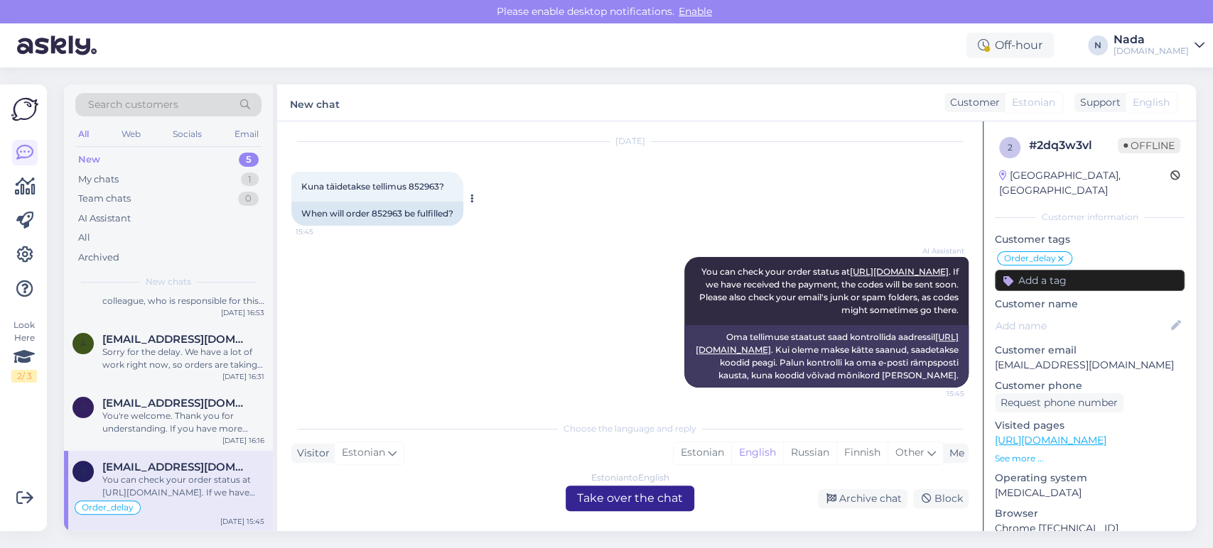
click at [384, 226] on div "When will order 852963 be fulfilled?" at bounding box center [377, 214] width 172 height 24
copy div "852963"
click at [629, 498] on div "Estonian to English Take over the chat" at bounding box center [629, 499] width 129 height 26
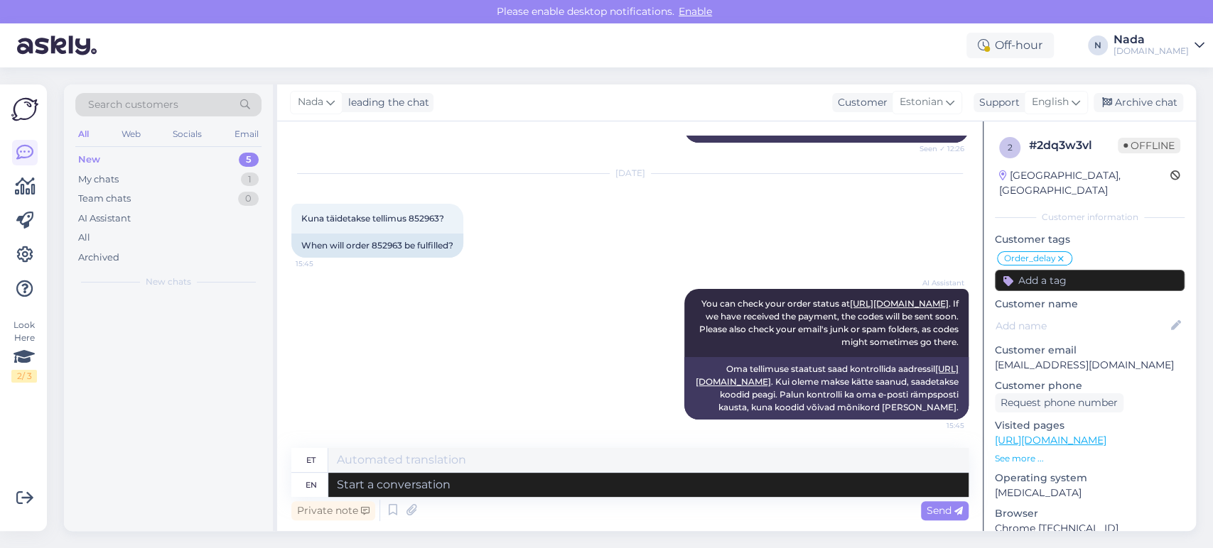
scroll to position [0, 0]
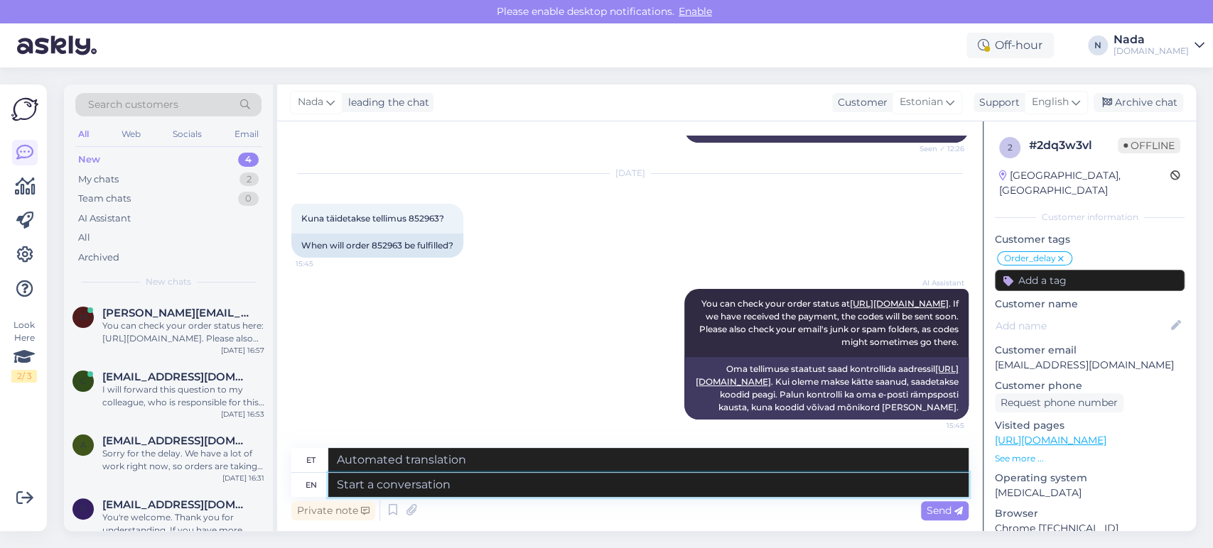
click at [595, 479] on textarea at bounding box center [648, 485] width 640 height 24
paste textarea "Thank you for your patience. It looks like your order is completed and emailed …"
type textarea "Thank you for your patience. It looks like your order is completed and emailed …"
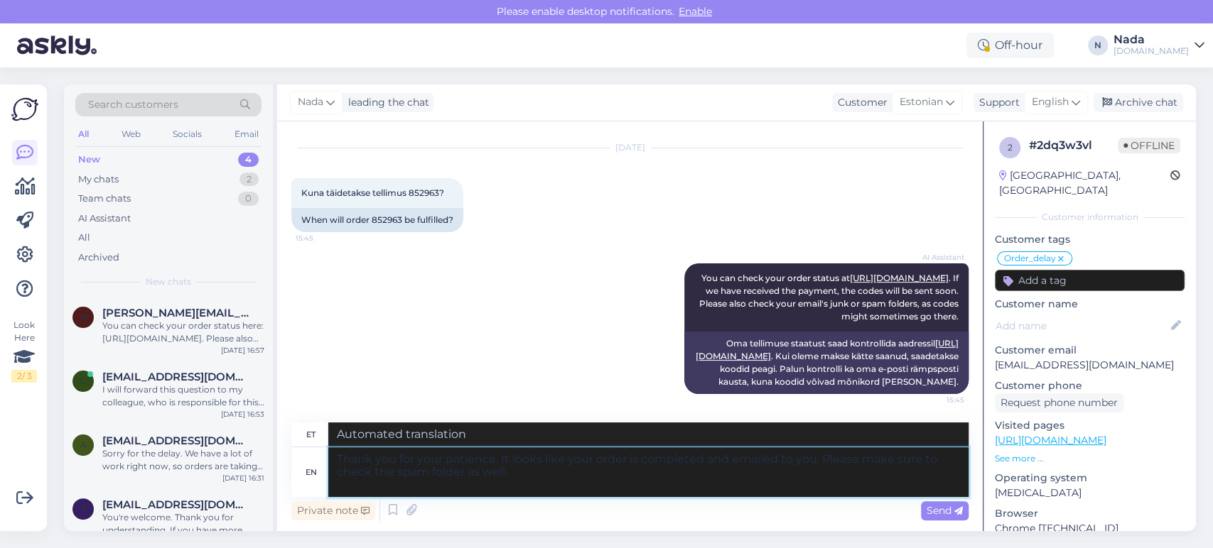
type textarea "Täname kannatlikkuse eest. Paistab, et teie tellimus on esitatud ja teile e-pos…"
click at [835, 489] on textarea "Thank you for your patience. It looks like your order is completed and emailed …" at bounding box center [648, 478] width 640 height 37
type textarea "Thank you for your patience. It looks like your order is completed and emailed …"
click at [932, 506] on span "Send" at bounding box center [944, 510] width 36 height 13
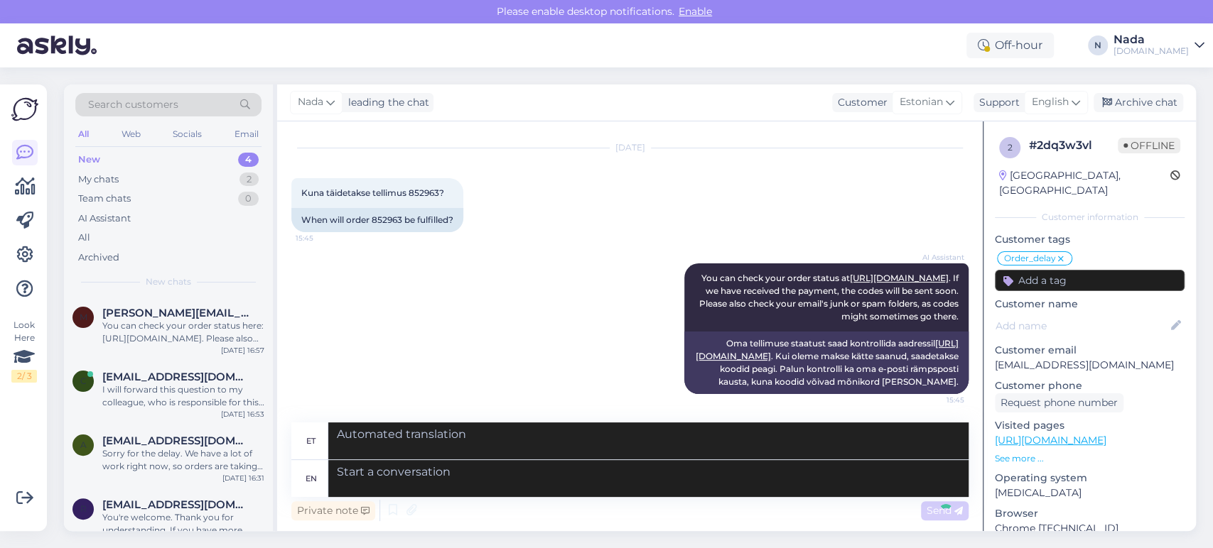
scroll to position [2624, 0]
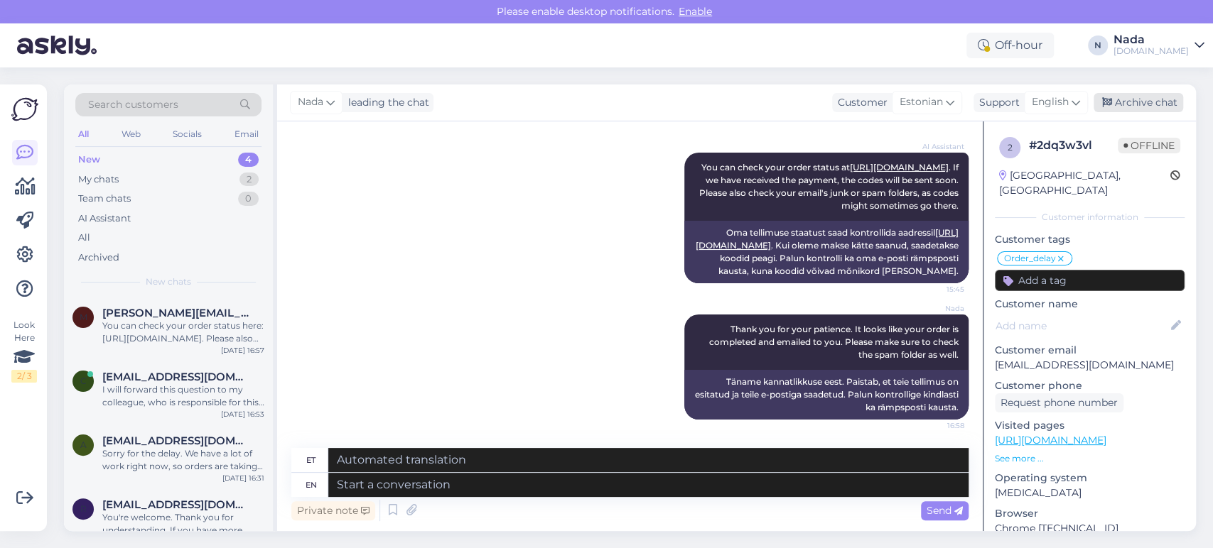
click at [1153, 107] on div "Archive chat" at bounding box center [1138, 102] width 90 height 19
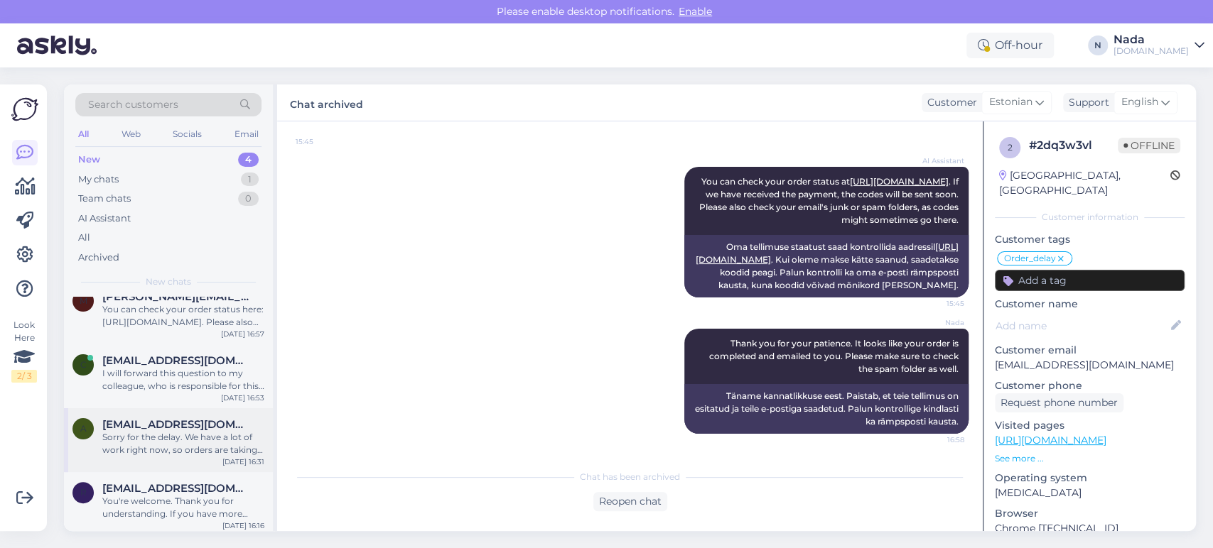
scroll to position [21, 0]
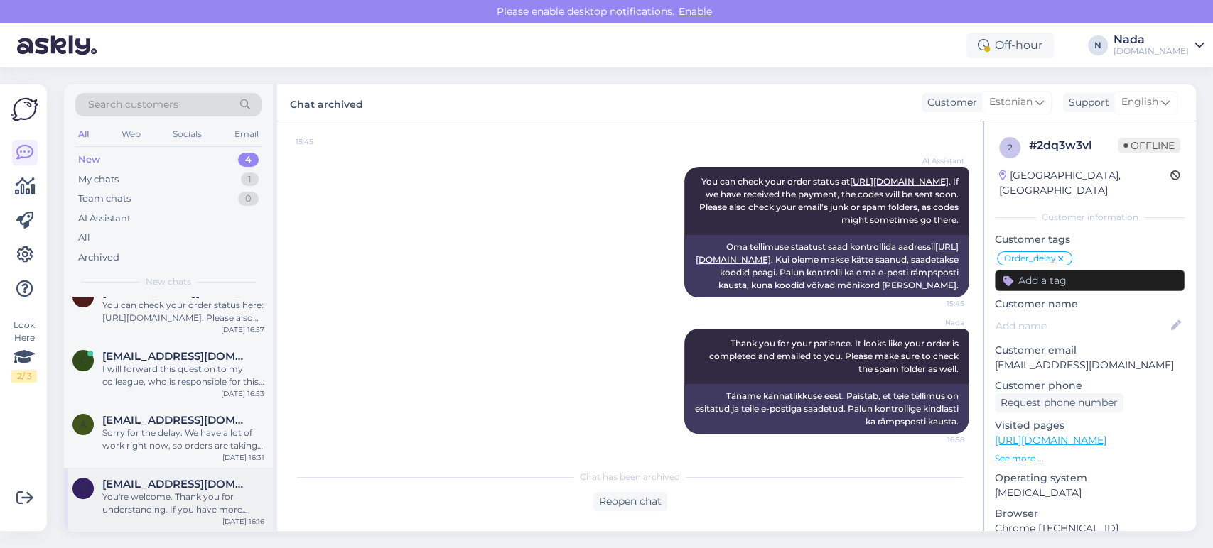
click at [146, 481] on span "rteppart@gmail.com" at bounding box center [176, 484] width 148 height 13
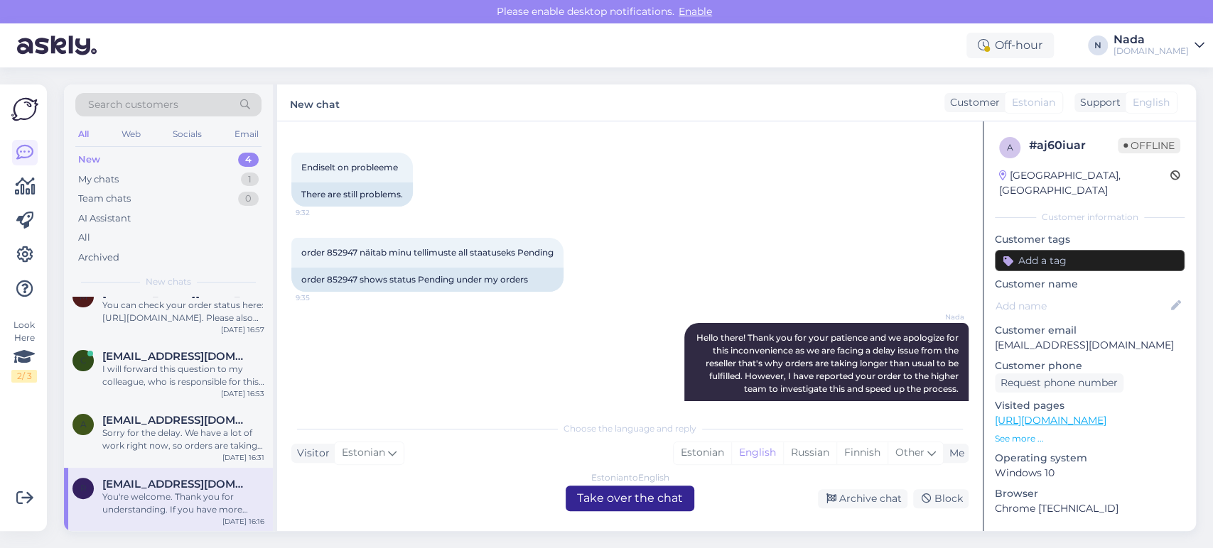
scroll to position [497, 0]
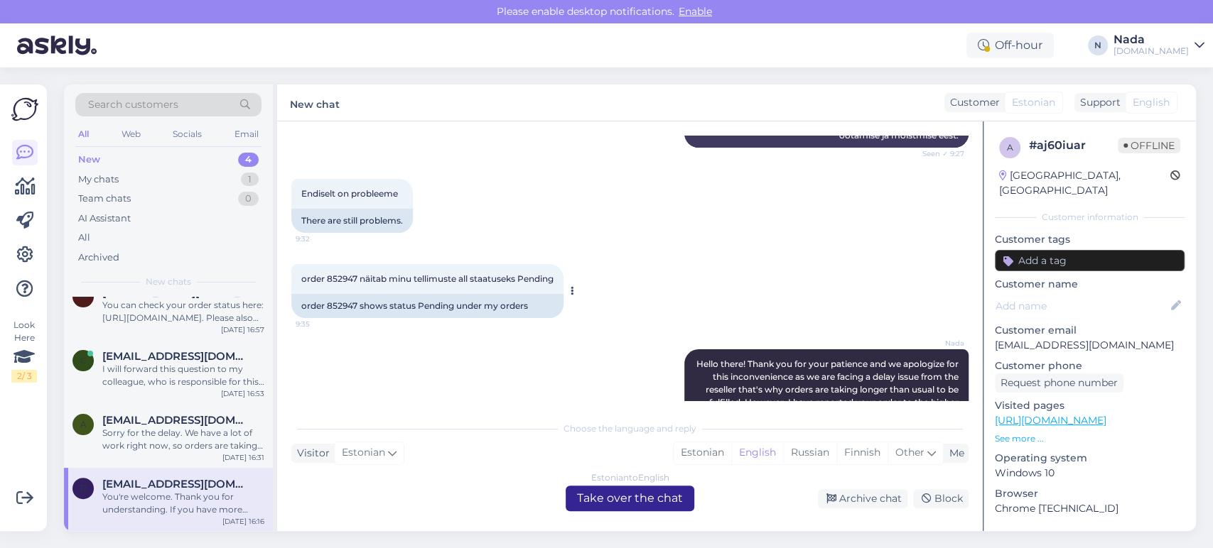
click at [349, 310] on div "order 852947 shows status Pending under my orders" at bounding box center [427, 306] width 272 height 24
copy div "852947"
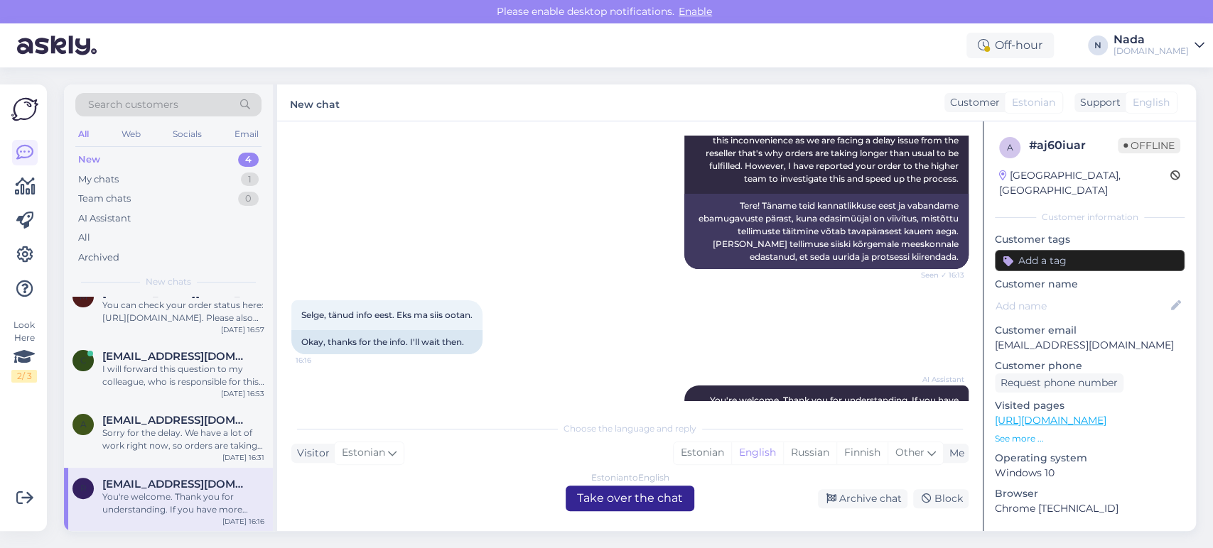
scroll to position [813, 0]
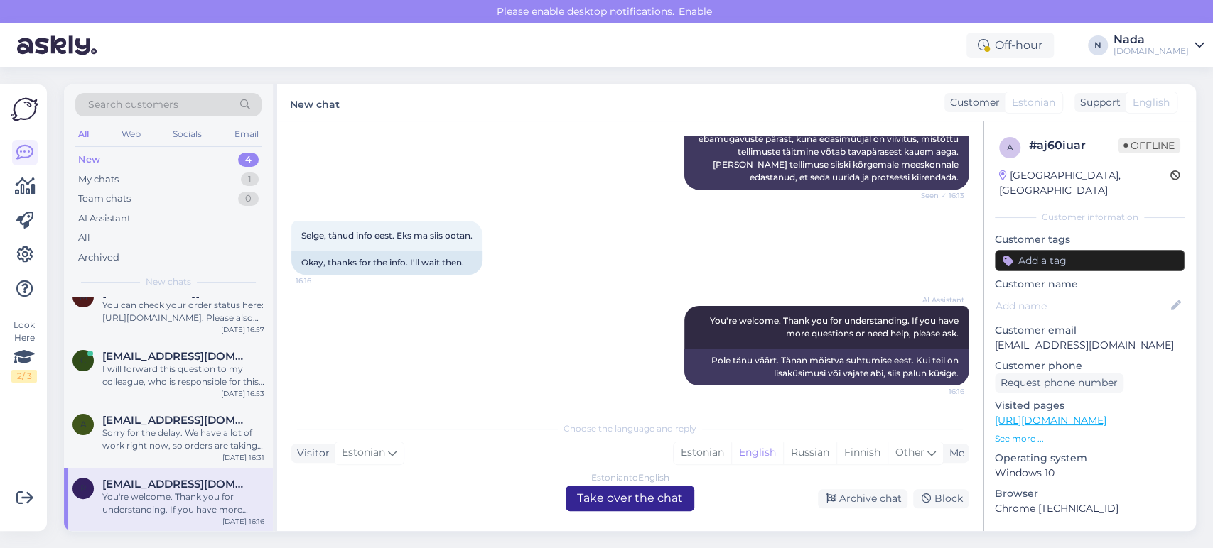
click at [655, 493] on div "Estonian to English Take over the chat" at bounding box center [629, 499] width 129 height 26
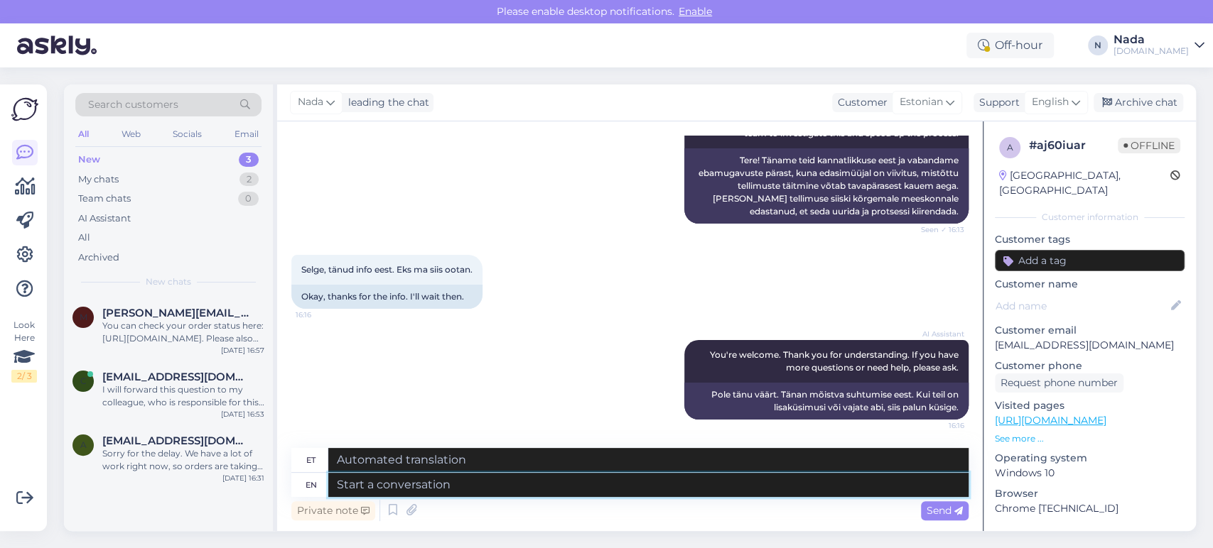
click at [567, 492] on textarea at bounding box center [648, 485] width 640 height 24
paste textarea "Thank you for your patience. It looks like your order is completed and emailed …"
type textarea "Thank you for your patience. It looks like your order is completed and emailed …"
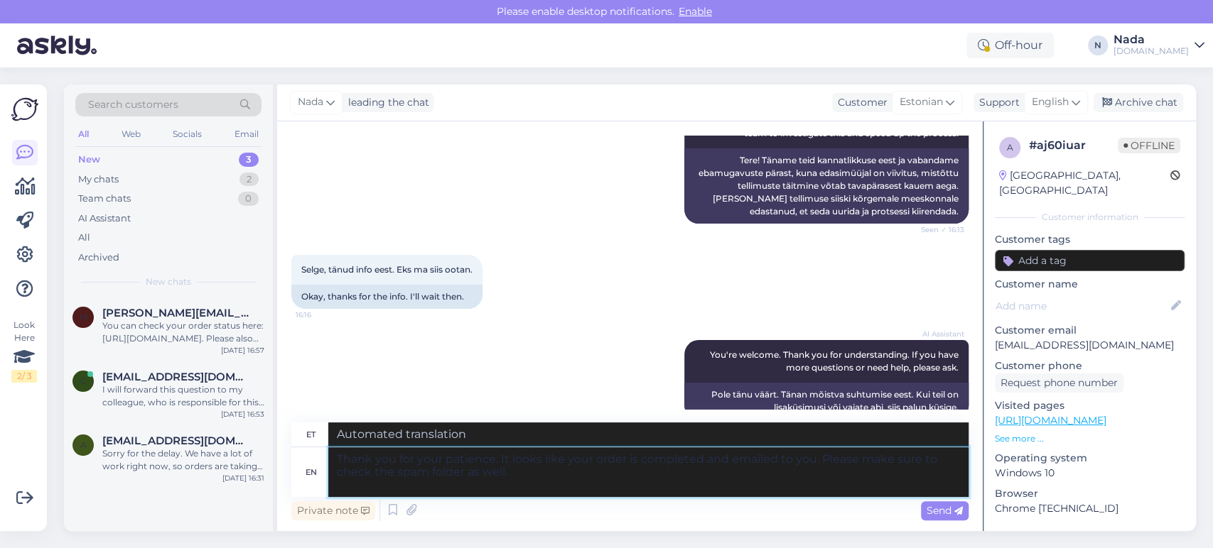
scroll to position [803, 0]
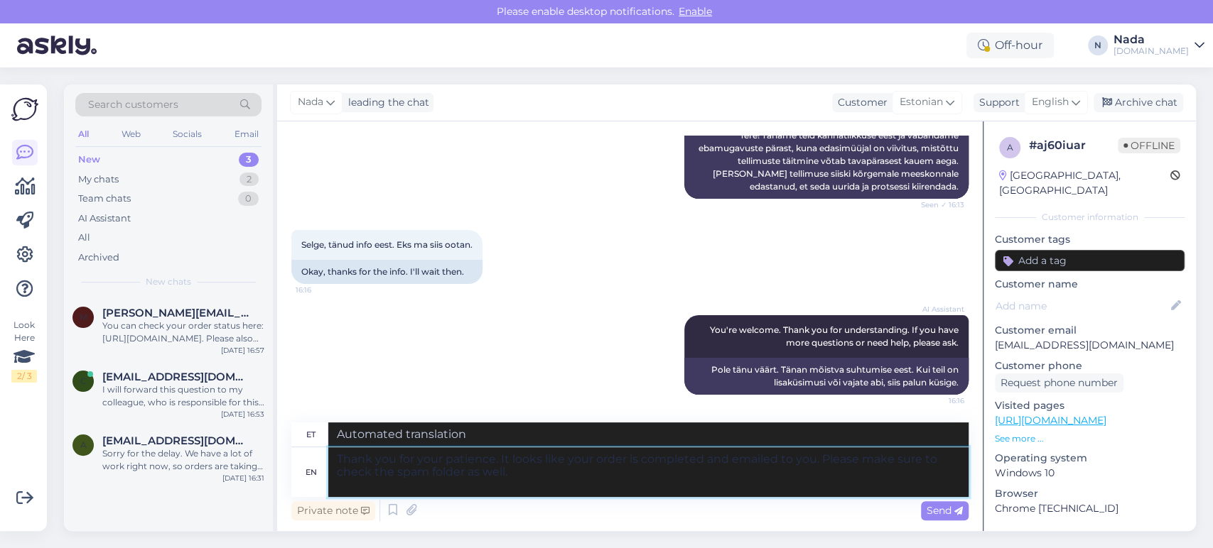
type textarea "Täname kannatlikkuse eest. Paistab, et teie tellimus on esitatud ja teile e-pos…"
type textarea "Thank you for your patience. It looks like your order is completed and emailed …"
click at [948, 509] on span "Send" at bounding box center [944, 510] width 36 height 13
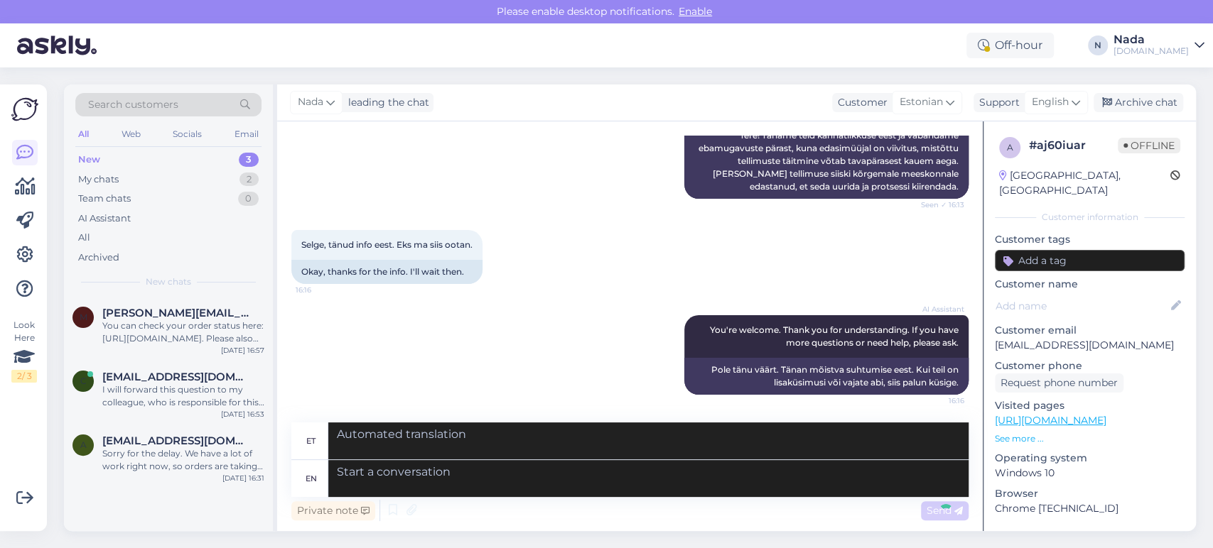
scroll to position [915, 0]
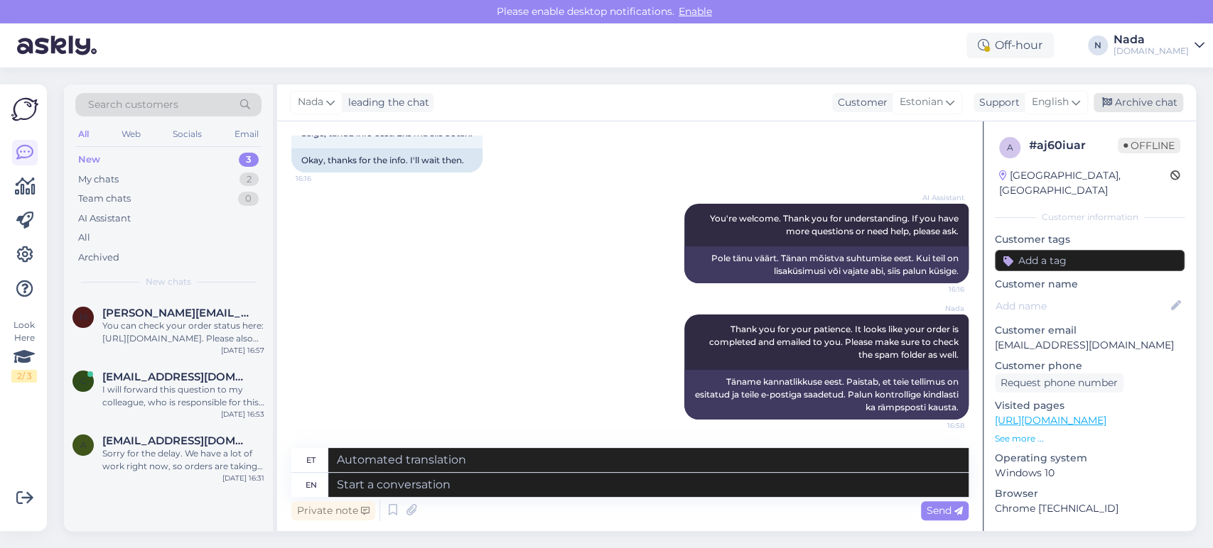
click at [1129, 102] on div "Archive chat" at bounding box center [1138, 102] width 90 height 19
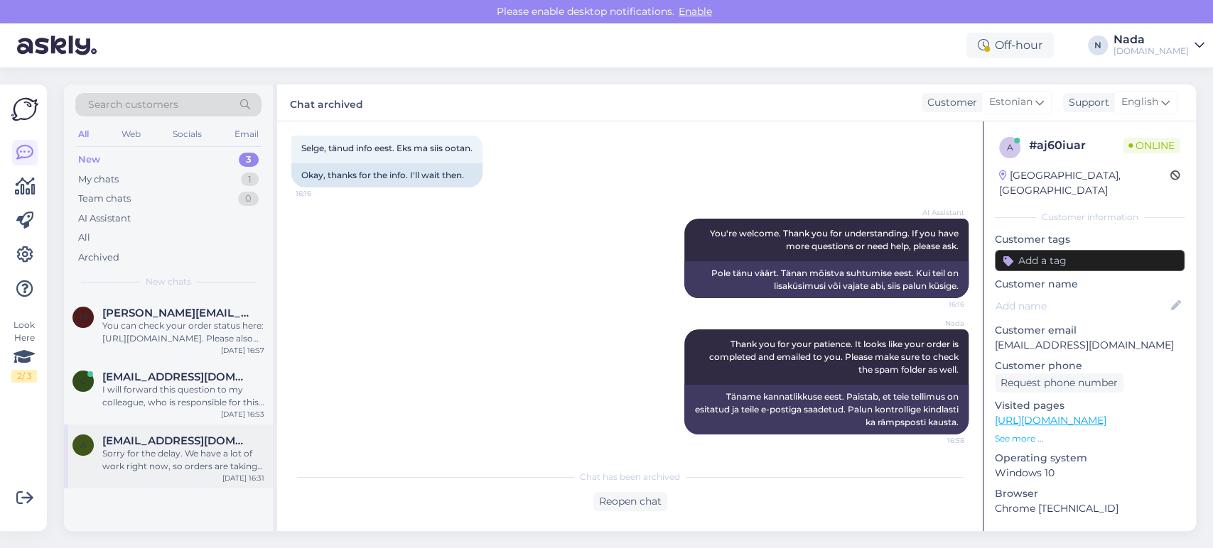
click at [207, 448] on div "Sorry for the delay. We have a lot of work right now, so orders are taking long…" at bounding box center [183, 461] width 162 height 26
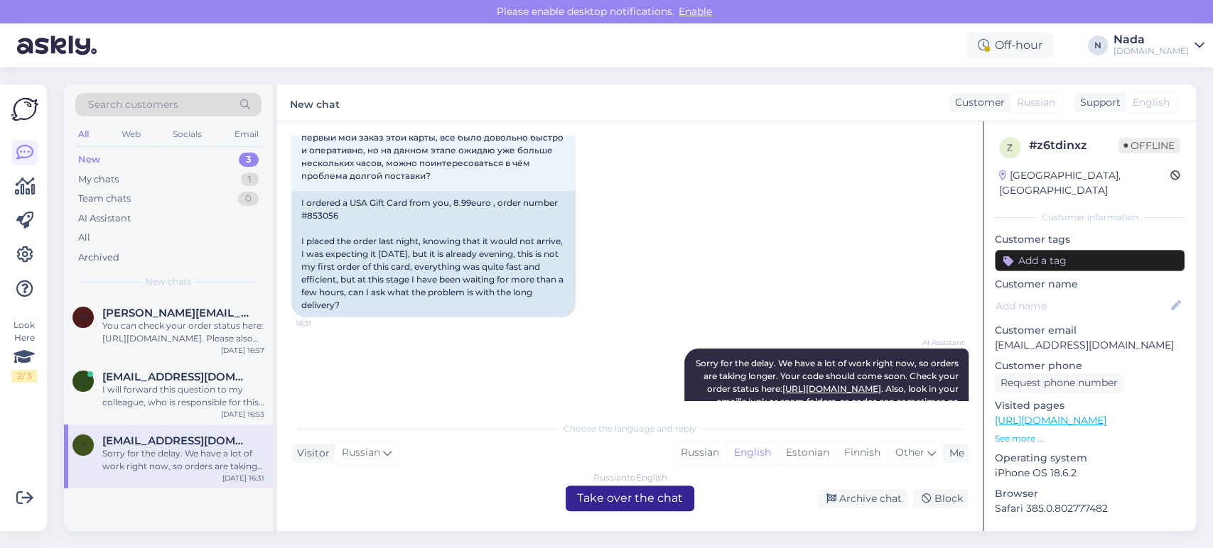
scroll to position [322, 0]
click at [328, 215] on div "I ordered a USA Gift Card from you, 8.99euro , order number #853056 I placed th…" at bounding box center [433, 255] width 284 height 126
click at [327, 215] on div "I ordered a USA Gift Card from you, 8.99euro , order number #853056 I placed th…" at bounding box center [433, 255] width 284 height 126
copy div "853056"
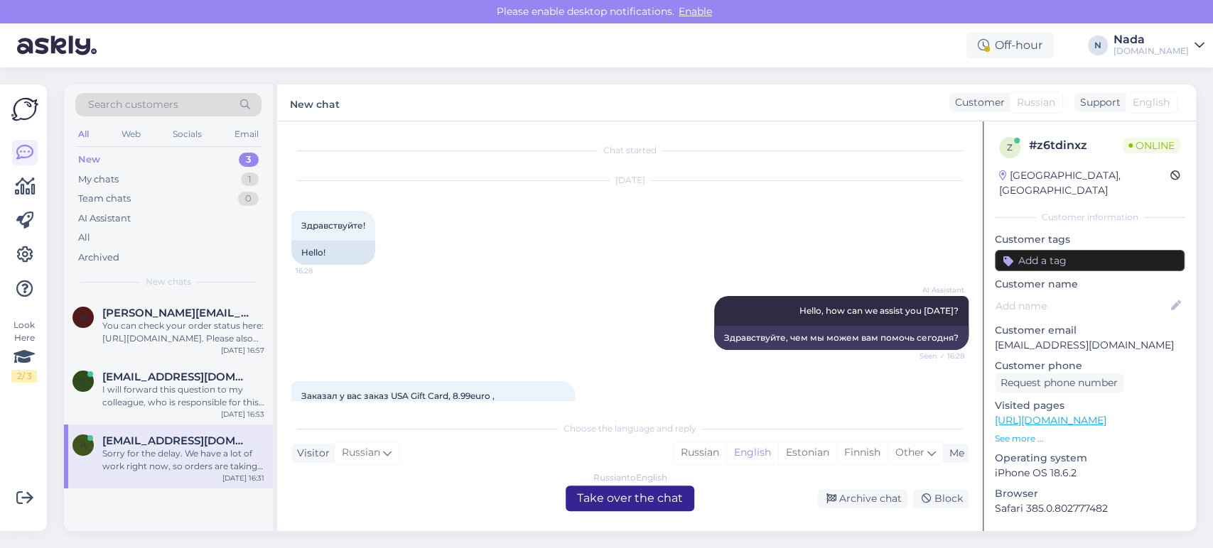
scroll to position [237, 0]
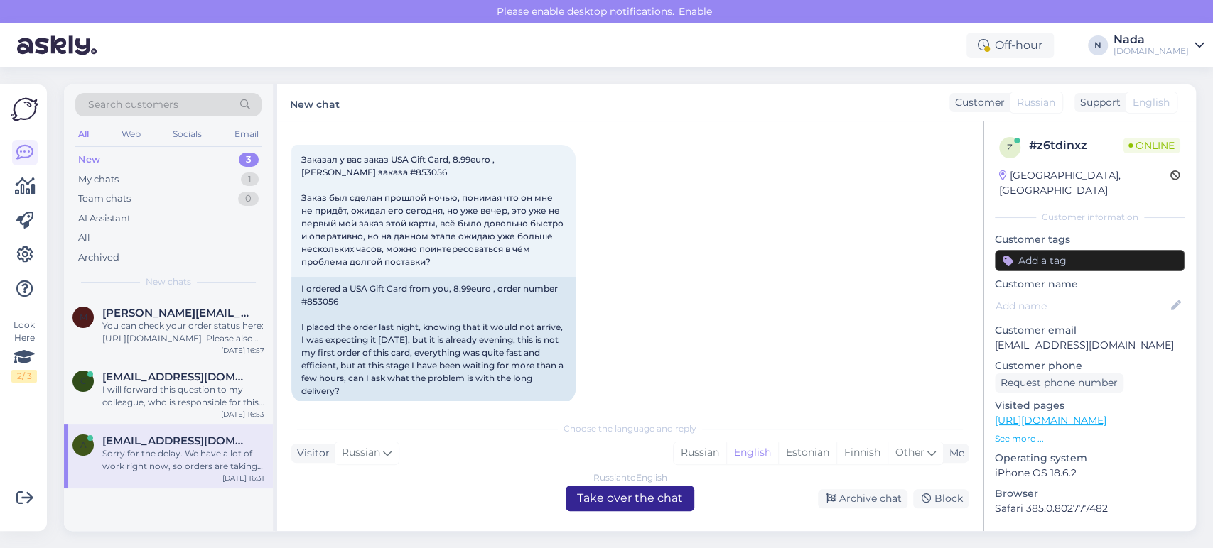
click at [583, 500] on div "Russian to English Take over the chat" at bounding box center [629, 499] width 129 height 26
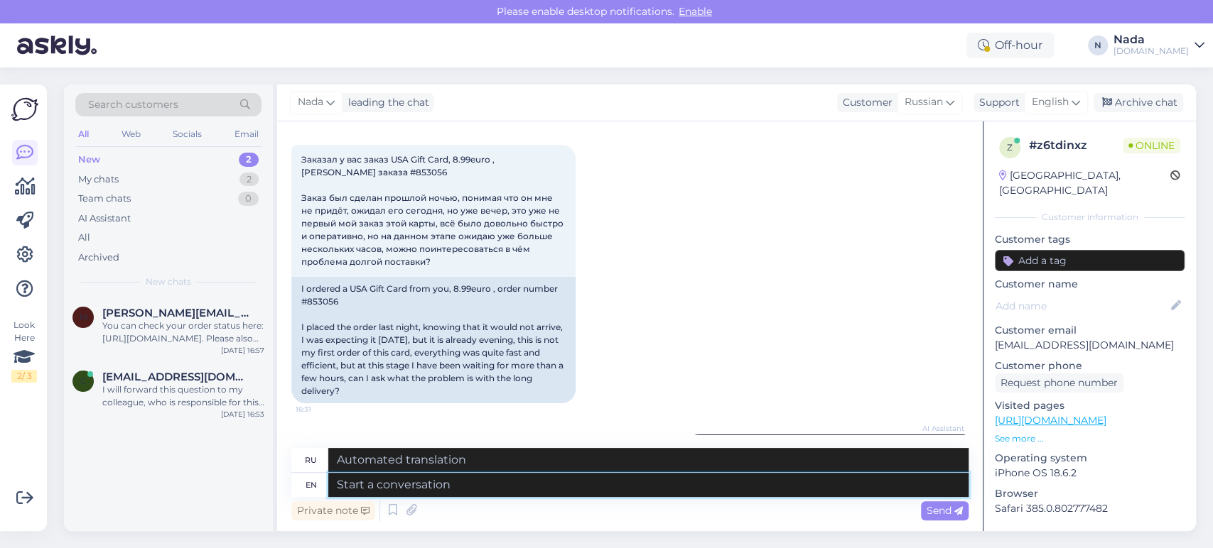
click at [528, 491] on textarea at bounding box center [648, 485] width 640 height 24
paste textarea "Thank you for waiting and we are terribly sorry for this delay. Your order has …"
type textarea "Thank you for waiting and we are terribly sorry for this delay. Your order has …"
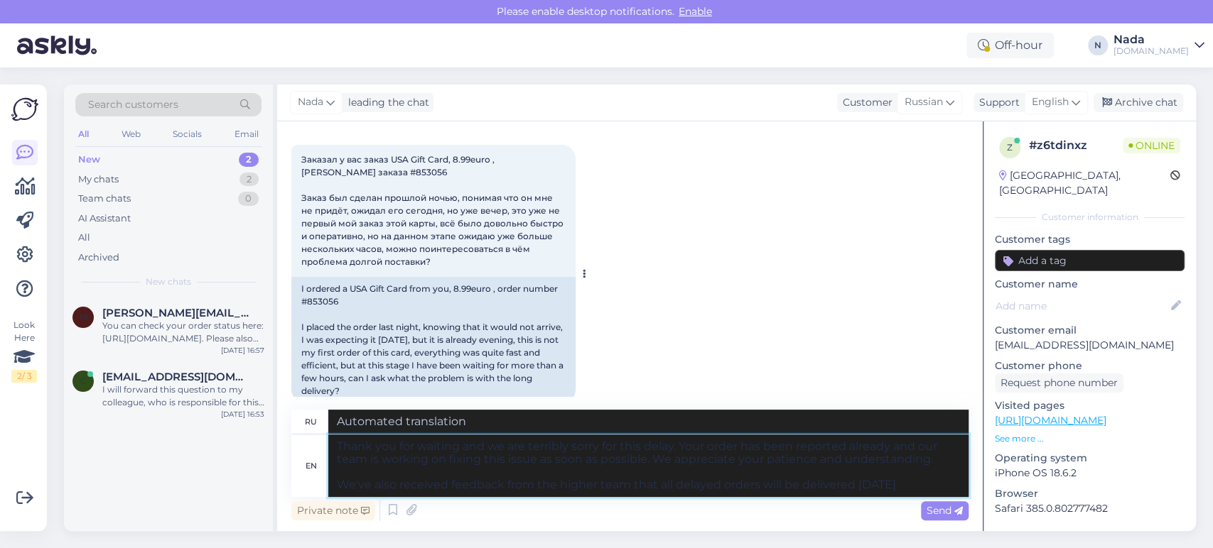
type textarea "Благодарим вас за ожидание и приносим извинения за задержку. Мы уже сообщили о …"
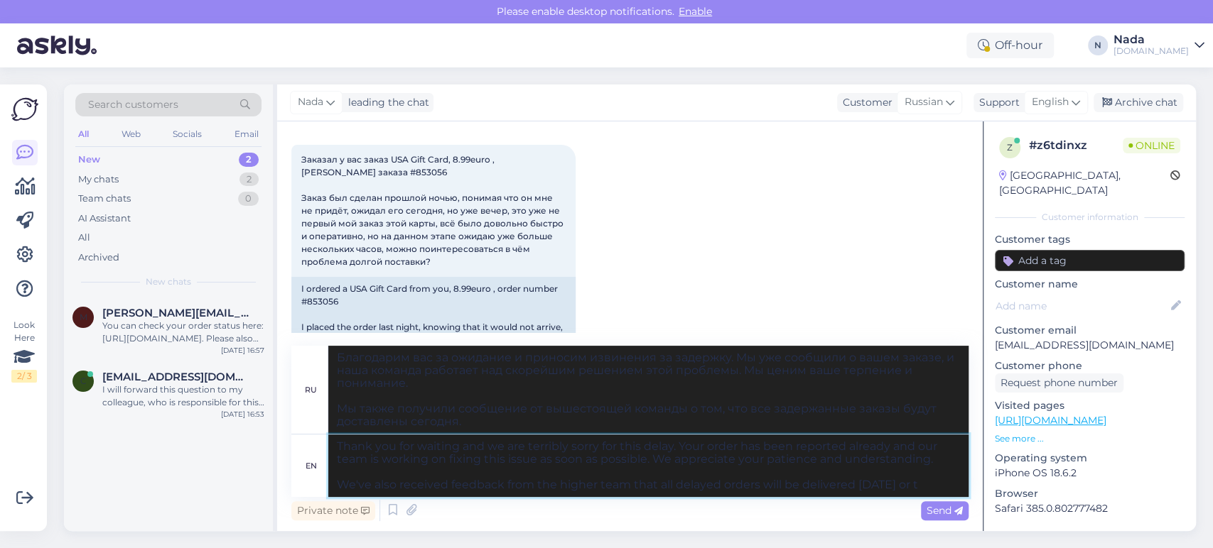
type textarea "Thank you for waiting and we are terribly sorry for this delay. Your order has …"
type textarea "Благодарим вас за ожидание и приносим извинения за задержку. Мы уже сообщили о …"
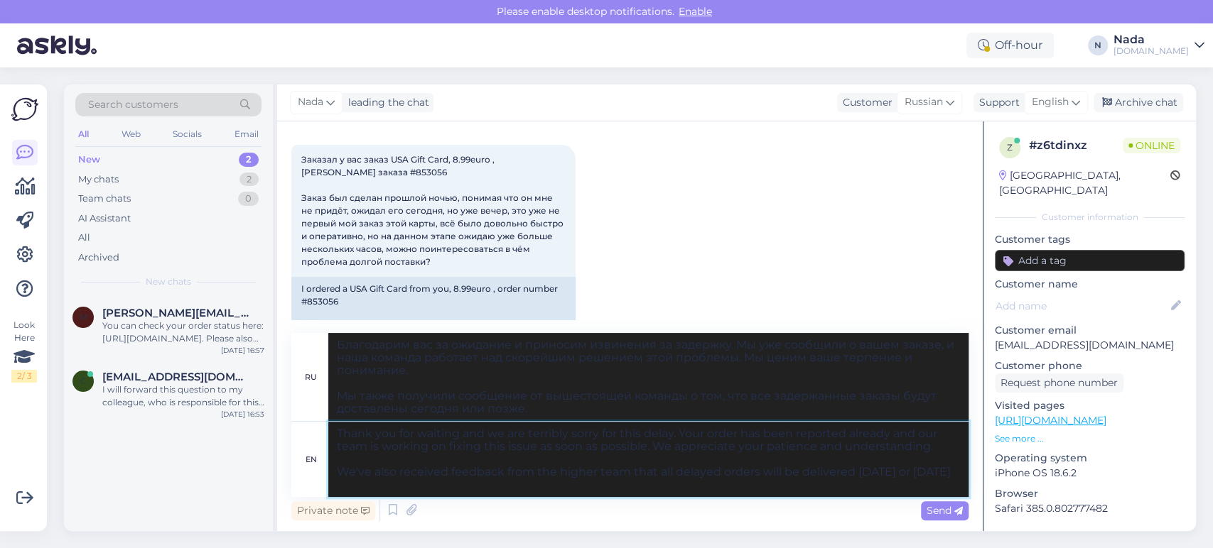
type textarea "Thank you for waiting and we are terribly sorry for this delay. Your order has …"
type textarea "Благодарим вас за ожидание и приносим извинения за задержку. Мы уже сообщили о …"
type textarea "Thank you for waiting and we are terribly sorry for this delay. Your order has …"
type textarea "Благодарим вас за ожидание и приносим извинения за задержку. Мы уже сообщили о …"
type textarea "Thank you for waiting and we are terribly sorry for this delay. Your order has …"
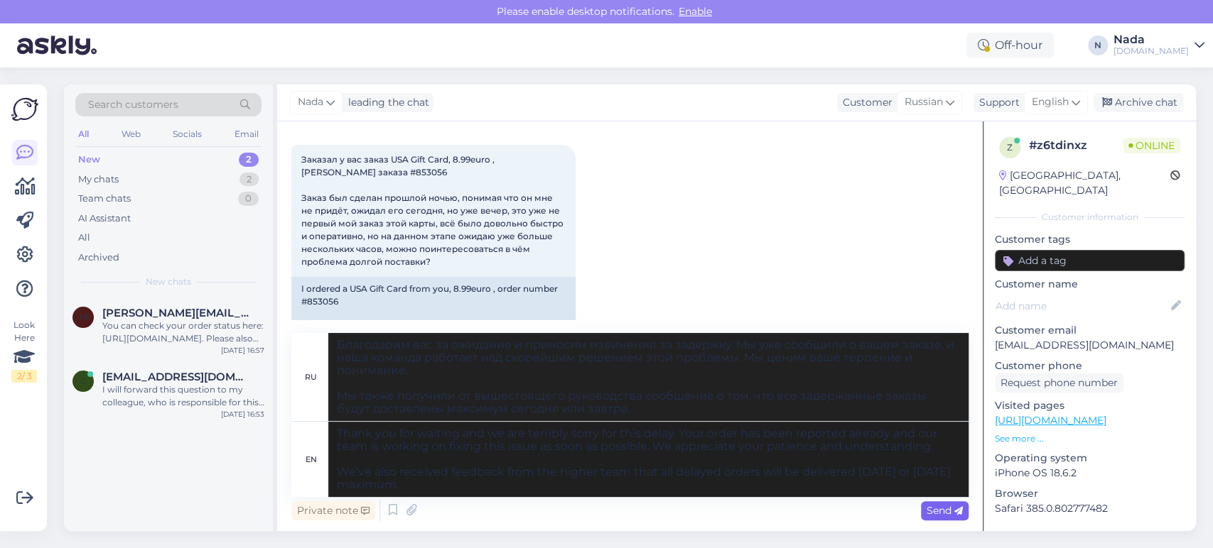
click at [936, 516] on span "Send" at bounding box center [944, 510] width 36 height 13
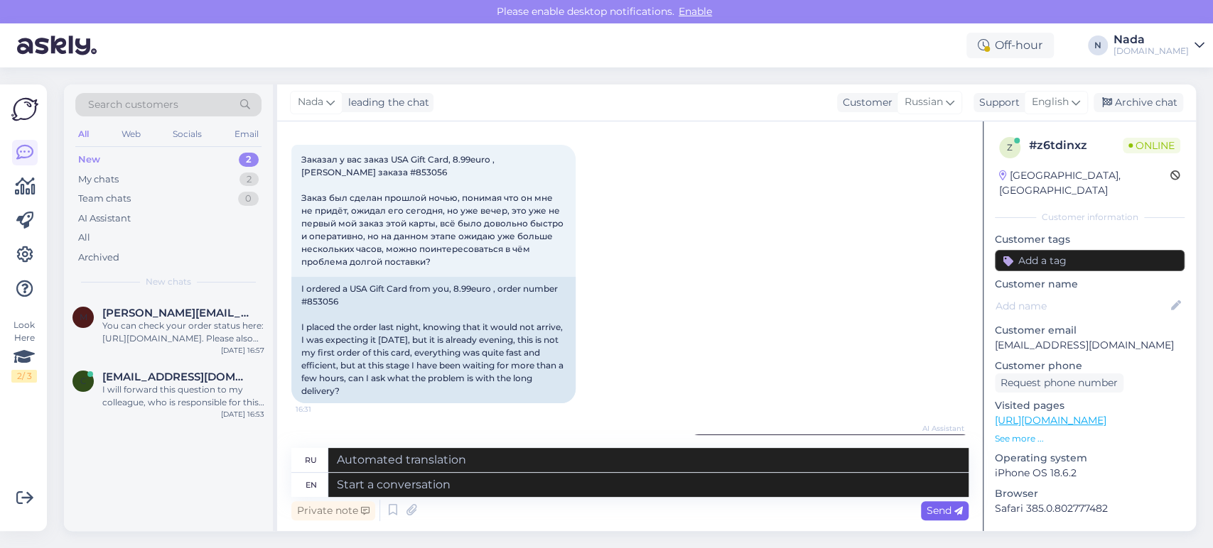
scroll to position [710, 0]
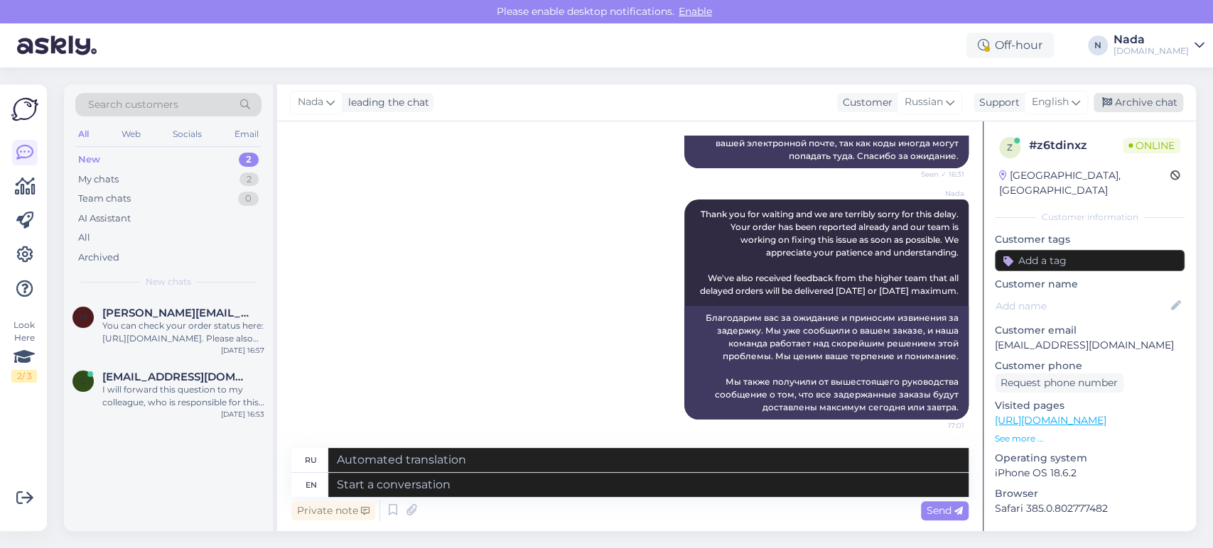
click at [1146, 110] on div "Archive chat" at bounding box center [1138, 102] width 90 height 19
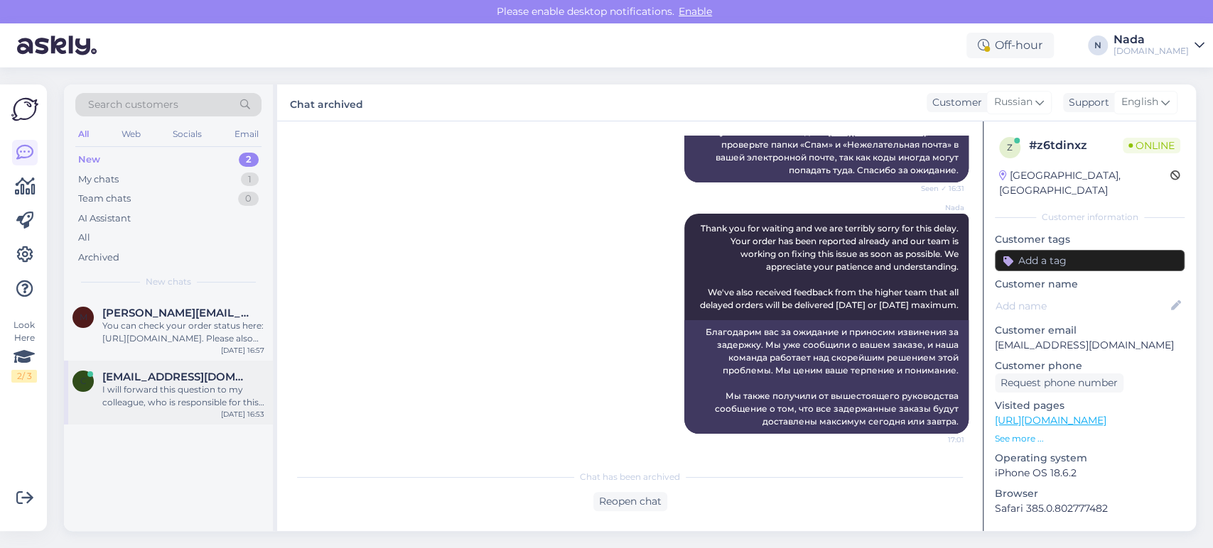
click at [180, 393] on div "I will forward this question to my colleague, who is responsible for this. The …" at bounding box center [183, 397] width 162 height 26
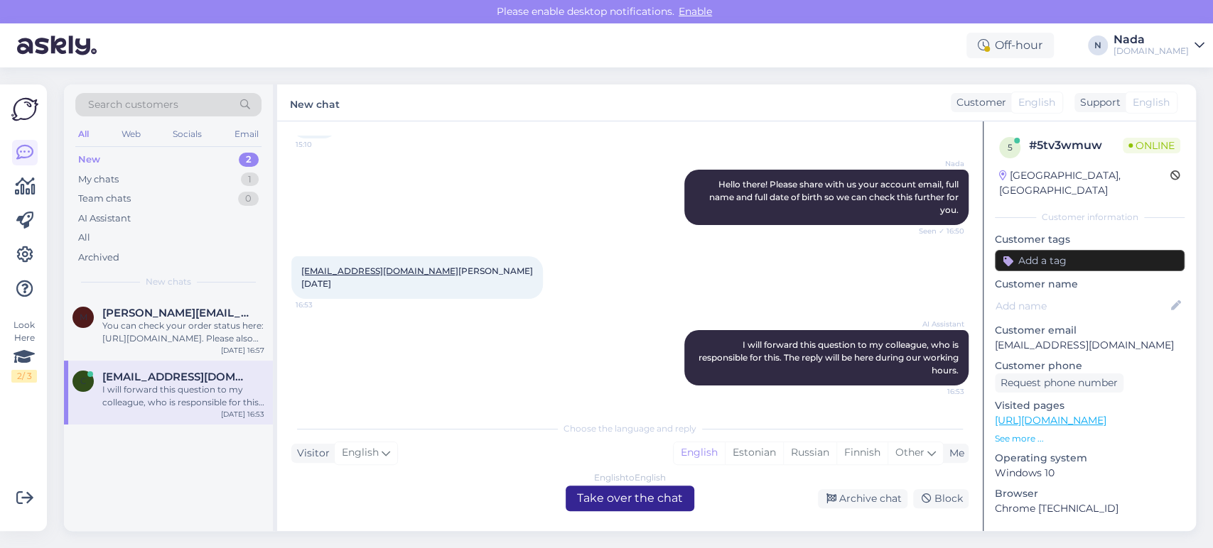
scroll to position [438, 0]
click at [655, 502] on div "English to English Take over the chat" at bounding box center [629, 499] width 129 height 26
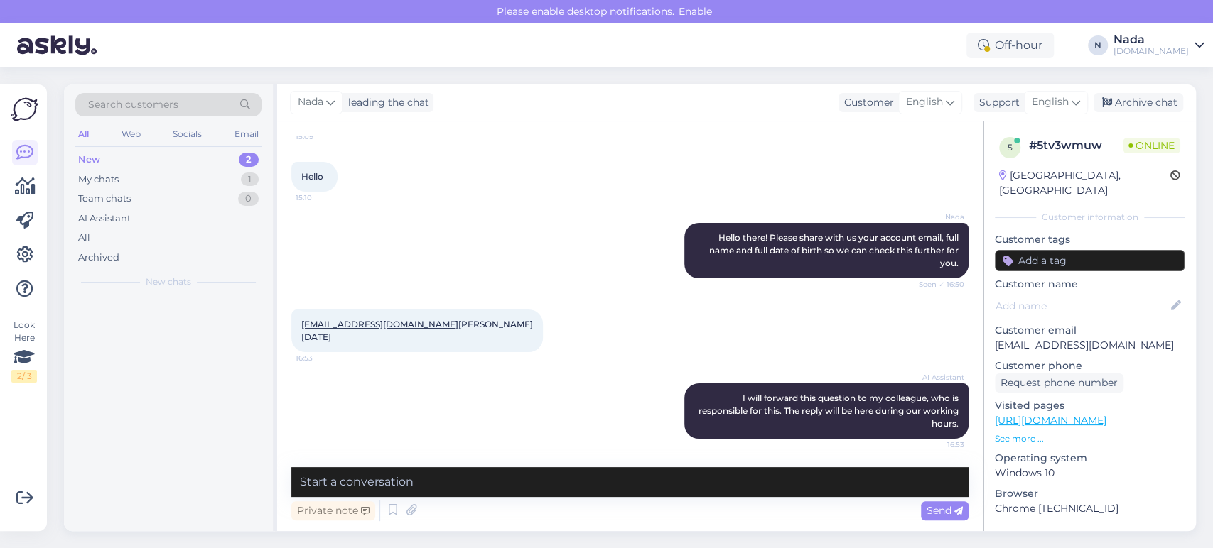
scroll to position [385, 0]
drag, startPoint x: 416, startPoint y: 313, endPoint x: 300, endPoint y: 316, distance: 115.8
click at [300, 316] on div "chatfieldjack@gmail.com Jack Chatfield 31/07/98 16:53" at bounding box center [416, 331] width 251 height 43
copy link "chatfieldjack@gmail.com"
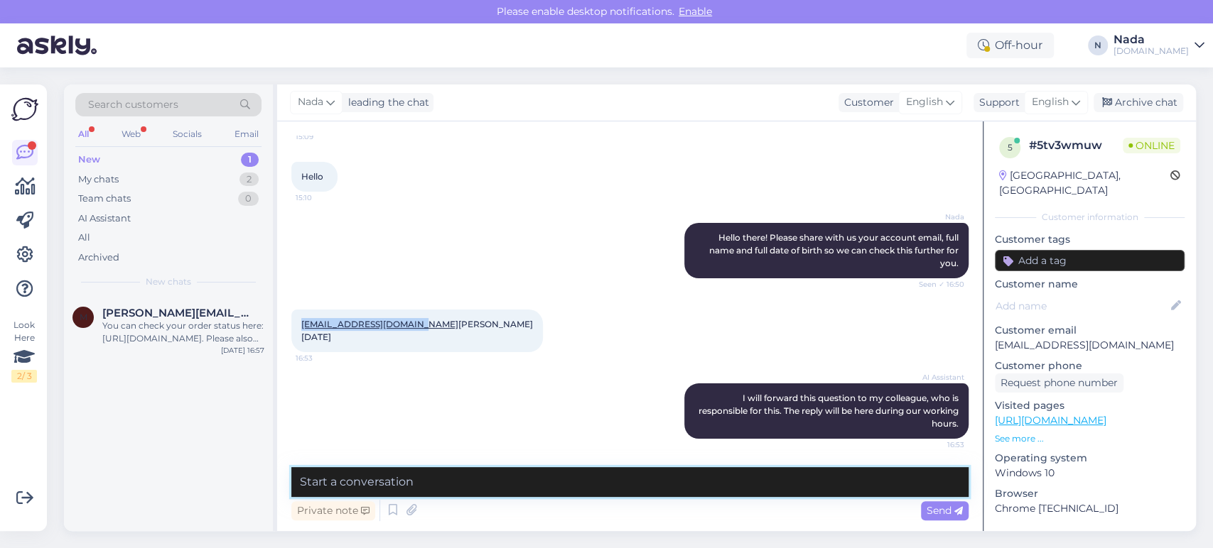
click at [602, 494] on textarea at bounding box center [629, 482] width 677 height 30
paste textarea "Thank you for waiting. We've received feedback from the higher team that all de…"
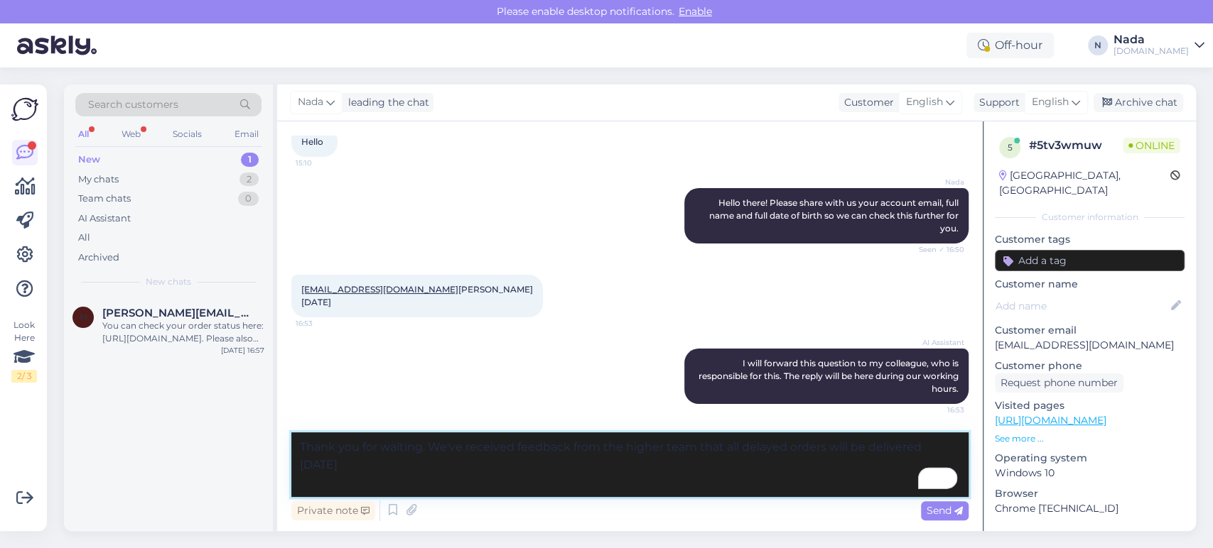
drag, startPoint x: 273, startPoint y: 431, endPoint x: 244, endPoint y: 411, distance: 35.7
click at [244, 411] on div "Search customers All Web Socials Email New 1 My chats 2 Team chats 0 AI Assista…" at bounding box center [630, 308] width 1132 height 447
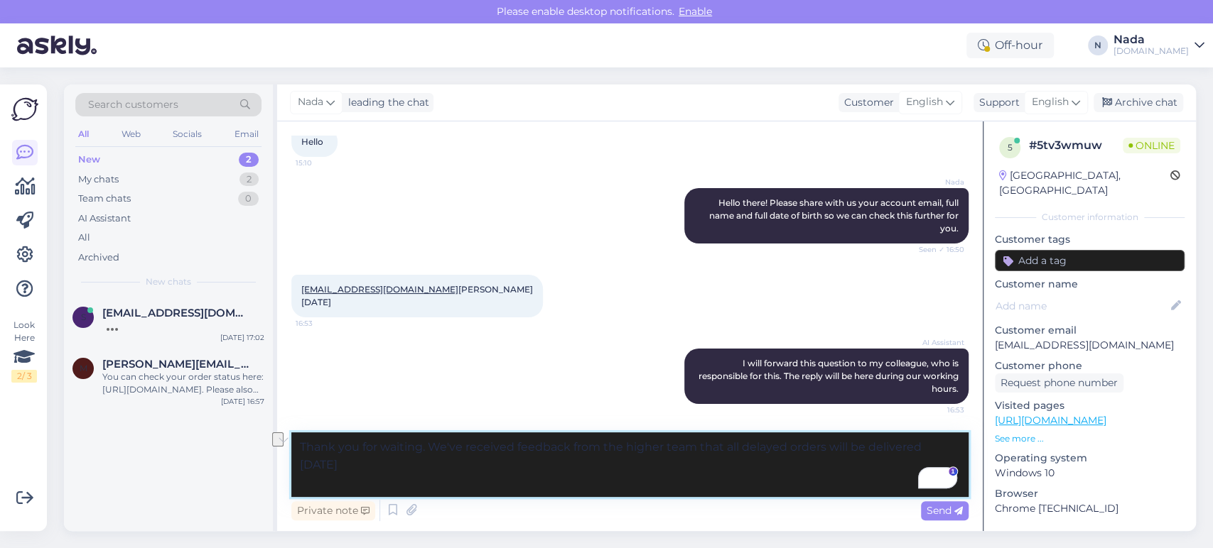
paste textarea "your patience. We've reactivated your account, please try to login again."
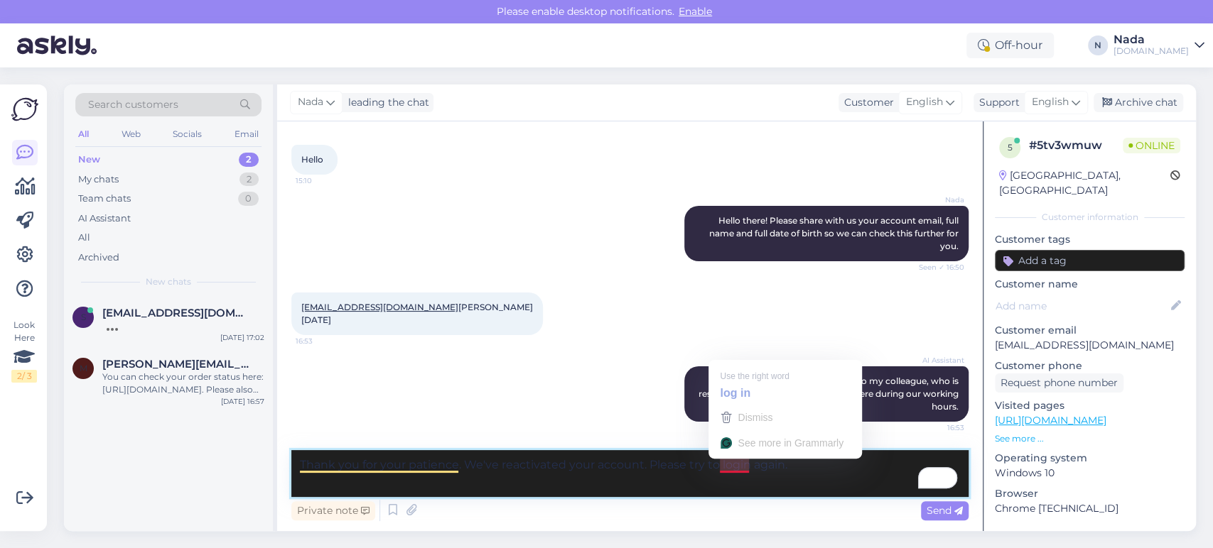
click at [598, 492] on textarea "Thank you for your patience. We've reactivated your account. Please try to logi…" at bounding box center [629, 473] width 677 height 47
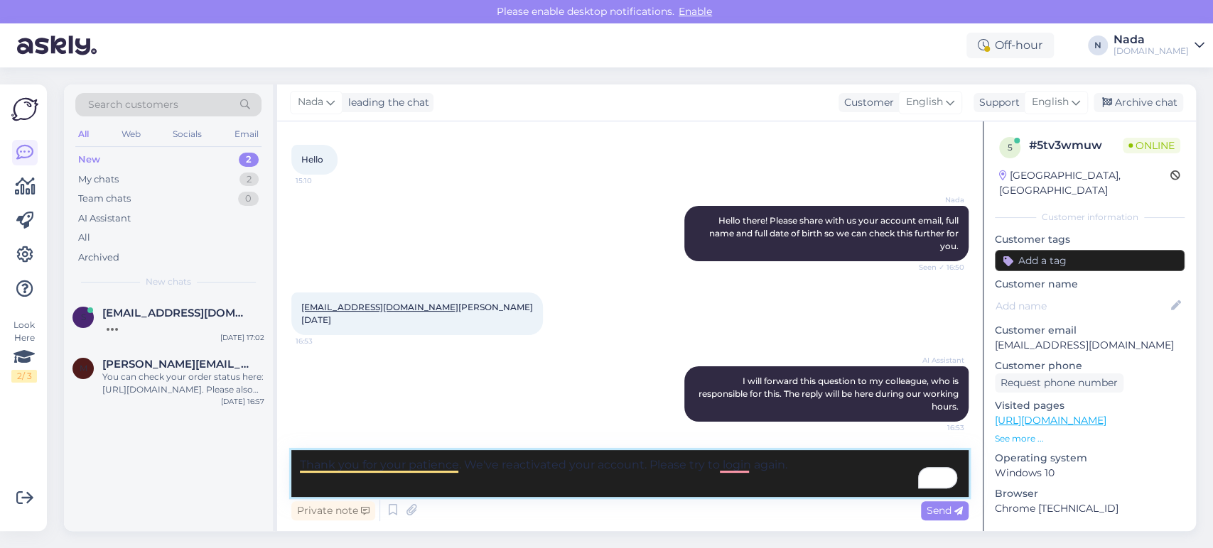
scroll to position [385, 0]
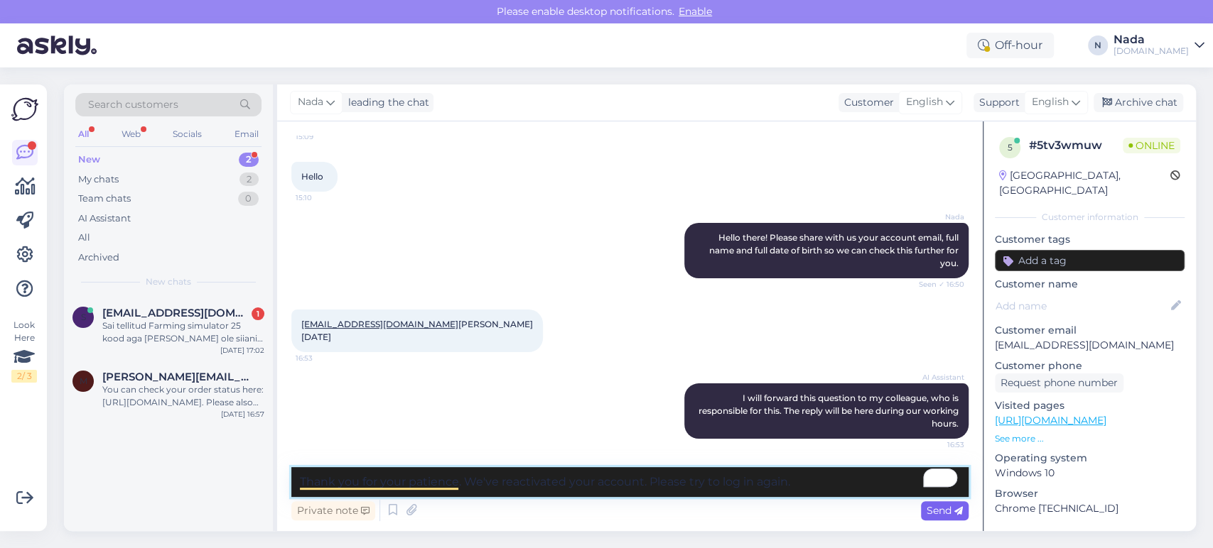
type textarea "Thank you for your patience. We've reactivated your account. Please try to log …"
click at [928, 509] on span "Send" at bounding box center [944, 510] width 36 height 13
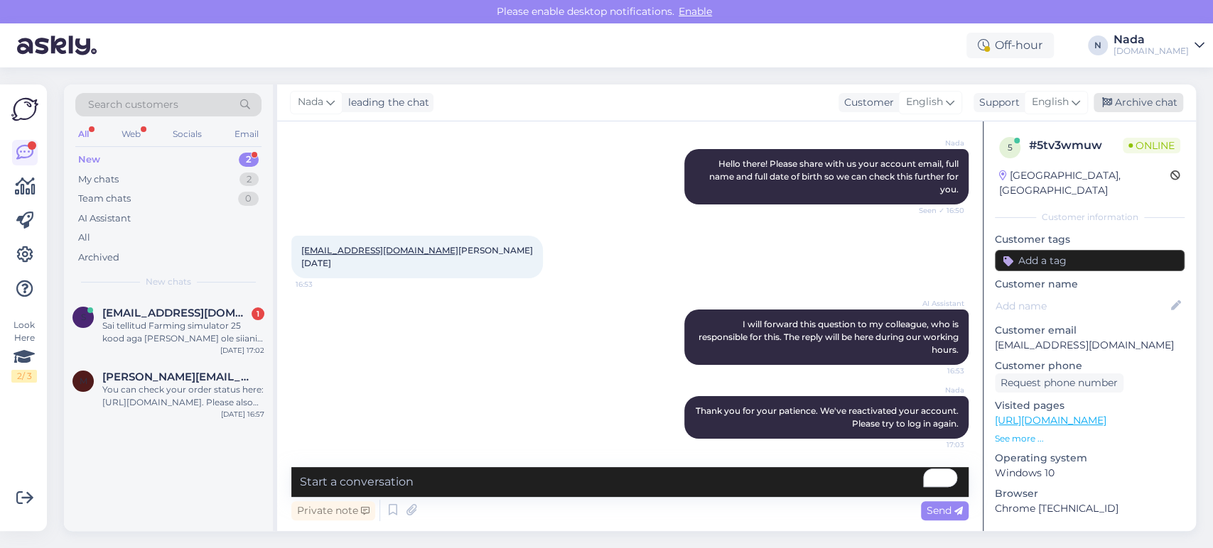
click at [1137, 93] on div "Archive chat" at bounding box center [1138, 102] width 90 height 19
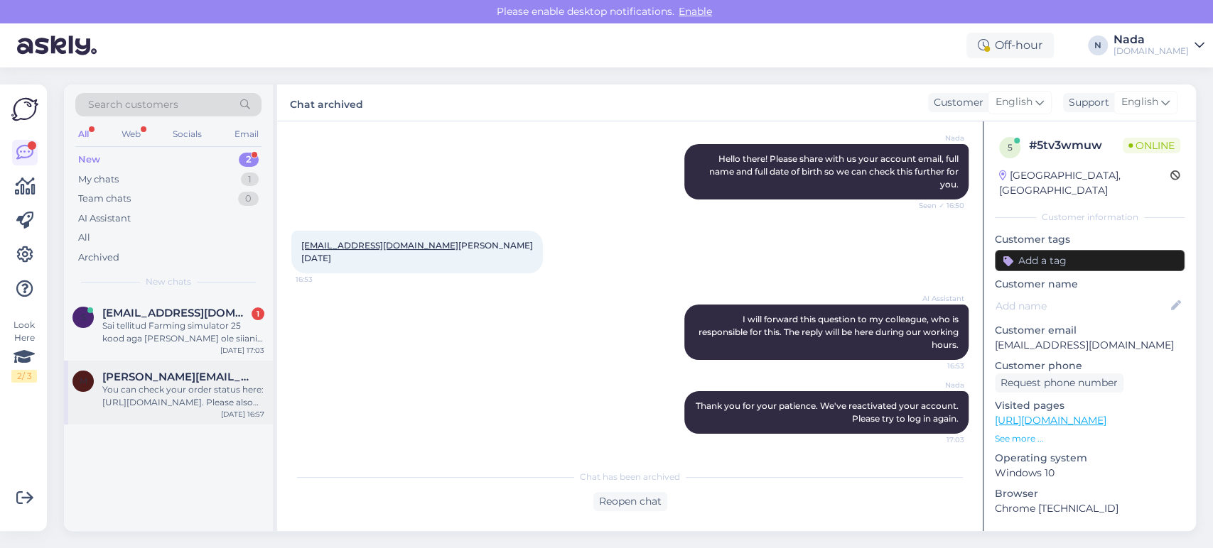
click at [178, 391] on div "You can check your order status here: https://punktid.com/orderstatus. Please a…" at bounding box center [183, 397] width 162 height 26
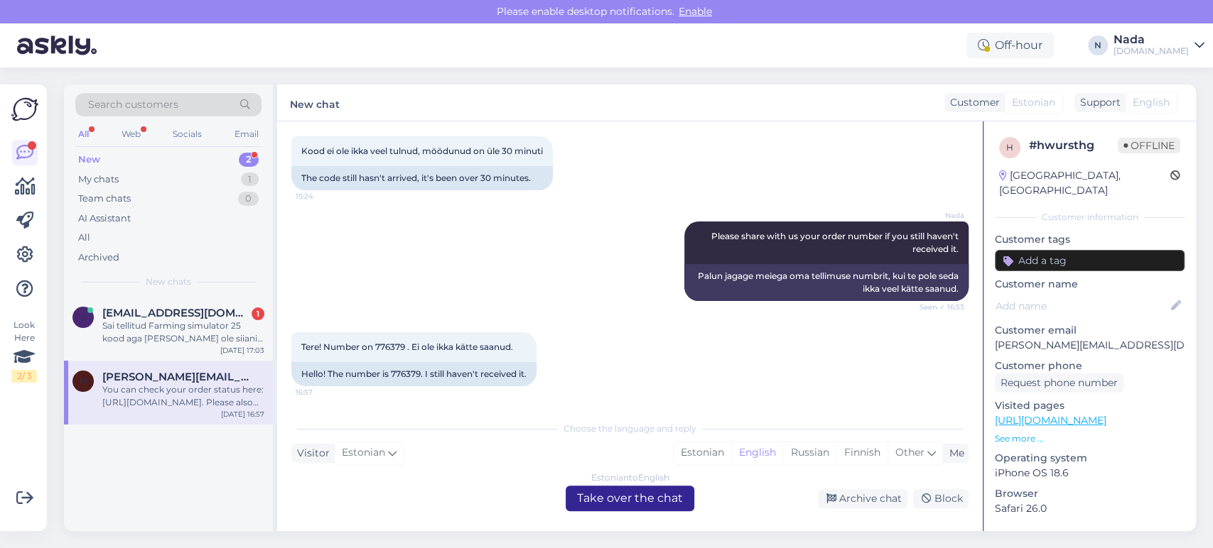
scroll to position [416, 0]
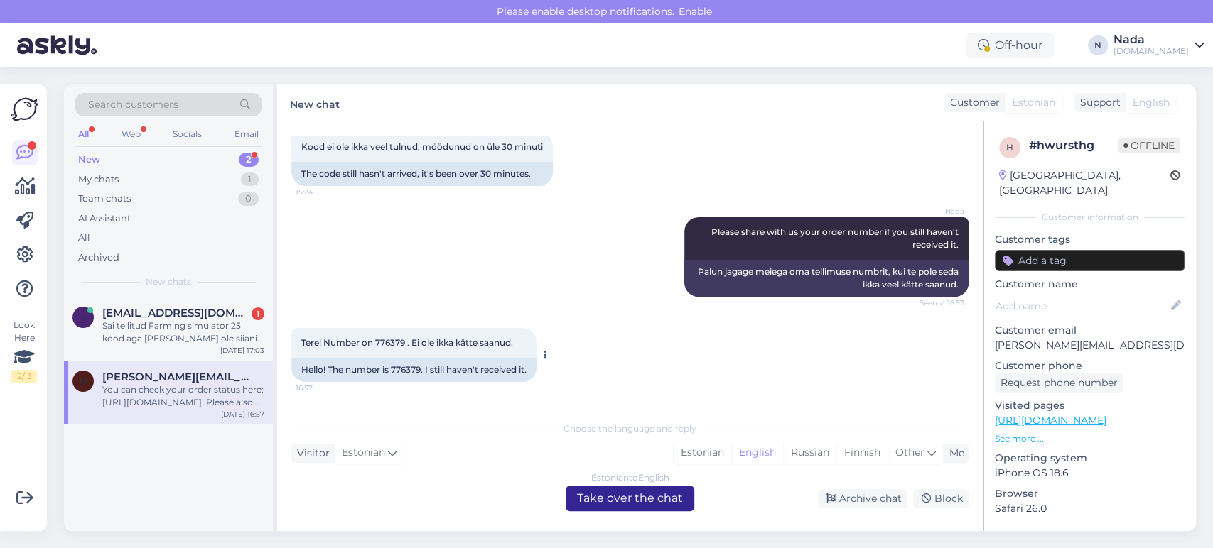
click at [403, 358] on div "Hello! The number is 776379. I still haven't received it." at bounding box center [413, 370] width 245 height 24
copy div "776379"
click at [651, 493] on div "Estonian to English Take over the chat" at bounding box center [629, 499] width 129 height 26
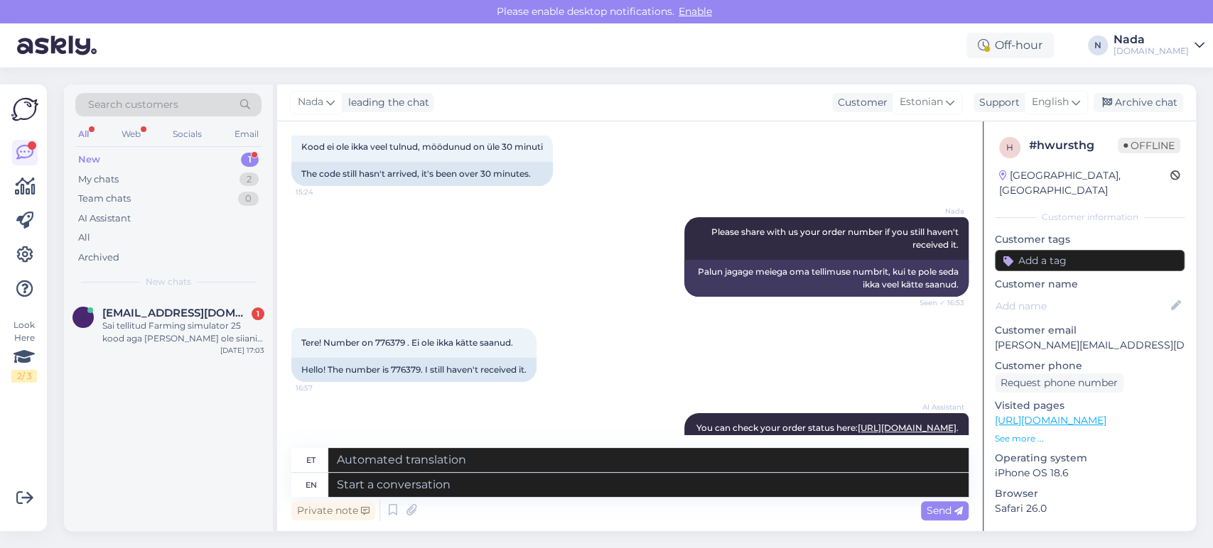
scroll to position [540, 0]
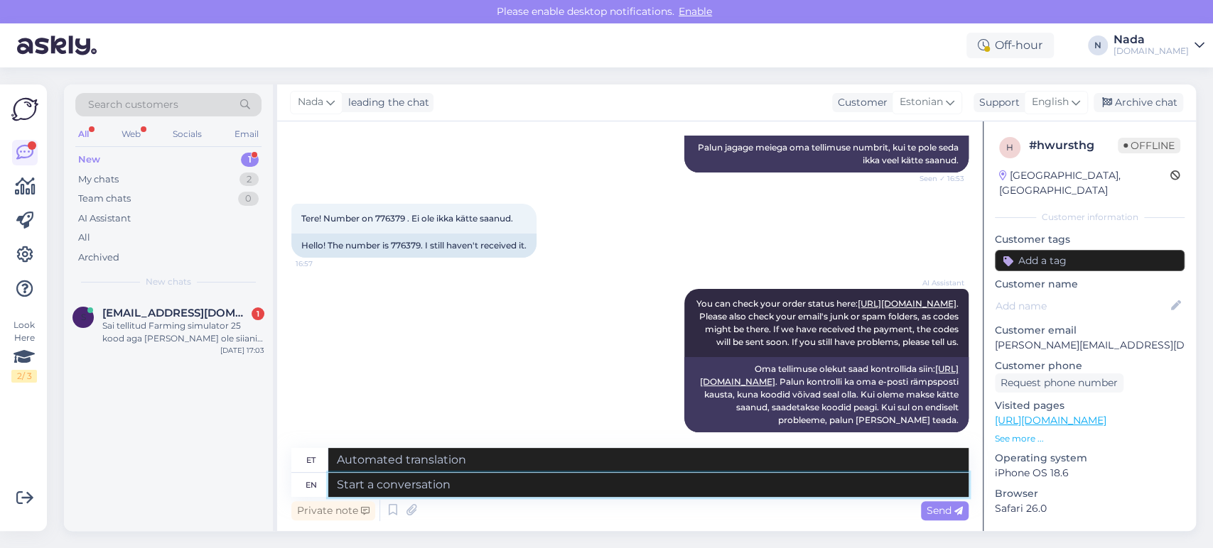
click at [605, 476] on textarea at bounding box center [648, 485] width 640 height 24
paste textarea "Thank you for waiting and we are terribly sorry for this delay. Your order has …"
type textarea "Thank you for waiting and we are terribly sorry for this delay. Your order has …"
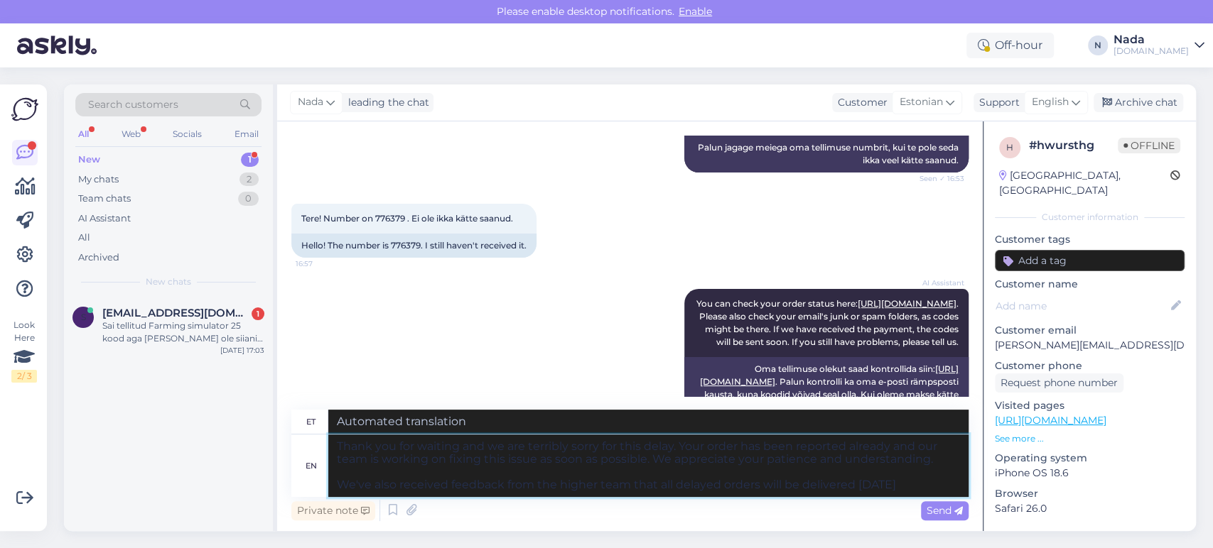
type textarea "Täname ootamast ja vabandame siiralt selle viivituse pärast. Teie tellimus on j…"
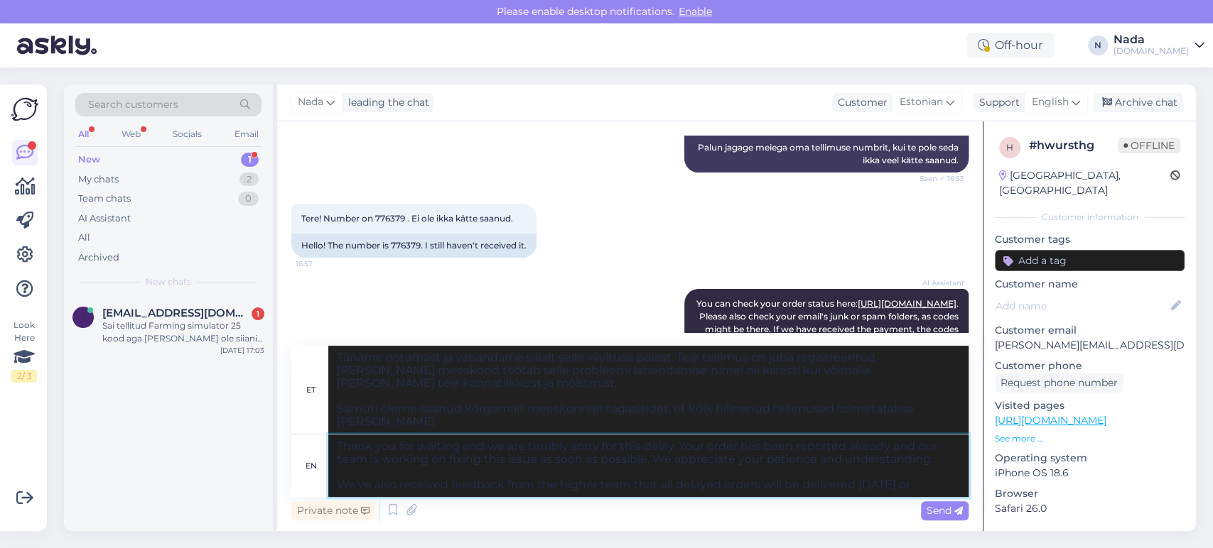
type textarea "Thank you for waiting and we are terribly sorry for this delay. Your order has …"
type textarea "Täname ootamast ja vabandame siiralt selle viivituse pärast. Teie tellimus on j…"
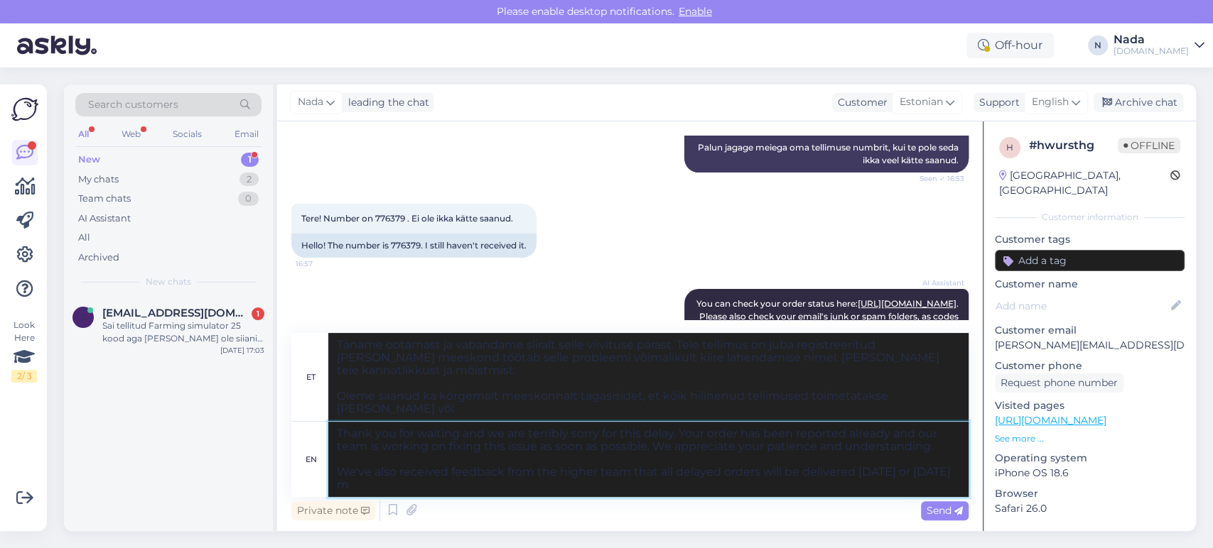
type textarea "Thank you for waiting and we are terribly sorry for this delay. Your order has …"
type textarea "Täname ootamast ja vabandame siiralt selle viivituse pärast. Teie tellimus on j…"
type textarea "Thank you for waiting and we are terribly sorry for this delay. Your order has …"
type textarea "Täname ootamast ja vabandame siiralt selle viivituse pärast. Teie tellimus on j…"
type textarea "Thank you for waiting and we are terribly sorry for this delay. Your order has …"
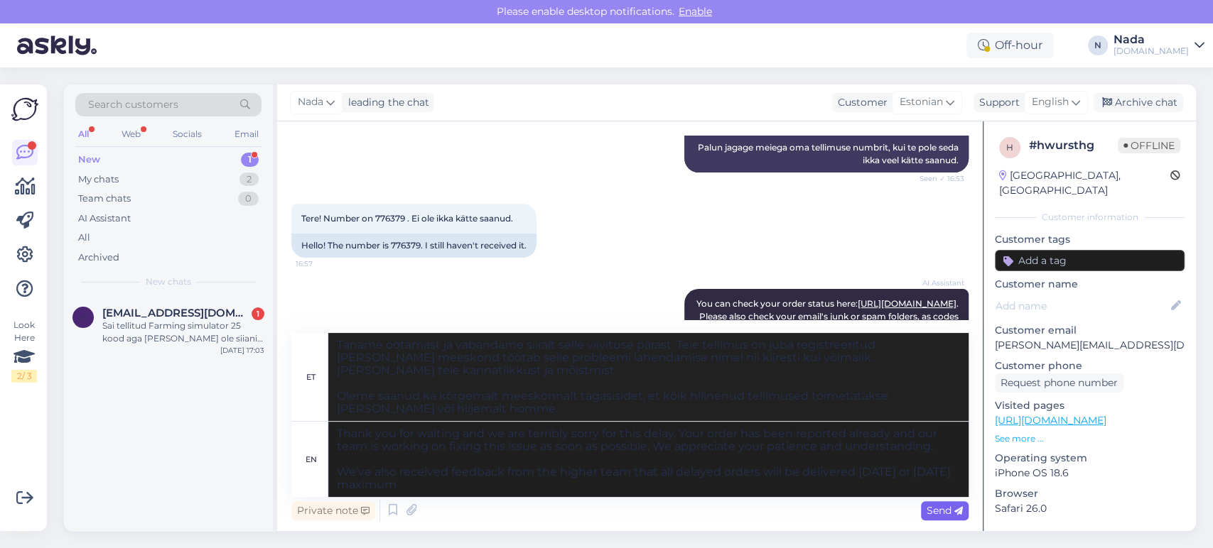
click at [940, 512] on span "Send" at bounding box center [944, 510] width 36 height 13
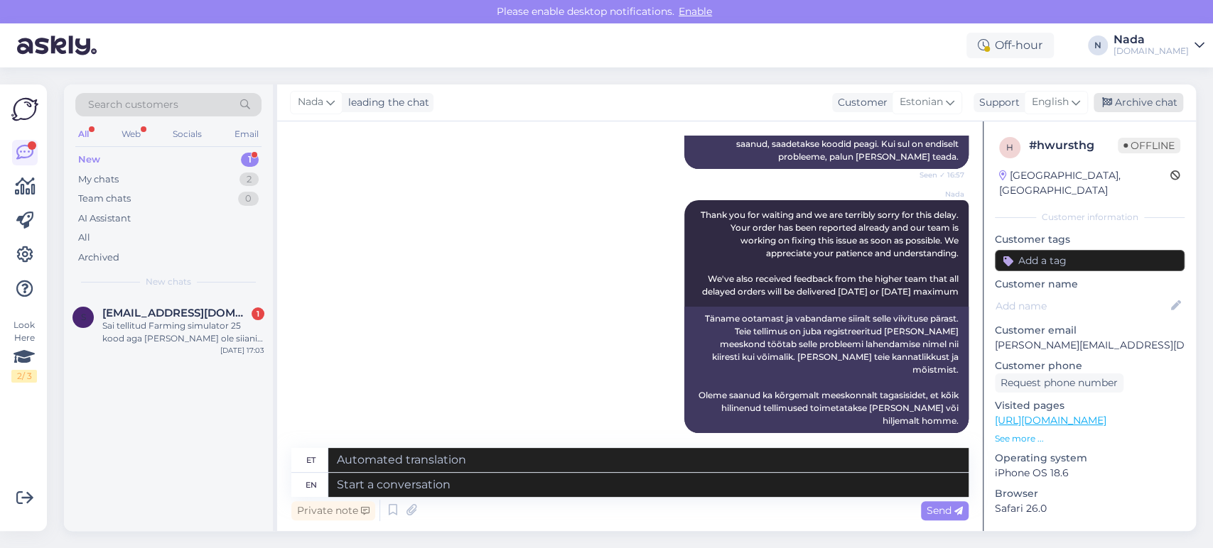
click at [1139, 95] on div "Archive chat" at bounding box center [1138, 102] width 90 height 19
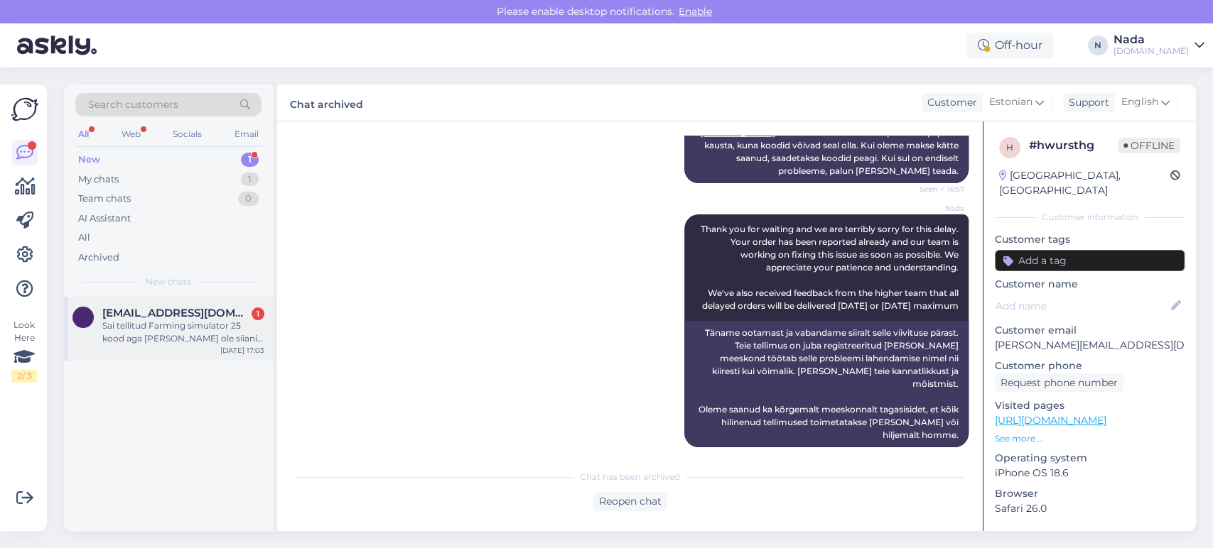
click at [216, 326] on div "Sai tellitud Farming simulator 25 kood aga seda ei ole siiani tulnud" at bounding box center [183, 333] width 162 height 26
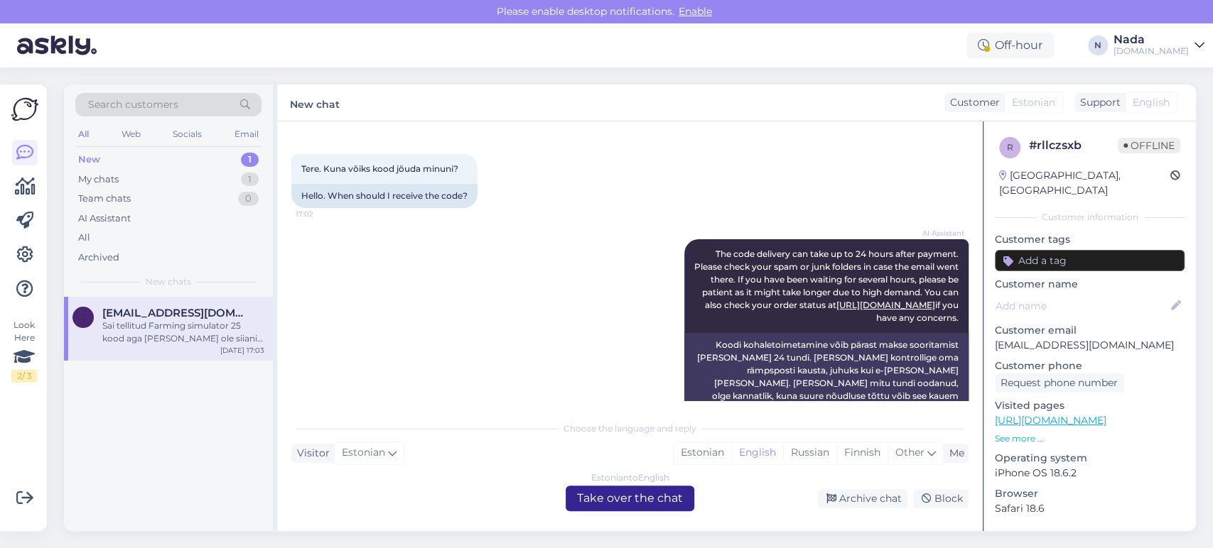
scroll to position [0, 0]
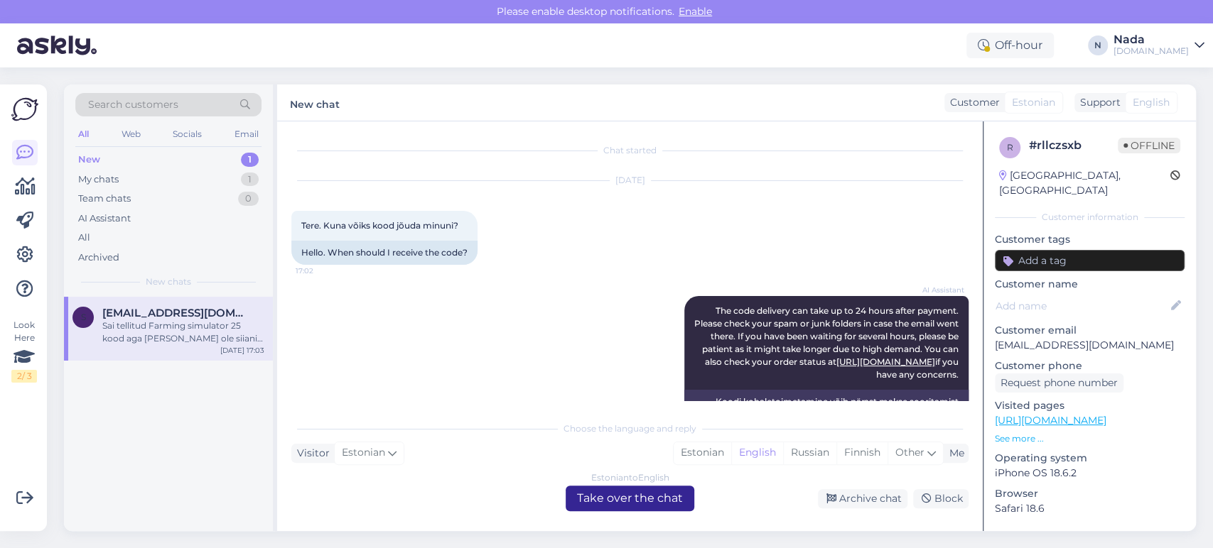
click at [624, 504] on div "Estonian to English Take over the chat" at bounding box center [629, 499] width 129 height 26
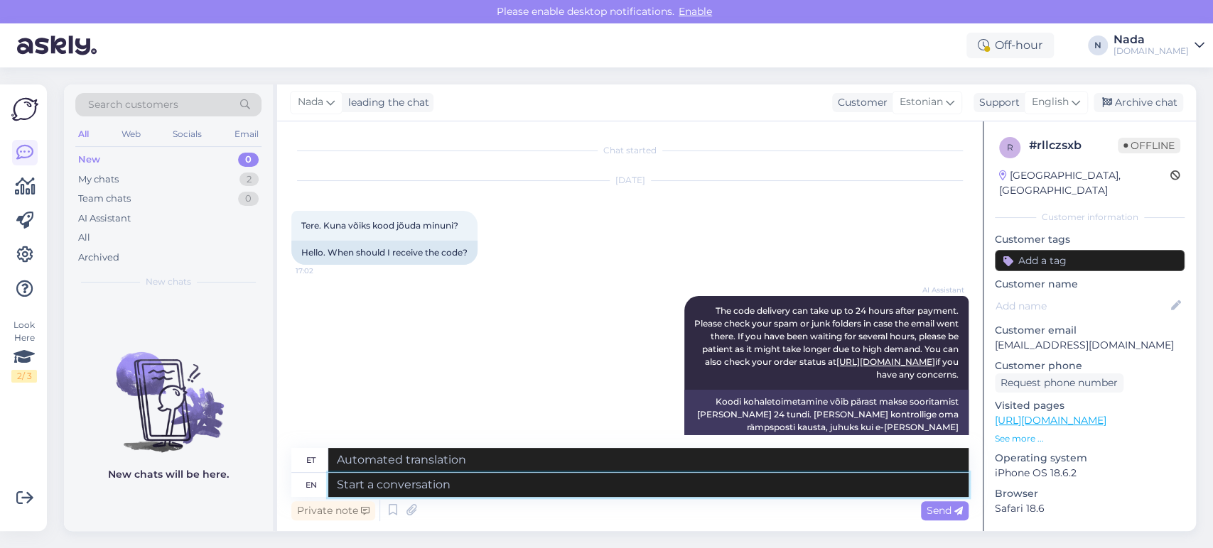
click at [511, 485] on textarea at bounding box center [648, 485] width 640 height 24
paste textarea "Please share with us your order number if you still haven't received it."
type textarea "Please share with us your order number if you still haven't received it."
type textarea "Palun jagage meiega oma tellimuse numbrit, kui te pole seda ikka veel kätte saa…"
type textarea "Please share with us your order number if you still haven't received it."
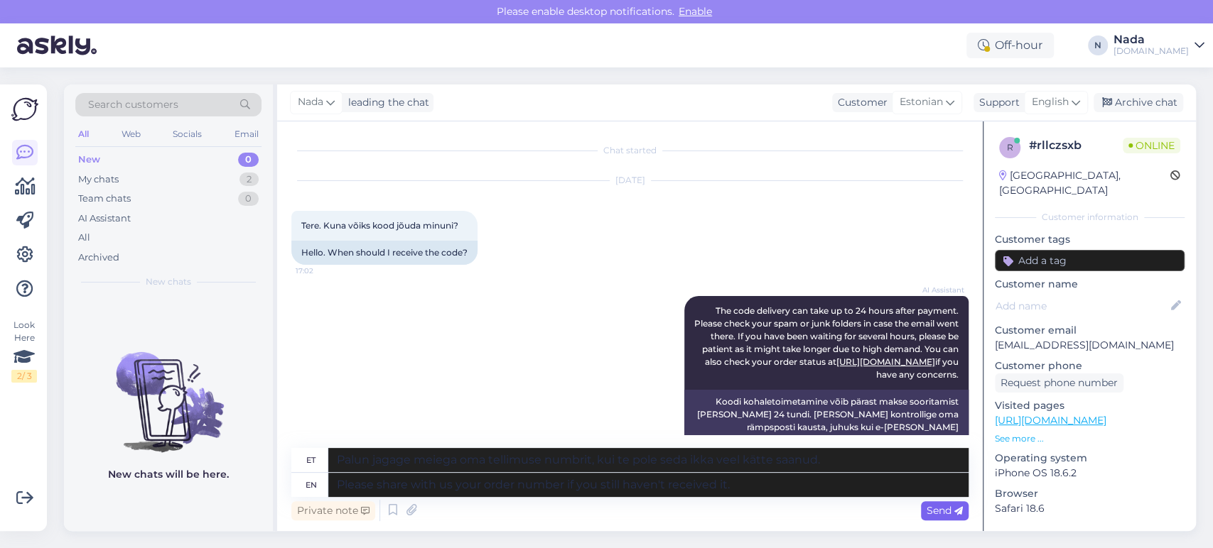
click at [949, 515] on span "Send" at bounding box center [944, 510] width 36 height 13
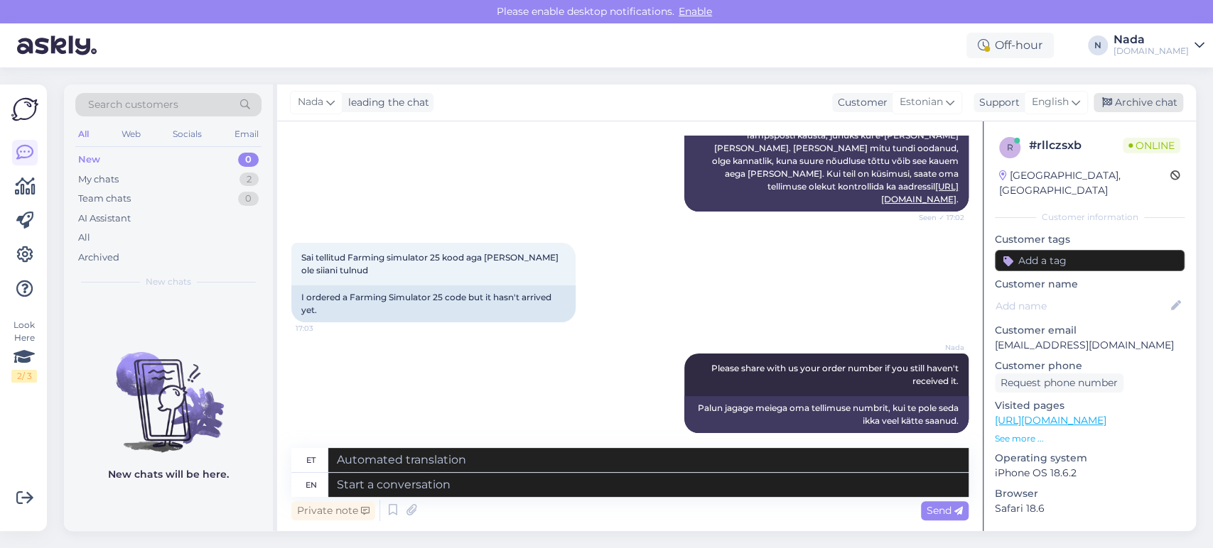
drag, startPoint x: 1161, startPoint y: 103, endPoint x: 1137, endPoint y: 107, distance: 24.4
click at [1161, 102] on div "Archive chat" at bounding box center [1138, 102] width 90 height 19
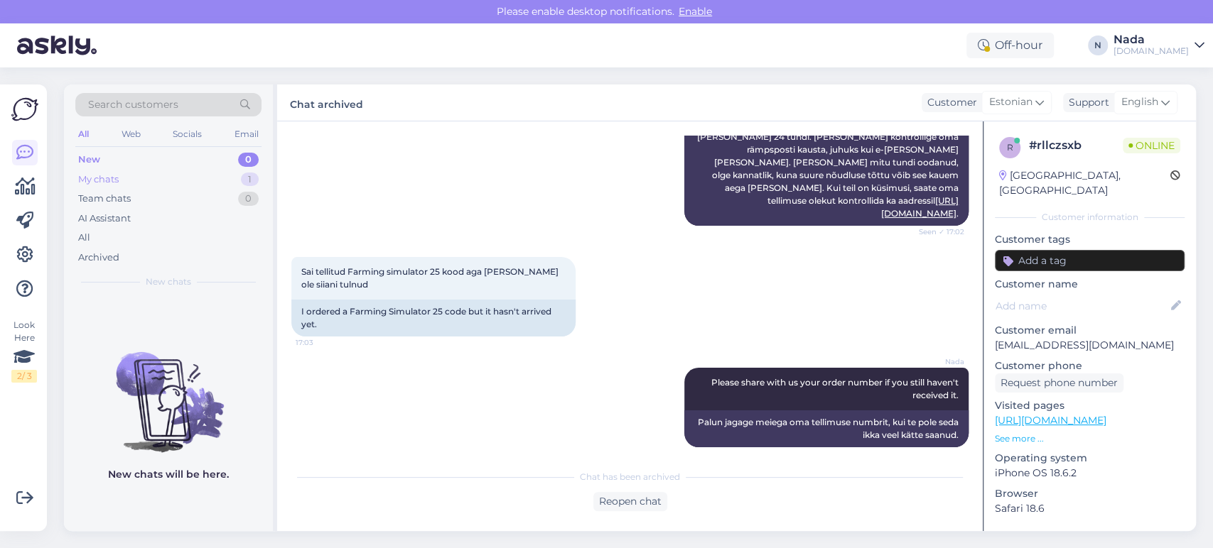
click at [141, 176] on div "My chats 1" at bounding box center [168, 180] width 186 height 20
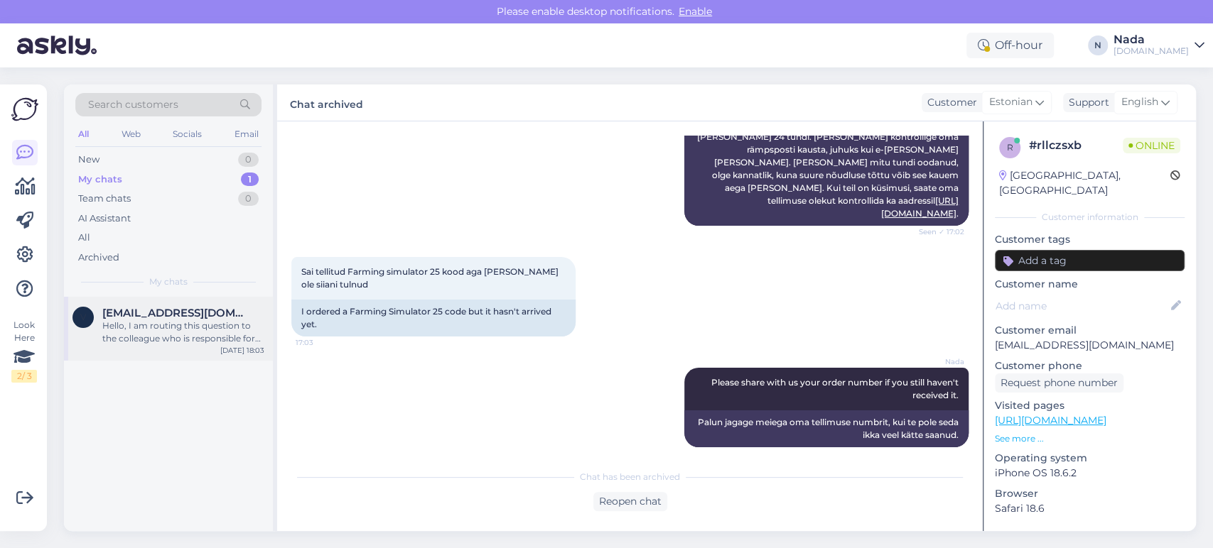
click at [191, 331] on div "Hello, I am routing this question to the colleague who is responsible for this …" at bounding box center [183, 333] width 162 height 26
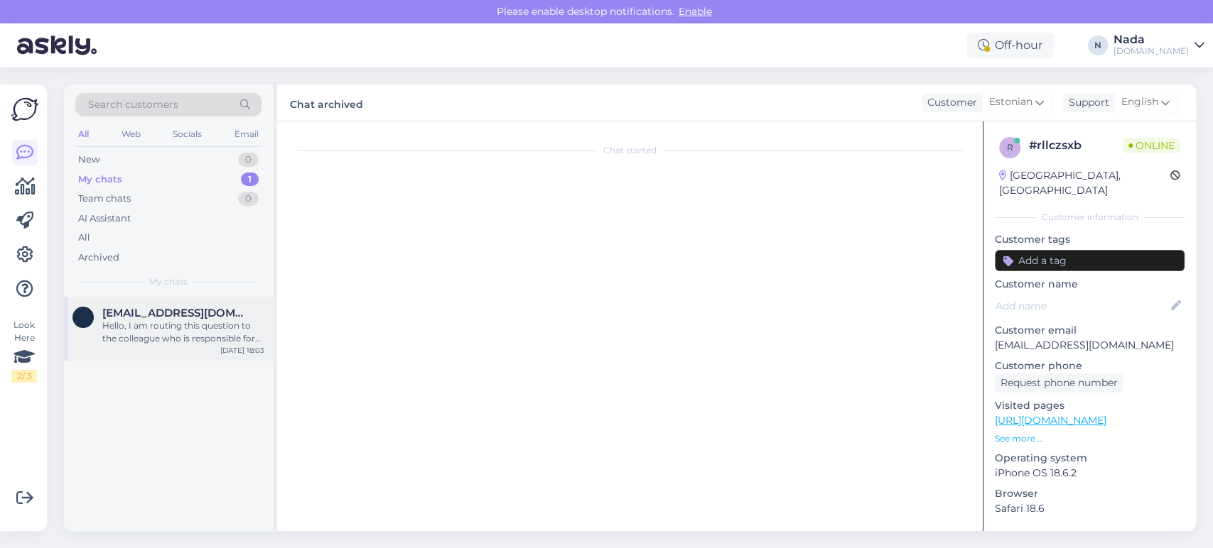
scroll to position [2819, 0]
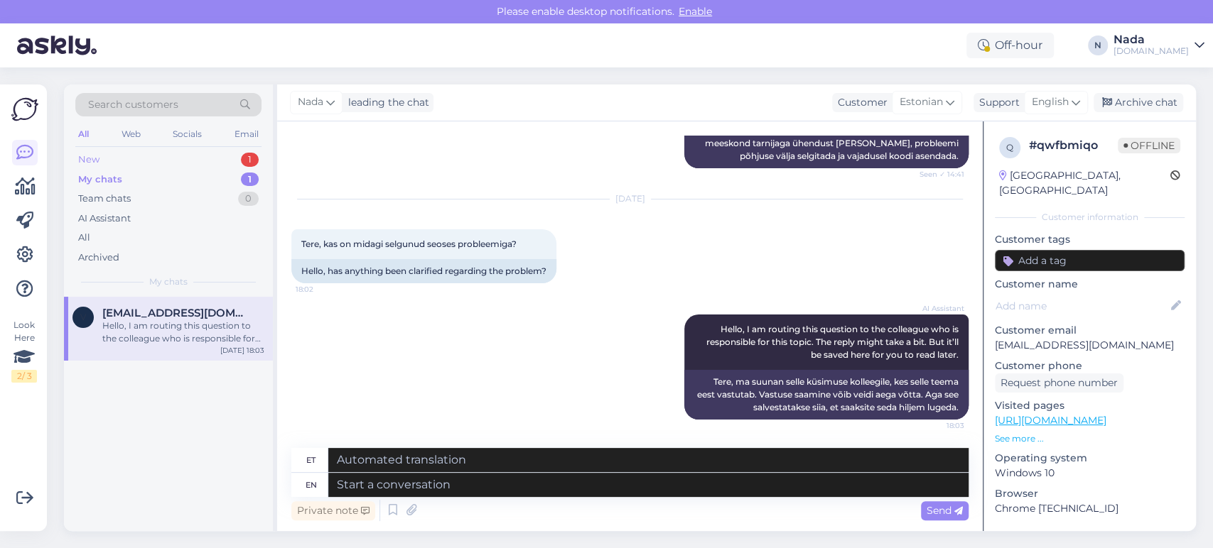
click at [114, 158] on div "New 1" at bounding box center [168, 160] width 186 height 20
click at [158, 332] on div "I will forward this question to my colleague, who is responsible for this. The …" at bounding box center [183, 333] width 162 height 26
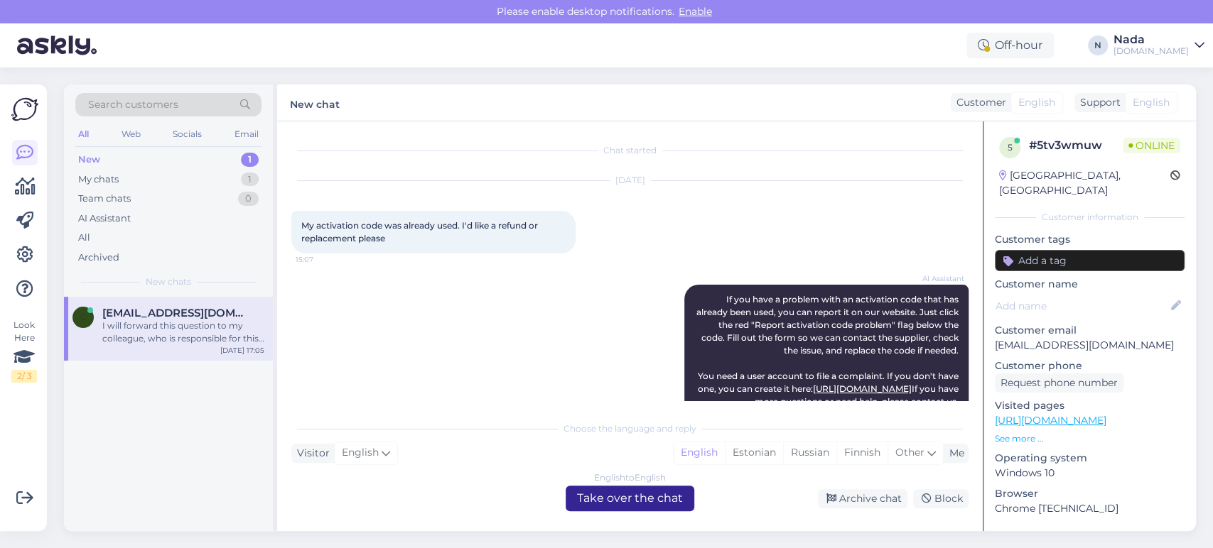
scroll to position [686, 0]
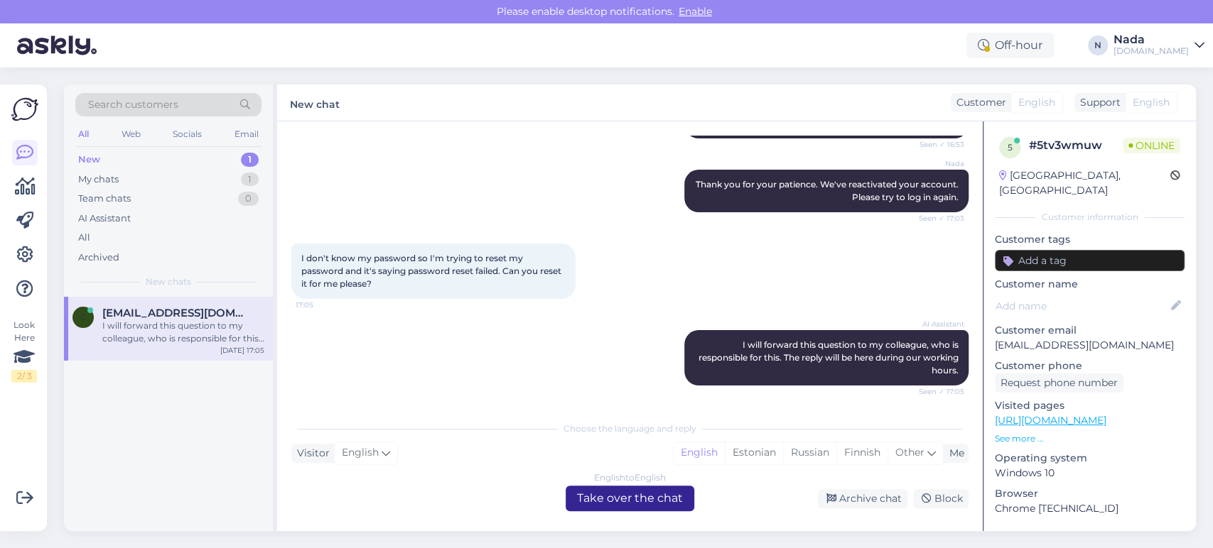
click at [593, 506] on div "English to English Take over the chat" at bounding box center [629, 499] width 129 height 26
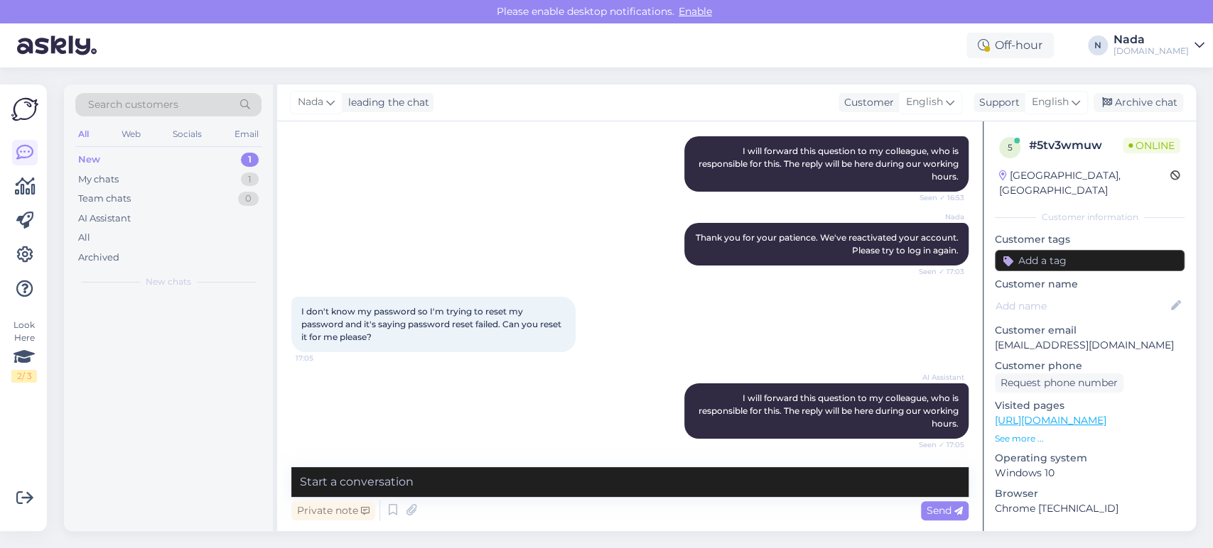
scroll to position [632, 0]
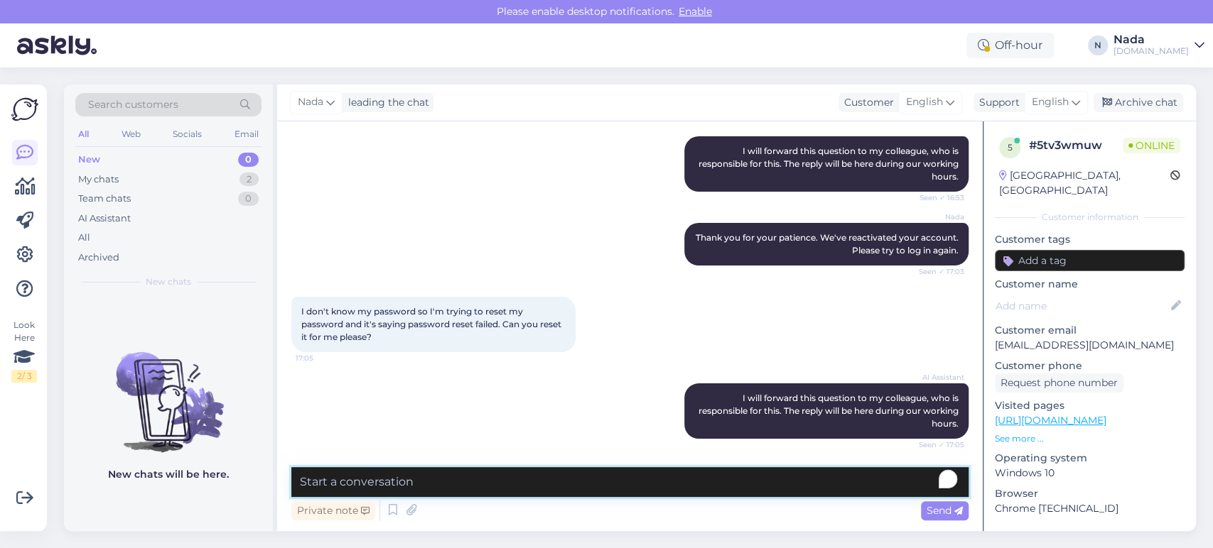
click at [556, 487] on textarea "To enrich screen reader interactions, please activate Accessibility in Grammarl…" at bounding box center [629, 482] width 677 height 30
type textarea "Can you try again from incognito or a private window?"
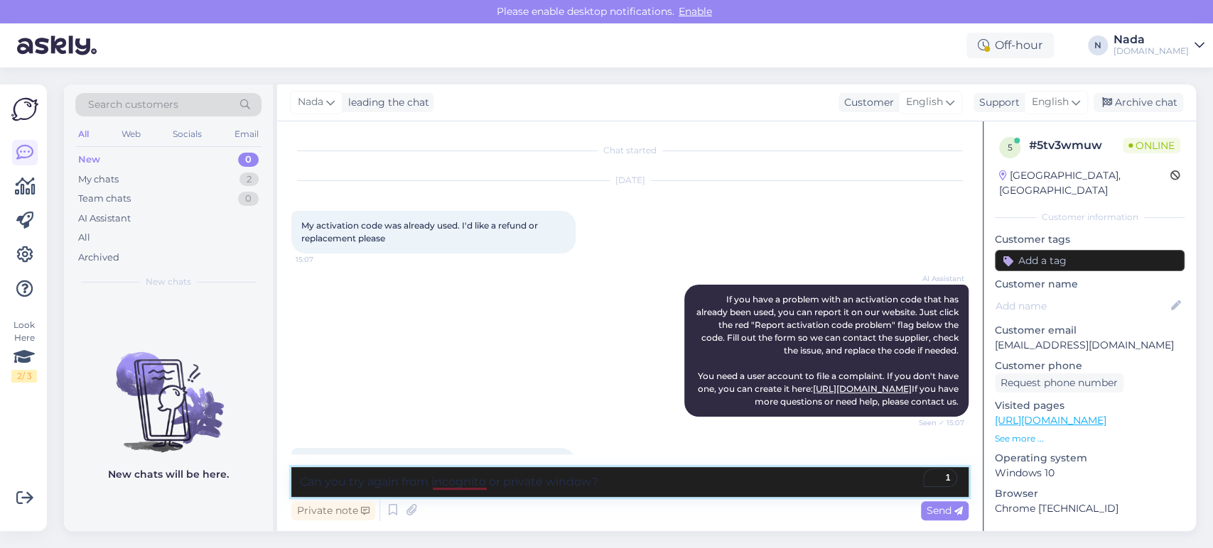
scroll to position [632, 0]
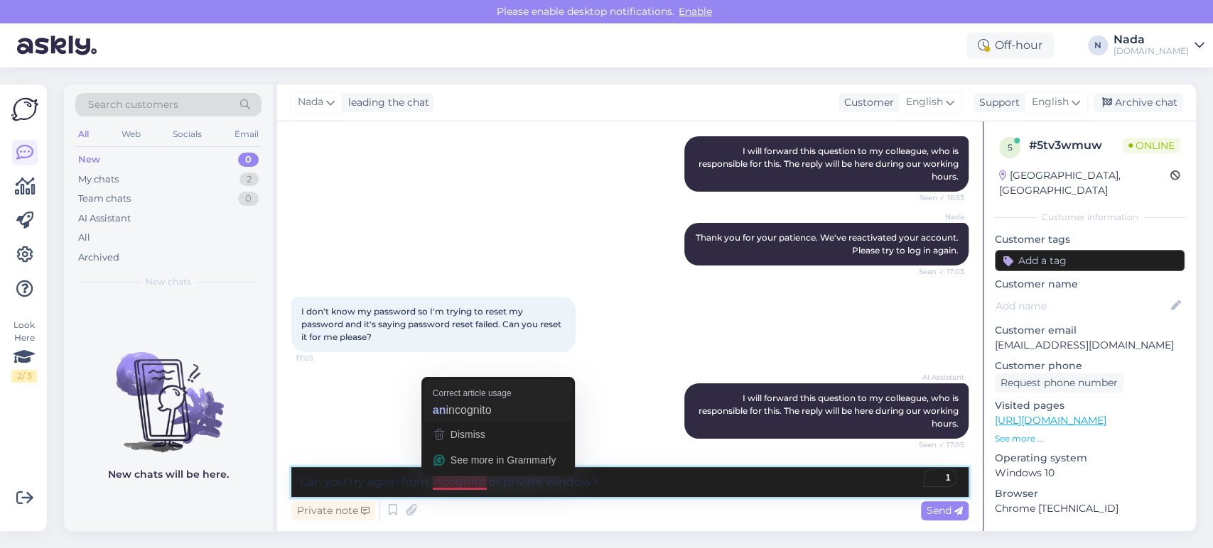
type textarea "Can you try again from an incognito or private window?"
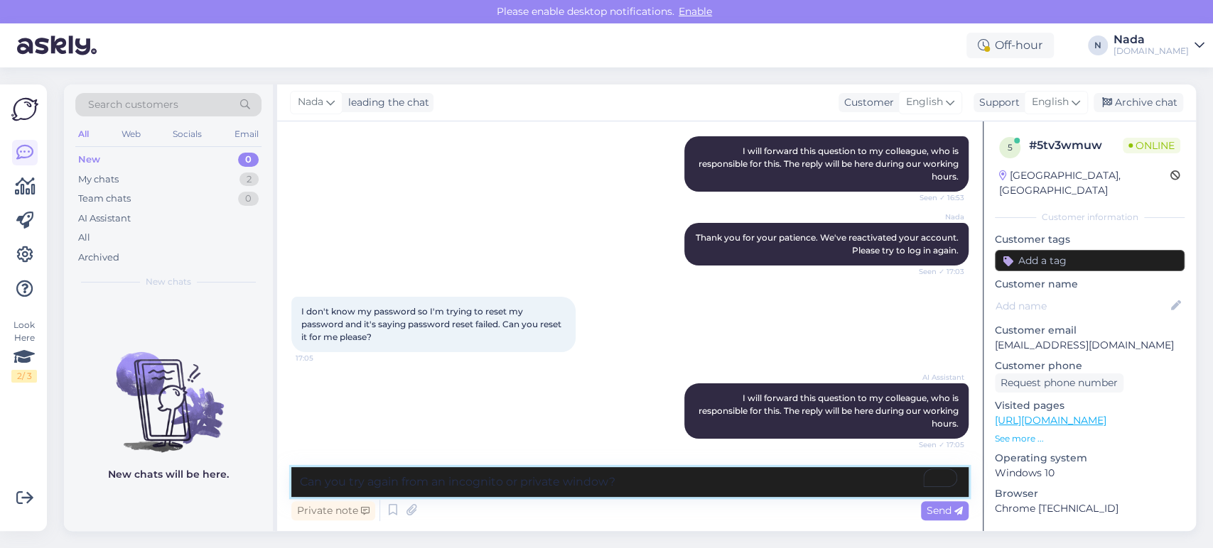
click at [658, 479] on textarea "Can you try again from an incognito or private window?" at bounding box center [629, 482] width 677 height 30
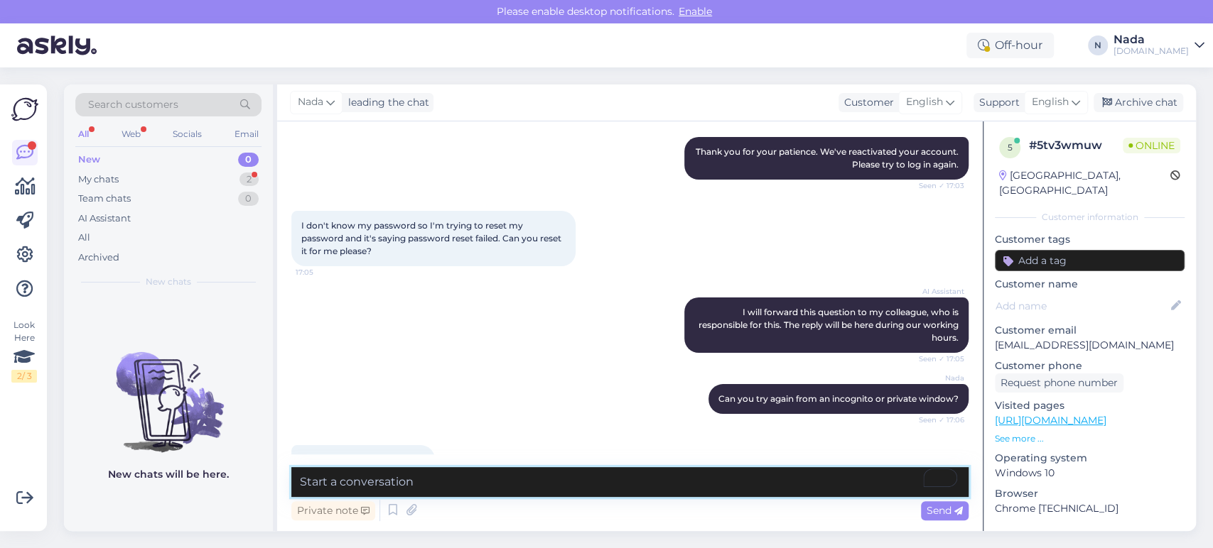
scroll to position [828, 0]
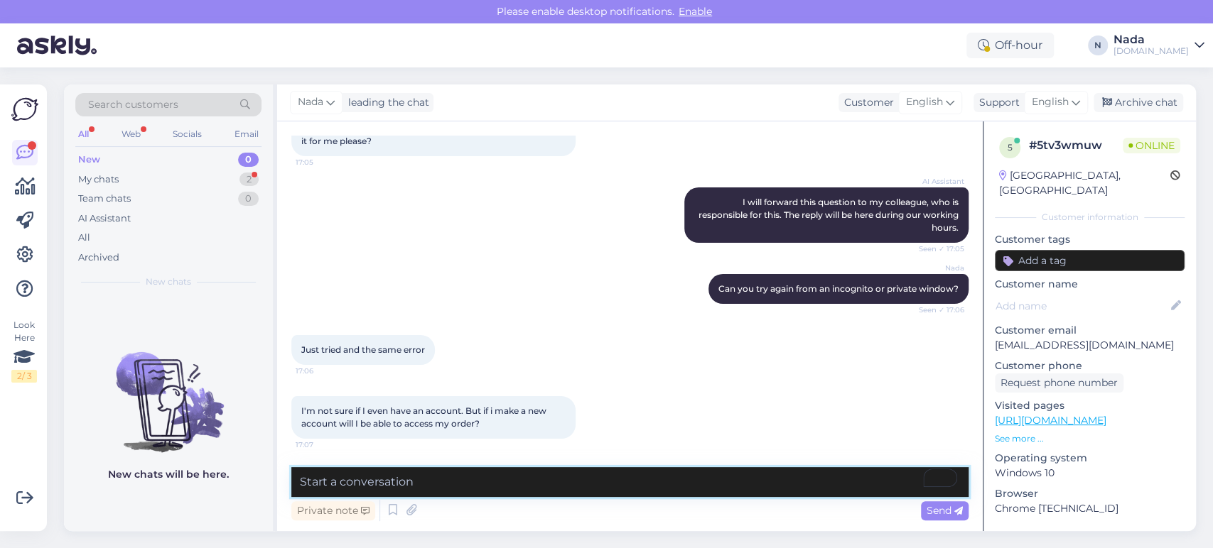
click at [580, 479] on textarea "To enrich screen reader interactions, please activate Accessibility in Grammarl…" at bounding box center [629, 482] width 677 height 30
type textarea "You have an account and it's active"
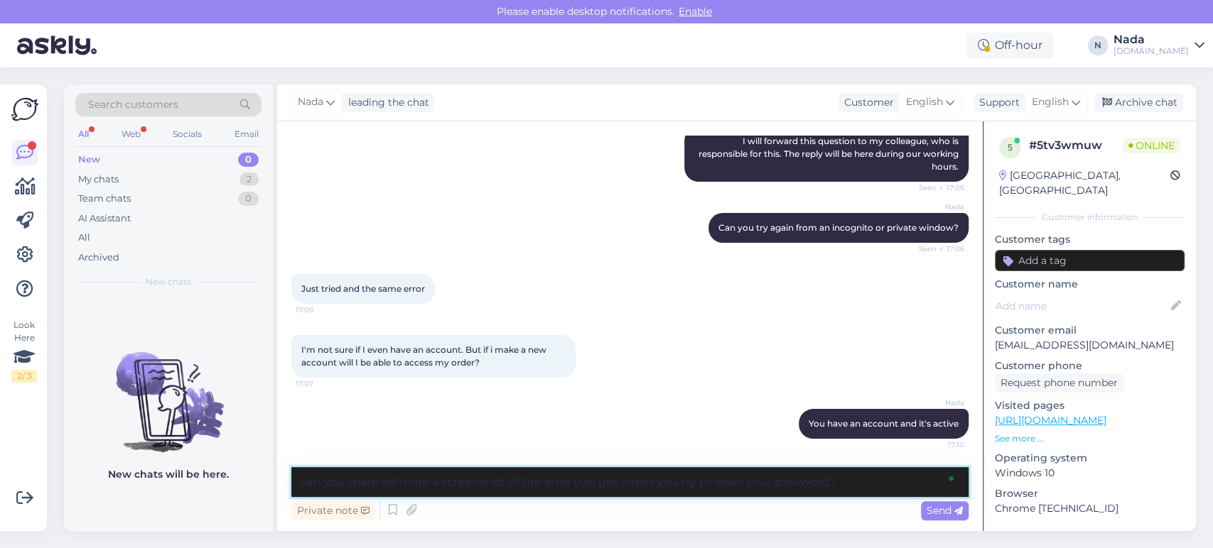
type textarea "can you share with me a screenshot of the error you get when you try to reset y…"
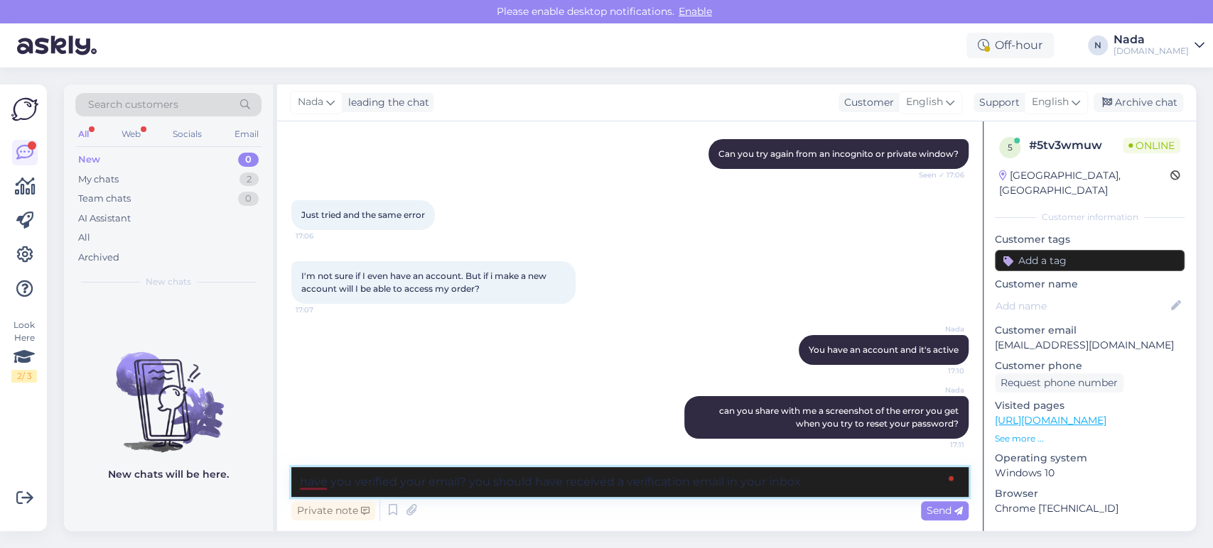
type textarea "have you verified your email? you should have received a verification email in …"
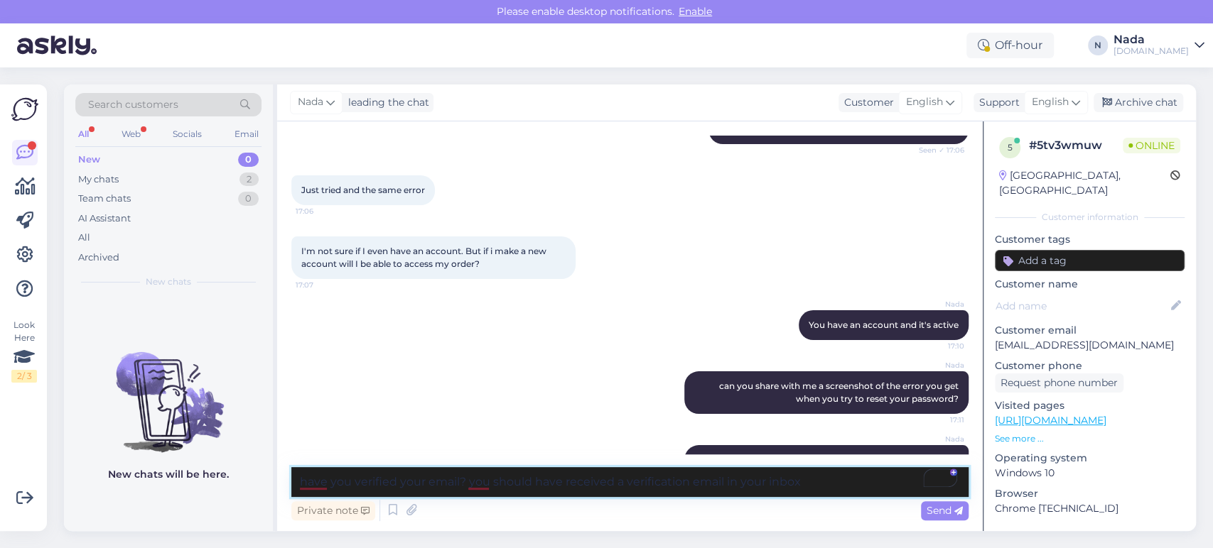
scroll to position [1037, 0]
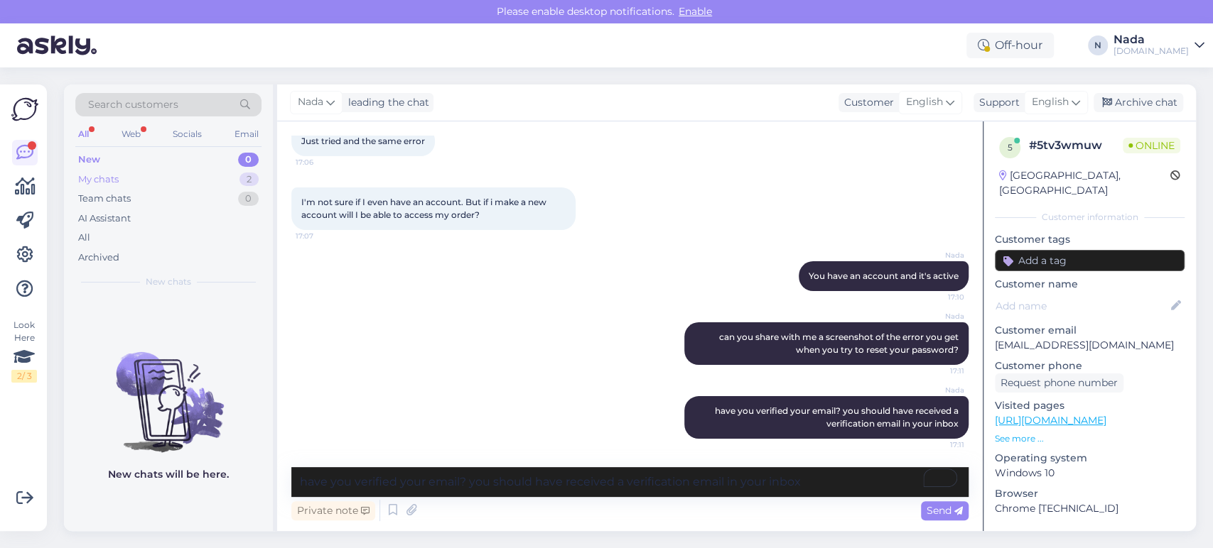
click at [144, 183] on div "My chats 2" at bounding box center [168, 180] width 186 height 20
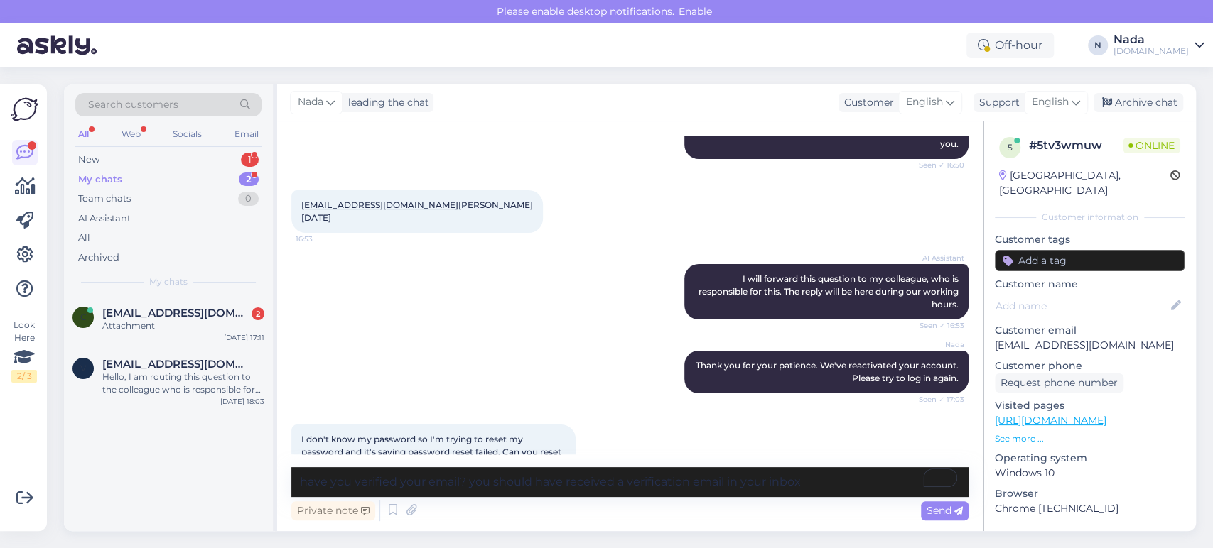
scroll to position [477, 0]
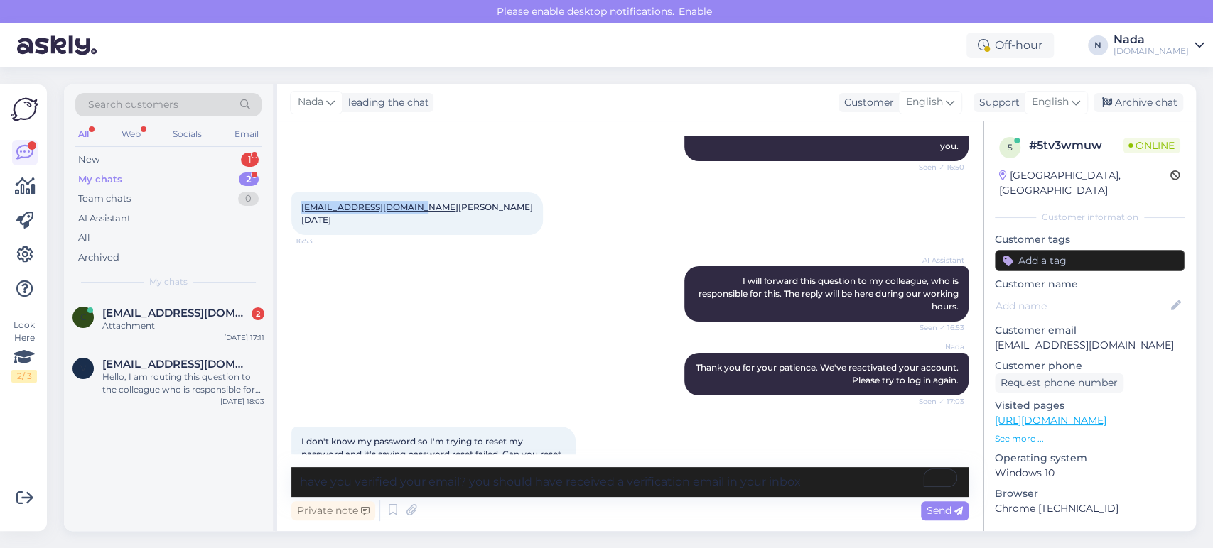
drag, startPoint x: 412, startPoint y: 224, endPoint x: 301, endPoint y: 219, distance: 110.9
click at [301, 219] on div "[EMAIL_ADDRESS][DOMAIN_NAME] [PERSON_NAME] [DATE] 16:53" at bounding box center [416, 213] width 251 height 43
copy link "[EMAIL_ADDRESS][DOMAIN_NAME]"
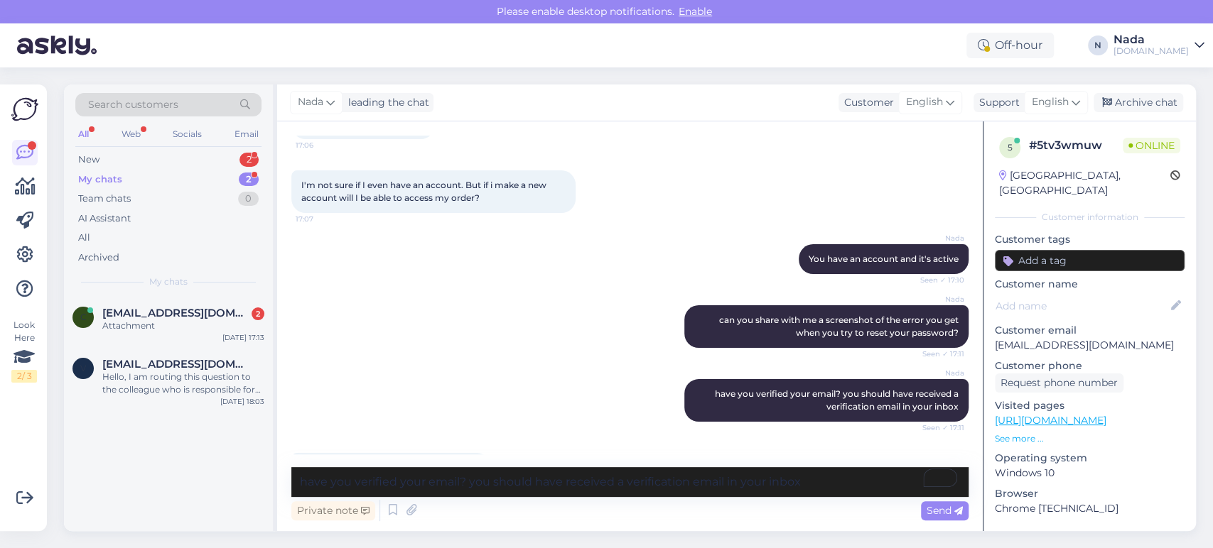
scroll to position [1188, 0]
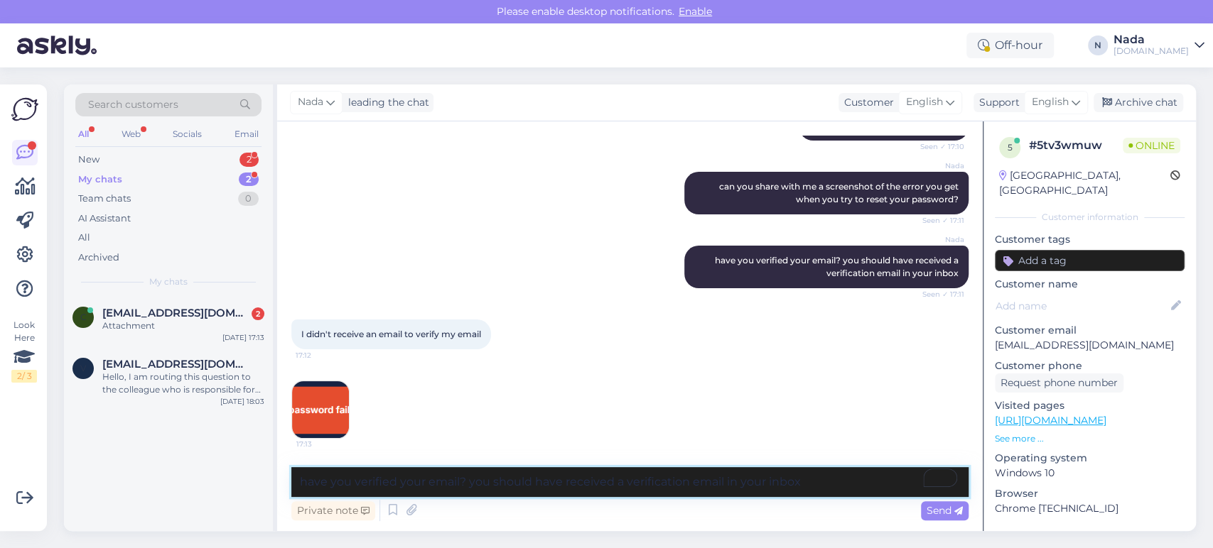
click at [654, 478] on textarea "have you verified your email? you should have received a verification email in …" at bounding box center [629, 482] width 677 height 30
type textarea "Thank you, please bear with me"
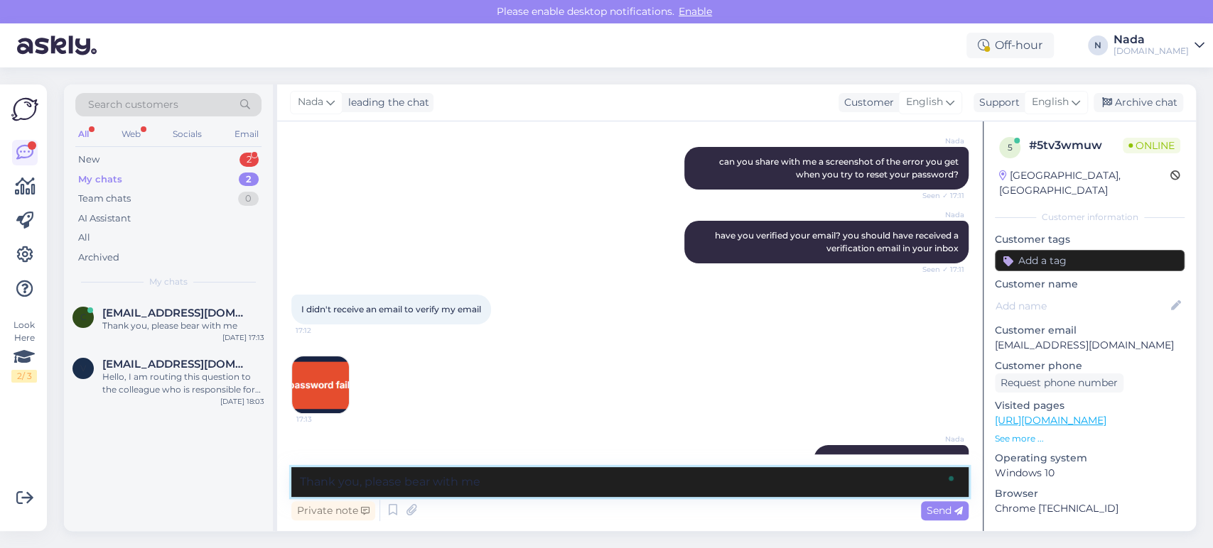
scroll to position [1249, 0]
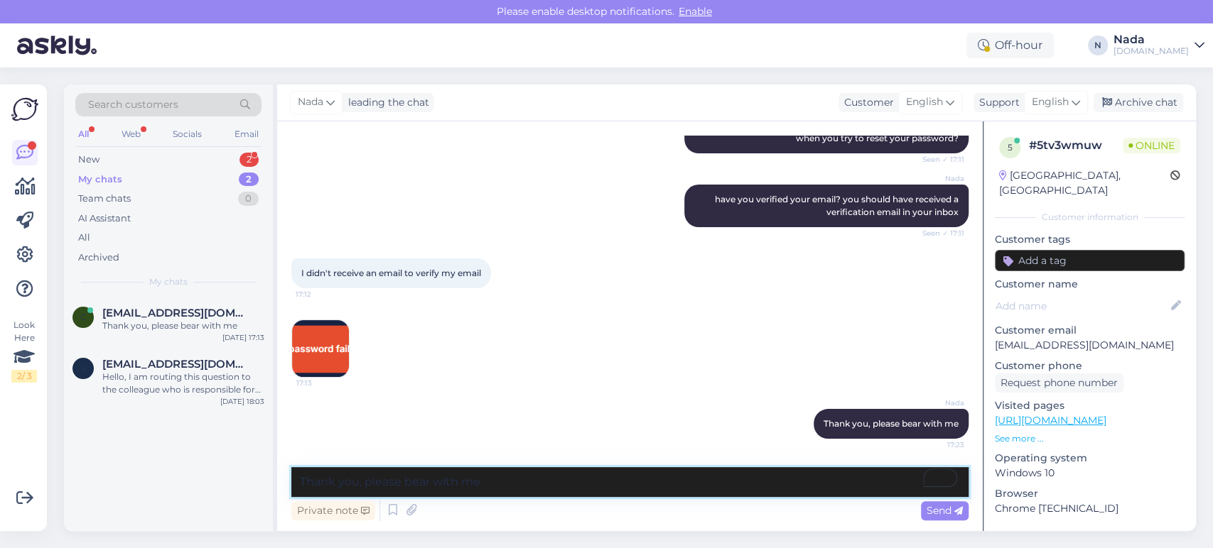
click at [499, 475] on textarea "Thank you, please bear with me" at bounding box center [629, 482] width 677 height 30
type textarea "C"
paste textarea "2phYacPy,rxP"
type textarea "I generated a random password for you, can you try to login using this password…"
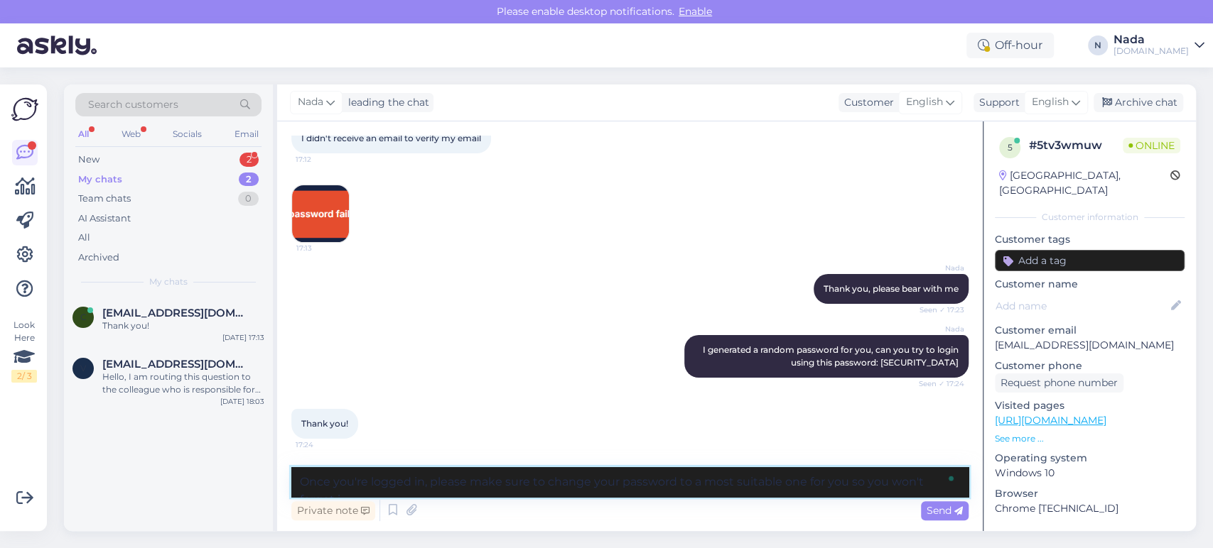
scroll to position [1399, 0]
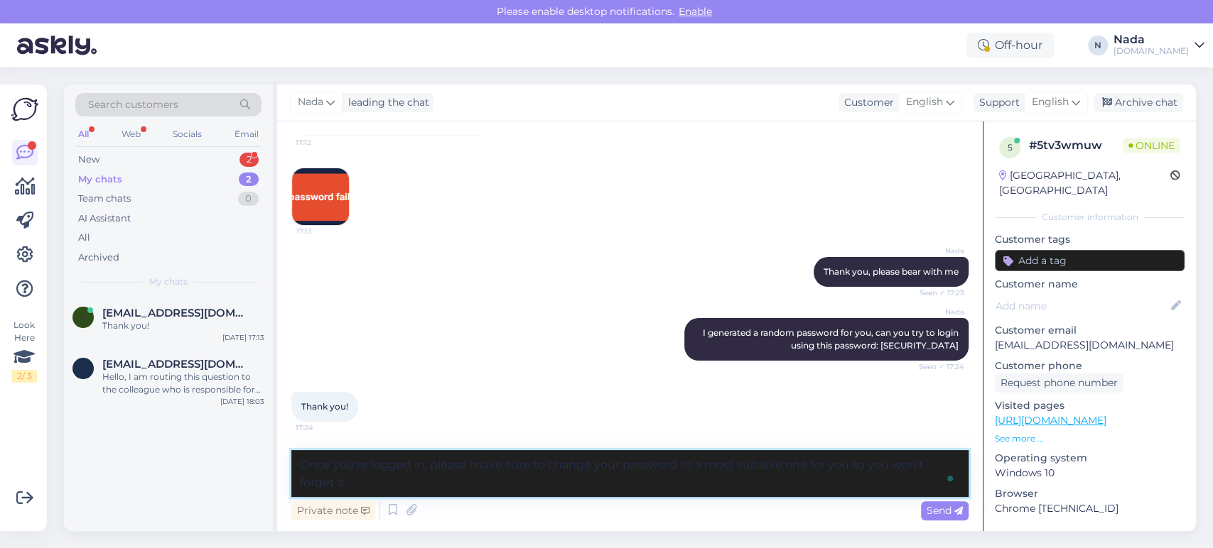
type textarea "Once you're logged in, please make sure to change your password to a most suita…"
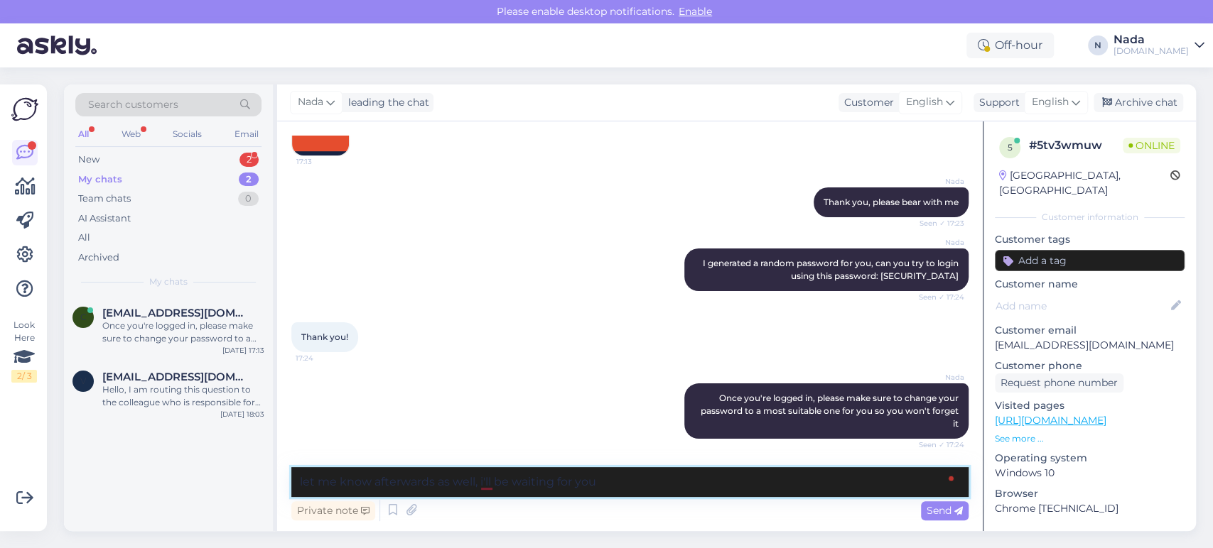
type textarea "let me know afterwards as well, i'll be waiting for you"
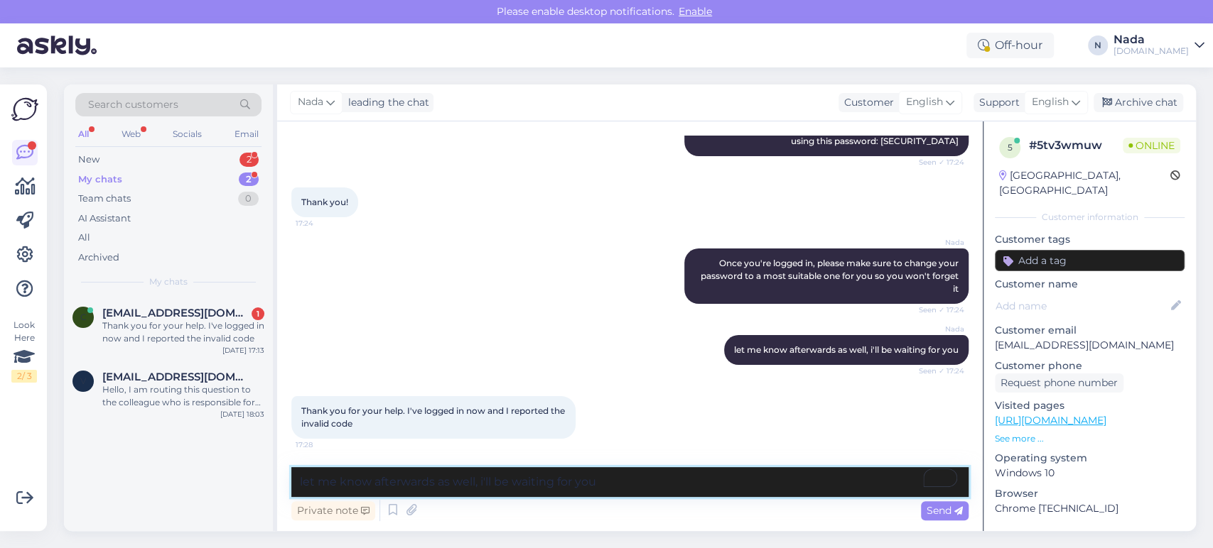
scroll to position [1605, 0]
click at [597, 477] on textarea "let me know afterwards as well, i'll be waiting for you" at bounding box center [629, 482] width 677 height 30
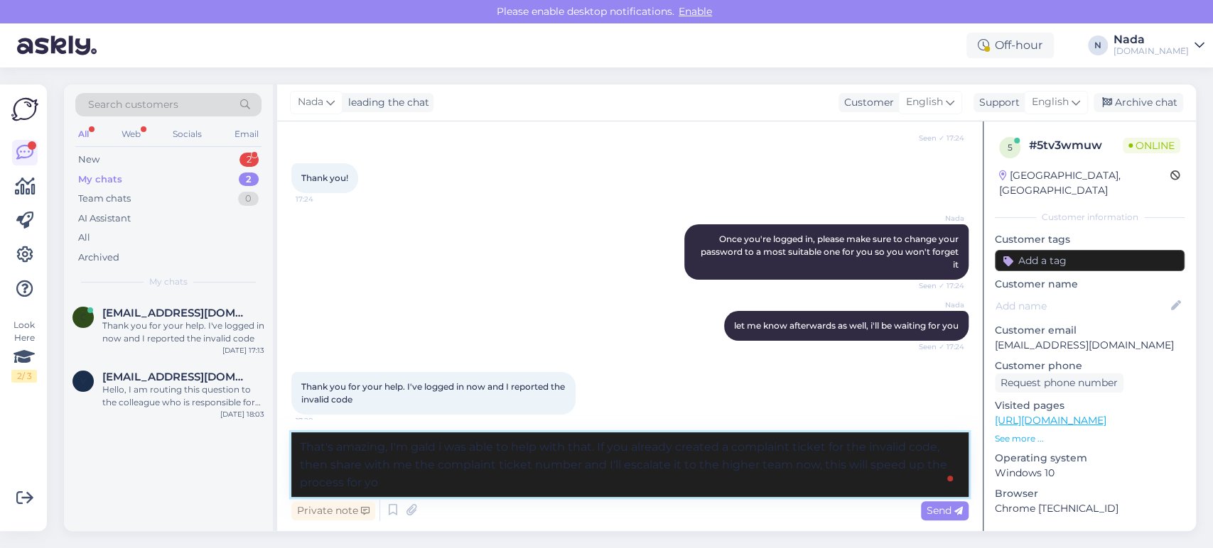
type textarea "That's amazing, I'm gald i was able to help with that. If you already created a…"
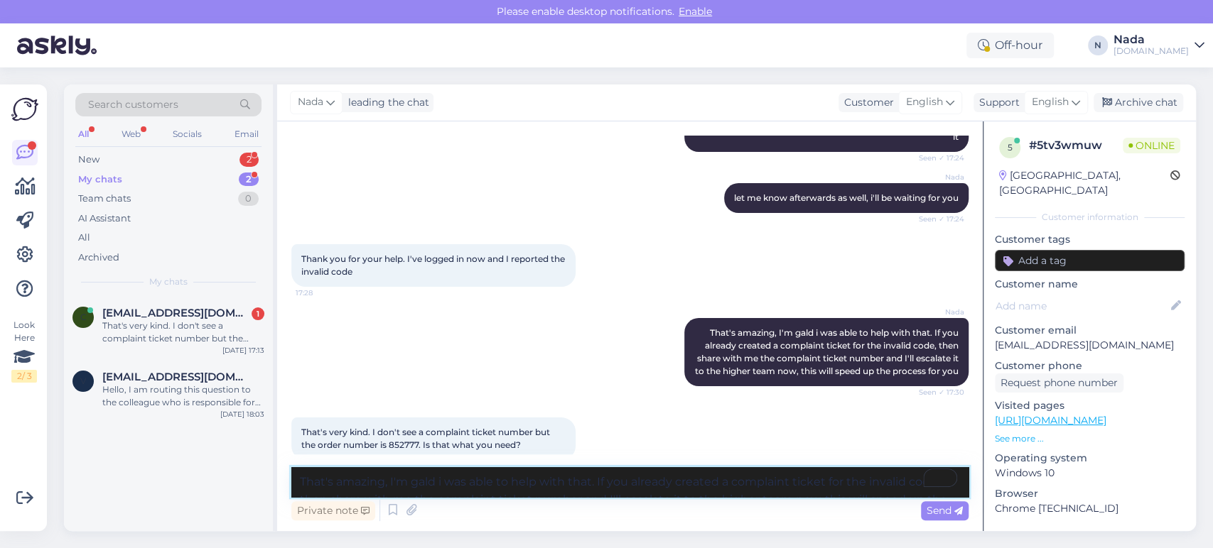
scroll to position [1791, 0]
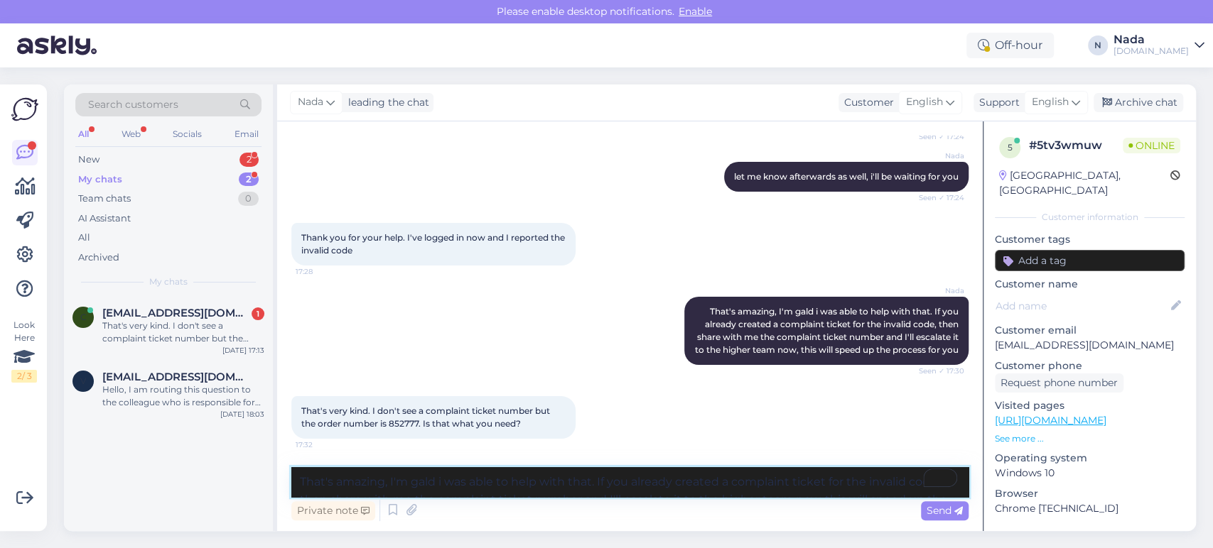
click at [602, 470] on textarea "That's amazing, I'm gald i was able to help with that. If you already created a…" at bounding box center [629, 482] width 677 height 30
type textarea "thank you, you should be able to find the complaint ticket number in the suppor…"
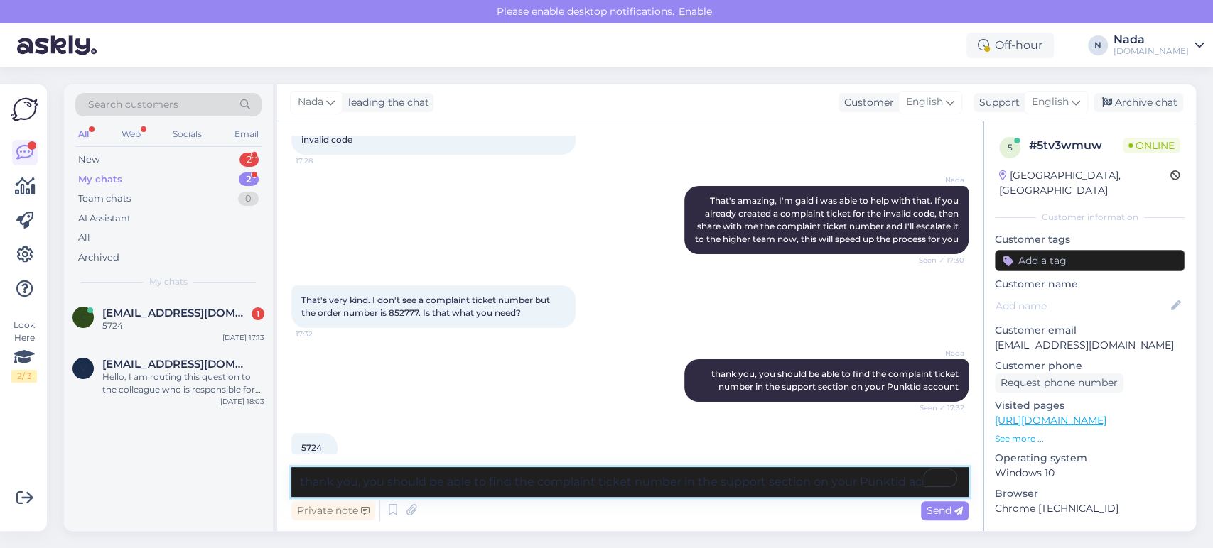
scroll to position [1926, 0]
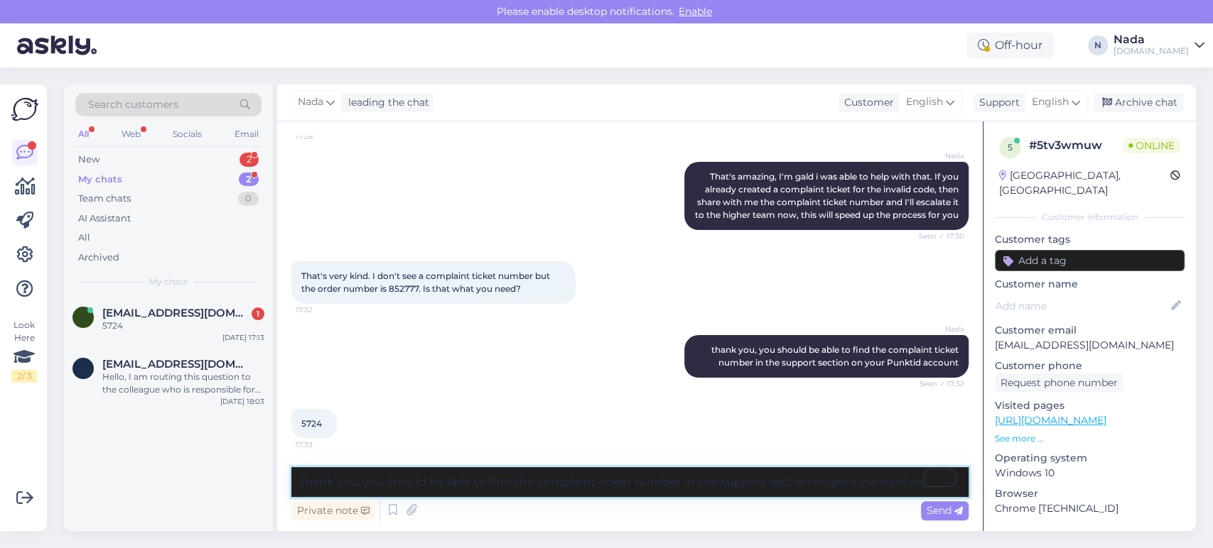
click at [460, 479] on textarea "thank you, you should be able to find the complaint ticket number in the suppor…" at bounding box center [629, 482] width 677 height 30
type textarea "Thank you so much, I will report it now to the team"
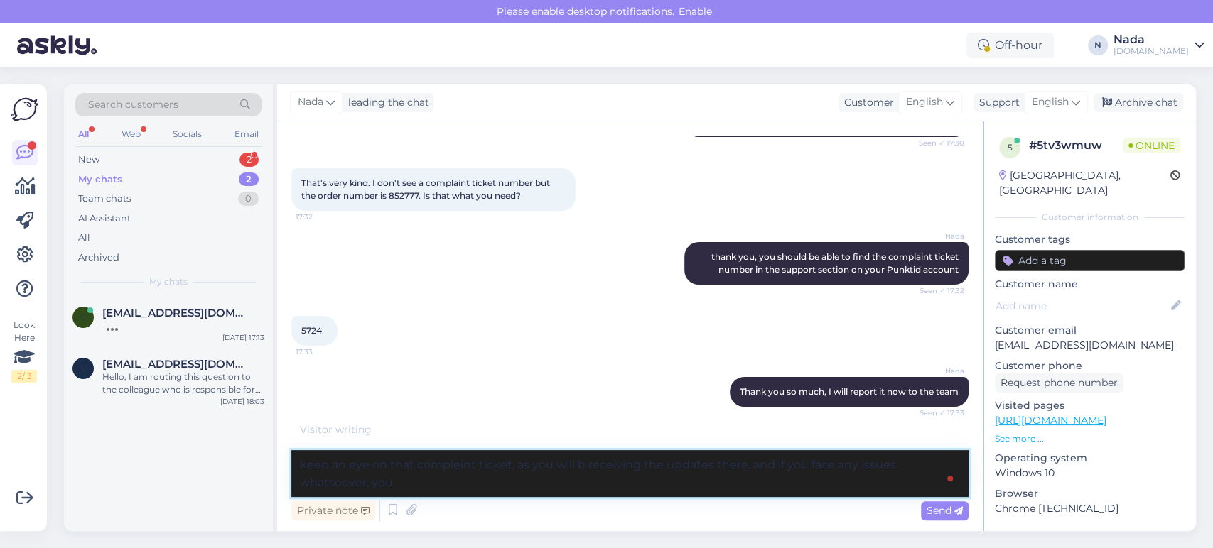
scroll to position [2066, 0]
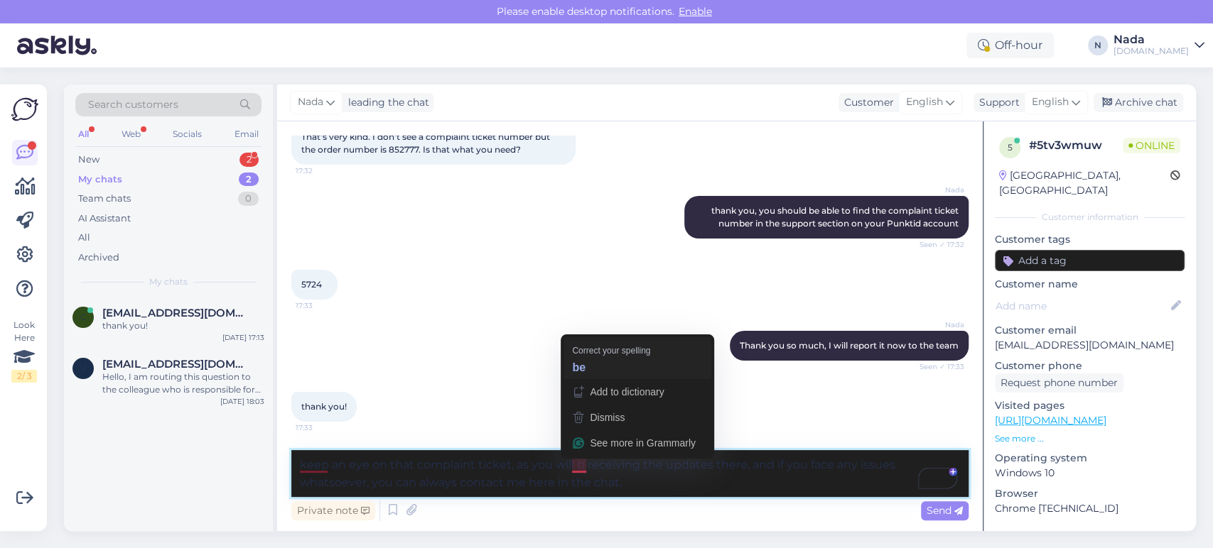
type textarea "keep an eye on that complaint ticket, as you will be receiving the updates ther…"
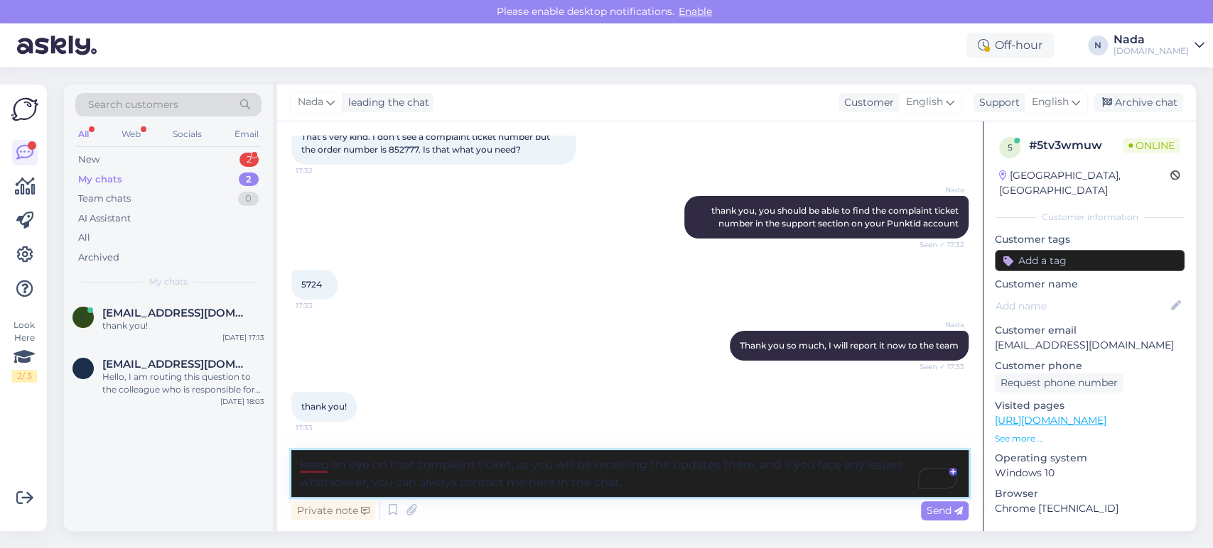
click at [653, 486] on textarea "keep an eye on that complaint ticket, as you will be receiving the updates ther…" at bounding box center [629, 473] width 677 height 47
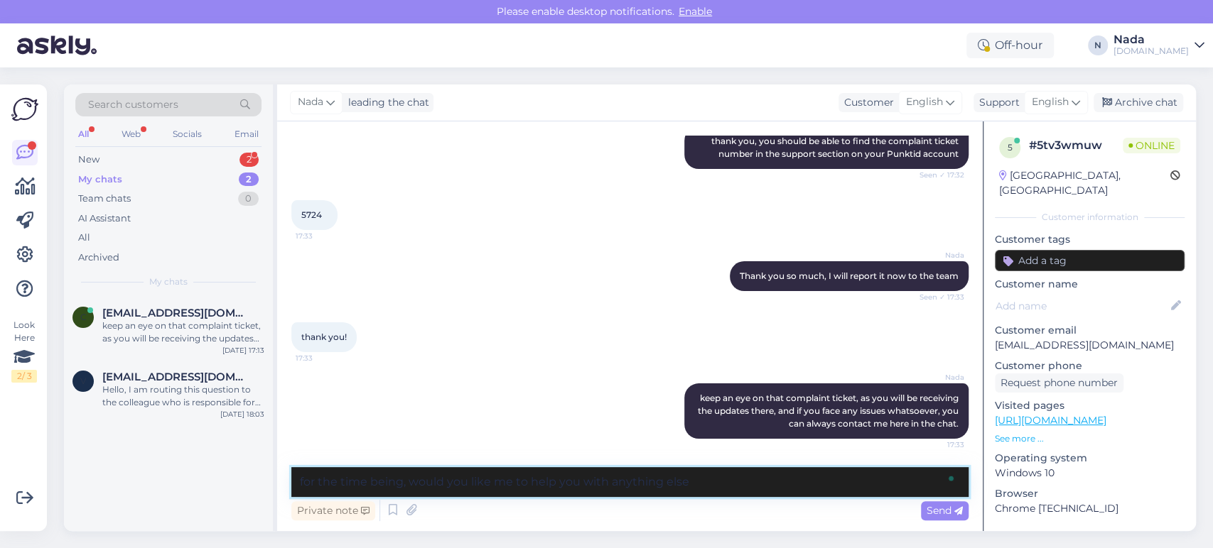
type textarea "for the time being, would you like me to help you with anything else?"
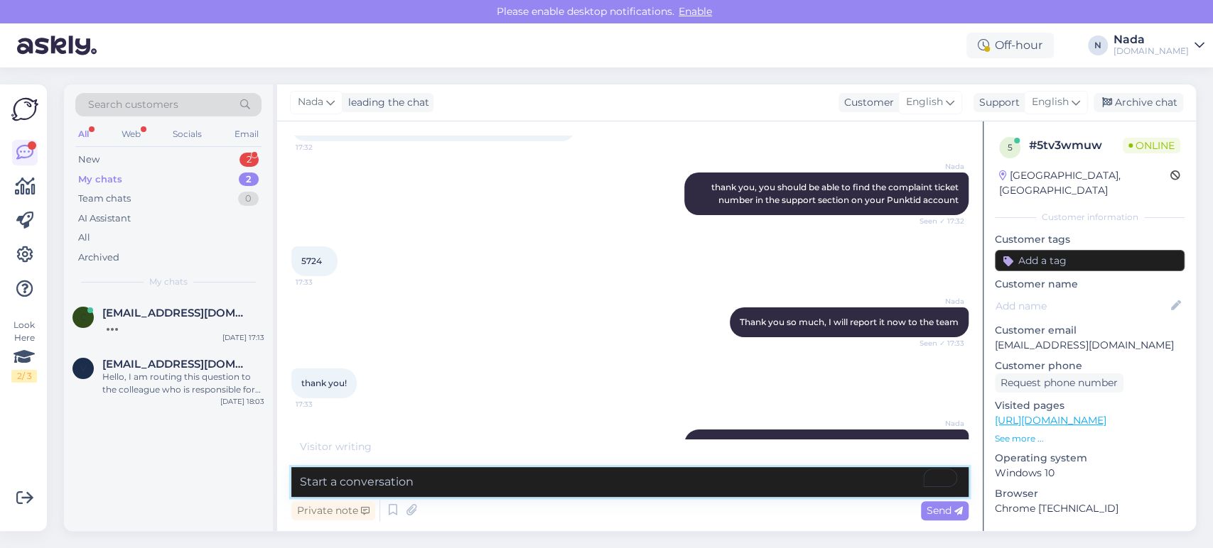
scroll to position [1972, 0]
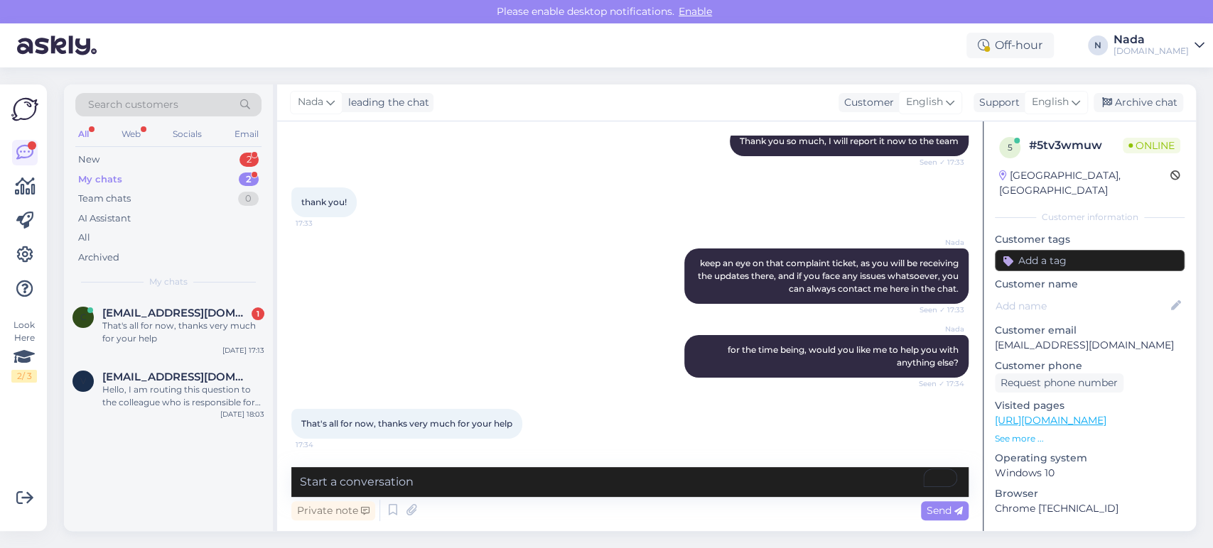
click at [403, 244] on div "Nada keep an eye on that complaint ticket, as you will be receiving the updates…" at bounding box center [629, 276] width 677 height 87
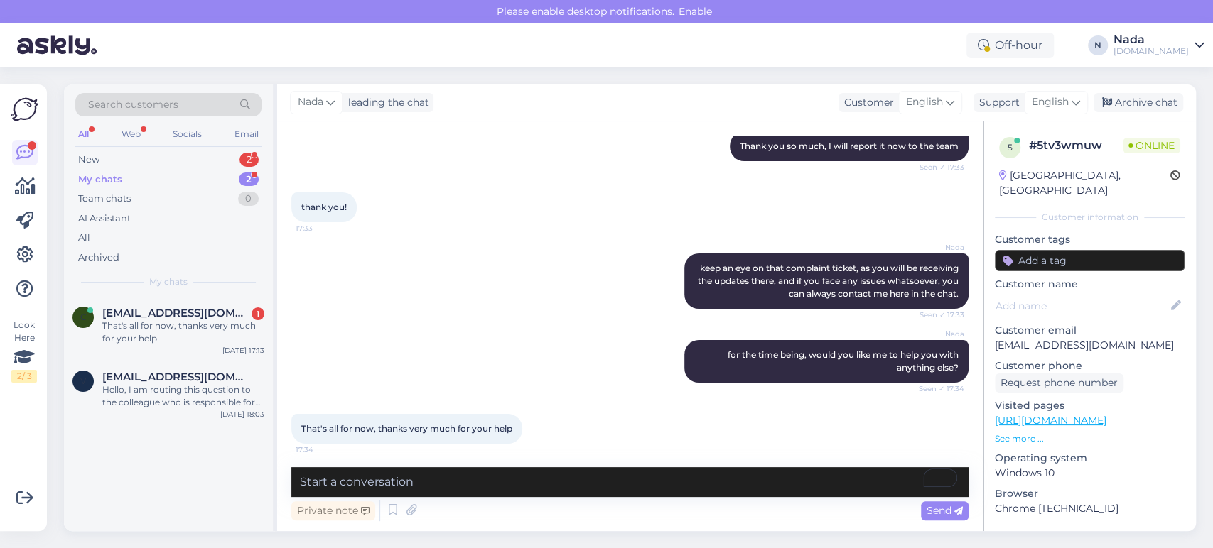
scroll to position [2270, 0]
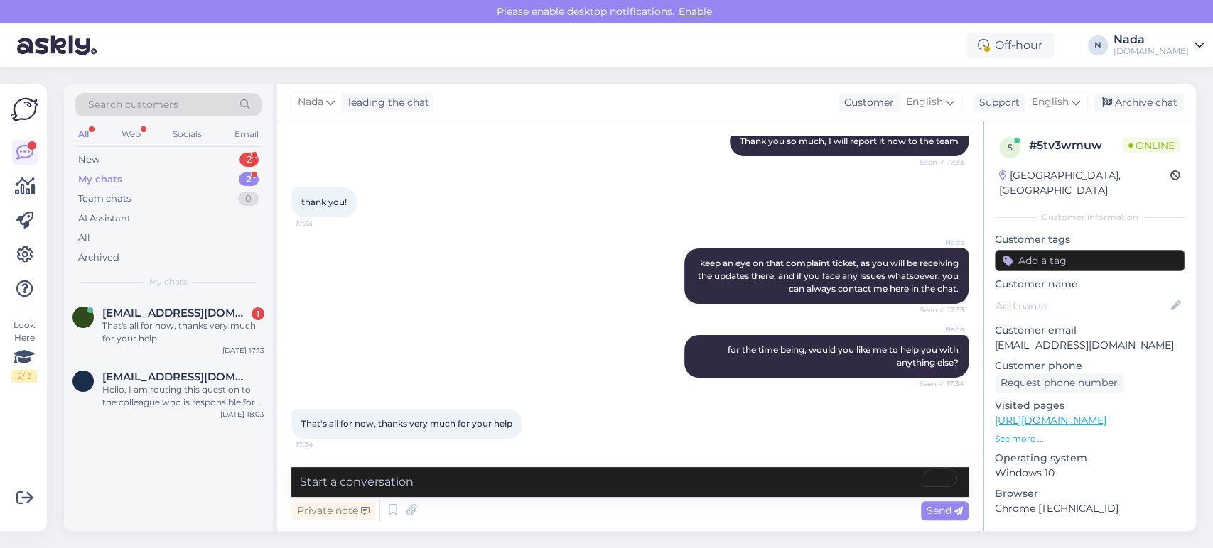
click at [712, 498] on div "Private note Send" at bounding box center [629, 510] width 677 height 27
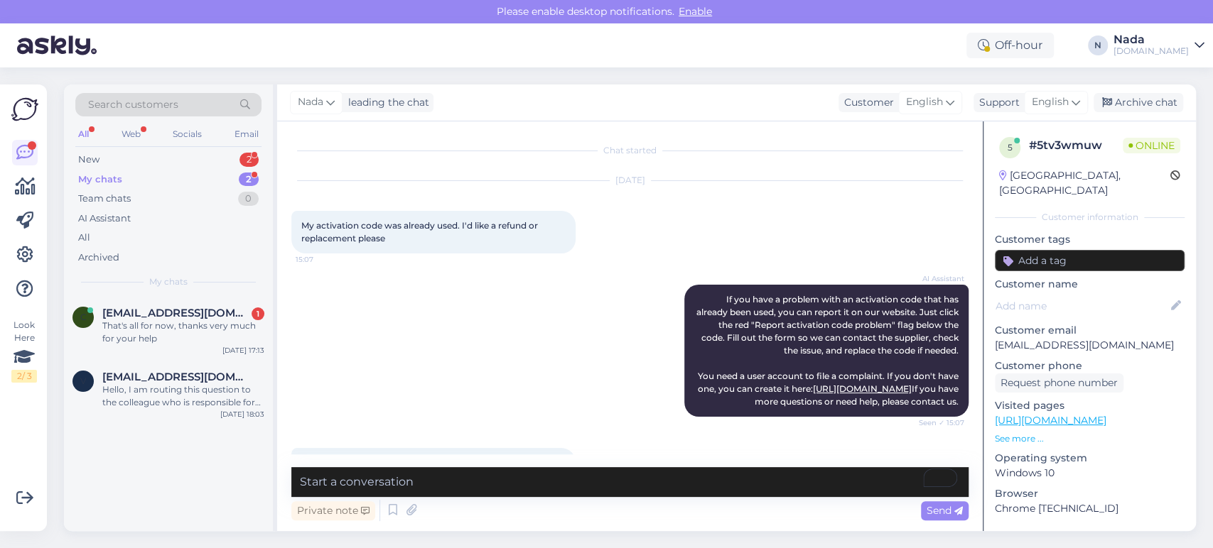
scroll to position [2270, 0]
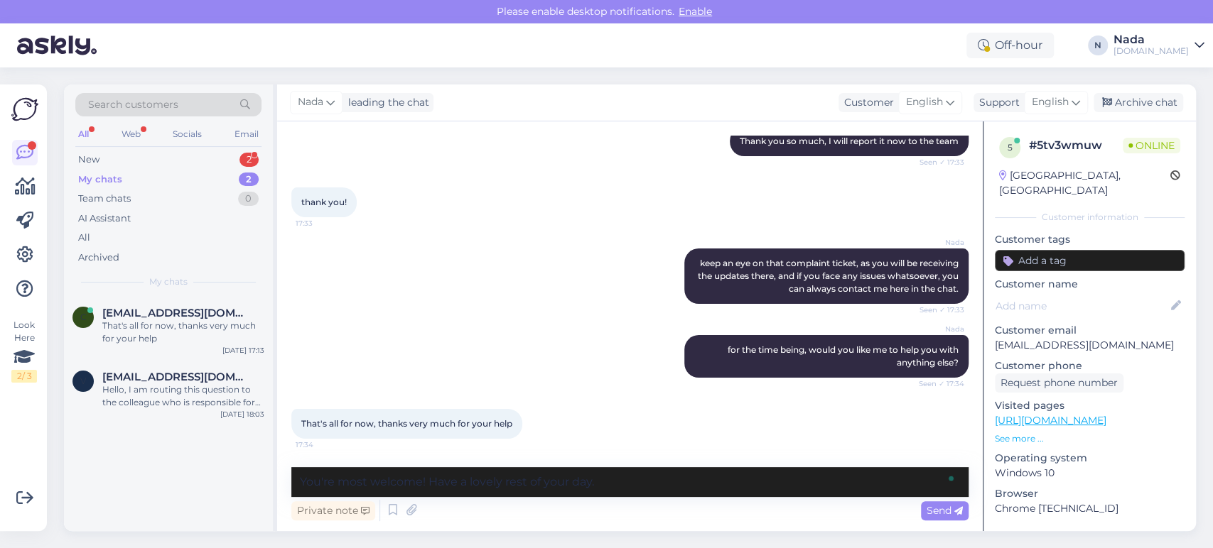
type textarea "You're most welcome! Have a lovely rest of your day."
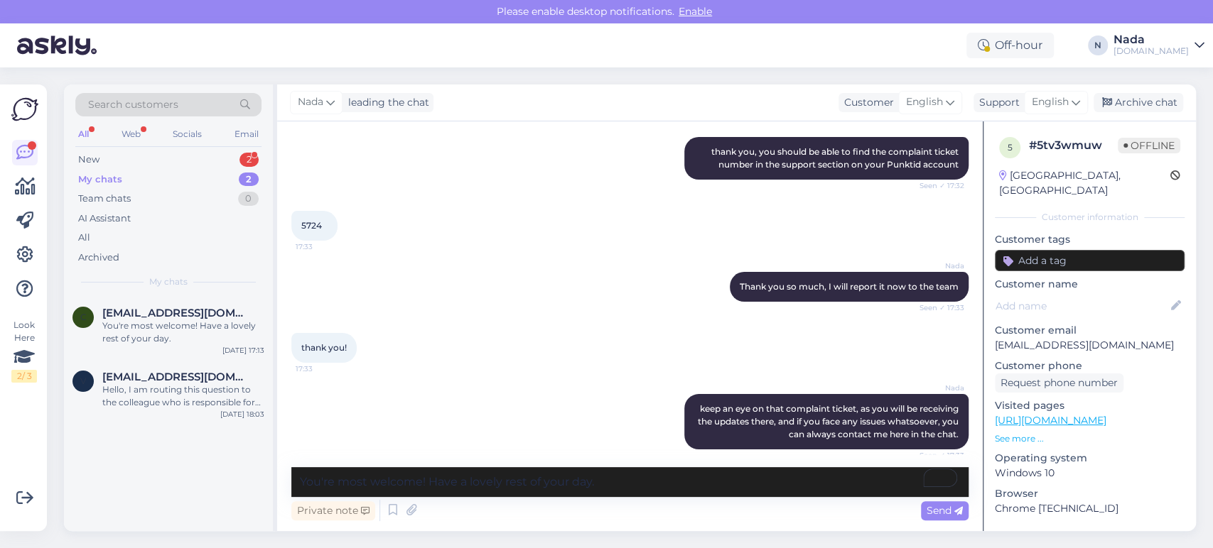
scroll to position [2015, 0]
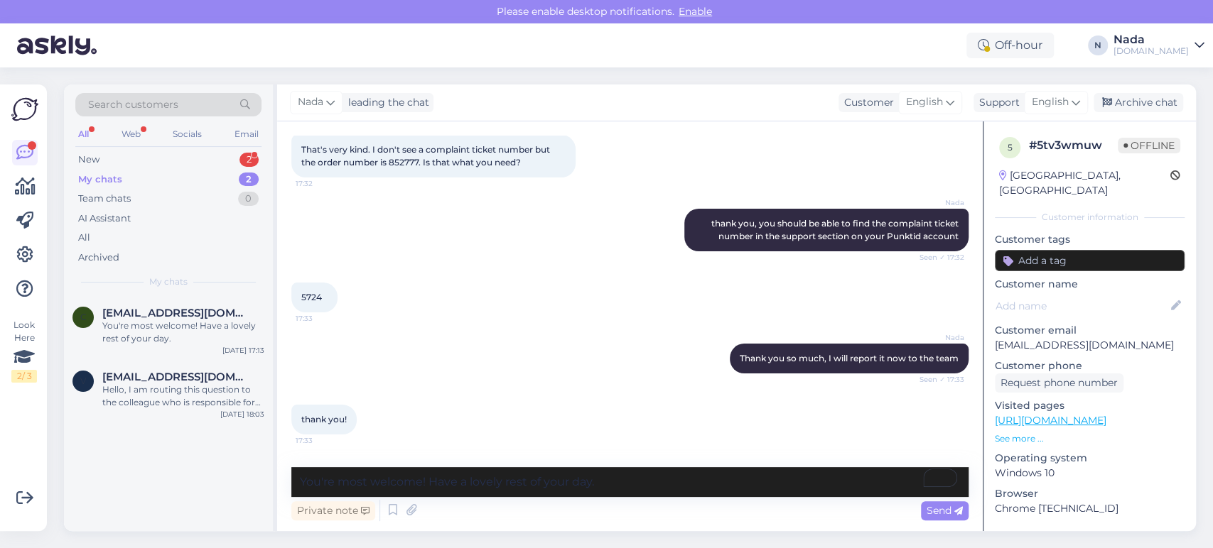
click at [403, 168] on span "That's very kind. I don't see a complaint ticket number but the order number is…" at bounding box center [426, 155] width 251 height 23
copy span "852777"
drag, startPoint x: 1124, startPoint y: 328, endPoint x: 994, endPoint y: 328, distance: 129.3
click at [994, 338] on p "[EMAIL_ADDRESS][DOMAIN_NAME]" at bounding box center [1089, 345] width 190 height 15
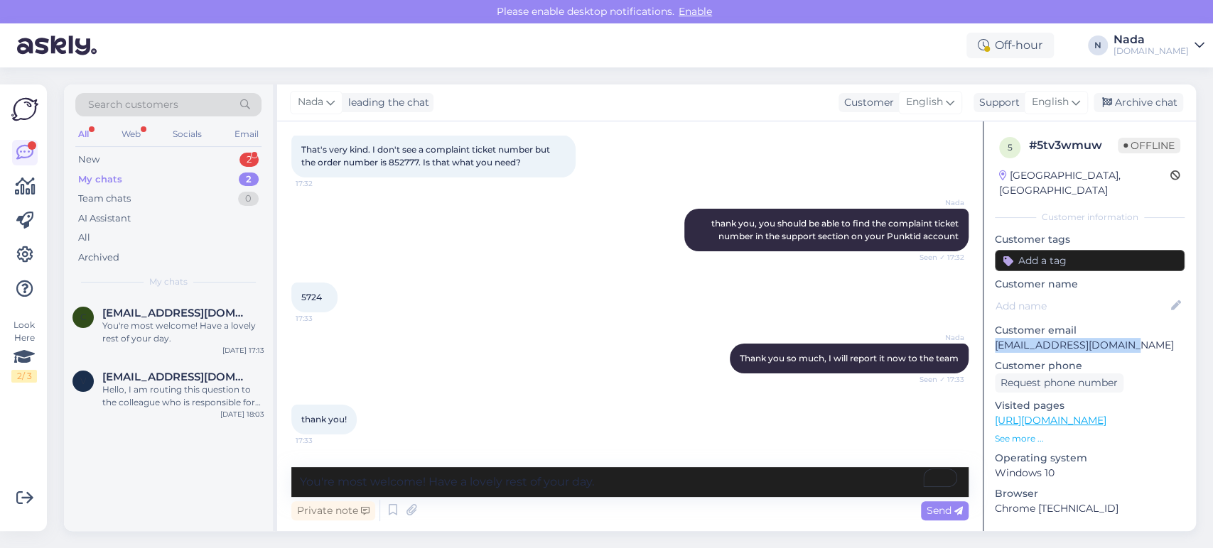
copy p "[EMAIL_ADDRESS][DOMAIN_NAME]"
click at [412, 168] on span "That's very kind. I don't see a complaint ticket number but the order number is…" at bounding box center [426, 155] width 251 height 23
click at [411, 168] on span "That's very kind. I don't see a complaint ticket number but the order number is…" at bounding box center [426, 155] width 251 height 23
copy span "852777"
click at [307, 303] on span "5724" at bounding box center [311, 297] width 21 height 11
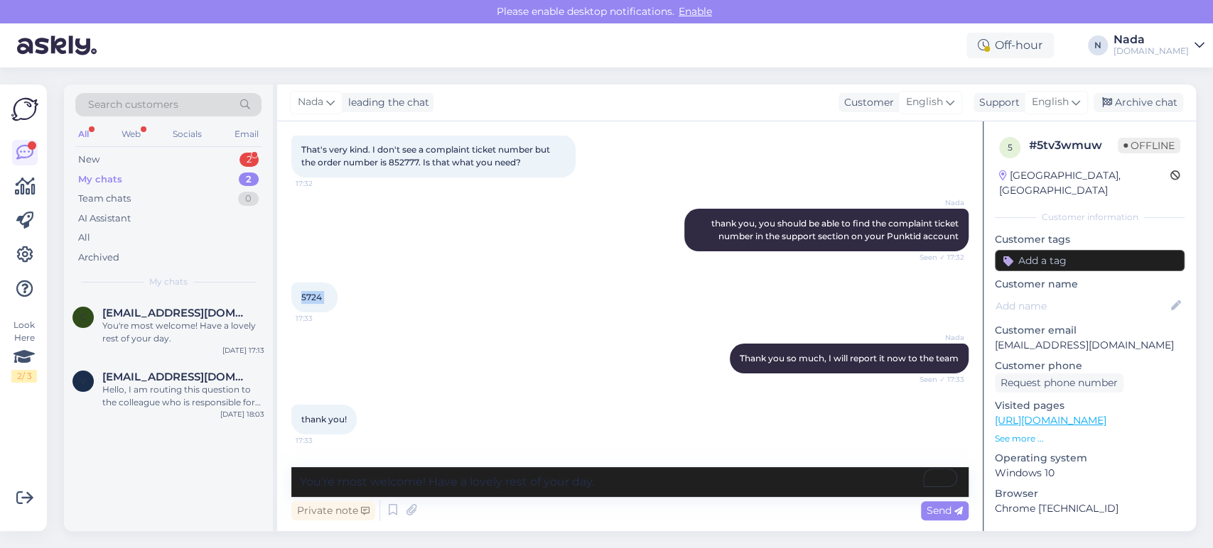
click at [307, 303] on span "5724" at bounding box center [311, 297] width 21 height 11
copy div "5724 17:33"
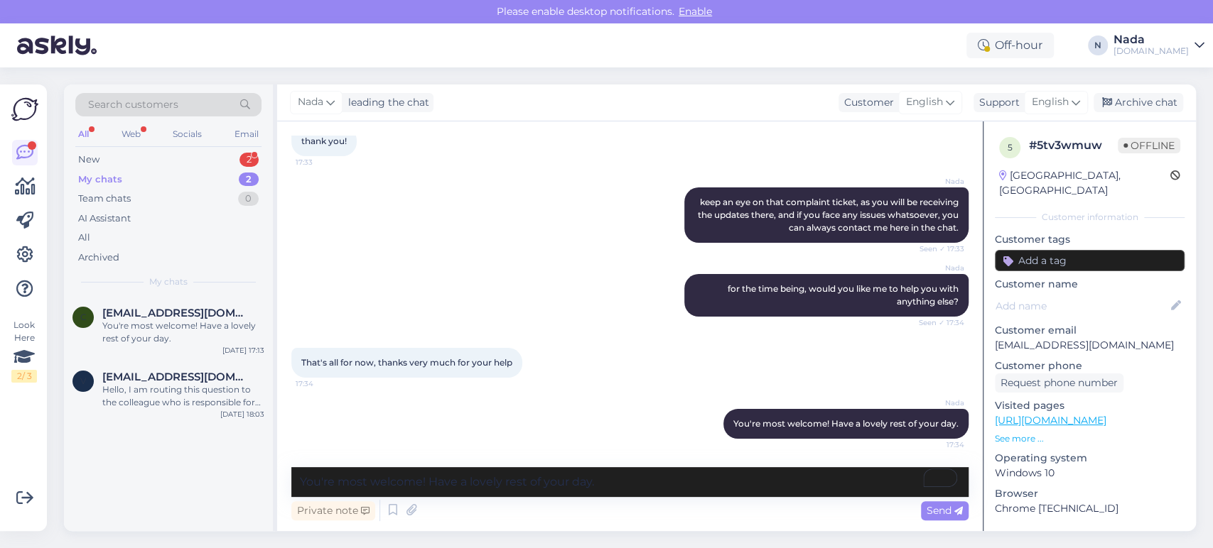
click at [1143, 112] on div "[PERSON_NAME] leading the chat Customer English Support English Archive chat" at bounding box center [736, 103] width 918 height 37
click at [1148, 104] on div "Archive chat" at bounding box center [1138, 102] width 90 height 19
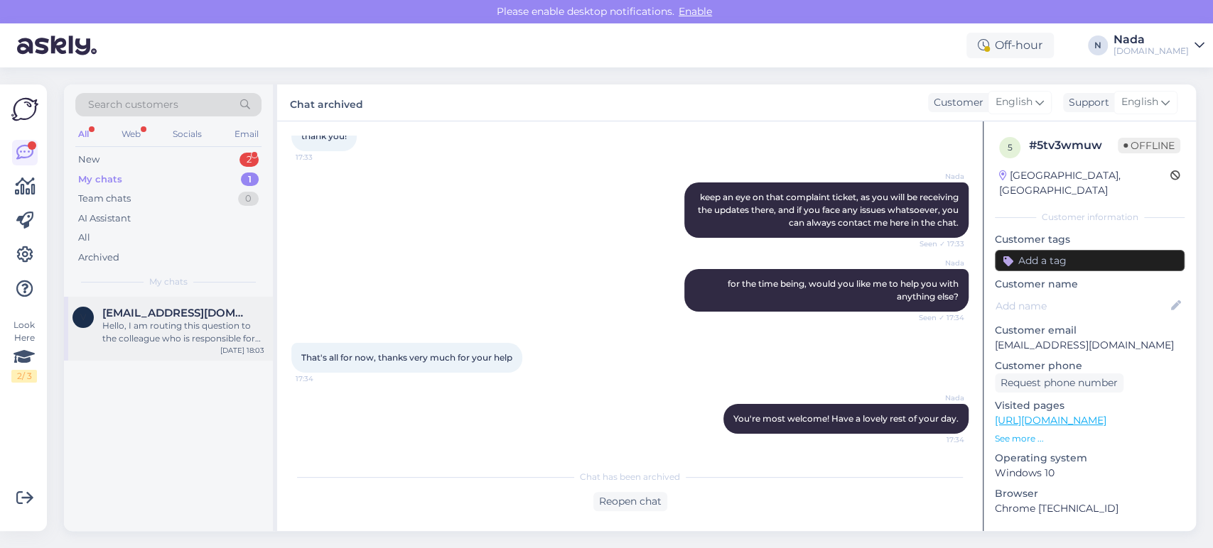
click at [183, 321] on div "Hello, I am routing this question to the colleague who is responsible for this …" at bounding box center [183, 333] width 162 height 26
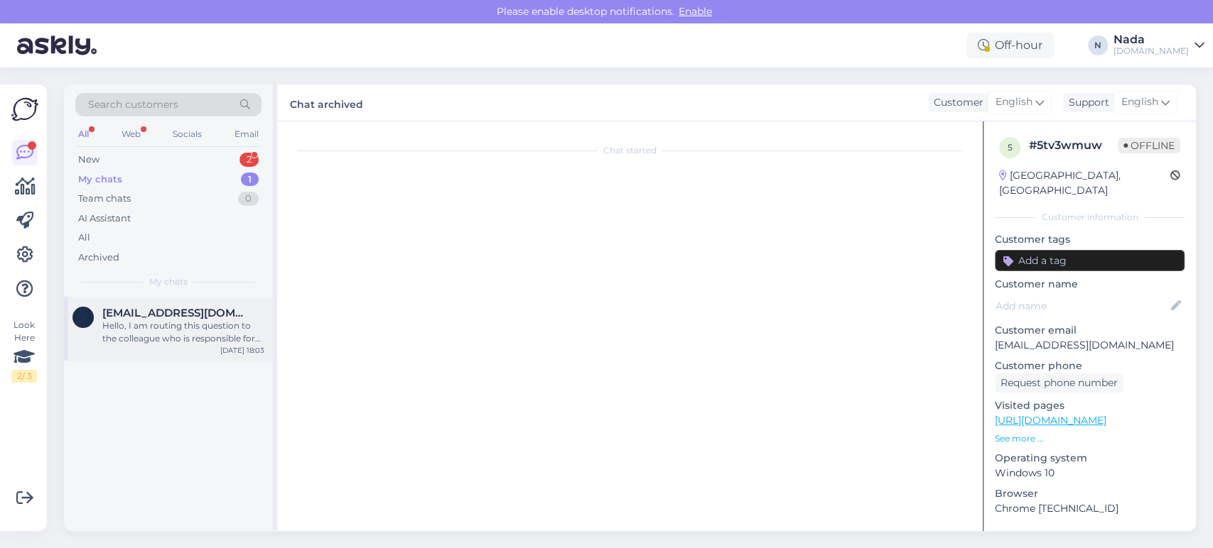
scroll to position [2819, 0]
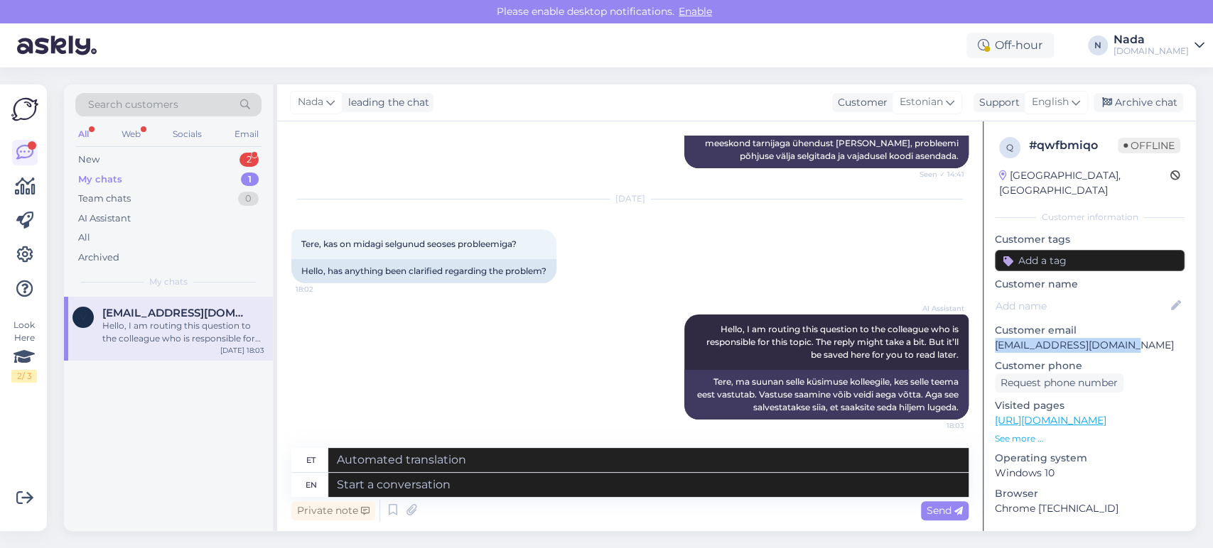
drag, startPoint x: 1102, startPoint y: 330, endPoint x: 996, endPoint y: 336, distance: 106.0
click at [996, 338] on p "[EMAIL_ADDRESS][DOMAIN_NAME]" at bounding box center [1089, 345] width 190 height 15
copy p "[EMAIL_ADDRESS][DOMAIN_NAME]"
drag, startPoint x: 563, startPoint y: 485, endPoint x: 687, endPoint y: 352, distance: 182.0
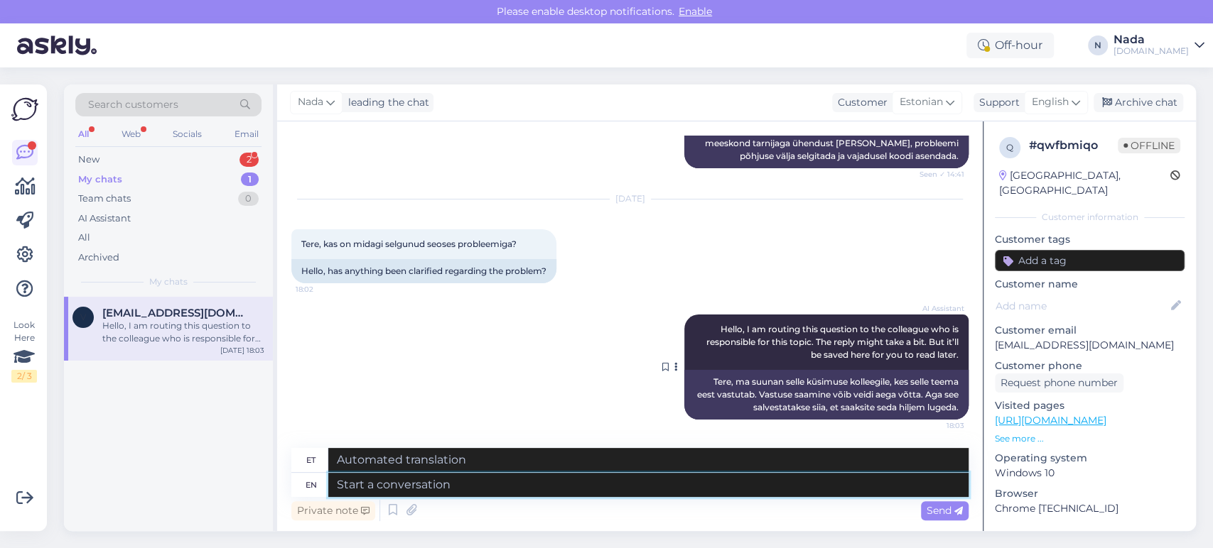
click at [570, 479] on textarea at bounding box center [648, 485] width 640 height 24
type textarea "Thank y"
type textarea "Tänan"
type textarea "Thank you o"
type textarea "Aitäh"
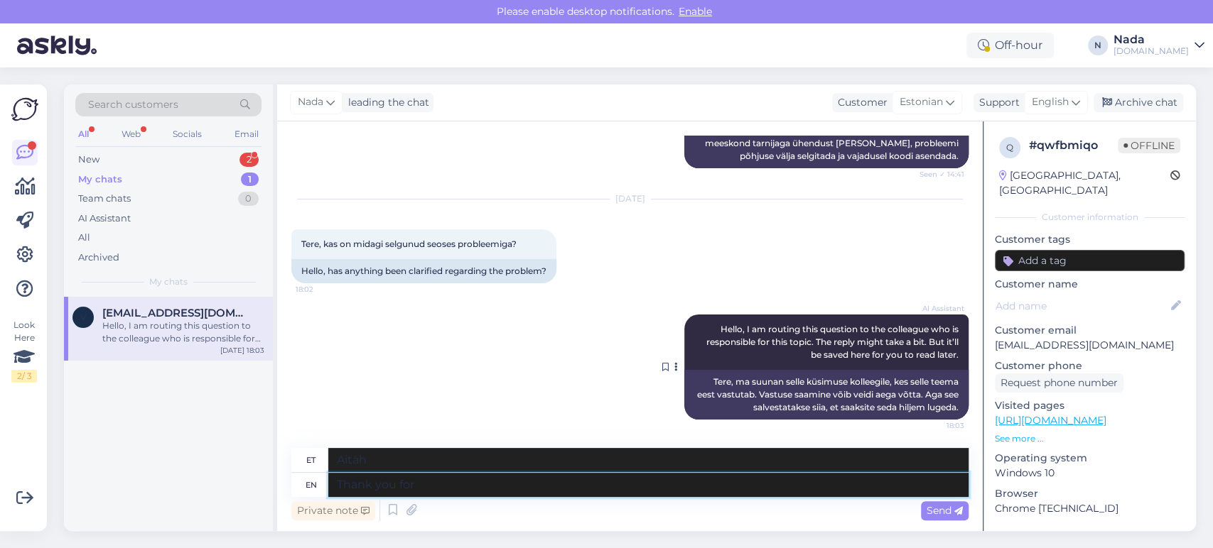
type textarea "Thank you for y"
type textarea "Tänan teid"
type textarea "Thank you for your p"
type textarea "Tänan teid teie eest"
type textarea "Thank you for your patience."
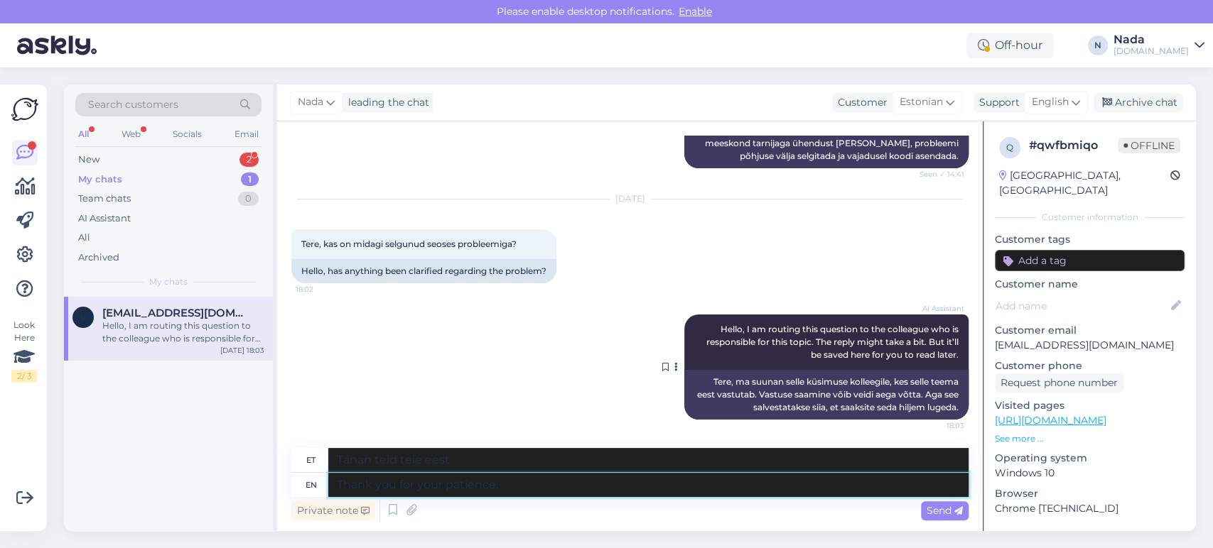
type textarea "Tänan teid kannatlikkuse eest."
type textarea "Thank you for your patience. I h"
type textarea "Tänan teid kannatlikkuse eest. Mina"
type textarea "Thank you for your patience. I have s"
type textarea "Tänan teid kannatlikkuse eest. Mul on"
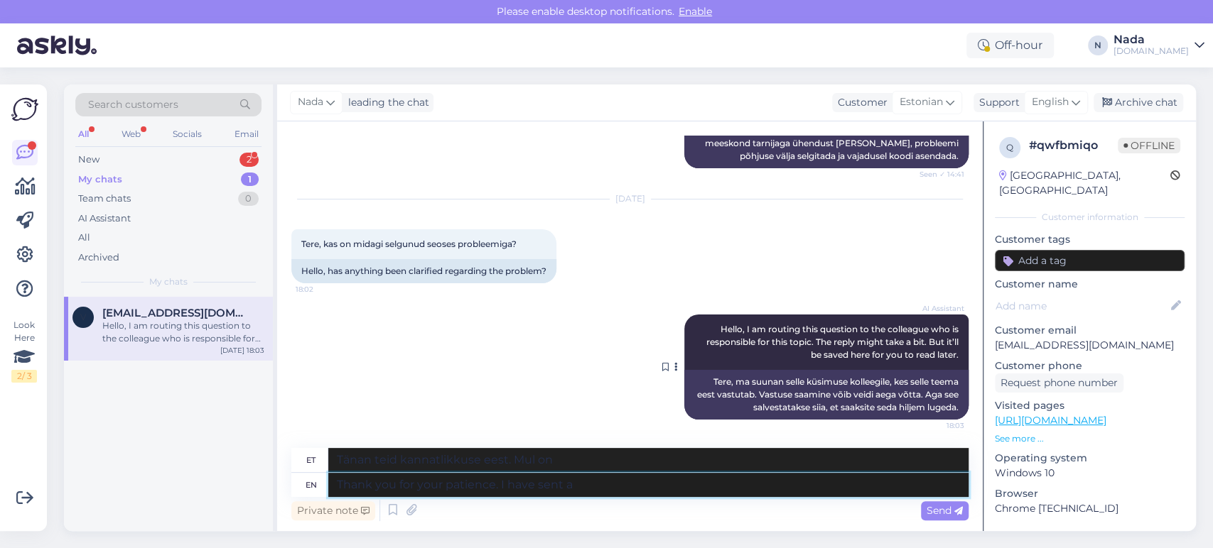
type textarea "Thank you for your patience. I have sent a"
type textarea "Tänan teid kannatlikkuse eest. Saatsin ära."
type textarea "Thank you for your patience. I have sent a re"
type textarea "Tänan teid kannatlikkuse eest. [GEOGRAPHIC_DATA] teile"
type textarea "Thank you for your patience. I have sent a reminder to"
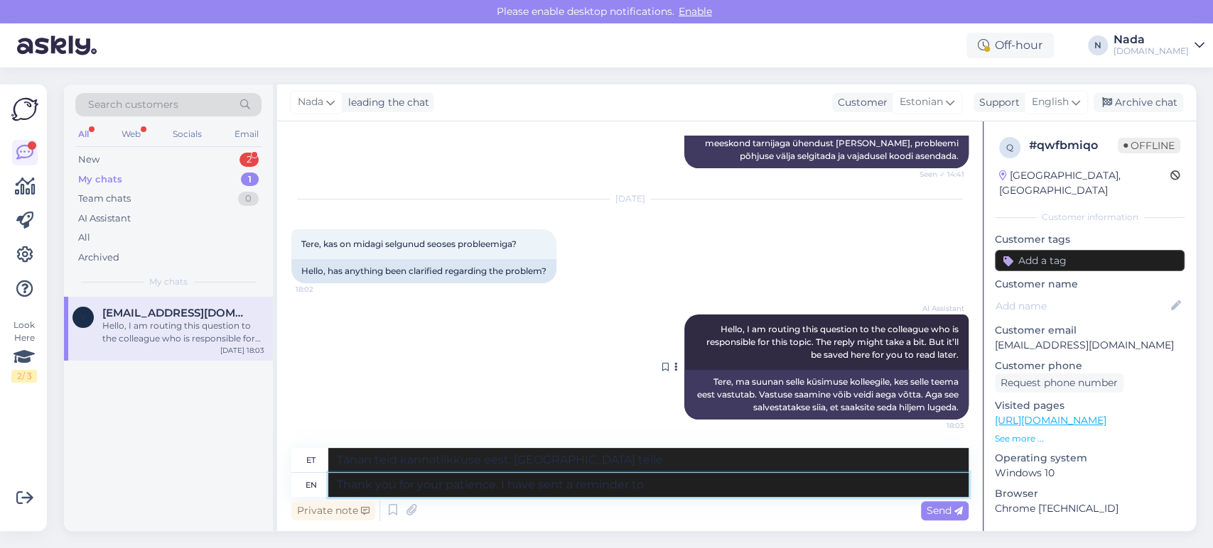
type textarea "Tänan teid kannatlikkuse eest. Saatsin meeldetuletuse."
type textarea "Thank you for your patience. I have sent a reminder [DATE] to t"
type textarea "Tänan teid kannatlikkuse eest. Saatsin [PERSON_NAME] meeldetuletuse."
type textarea "Thank you for your patience. I have sent a reminder [DATE] to th"
type textarea "Tänan teid kannatlikkuse eest. Saatsin [PERSON_NAME] meeldetuletuse"
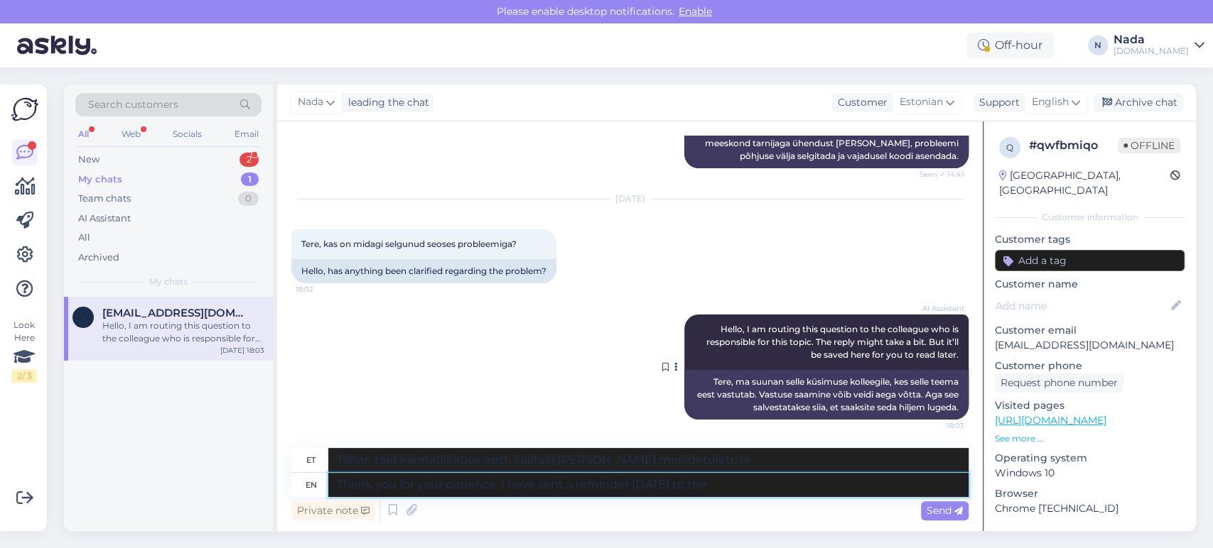
type textarea "Thank you for your patience. I have sent a reminder [DATE] to the h"
type textarea "Tänan teid kannatlikkuse eest. Saatsin [PERSON_NAME] meeldetuletuse aadressile"
type textarea "Thank you for your patience. I have sent a reminder [DATE] to the higher t"
type textarea "Tänan teid kannatlikkuse eest. Saatsin [PERSON_NAME] kõrgemale astmele meeldetu…"
type textarea "Thank you for your patience. I have sent a reminder [DATE] to the higher team re"
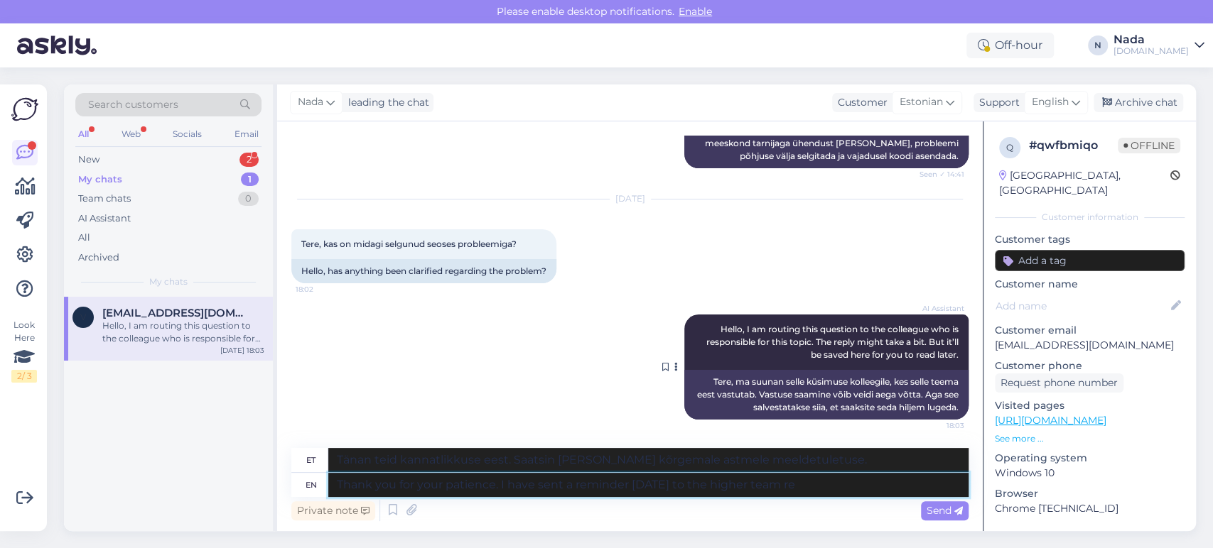
type textarea "Tänan teid kannatlikkuse eest. Saatsin [PERSON_NAME] meeldetuletuse kõrgemale m…"
type textarea "Thank you for your patience. I have sent a reminder [DATE] to the higher team r…"
type textarea "Tänan teid kannatlikkuse eest. Saatsin [PERSON_NAME] kõrgemale meeskonnale meel…"
type textarea "Thank you for your patience. I have sent a reminder [DATE] to the higher team r…"
type textarea "Tänan teid kannatlikkuse eest. Saatsin [PERSON_NAME] kõrgemale meeskonnale meel…"
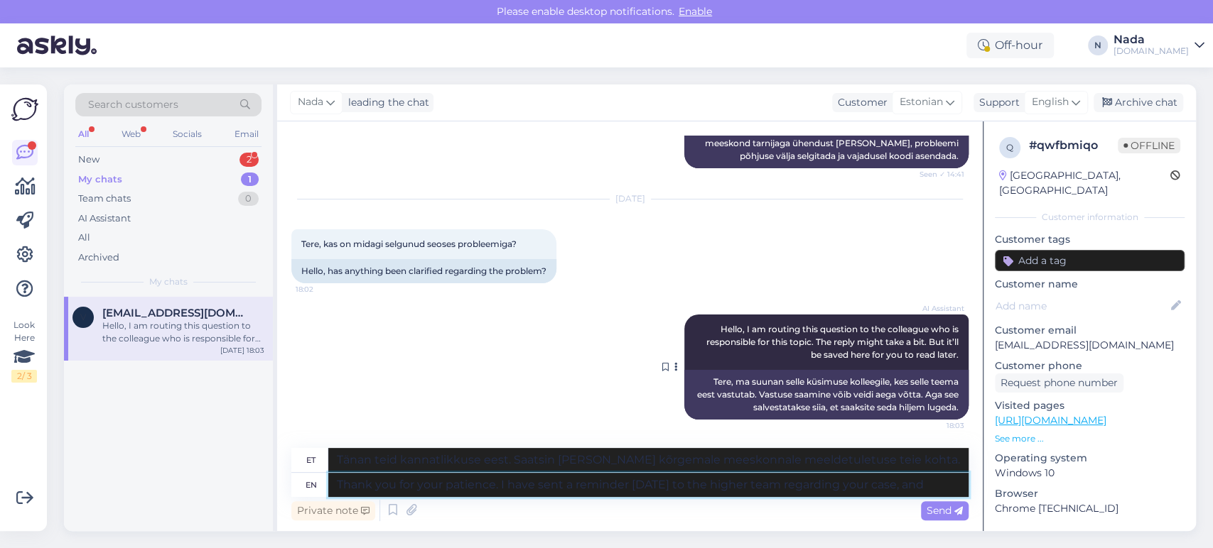
type textarea "Thank you for your patience. I have sent a reminder [DATE] to the higher team r…"
type textarea "Tänan teid kannatlikkuse eest. Saatsin [PERSON_NAME] kõrgemale meeskonnale teie…"
type textarea "Thank you for your patience. I have sent a reminder [DATE] to the higher team r…"
type textarea "Tänan teid kannatlikkuse eest. Saatsin [PERSON_NAME] kõrgemale meeskonnale teie…"
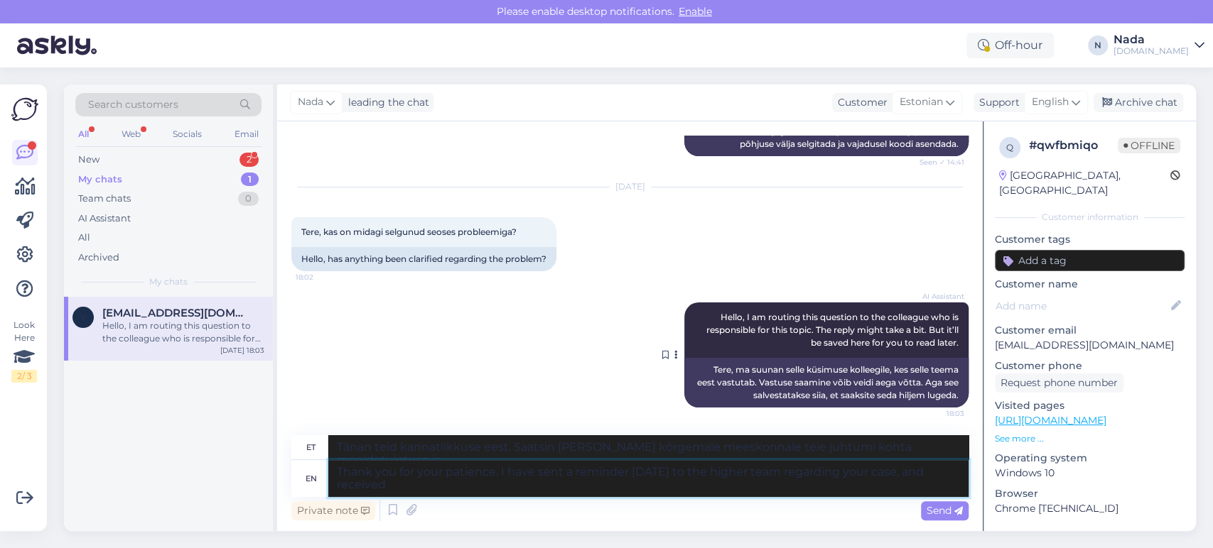
type textarea "Thank you for your patience. I have sent a reminder [DATE] to the higher team r…"
type textarea "Tänan teid kannatlikkuse eest. Saatsin [PERSON_NAME] kõrgemale meeskonnale teie…"
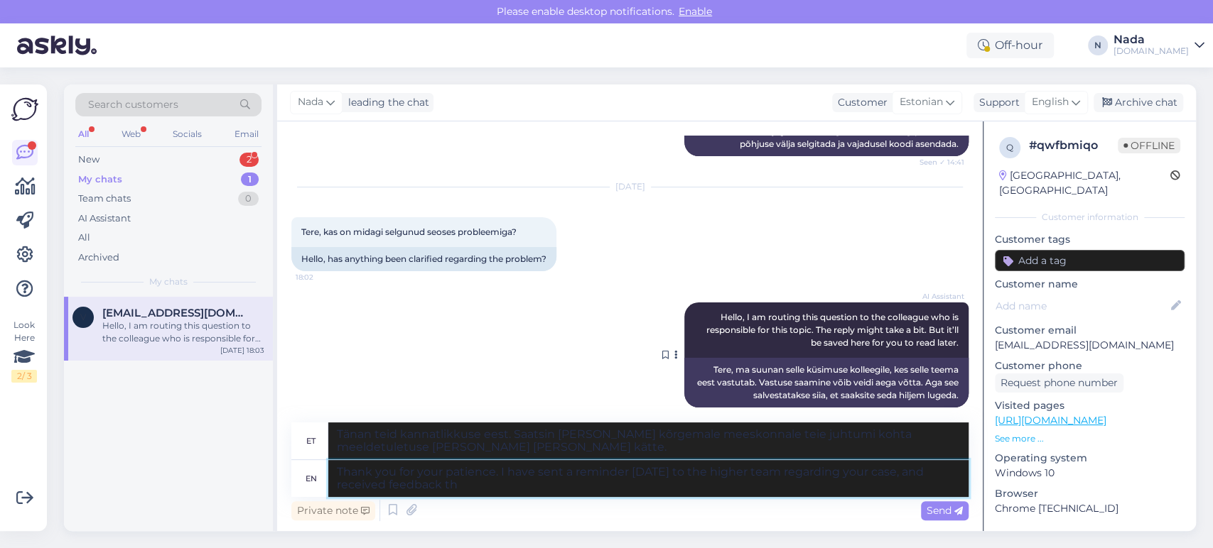
type textarea "Thank you for your patience. I have sent a reminder [DATE] to the higher team r…"
type textarea "Tänan teid kannatlikkuse eest. Saatsin [PERSON_NAME] kõrgemale meeskonnale teie…"
type textarea "Thank you for your patience. I have sent a reminder [DATE] to the higher team r…"
type textarea "Tänan teid kannatlikkuse eest. Saatsin [PERSON_NAME] kõrgemale meeskonnale teie…"
type textarea "Thank you for your patience. I have sent a reminder [DATE] to the higher team r…"
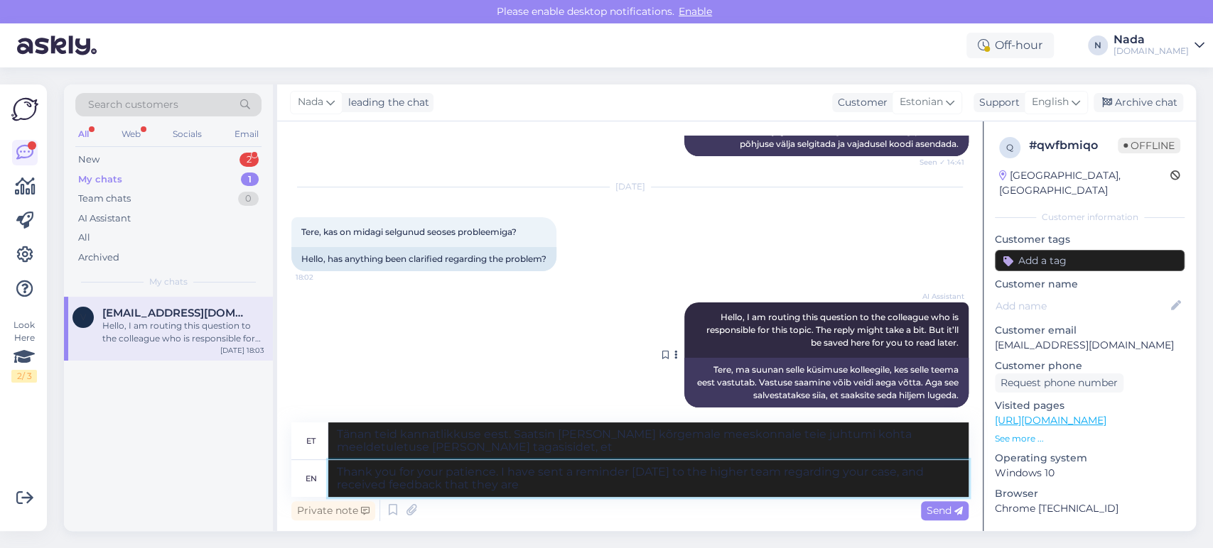
type textarea "Tänan teid kannatlikkuse eest. Saatsin [PERSON_NAME] kõrgemale meeskonnale teie…"
type textarea "Thank you for your patience. I have sent a reminder [DATE] to the higher team r…"
type textarea "Tänan teid kannatlikkuse eest. Saatsin [PERSON_NAME] kõrgemale meeskonnale teie…"
type textarea "Thank you for your patience. I have sent a reminder [DATE] to the higher team r…"
type textarea "Tänan teid kannatlikkuse eest. Saatsin [PERSON_NAME] kõrgemale meeskonnale teie…"
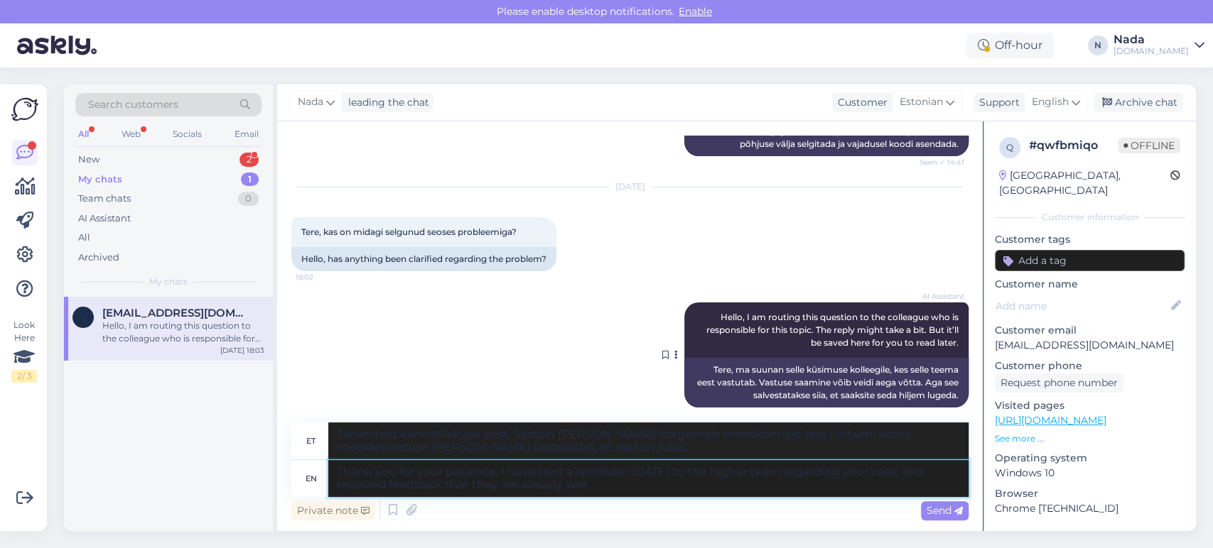
type textarea "Thank you for your patience. I have sent a reminder [DATE] to the higher team r…"
type textarea "Tänan teid kannatlikkuse eest. Saatsin [PERSON_NAME] kõrgemale meeskonnale teie…"
type textarea "Thank you for your patience. I have sent a reminder [DATE] to the higher team r…"
type textarea "Tänan teid kannatlikkuse eest. Saatsin [PERSON_NAME] kõrgemale meeskonnale teie…"
type textarea "Thank you for your patience. I have sent a reminder [DATE] to the higher team r…"
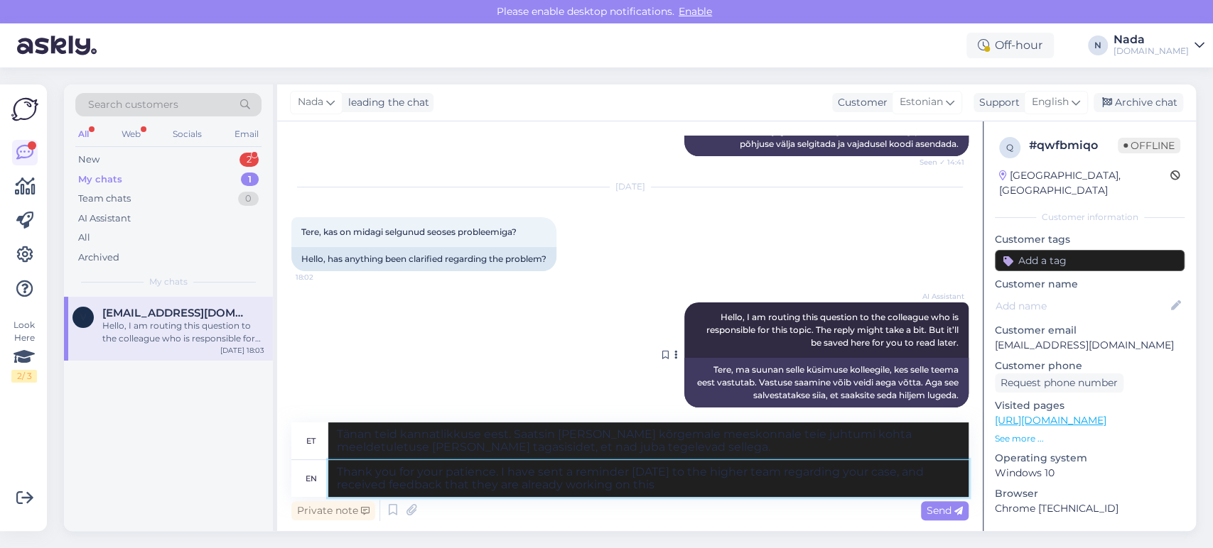
type textarea "Tänan teid kannatlikkuse eest. Saatsin [PERSON_NAME] kõrgemale meeskonnale teie…"
type textarea "Thank you for your patience. I have sent a reminder [DATE] to the higher team r…"
type textarea "Tänan teid kannatlikkuse eest. Saatsin [PERSON_NAME] kõrgemale meeskonnale teie…"
type textarea "Thank you for your patience. I have sent a reminder [DATE] to the higher team r…"
type textarea "Tänan teid kannatlikkuse eest. Saatsin [PERSON_NAME] kõrgemale meeskonnale teie…"
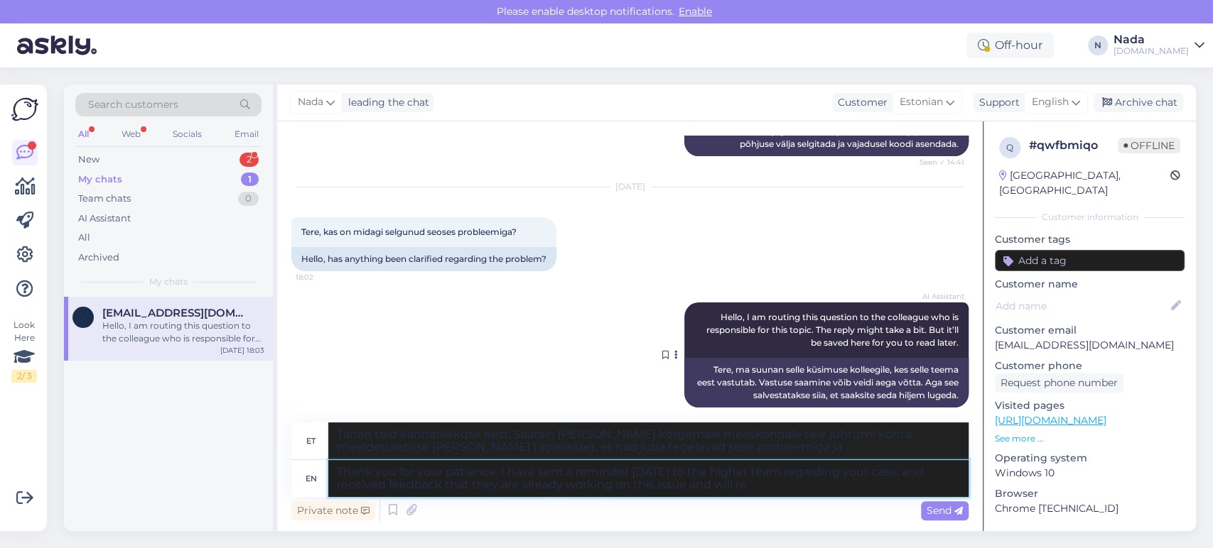
type textarea "Thank you for your patience. I have sent a reminder [DATE] to the higher team r…"
type textarea "Tänan teid kannatlikkuse eest. Saatsin [PERSON_NAME] kõrgemale meeskonnale teie…"
type textarea "Thank you for your patience. I have sent a reminder [DATE] to the higher team r…"
type textarea "Tänan teid kannatlikkuse eest. Saatsin [PERSON_NAME] kõrgemale meeskonnale teie…"
type textarea "Thank you for your patience. I have sent a reminder [DATE] to the higher team r…"
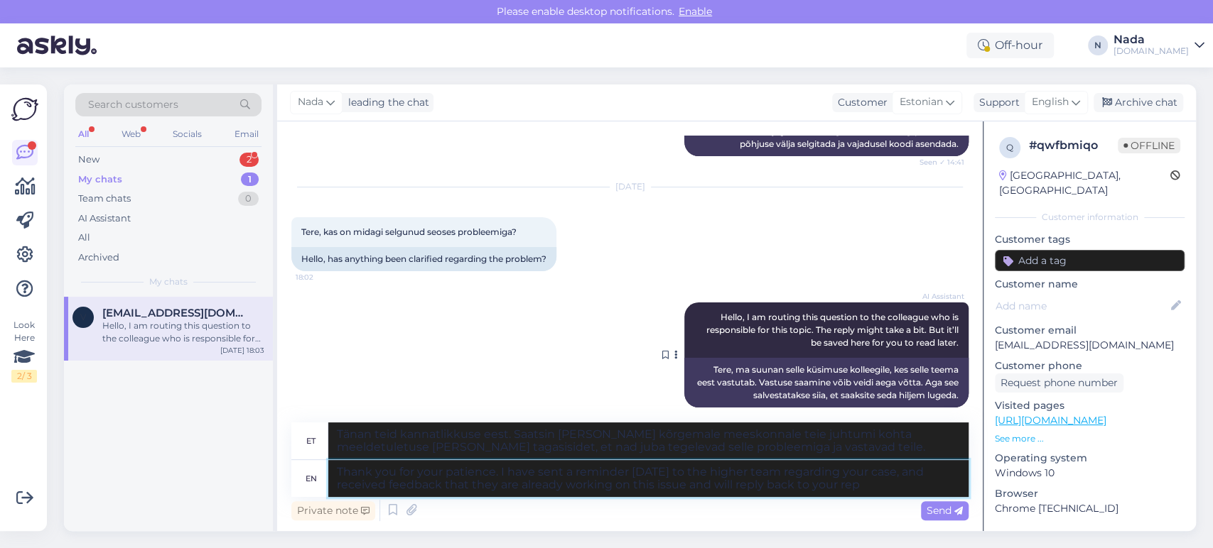
type textarea "Tänan teid kannatlikkuse eest. Saatsin [PERSON_NAME] kõrgemale meeskonnale teie…"
type textarea "Thank you for your patience. I have sent a reminder [DATE] to the higher team r…"
type textarea "Tänan teid kannatlikkuse eest. Saatsin [PERSON_NAME] kõrgemale meeskonnale teie…"
type textarea "Thank you for your patience. I have sent a reminder [DATE] to the higher team r…"
type textarea "Tänan teid kannatlikkuse eest. Saatsin [PERSON_NAME] kõrgemale meeskonnale teie…"
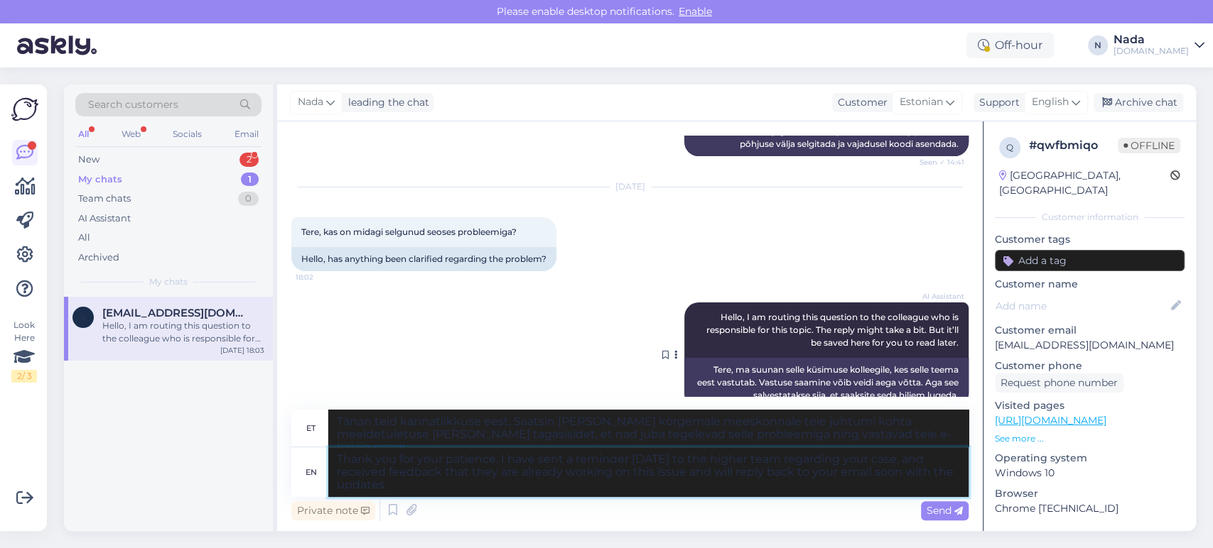
type textarea "Thank you for your patience. I have sent a reminder [DATE] to the higher team r…"
type textarea "Tänan teid kannatlikkuse eest. Saatsin [PERSON_NAME] kõrgemale meeskonnale teie…"
click at [688, 476] on textarea "Thank you for your patience. I have sent a reminder [DATE] to the higher team r…" at bounding box center [648, 473] width 640 height 50
type textarea "Thank you for your patience. I have sent a reminder [DATE] to the higher team r…"
type textarea "Tänan teid kannatlikkuse eest. Saatsin [PERSON_NAME] kõrgemale meeskonnale teie…"
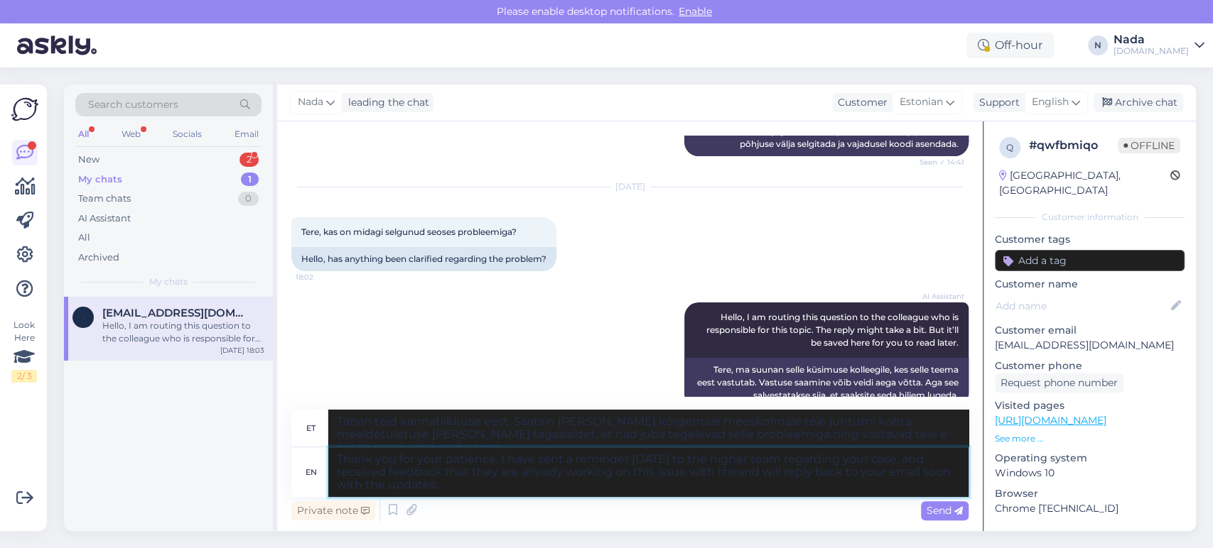
type textarea "Thank you for your patience. I have sent a reminder [DATE] to the higher team r…"
type textarea "Tänan teid kannatlikkuse eest. Saatsin [PERSON_NAME] kõrgemale meeskonnale teie…"
type textarea "Thank you for your patience. I have sent a reminder [DATE] to the higher team r…"
type textarea "Tänan teid kannatlikkuse eest. Saatsin [PERSON_NAME] kõrgemale meeskonnale teie…"
type textarea "Thank you for your patience. I have sent a reminder [DATE] to the higher team r…"
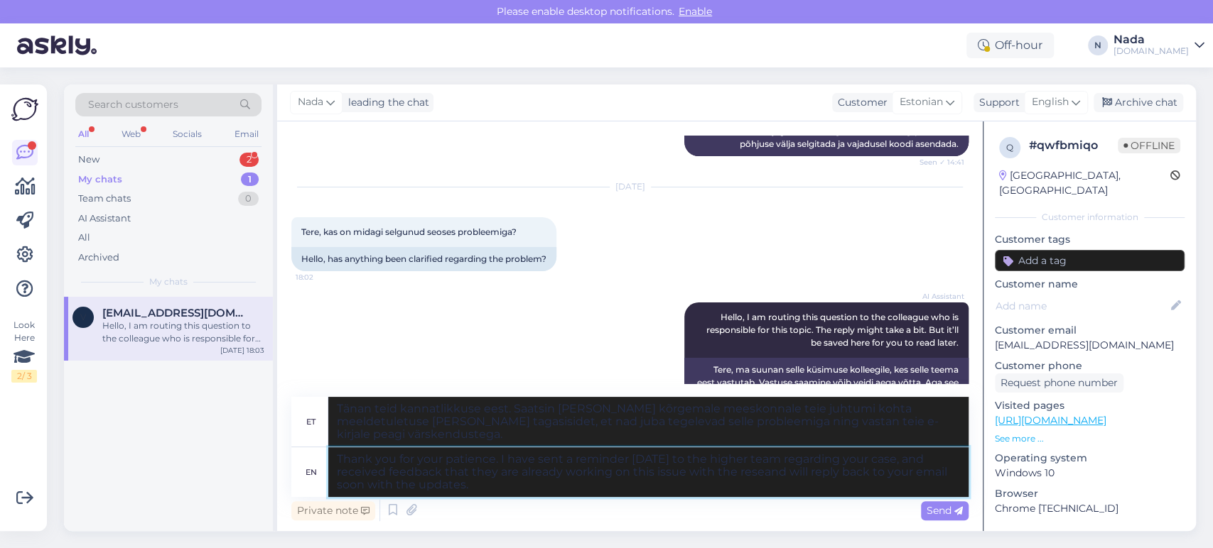
type textarea "Tänan teid kannatlikkuse eest. Saatsin [PERSON_NAME] kõrgemale meeskonnale teie…"
type textarea "Thank you for your patience. I have sent a reminder [DATE] to the higher team r…"
type textarea "Tänan teid kannatlikkuse eest. Saatsin [PERSON_NAME] kõrgemale meeskonnale teie…"
type textarea "Thank you for your patience. I have sent a reminder [DATE] to the higher team r…"
type textarea "Tänan teid kannatlikkuse eest. Saatsin [PERSON_NAME] kõrgemale meeskonnale teie…"
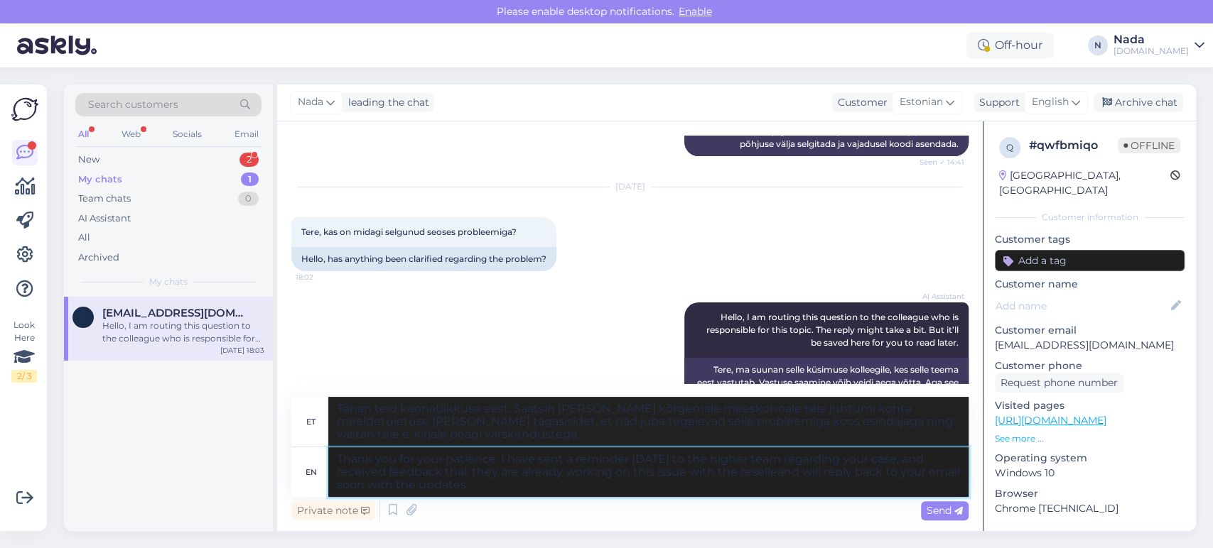
type textarea "Thank you for your patience. I have sent a reminder [DATE] to the higher team r…"
type textarea "Tänan teid kannatlikkuse eest. Saatsin [PERSON_NAME] kõrgemale meeskonnale teie…"
type textarea "Thank you for your patience. I have sent a reminder [DATE] to the higher team r…"
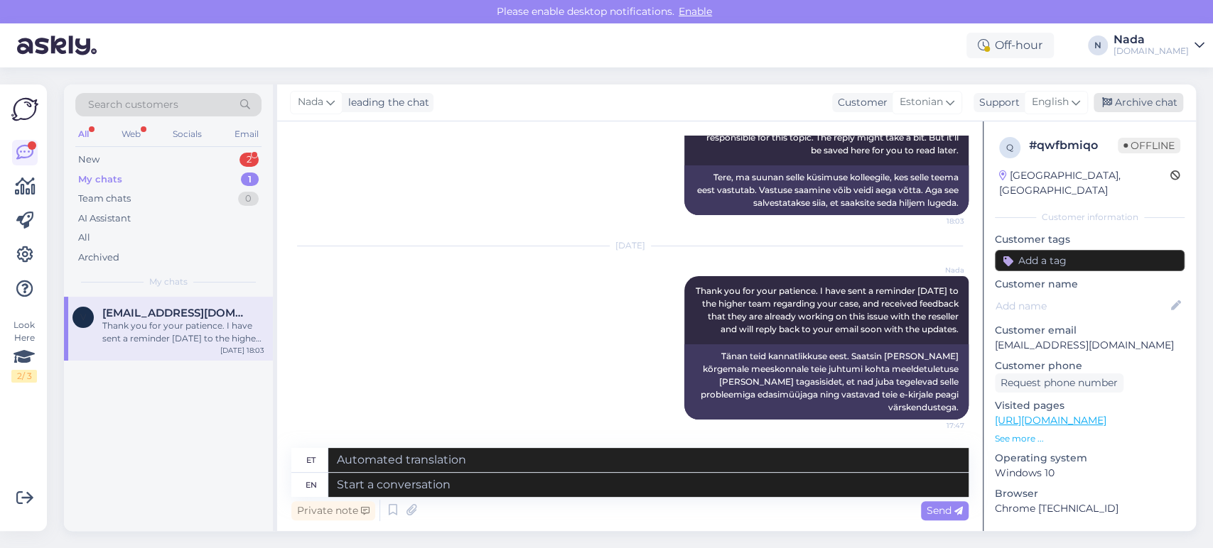
click at [1131, 101] on div "Archive chat" at bounding box center [1138, 102] width 90 height 19
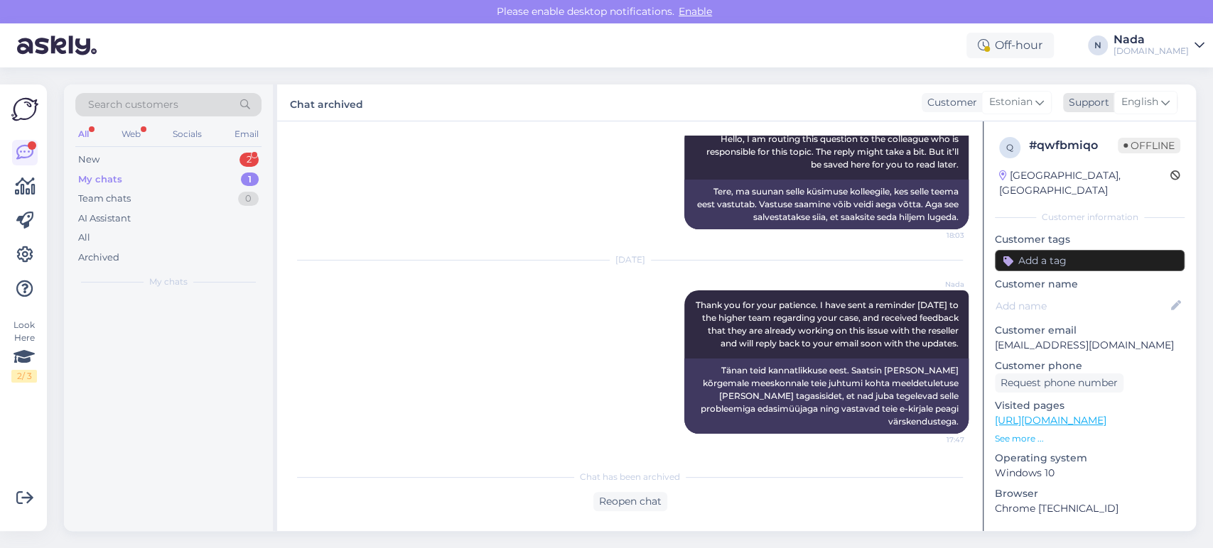
scroll to position [3010, 0]
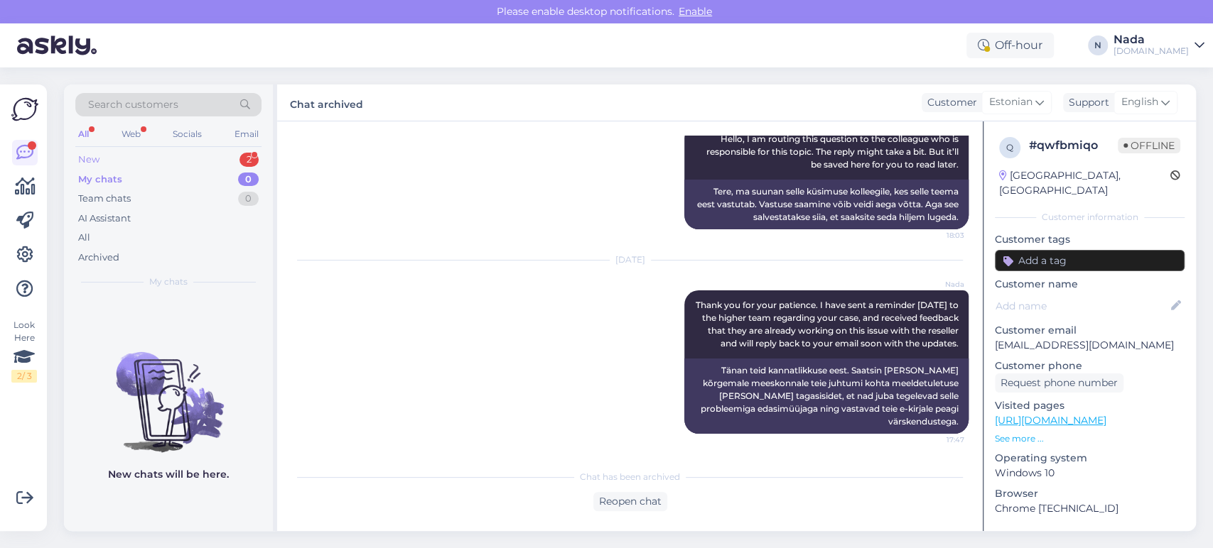
click at [170, 163] on div "New 2" at bounding box center [168, 160] width 186 height 20
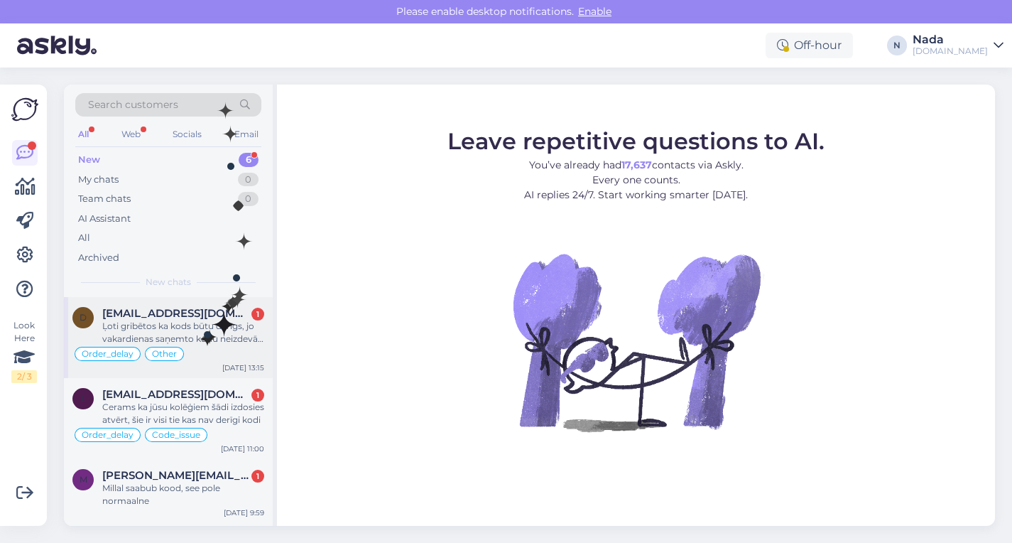
click at [199, 330] on div "Ļoti gribētos ka kods būtu derīgs, jo vakardienas saņemto kodu neizdevās aktivi…" at bounding box center [183, 333] width 162 height 26
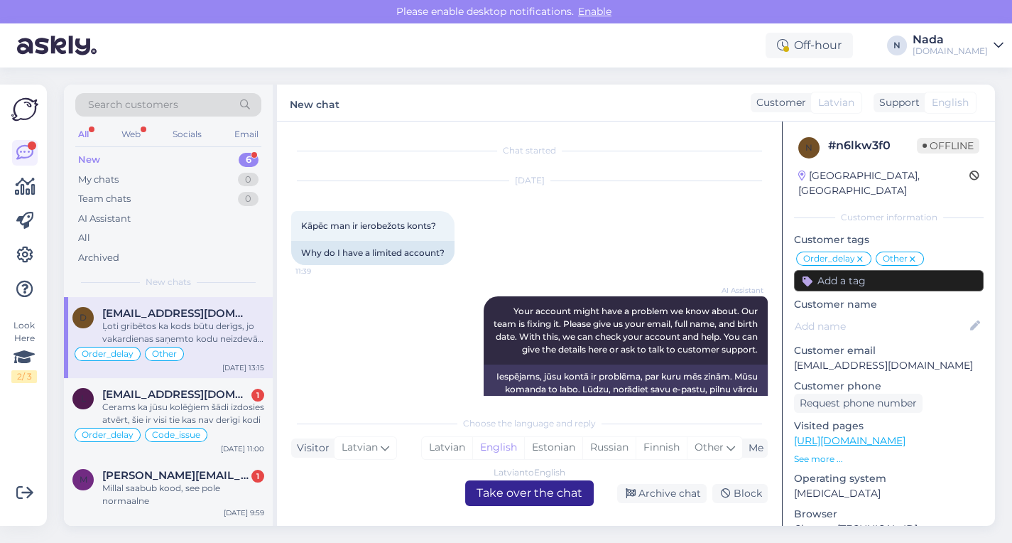
scroll to position [11276, 0]
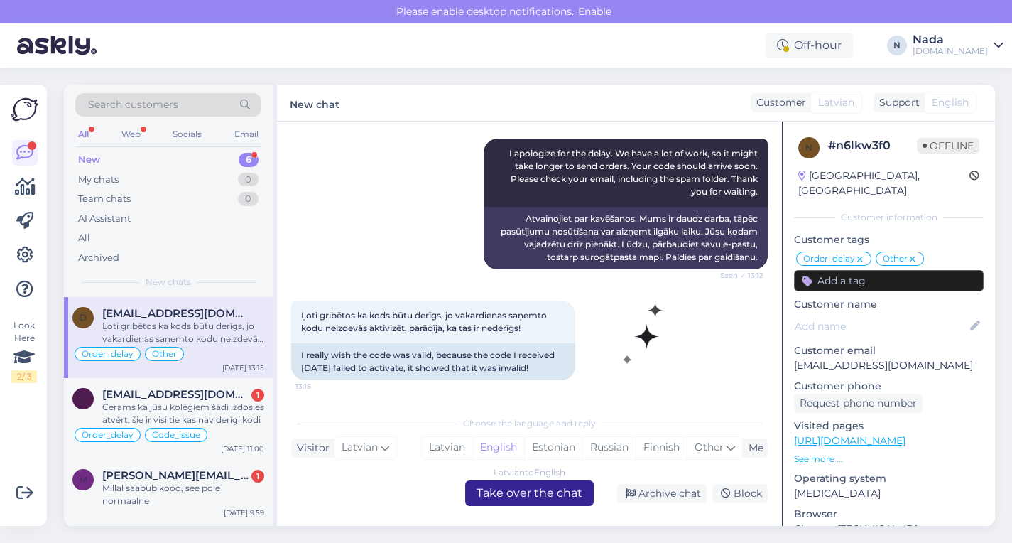
click at [571, 493] on div "Latvian to English Take over the chat" at bounding box center [529, 493] width 129 height 26
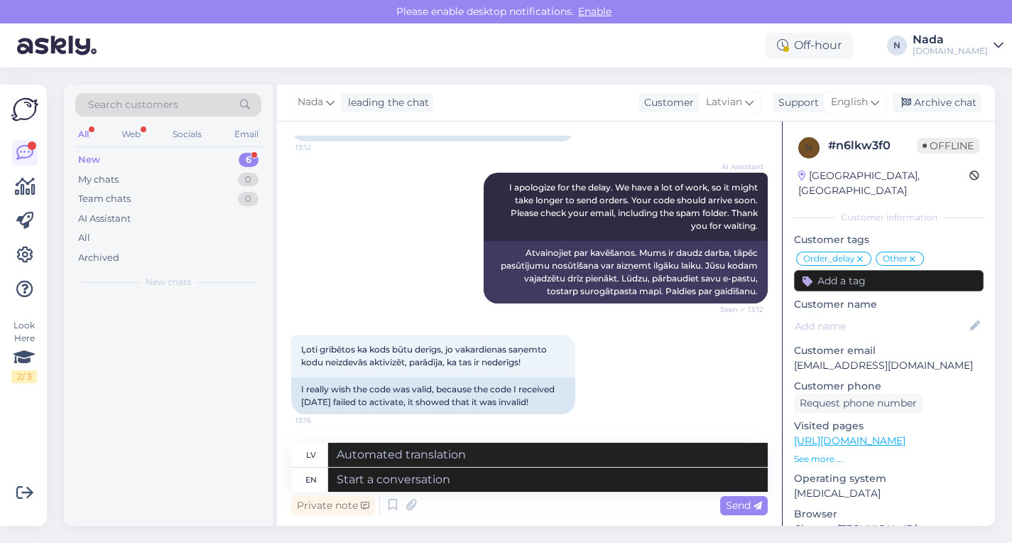
scroll to position [11242, 0]
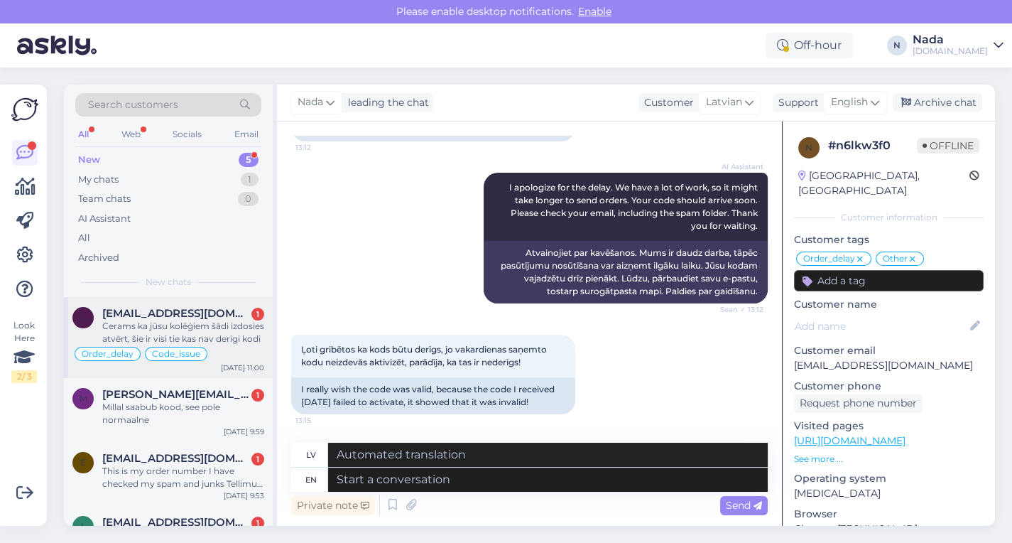
click at [188, 317] on span "[EMAIL_ADDRESS][DOMAIN_NAME]" at bounding box center [176, 313] width 148 height 13
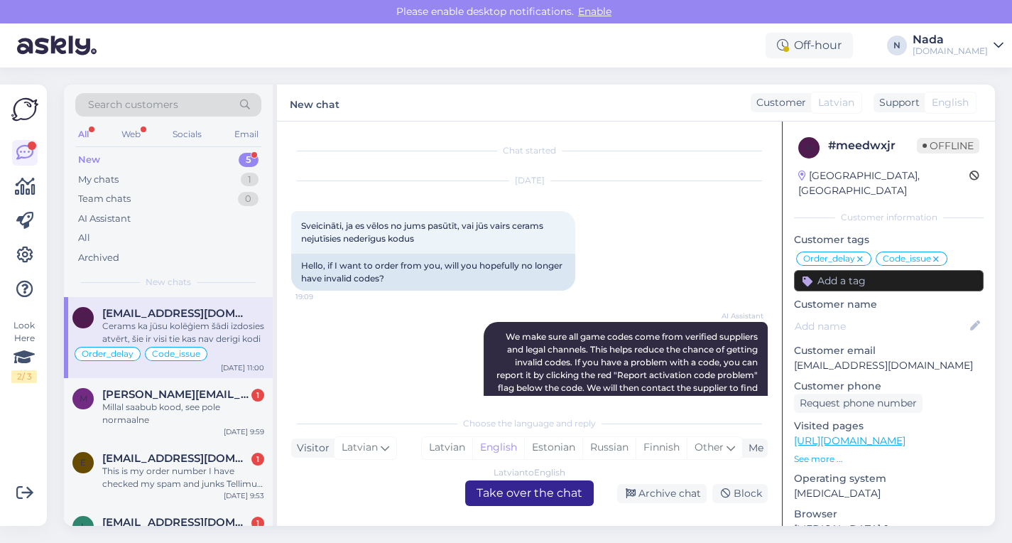
scroll to position [35527, 0]
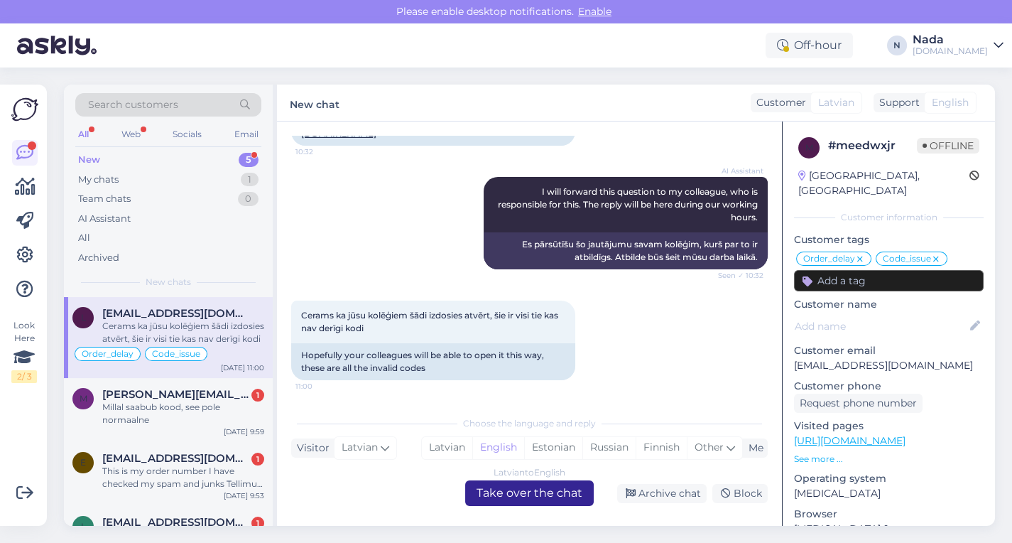
click at [570, 492] on div "Latvian to English Take over the chat" at bounding box center [529, 493] width 129 height 26
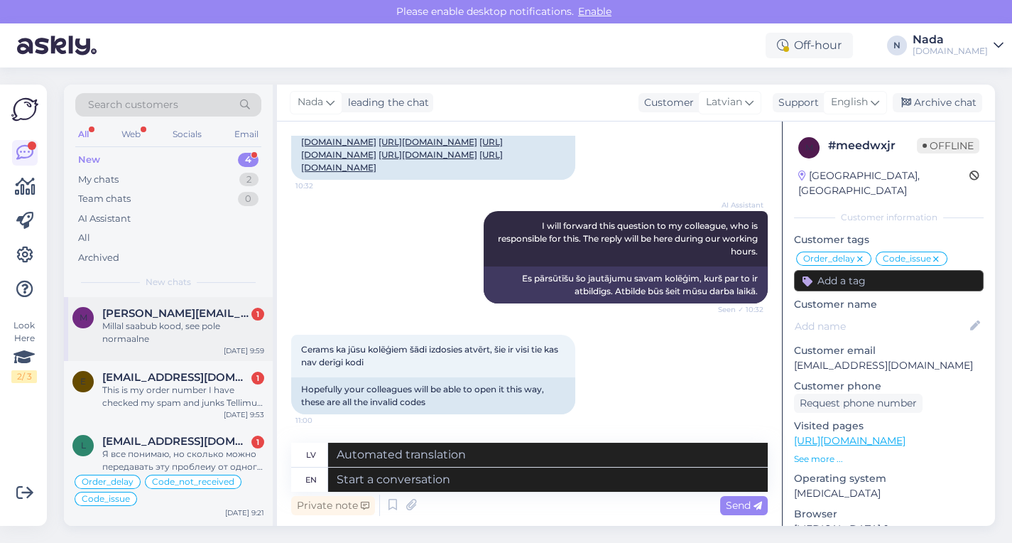
click at [158, 317] on span "[PERSON_NAME][EMAIL_ADDRESS][DOMAIN_NAME]" at bounding box center [176, 313] width 148 height 13
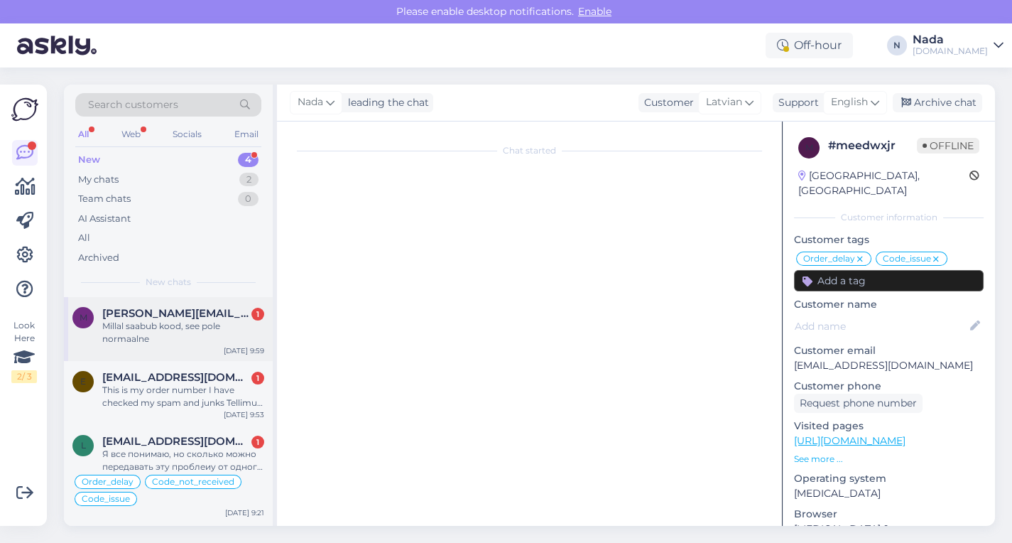
scroll to position [1222, 0]
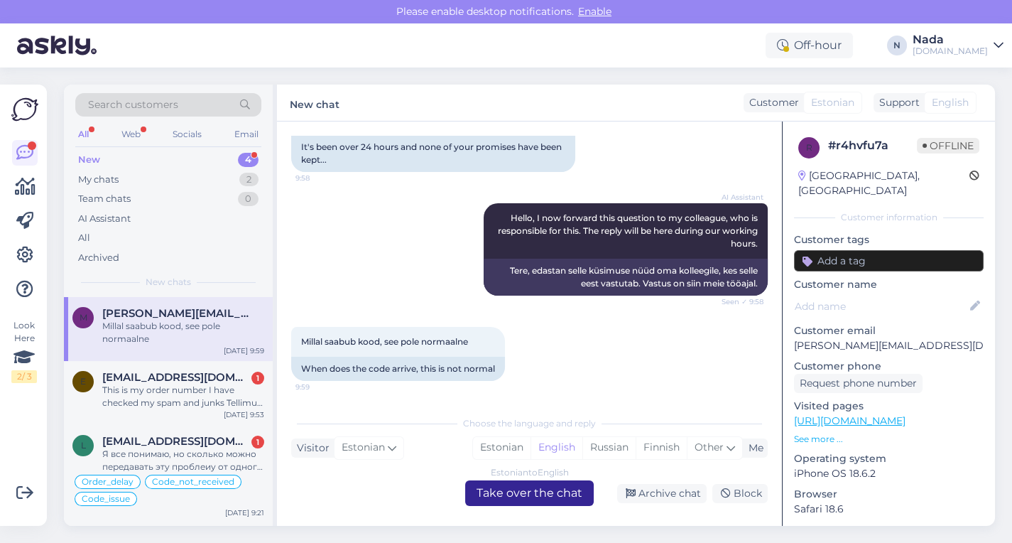
click at [533, 498] on div "Estonian to English Take over the chat" at bounding box center [529, 493] width 129 height 26
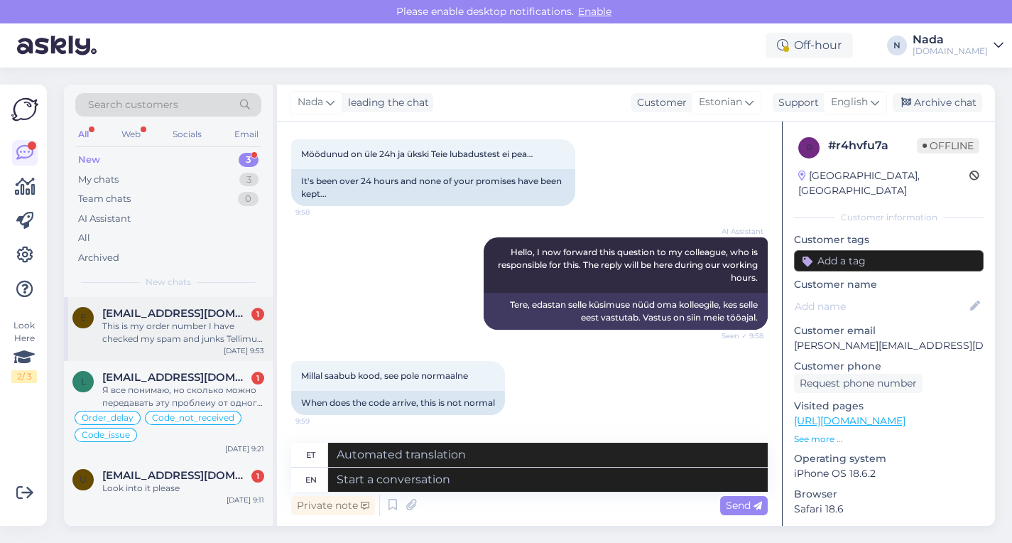
click at [188, 343] on div "This is my order number I have checked my spam and junks Tellimus 852994" at bounding box center [183, 333] width 162 height 26
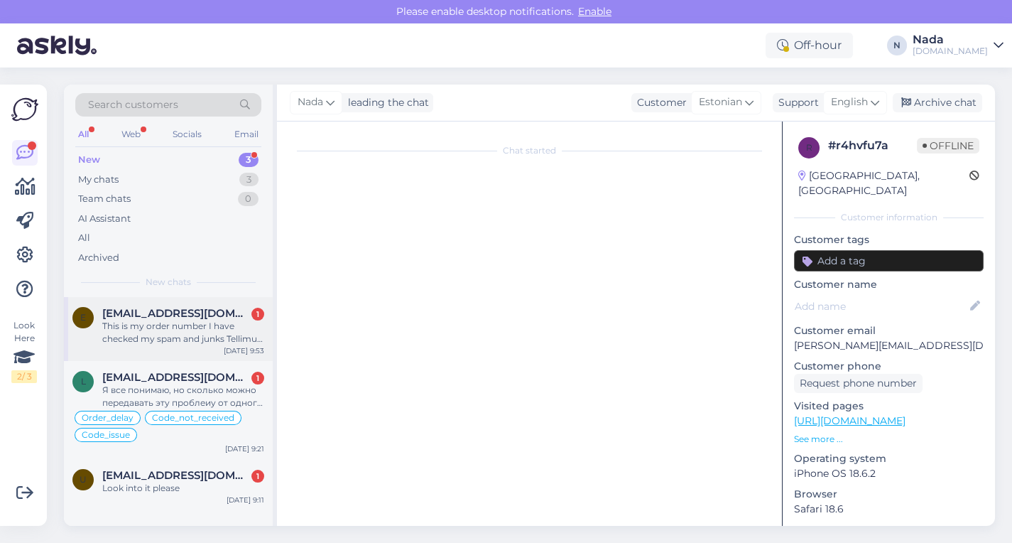
scroll to position [3384, 0]
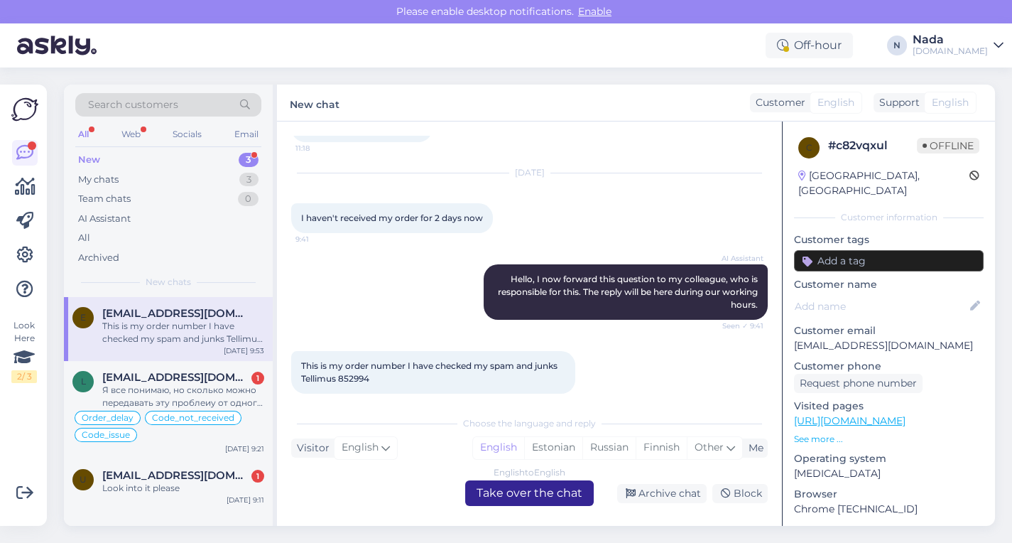
click at [560, 500] on div "English to English Take over the chat" at bounding box center [529, 493] width 129 height 26
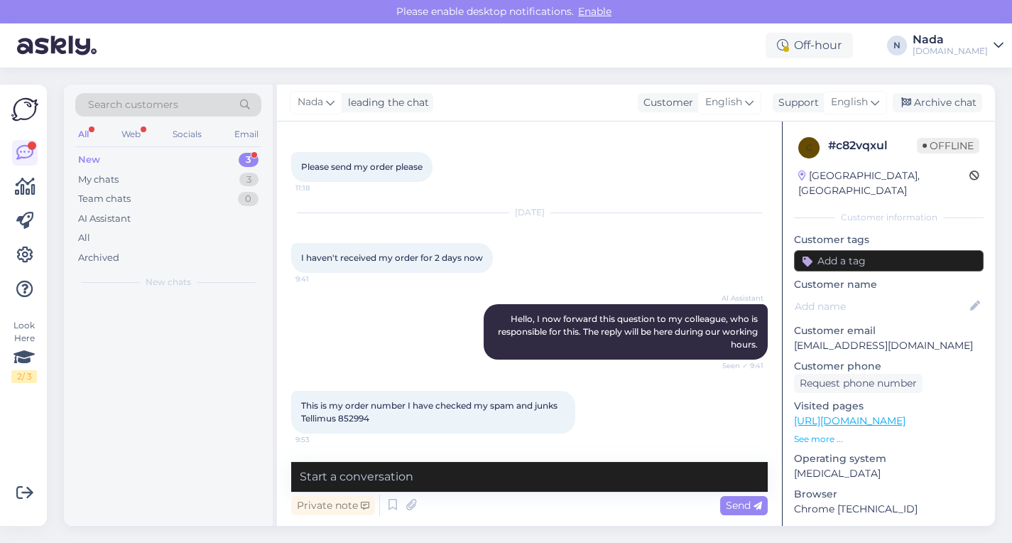
scroll to position [3330, 0]
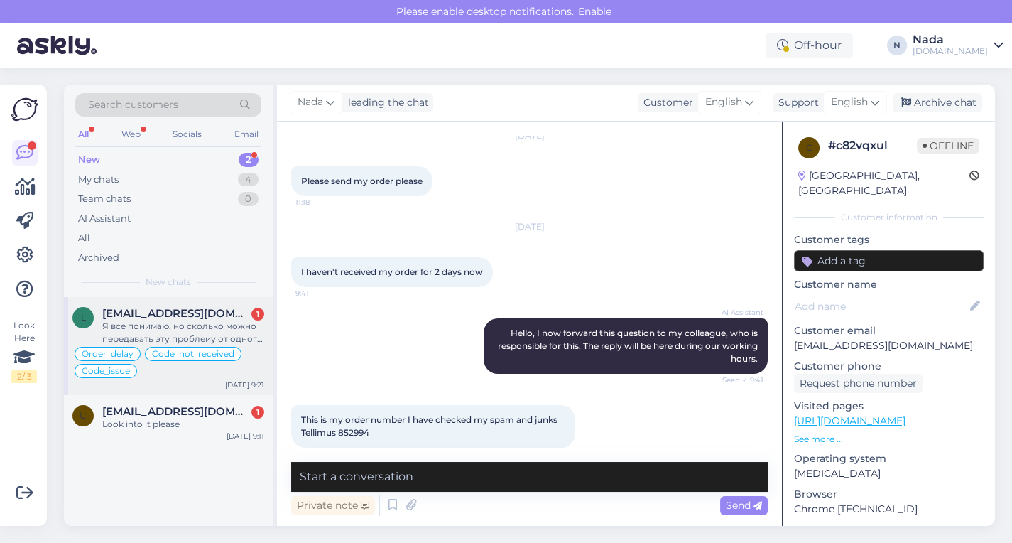
click at [172, 318] on span "[EMAIL_ADDRESS][DOMAIN_NAME]" at bounding box center [176, 313] width 148 height 13
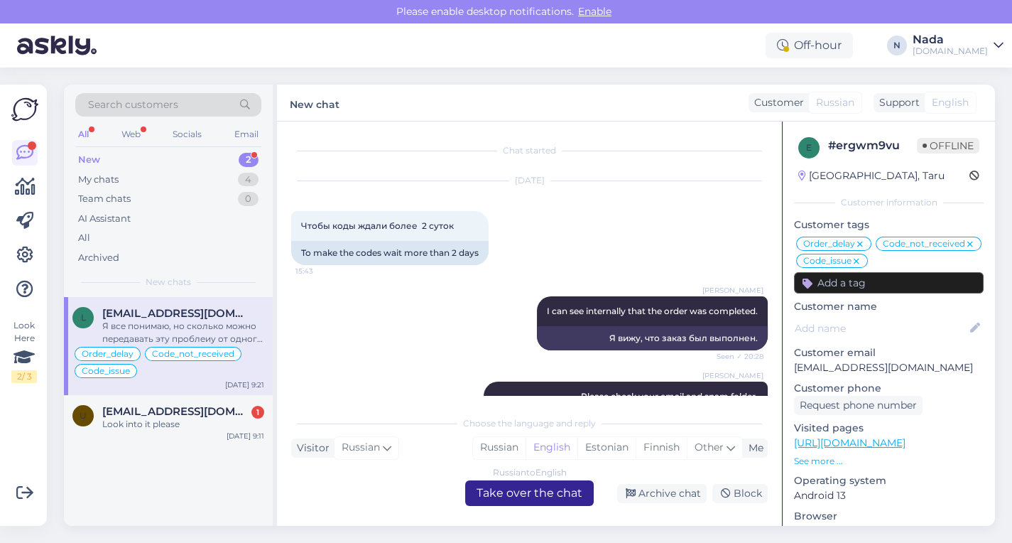
scroll to position [10976, 0]
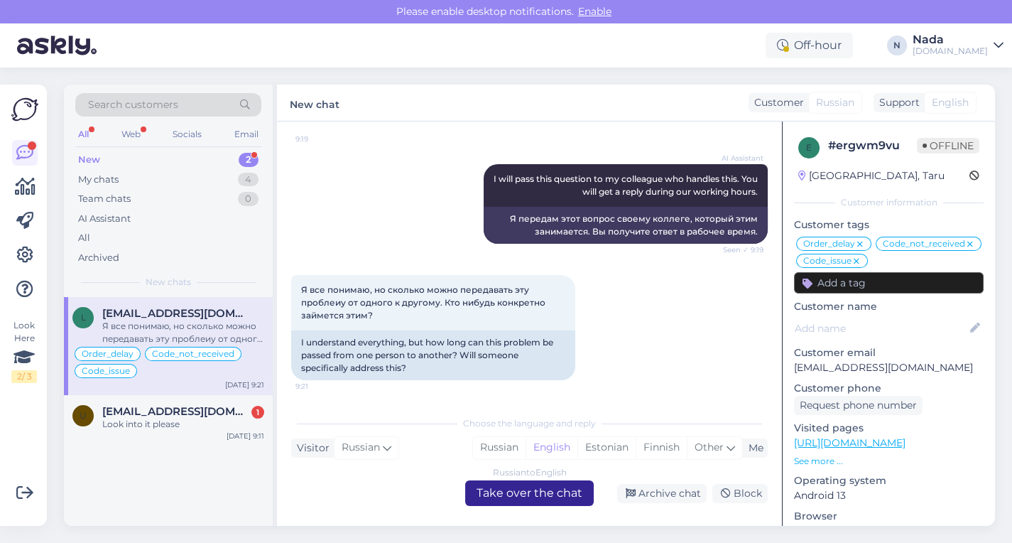
click at [517, 494] on div "Russian to English Take over the chat" at bounding box center [529, 493] width 129 height 26
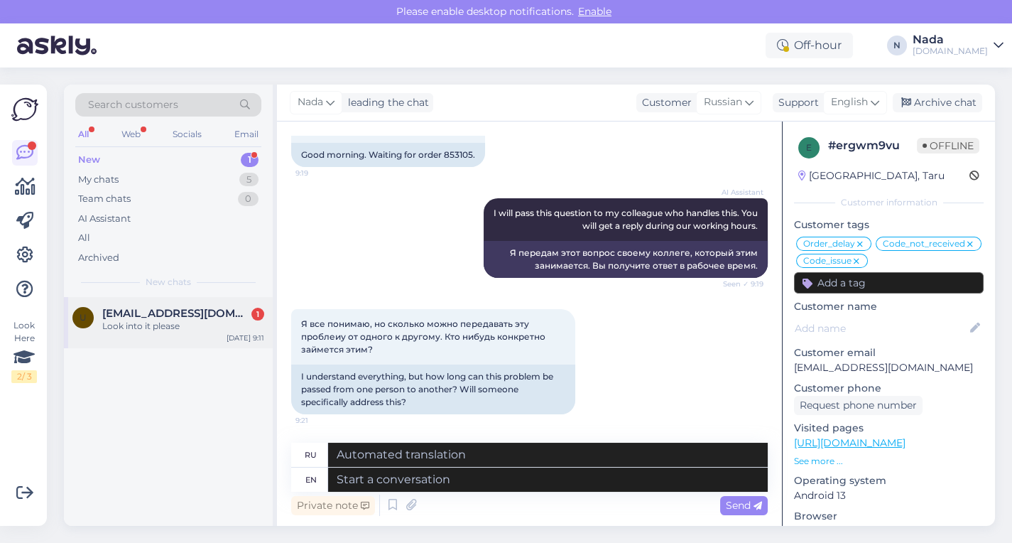
click at [176, 331] on div "Look into it please" at bounding box center [183, 326] width 162 height 13
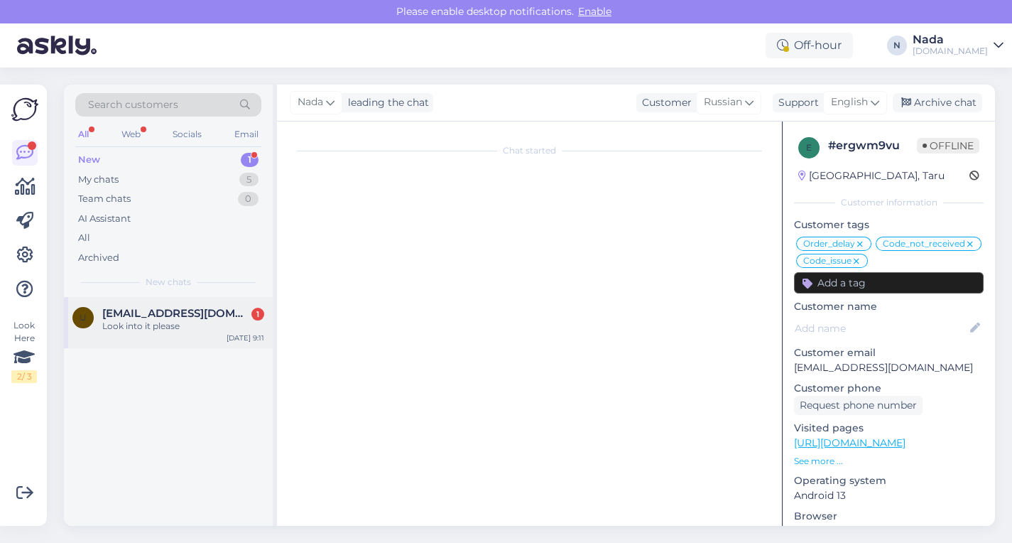
scroll to position [2706, 0]
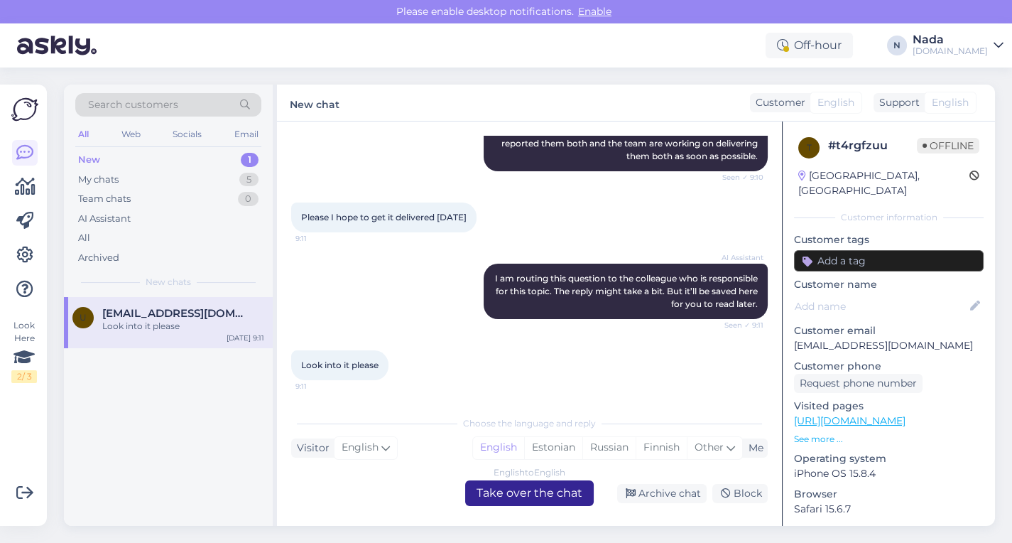
click at [541, 498] on div "English to English Take over the chat" at bounding box center [529, 493] width 129 height 26
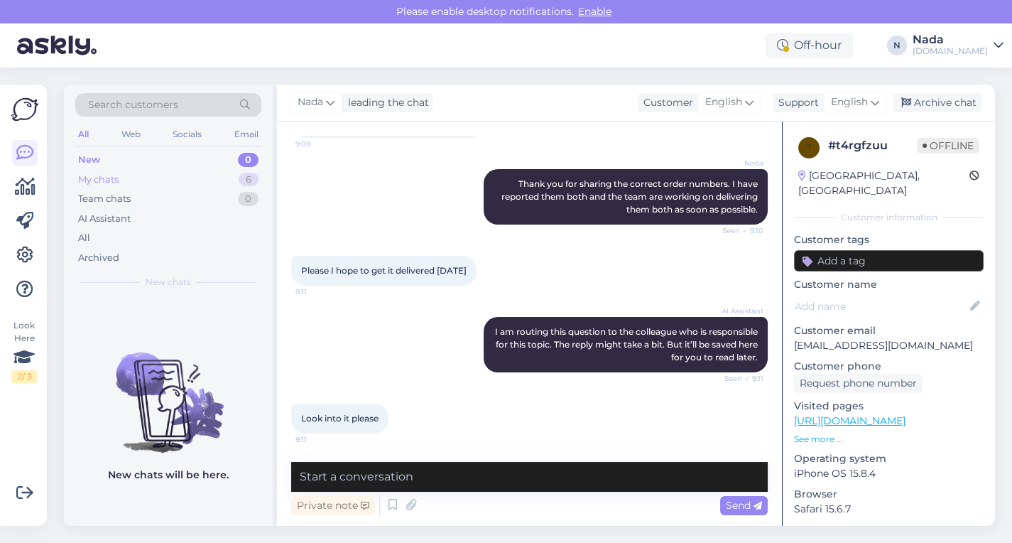
click at [126, 176] on div "My chats 6" at bounding box center [168, 180] width 186 height 20
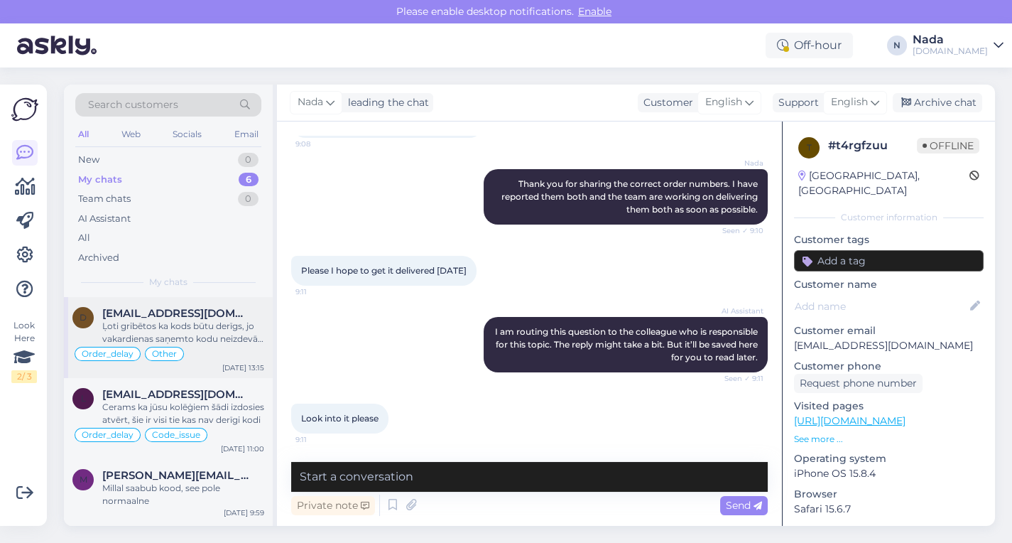
scroll to position [209, 0]
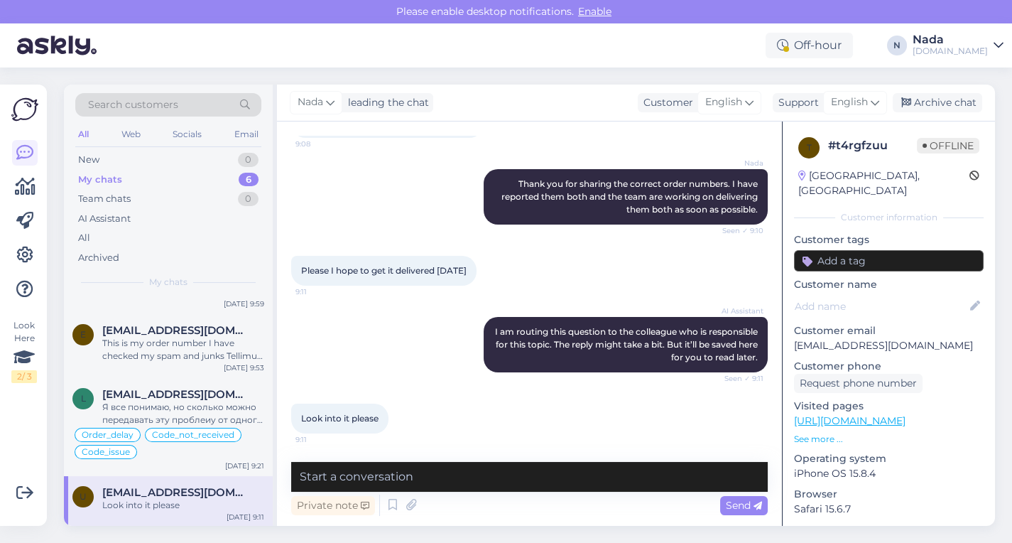
click at [215, 506] on div "Look into it please" at bounding box center [183, 505] width 162 height 13
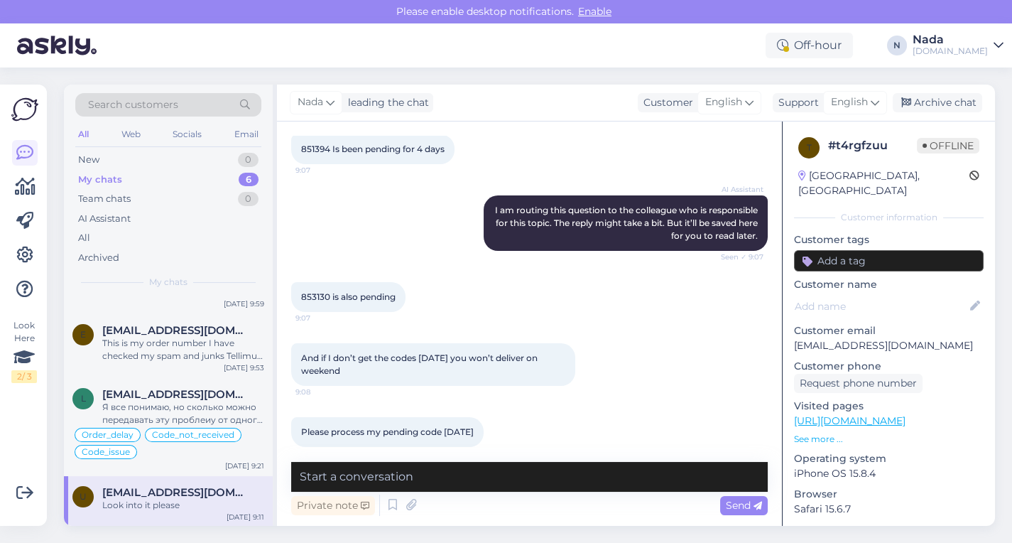
scroll to position [2319, 0]
click at [313, 301] on span "853130 is also pending" at bounding box center [348, 296] width 94 height 11
copy span "853130"
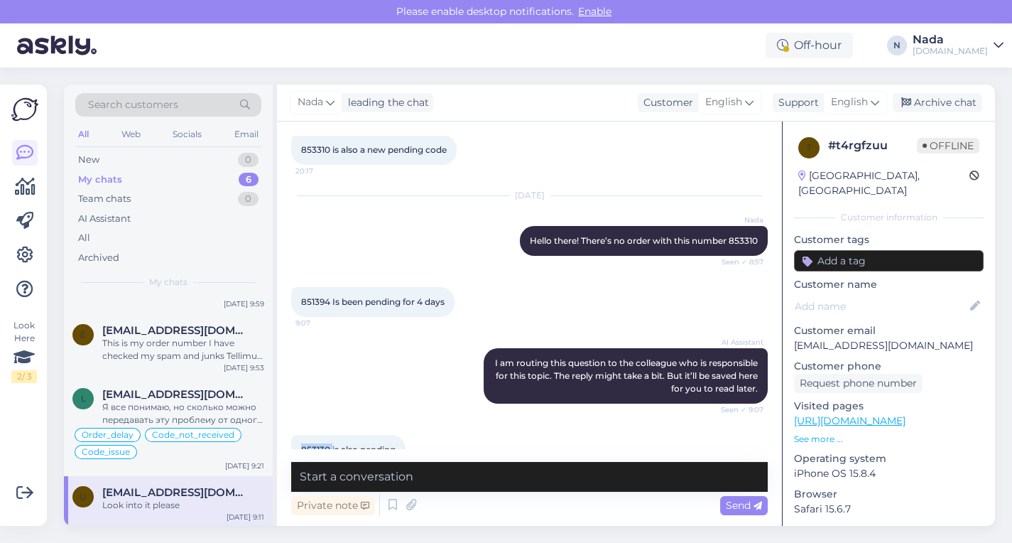
scroll to position [2168, 0]
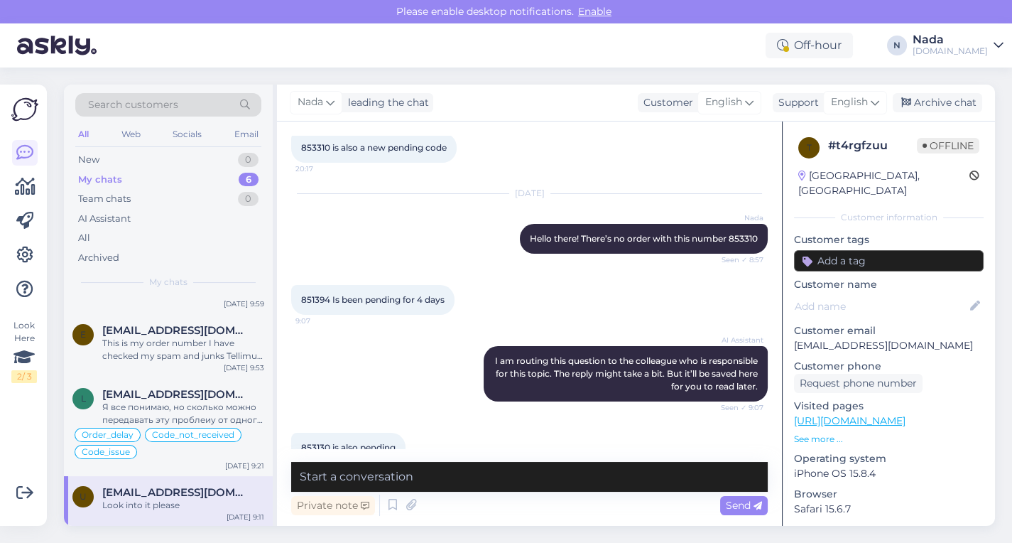
click at [313, 153] on span "853310 is also a new pending code" at bounding box center [374, 147] width 146 height 11
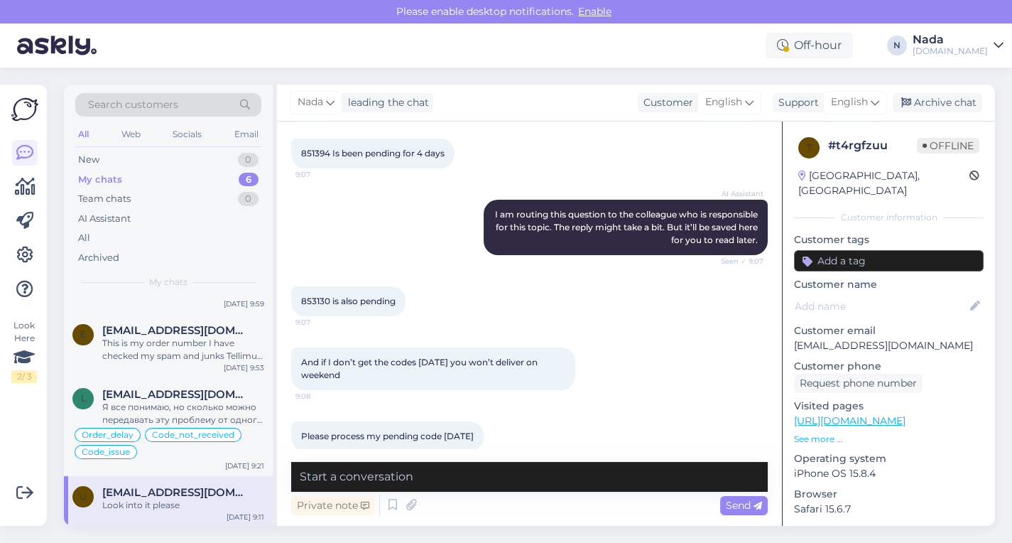
scroll to position [2315, 0]
click at [320, 158] on span "851394 Is been pending for 4 days" at bounding box center [372, 152] width 143 height 11
copy span "851394"
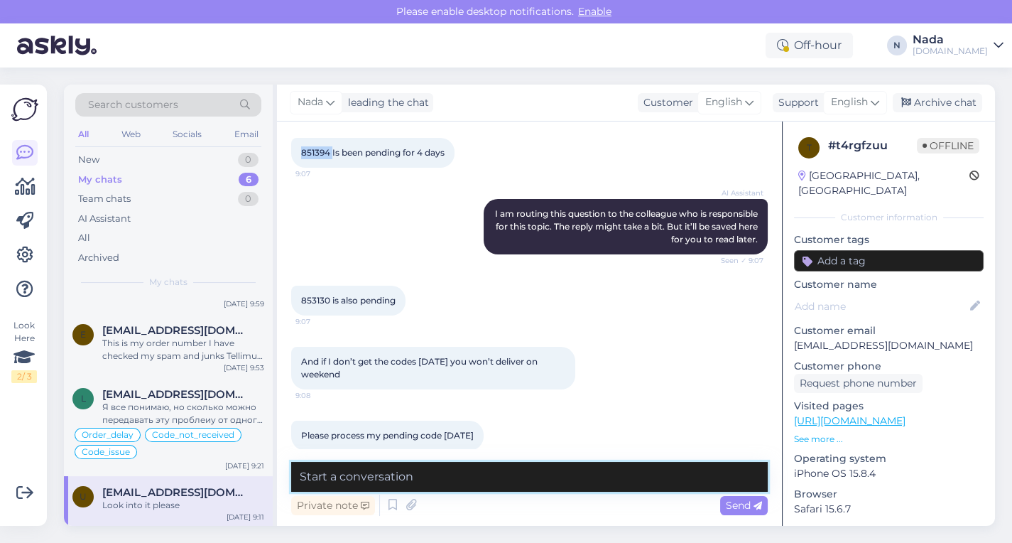
click at [501, 470] on textarea at bounding box center [529, 477] width 477 height 30
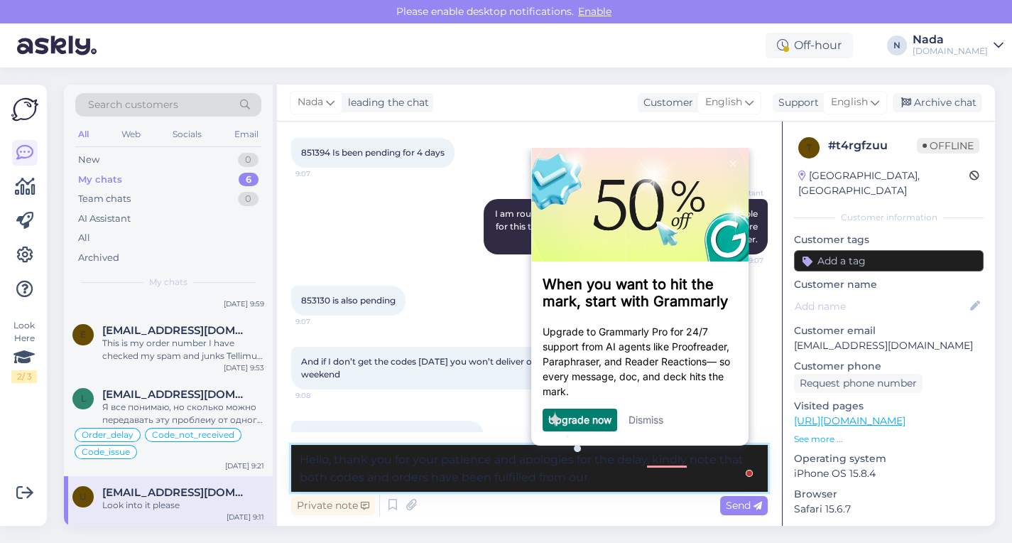
click at [617, 480] on textarea "Hello, thank you for your patience and apologies for the delay, kindly note tha…" at bounding box center [529, 468] width 477 height 47
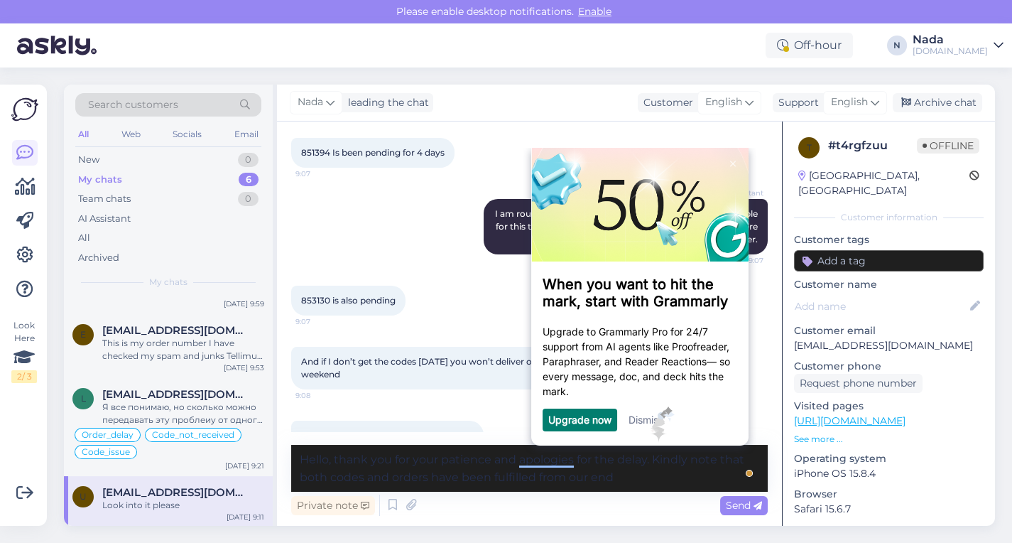
click at [649, 425] on link "Dismiss" at bounding box center [645, 419] width 35 height 12
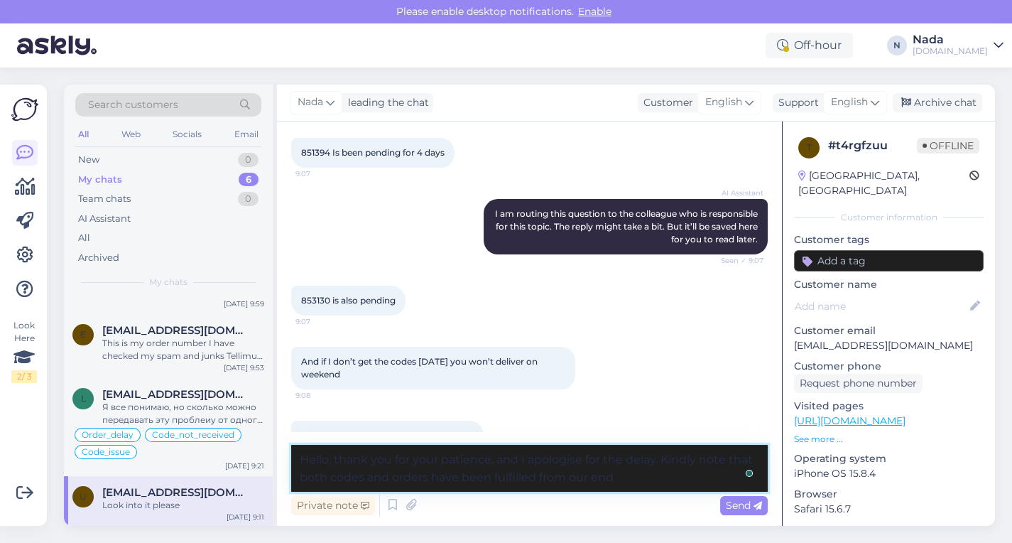
click at [626, 482] on textarea "Hello, thank you for your patience, and I apologise for the delay. Kindly note …" at bounding box center [529, 468] width 477 height 47
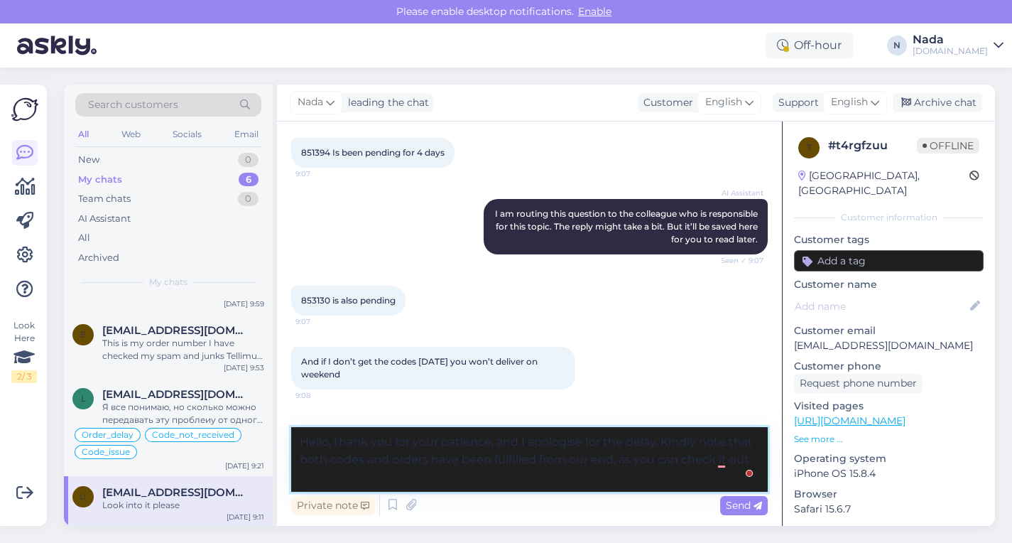
click at [749, 460] on textarea "Hello, thank you for your patience, and I apologise for the delay. Kindly note …" at bounding box center [529, 459] width 477 height 65
click at [388, 478] on textarea "Hello, thank you for your patience, and I apologise for the delay. Kindly note …" at bounding box center [529, 459] width 477 height 65
type textarea "Hello, thank you for your patience, and I apologise for the delay. Kindly note …"
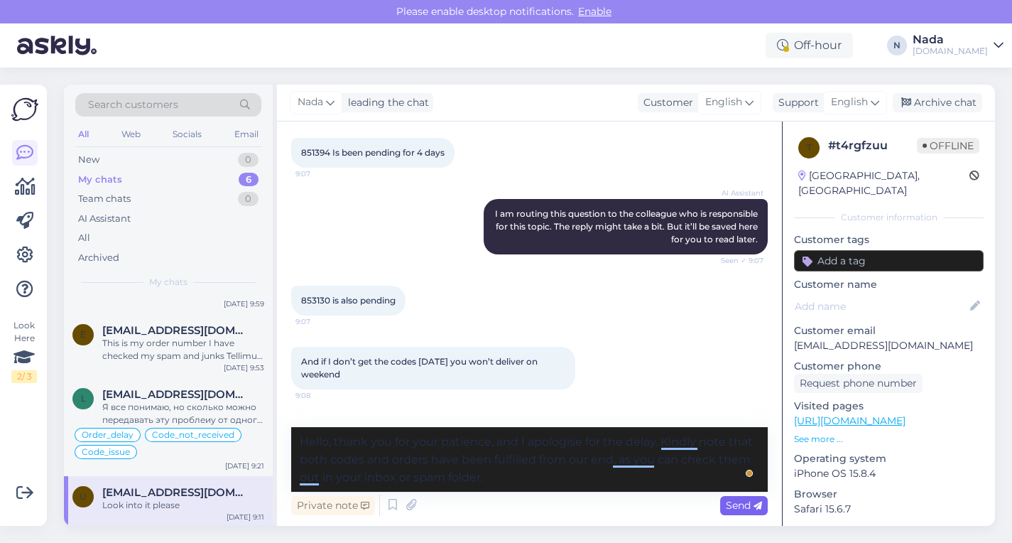
click at [732, 503] on span "Send" at bounding box center [744, 505] width 36 height 13
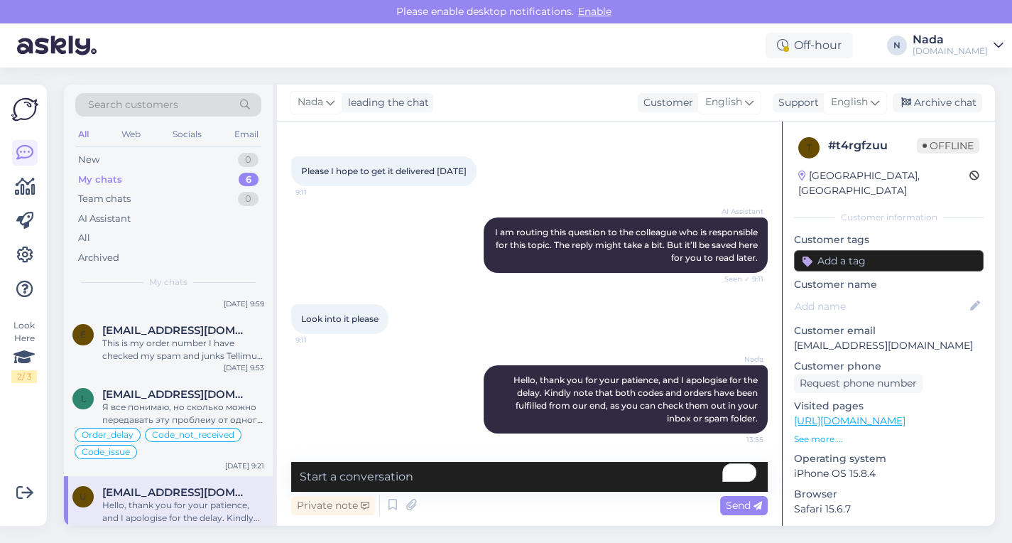
scroll to position [178, 0]
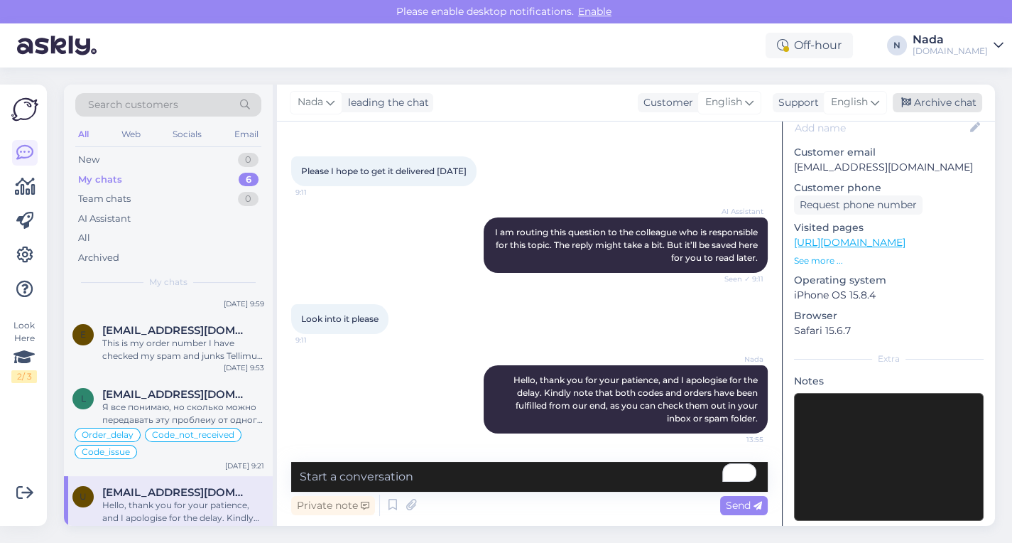
click at [956, 98] on div "Archive chat" at bounding box center [938, 102] width 90 height 19
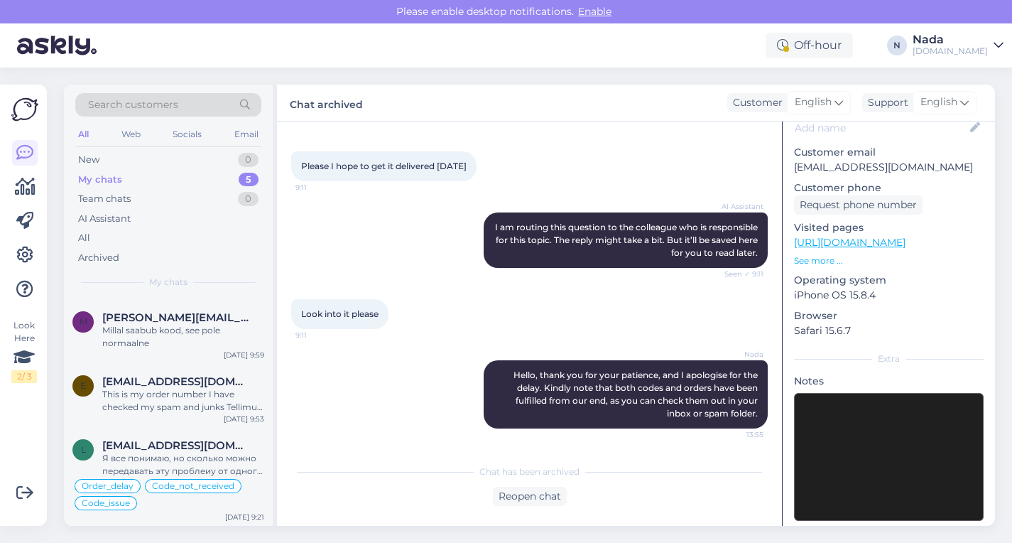
scroll to position [0, 0]
